Goal: Task Accomplishment & Management: Manage account settings

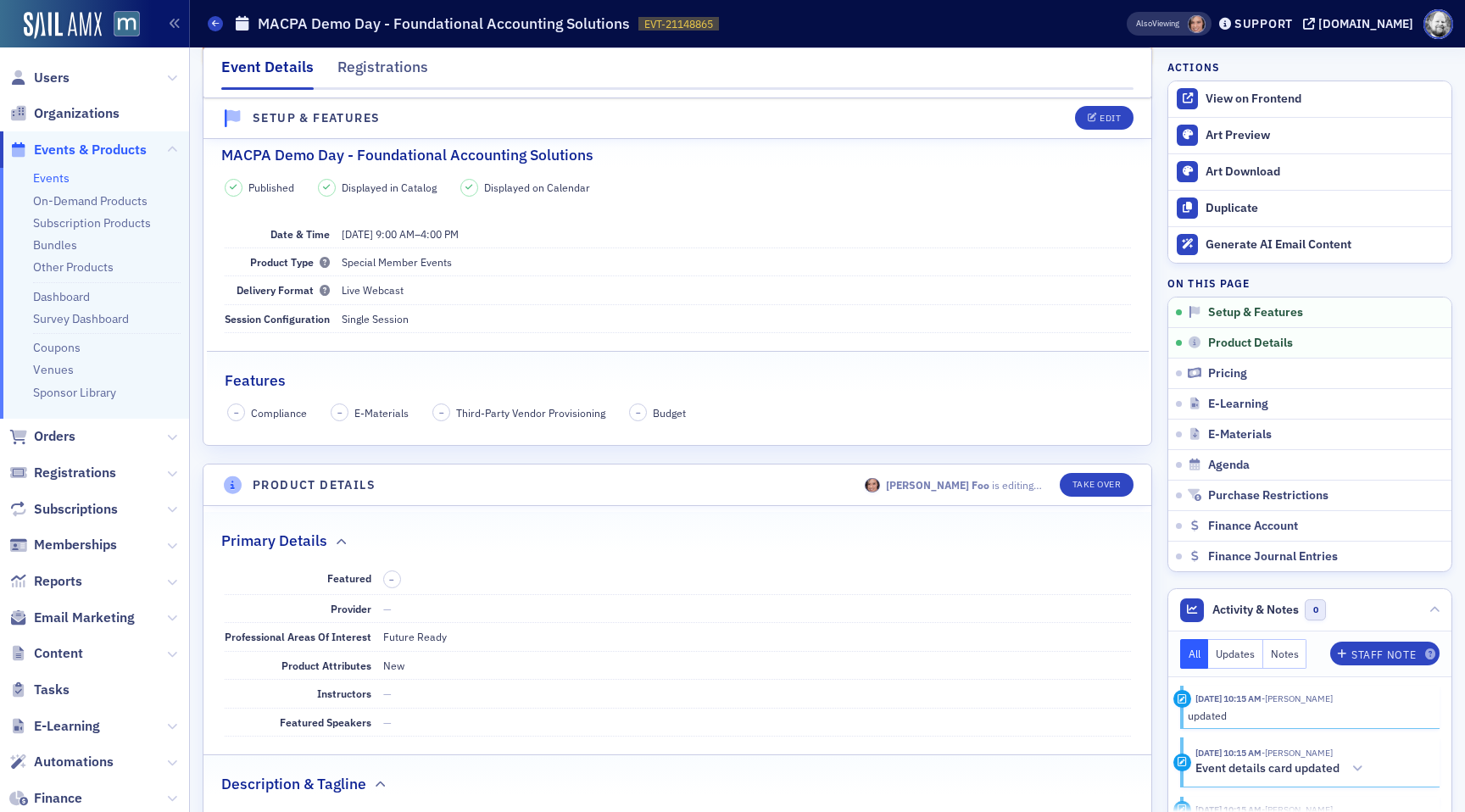
scroll to position [105, 0]
click at [1105, 488] on div "Edit" at bounding box center [1110, 487] width 21 height 10
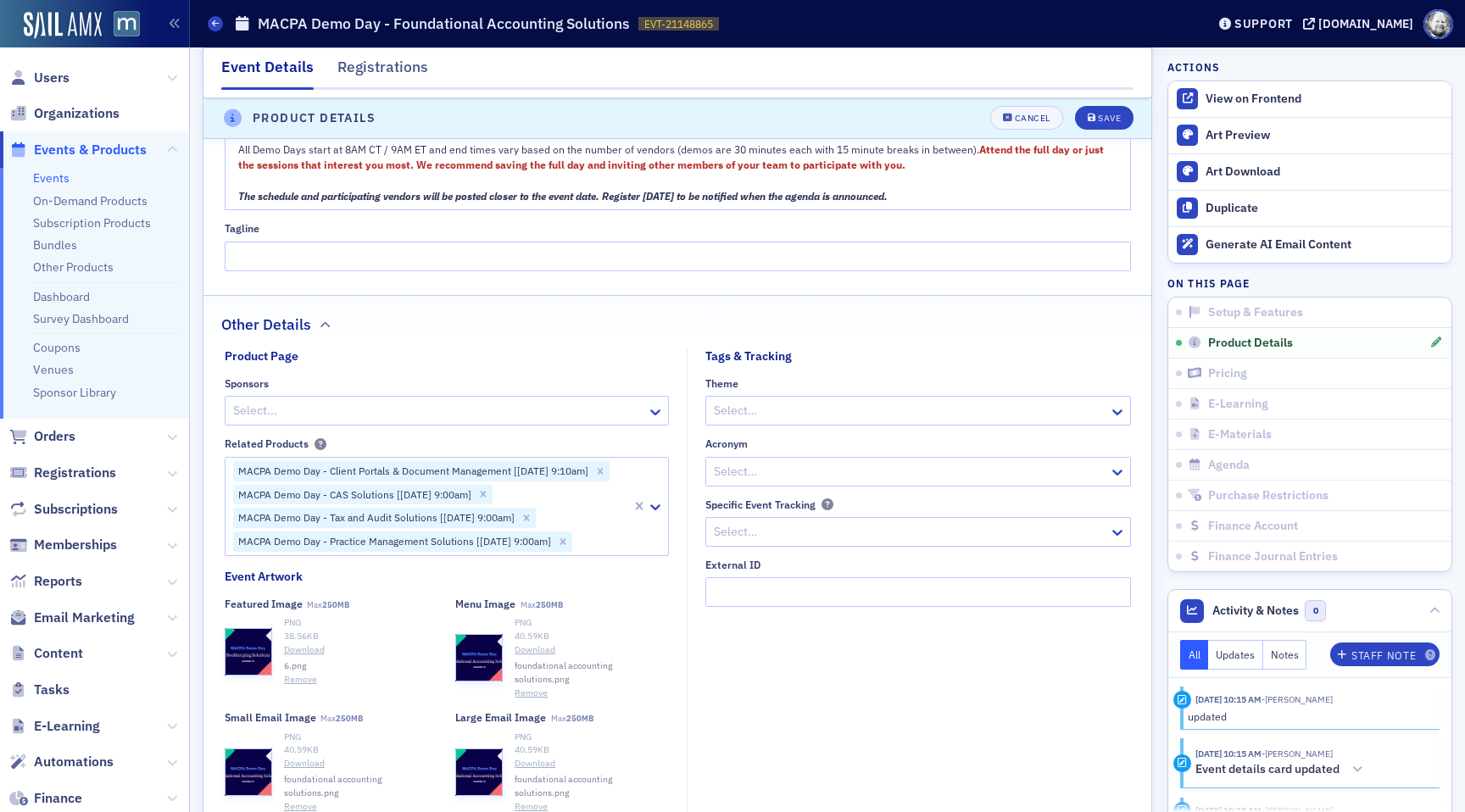
scroll to position [1440, 0]
click at [292, 675] on button "Remove" at bounding box center [300, 678] width 33 height 13
click at [1102, 121] on div "Save" at bounding box center [1109, 119] width 23 height 10
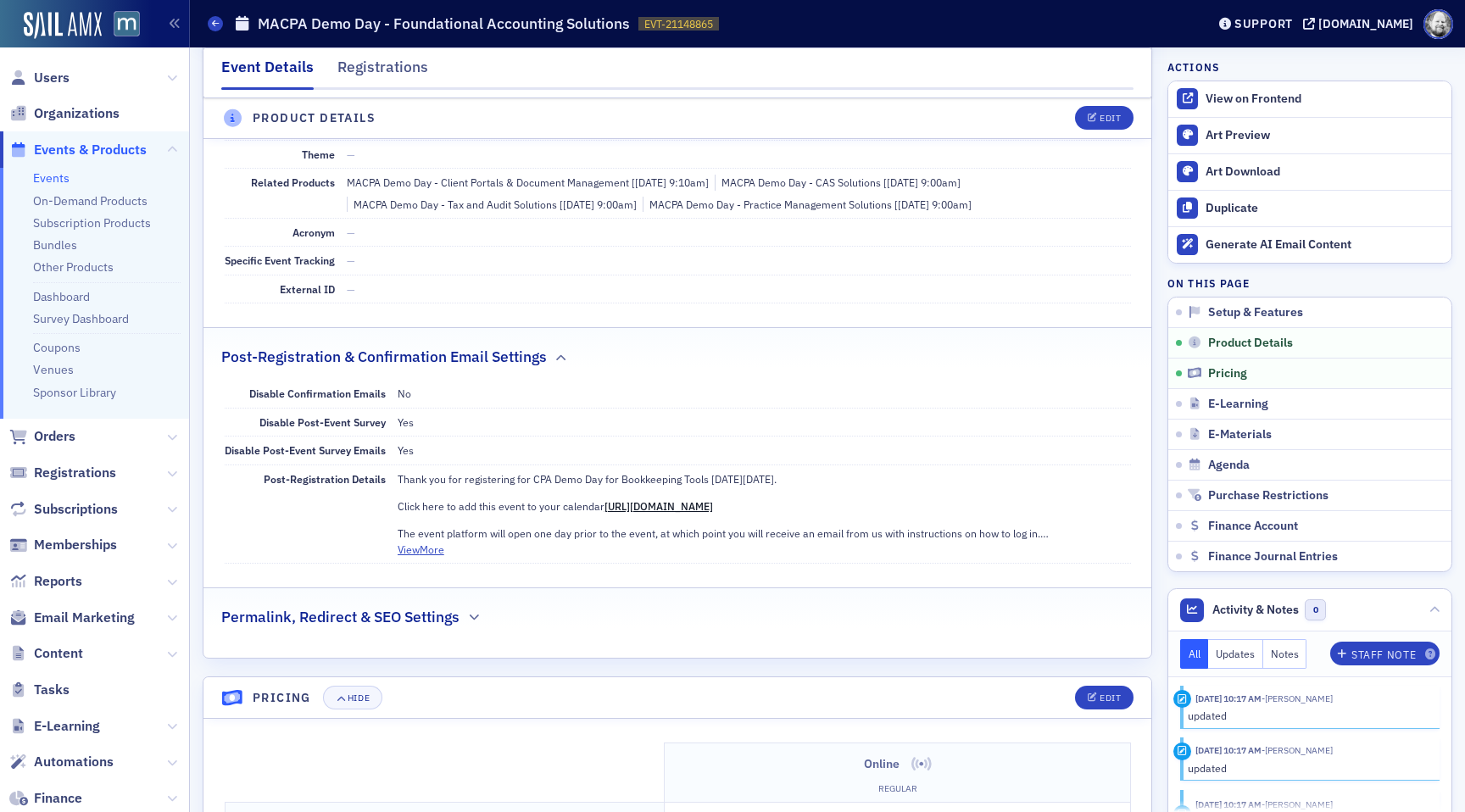
scroll to position [995, 0]
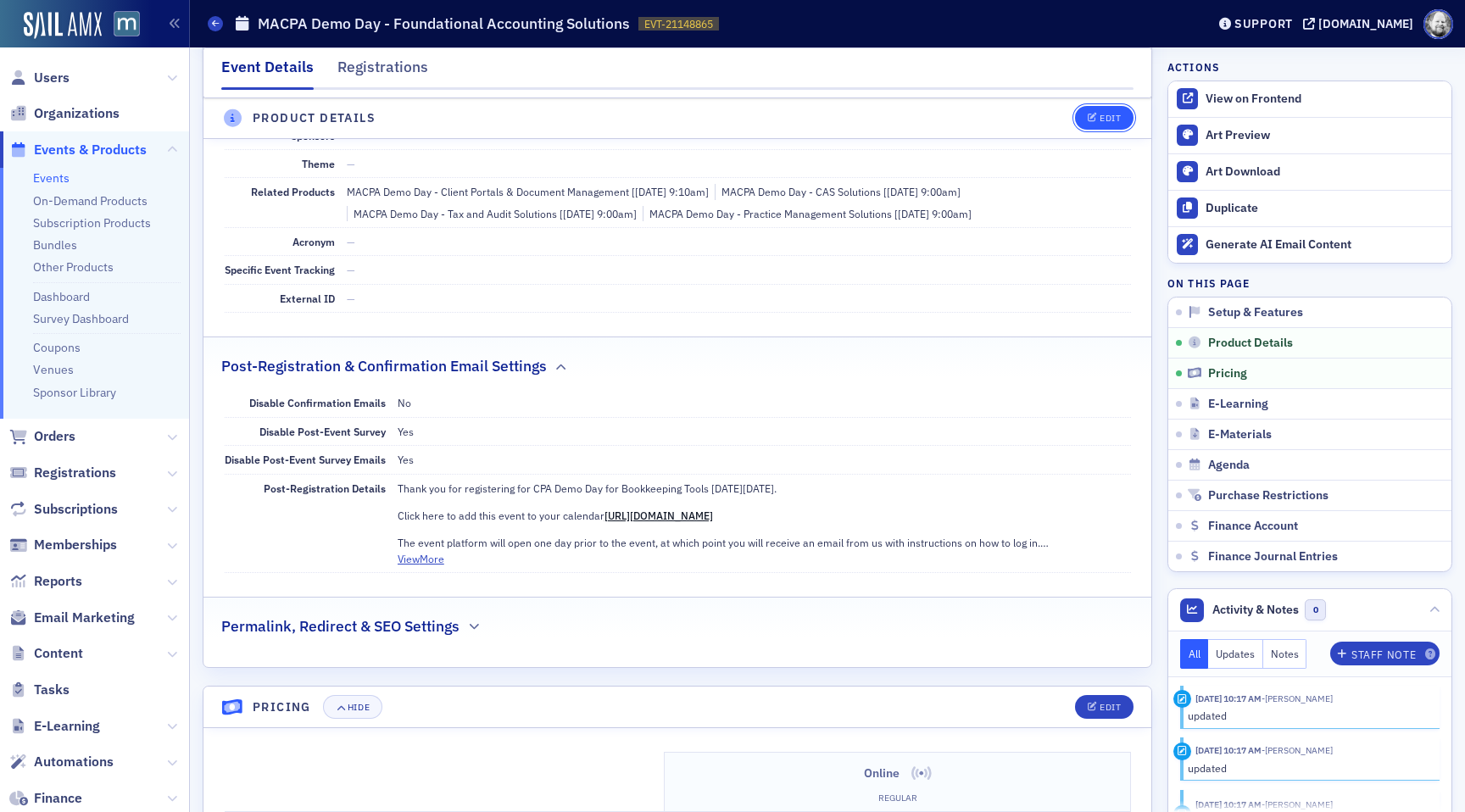
click at [1108, 125] on button "Edit" at bounding box center [1104, 118] width 58 height 24
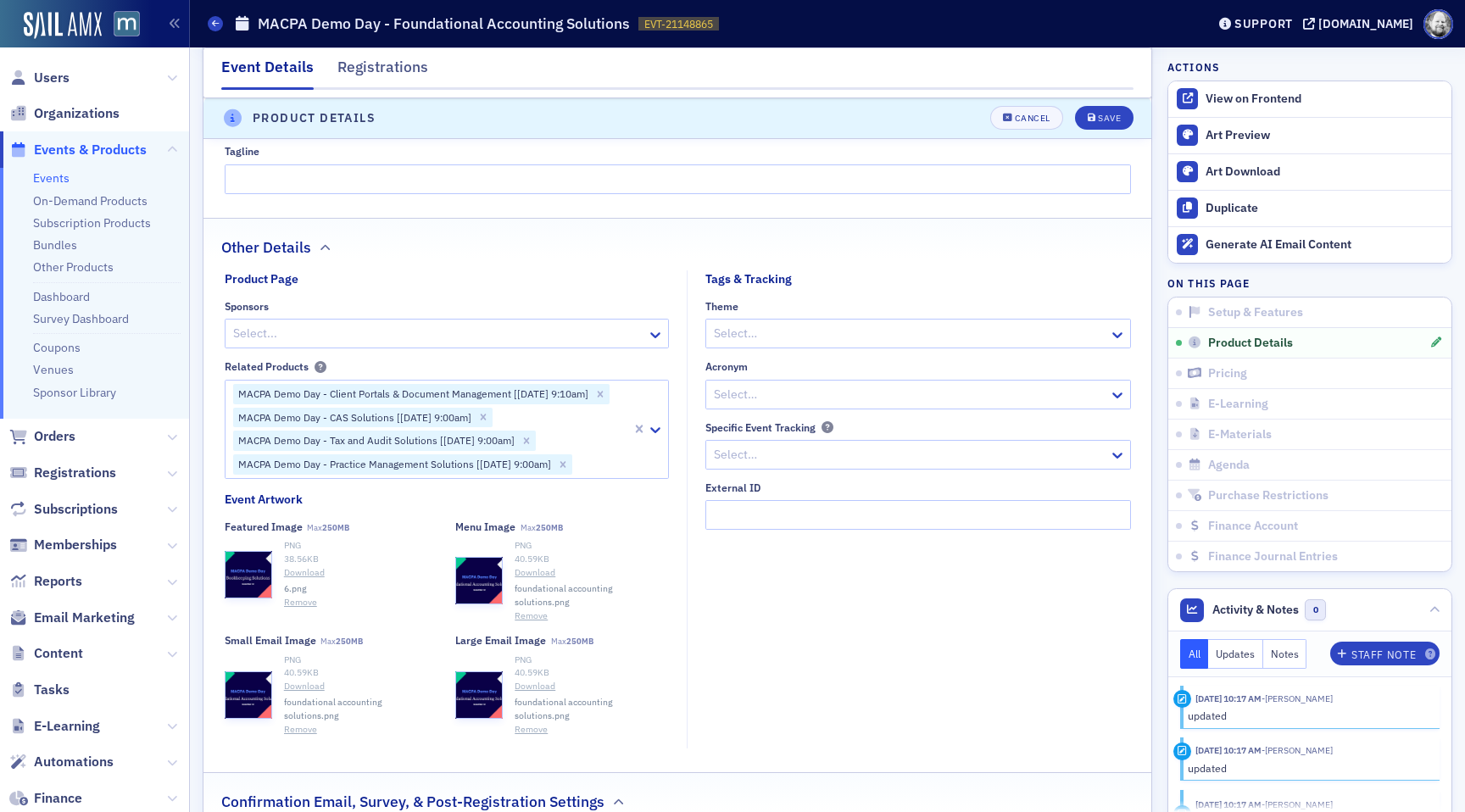
scroll to position [1517, 0]
click at [313, 602] on button "Remove" at bounding box center [300, 600] width 33 height 13
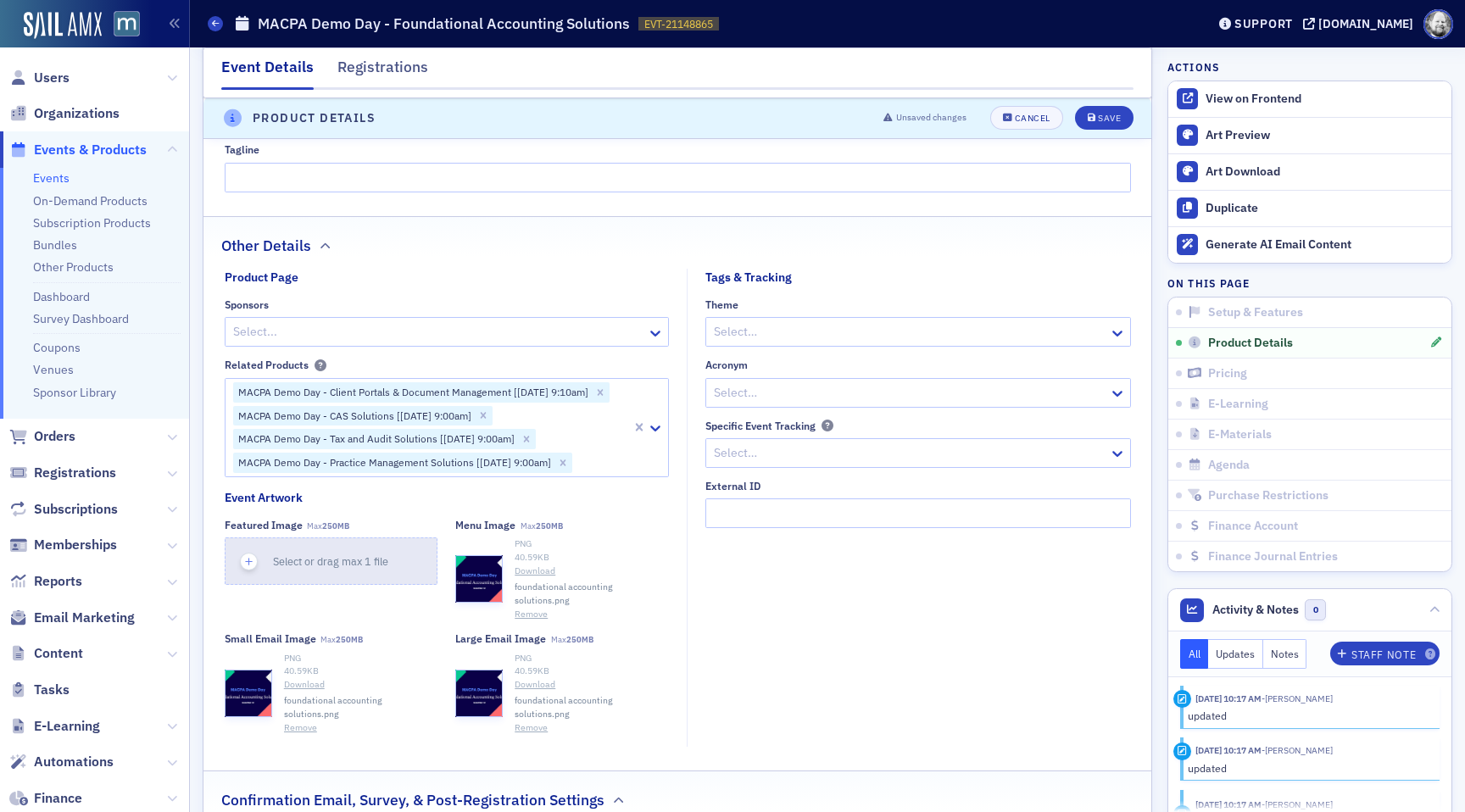
click at [318, 567] on span "Select or drag max 1 file" at bounding box center [330, 560] width 115 height 13
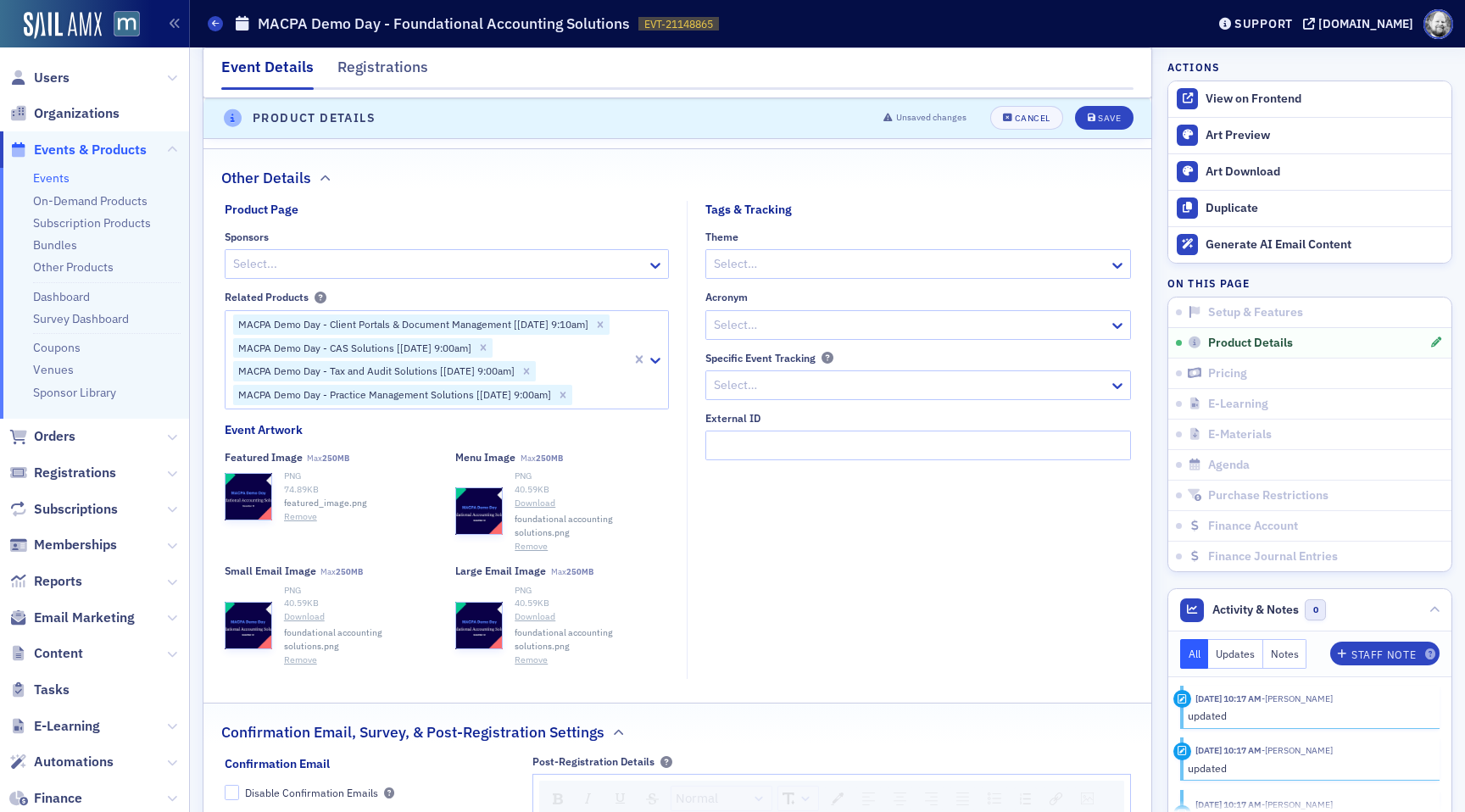
scroll to position [1591, 0]
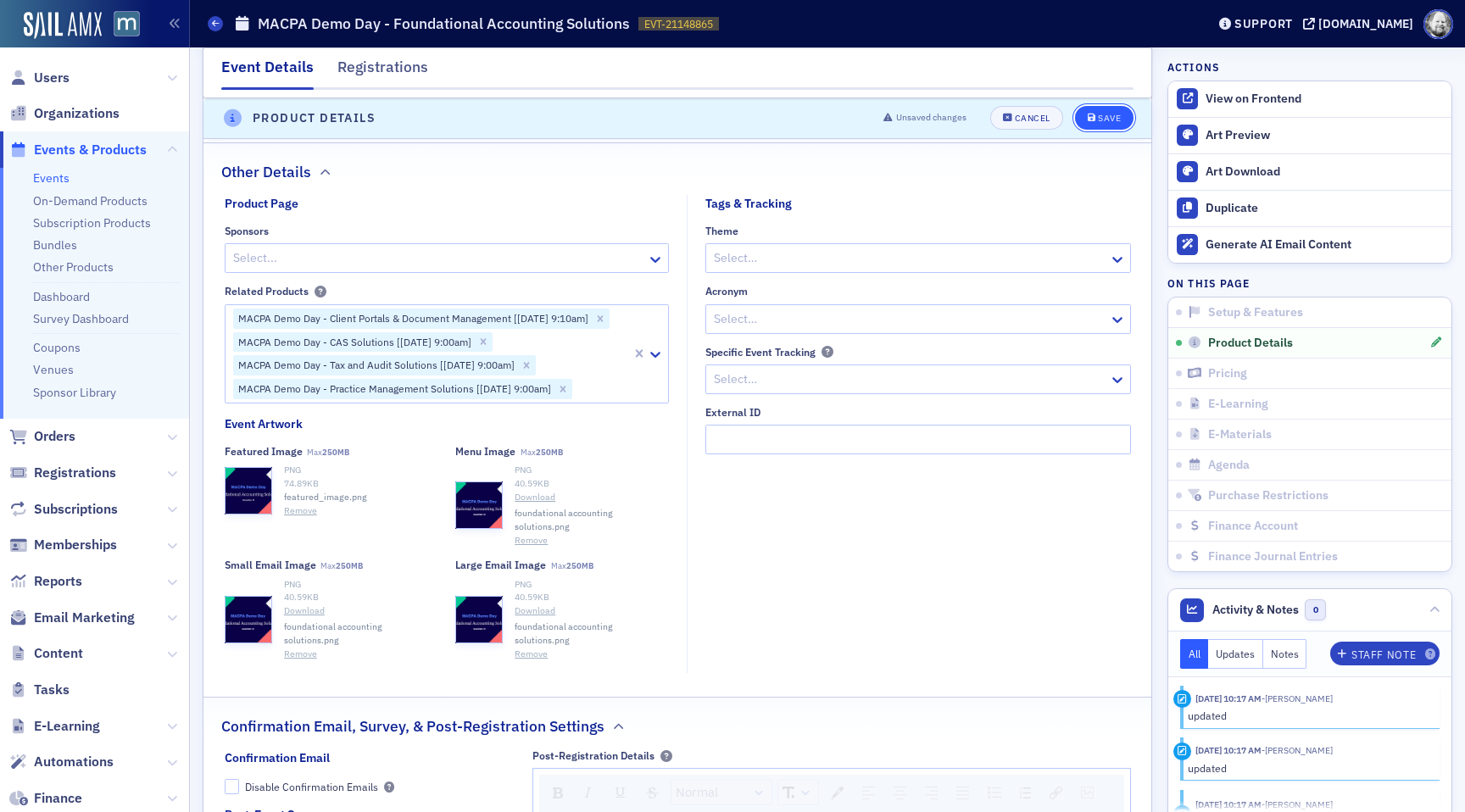
click at [1113, 114] on div "Save" at bounding box center [1109, 119] width 23 height 10
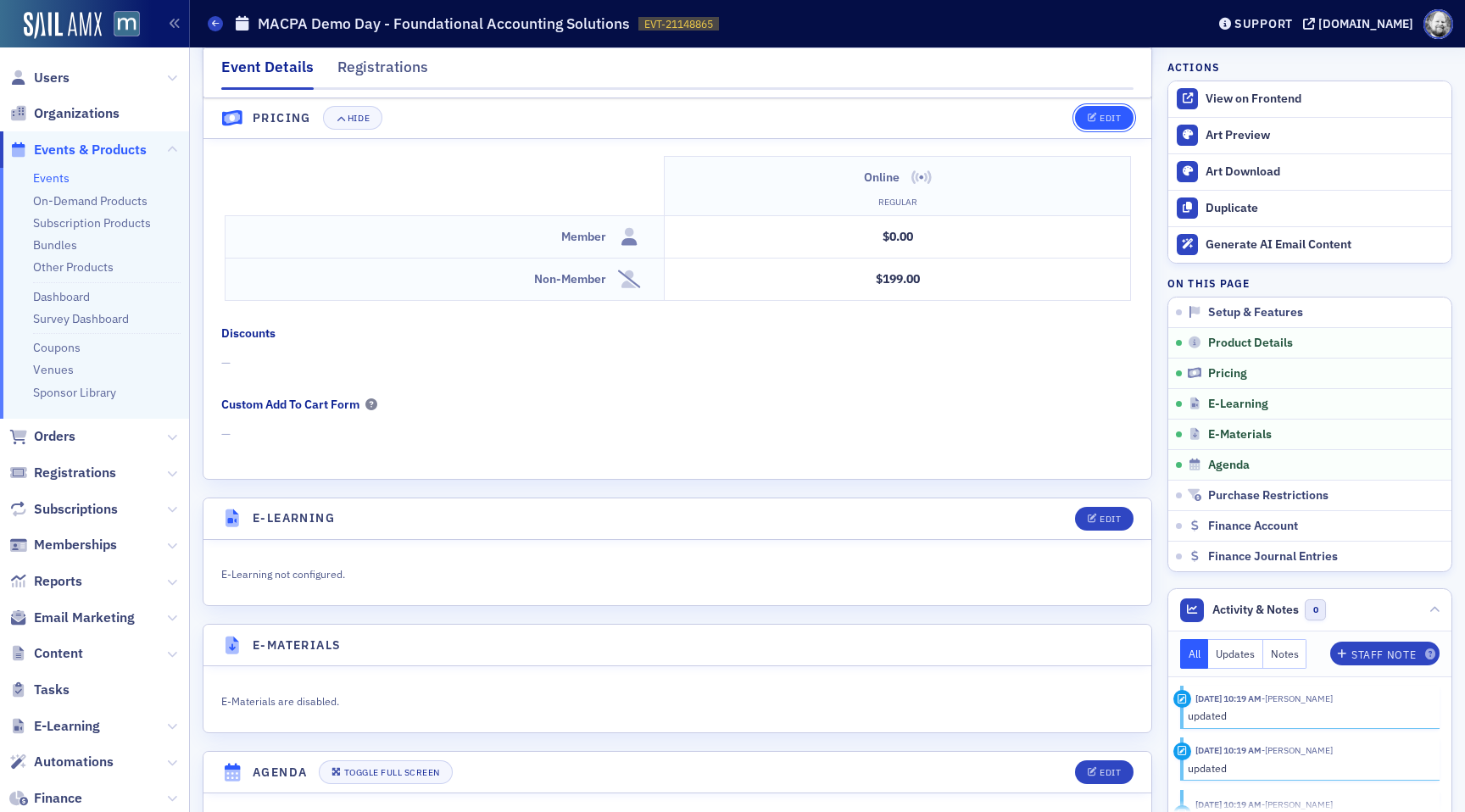
click at [1083, 114] on button "Edit" at bounding box center [1104, 118] width 58 height 24
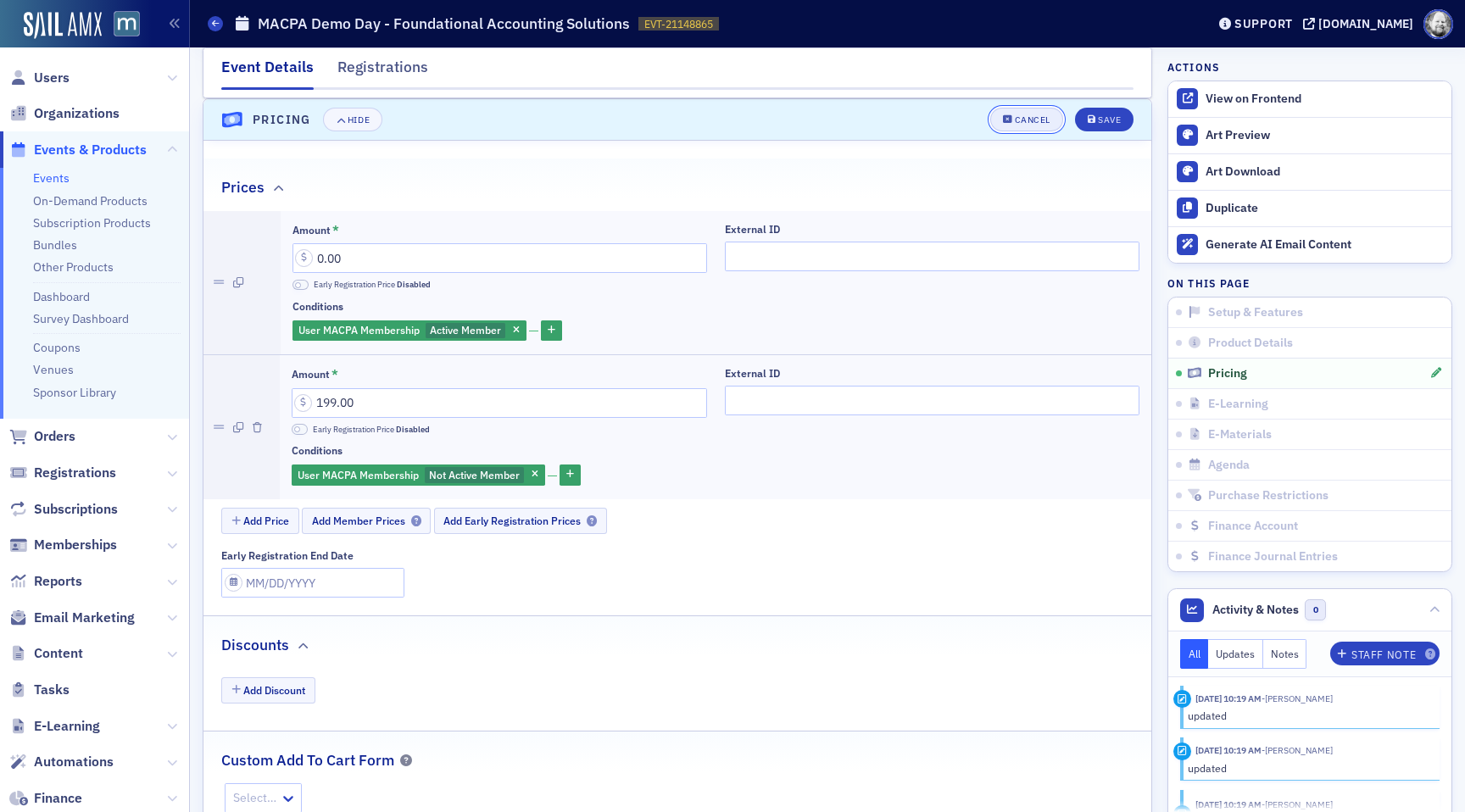
click at [1036, 117] on div "Cancel" at bounding box center [1032, 120] width 35 height 10
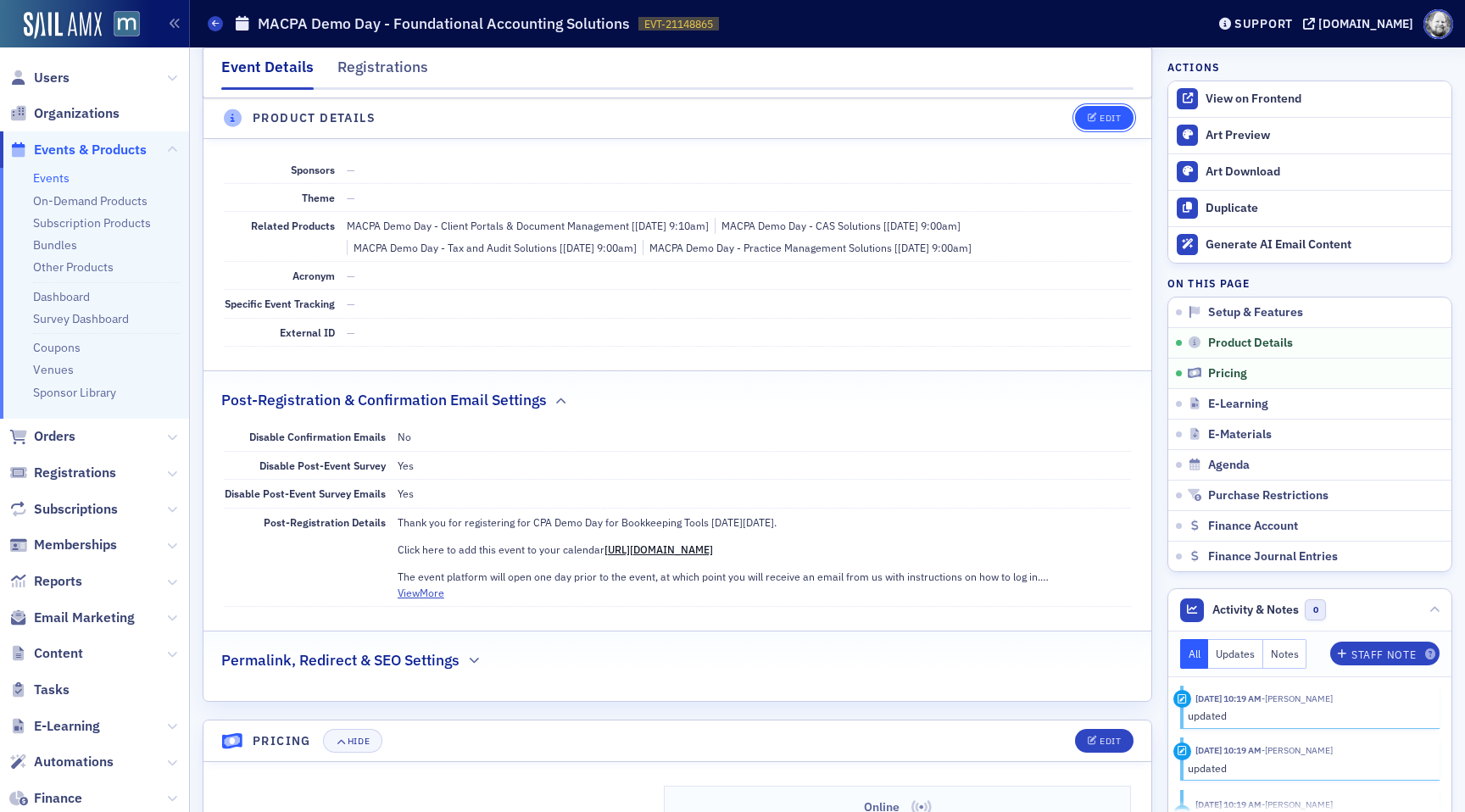
click at [1079, 117] on button "Edit" at bounding box center [1104, 118] width 58 height 24
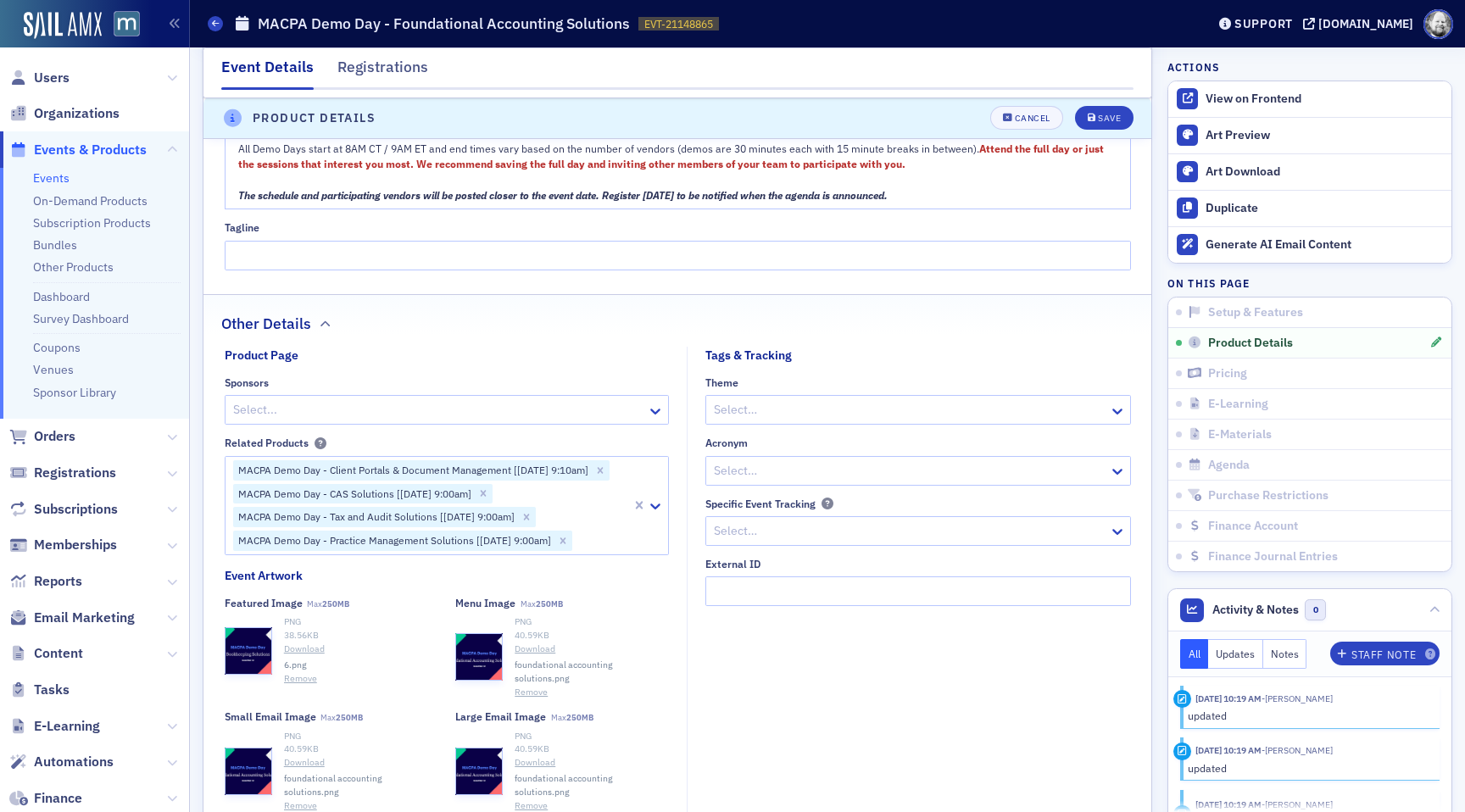
scroll to position [1443, 0]
click at [248, 648] on icon "button" at bounding box center [248, 647] width 15 height 15
click at [381, 630] on div "38.56 KB" at bounding box center [360, 632] width 154 height 13
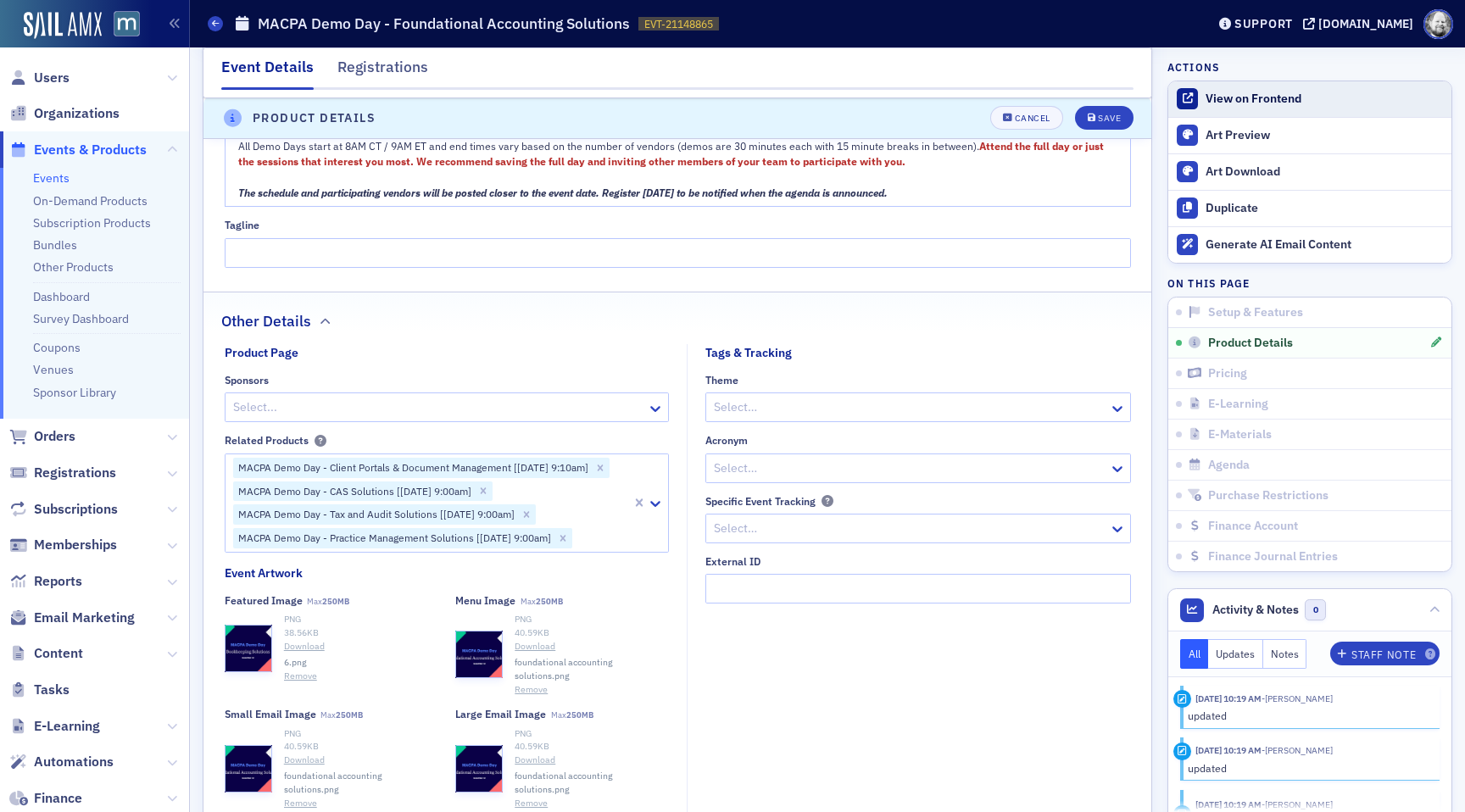
click at [1281, 107] on link "View on Frontend" at bounding box center [1309, 99] width 283 height 35
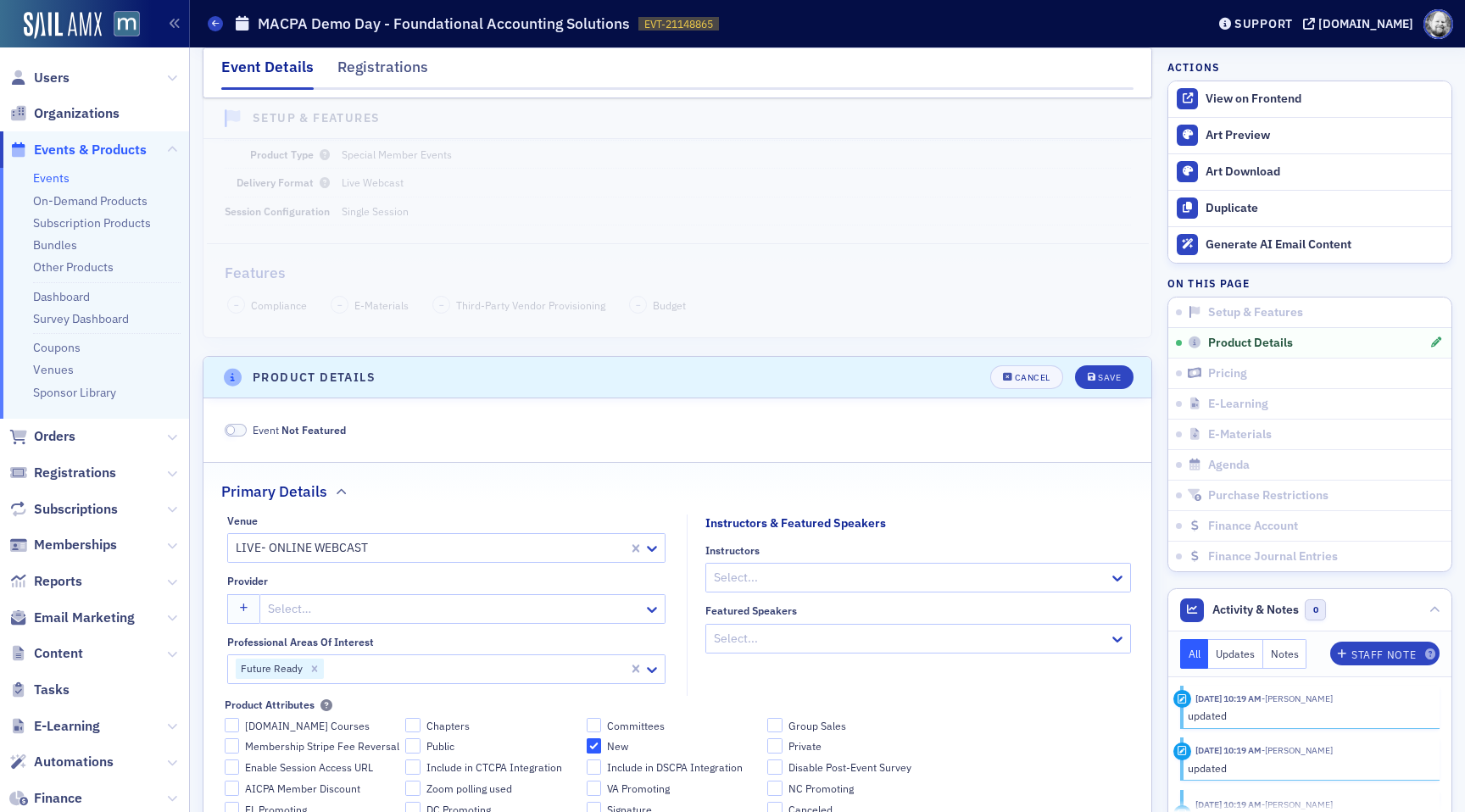
scroll to position [0, 0]
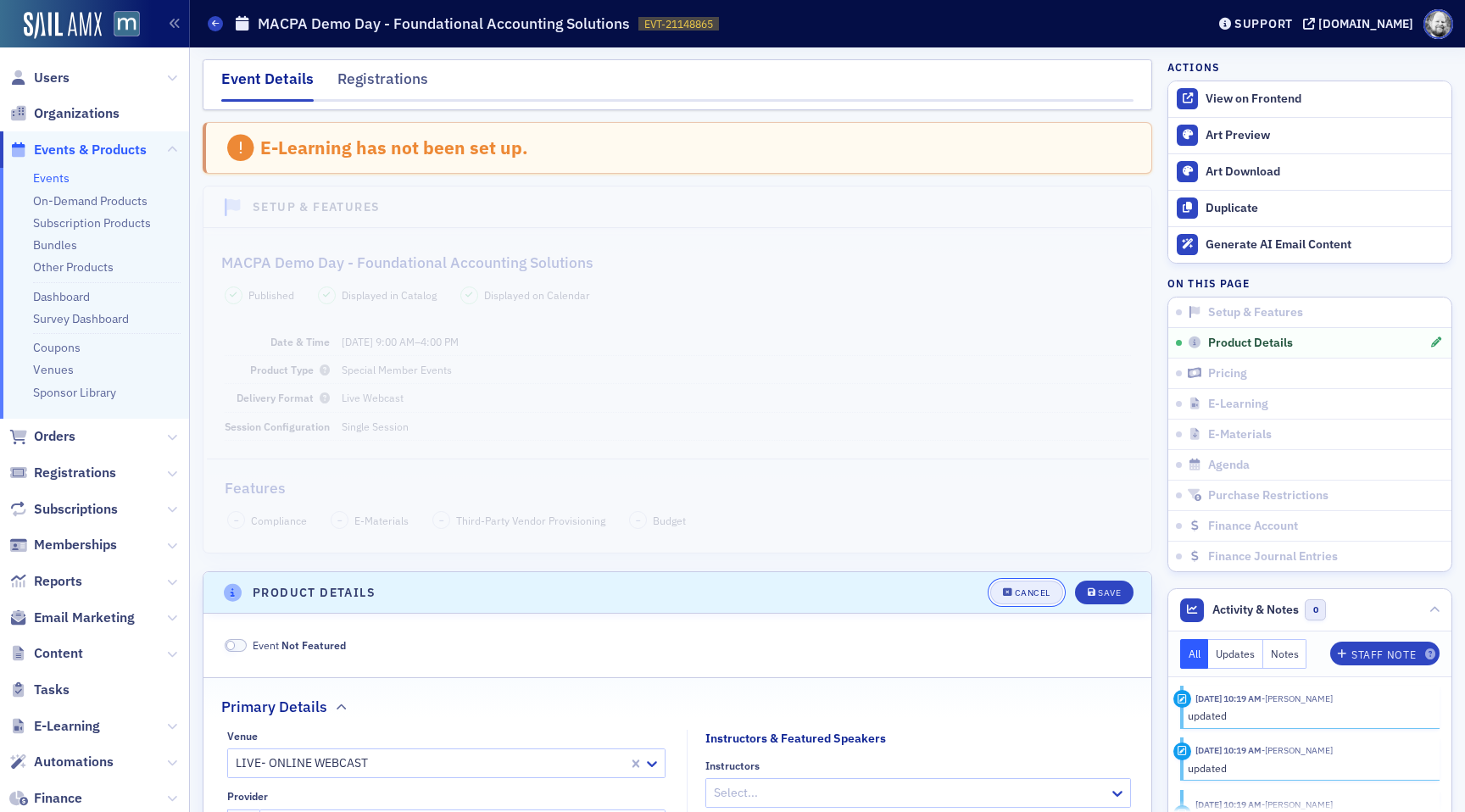
click at [1032, 594] on div "Cancel" at bounding box center [1032, 593] width 35 height 10
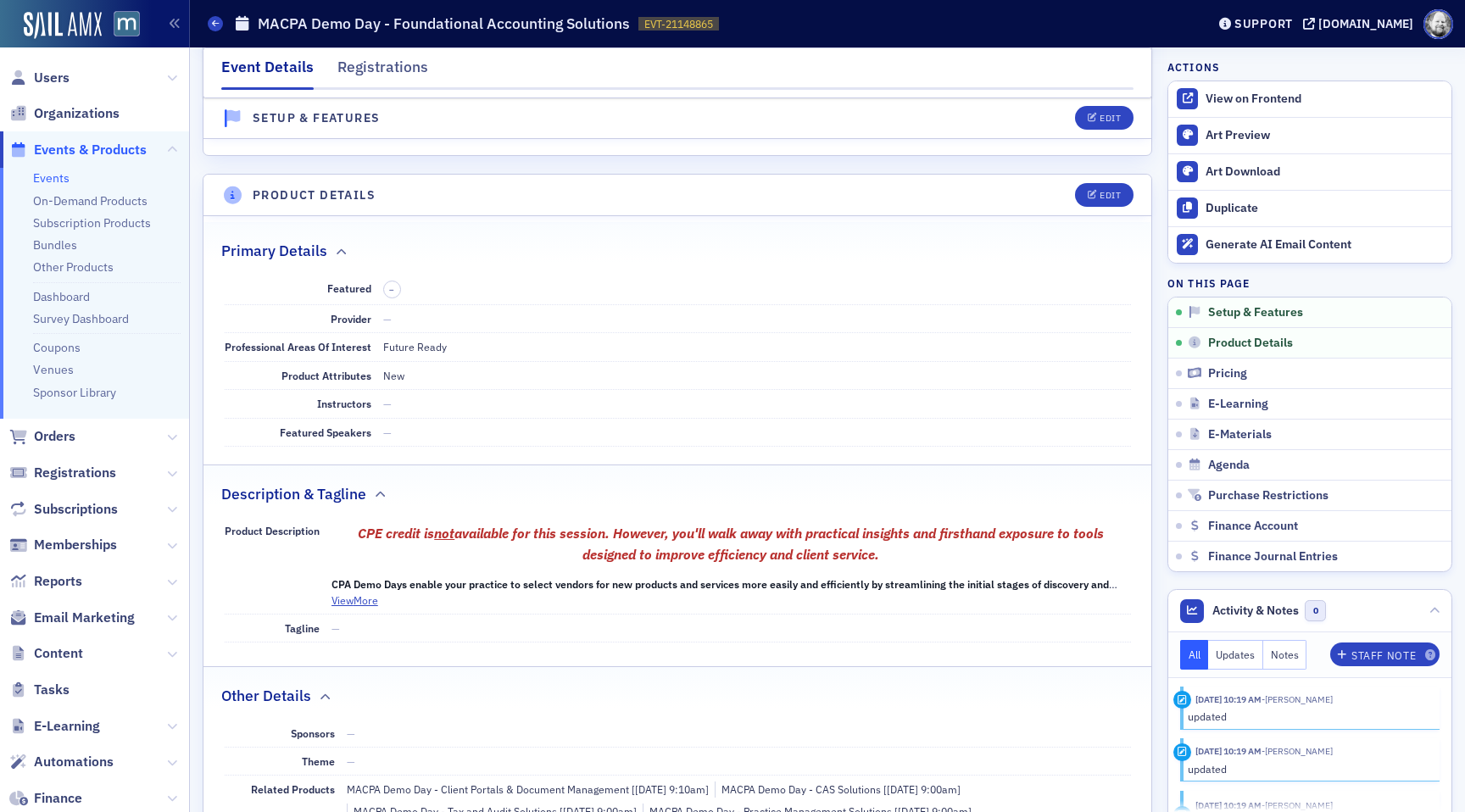
scroll to position [398, 0]
click at [1096, 195] on icon "button" at bounding box center [1092, 195] width 11 height 10
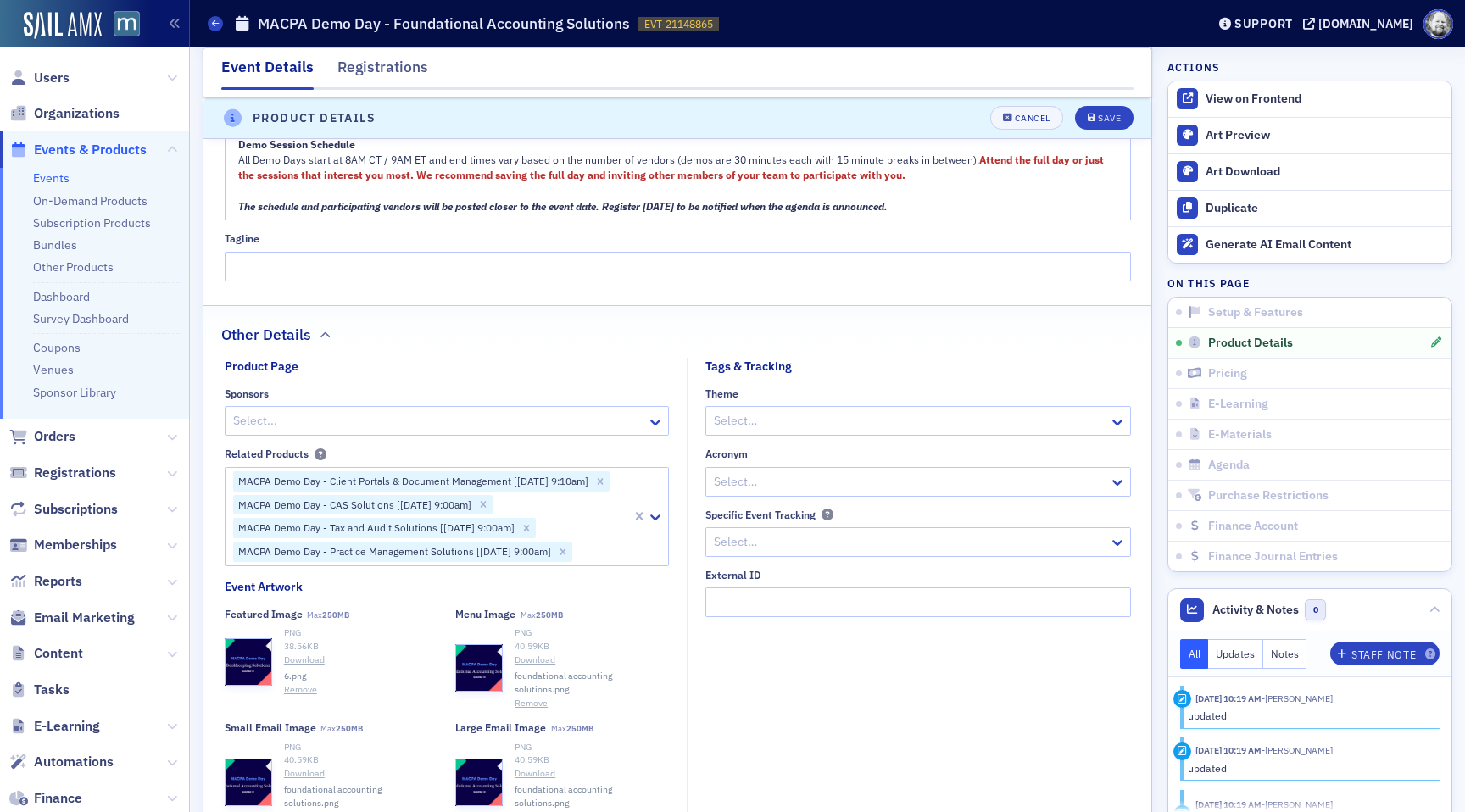
scroll to position [1487, 0]
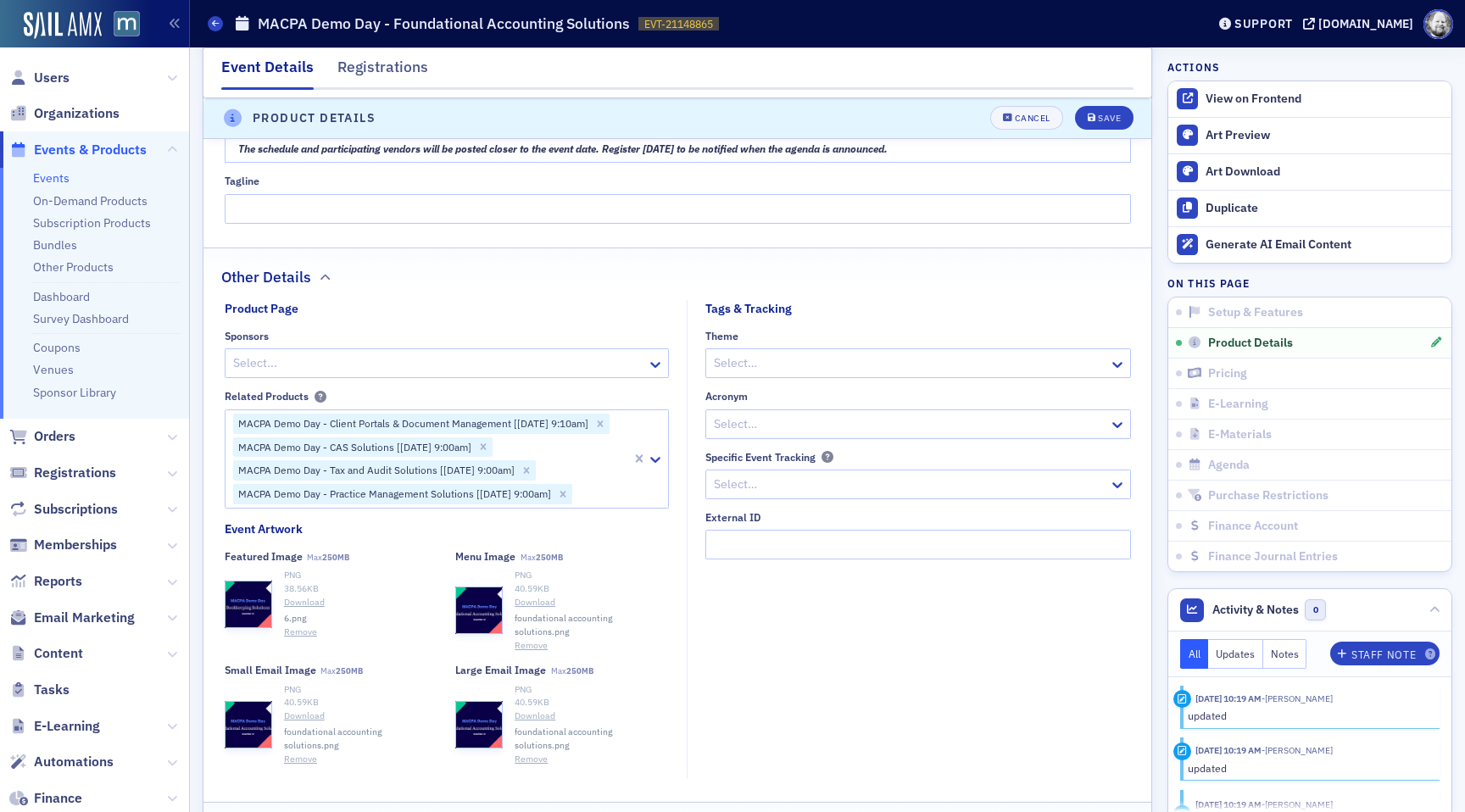
click at [529, 603] on link "Download" at bounding box center [591, 602] width 154 height 13
click at [307, 632] on button "Remove" at bounding box center [300, 631] width 33 height 13
click at [1100, 131] on header "Product Details Unsaved changes Cancel Save" at bounding box center [677, 119] width 948 height 41
click at [1100, 124] on button "Save" at bounding box center [1104, 118] width 58 height 24
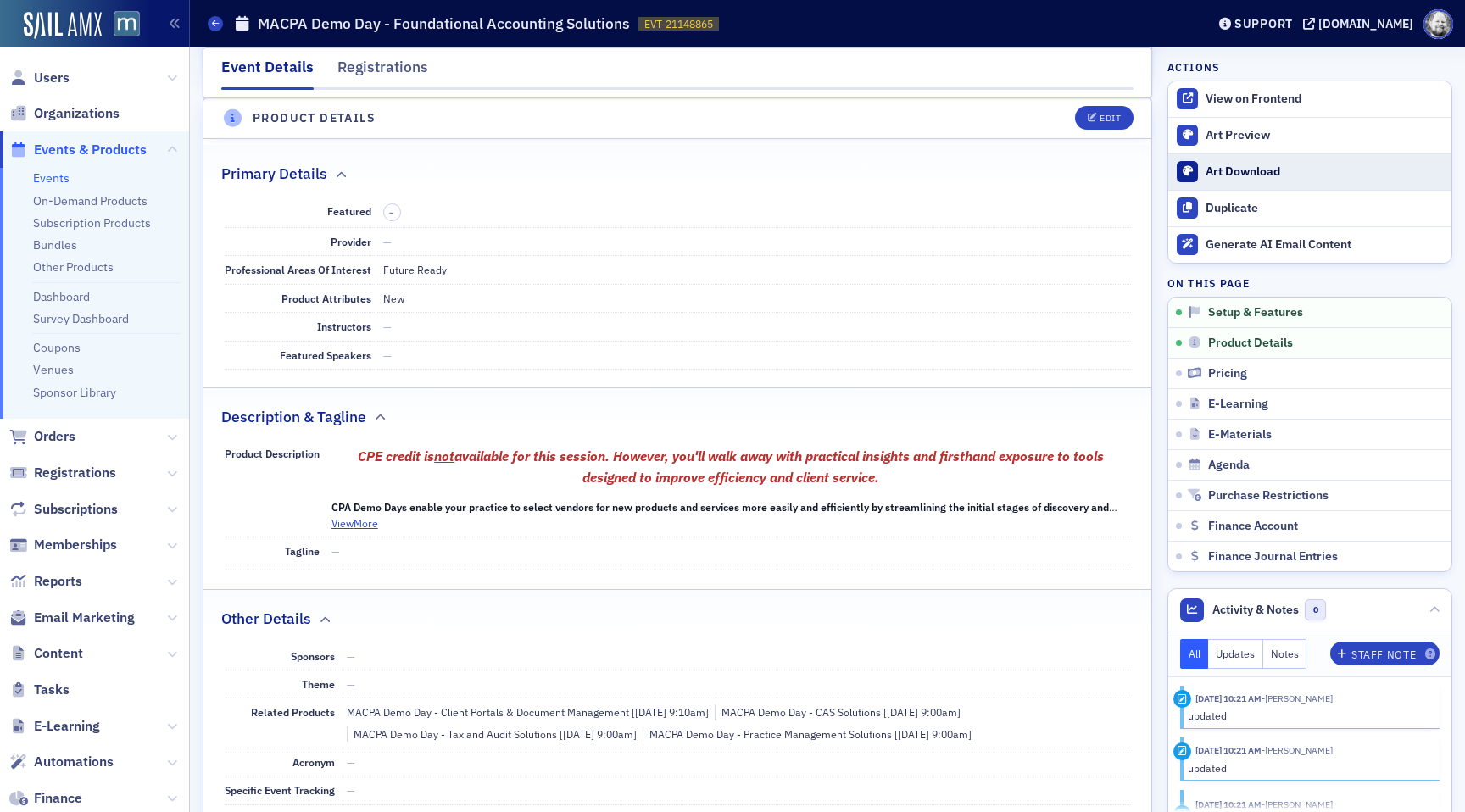
scroll to position [473, 0]
click at [1244, 178] on div "Art Download" at bounding box center [1323, 172] width 237 height 15
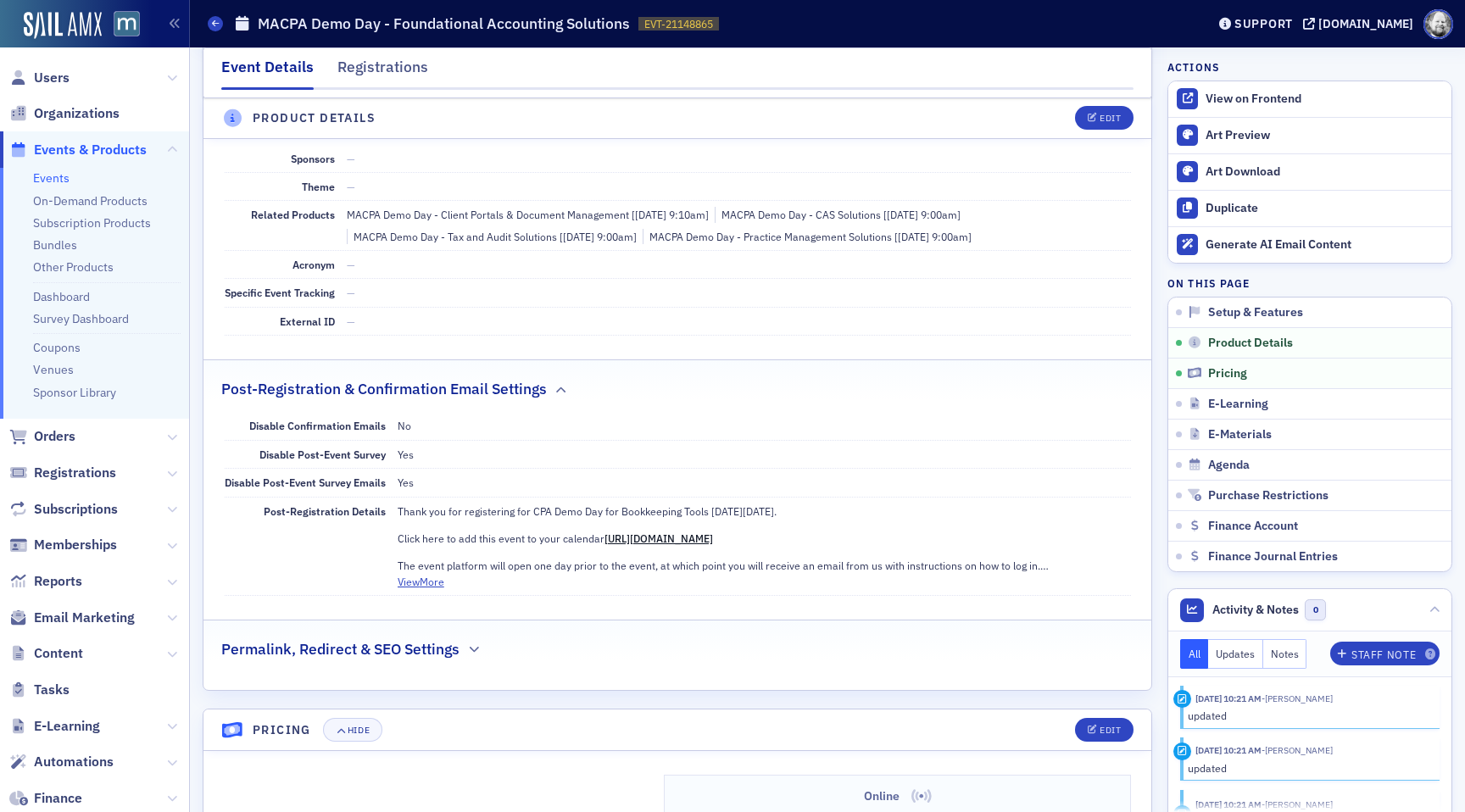
scroll to position [875, 0]
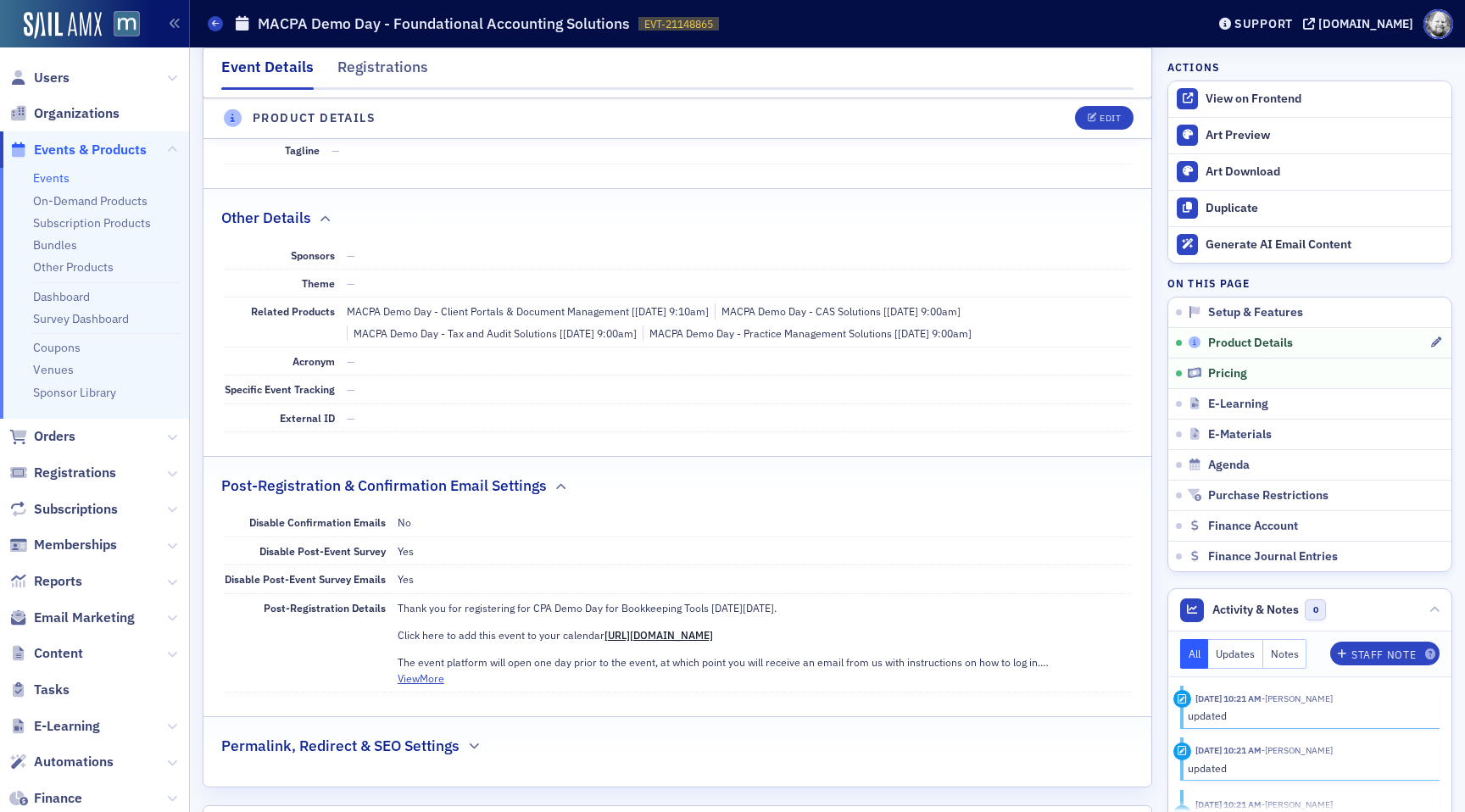
click at [1241, 343] on span "Product Details" at bounding box center [1250, 343] width 85 height 15
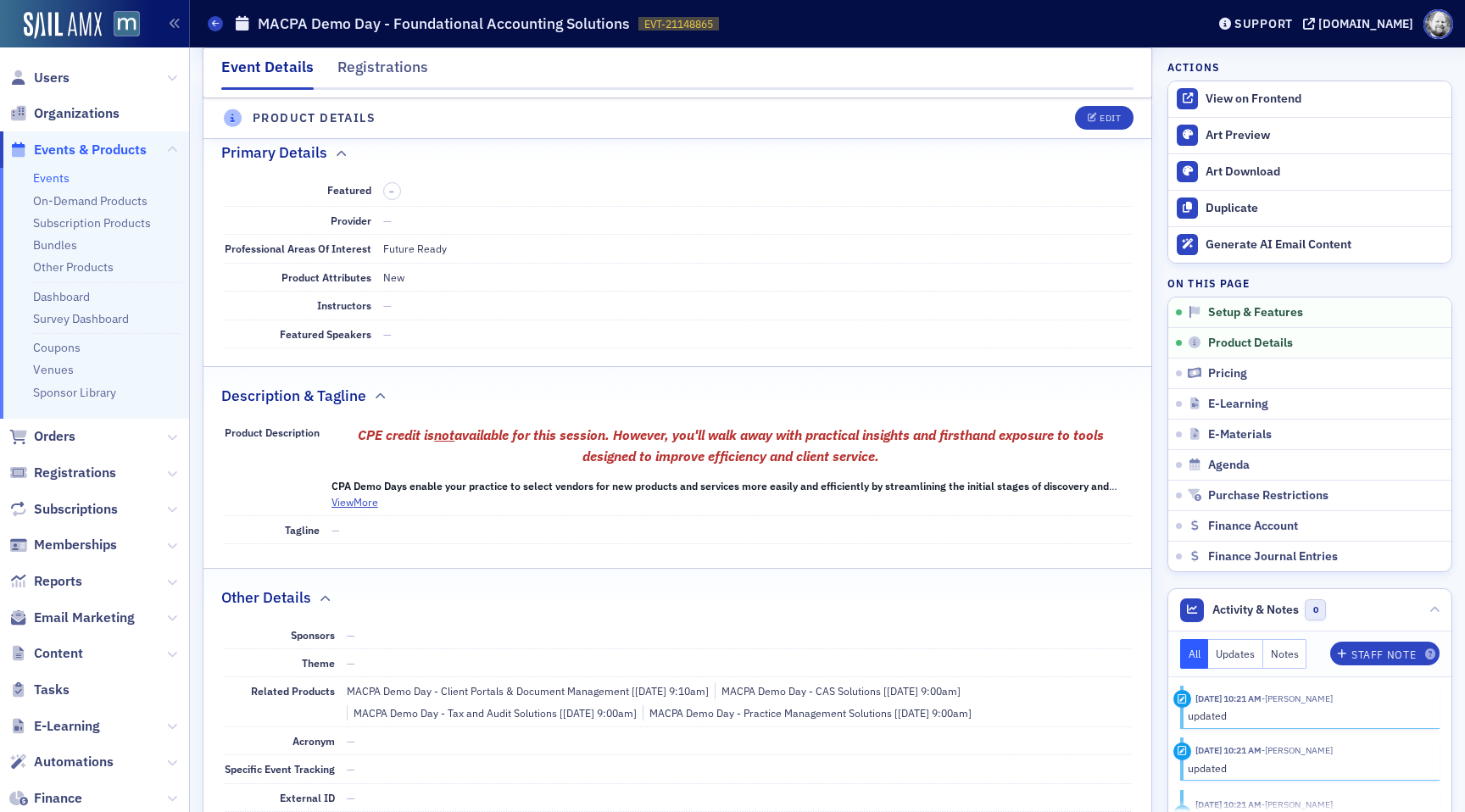
scroll to position [473, 0]
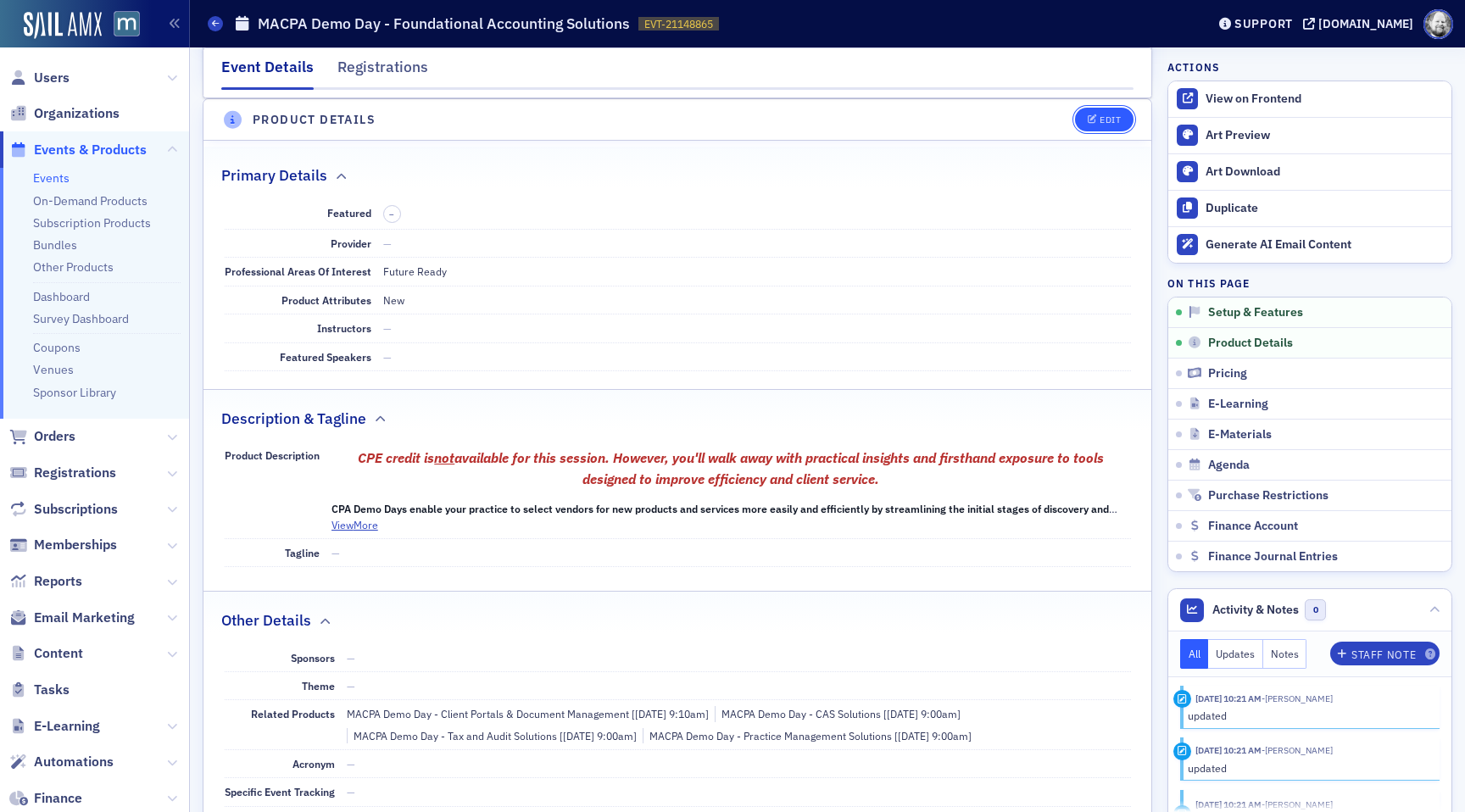
click at [1113, 128] on button "Edit" at bounding box center [1104, 119] width 58 height 24
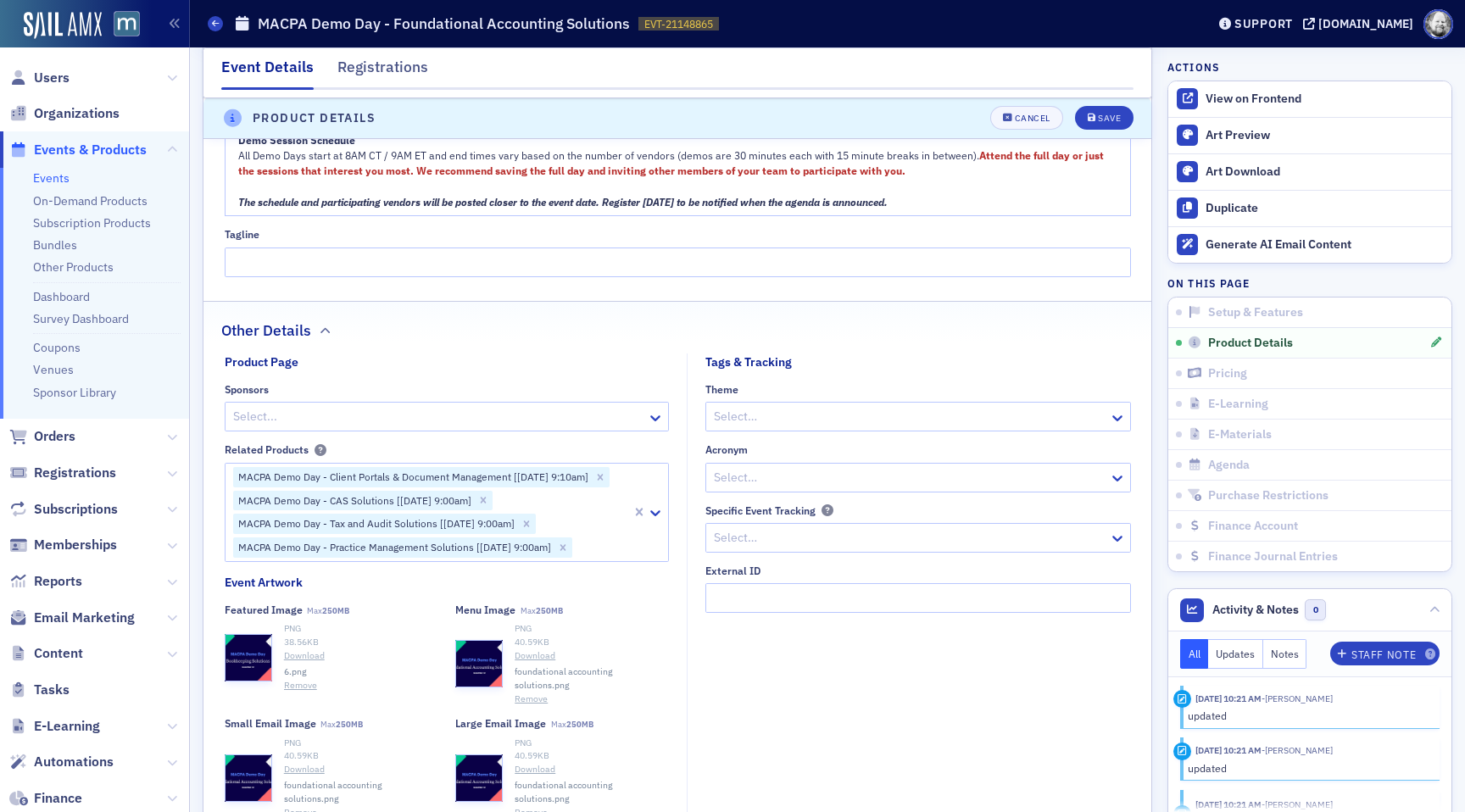
scroll to position [1436, 0]
click at [303, 684] on button "Remove" at bounding box center [300, 683] width 33 height 13
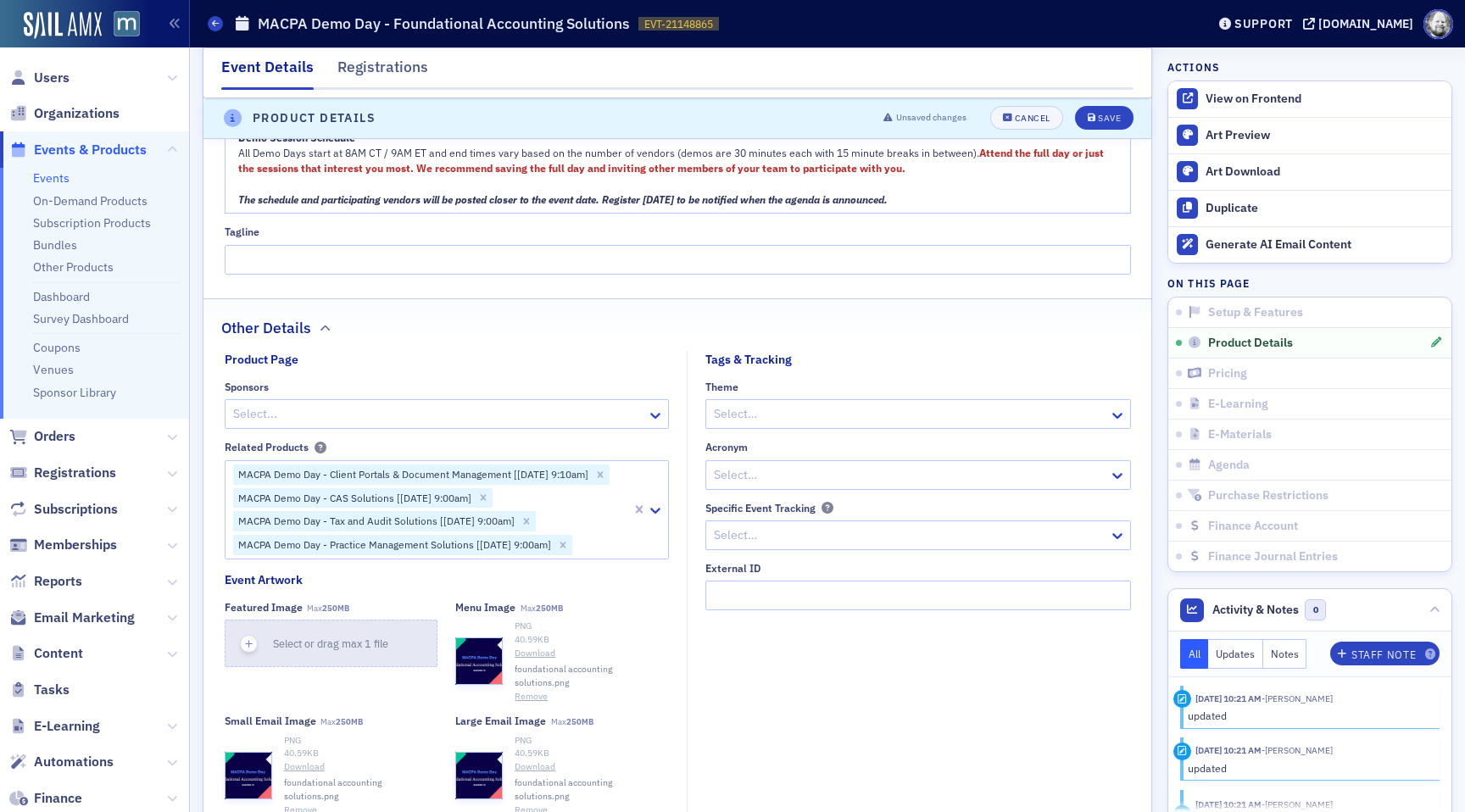
click at [325, 655] on button "Select or drag max 1 file" at bounding box center [331, 643] width 213 height 48
click at [1103, 129] on header "Product Details Unsaved changes Cancel Save" at bounding box center [677, 119] width 948 height 41
click at [1103, 124] on button "Save" at bounding box center [1104, 118] width 58 height 24
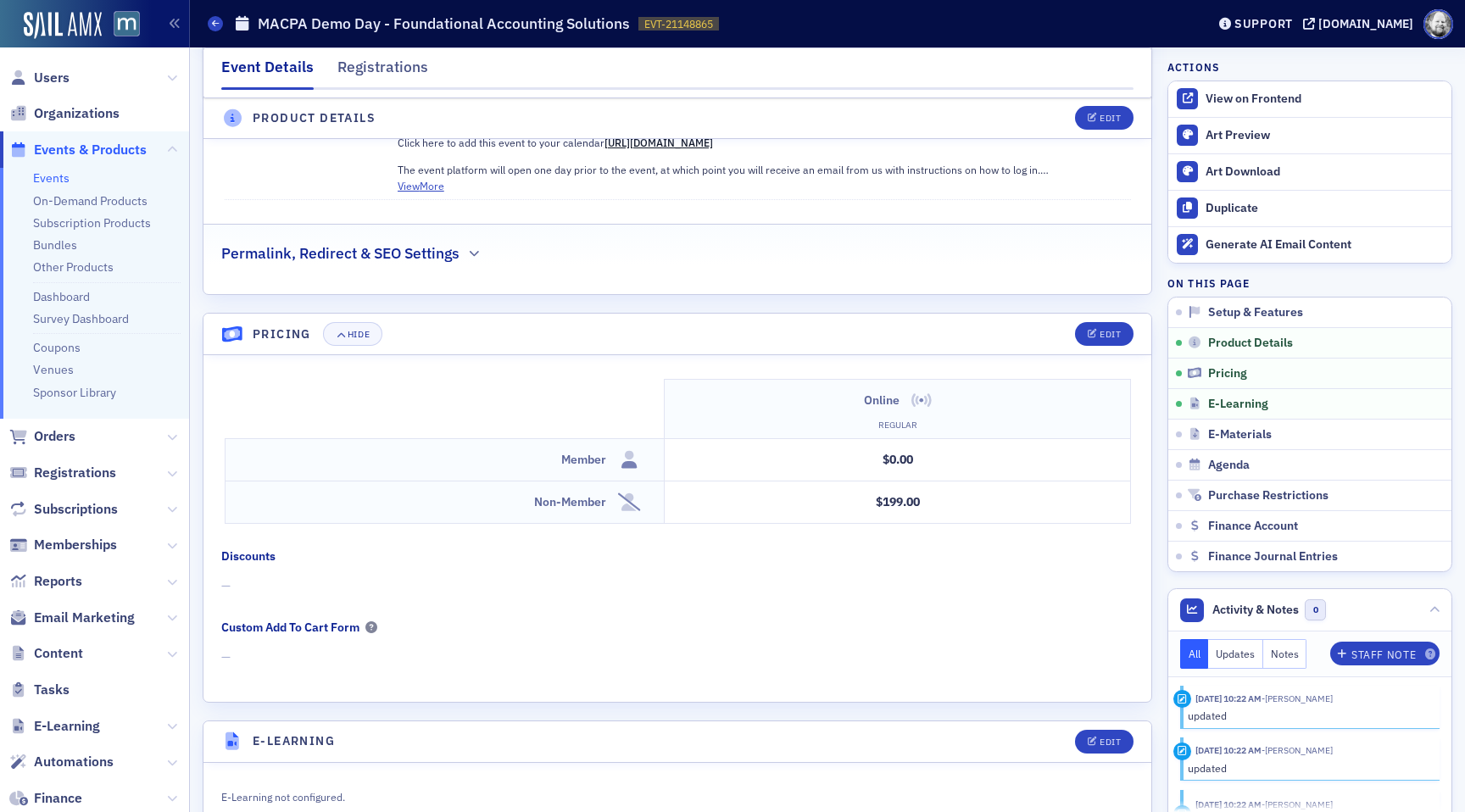
scroll to position [1377, 0]
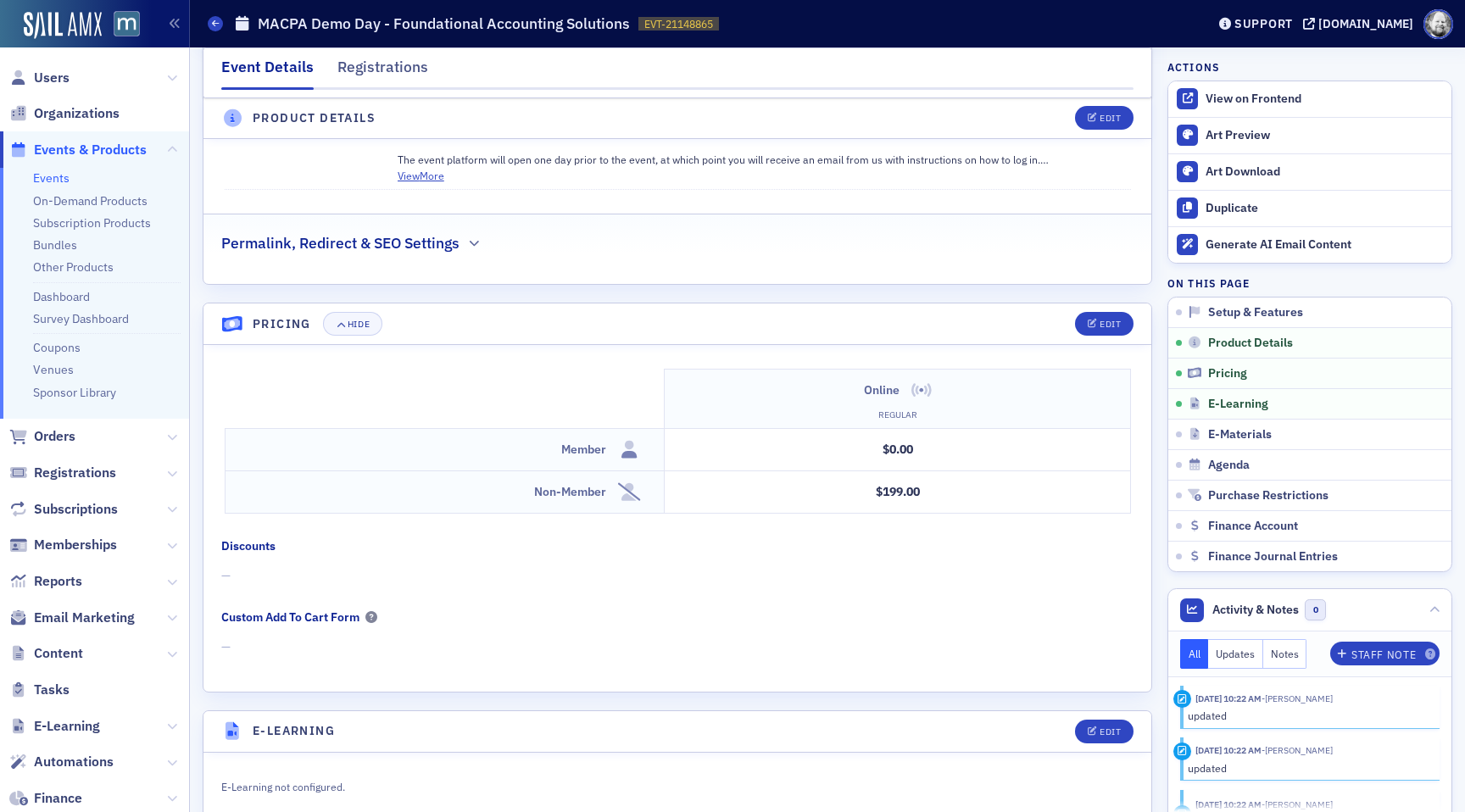
click at [1135, 112] on header "Product Details Edit" at bounding box center [677, 119] width 948 height 41
click at [1121, 112] on button "Edit" at bounding box center [1104, 118] width 58 height 24
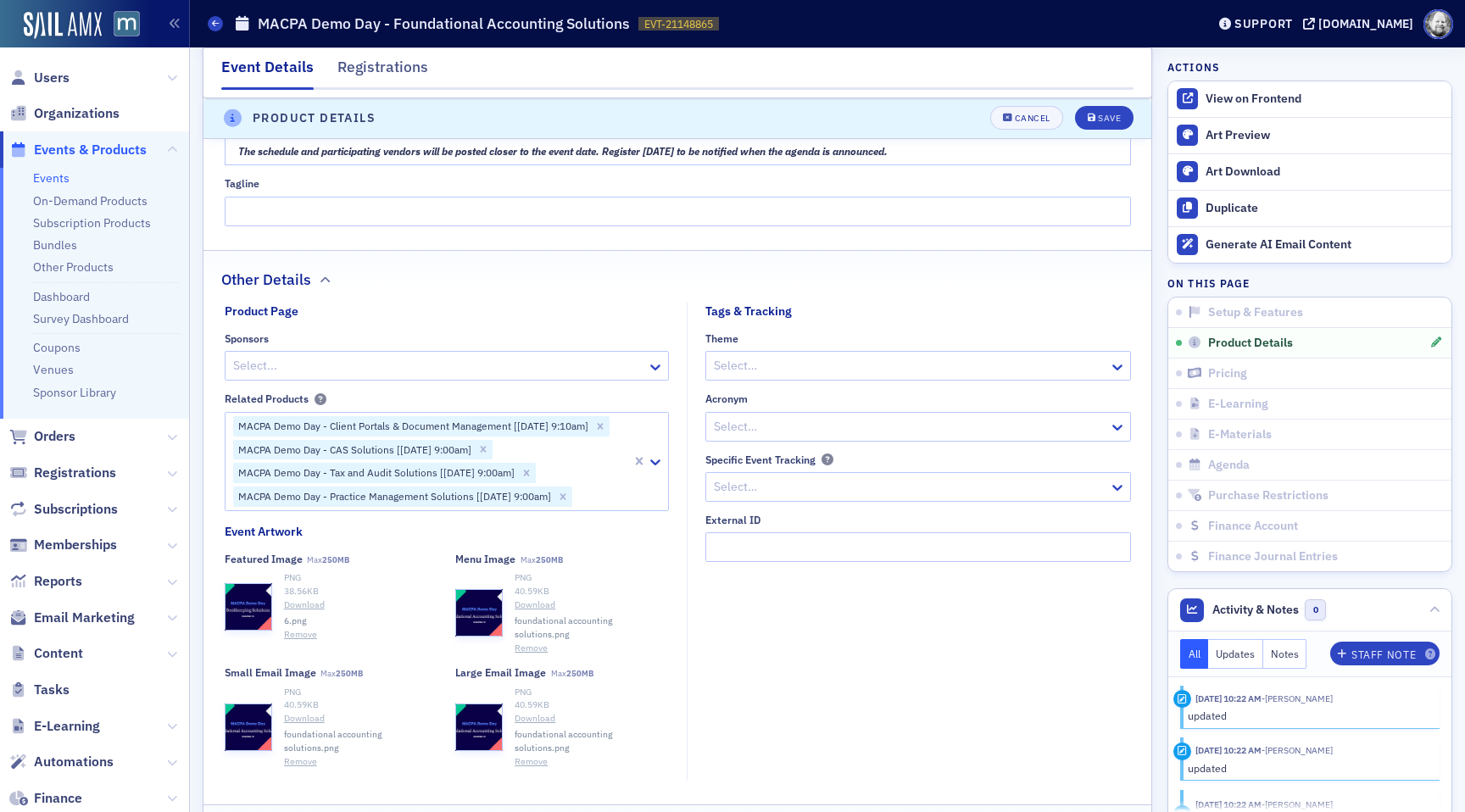
scroll to position [1542, 0]
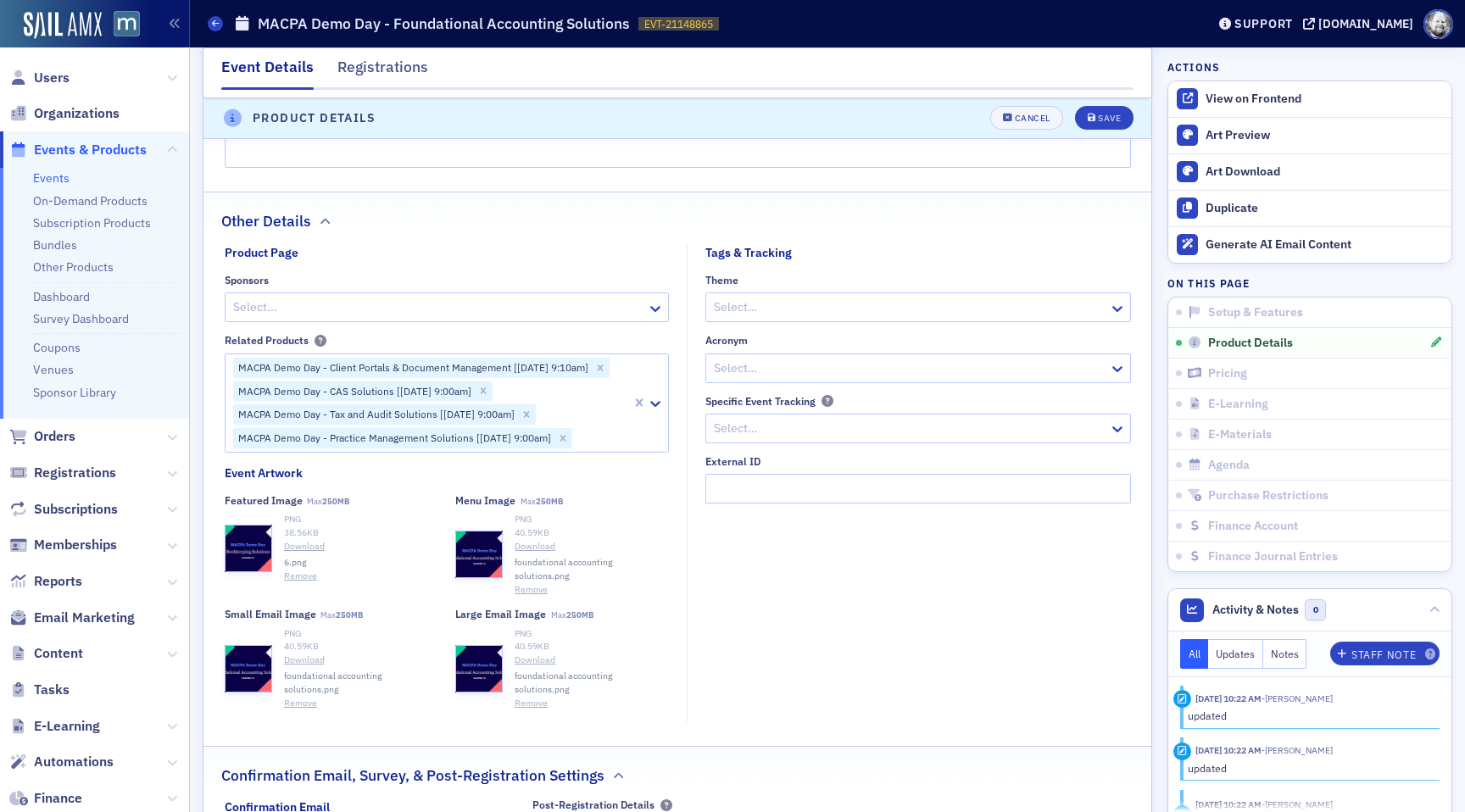
click at [537, 549] on link "Download" at bounding box center [591, 546] width 154 height 13
click at [535, 583] on button "Remove" at bounding box center [531, 589] width 33 height 13
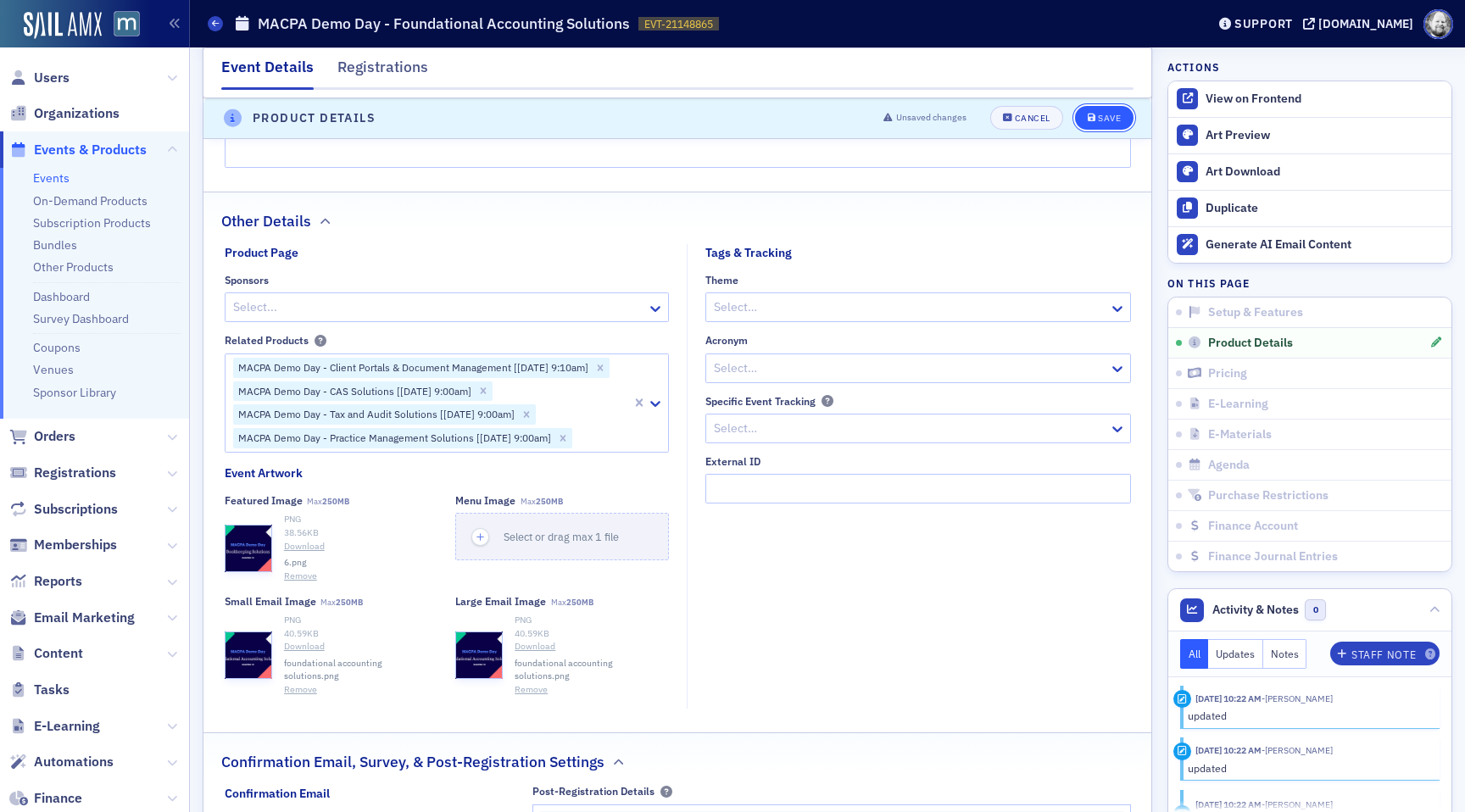
click at [1113, 109] on button "Save" at bounding box center [1104, 118] width 58 height 24
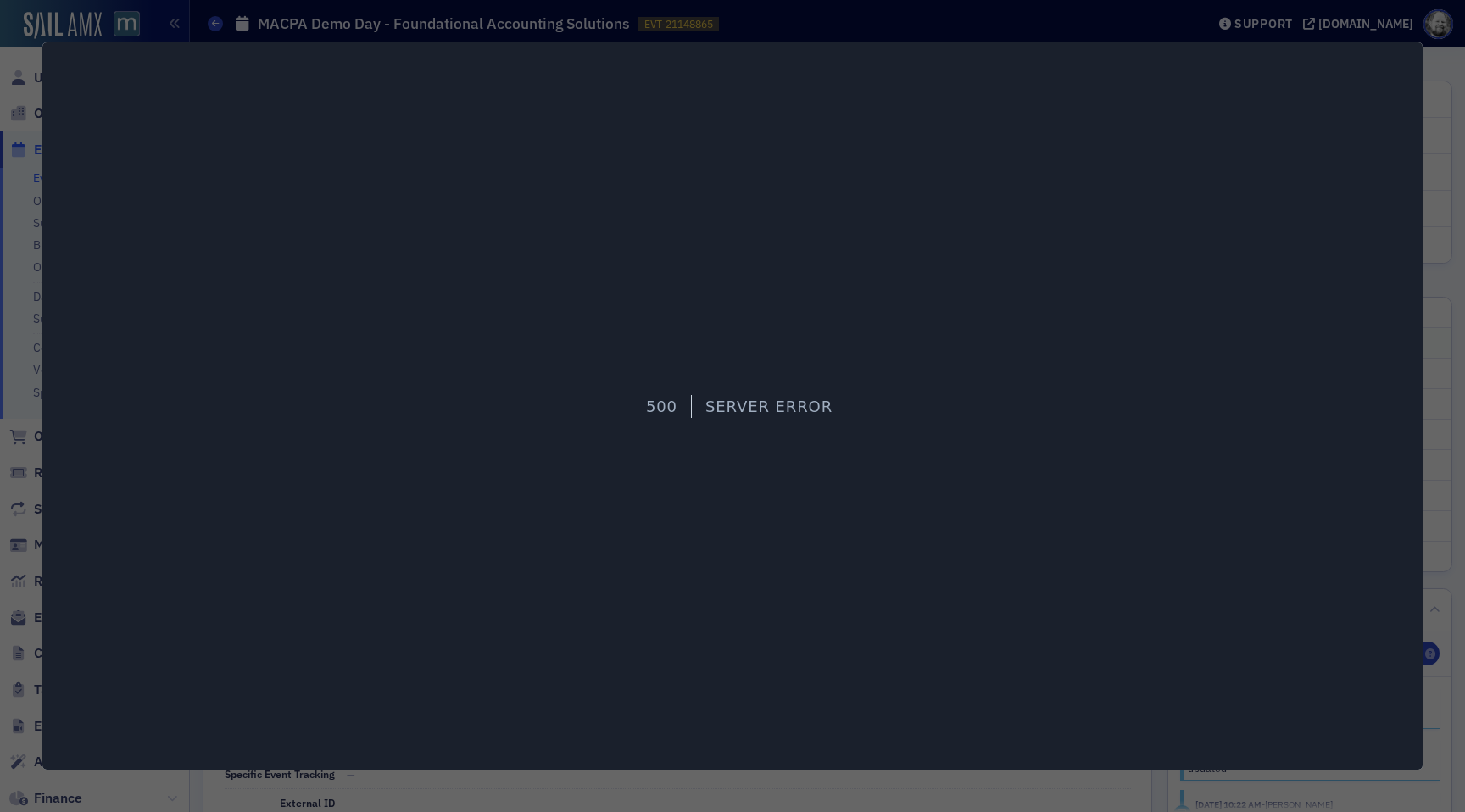
scroll to position [473, 0]
click at [1443, 142] on div at bounding box center [732, 406] width 1465 height 812
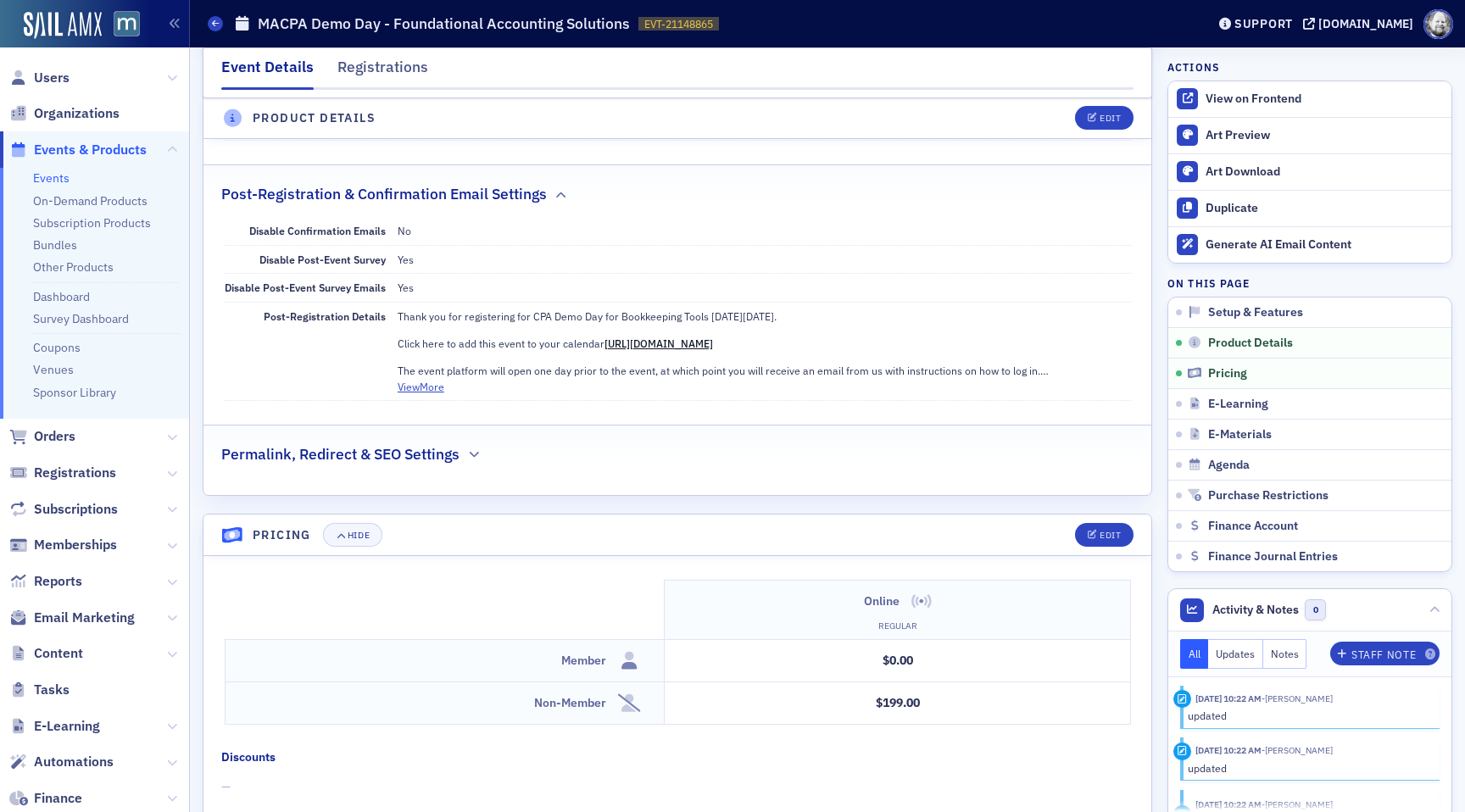
scroll to position [1182, 0]
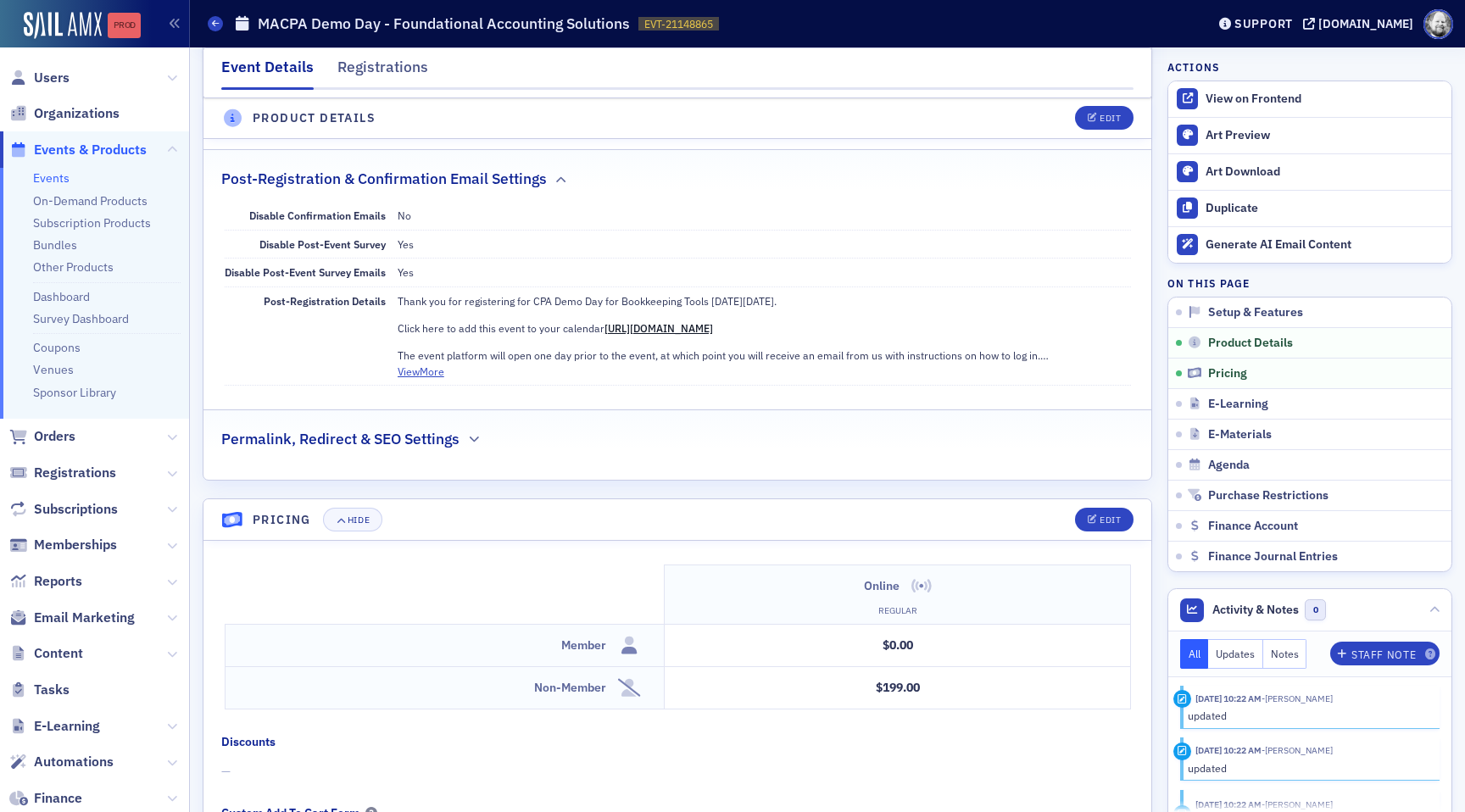
click at [123, 17] on link "Prod" at bounding box center [124, 25] width 33 height 26
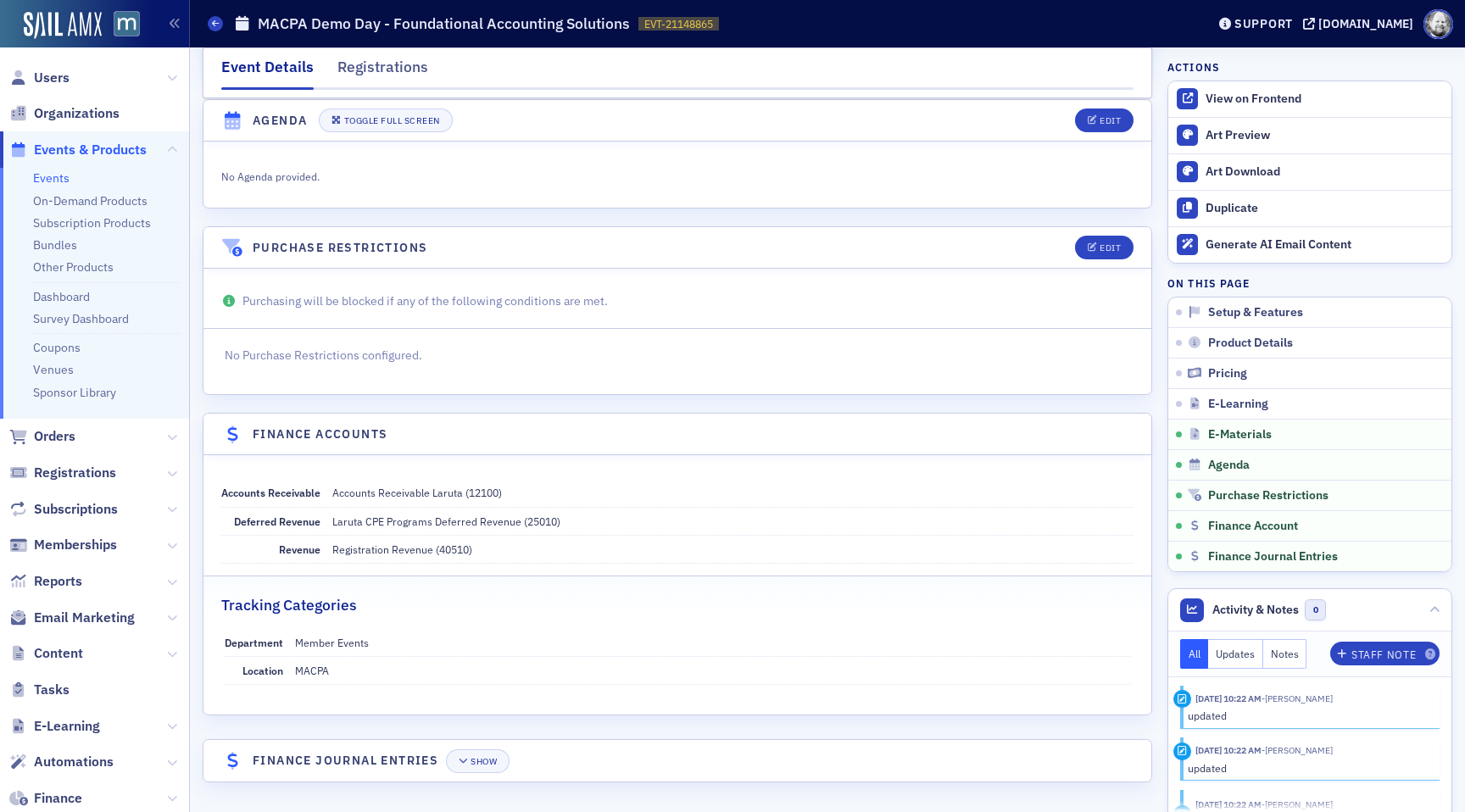
scroll to position [2220, 0]
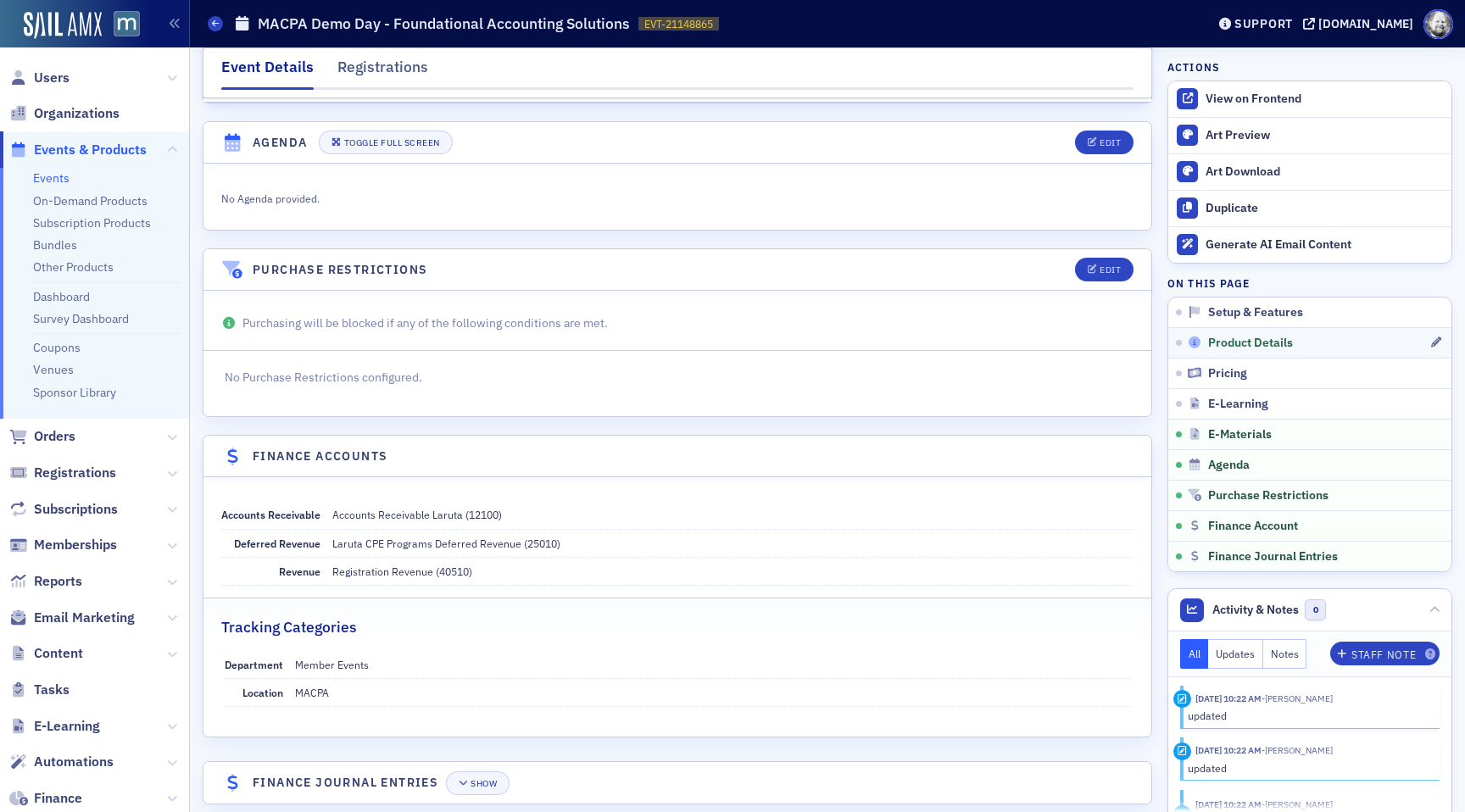
click at [1270, 344] on span "Product Details" at bounding box center [1250, 343] width 85 height 15
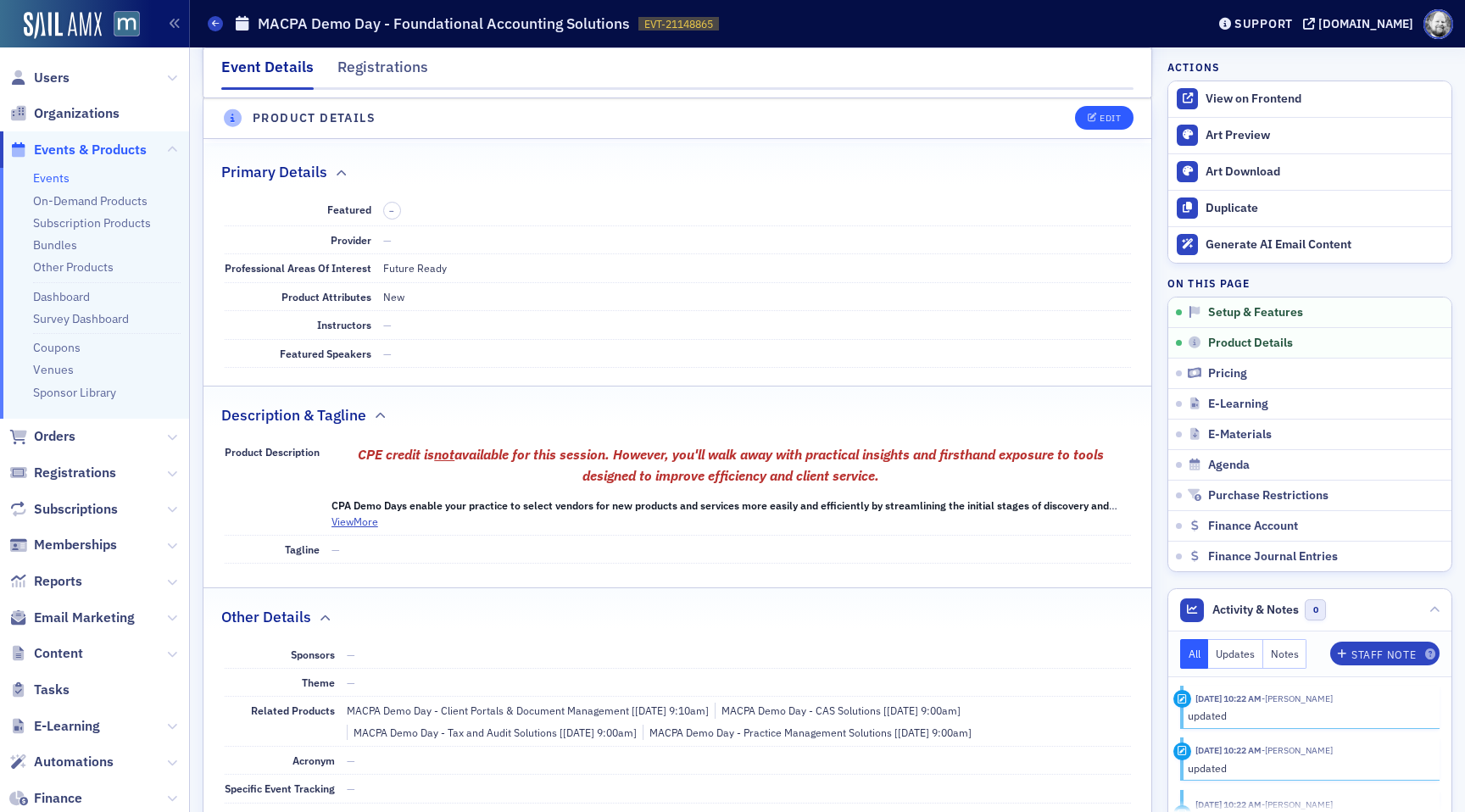
scroll to position [473, 0]
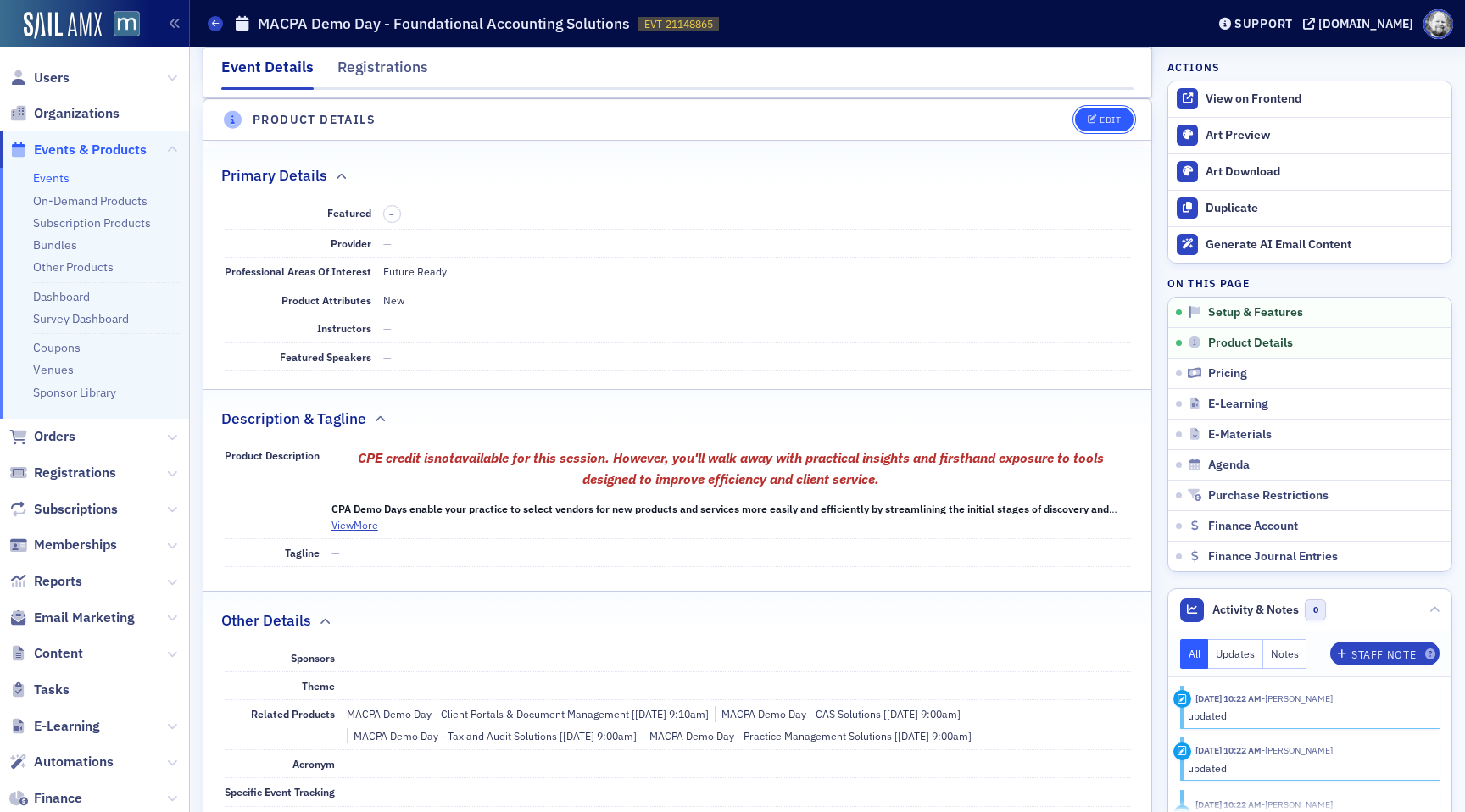
click at [1100, 128] on button "Edit" at bounding box center [1104, 119] width 58 height 24
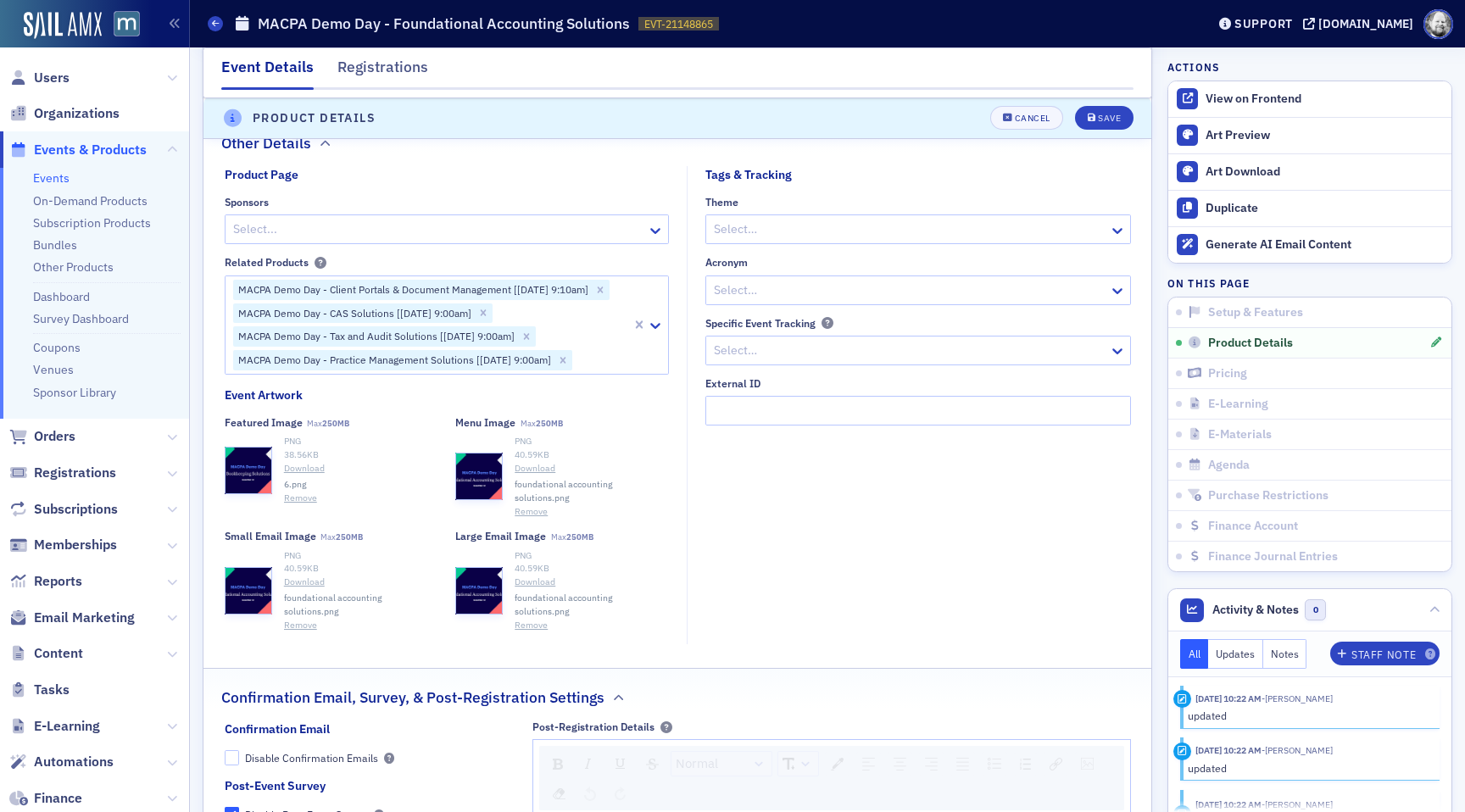
scroll to position [1621, 0]
click at [541, 574] on link "Download" at bounding box center [591, 580] width 154 height 13
click at [249, 582] on icon "button" at bounding box center [248, 589] width 15 height 15
click at [534, 504] on button "Remove" at bounding box center [531, 510] width 33 height 13
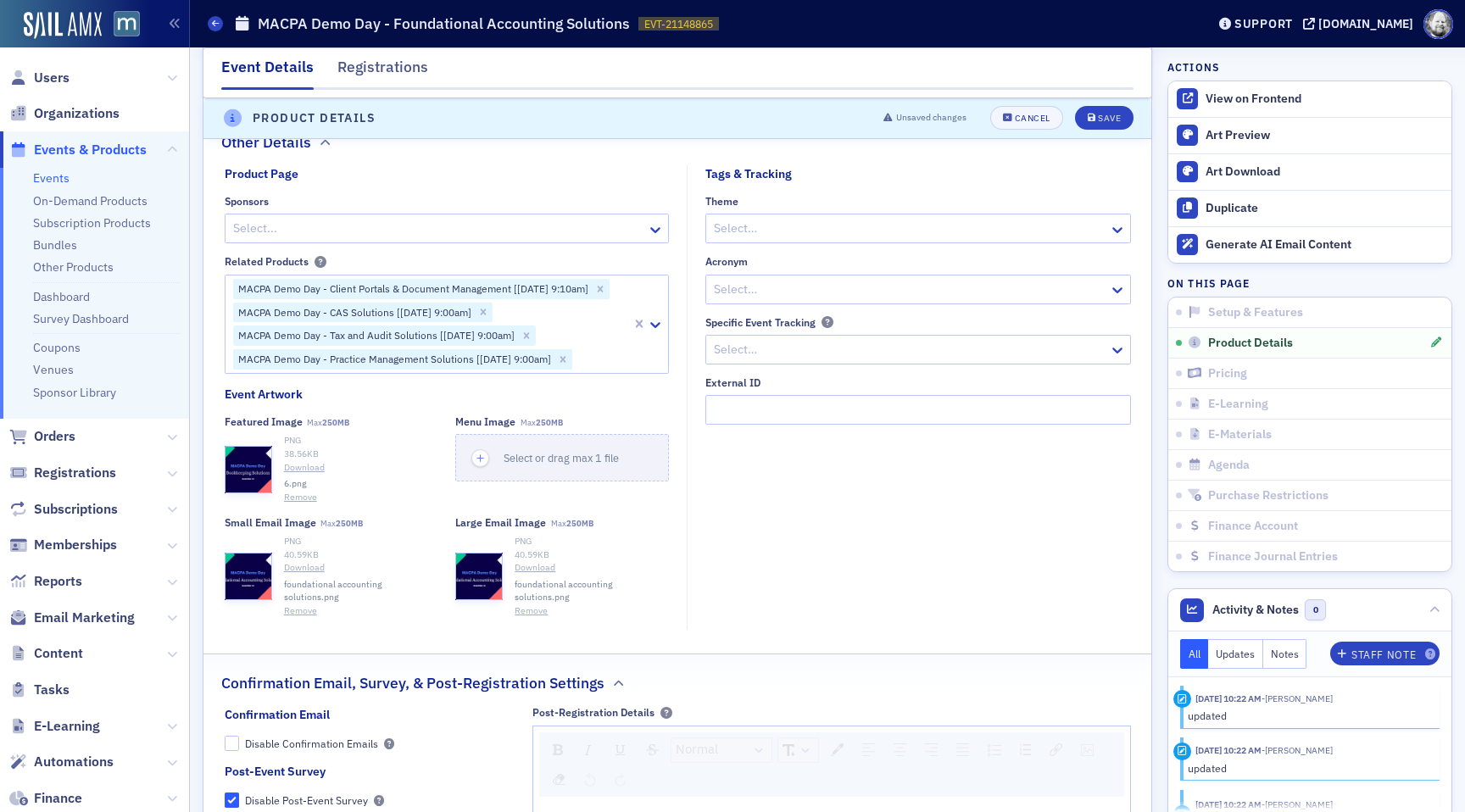
click at [305, 493] on button "Remove" at bounding box center [300, 497] width 33 height 13
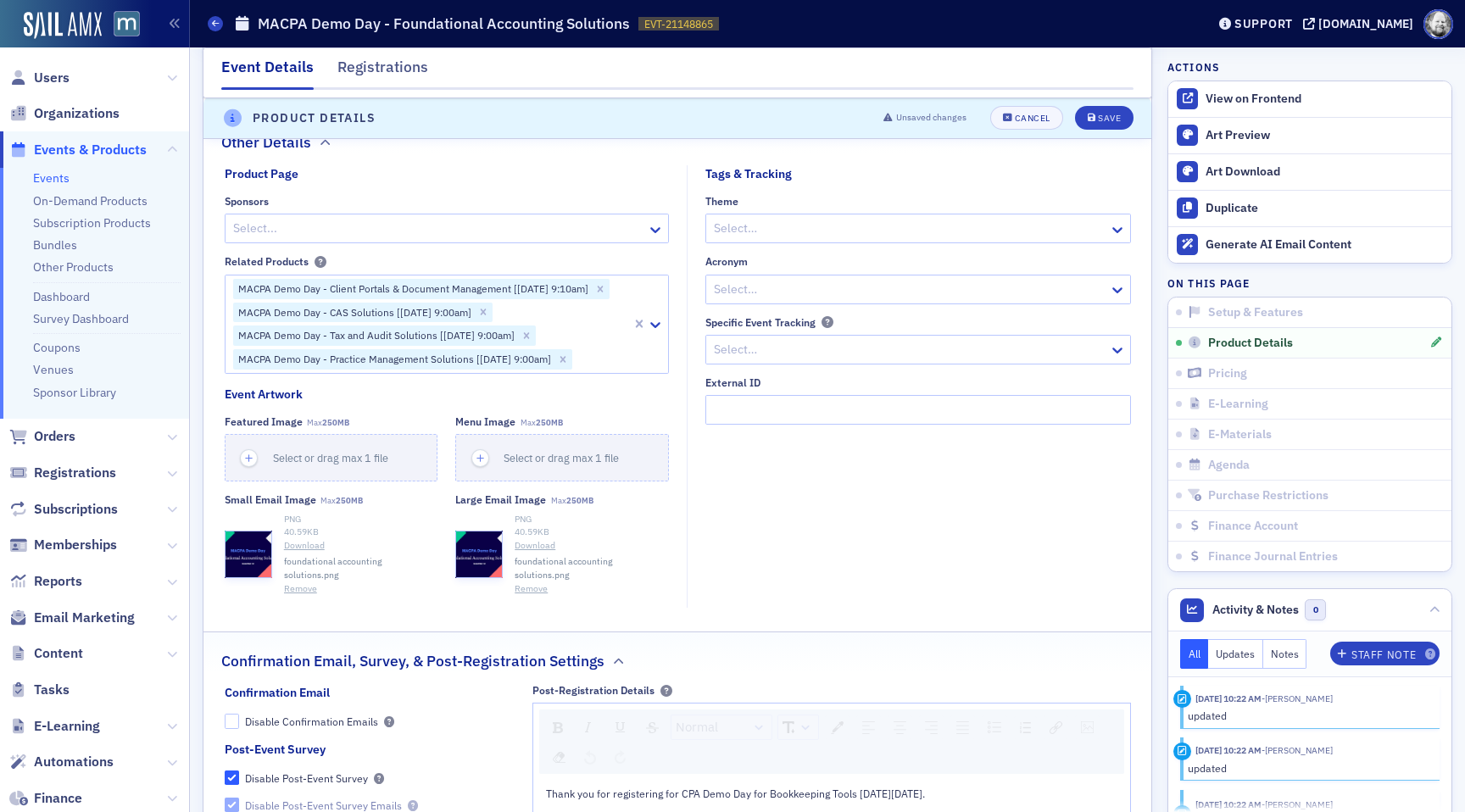
click at [303, 582] on button "Remove" at bounding box center [300, 588] width 33 height 13
click at [530, 582] on button "Remove" at bounding box center [531, 588] width 33 height 13
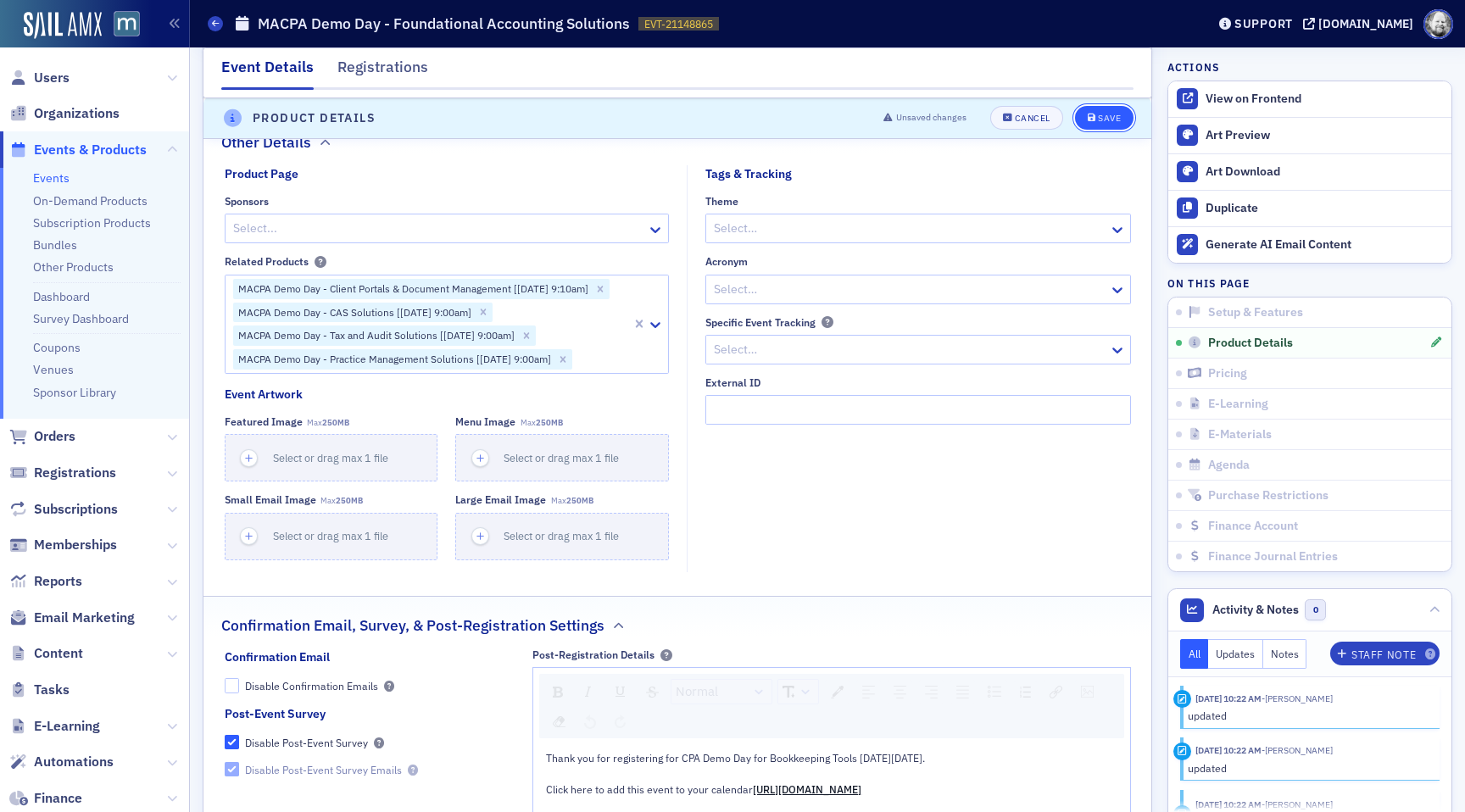
click at [1103, 122] on div "Save" at bounding box center [1109, 119] width 23 height 10
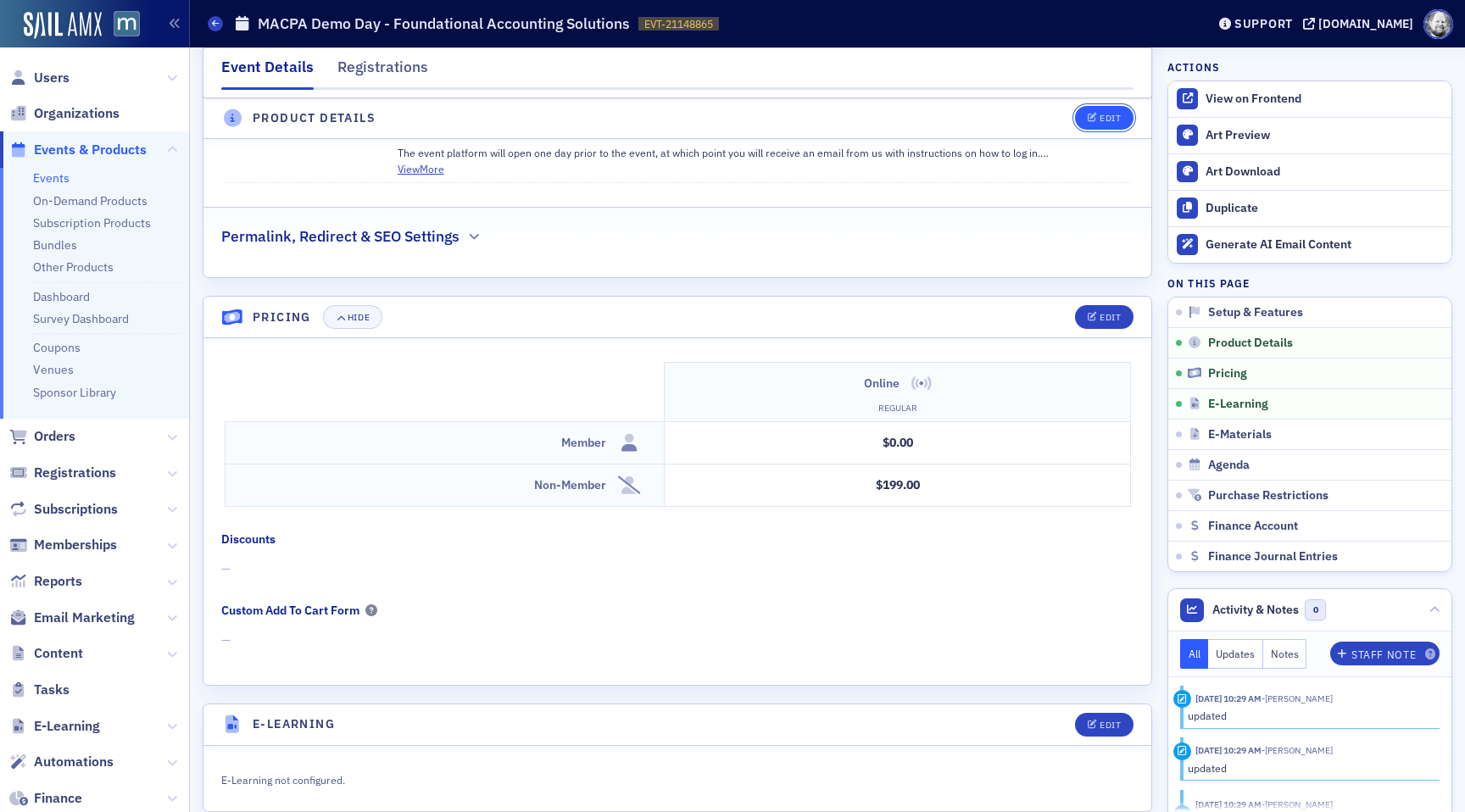
click at [1118, 107] on button "Edit" at bounding box center [1104, 118] width 58 height 24
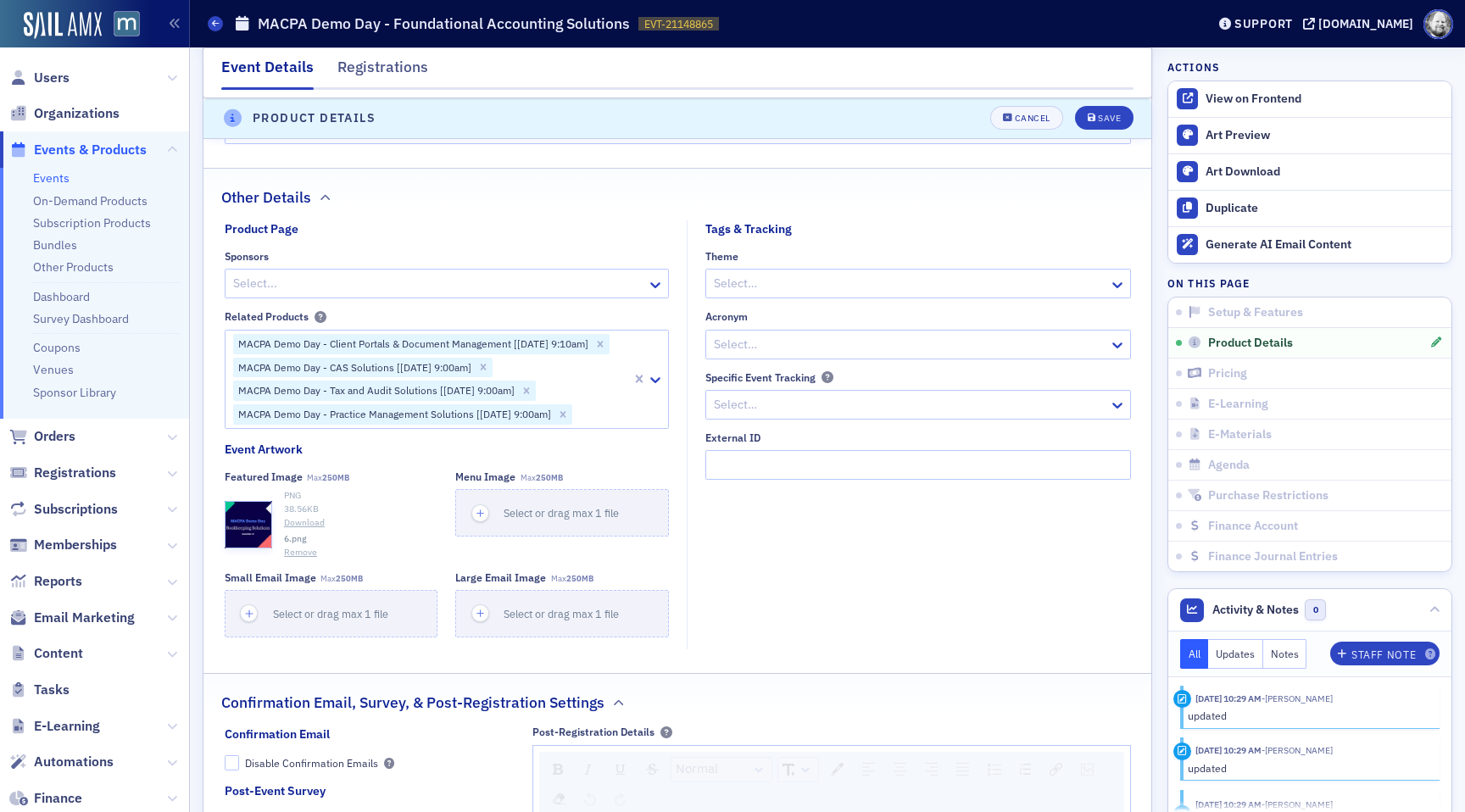
scroll to position [1584, 0]
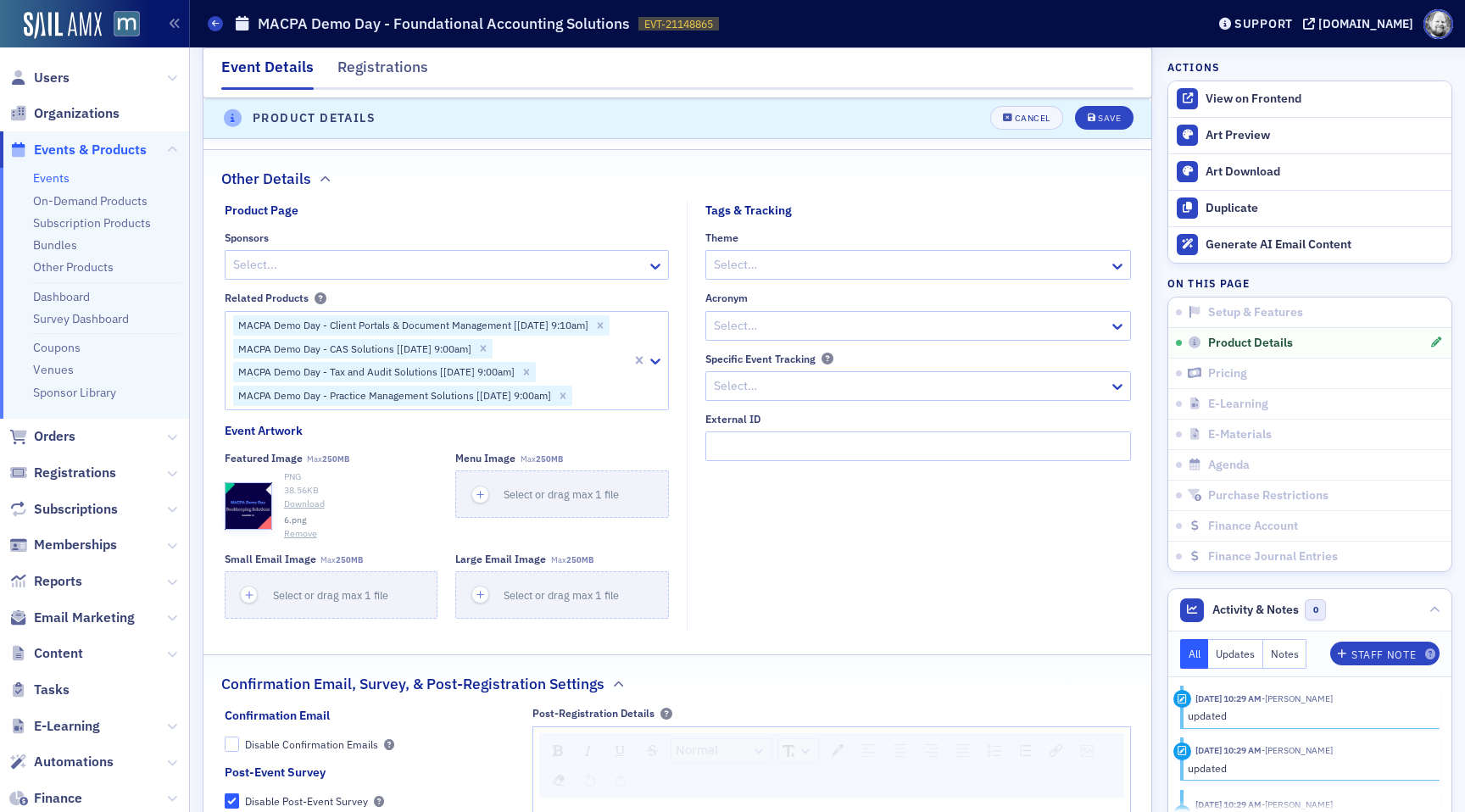
click at [297, 535] on button "Remove" at bounding box center [300, 533] width 33 height 13
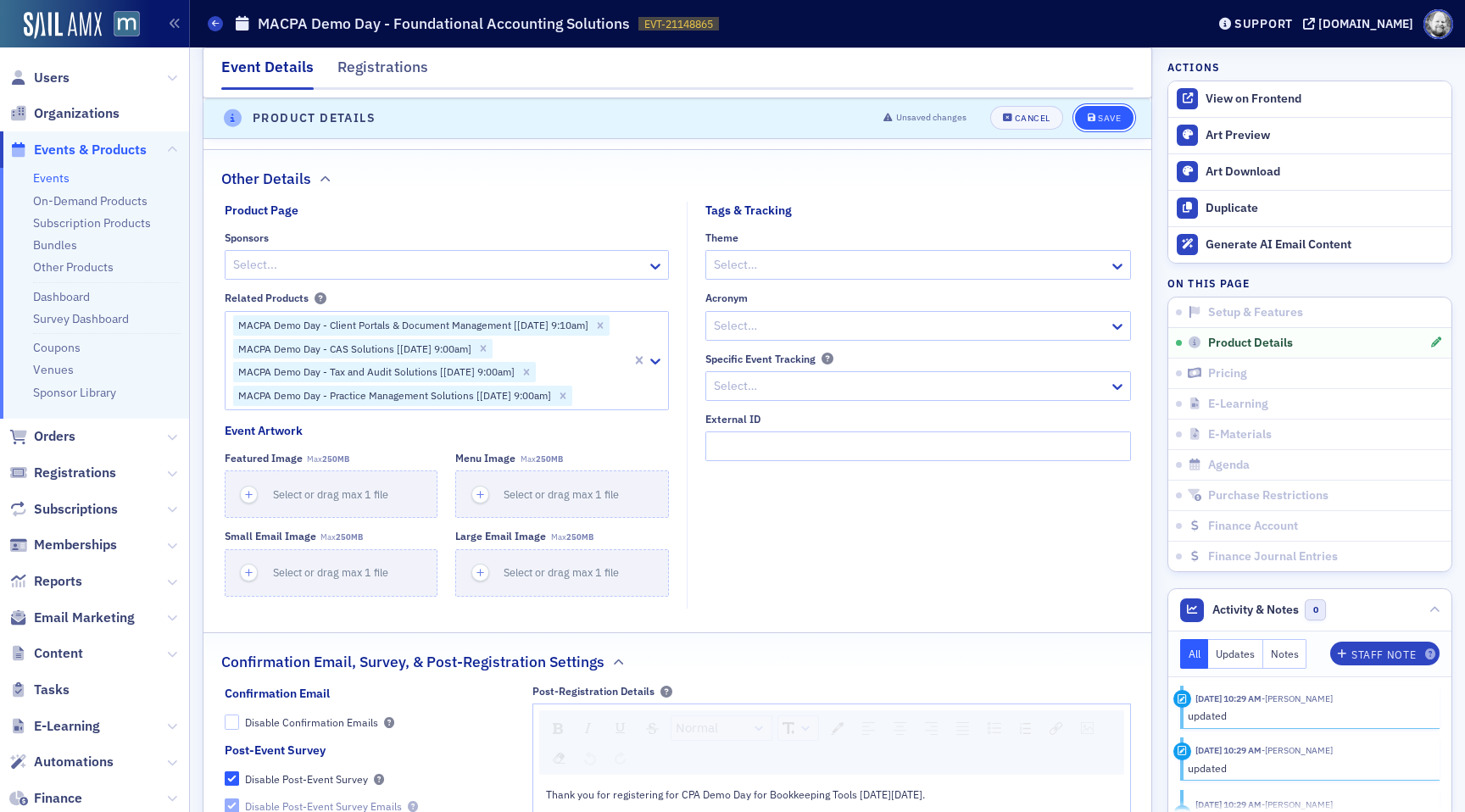
click at [1109, 127] on button "Save" at bounding box center [1104, 118] width 58 height 24
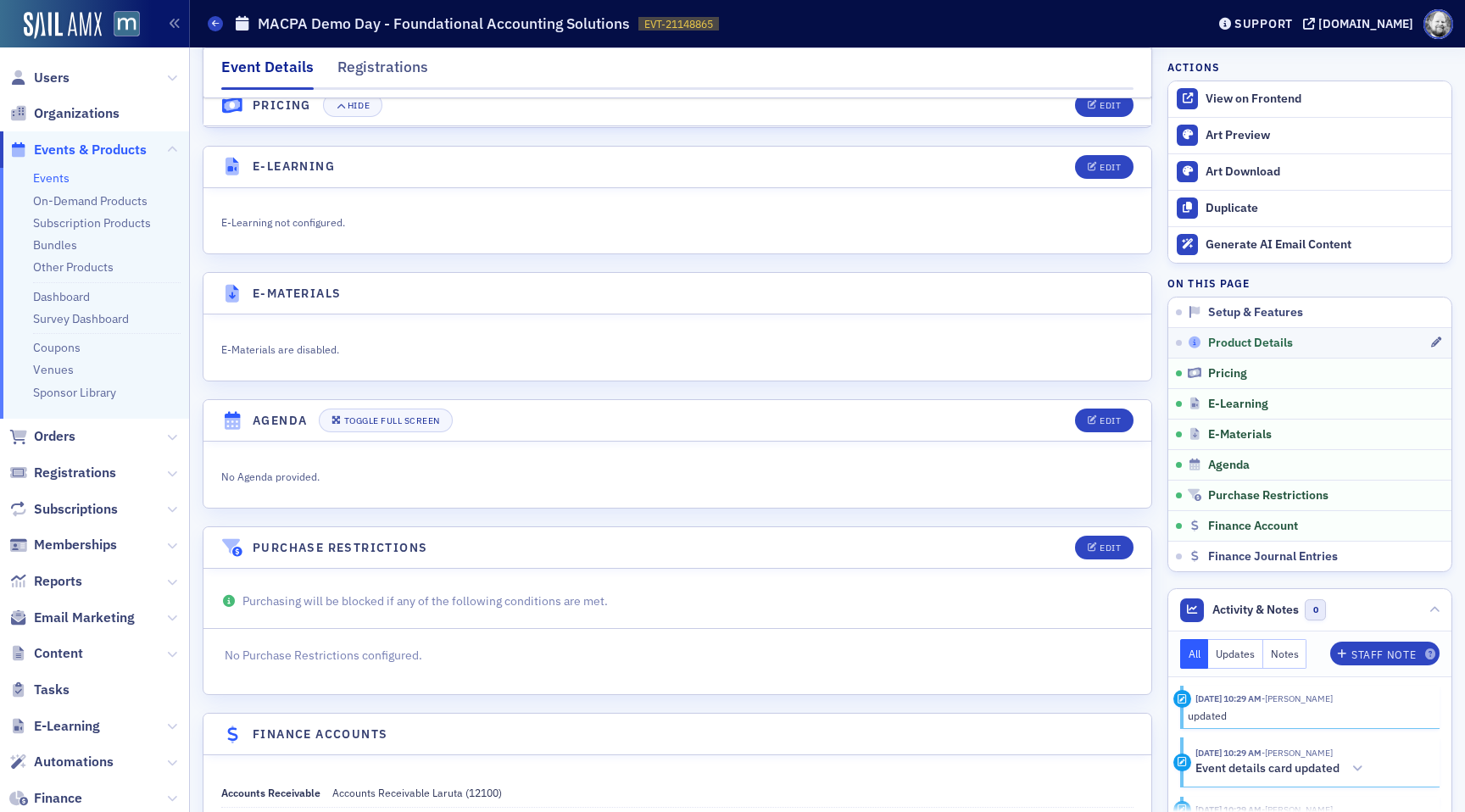
click at [1230, 348] on span "Product Details" at bounding box center [1250, 343] width 85 height 15
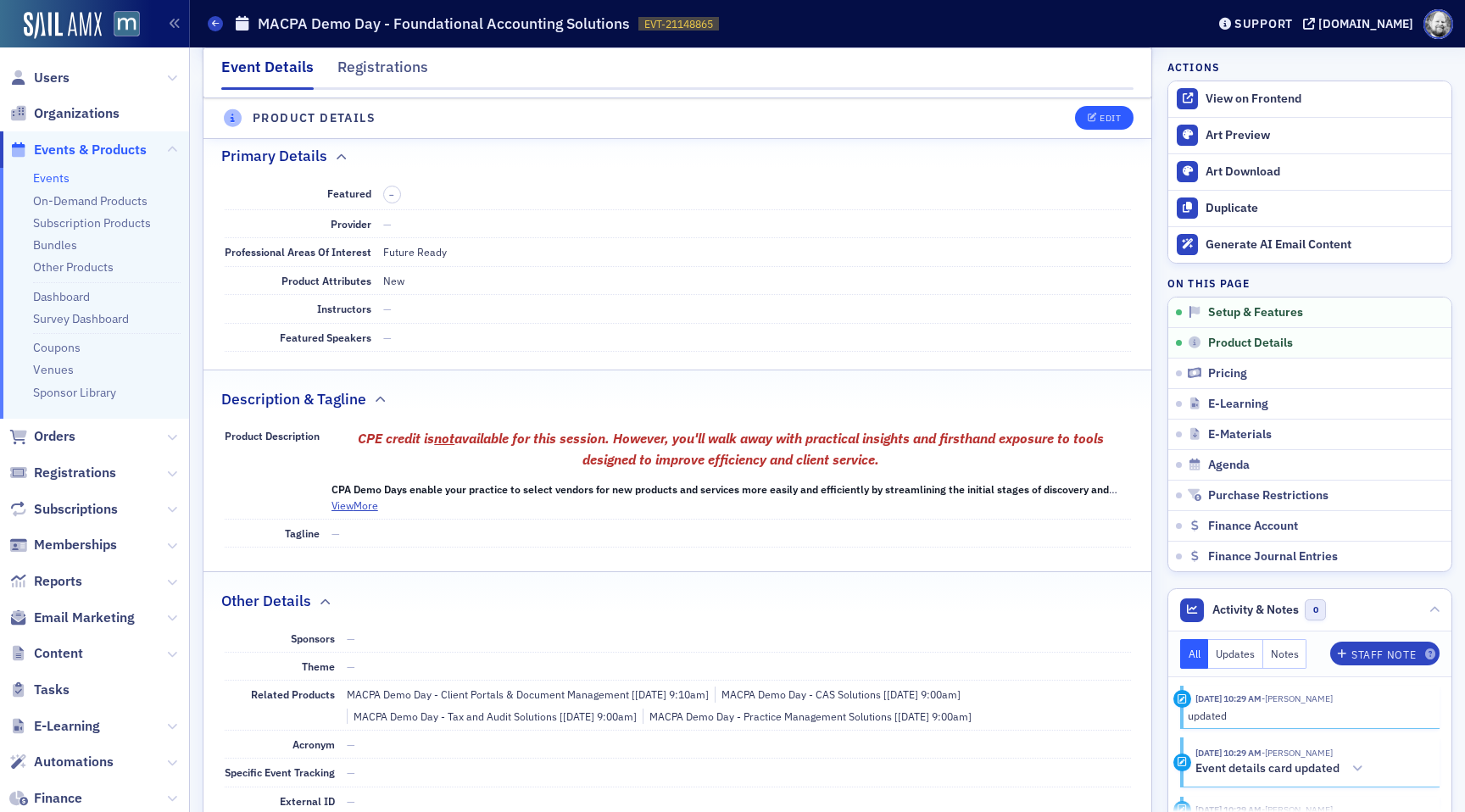
scroll to position [473, 0]
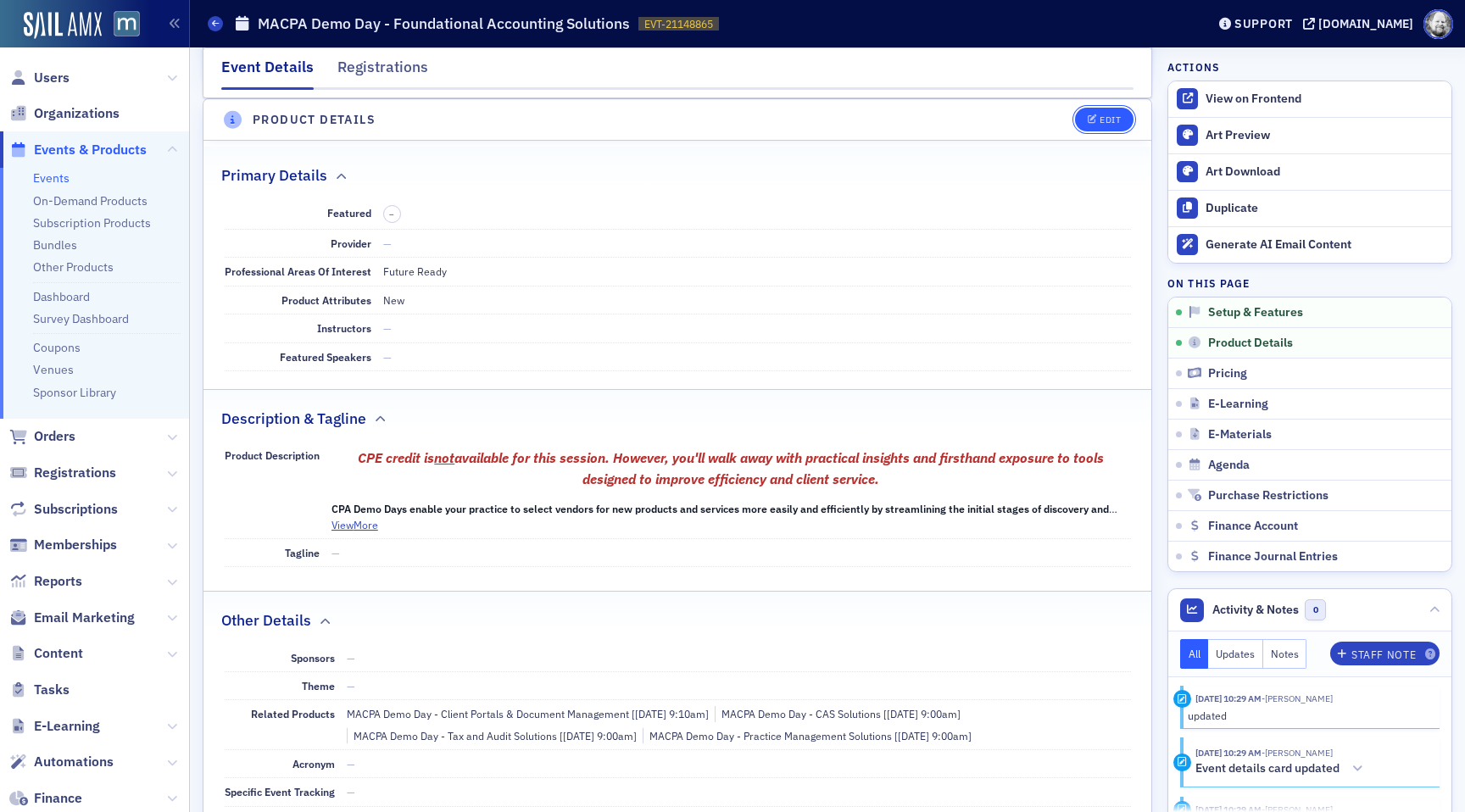
click at [1111, 115] on div "Edit" at bounding box center [1110, 120] width 21 height 10
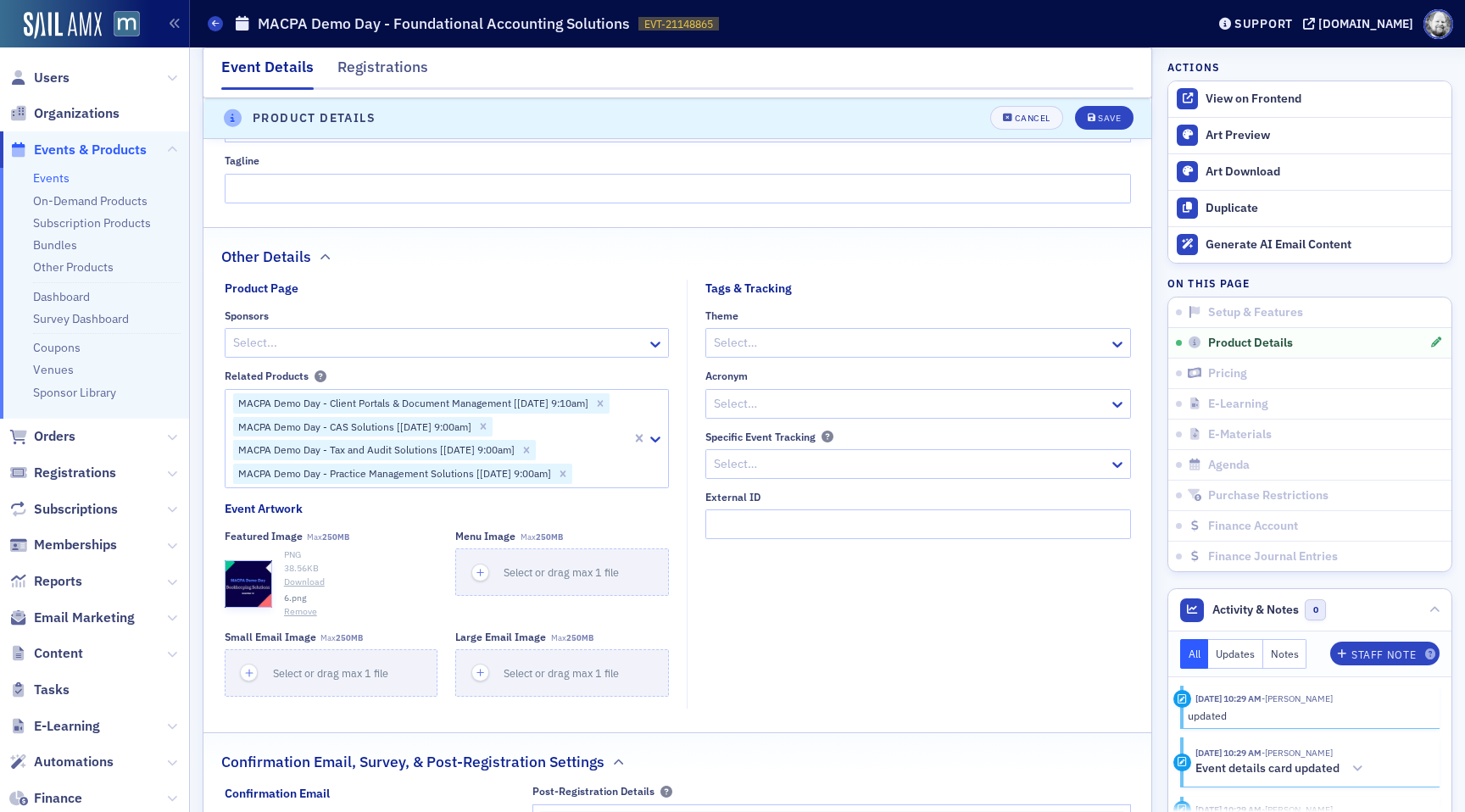
scroll to position [1512, 0]
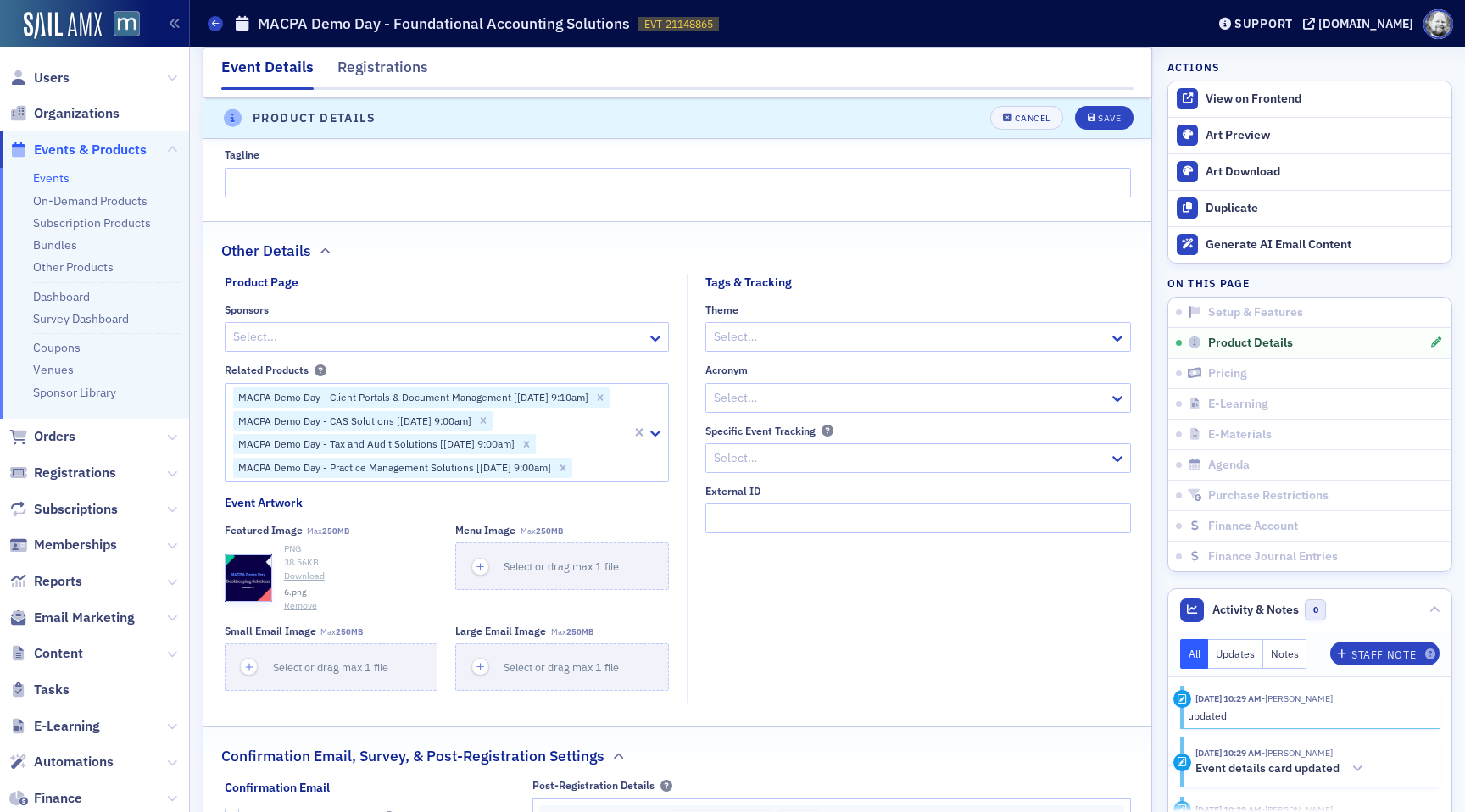
click at [302, 604] on button "Remove" at bounding box center [300, 605] width 33 height 13
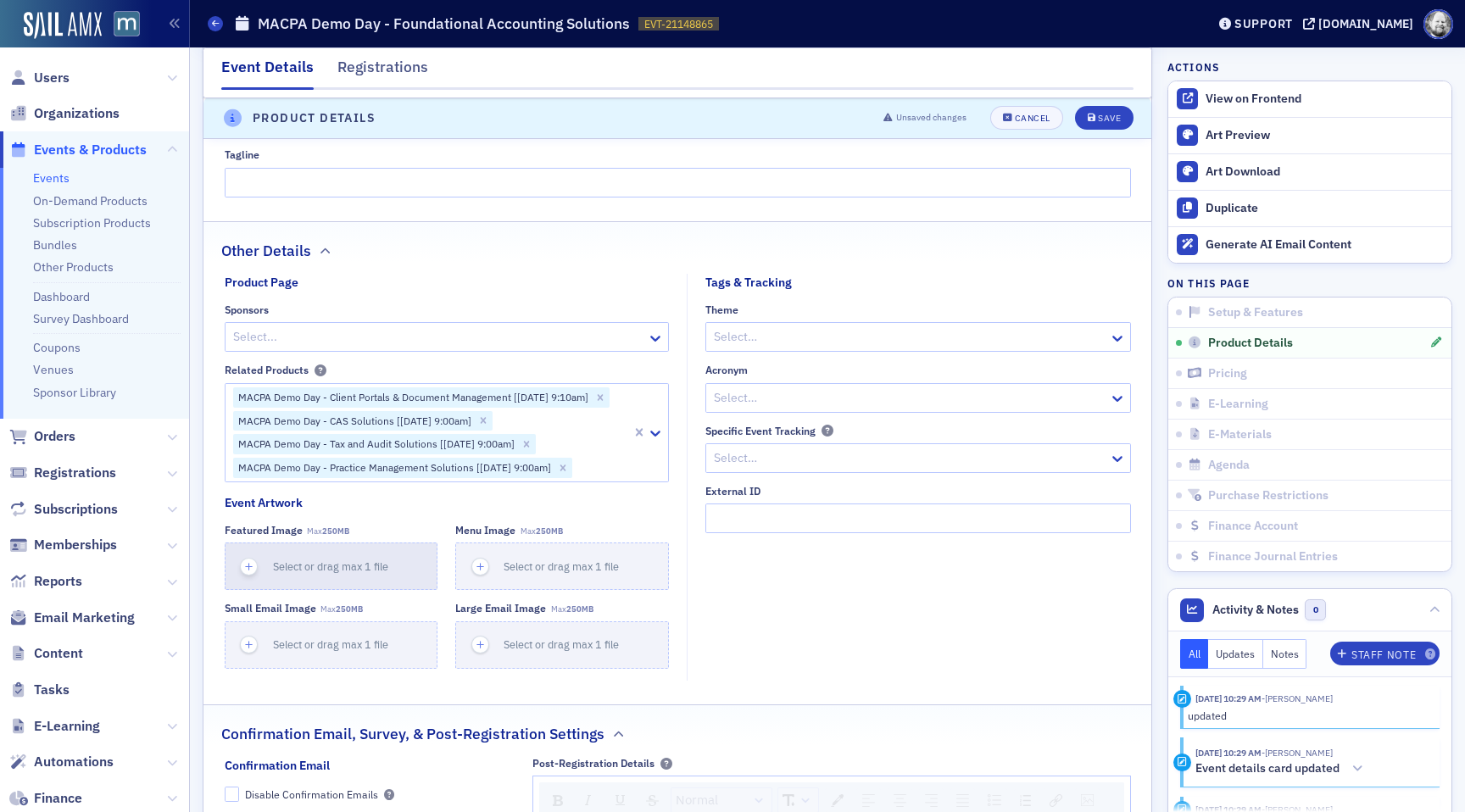
click at [311, 571] on span "Select or drag max 1 file" at bounding box center [330, 565] width 115 height 13
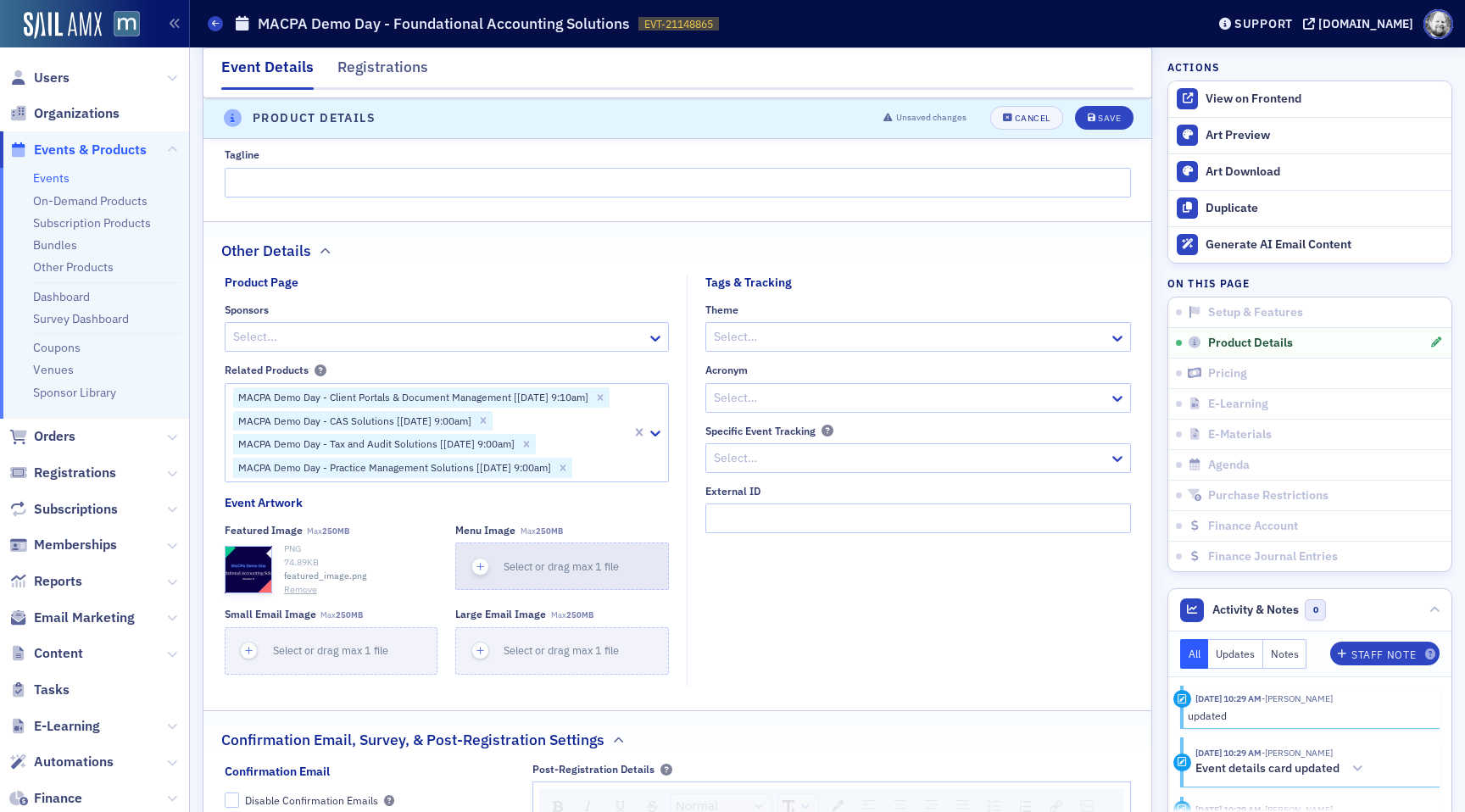
click at [527, 553] on button "Select or drag max 1 file" at bounding box center [562, 566] width 213 height 48
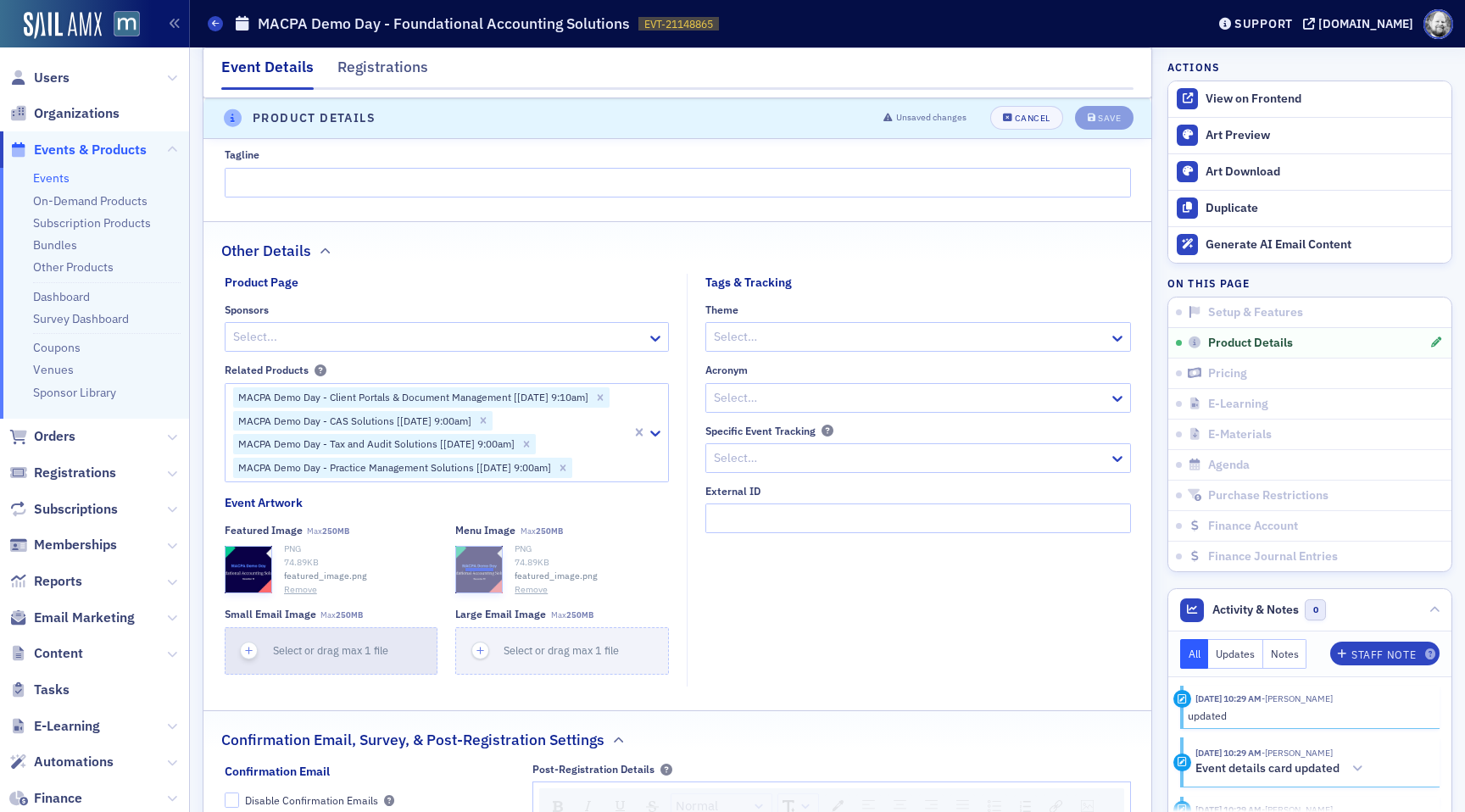
click at [339, 649] on span "Select or drag max 1 file" at bounding box center [330, 649] width 115 height 13
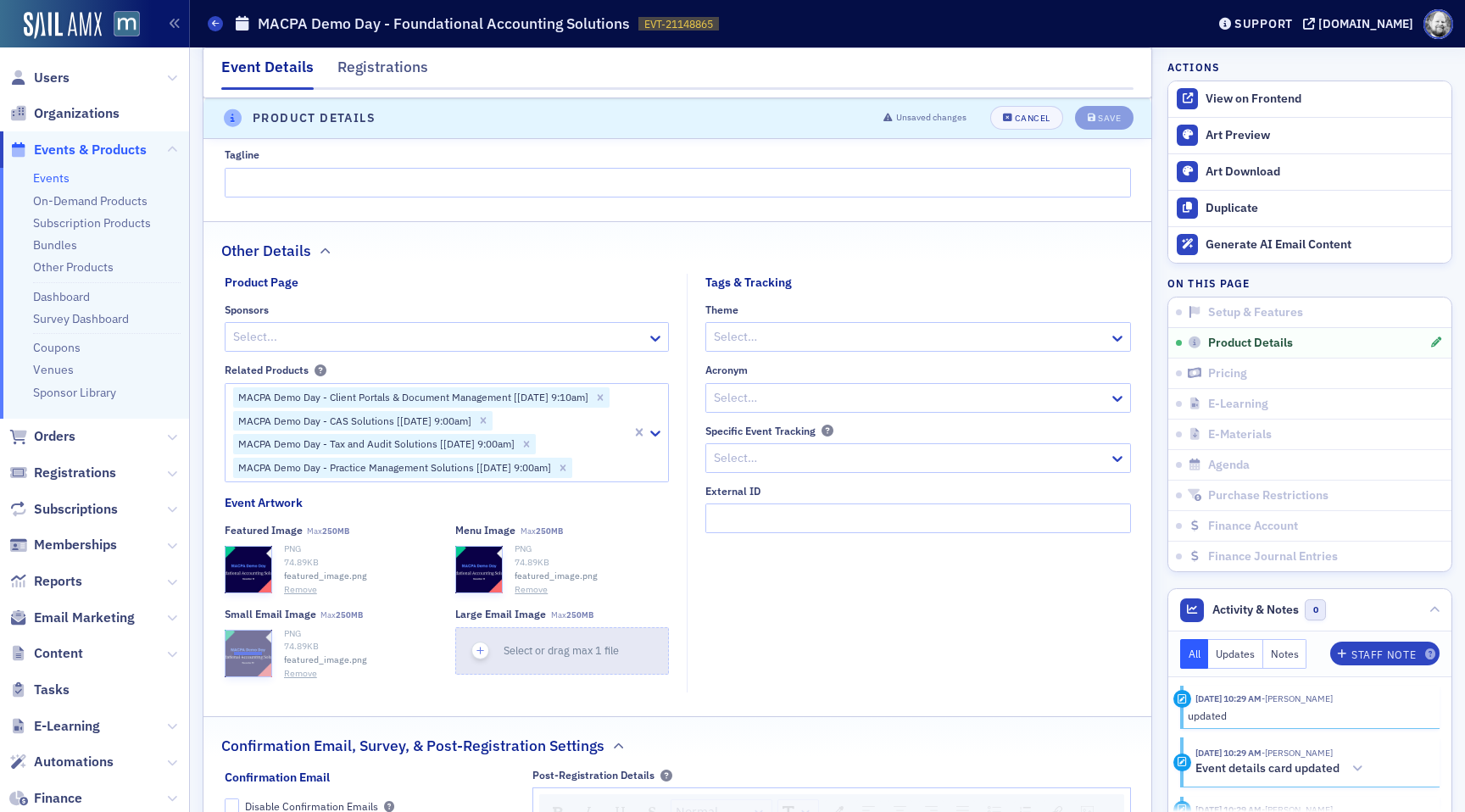
click at [505, 643] on span "Select or drag max 1 file" at bounding box center [561, 649] width 115 height 13
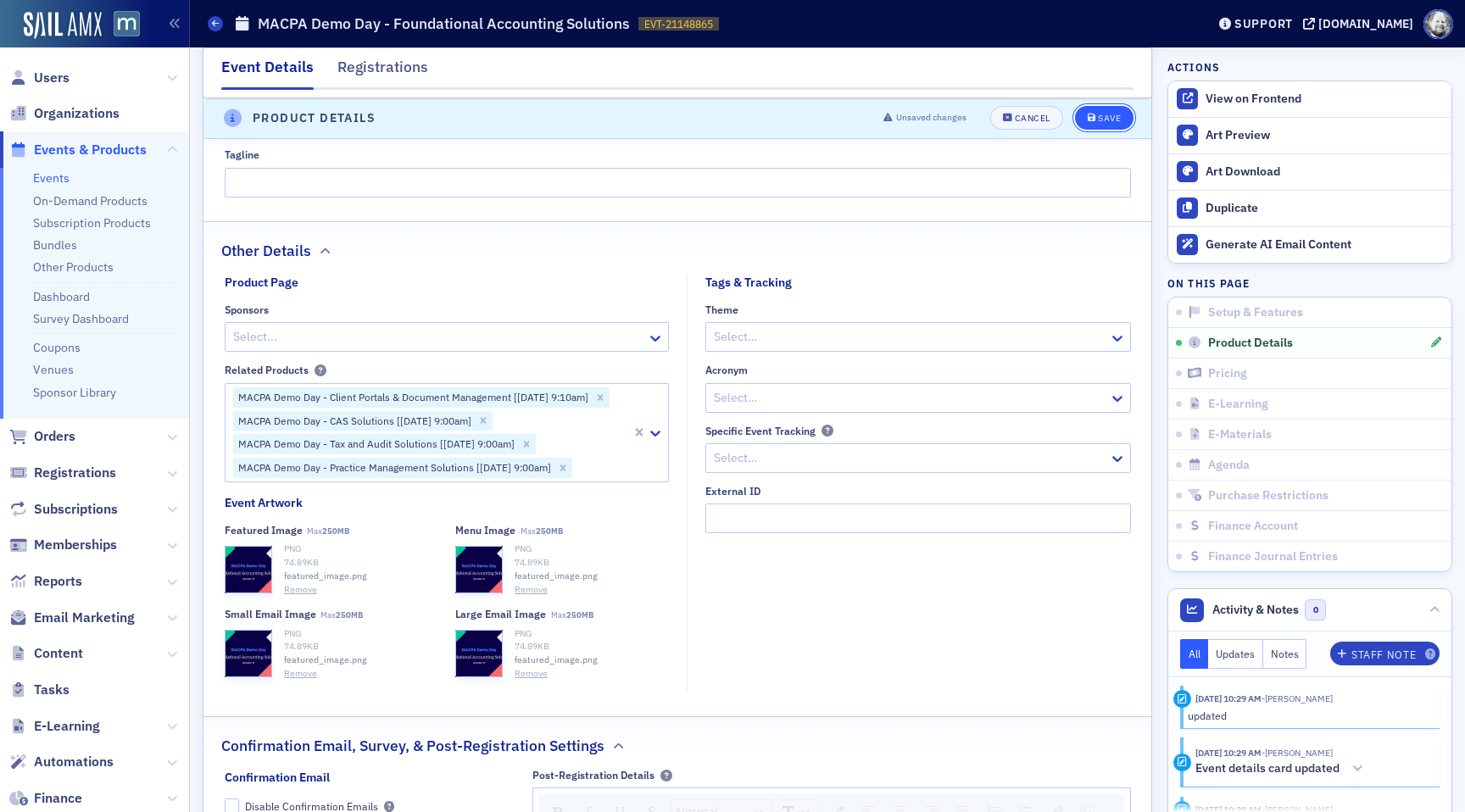
click at [1109, 118] on div "Save" at bounding box center [1109, 119] width 23 height 10
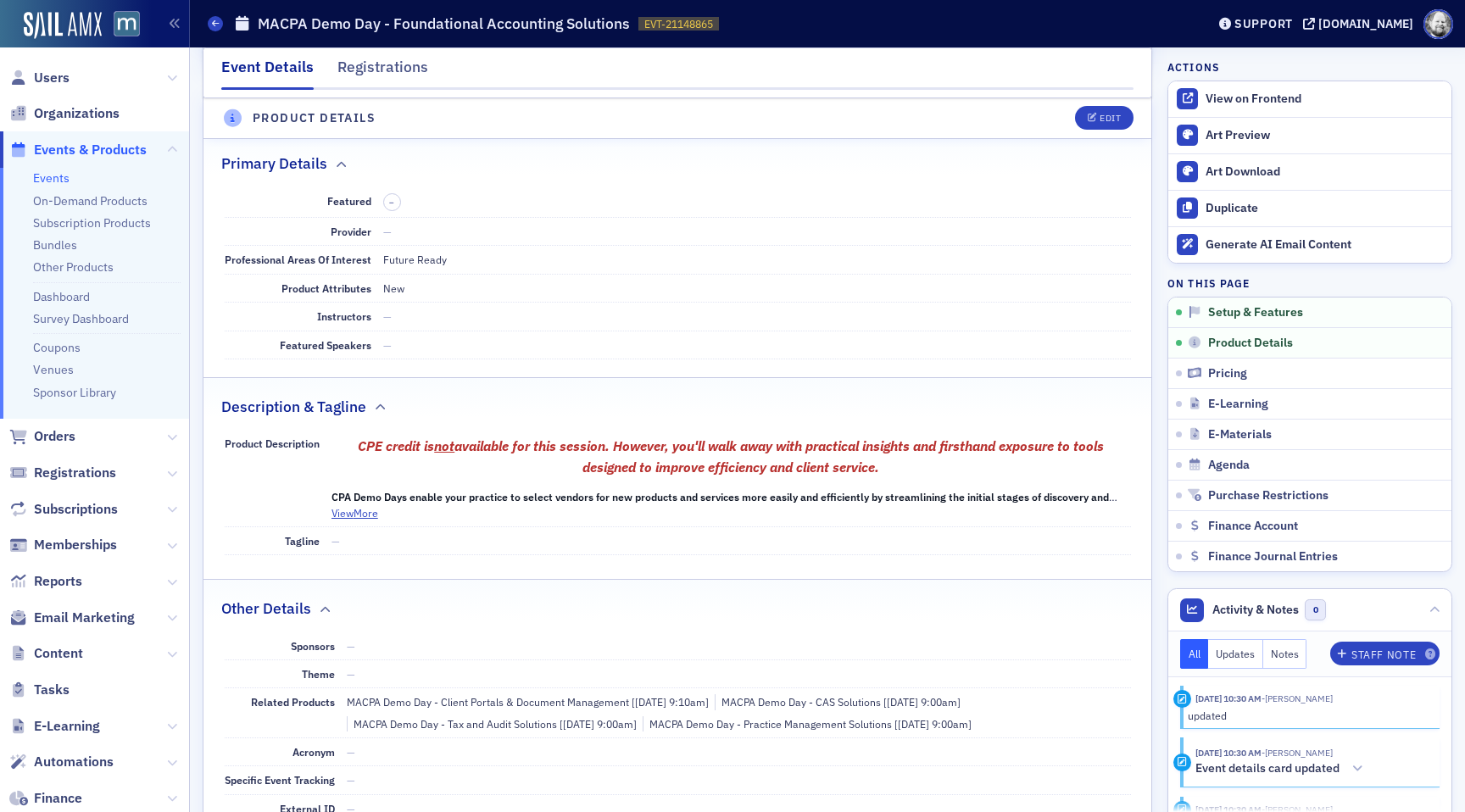
scroll to position [473, 0]
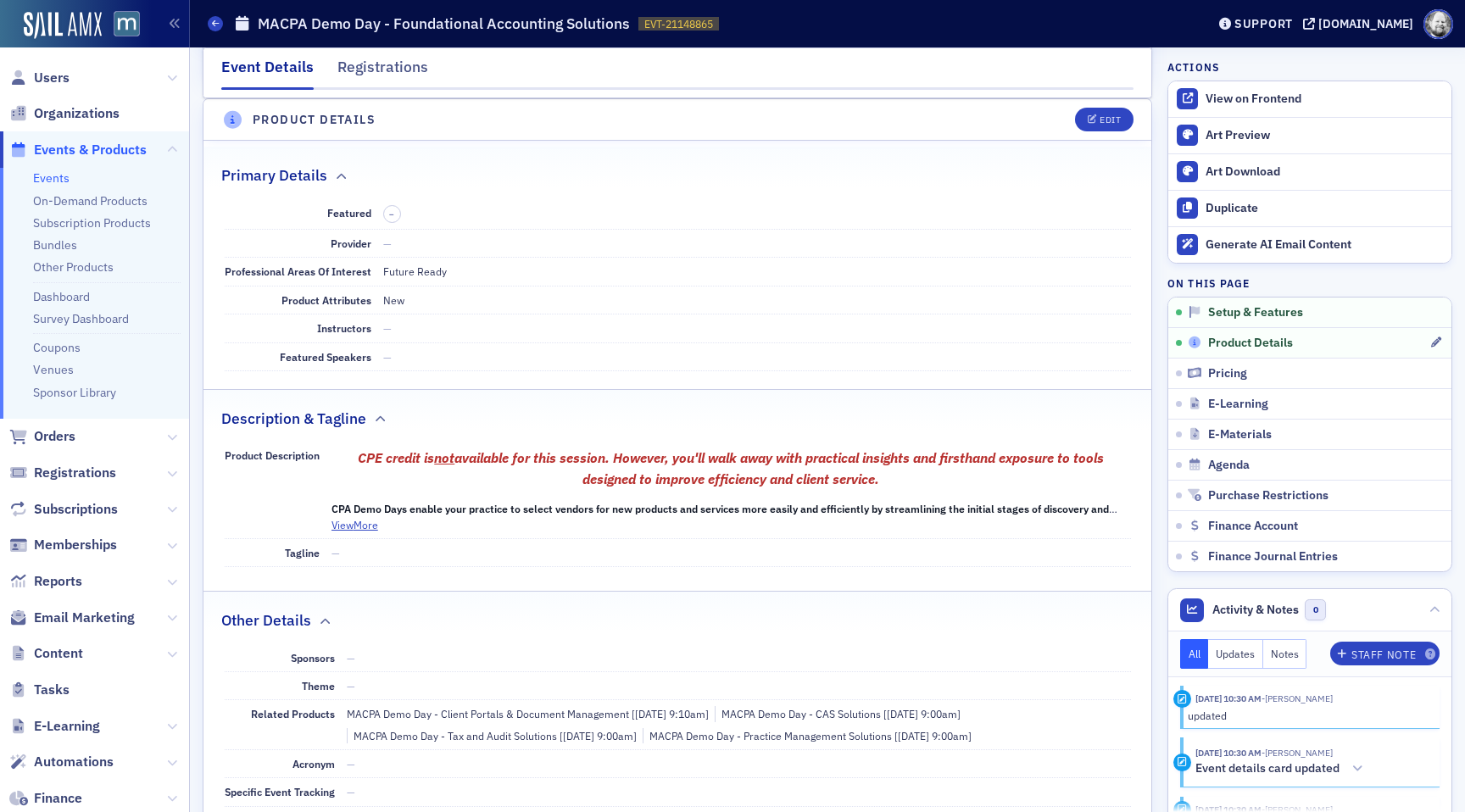
click at [1242, 349] on span "Product Details" at bounding box center [1250, 343] width 85 height 15
click at [1254, 347] on span "Product Details" at bounding box center [1250, 343] width 85 height 15
click at [1106, 115] on div "Edit" at bounding box center [1110, 120] width 21 height 10
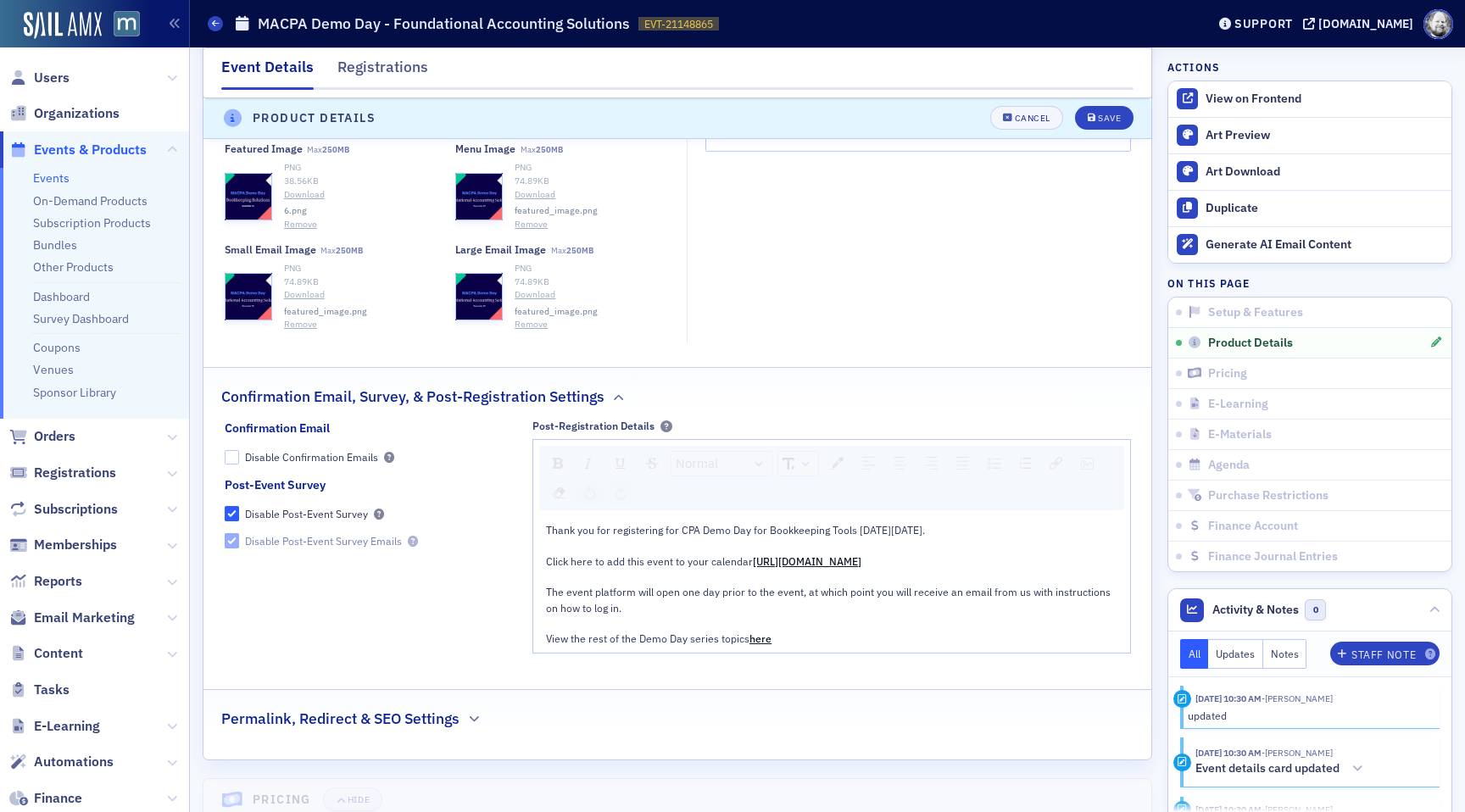
scroll to position [1889, 0]
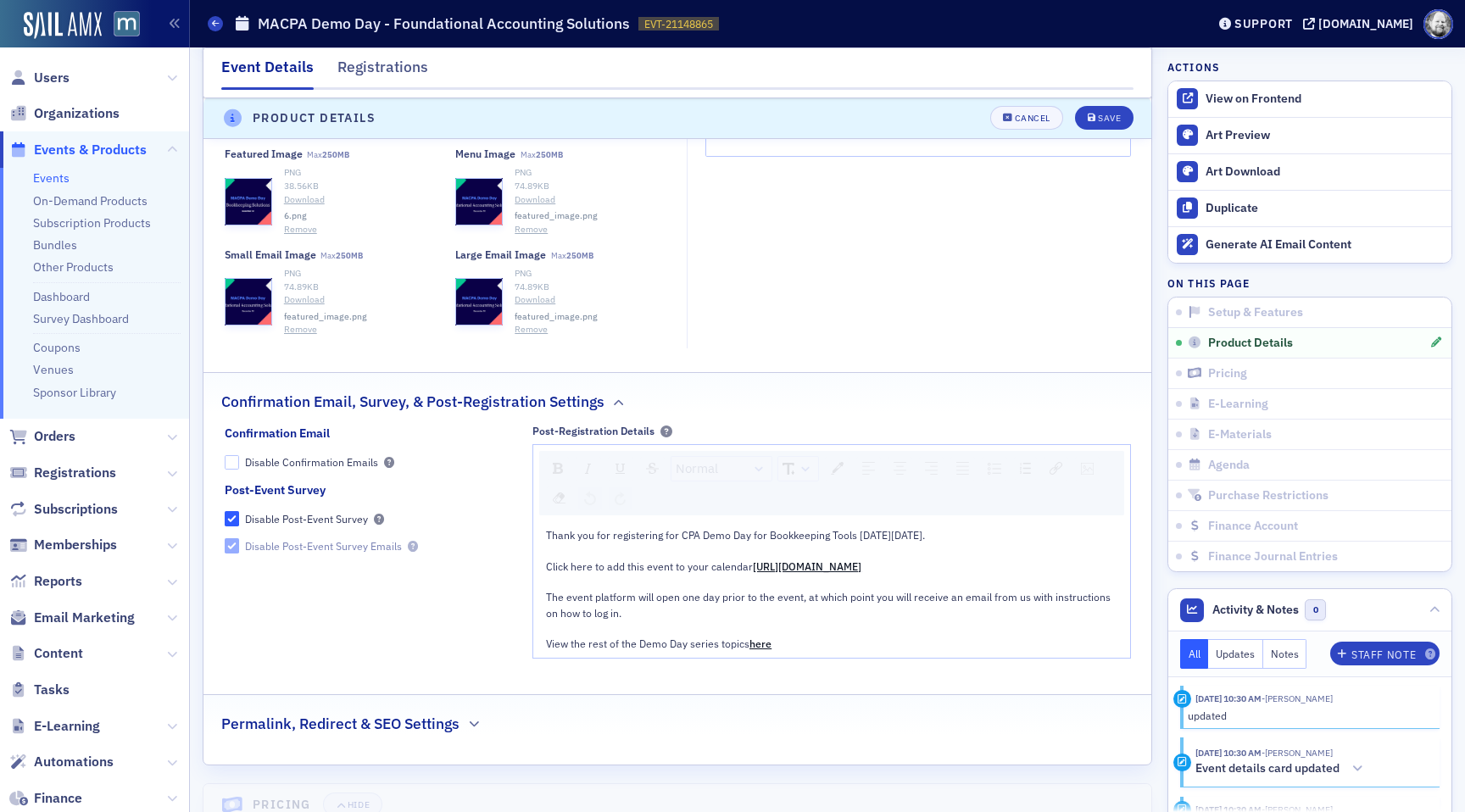
click at [305, 327] on button "Remove" at bounding box center [300, 329] width 33 height 13
click at [507, 329] on div "PNG 74.89 KB Download featured_image.png Remove" at bounding box center [562, 301] width 213 height 70
click at [517, 329] on button "Remove" at bounding box center [531, 329] width 33 height 13
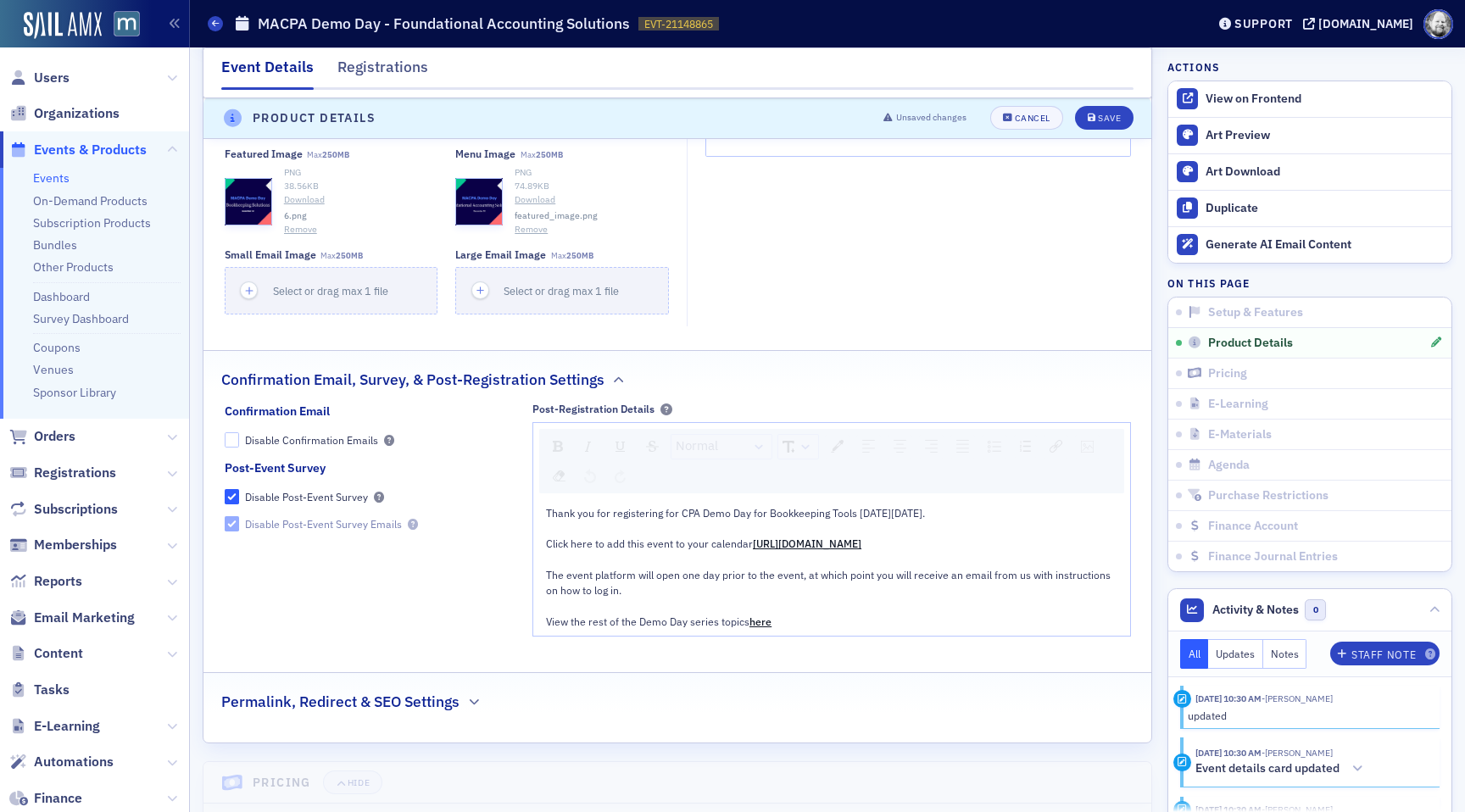
click at [529, 235] on button "Remove" at bounding box center [531, 229] width 33 height 13
click at [294, 231] on button "Remove" at bounding box center [300, 229] width 33 height 13
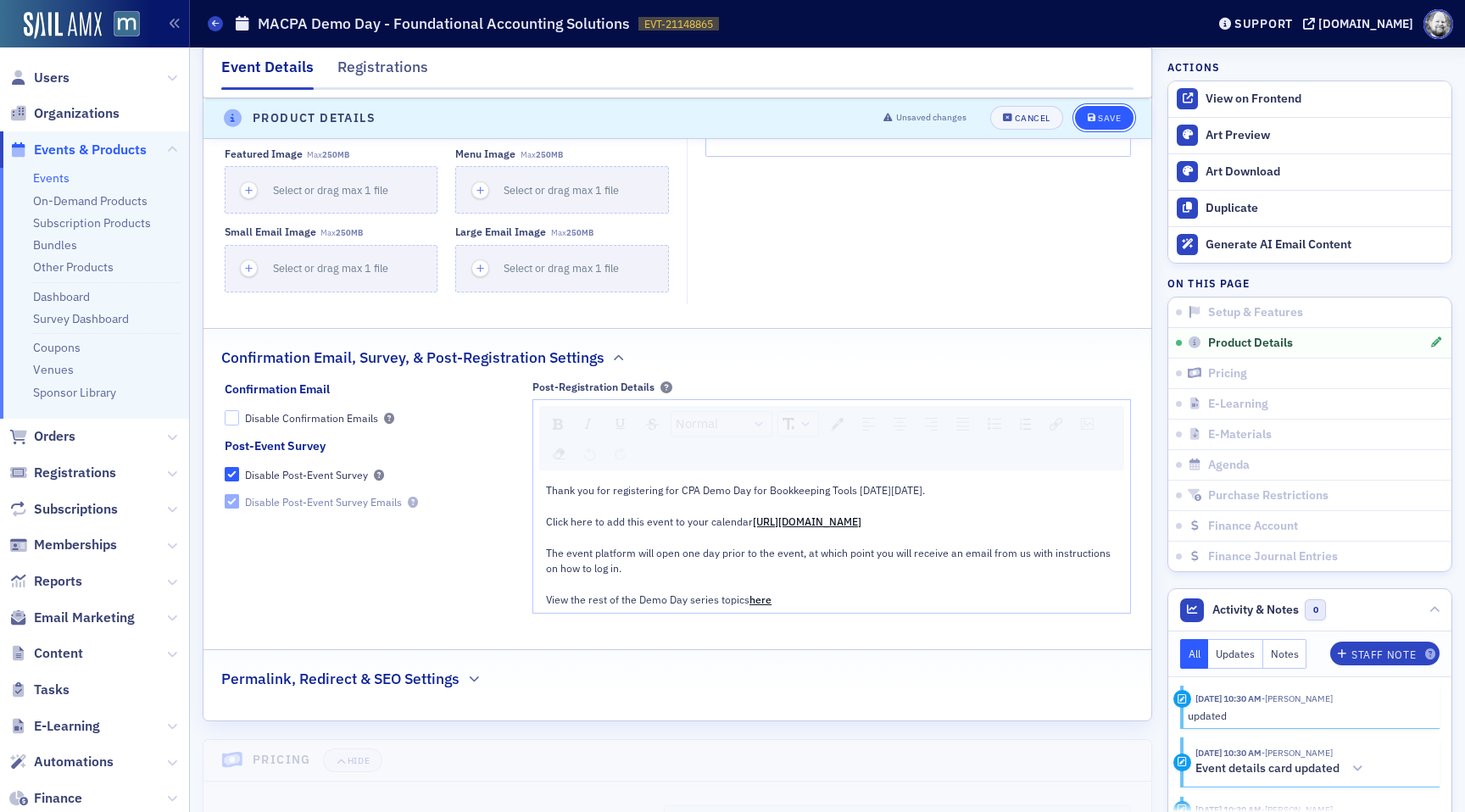
click at [1107, 123] on button "Save" at bounding box center [1104, 118] width 58 height 24
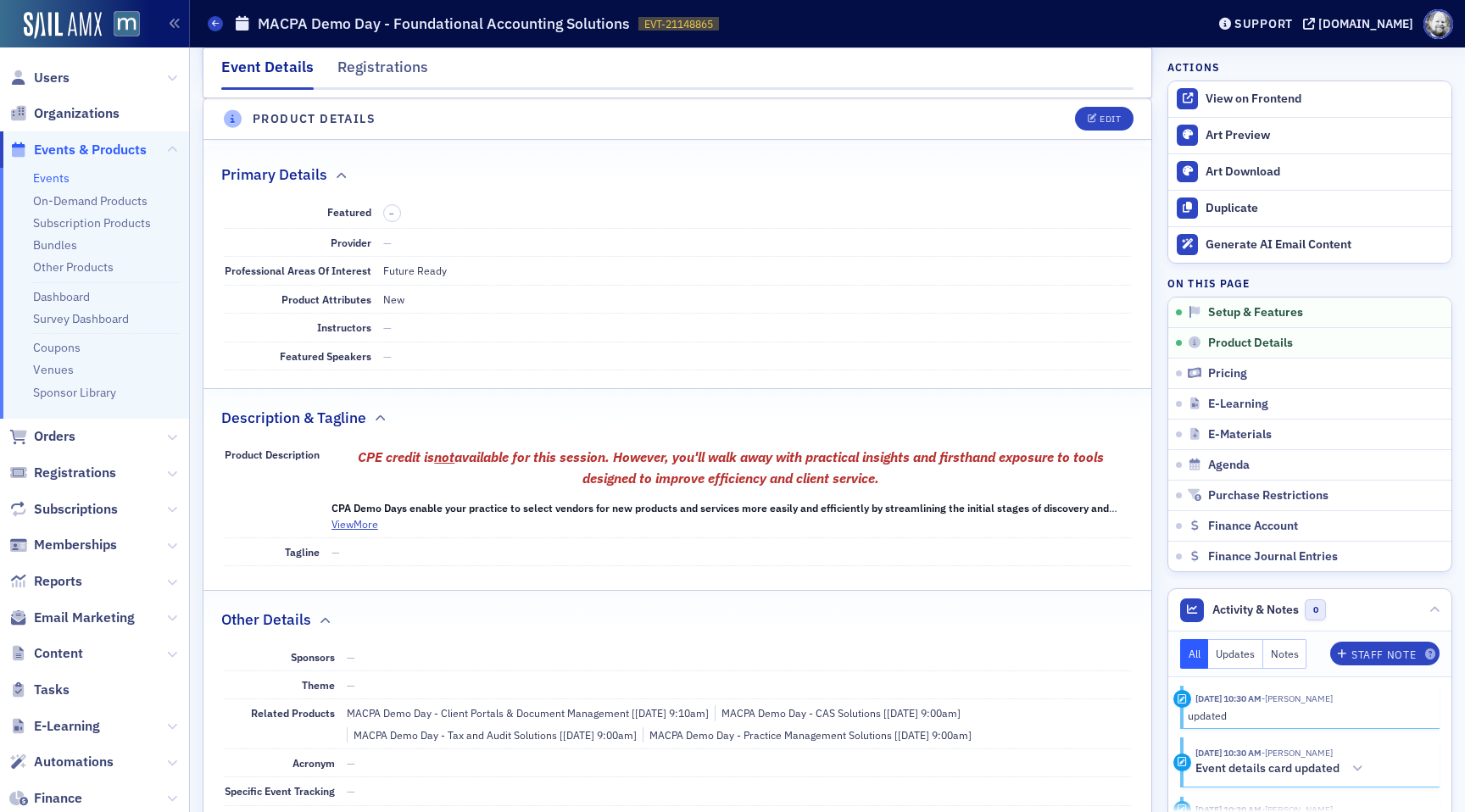
scroll to position [473, 0]
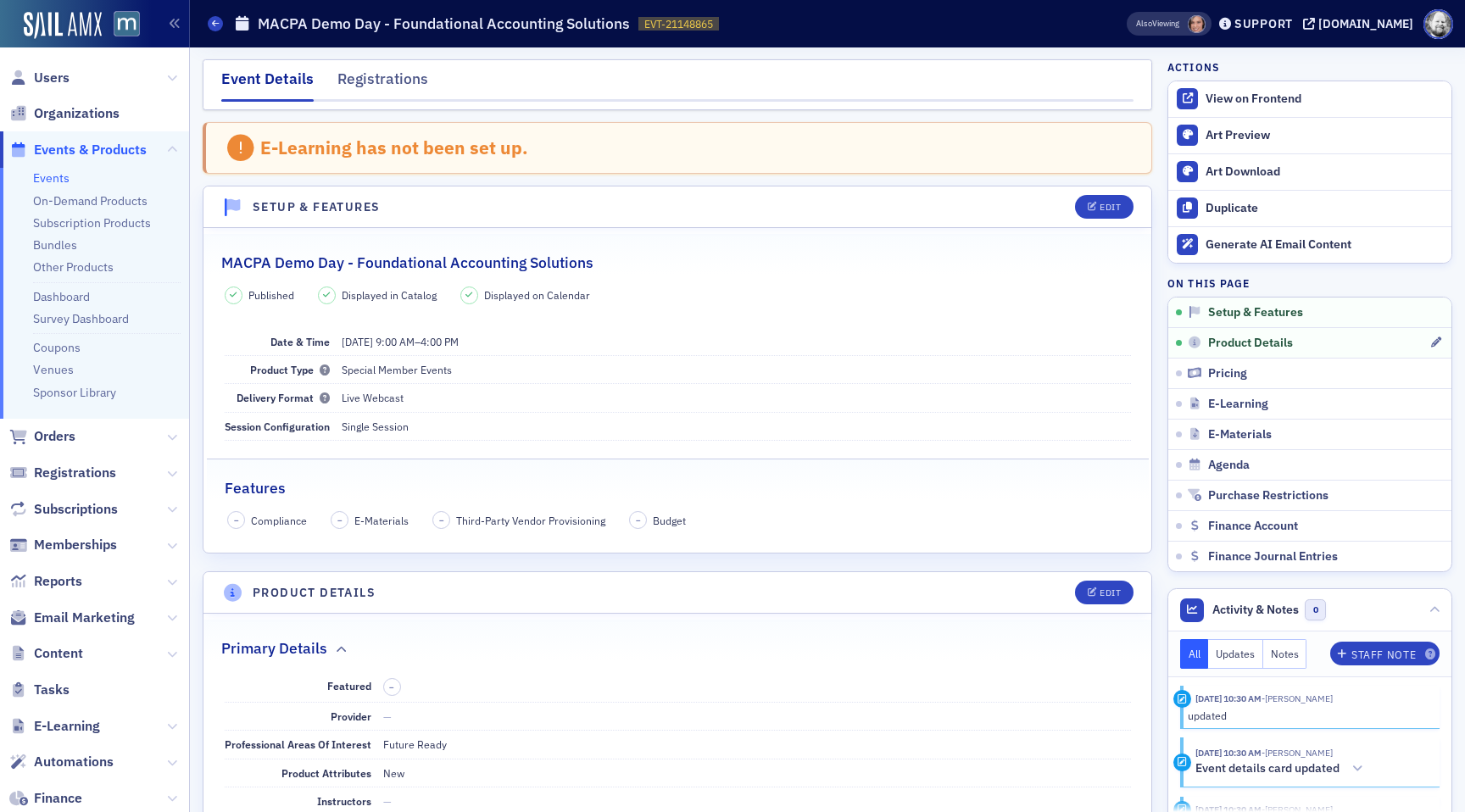
click at [1249, 333] on link "Product Details" at bounding box center [1309, 342] width 283 height 31
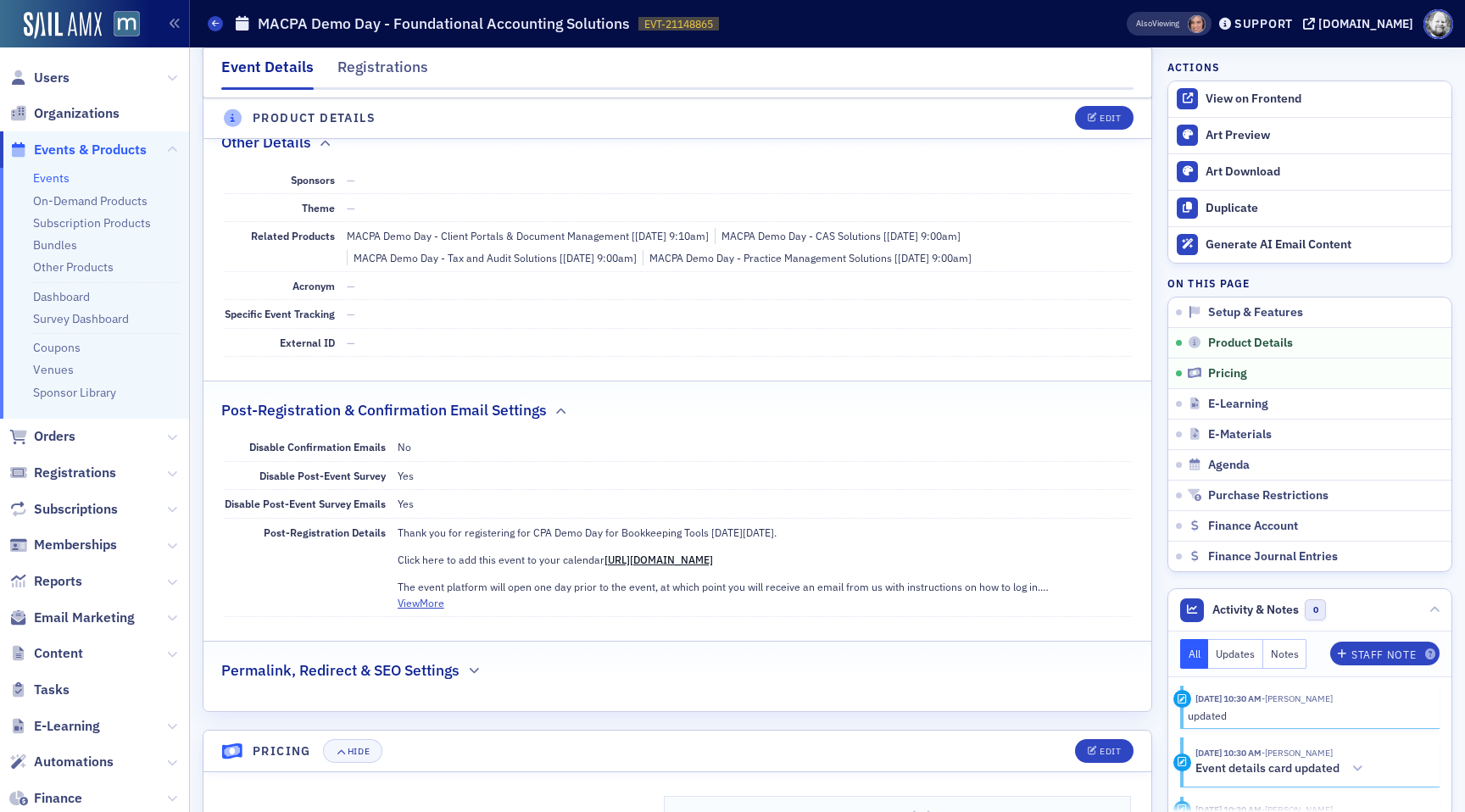
scroll to position [816, 0]
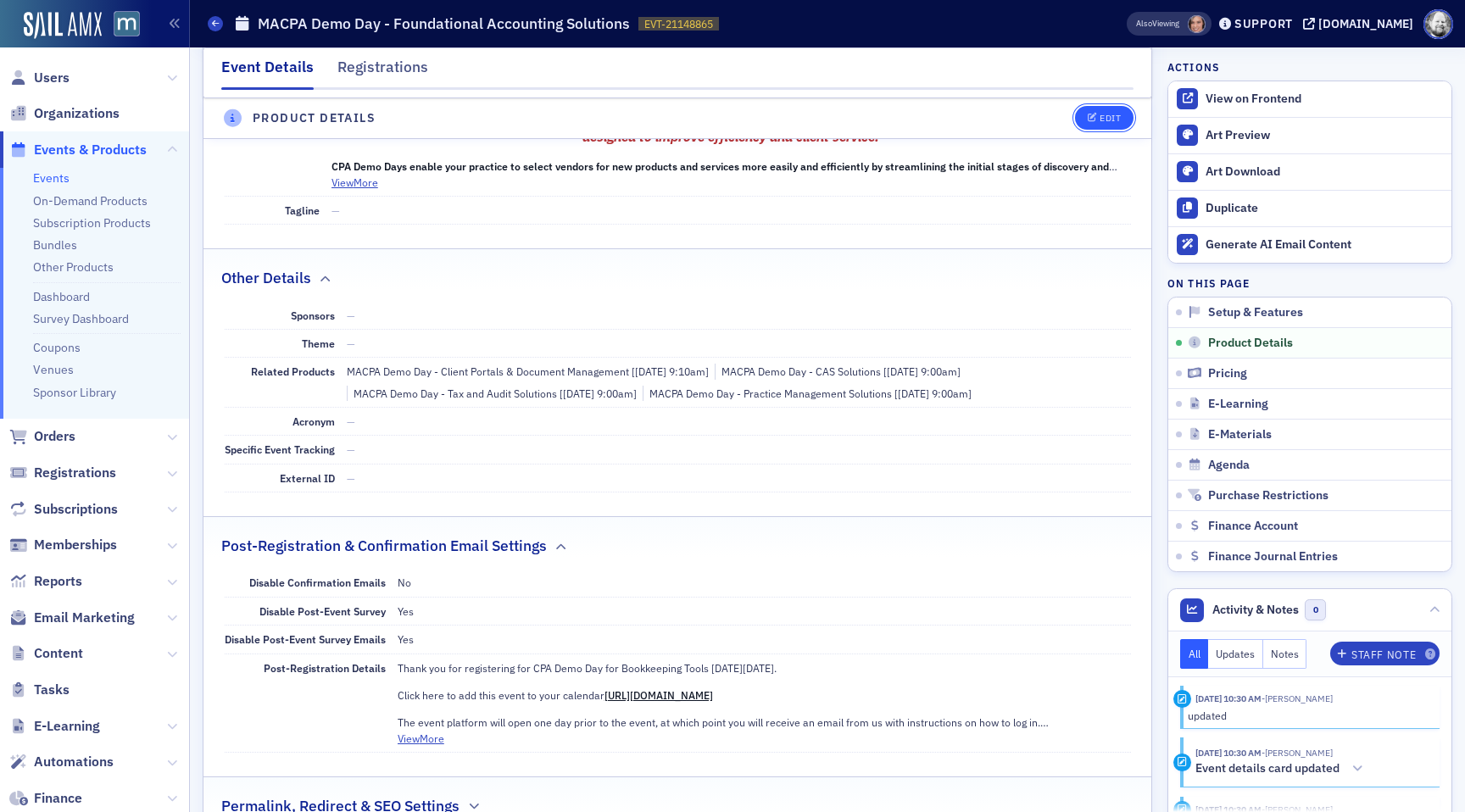
click at [1097, 121] on span "Edit" at bounding box center [1104, 119] width 33 height 10
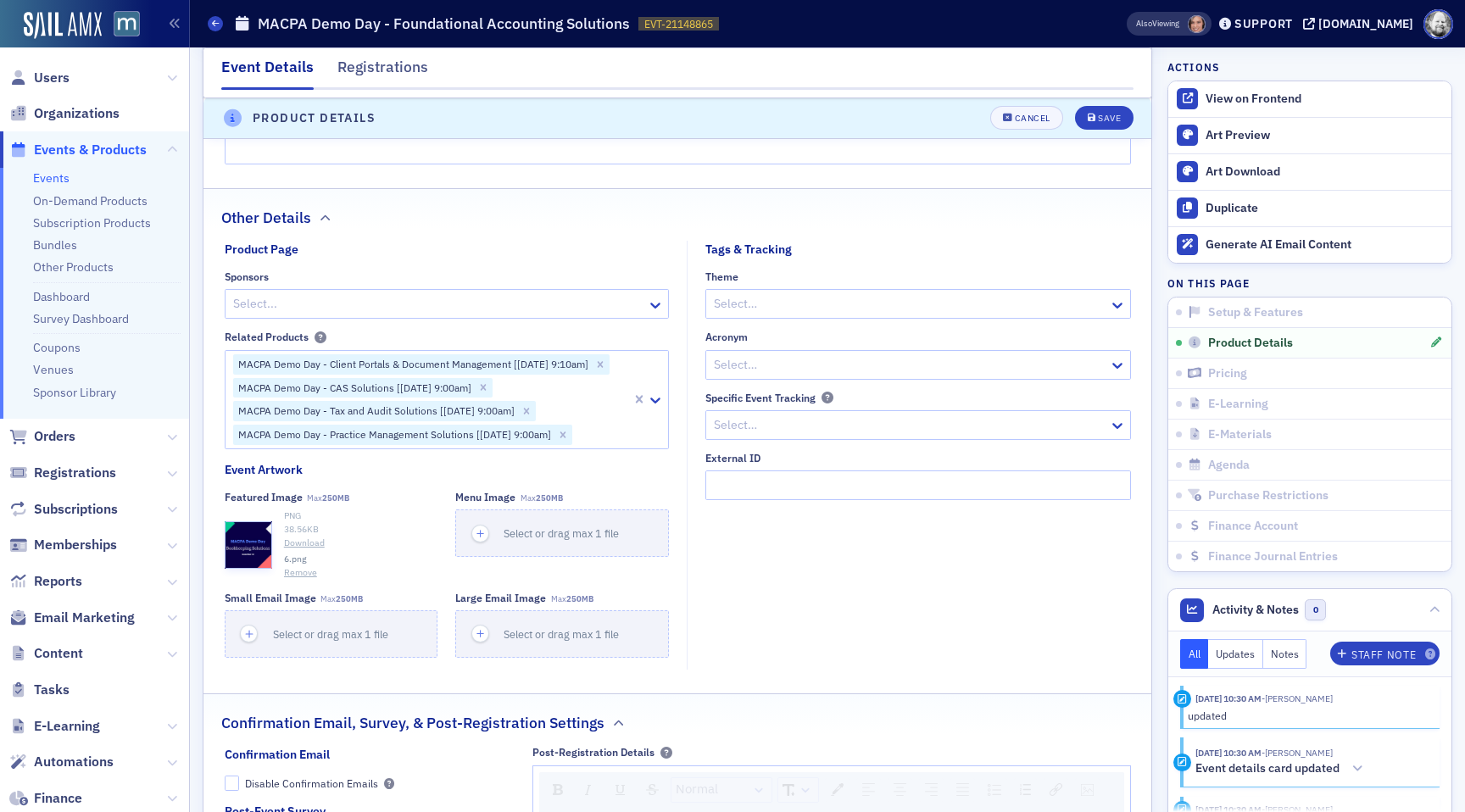
scroll to position [1595, 0]
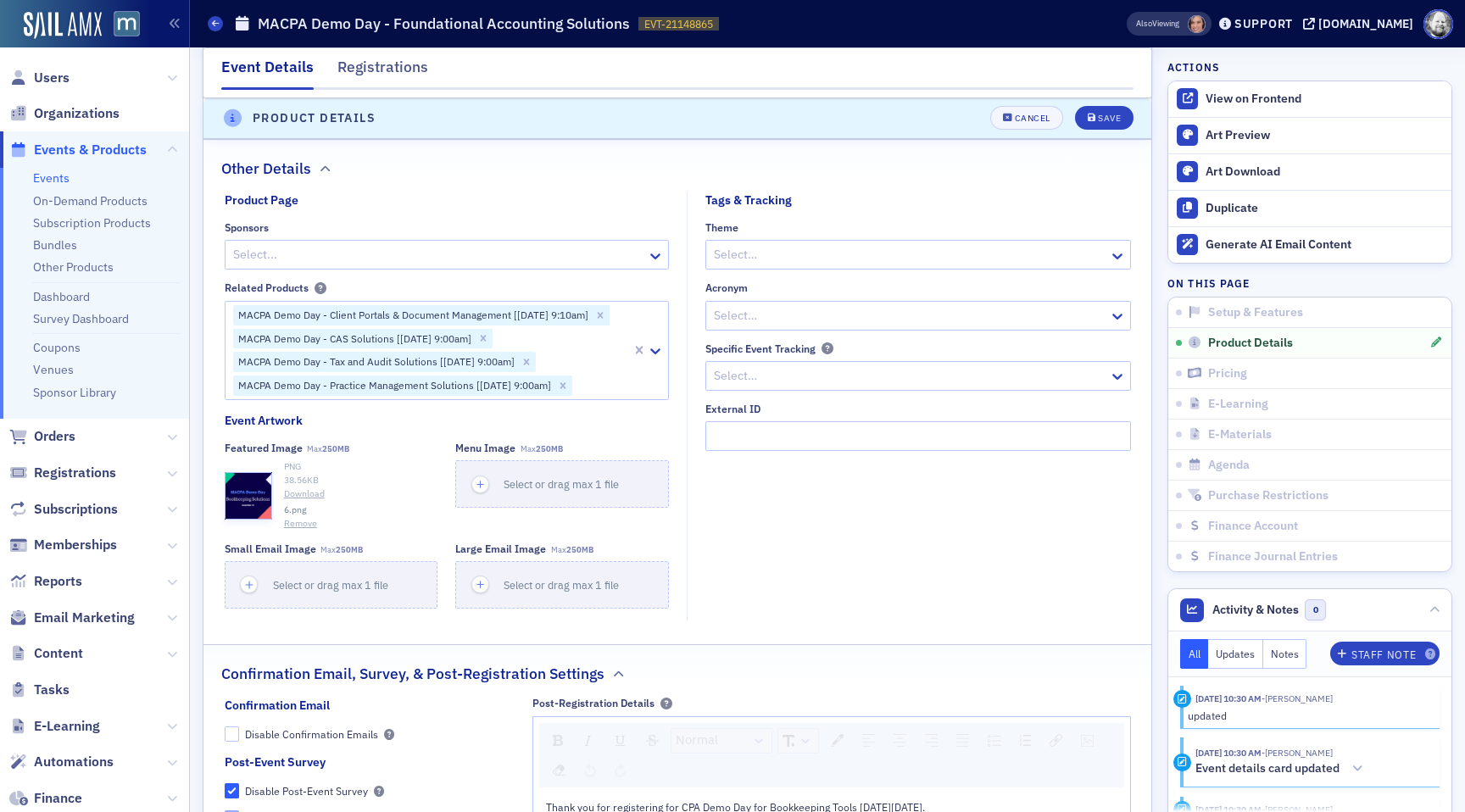
click at [300, 526] on button "Remove" at bounding box center [300, 523] width 33 height 13
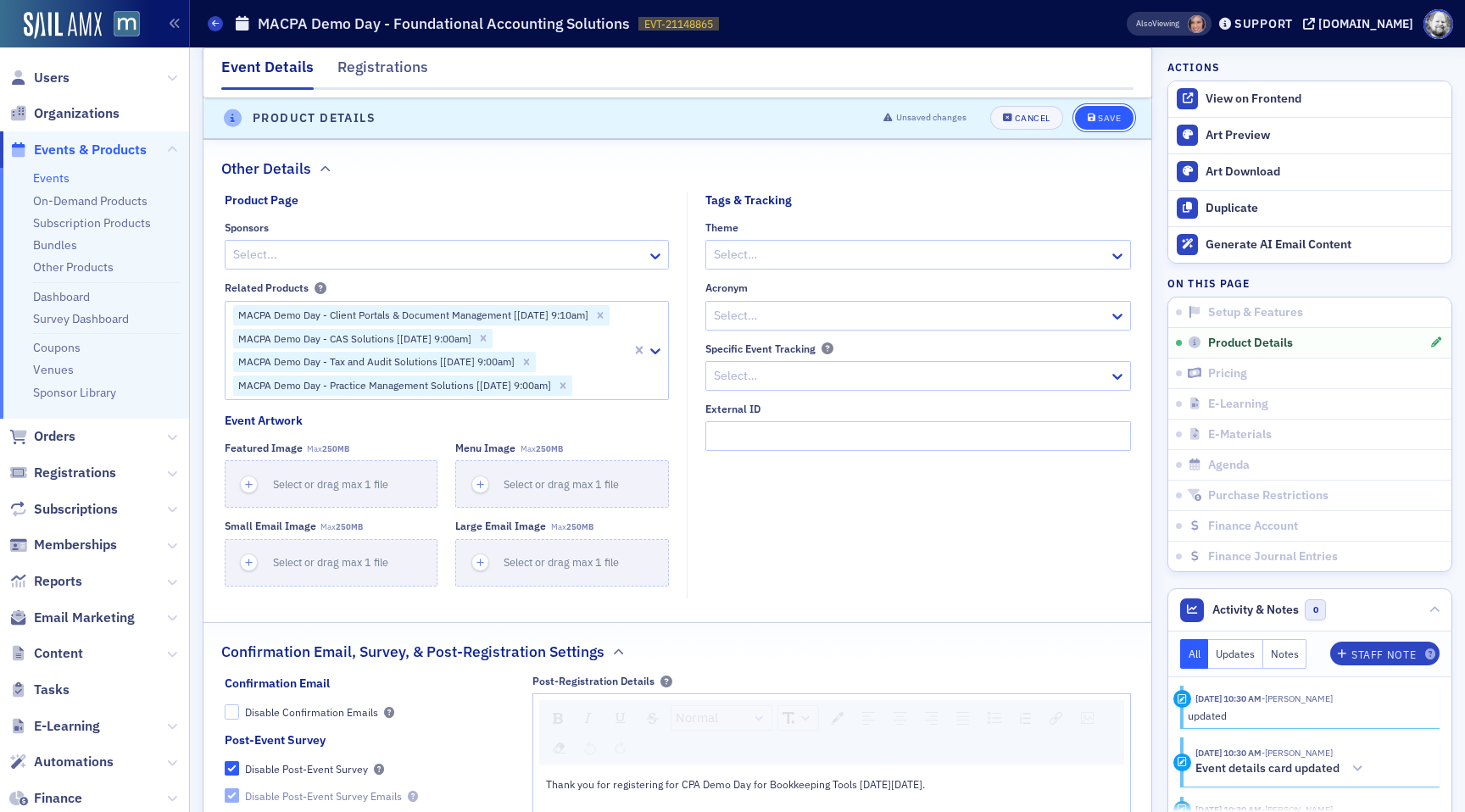
click at [1125, 116] on button "Save" at bounding box center [1104, 118] width 58 height 24
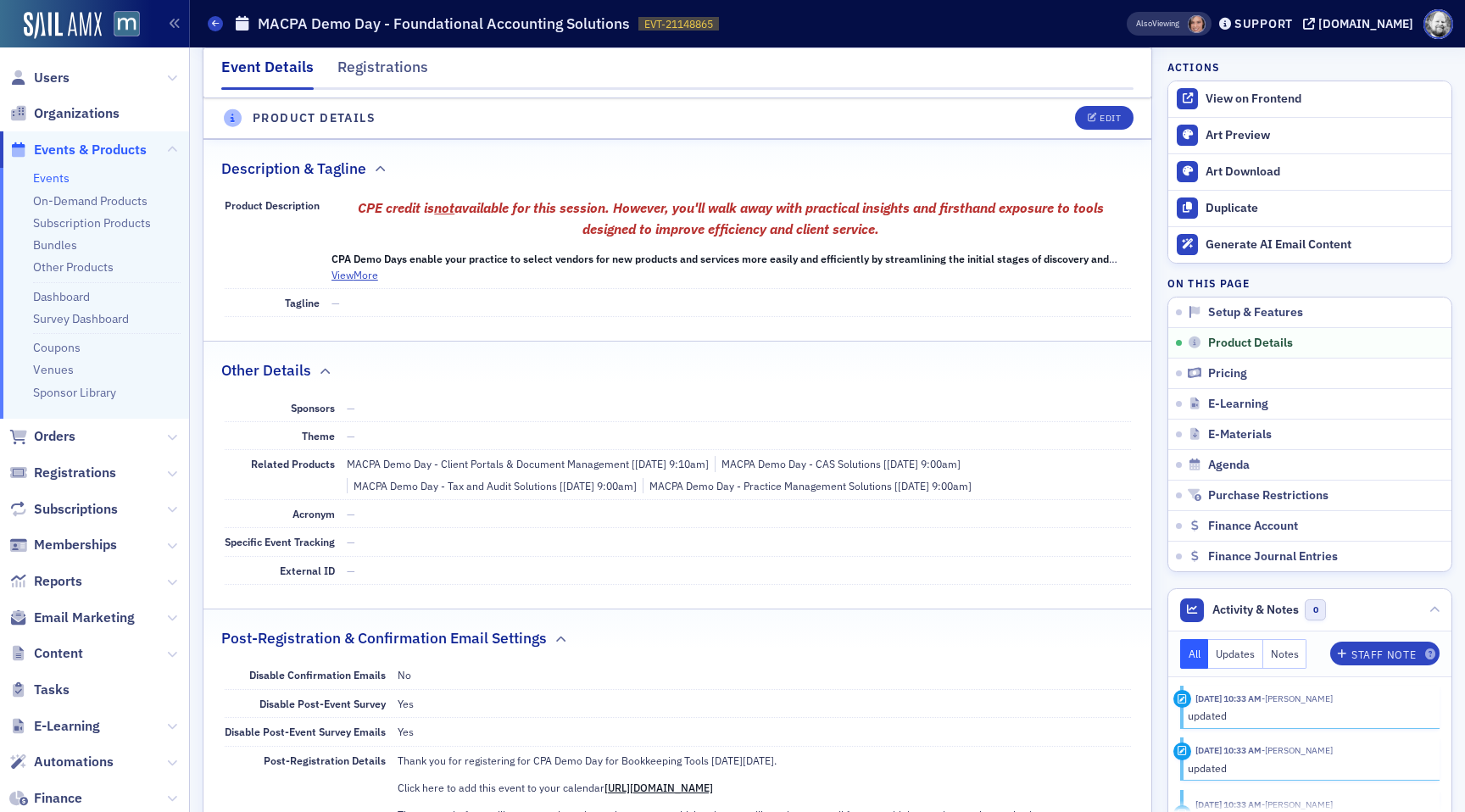
scroll to position [712, 0]
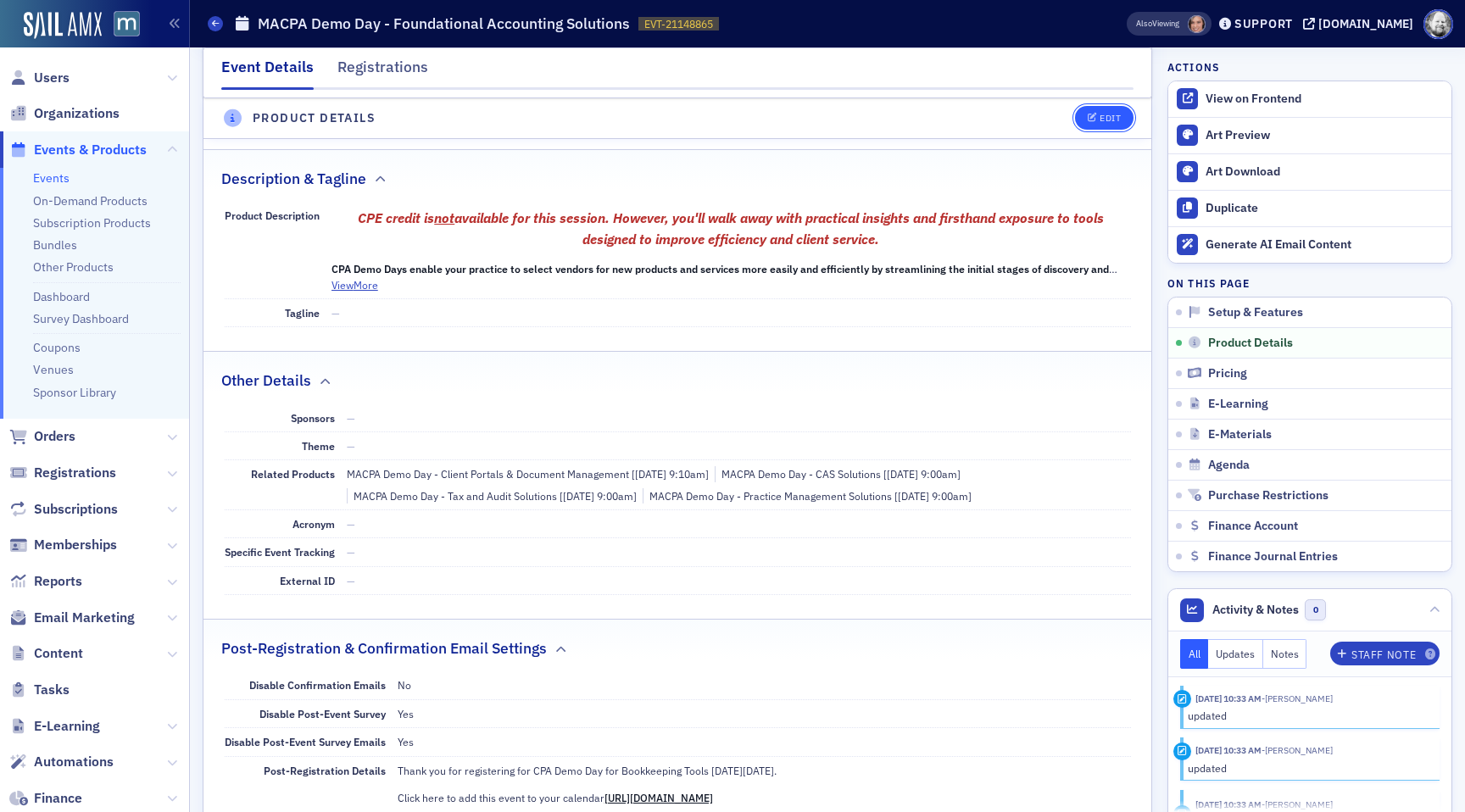
click at [1118, 114] on div "Edit" at bounding box center [1110, 119] width 21 height 10
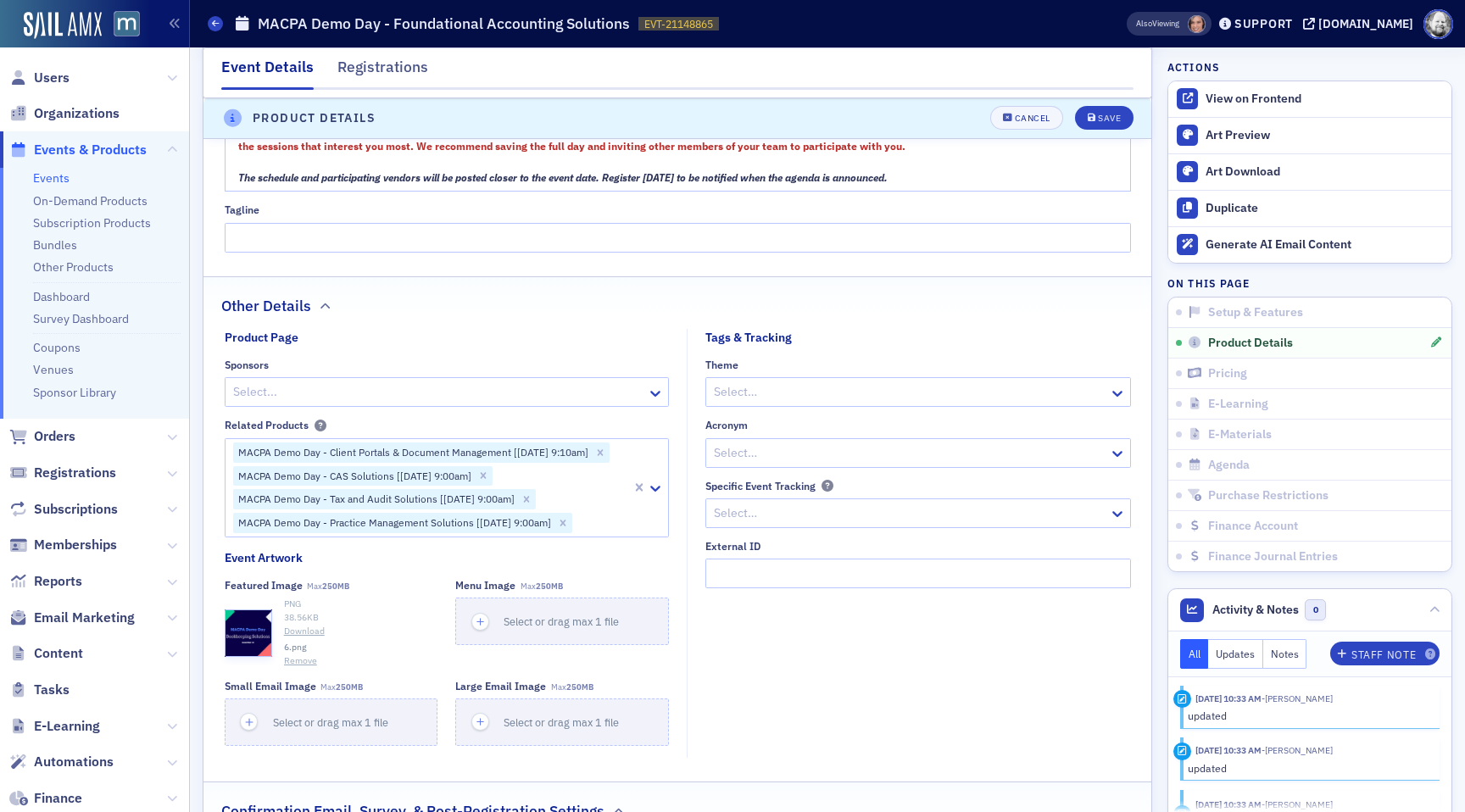
scroll to position [1459, 0]
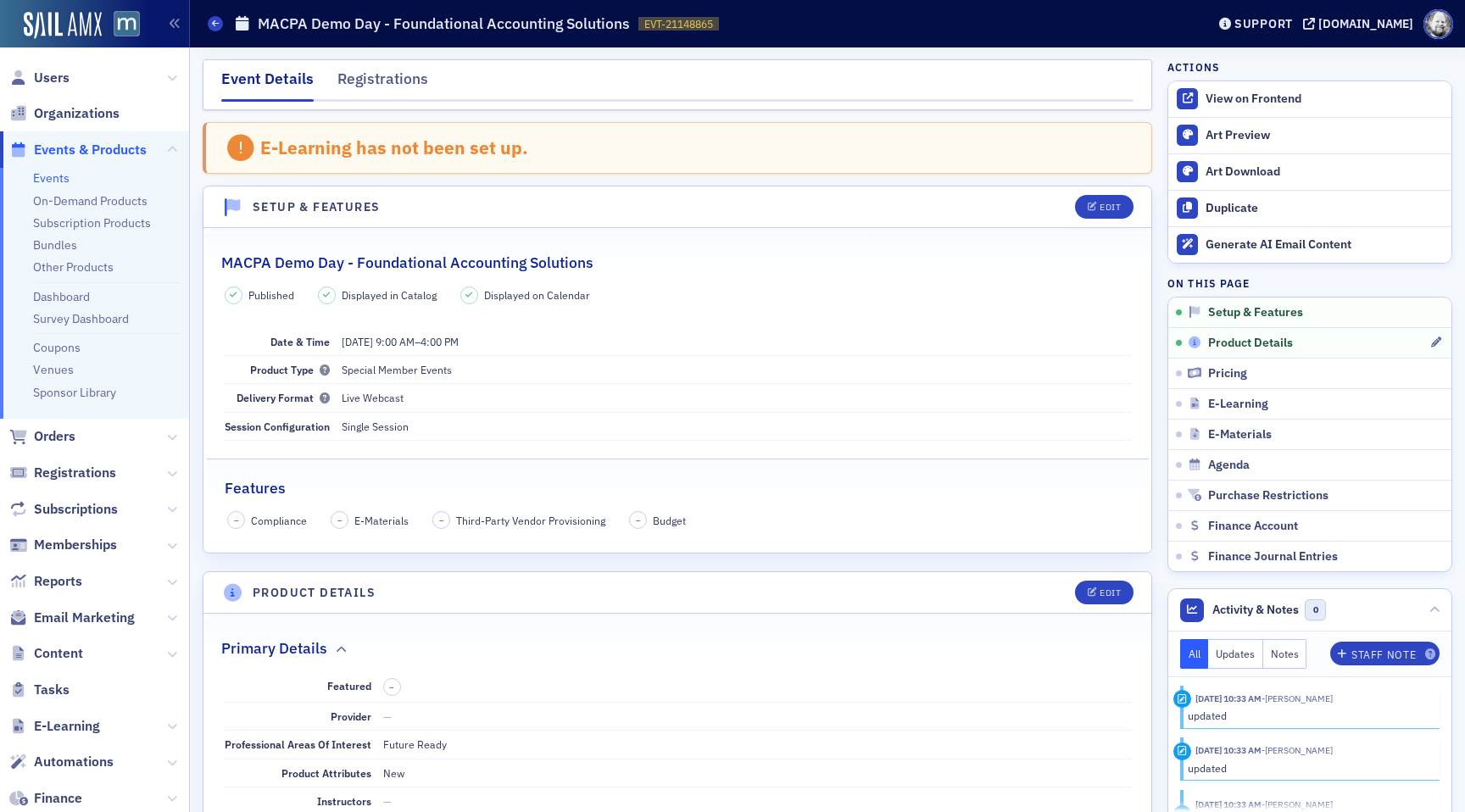
click at [1229, 339] on span "Product Details" at bounding box center [1250, 343] width 85 height 15
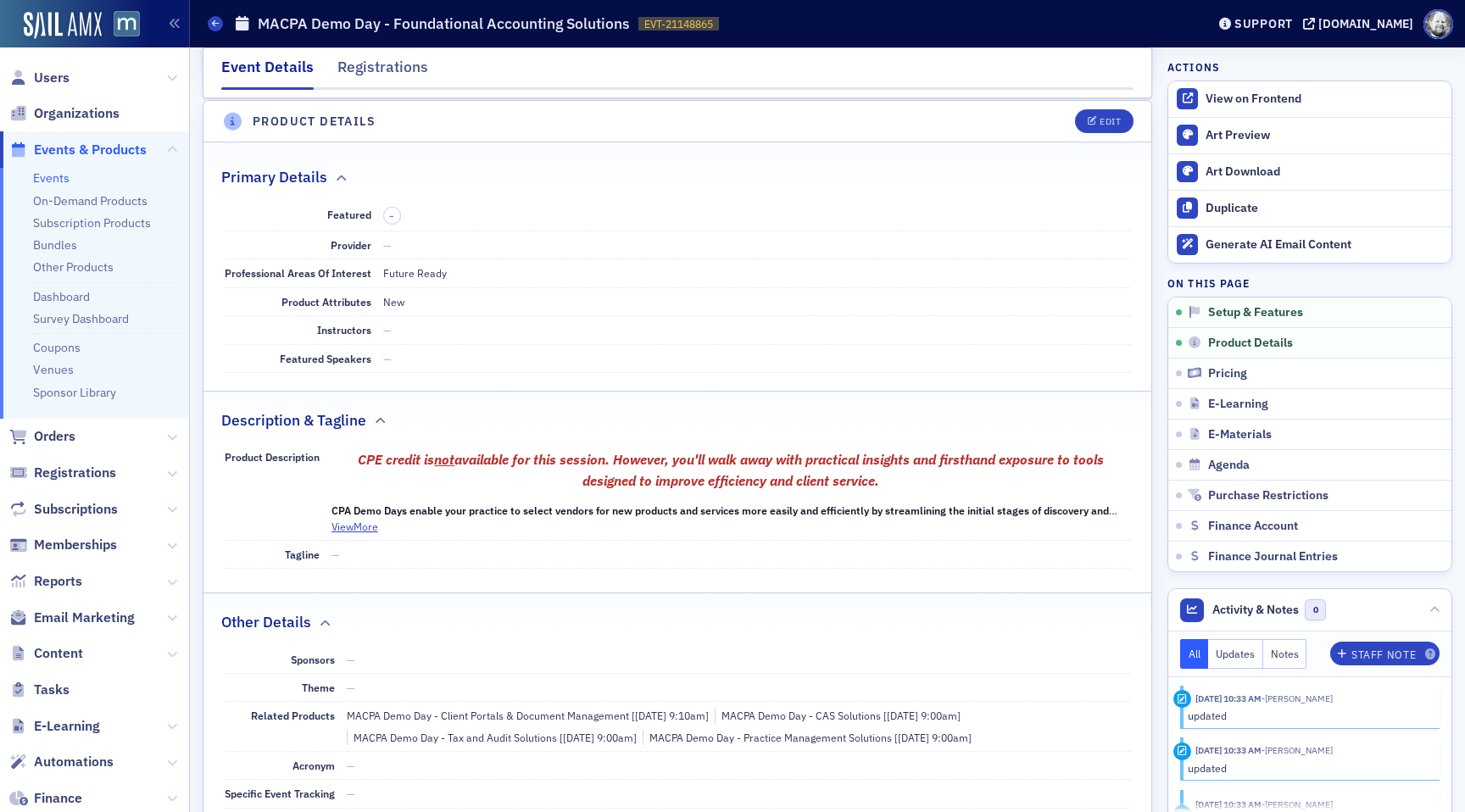
scroll to position [473, 0]
click at [1106, 118] on div "Edit" at bounding box center [1110, 120] width 21 height 10
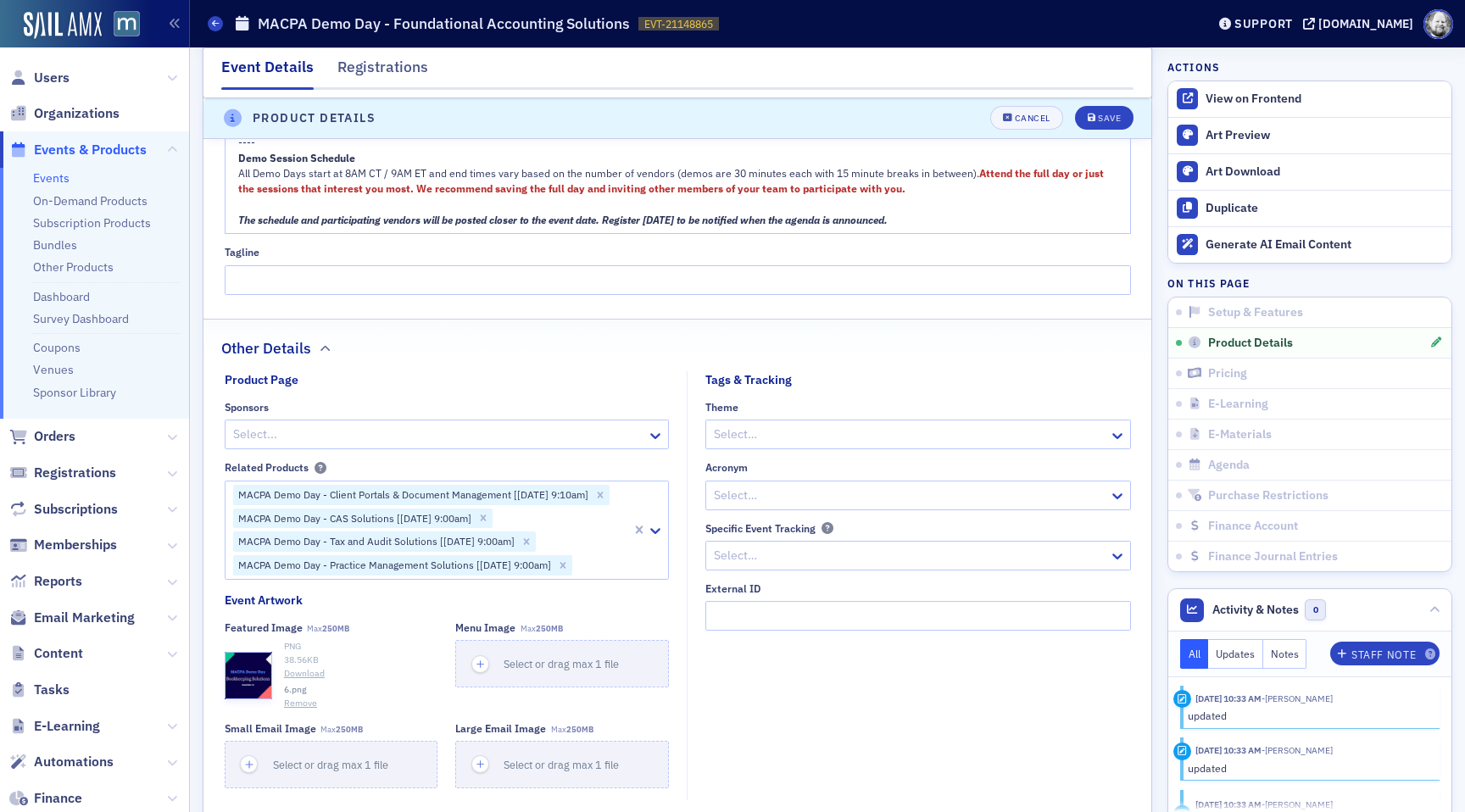
scroll to position [1541, 0]
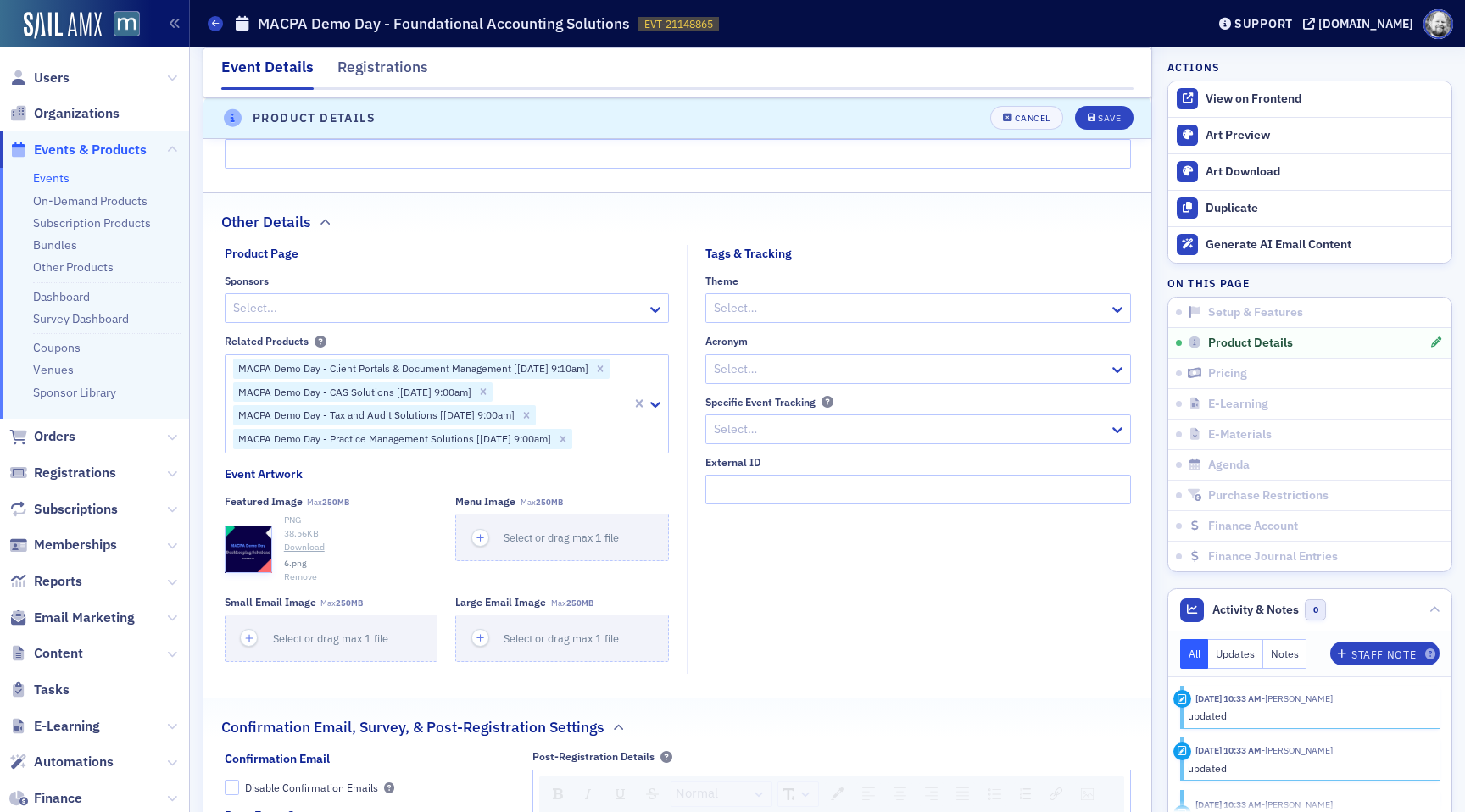
click at [307, 581] on button "Remove" at bounding box center [300, 577] width 33 height 13
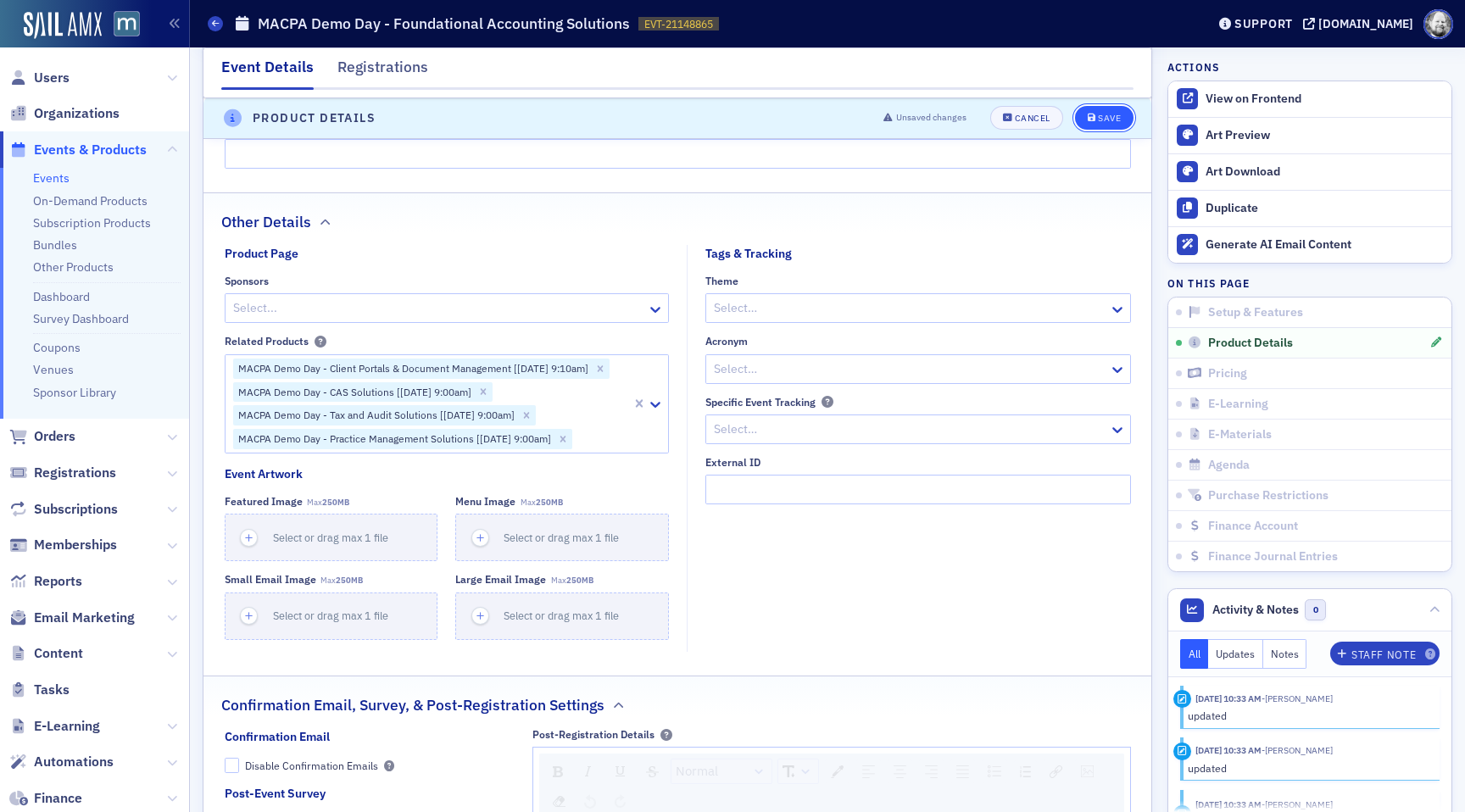
click at [1099, 127] on button "Save" at bounding box center [1104, 118] width 58 height 24
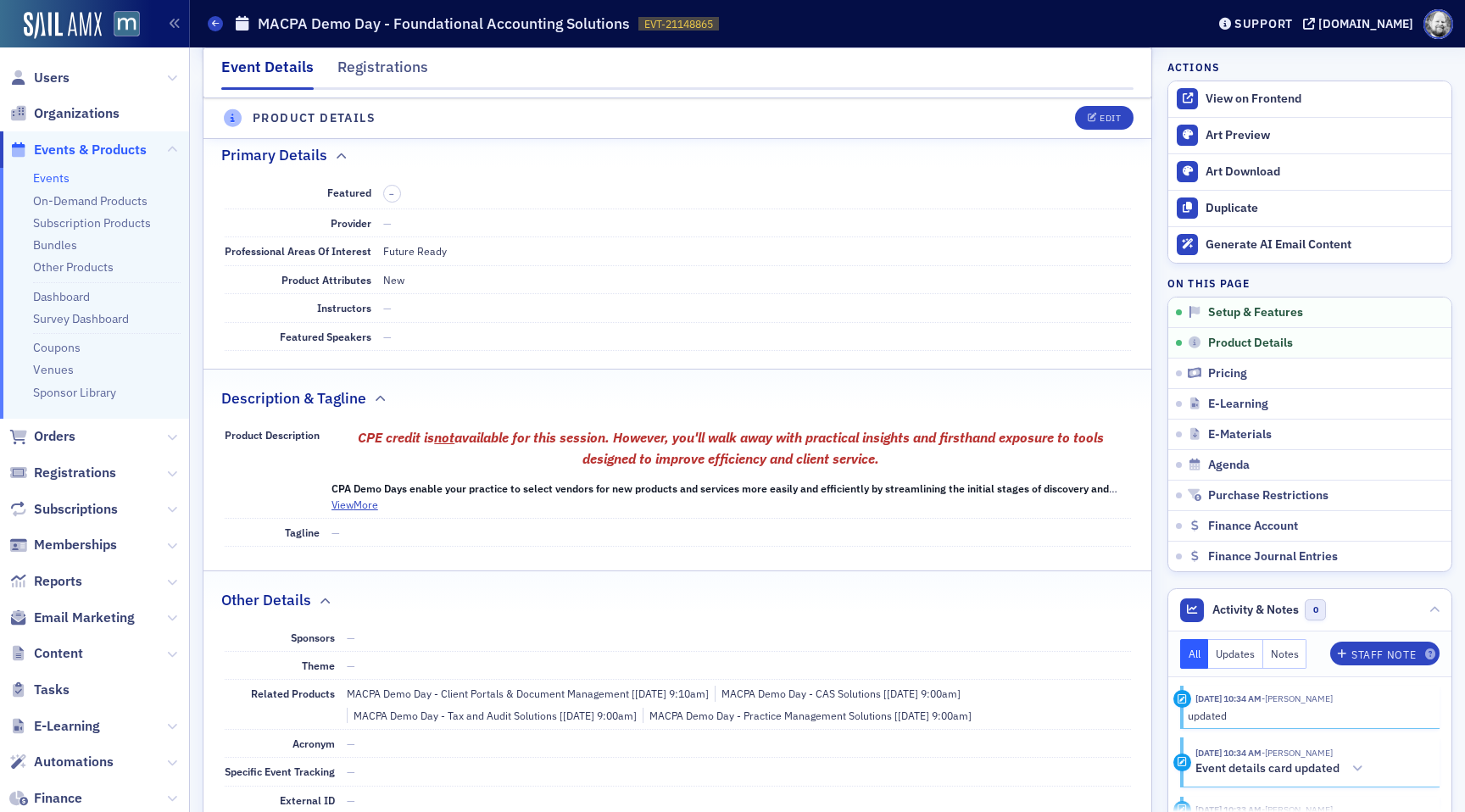
scroll to position [473, 0]
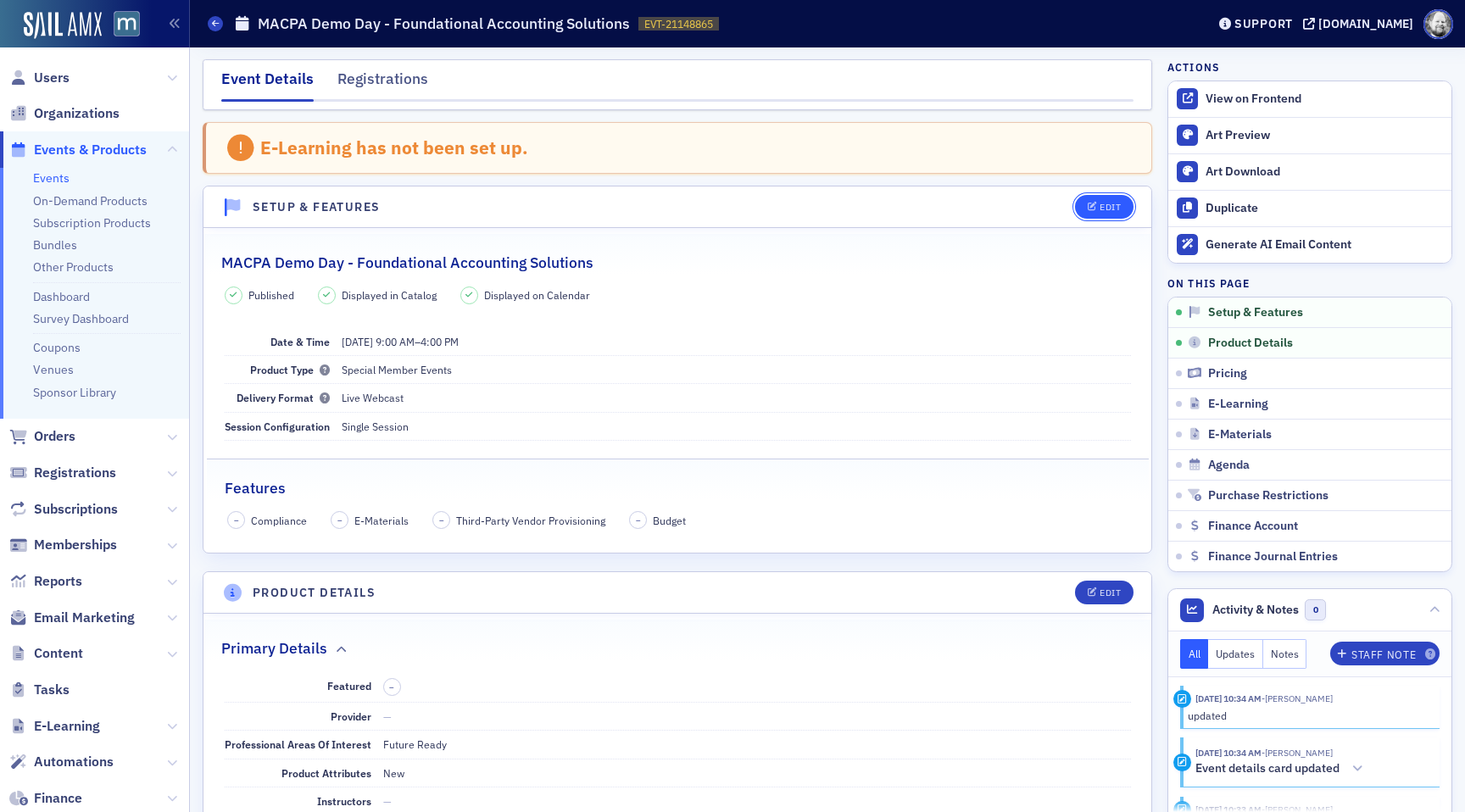
click at [1109, 211] on div "Edit" at bounding box center [1110, 207] width 21 height 10
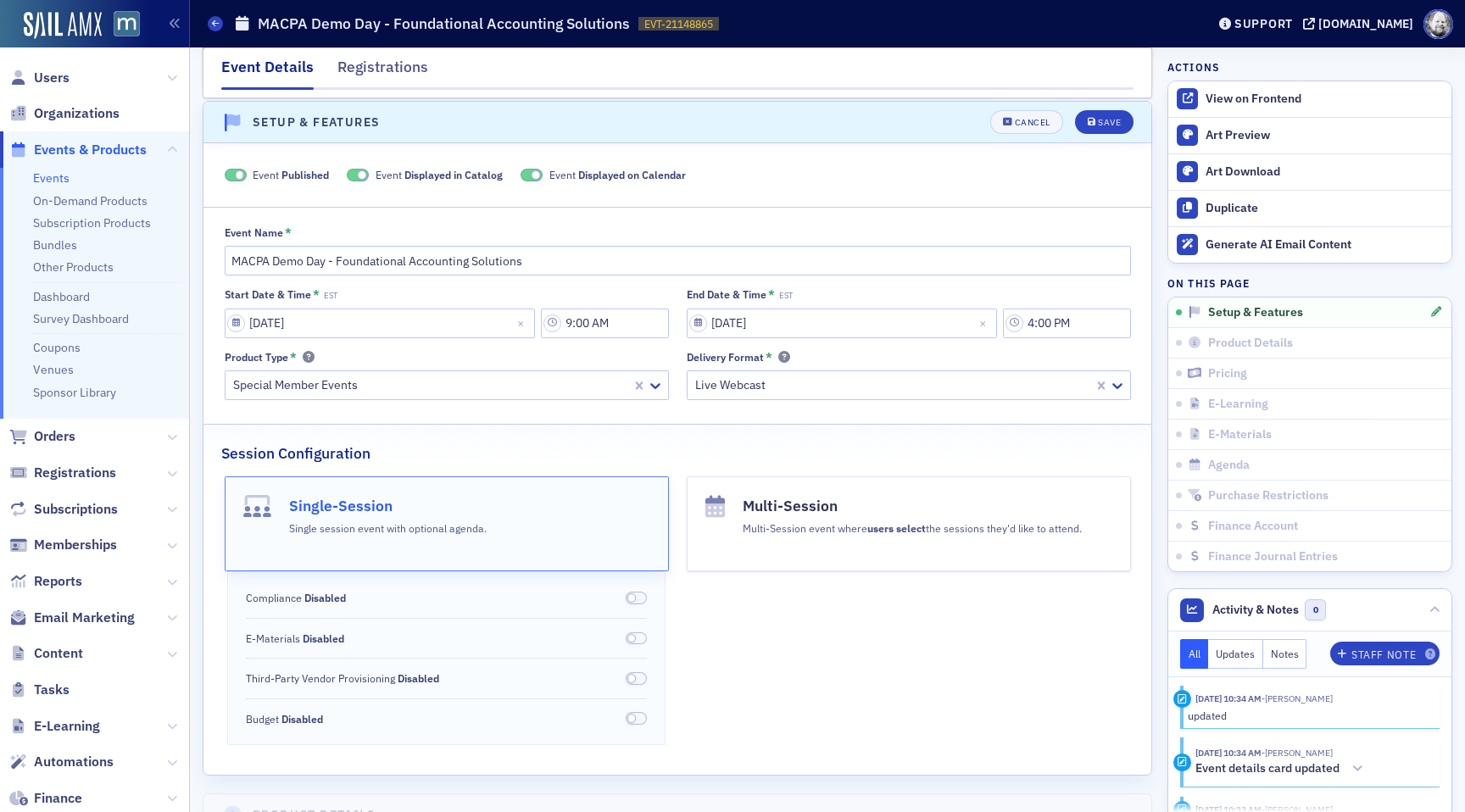
scroll to position [87, 0]
click at [1005, 114] on button "Cancel" at bounding box center [1026, 119] width 73 height 24
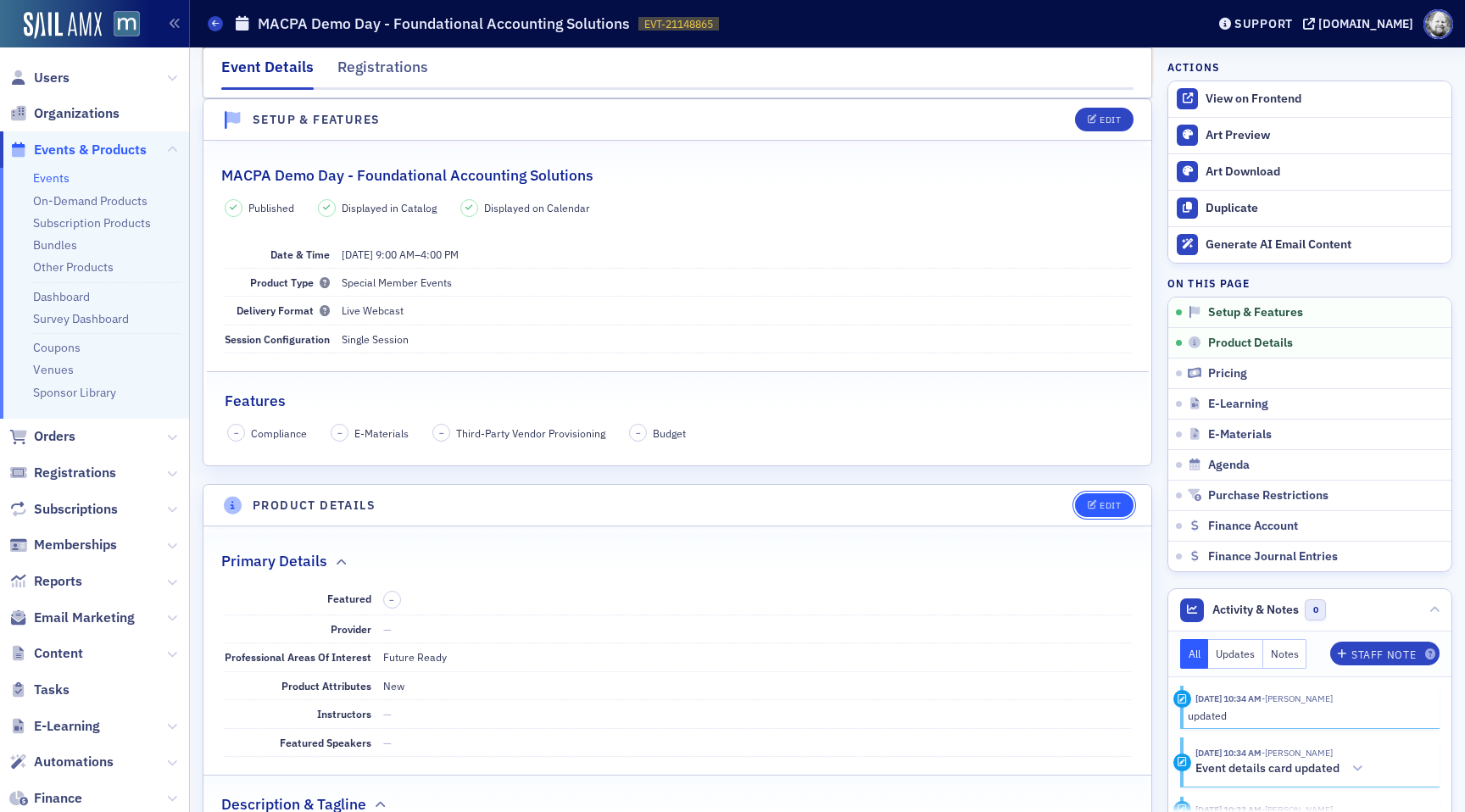
click at [1091, 496] on button "Edit" at bounding box center [1104, 505] width 58 height 24
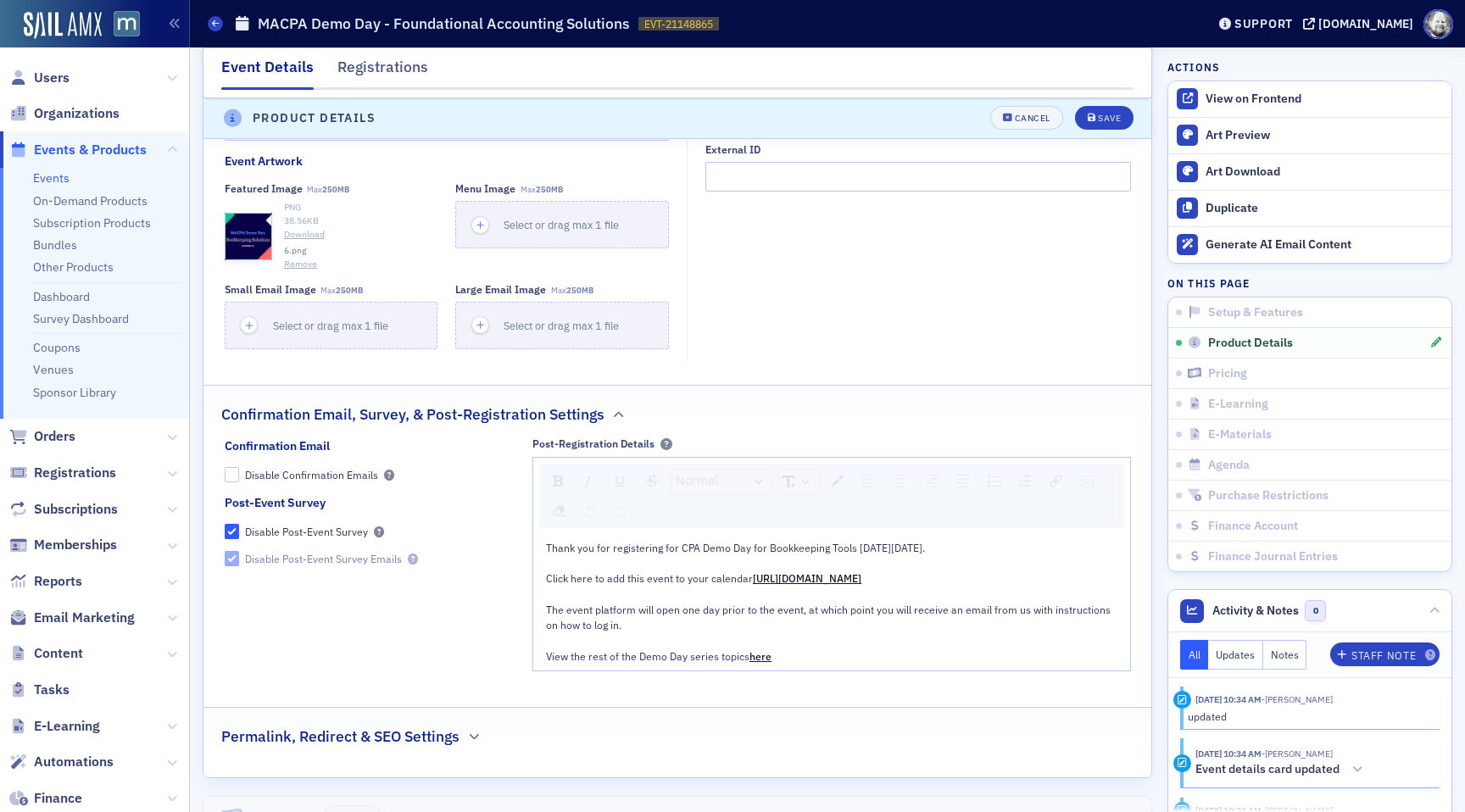
scroll to position [1875, 0]
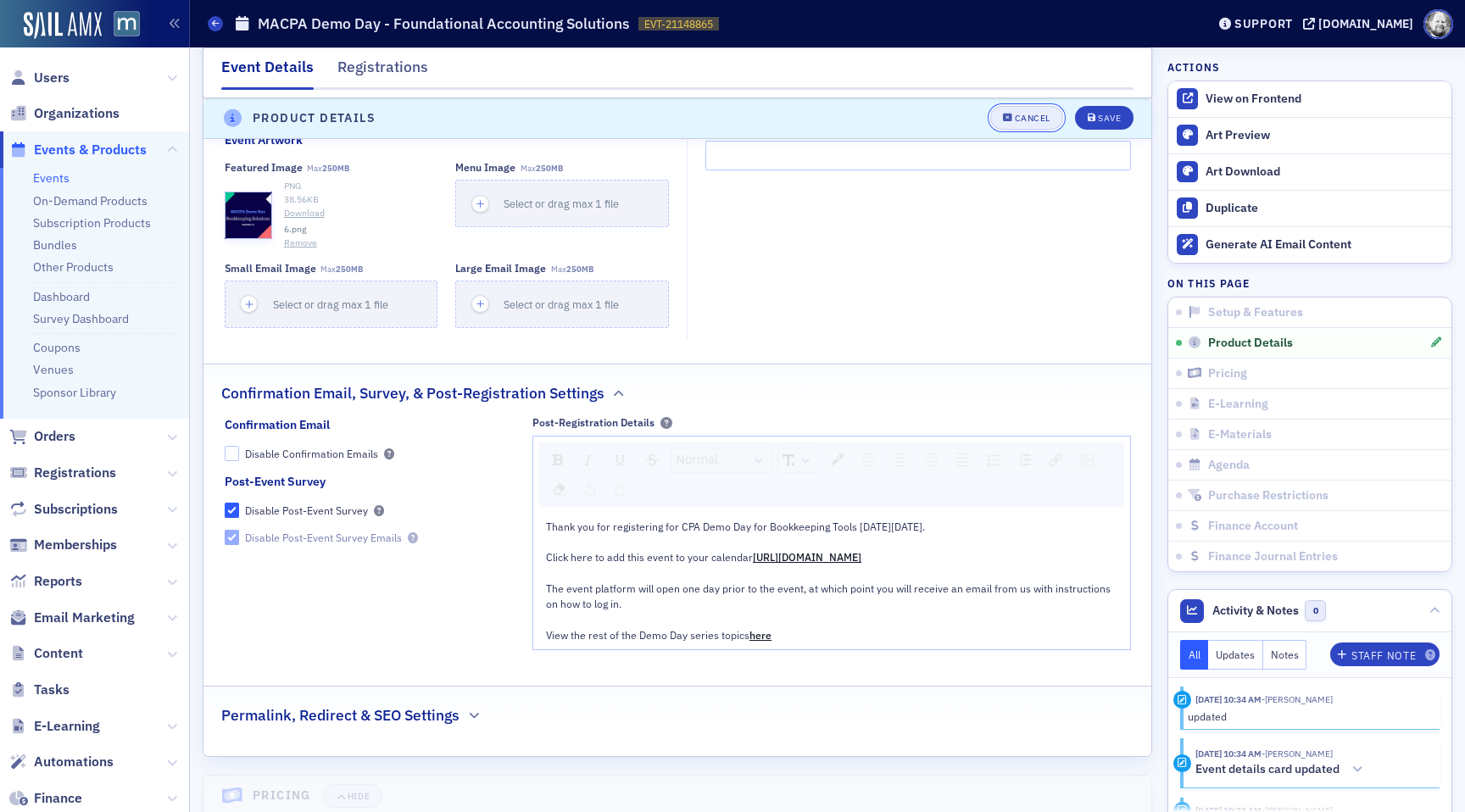
click at [1032, 116] on div "Cancel" at bounding box center [1032, 119] width 35 height 10
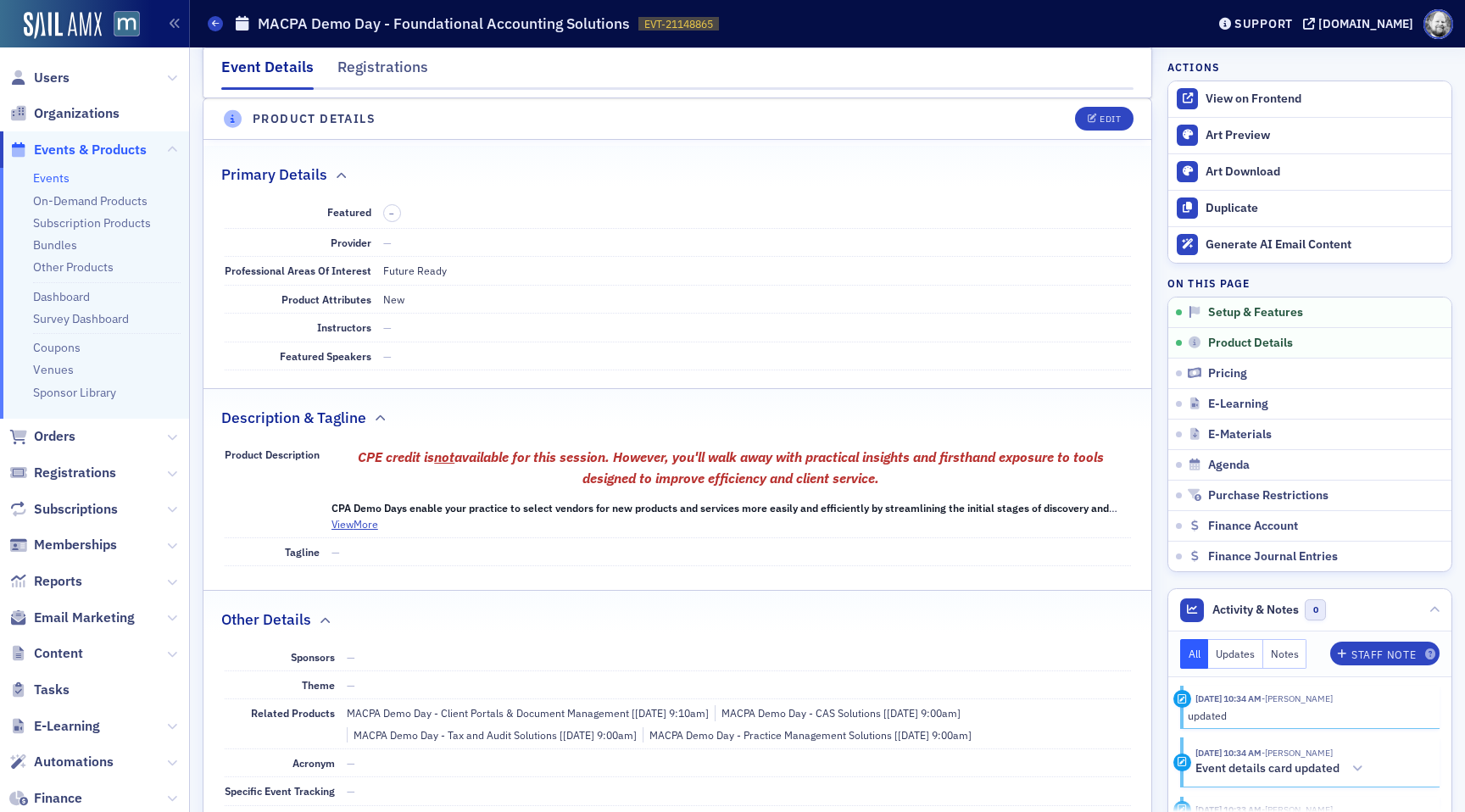
scroll to position [473, 0]
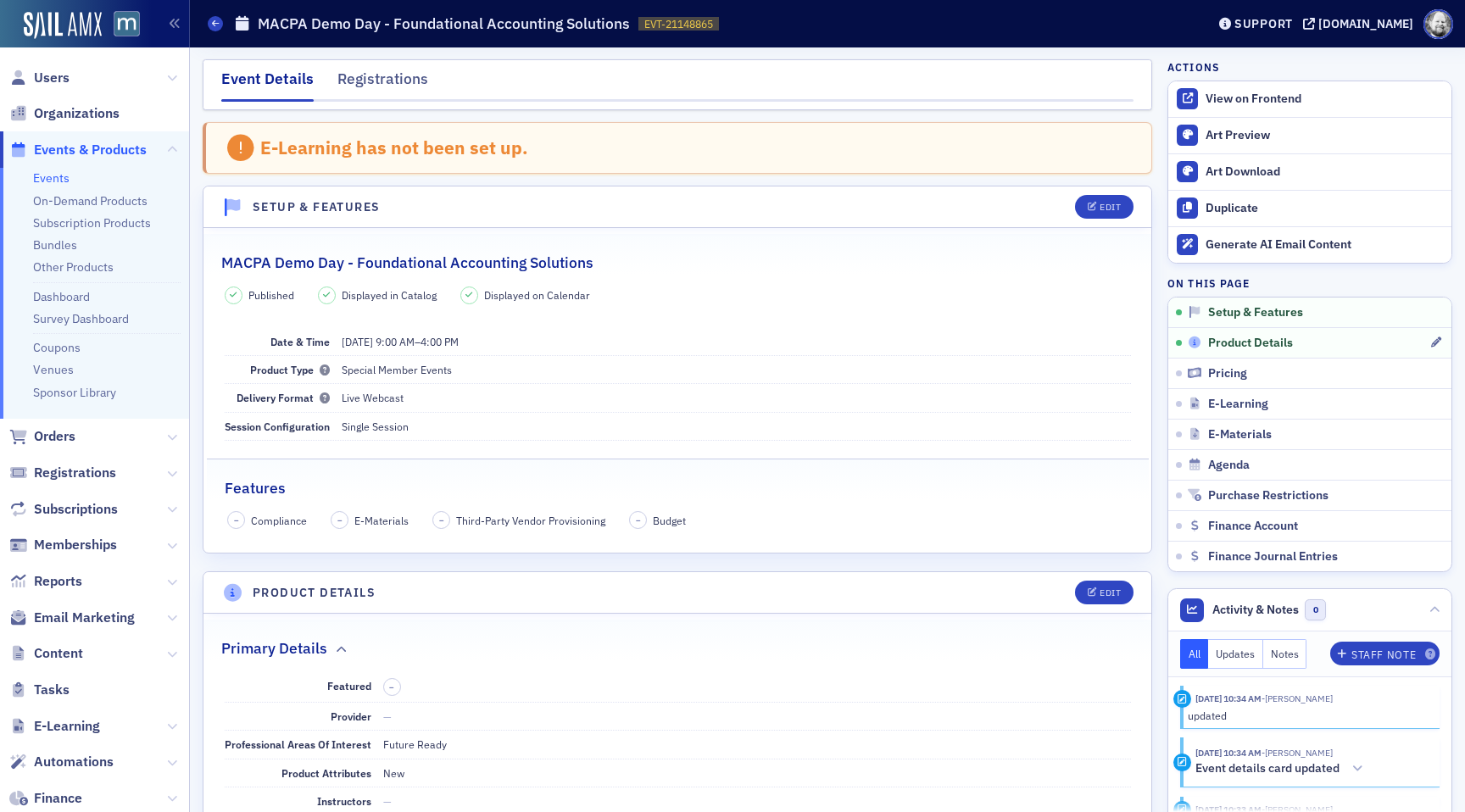
click at [1220, 349] on span "Product Details" at bounding box center [1250, 343] width 85 height 15
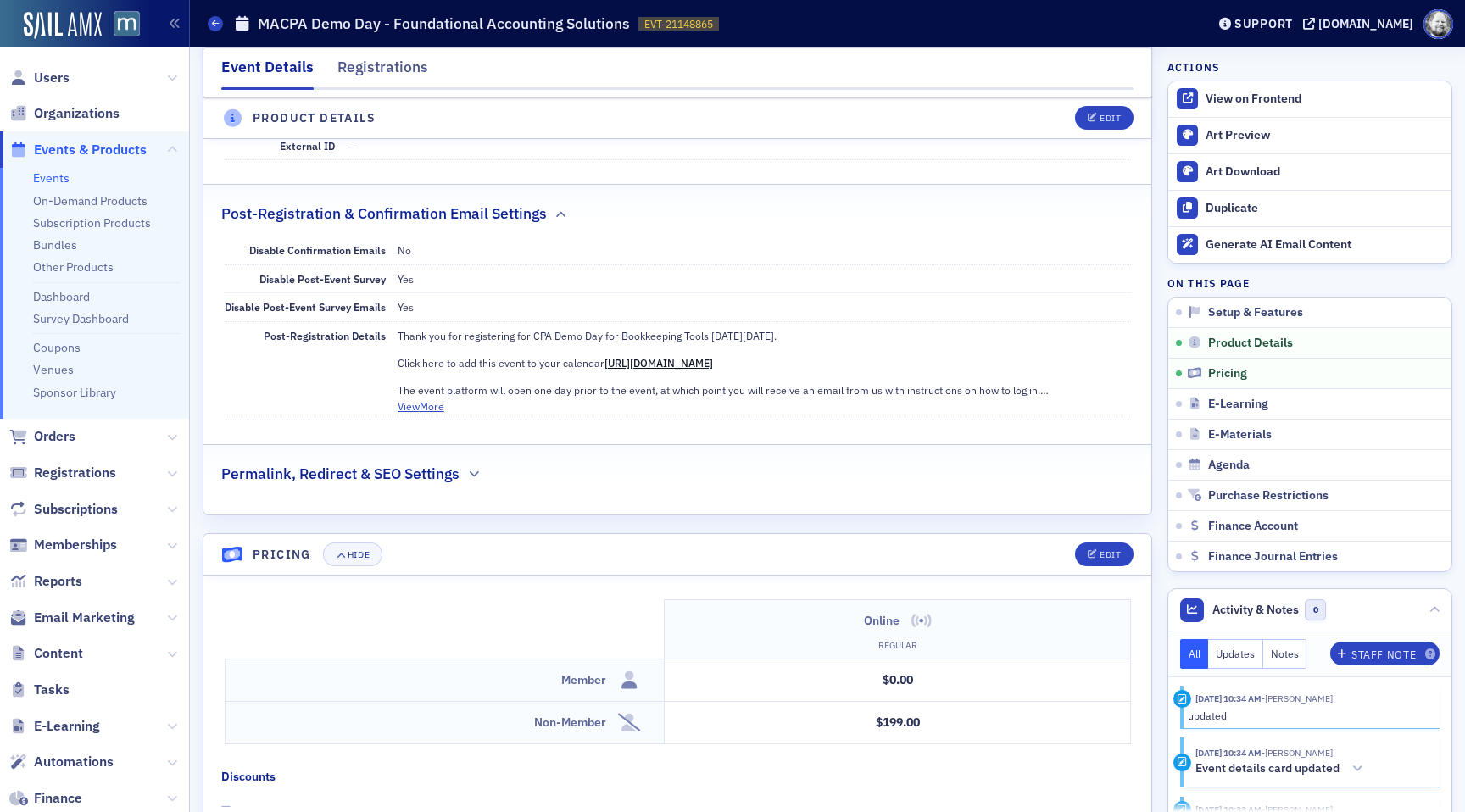
scroll to position [1086, 0]
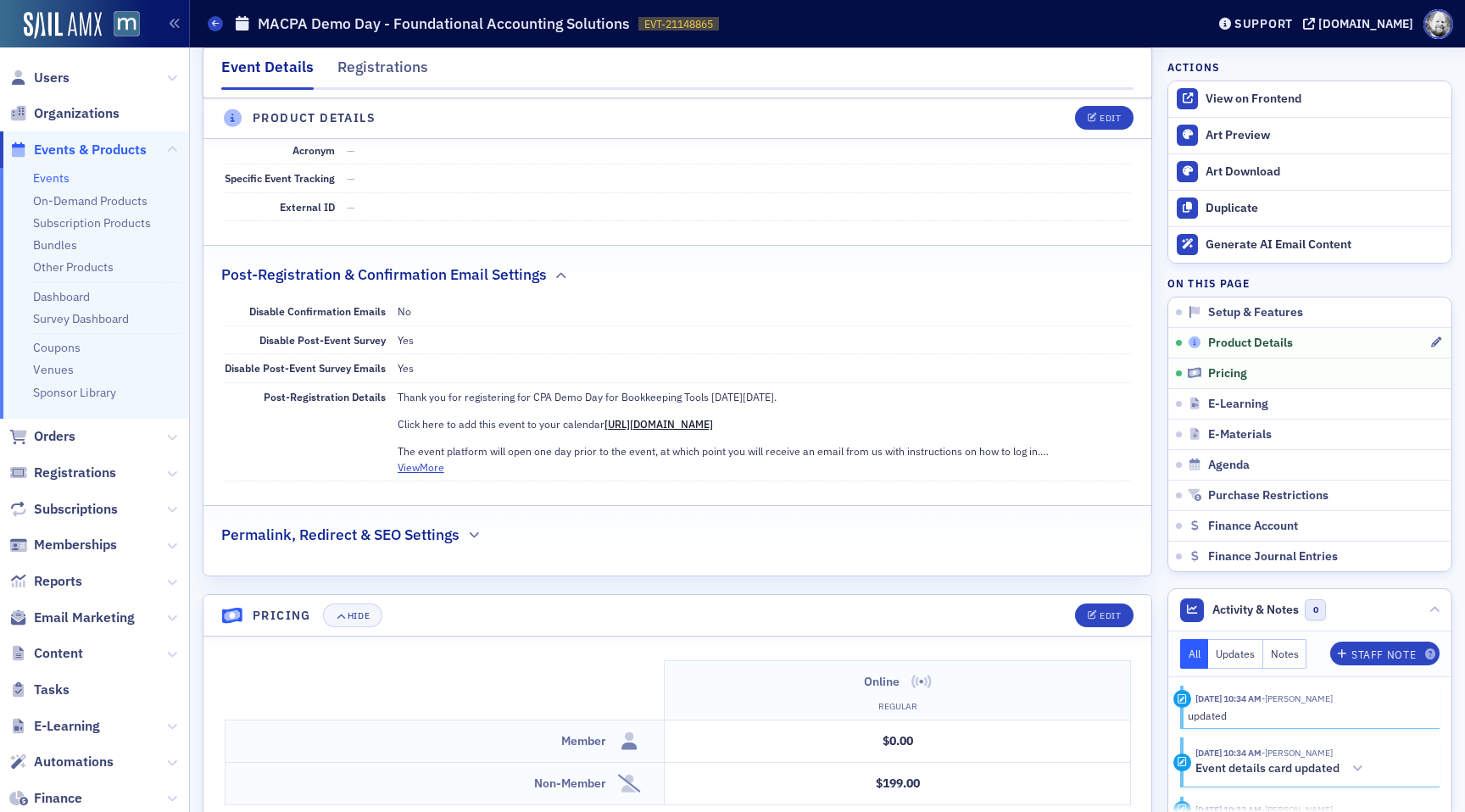
click at [1235, 341] on span "Product Details" at bounding box center [1250, 343] width 85 height 15
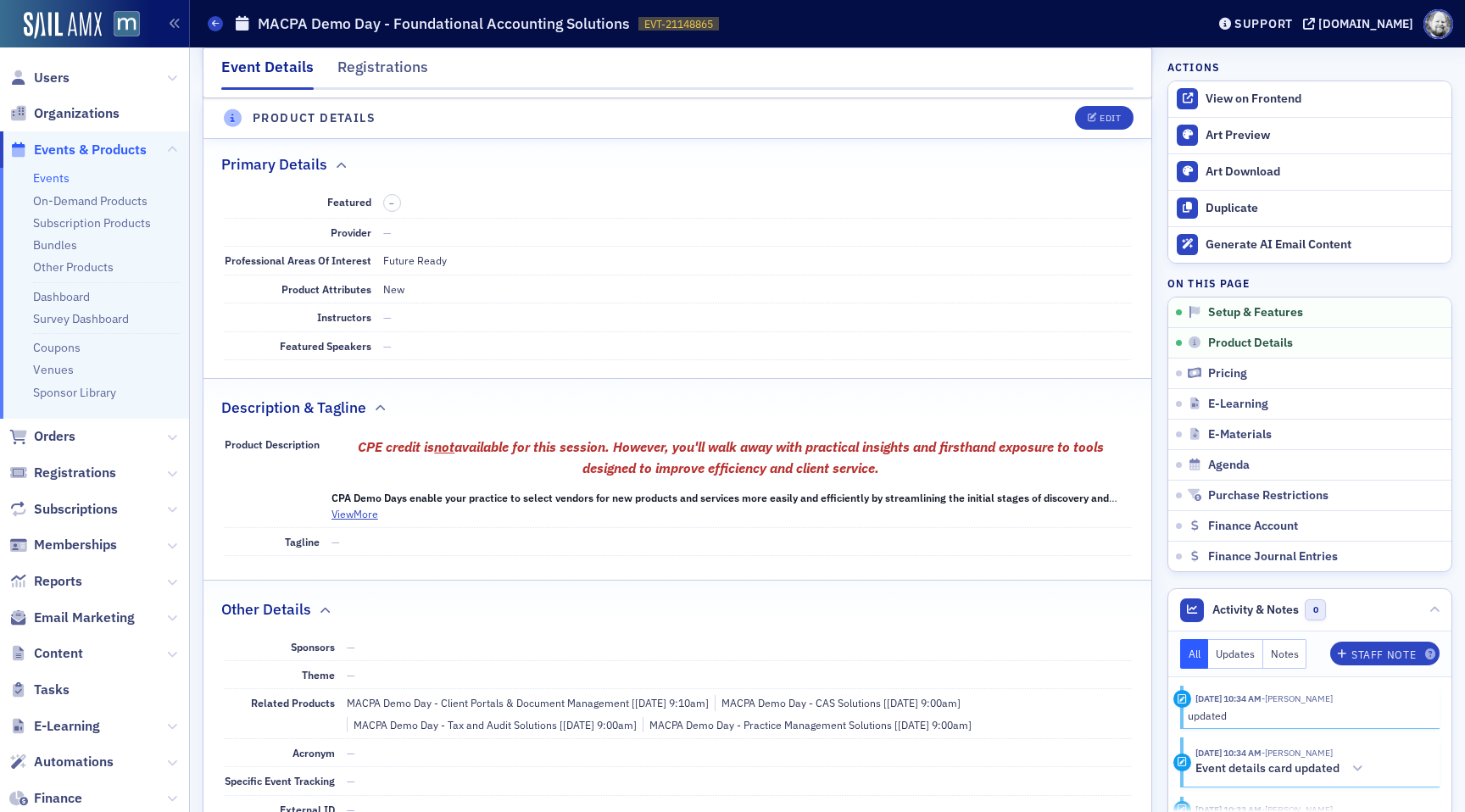
scroll to position [473, 0]
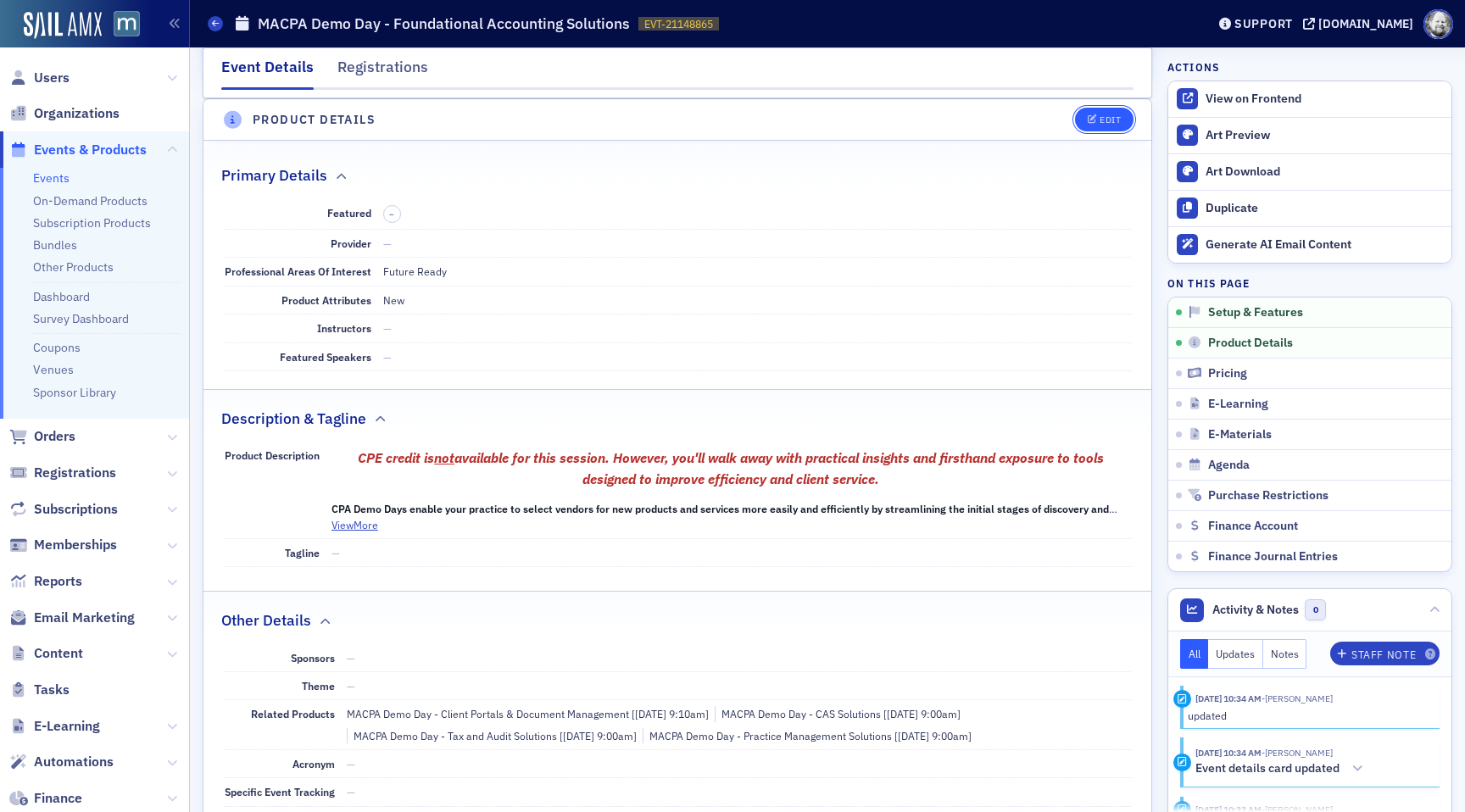
click at [1098, 118] on span "Edit" at bounding box center [1104, 120] width 33 height 10
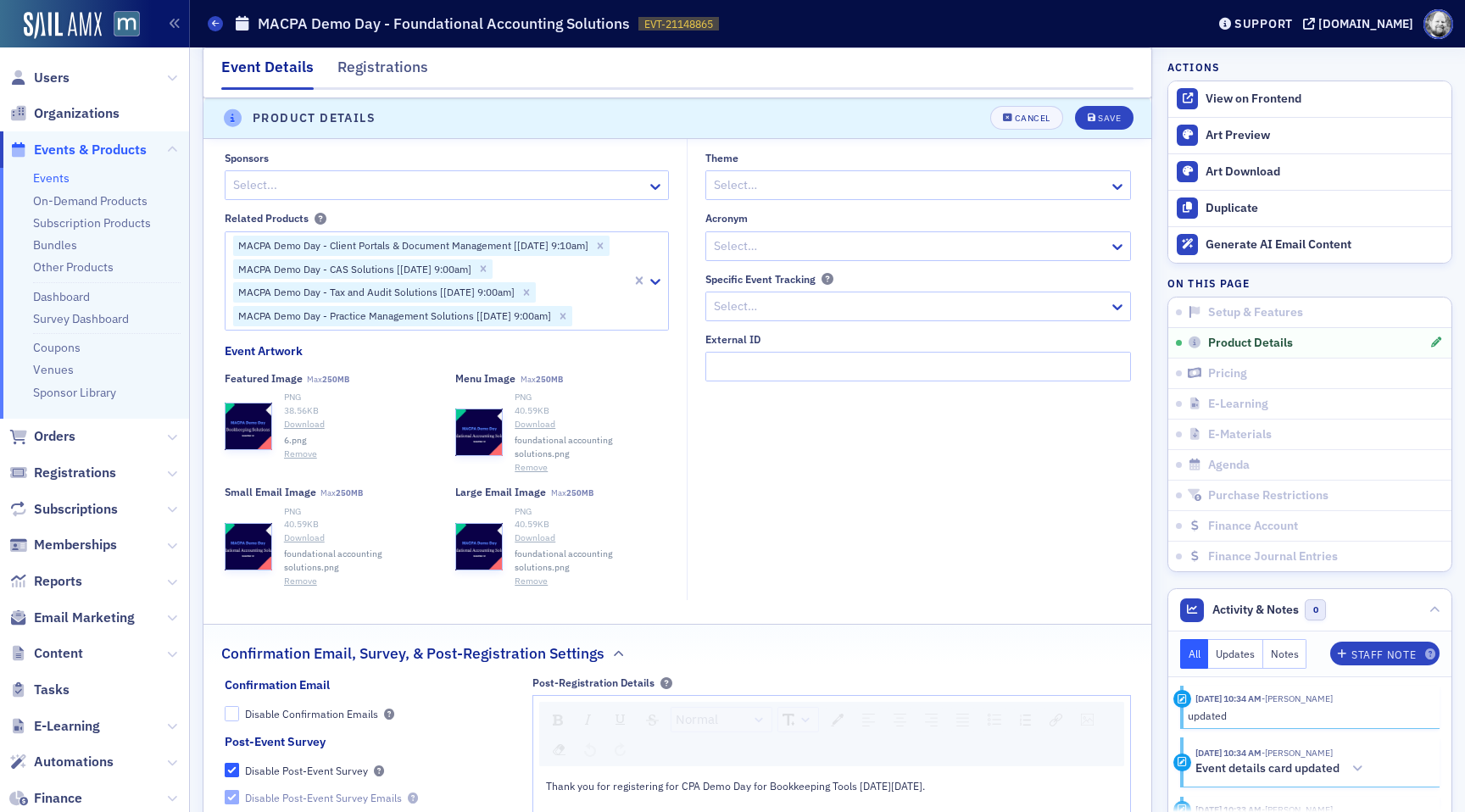
scroll to position [1703, 0]
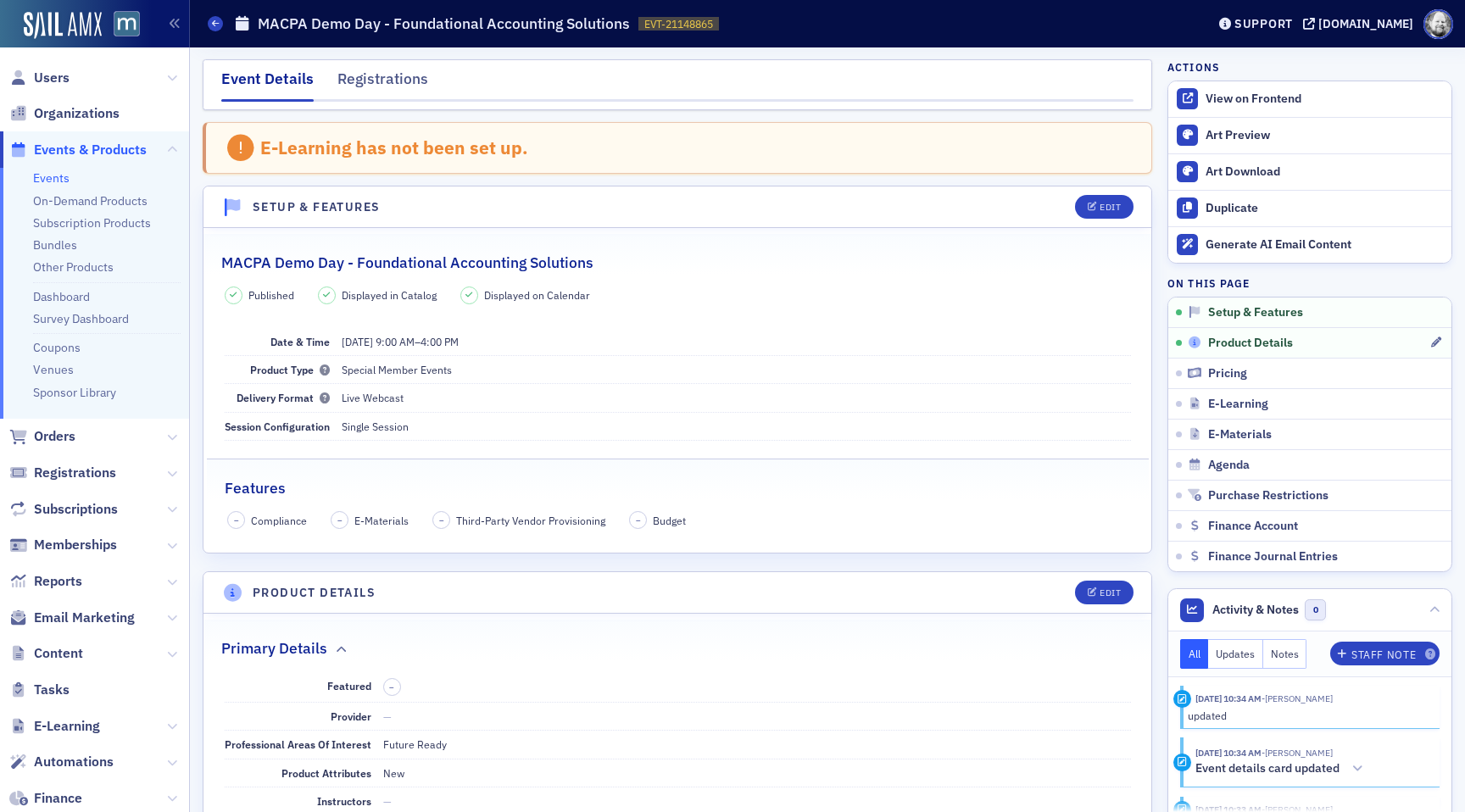
click at [1244, 347] on span "Product Details" at bounding box center [1250, 343] width 85 height 15
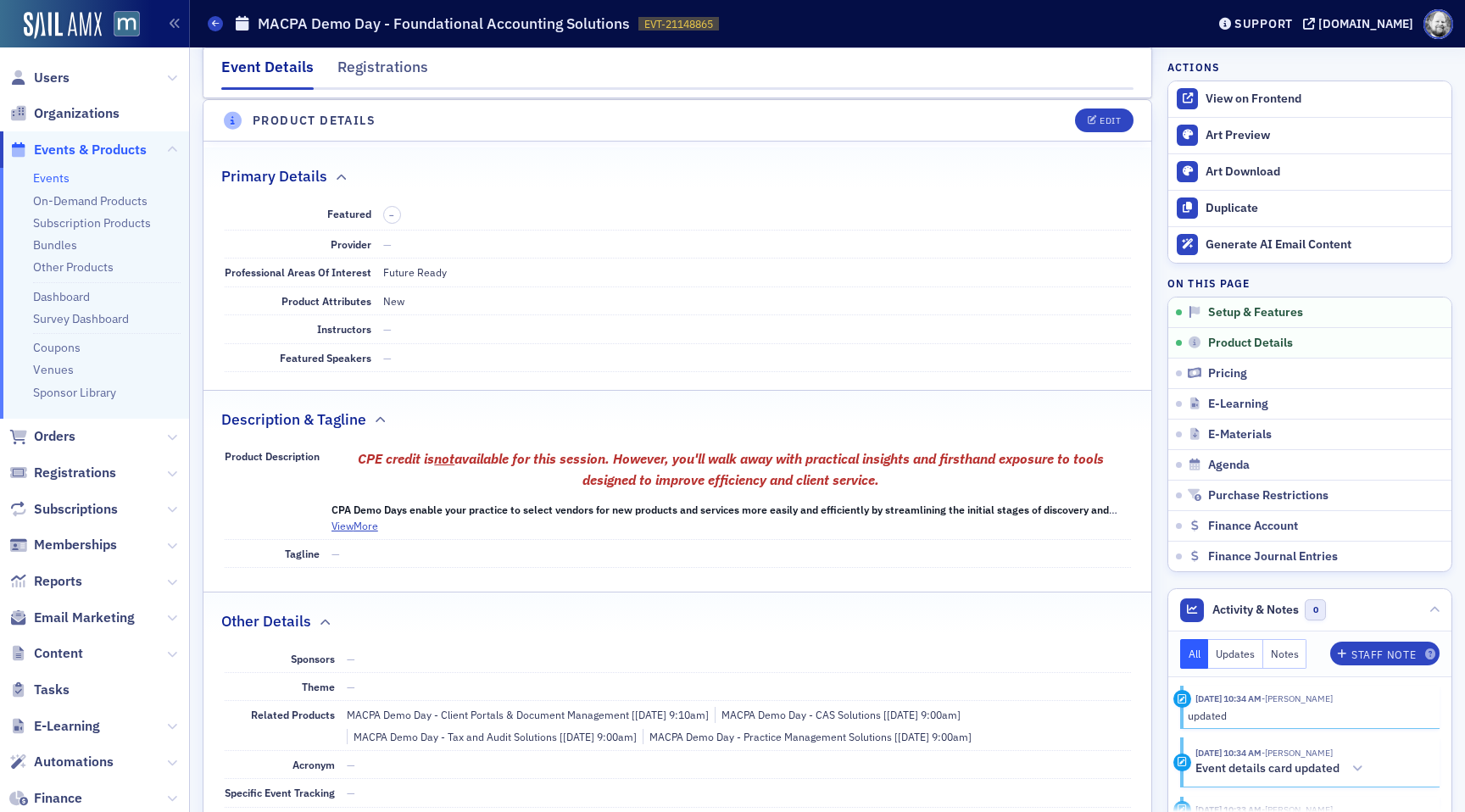
scroll to position [473, 0]
click at [1113, 129] on button "Edit" at bounding box center [1104, 119] width 58 height 24
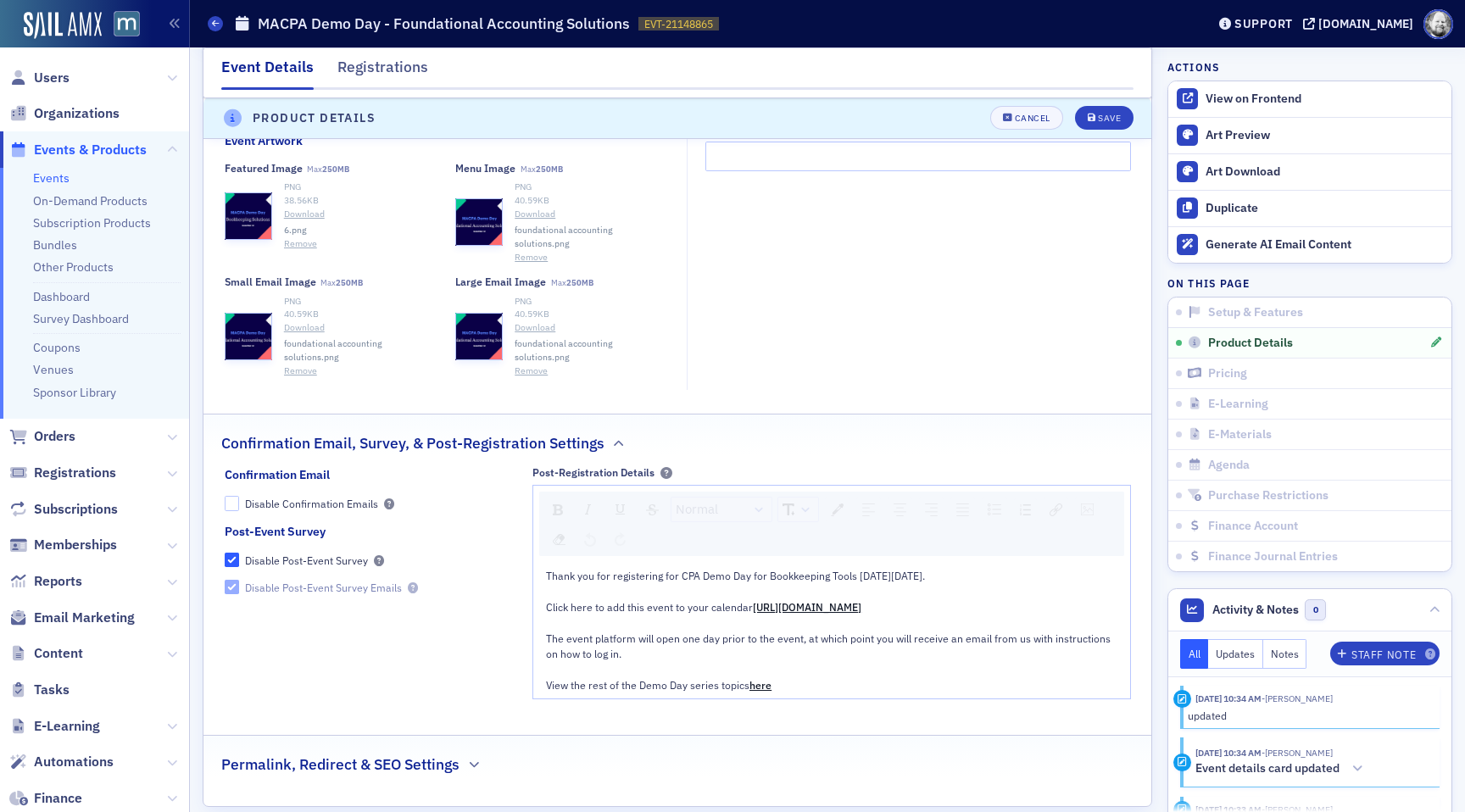
scroll to position [1892, 0]
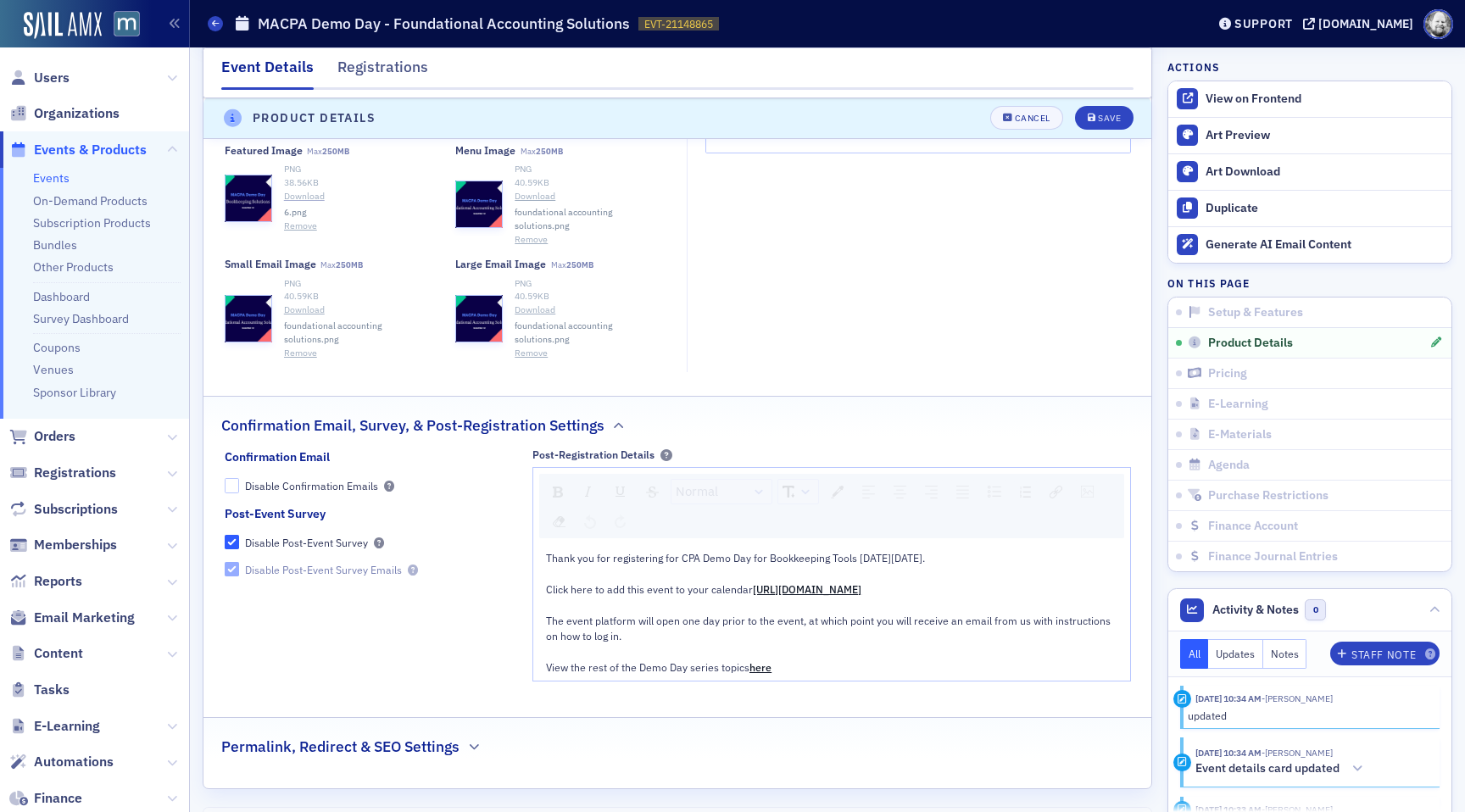
click at [312, 196] on link "Download" at bounding box center [360, 196] width 154 height 13
click at [285, 233] on div "Featured Image Max 250MB PNG 38.56 KB Download 6.png Remove Select or drag max …" at bounding box center [447, 252] width 444 height 216
click at [302, 224] on button "Remove" at bounding box center [300, 225] width 33 height 13
click at [300, 200] on button "Select or drag max 1 file" at bounding box center [331, 187] width 213 height 48
click at [309, 196] on button "Select or drag max 1 file" at bounding box center [331, 187] width 213 height 48
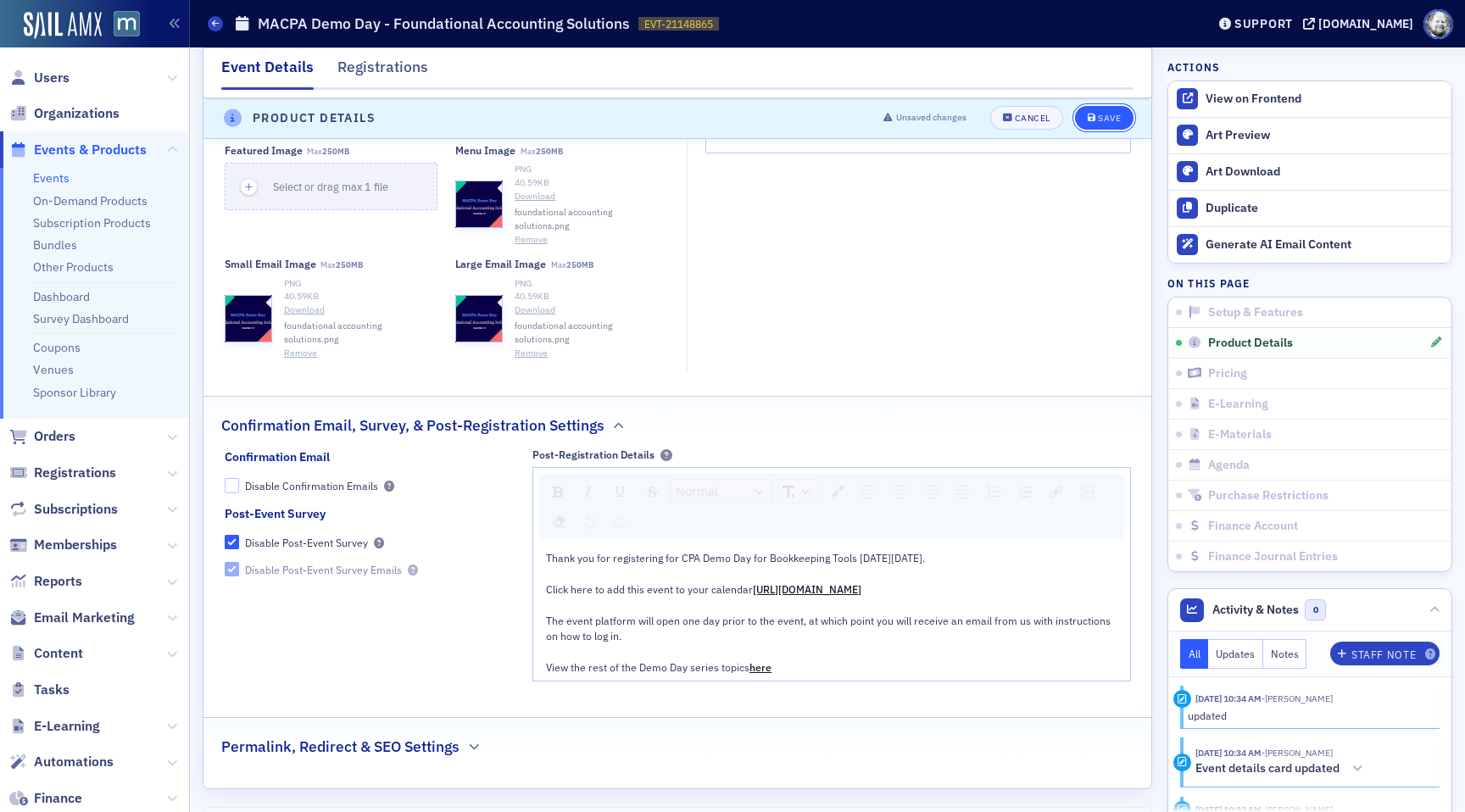
click at [1121, 122] on button "Save" at bounding box center [1104, 118] width 58 height 24
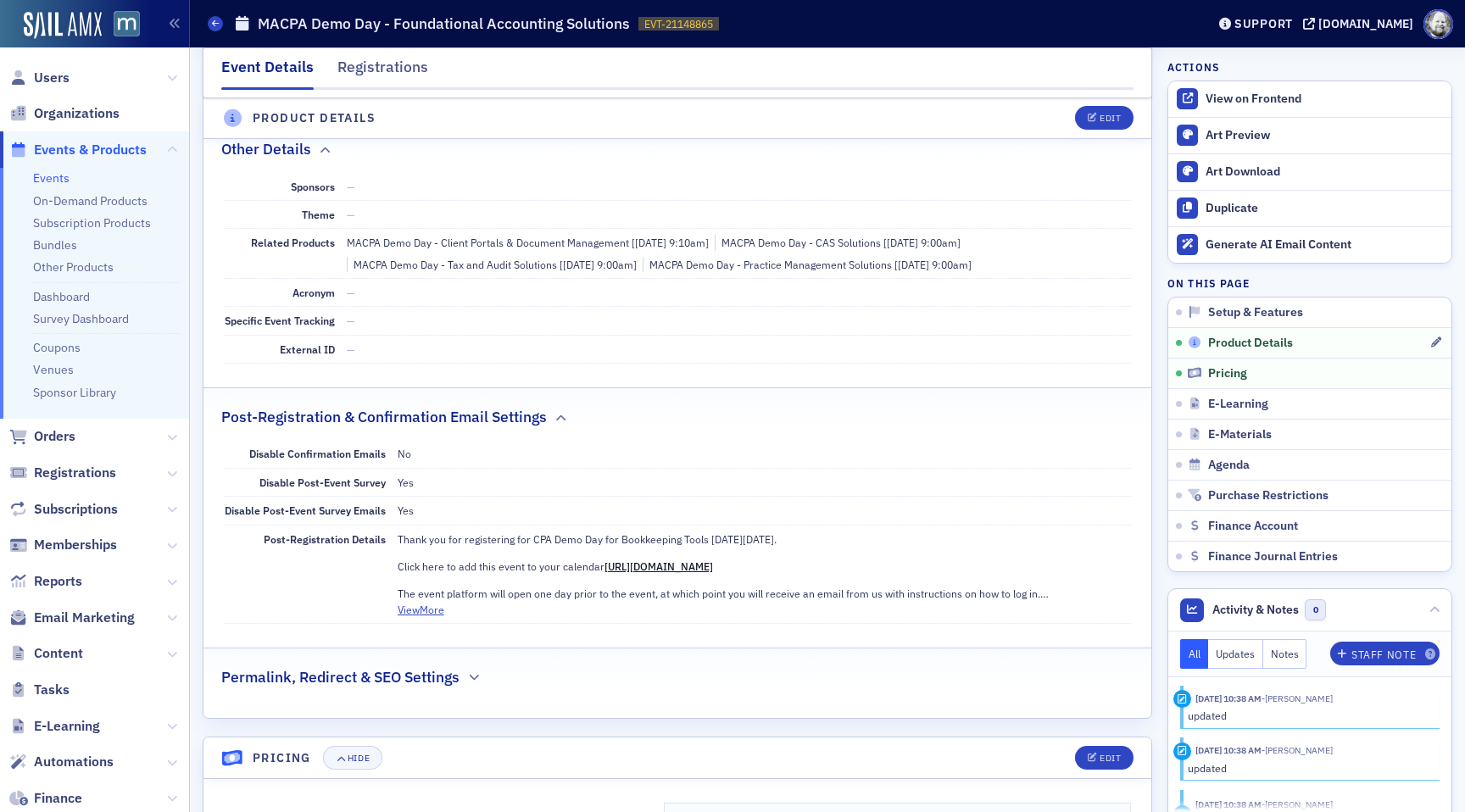
click at [1257, 344] on span "Product Details" at bounding box center [1250, 343] width 85 height 15
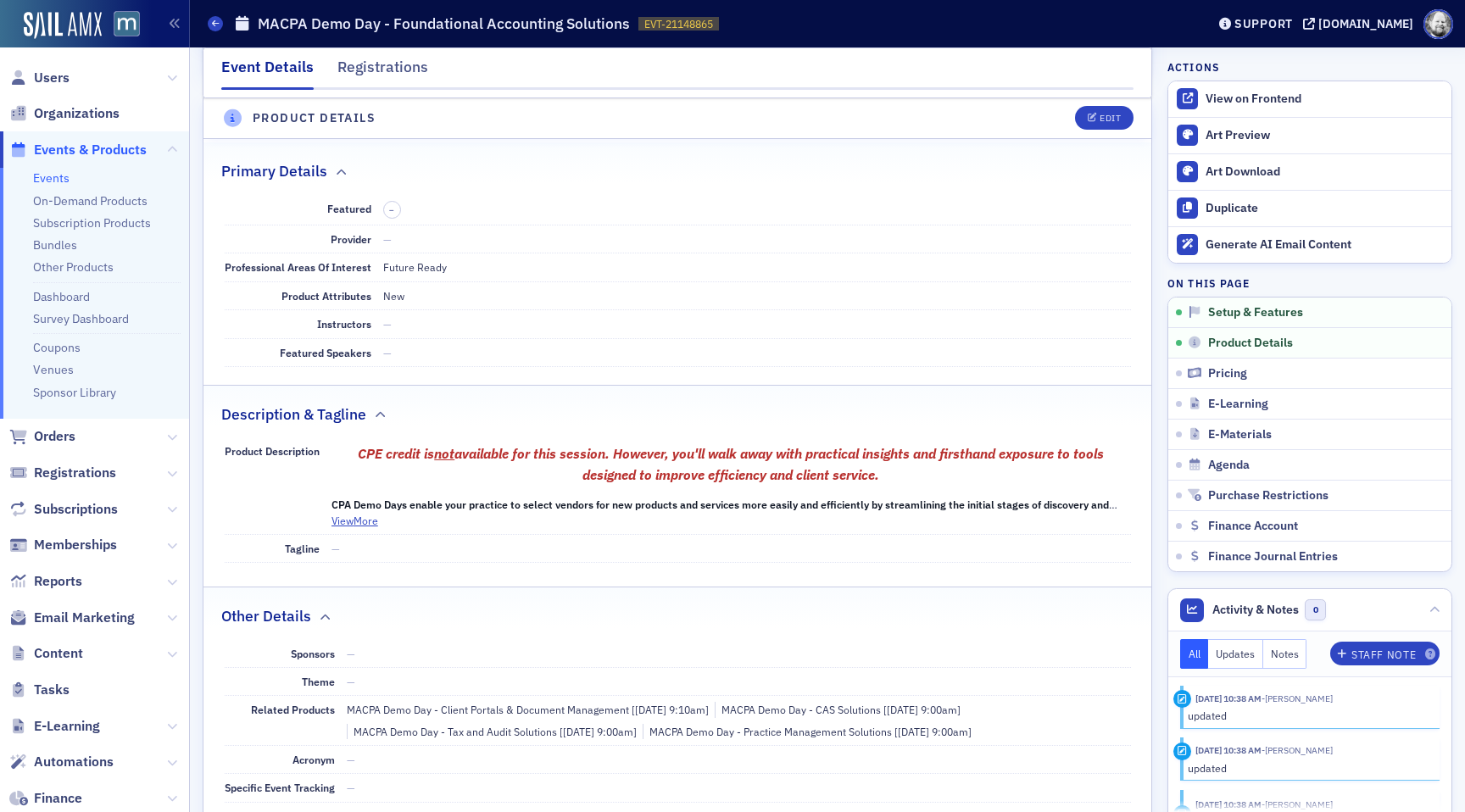
scroll to position [473, 0]
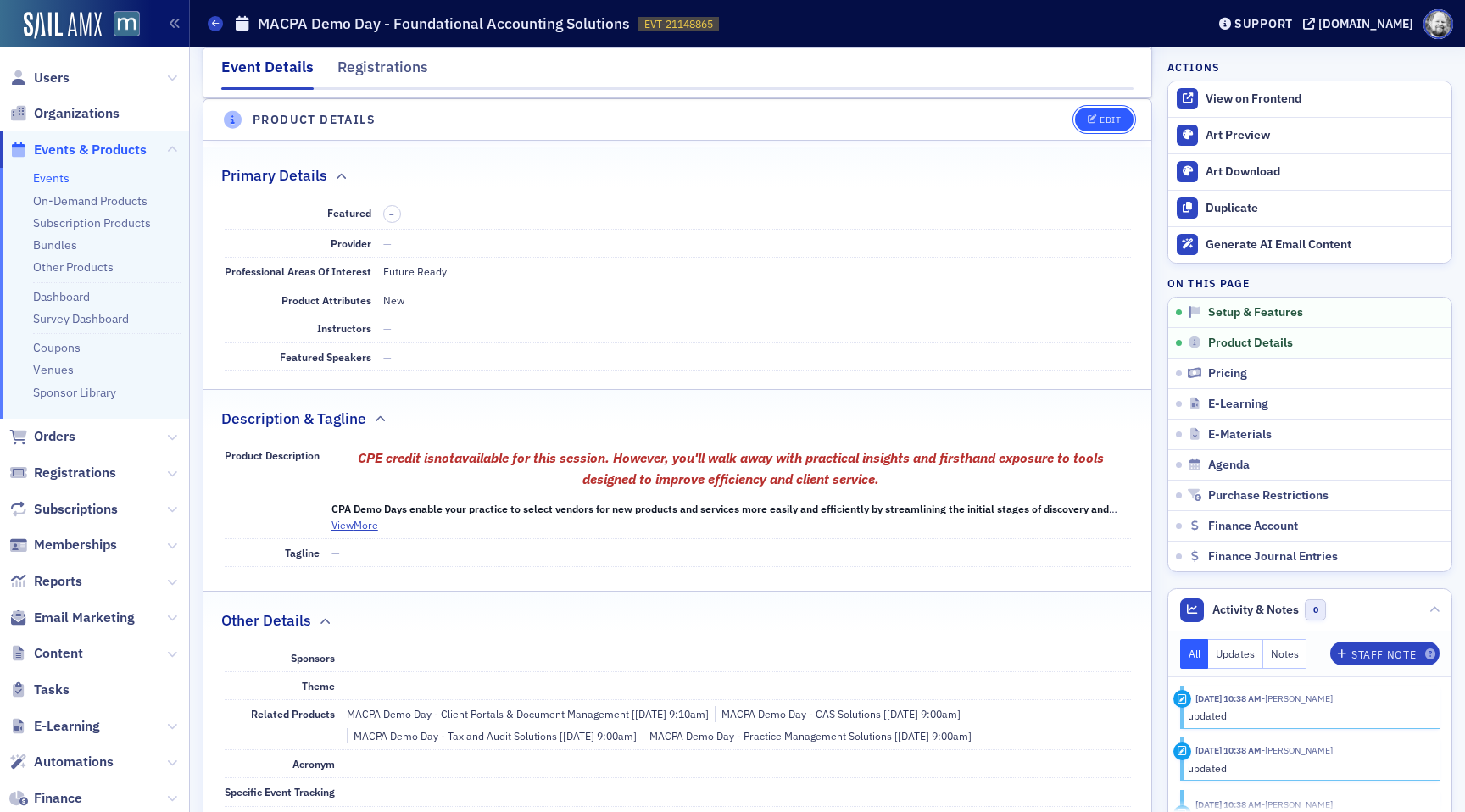
click at [1099, 118] on span "Edit" at bounding box center [1104, 120] width 33 height 10
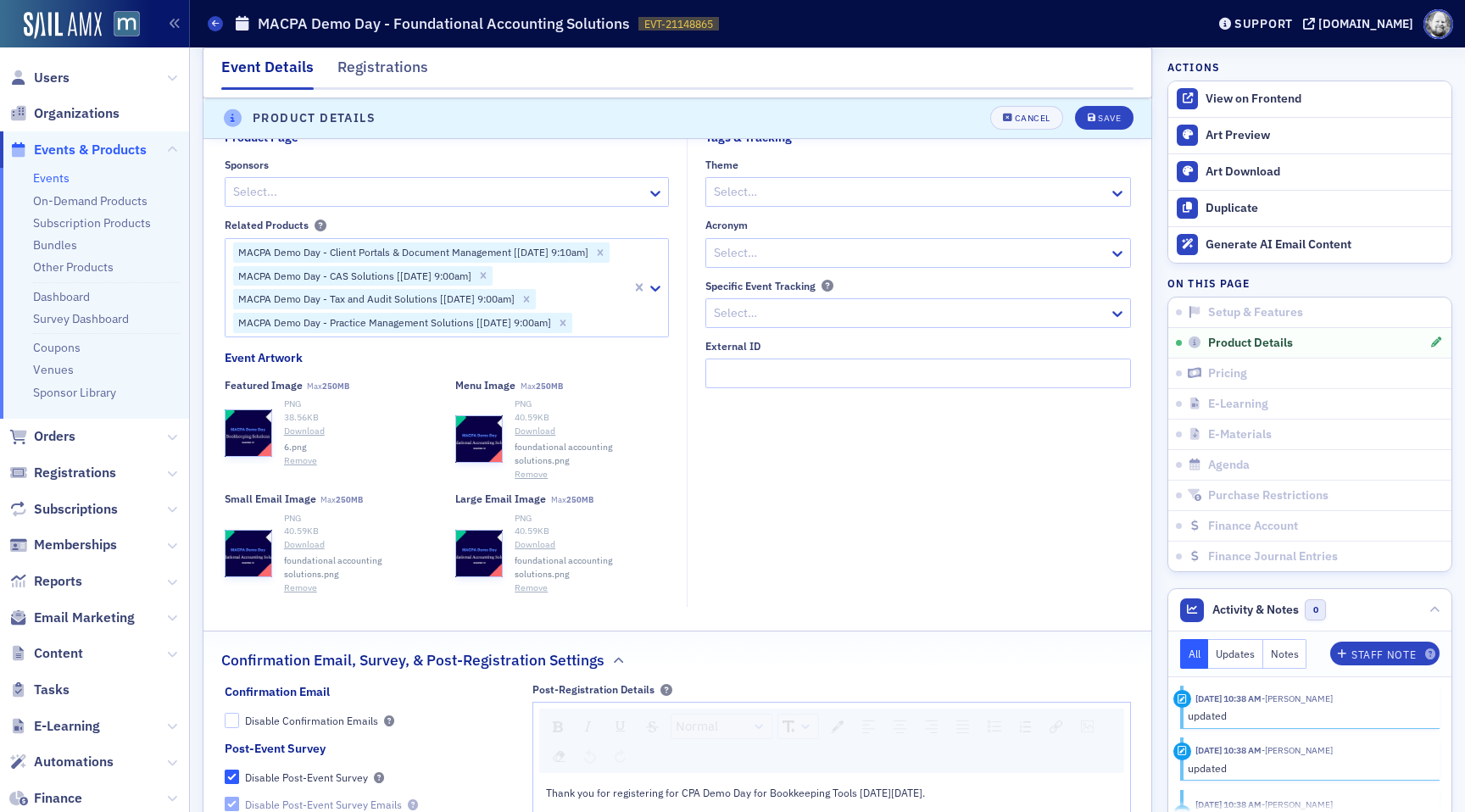
scroll to position [1691, 0]
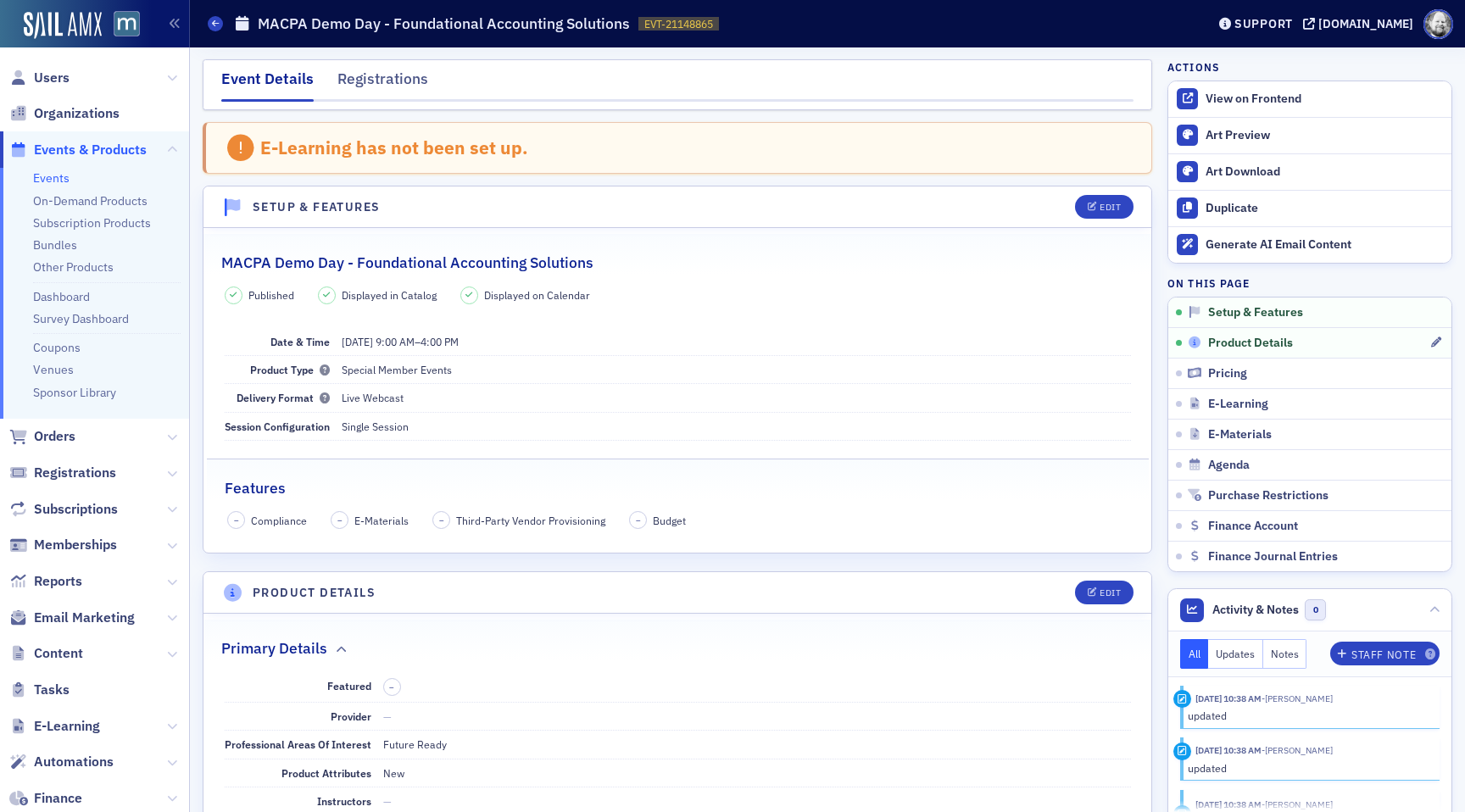
click at [1225, 345] on span "Product Details" at bounding box center [1250, 343] width 85 height 15
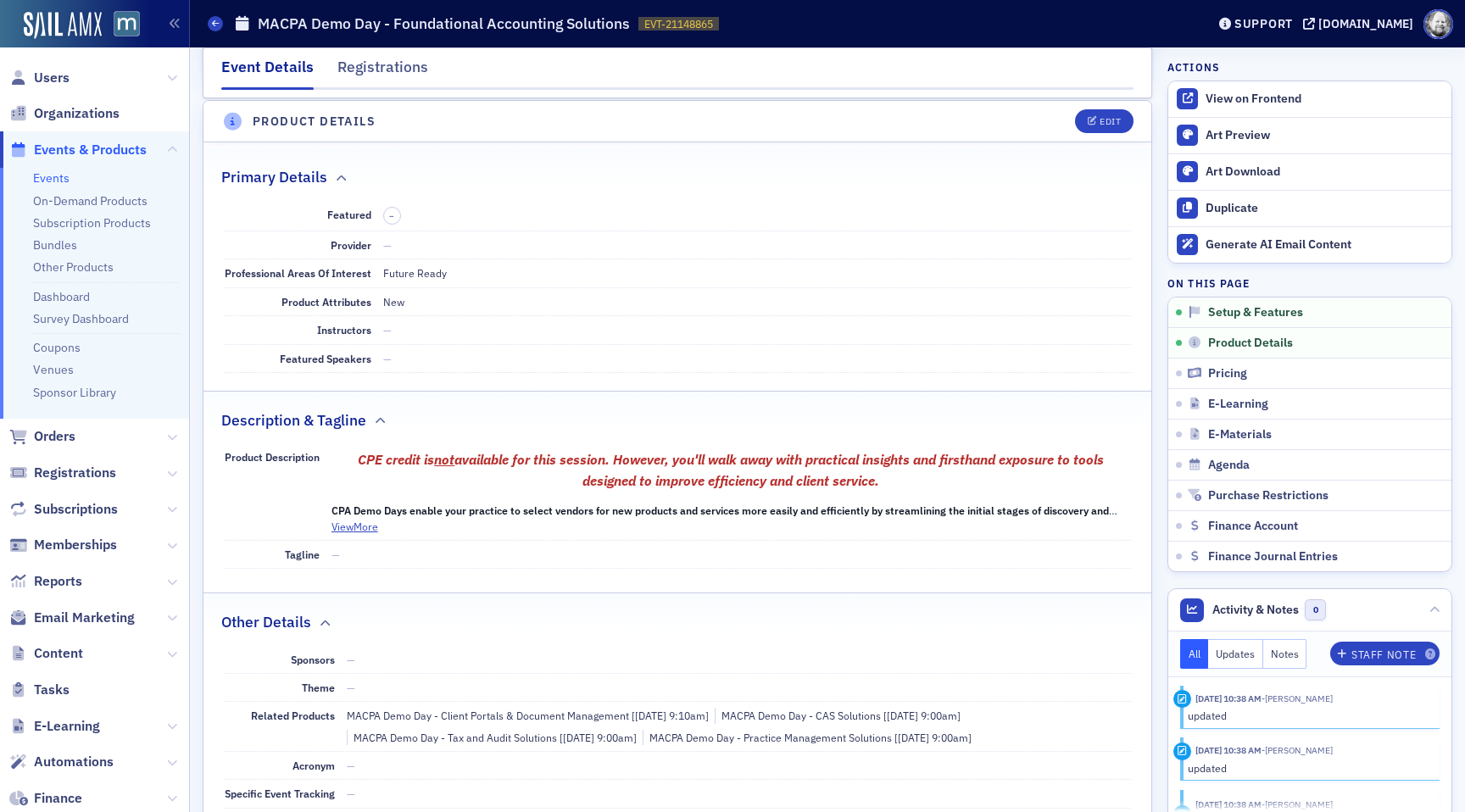
scroll to position [473, 0]
click at [1107, 123] on div "Edit" at bounding box center [1110, 120] width 21 height 10
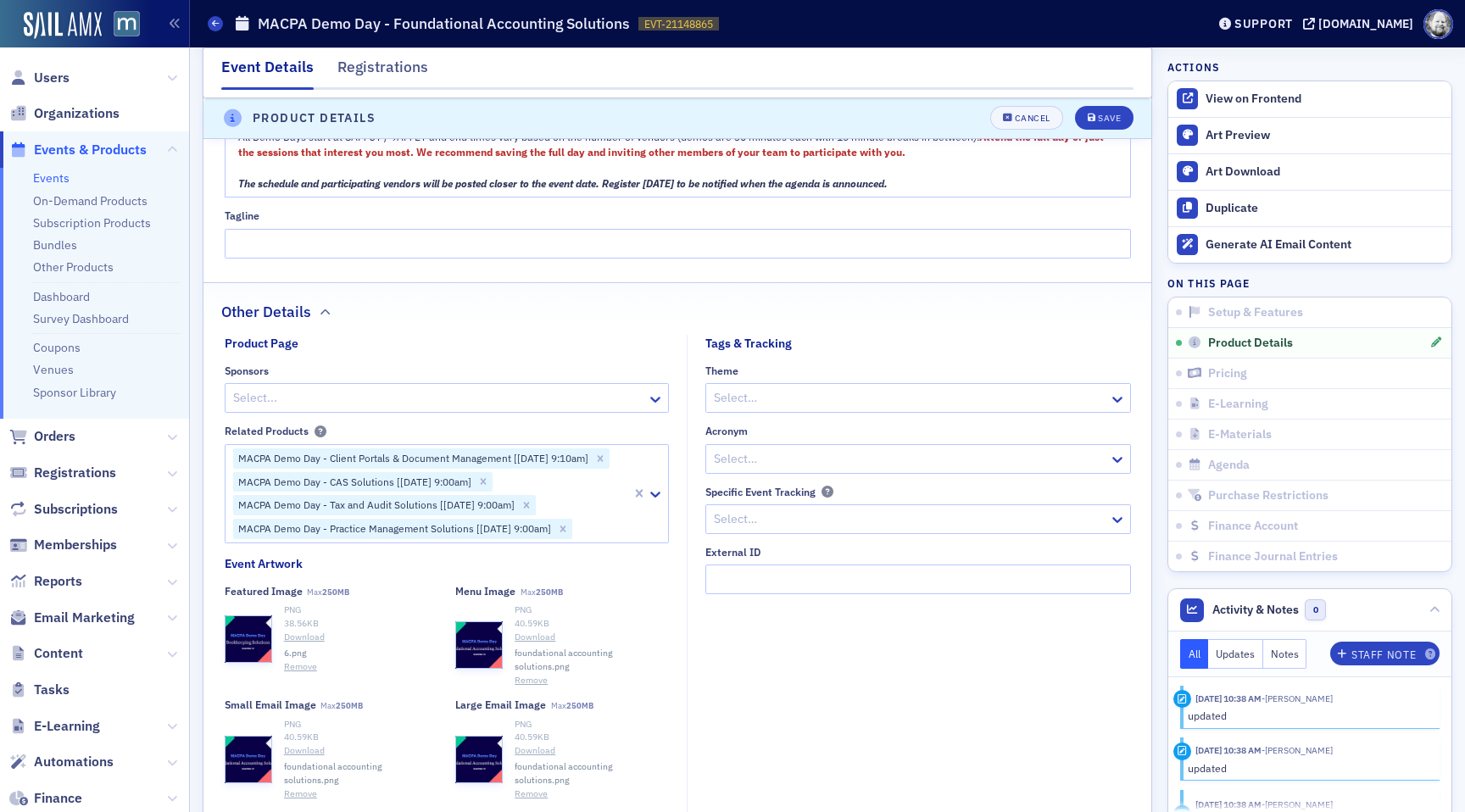
scroll to position [1452, 0]
click at [1021, 132] on header "Product Details Cancel Save" at bounding box center [677, 119] width 948 height 41
click at [1021, 127] on button "Cancel" at bounding box center [1026, 118] width 73 height 24
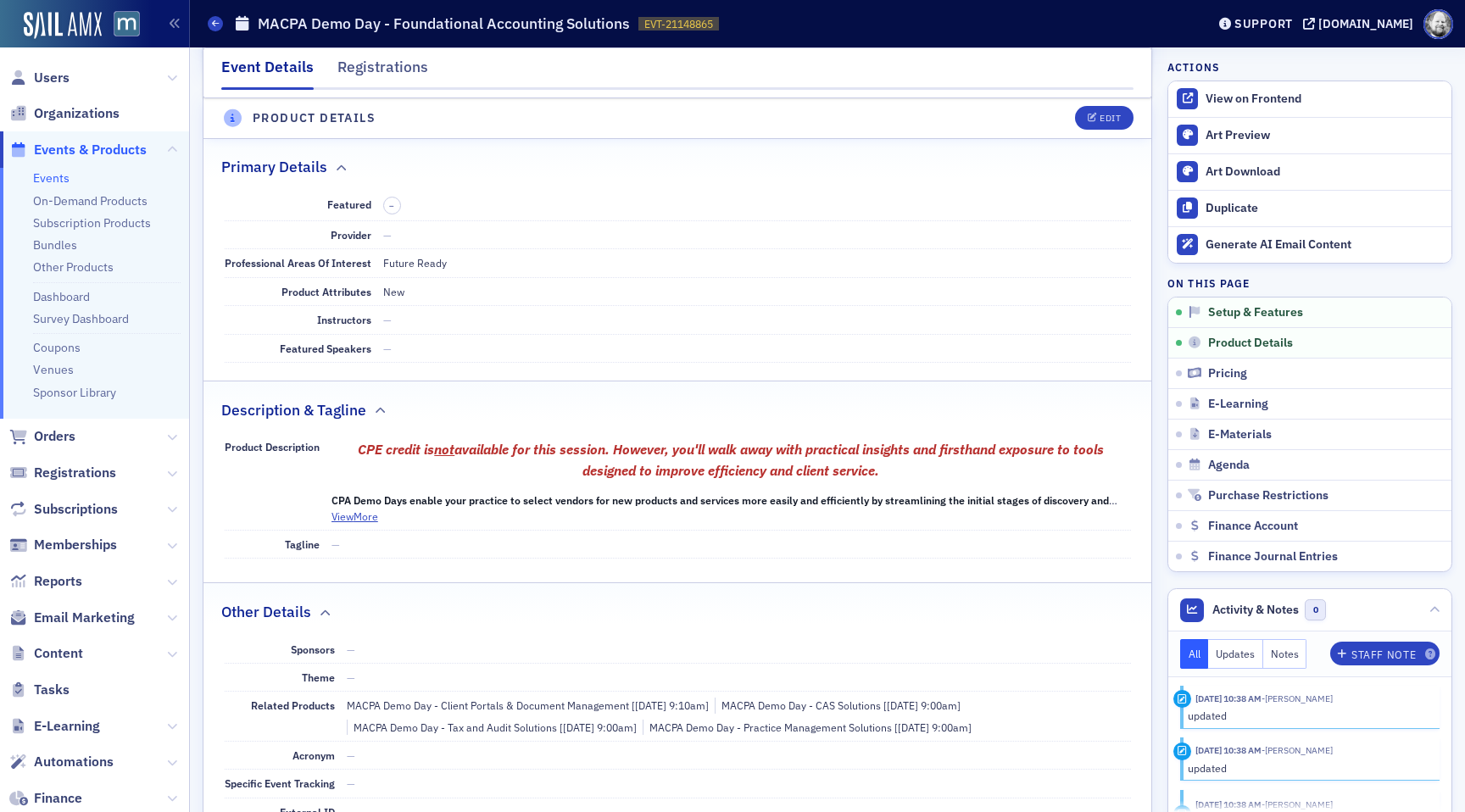
scroll to position [473, 0]
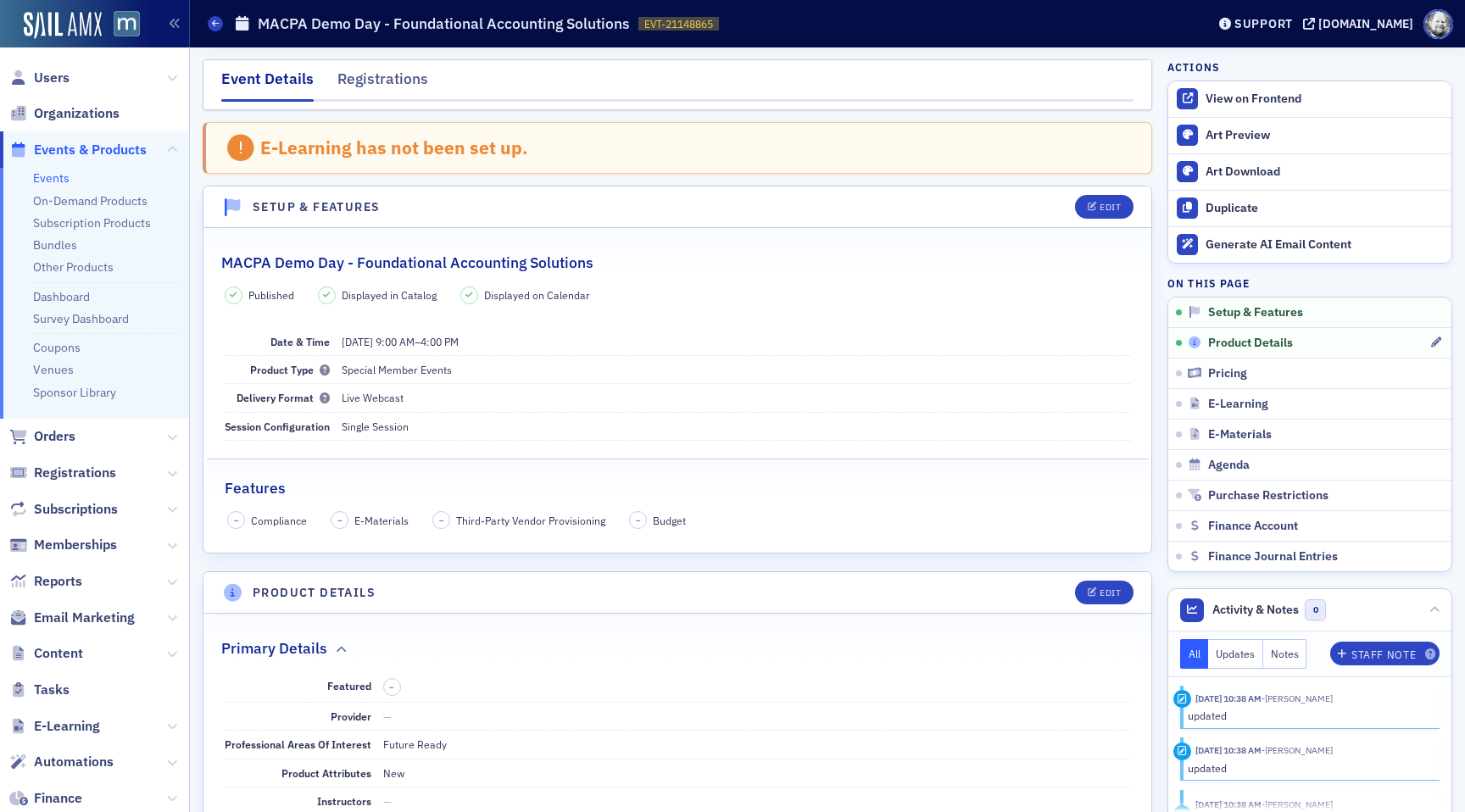
click at [1224, 336] on span "Product Details" at bounding box center [1250, 343] width 85 height 15
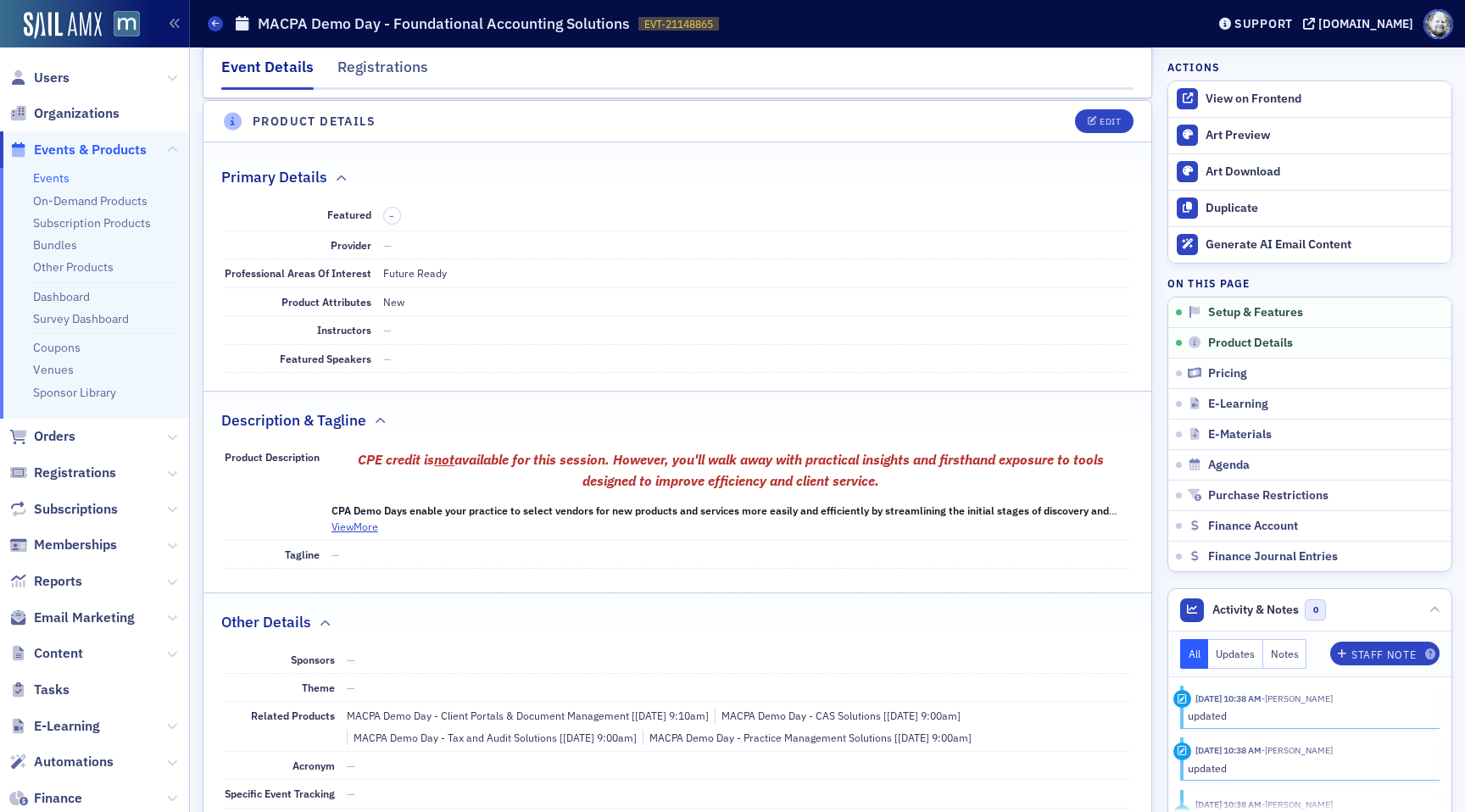
scroll to position [473, 0]
click at [1091, 124] on button "Edit" at bounding box center [1104, 119] width 58 height 24
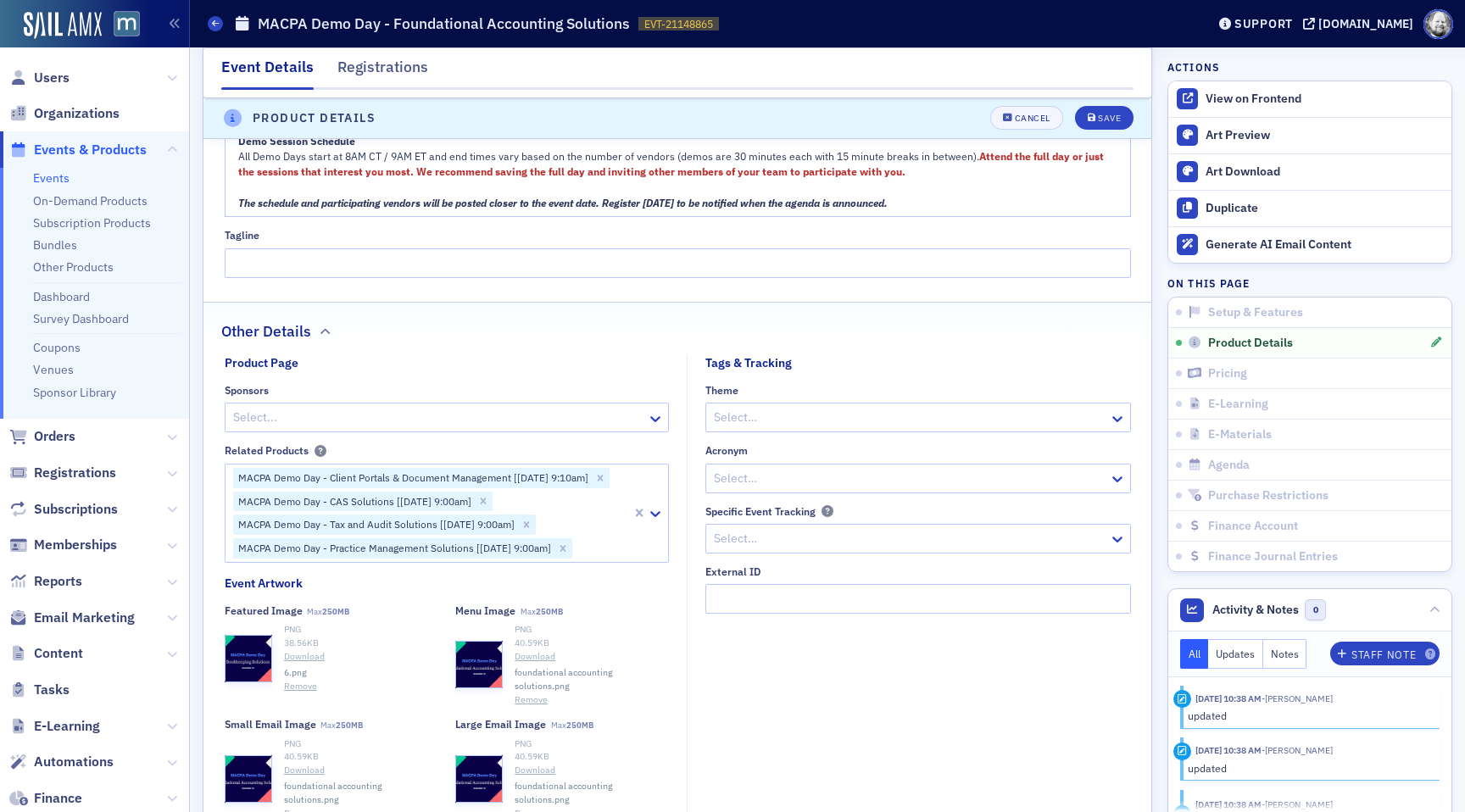
scroll to position [1434, 0]
click at [302, 675] on span "6.png" at bounding box center [295, 670] width 23 height 13
click at [302, 683] on button "Remove" at bounding box center [300, 684] width 33 height 13
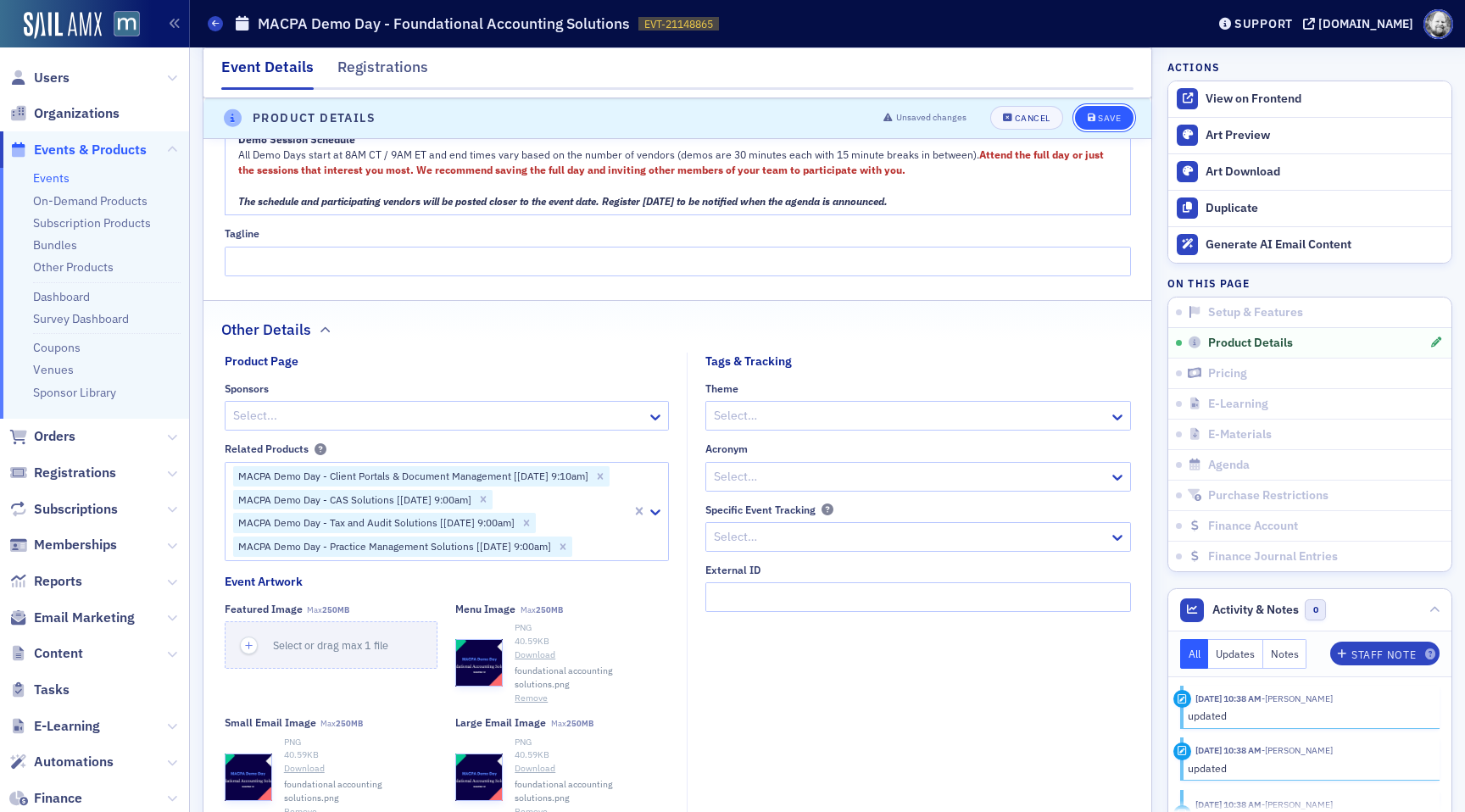
click at [1107, 111] on button "Save" at bounding box center [1104, 118] width 58 height 24
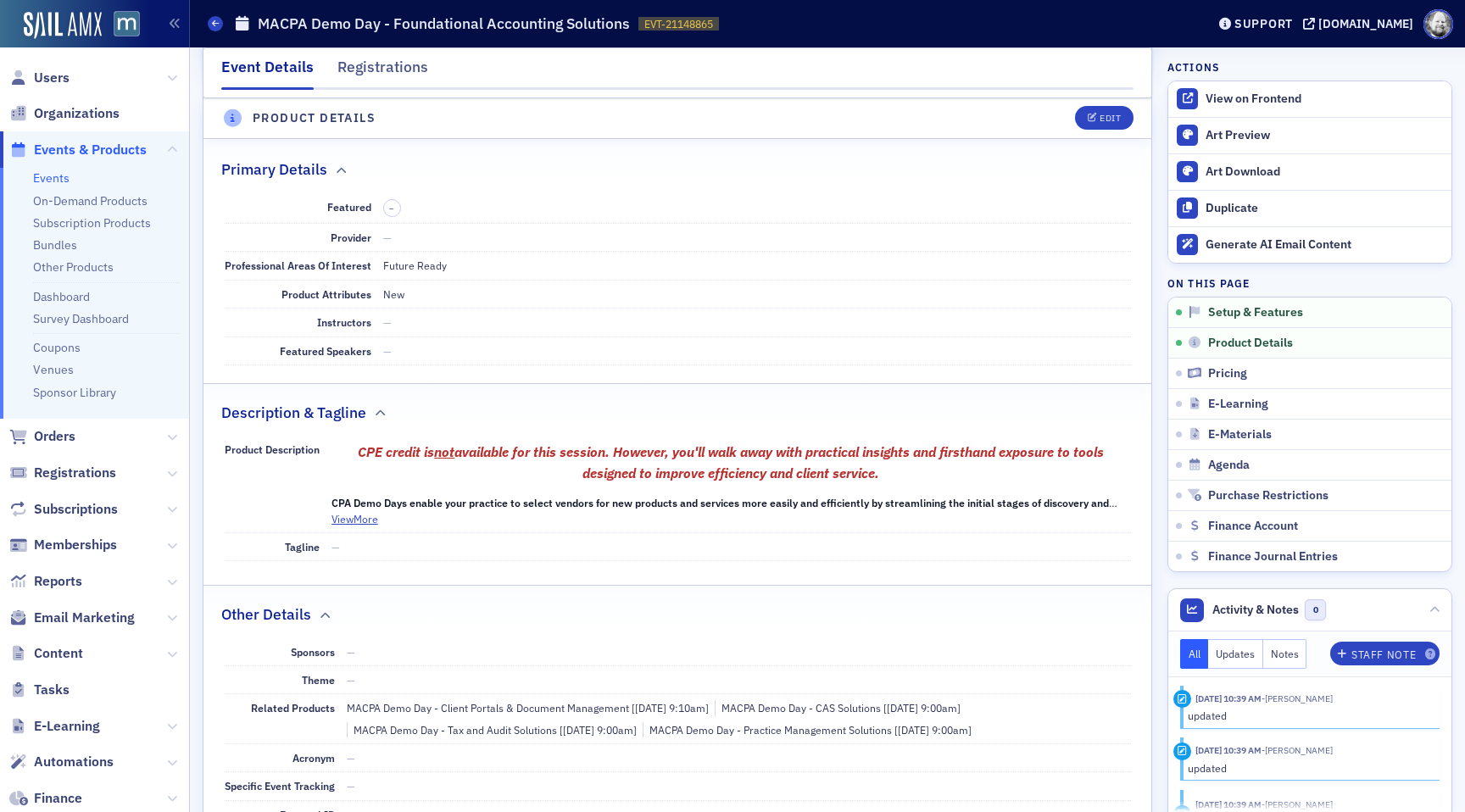
scroll to position [473, 0]
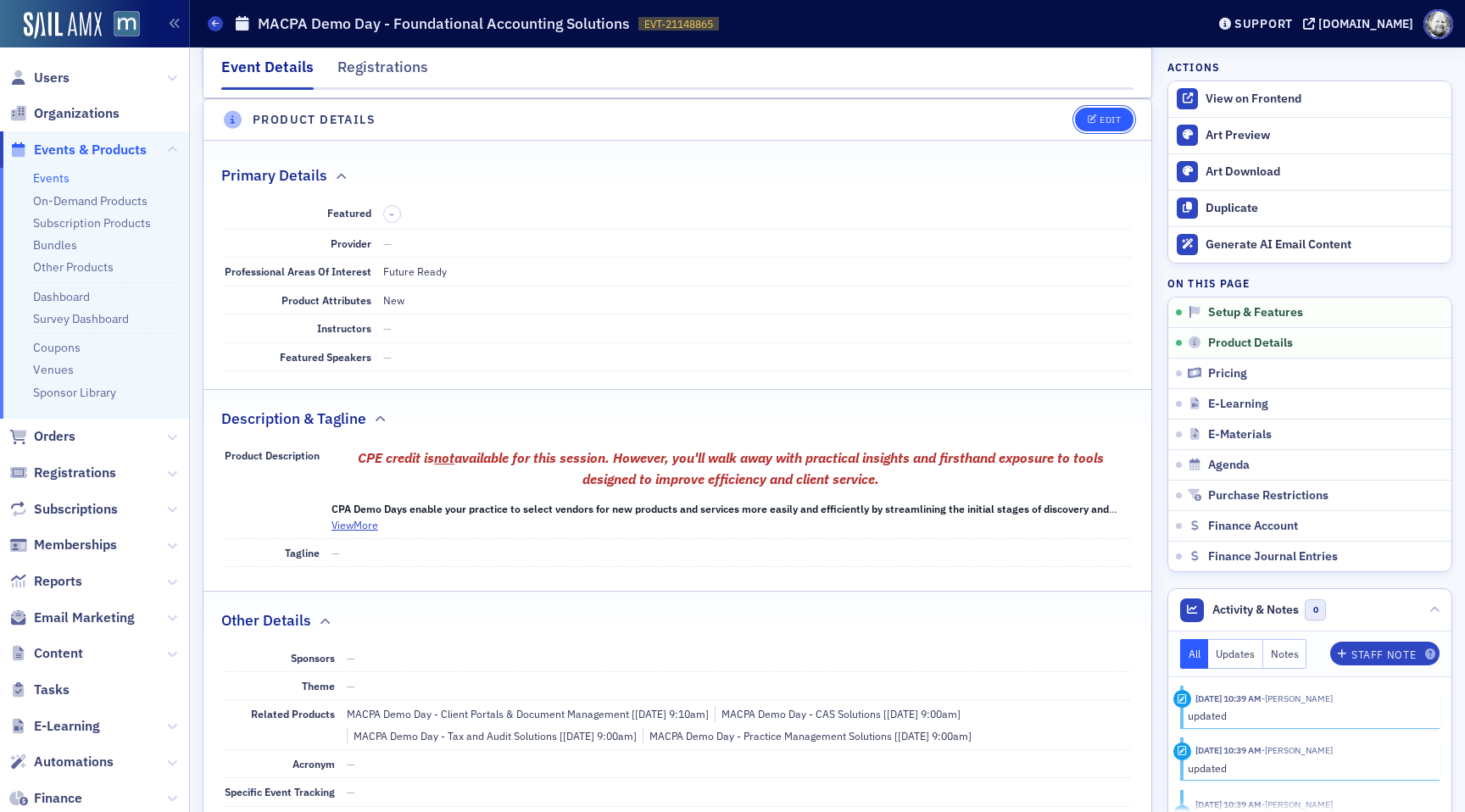
click at [1092, 126] on button "Edit" at bounding box center [1104, 119] width 58 height 24
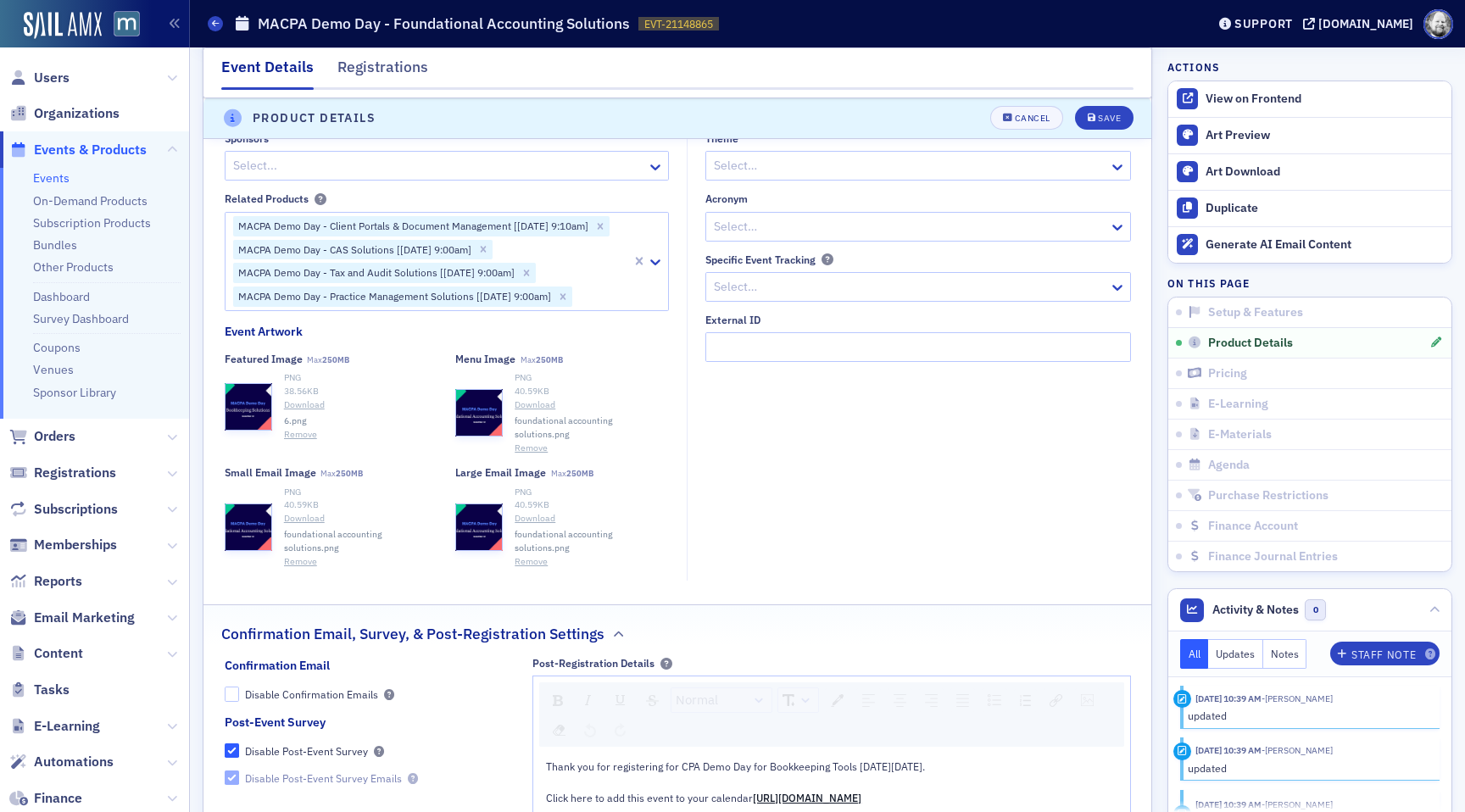
scroll to position [1855, 0]
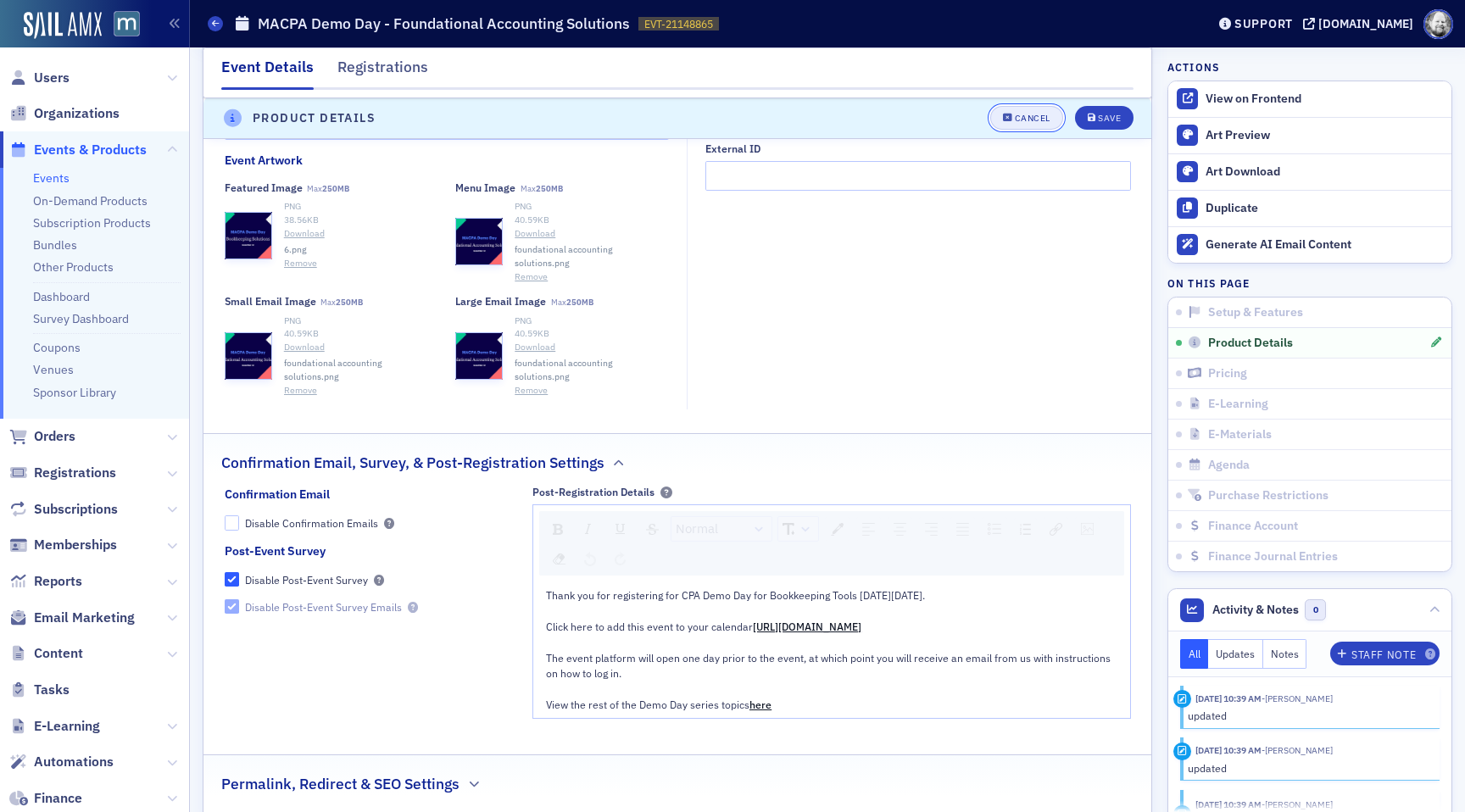
click at [1029, 123] on button "Cancel" at bounding box center [1026, 118] width 73 height 24
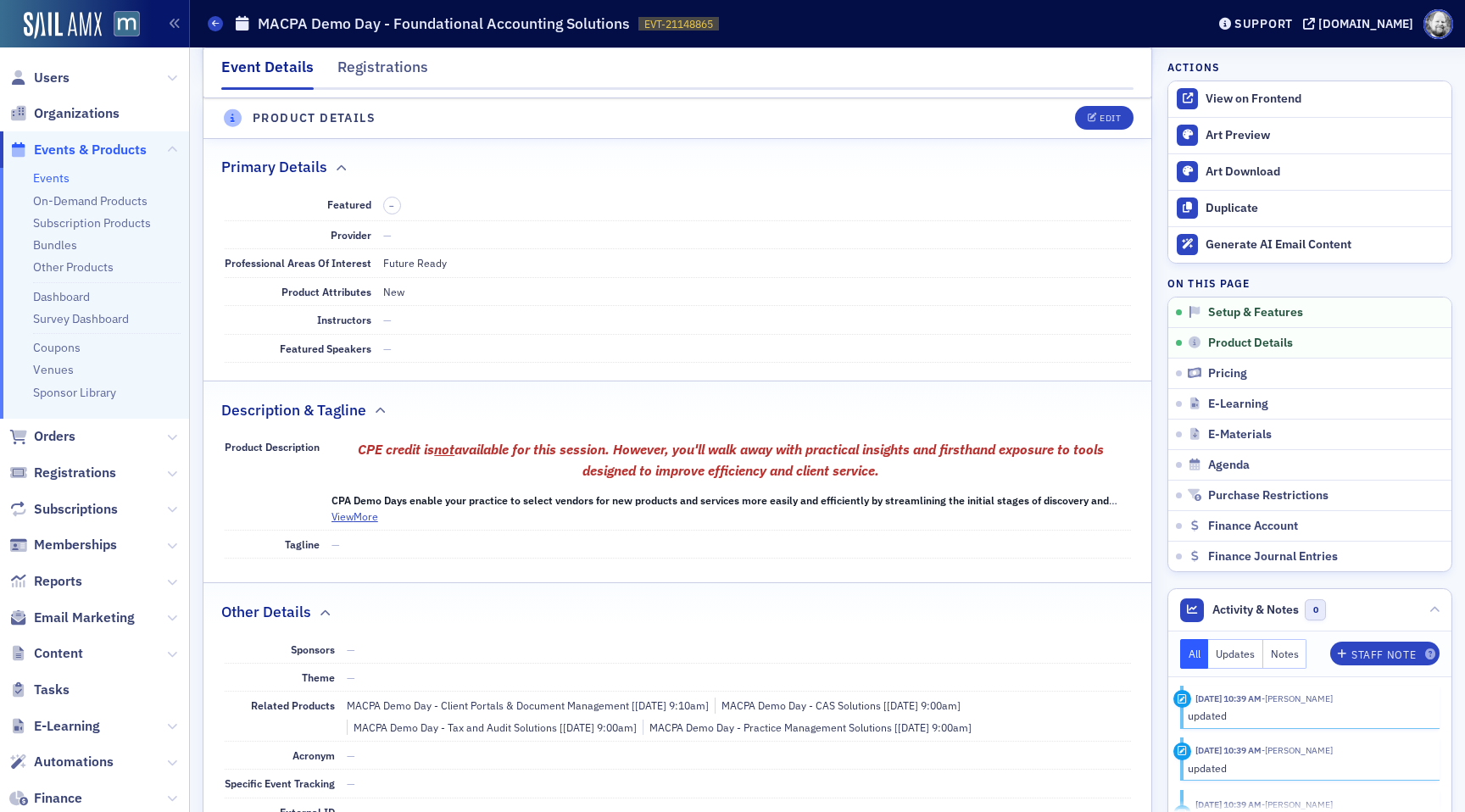
scroll to position [473, 0]
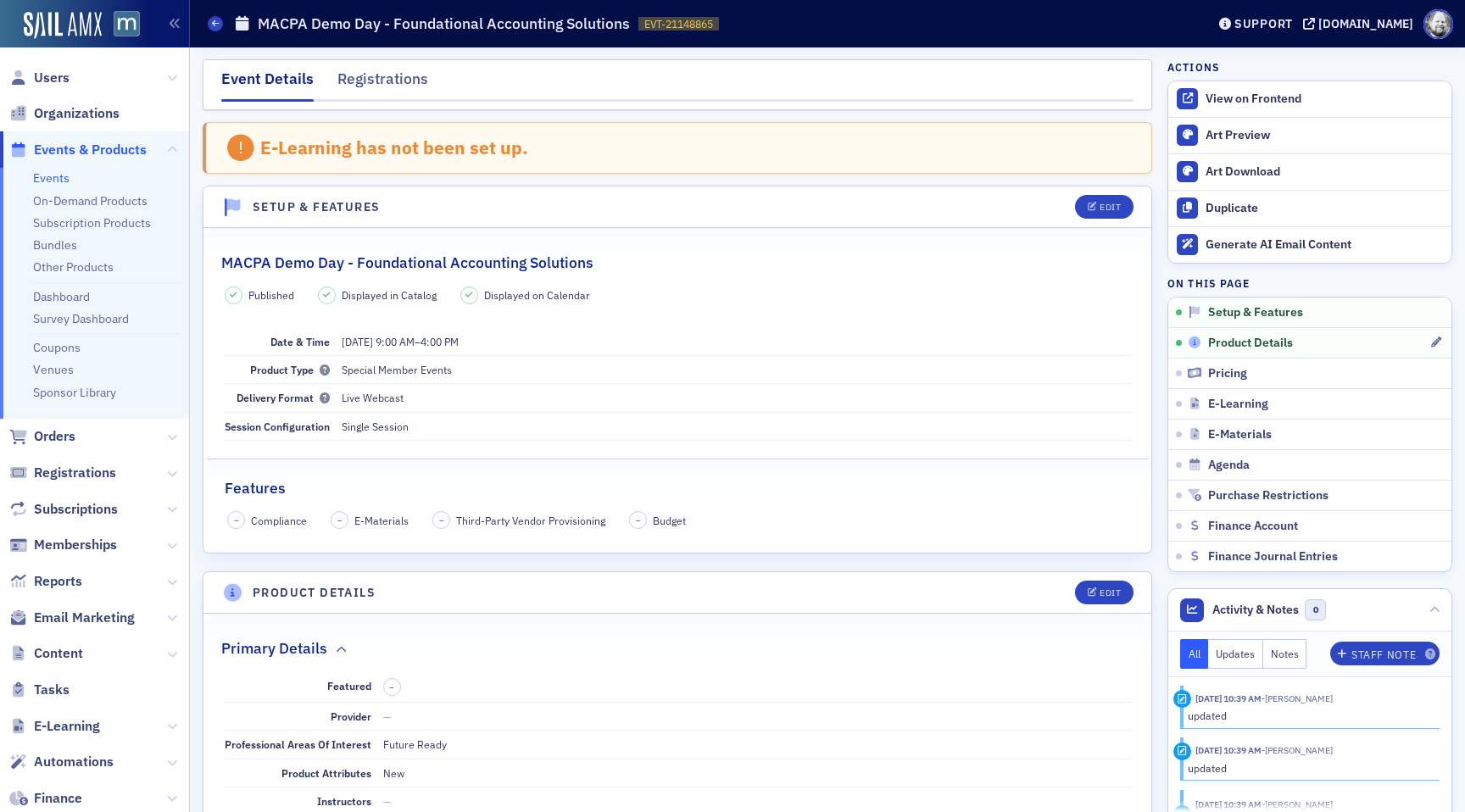
click at [1258, 345] on span "Product Details" at bounding box center [1250, 343] width 85 height 15
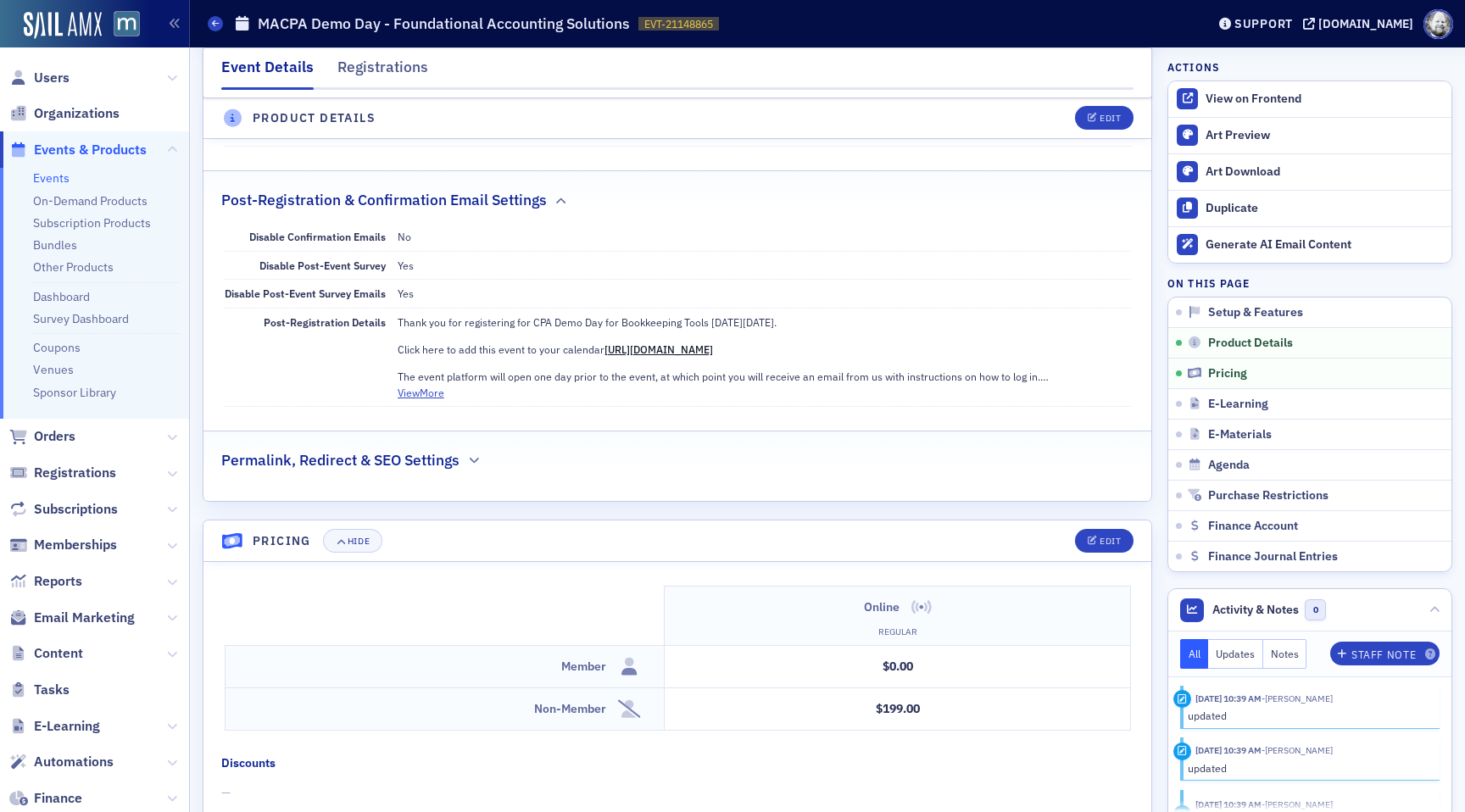
scroll to position [823, 0]
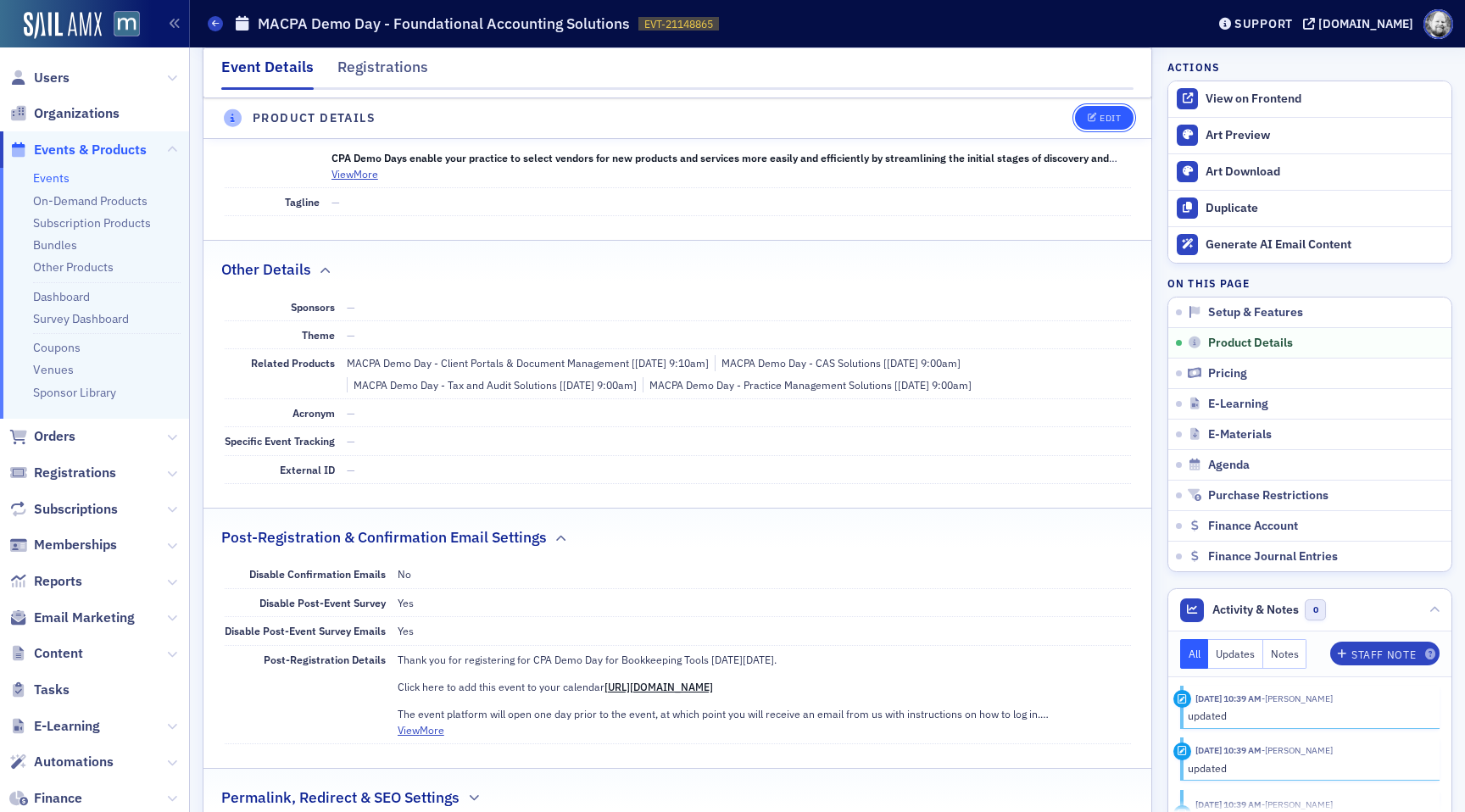
click at [1088, 119] on icon "button" at bounding box center [1092, 119] width 11 height 10
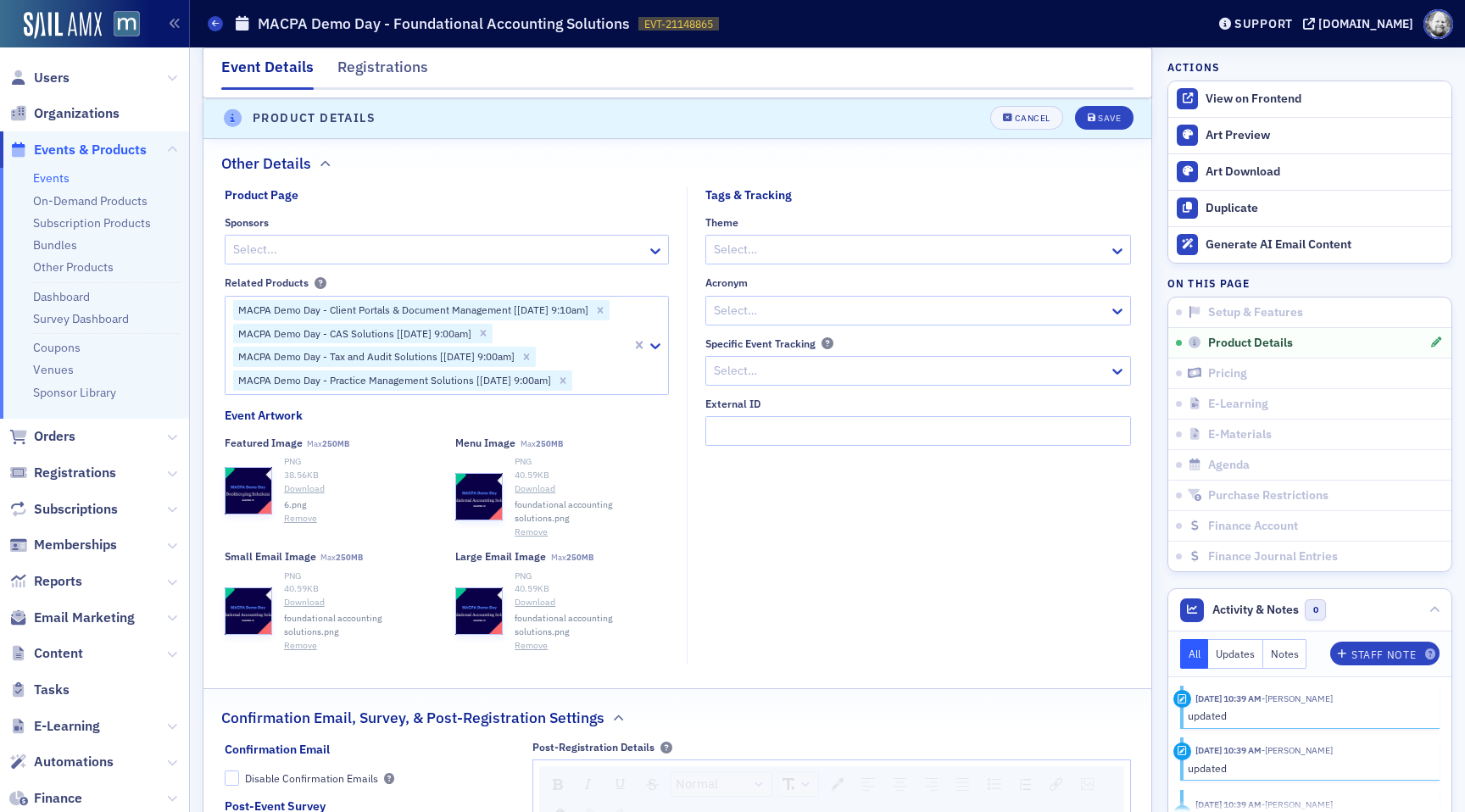
scroll to position [1606, 0]
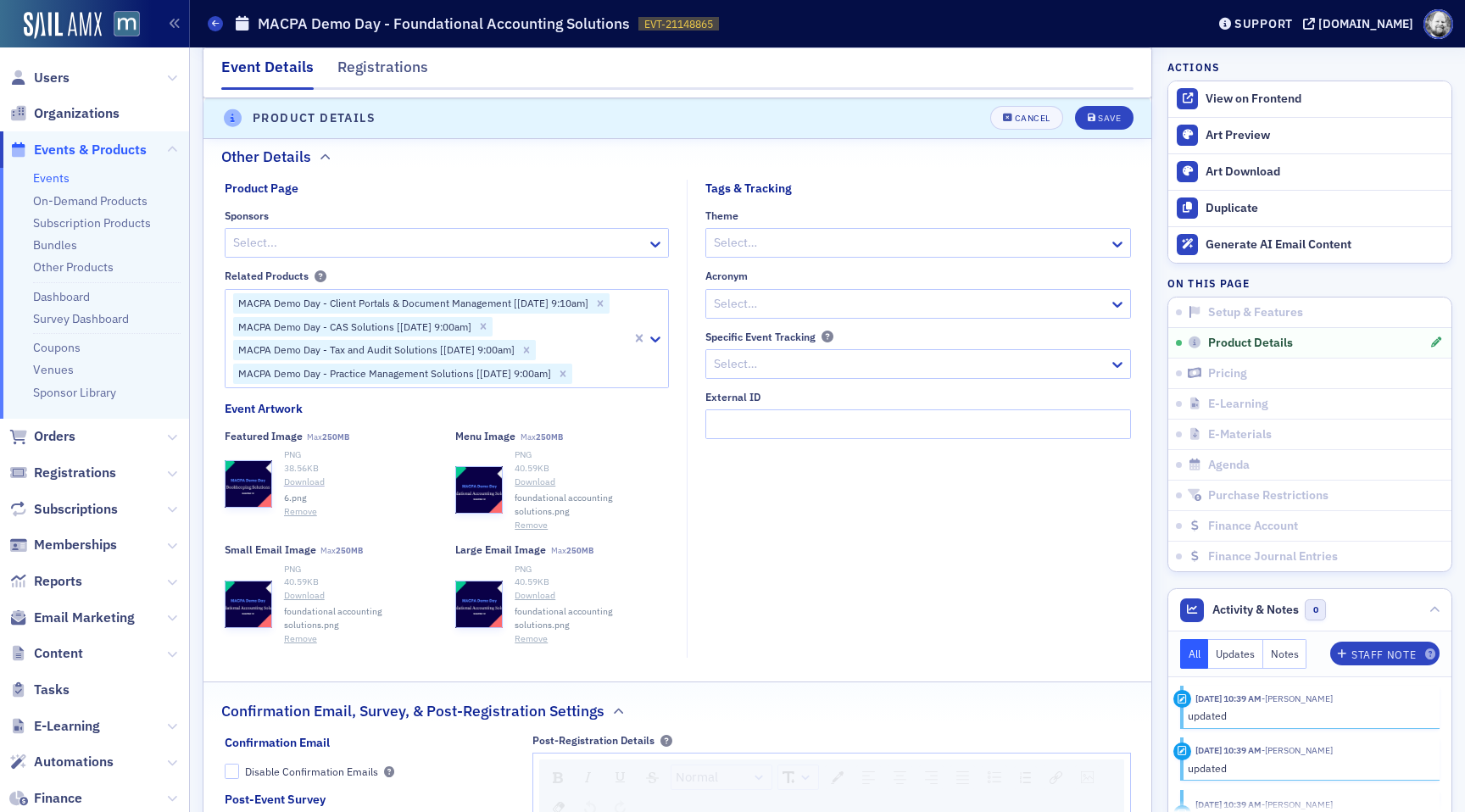
click at [292, 482] on link "Download" at bounding box center [360, 482] width 154 height 13
click at [298, 512] on button "Remove" at bounding box center [300, 511] width 33 height 13
click at [1113, 122] on div "Save" at bounding box center [1109, 119] width 23 height 10
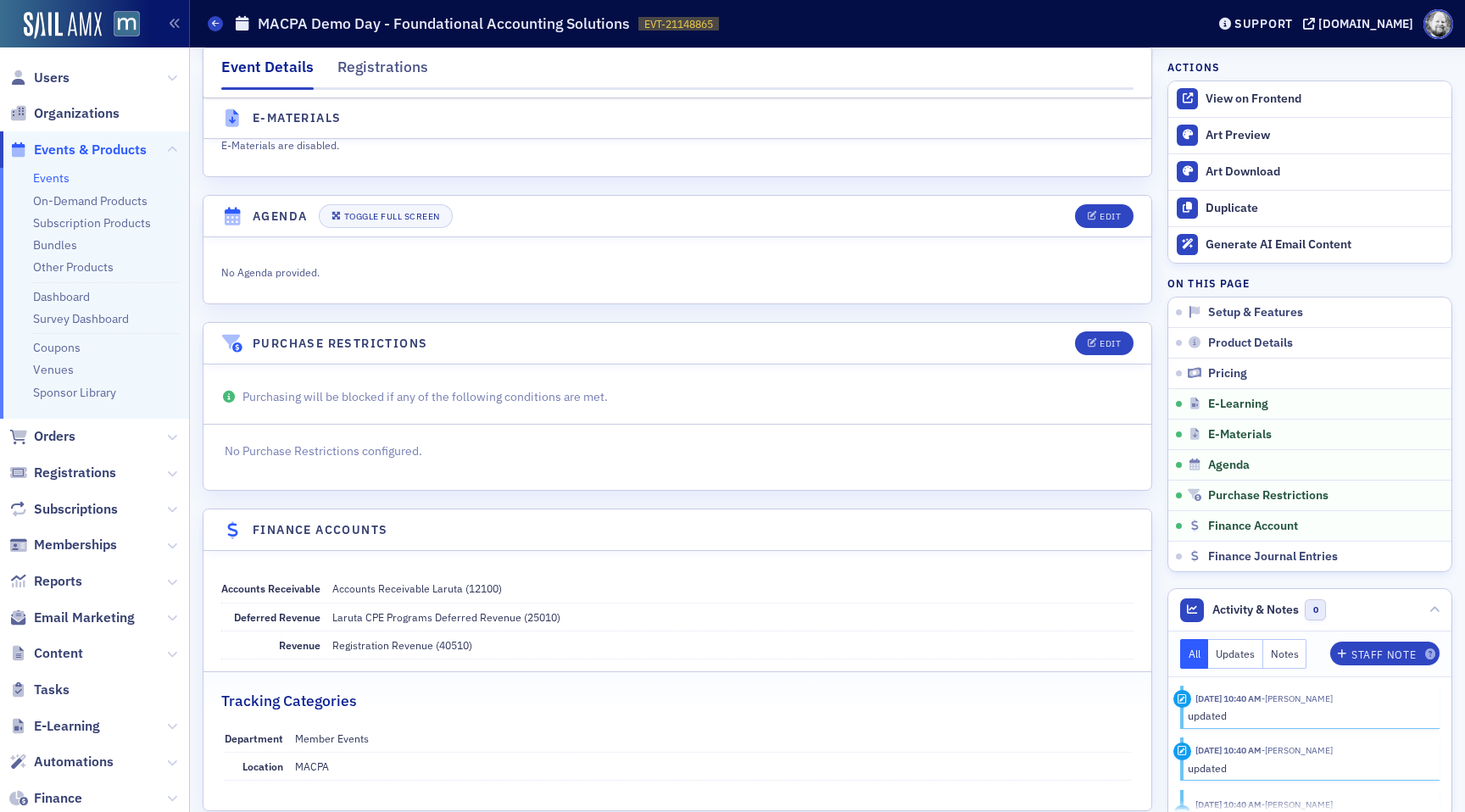
scroll to position [2242, 0]
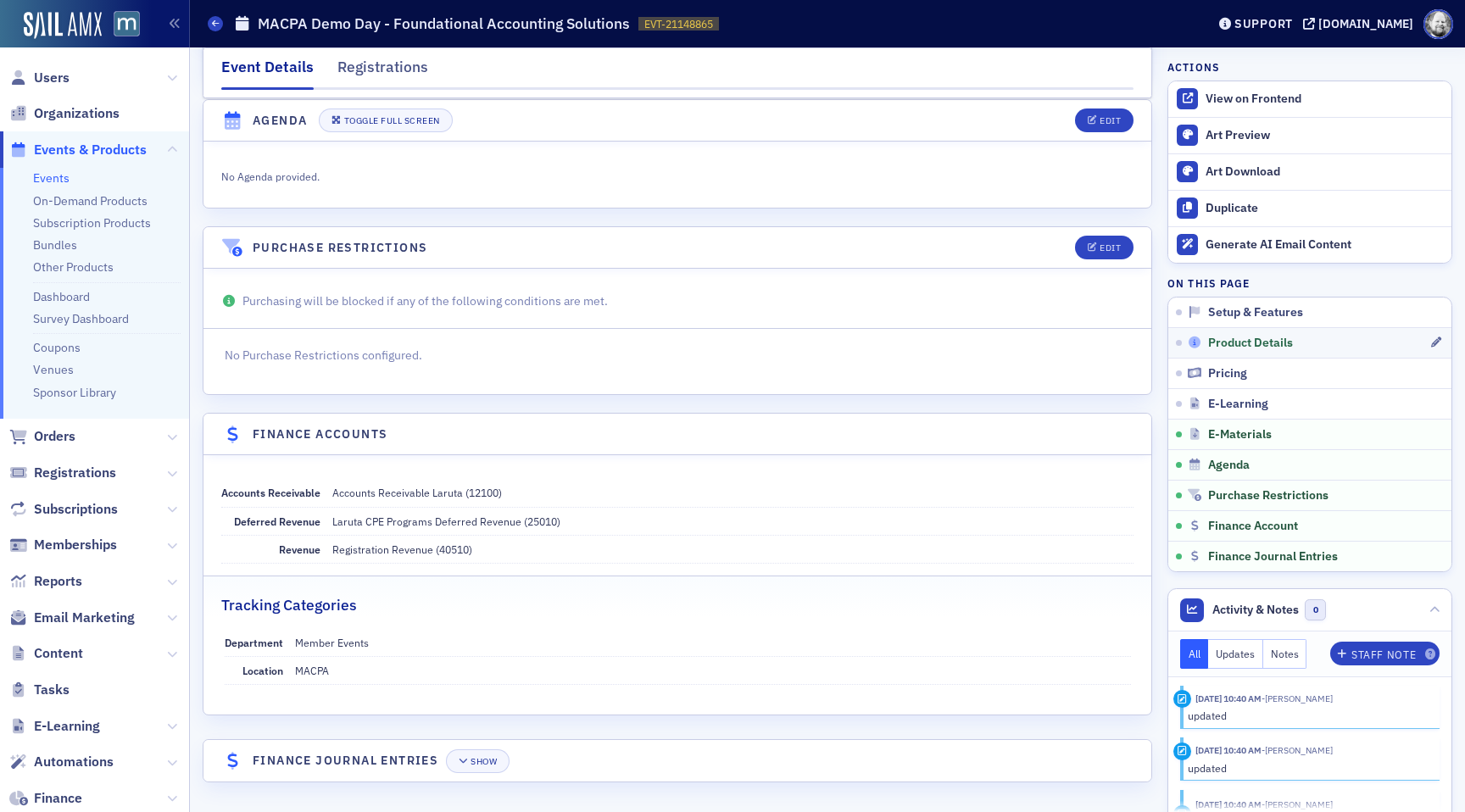
click at [1240, 341] on span "Product Details" at bounding box center [1250, 343] width 85 height 15
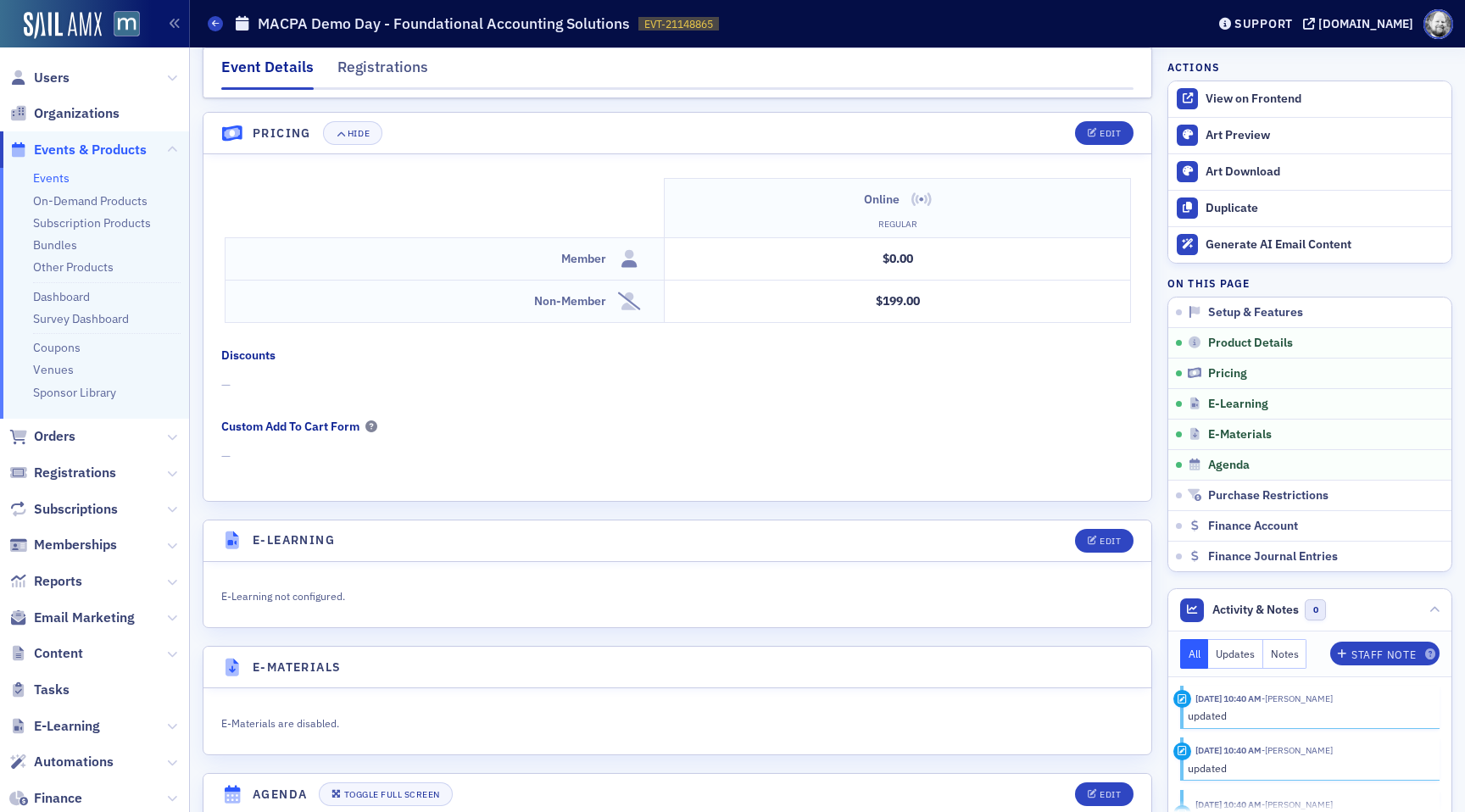
scroll to position [1571, 0]
click at [1225, 342] on span "Product Details" at bounding box center [1250, 343] width 85 height 15
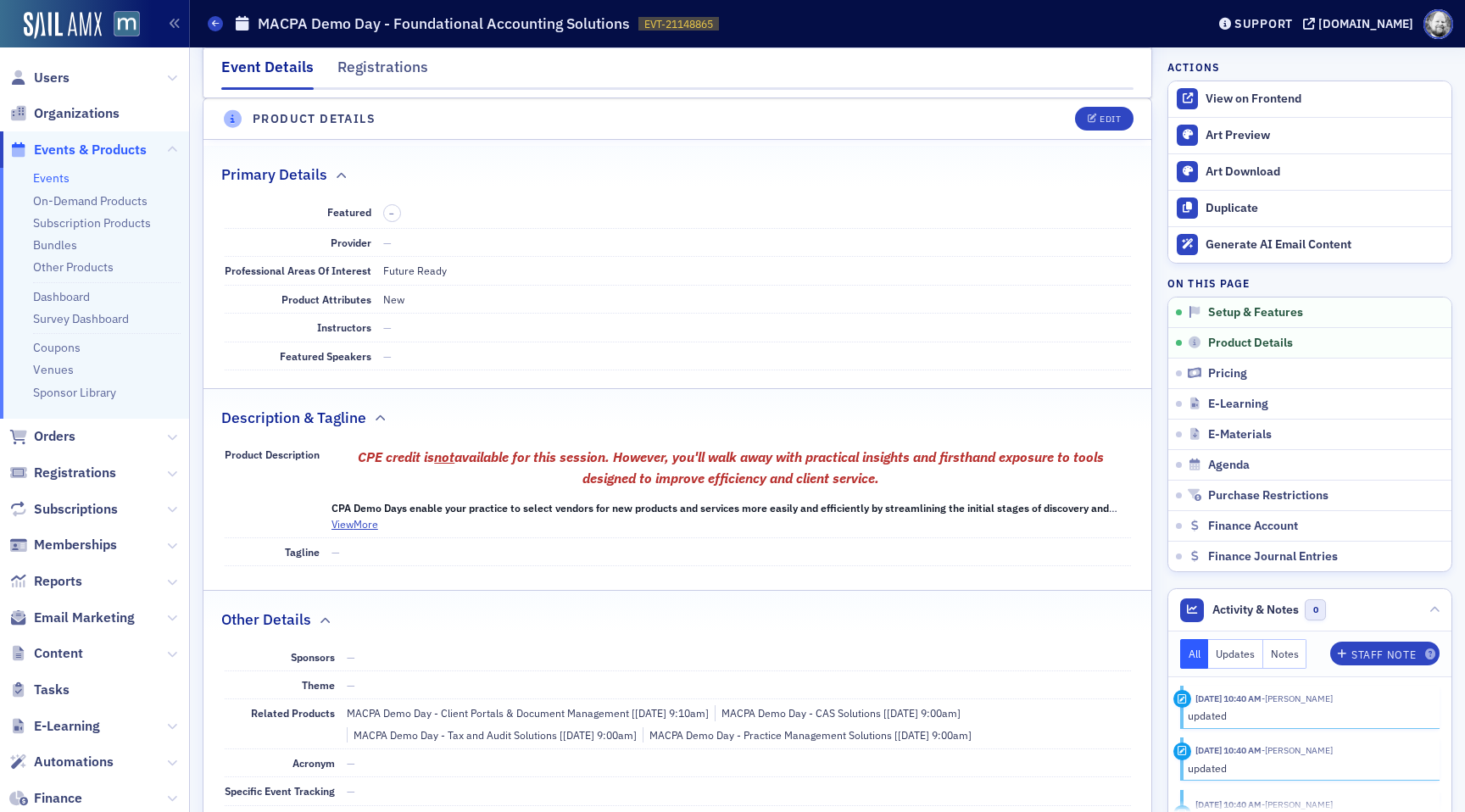
scroll to position [473, 0]
click at [1091, 123] on button "Edit" at bounding box center [1104, 119] width 58 height 24
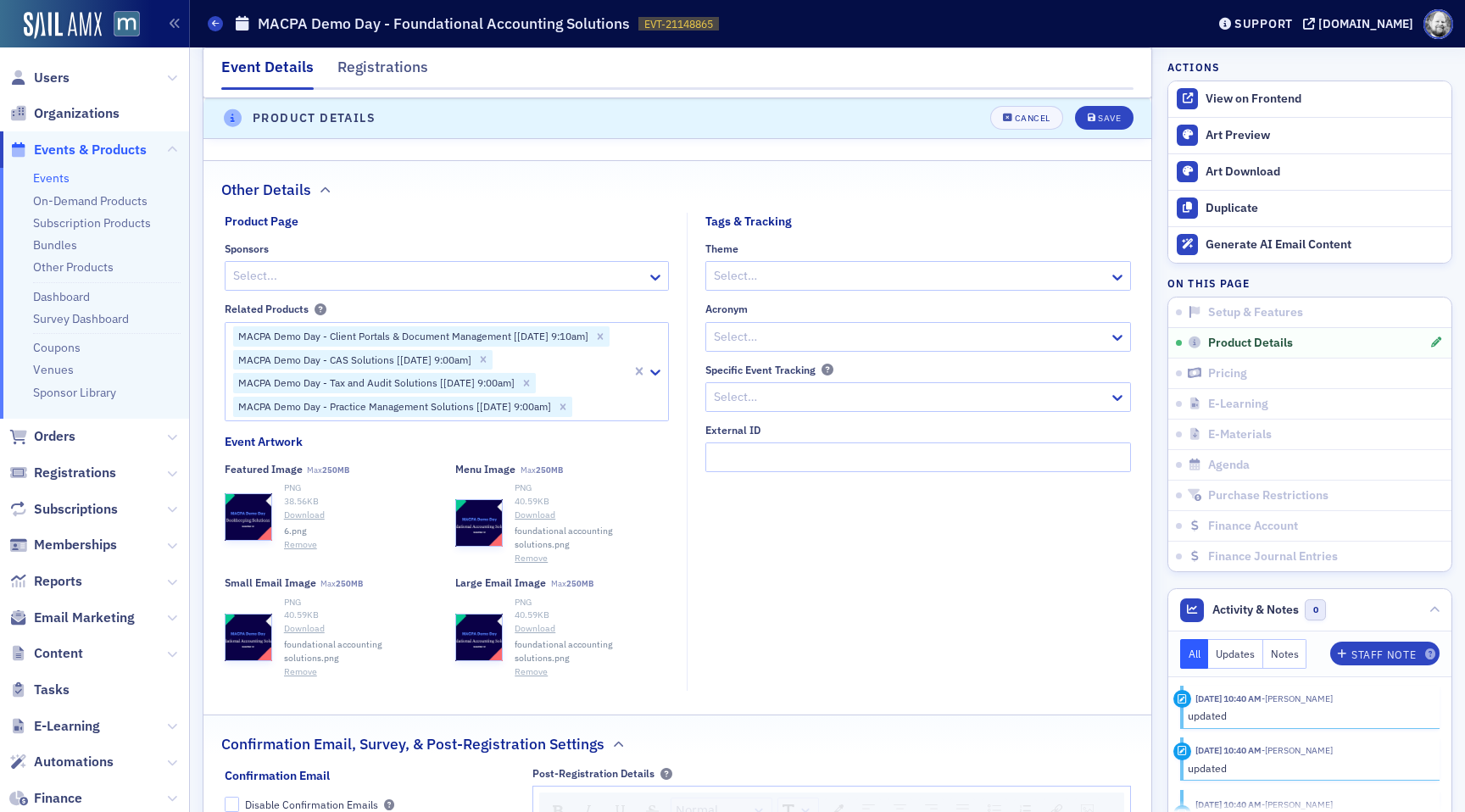
scroll to position [1580, 0]
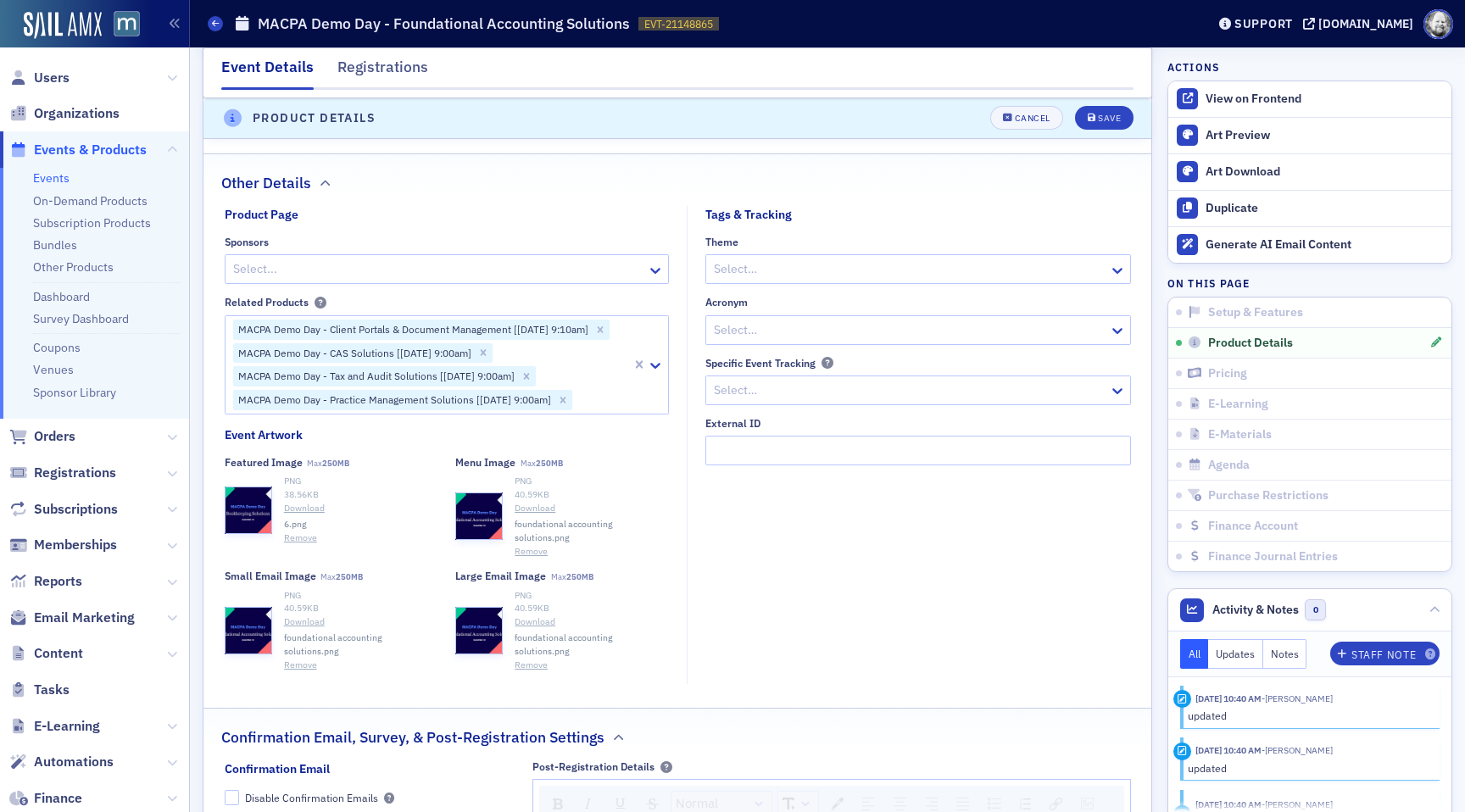
click at [298, 538] on button "Remove" at bounding box center [300, 537] width 33 height 13
click at [317, 507] on button "Select or drag max 1 file" at bounding box center [331, 498] width 213 height 48
click at [1100, 116] on div "Save" at bounding box center [1109, 119] width 23 height 10
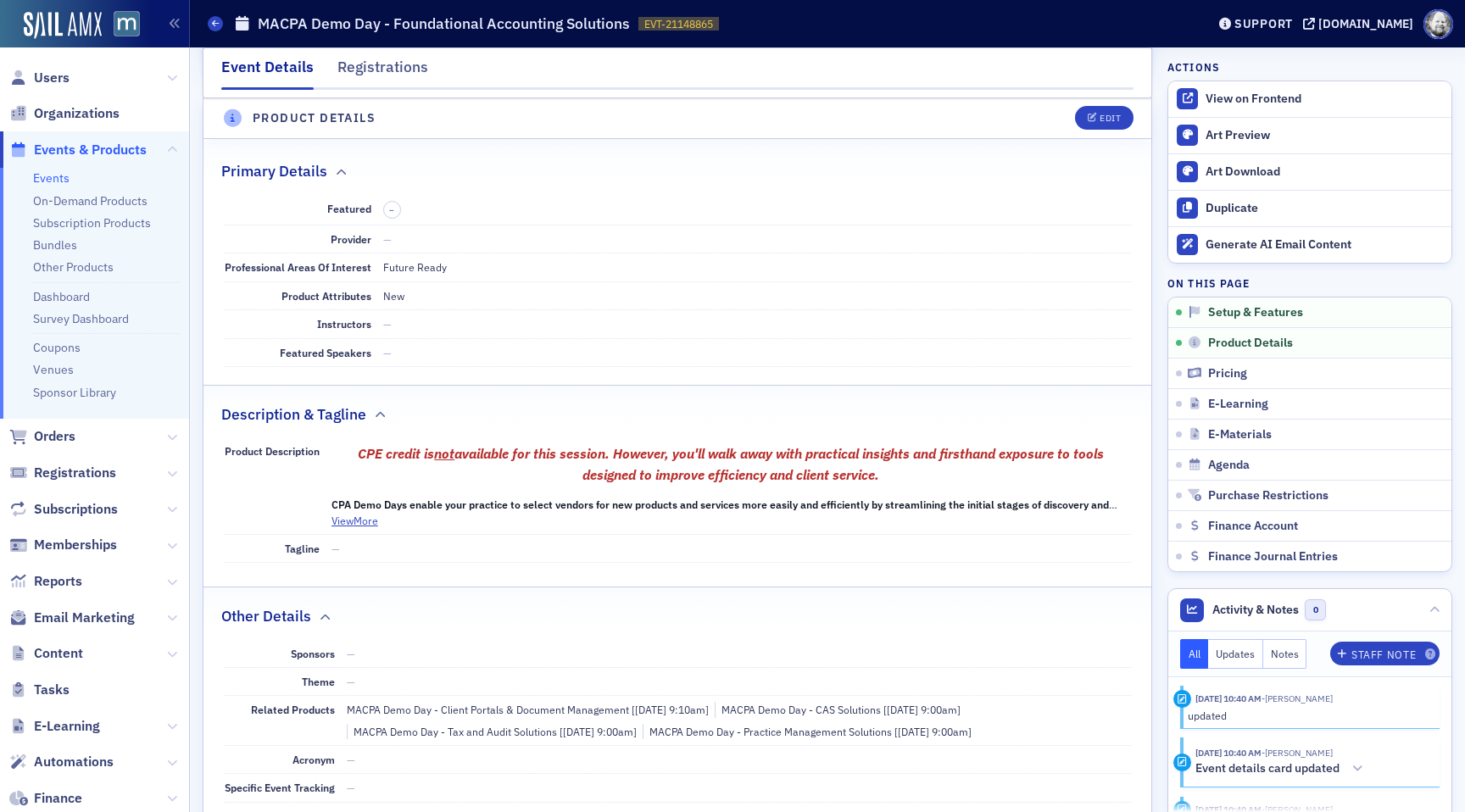
scroll to position [473, 0]
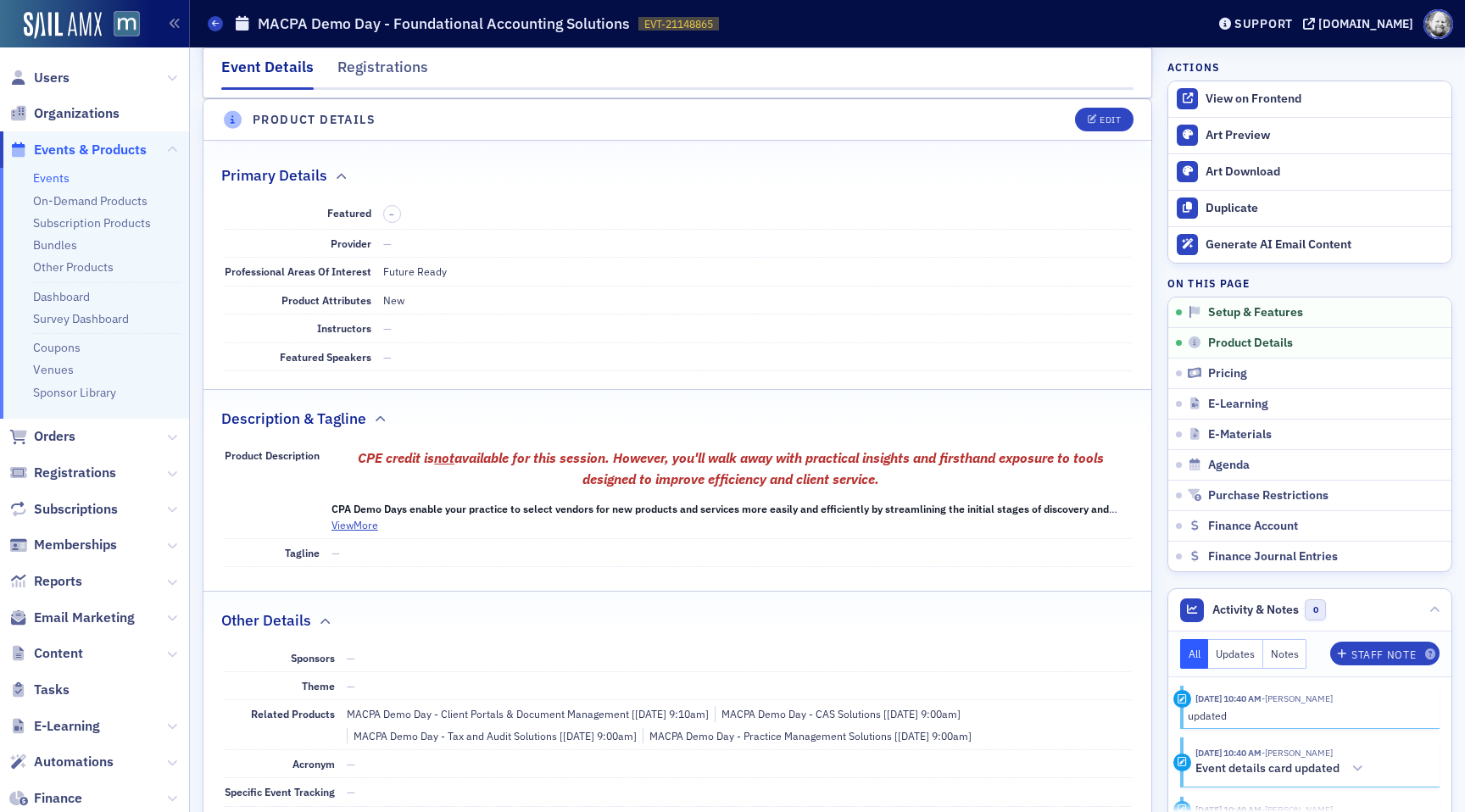
click at [1112, 132] on header "Product Details Edit" at bounding box center [677, 120] width 948 height 41
click at [1107, 123] on div "Edit" at bounding box center [1110, 120] width 21 height 10
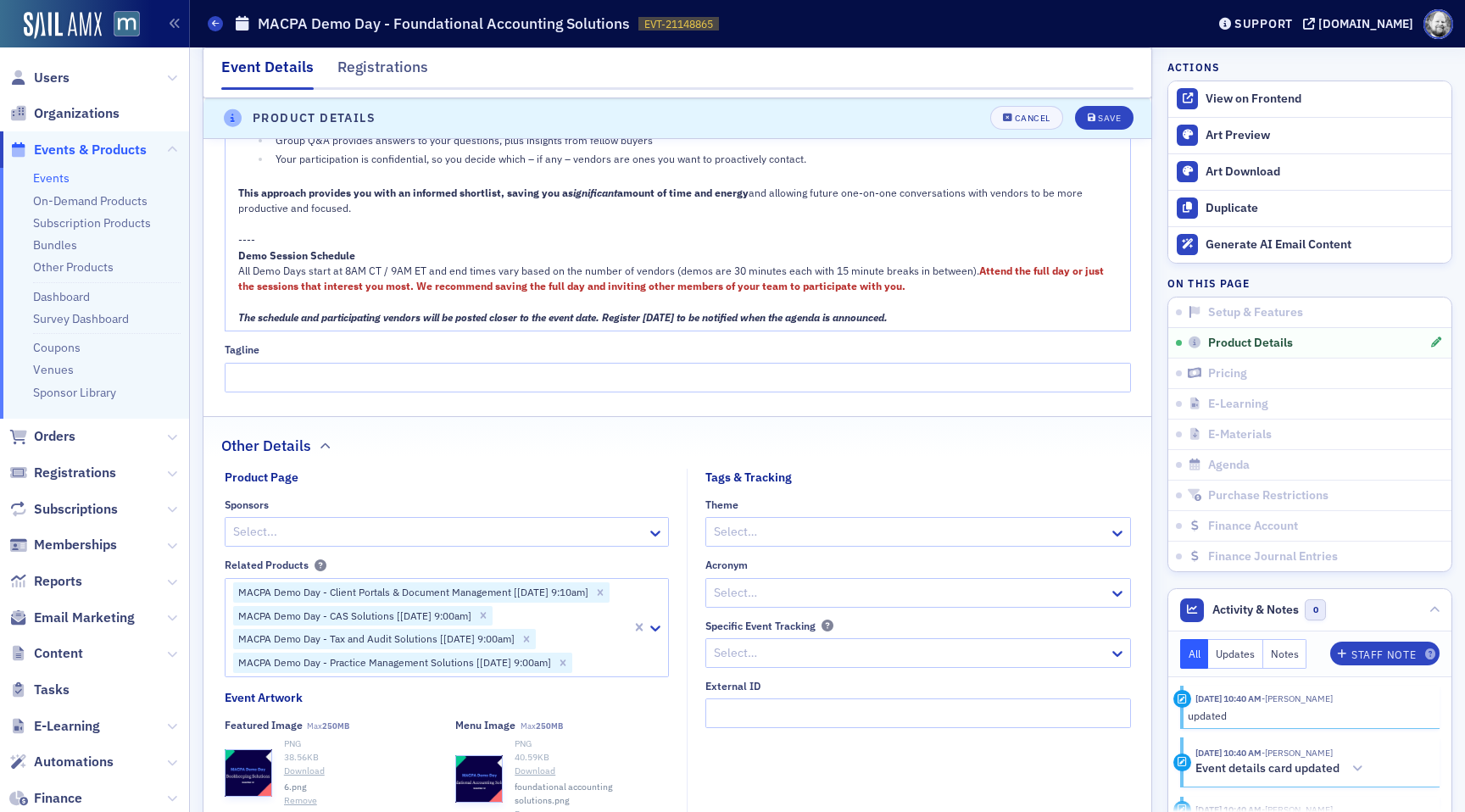
scroll to position [1652, 0]
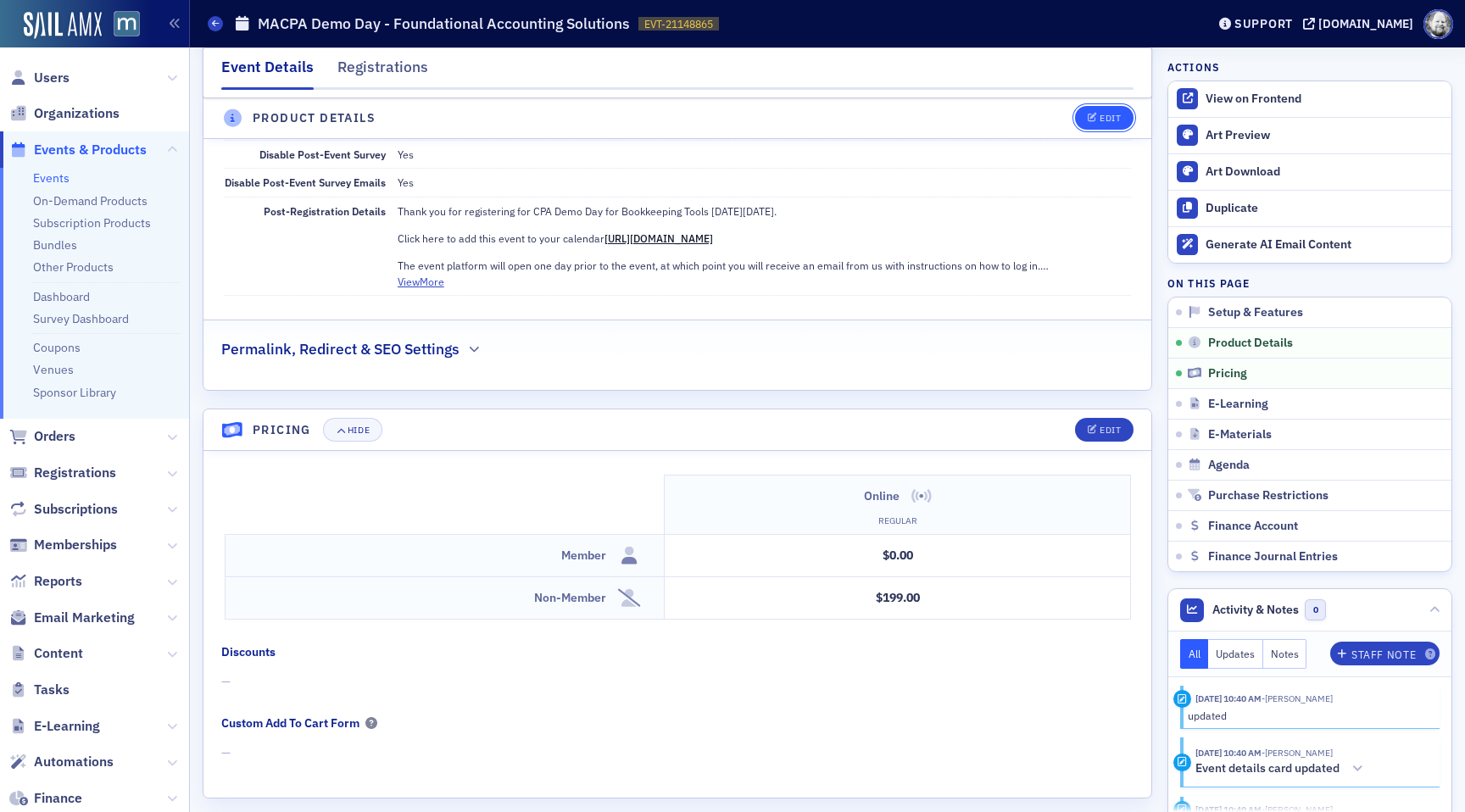
click at [1104, 119] on div "Edit" at bounding box center [1110, 119] width 21 height 10
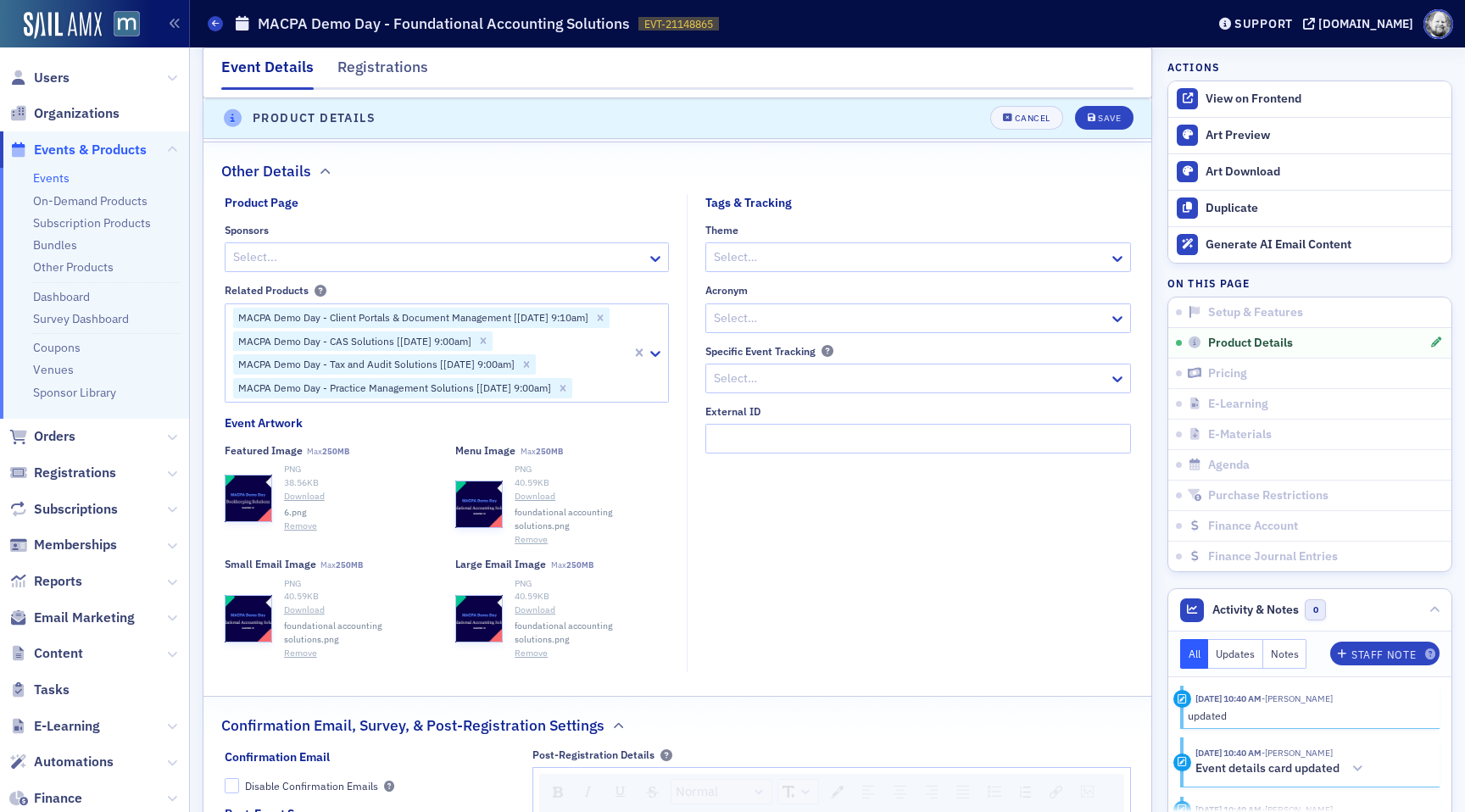
scroll to position [1712, 0]
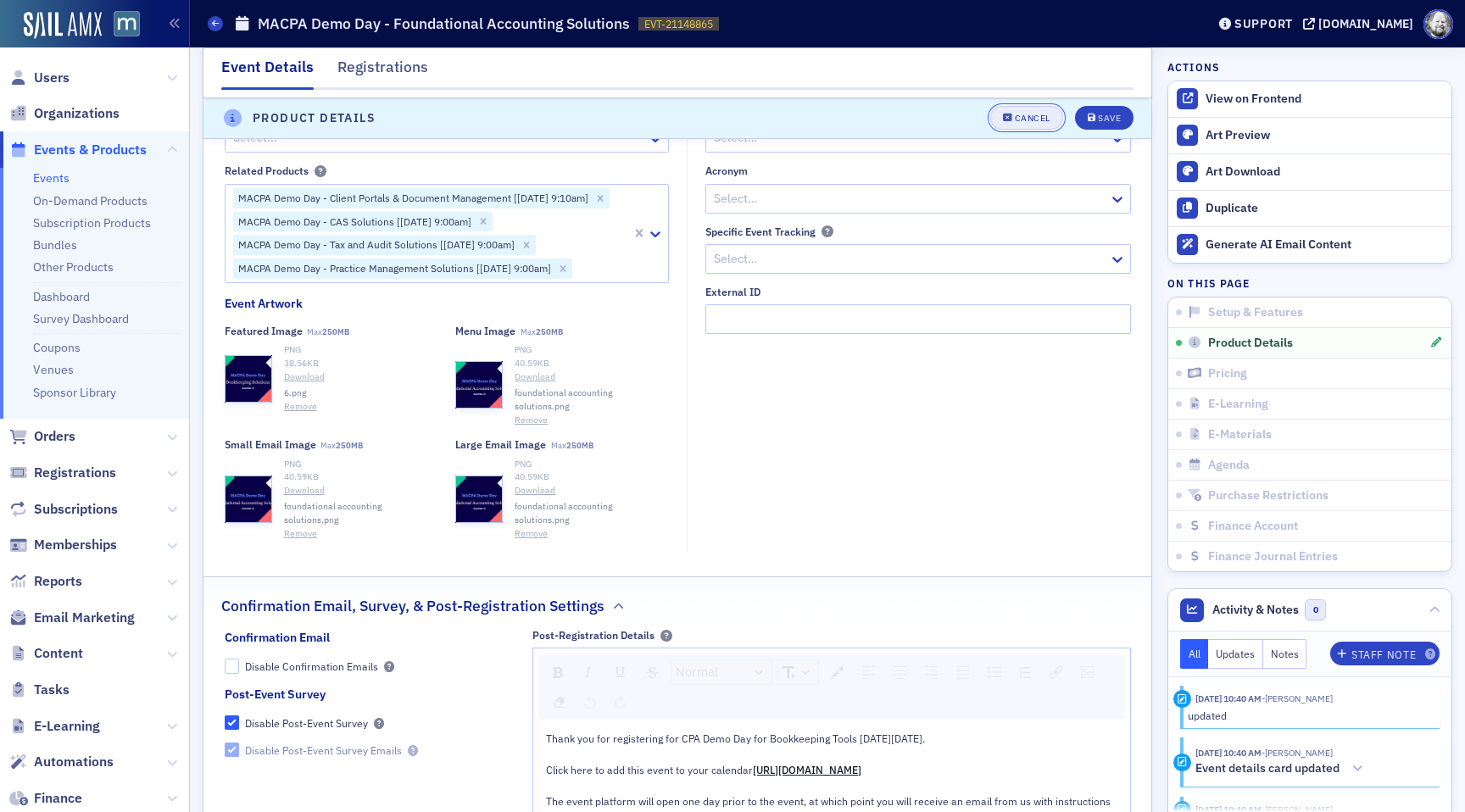
click at [1025, 114] on div "Cancel" at bounding box center [1032, 119] width 35 height 10
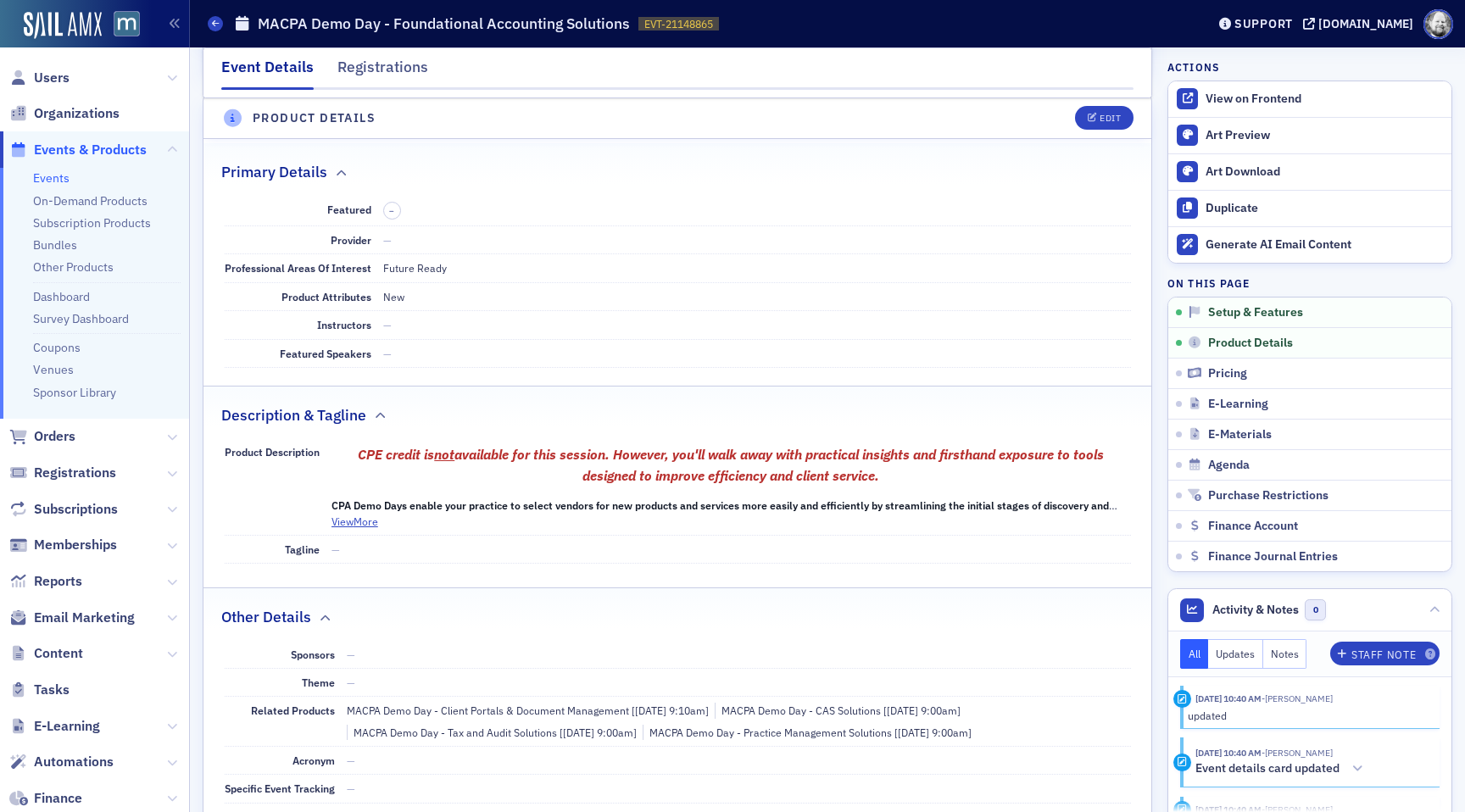
scroll to position [473, 0]
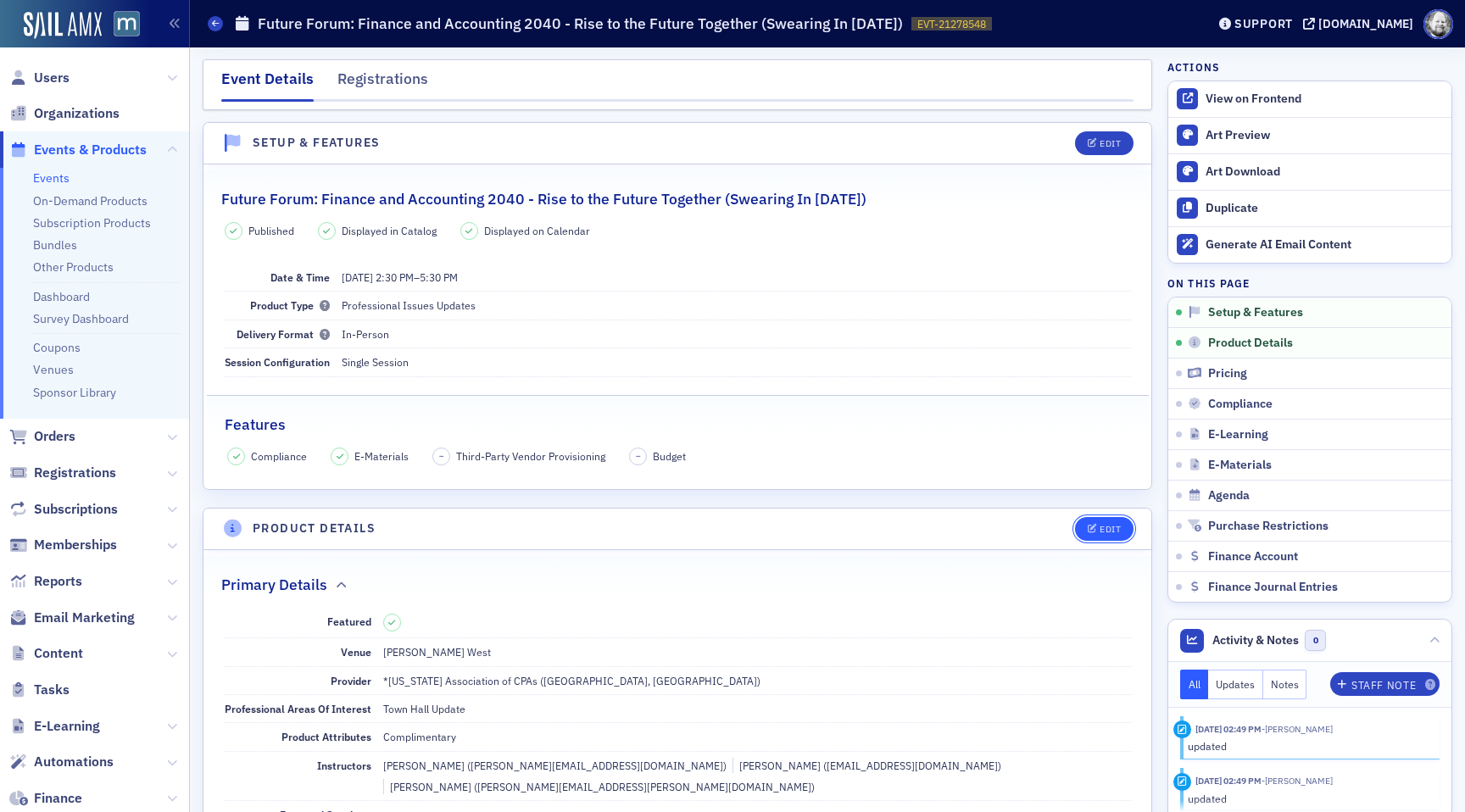
click at [1108, 517] on div "Edit" at bounding box center [1099, 528] width 70 height 24
click at [1093, 530] on icon "button" at bounding box center [1092, 529] width 11 height 10
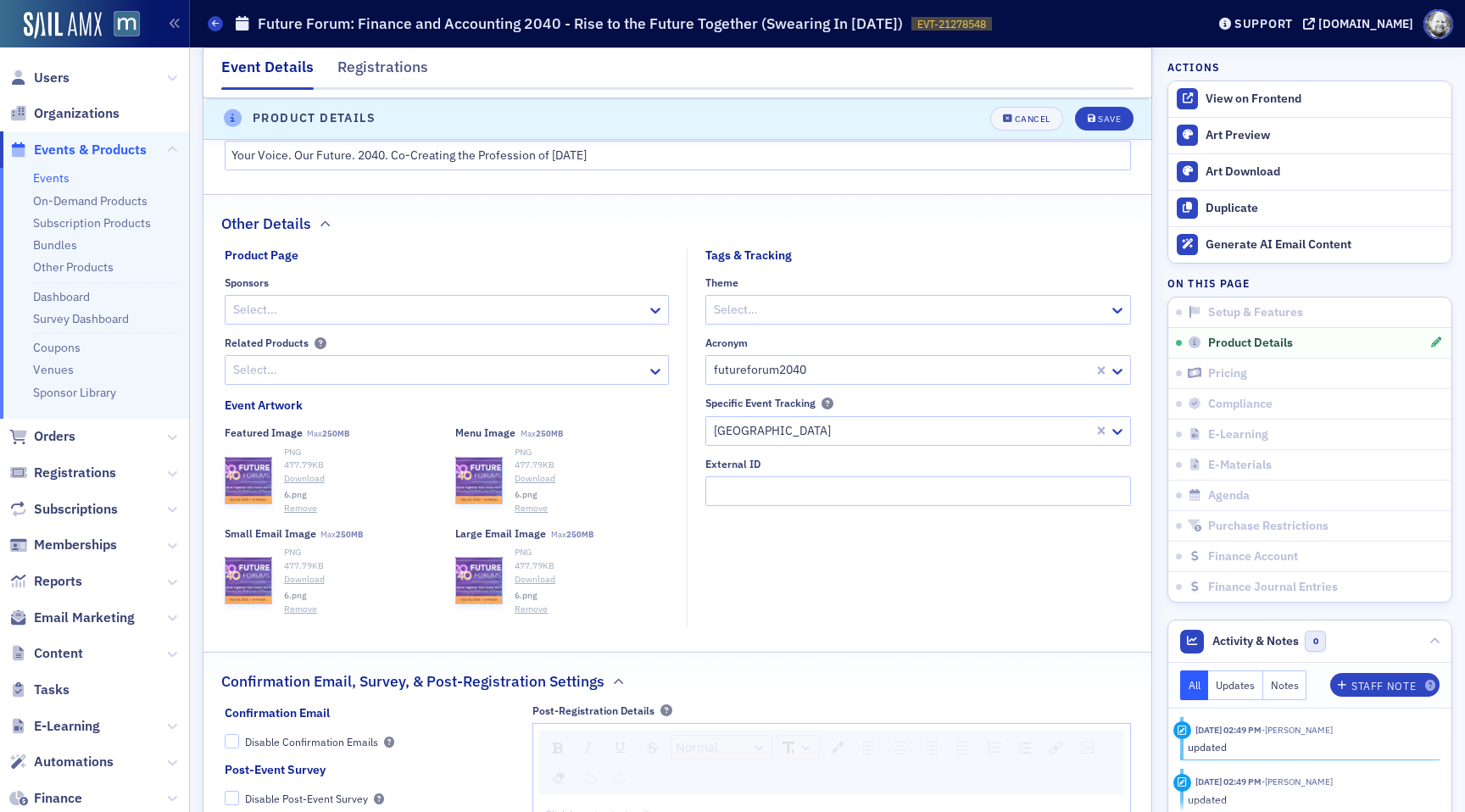
scroll to position [1247, 0]
click at [1010, 113] on button "Cancel" at bounding box center [1026, 118] width 73 height 24
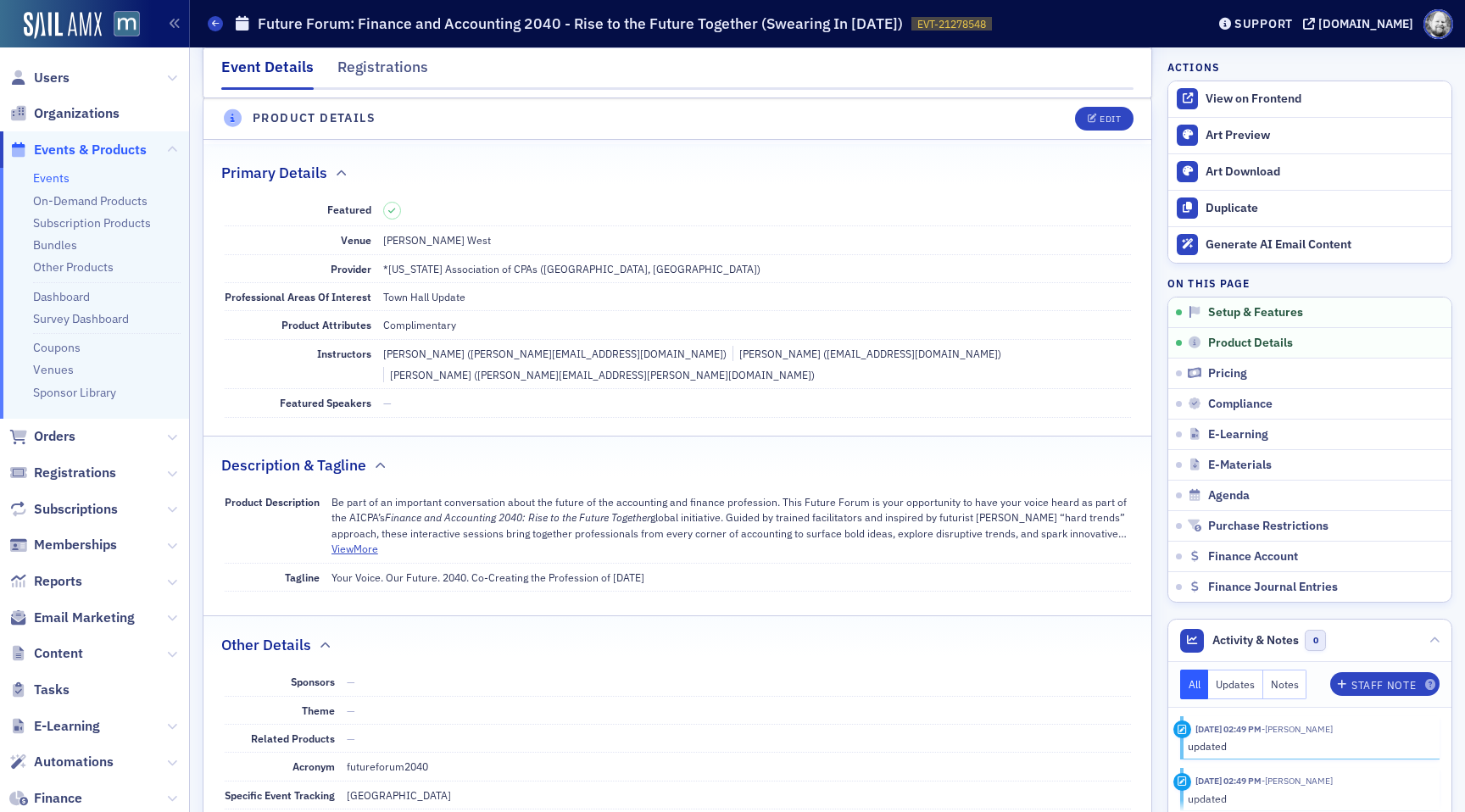
scroll to position [410, 0]
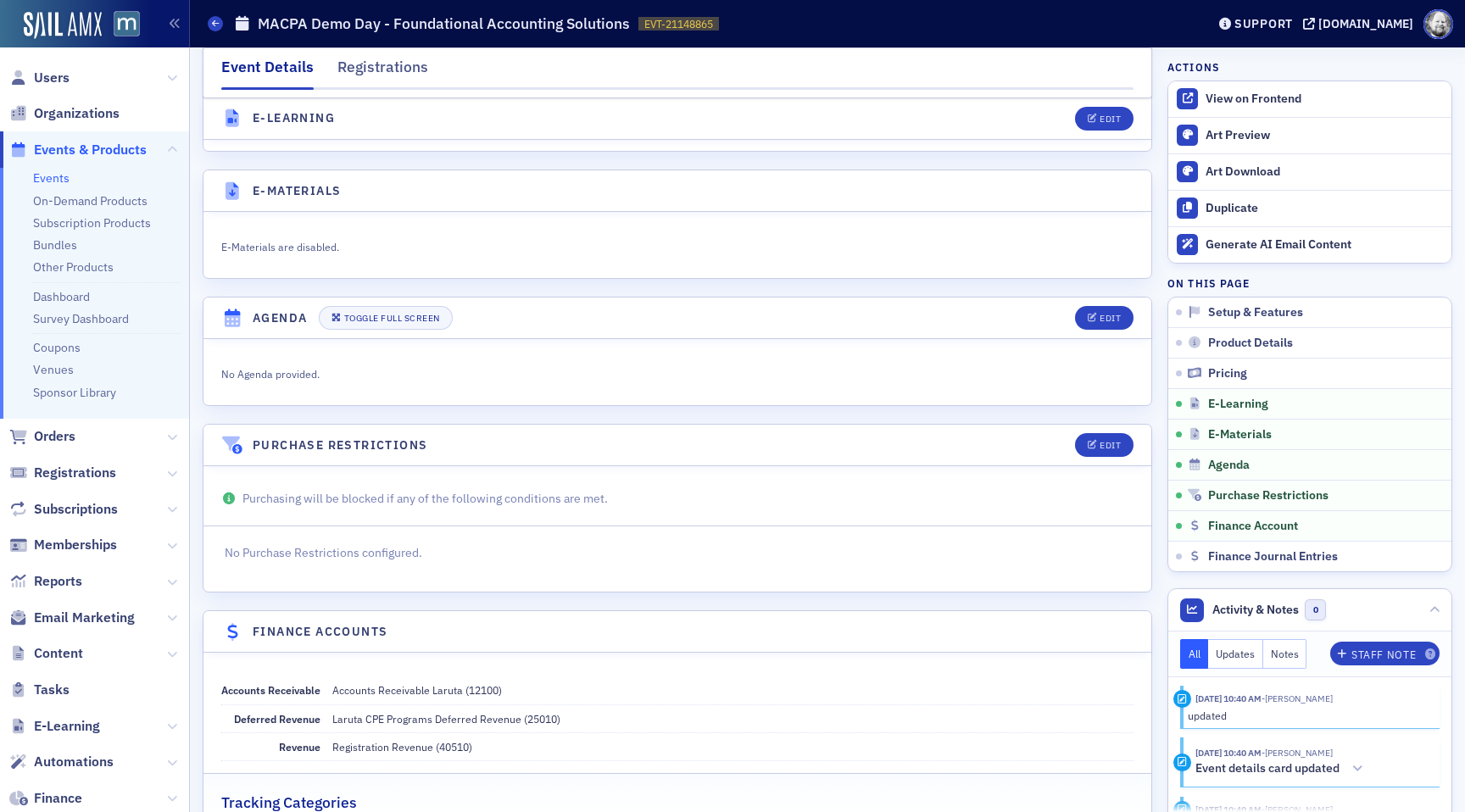
scroll to position [2242, 0]
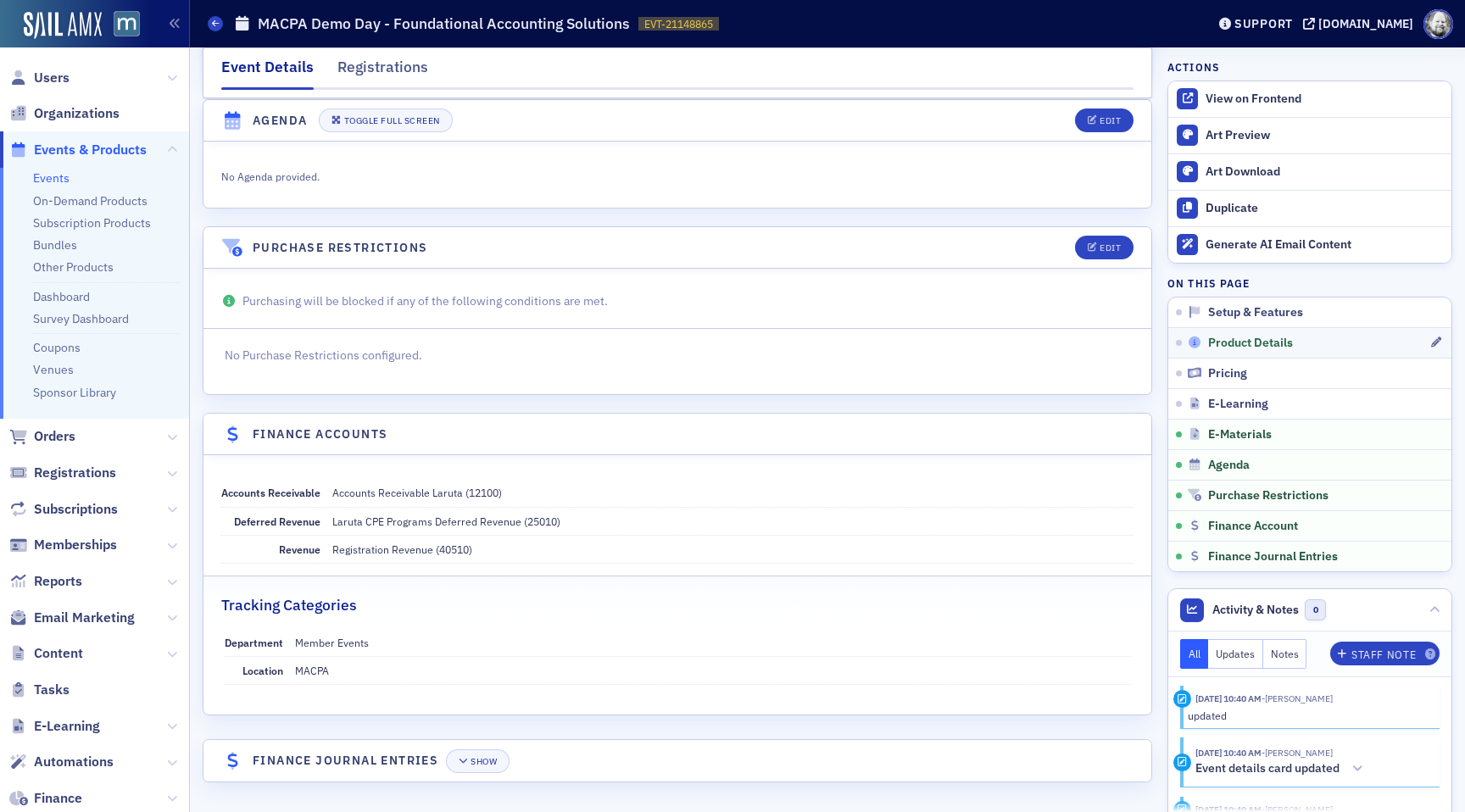
click at [1254, 341] on span "Product Details" at bounding box center [1250, 343] width 85 height 15
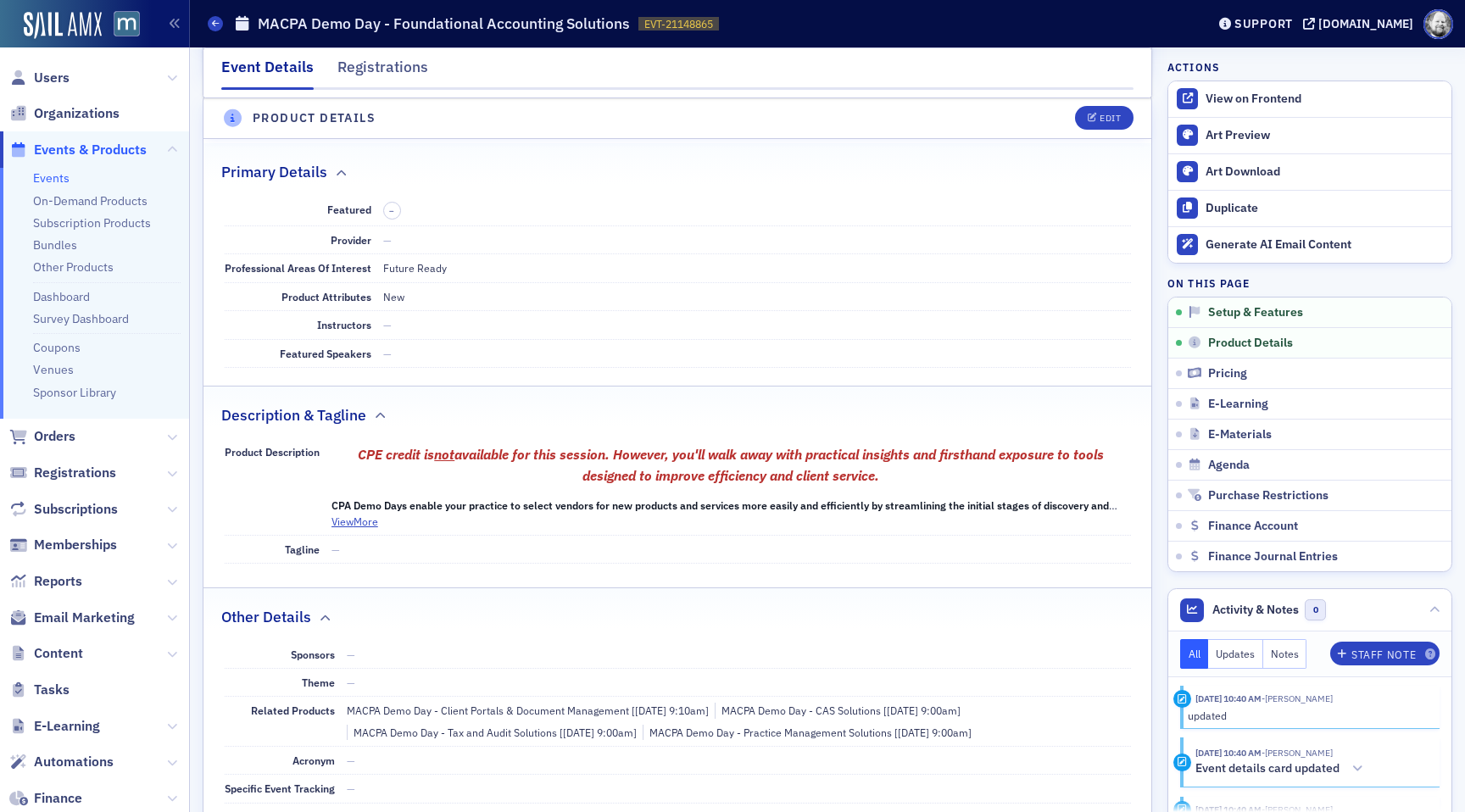
scroll to position [473, 0]
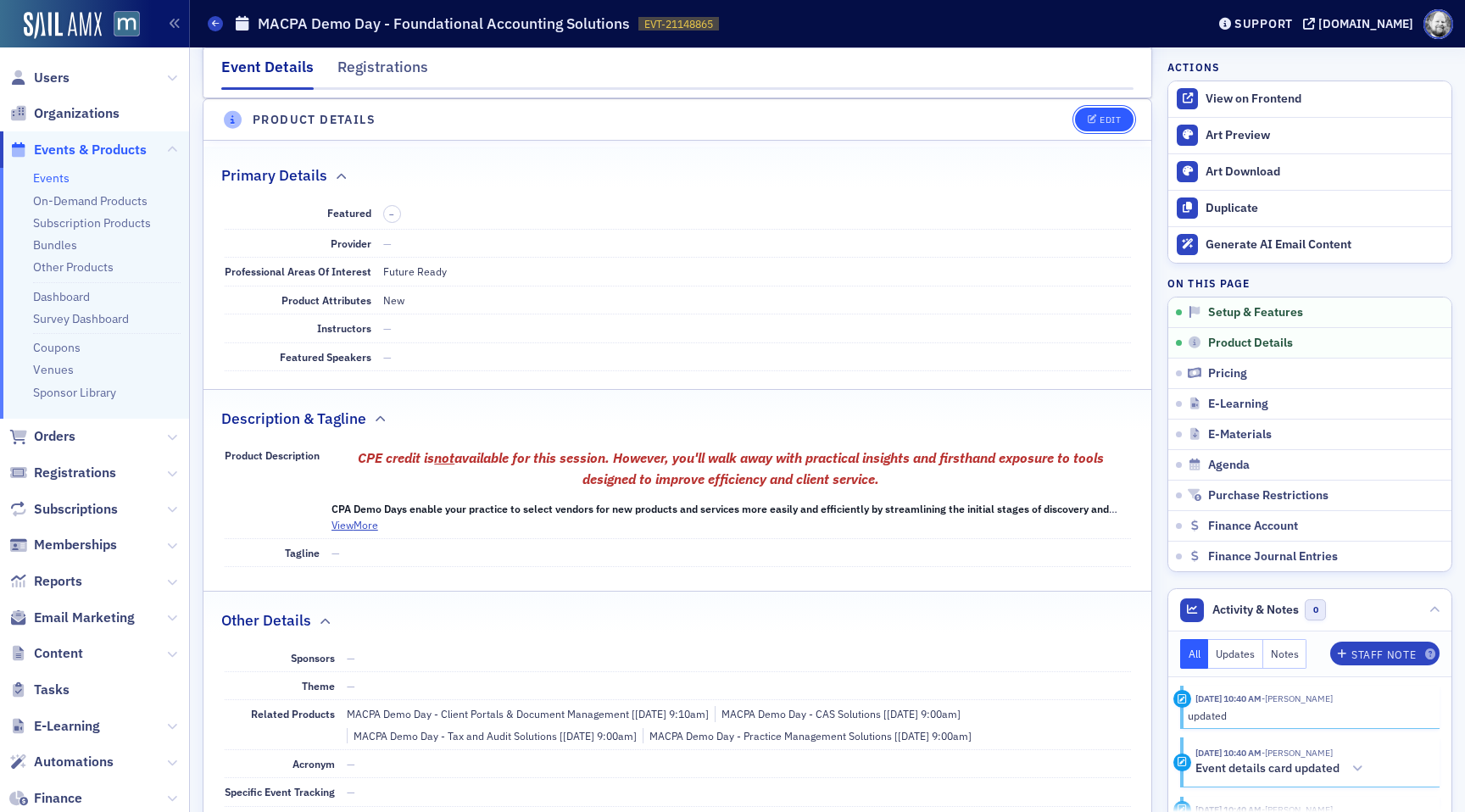
click at [1114, 118] on div "Edit" at bounding box center [1110, 120] width 21 height 10
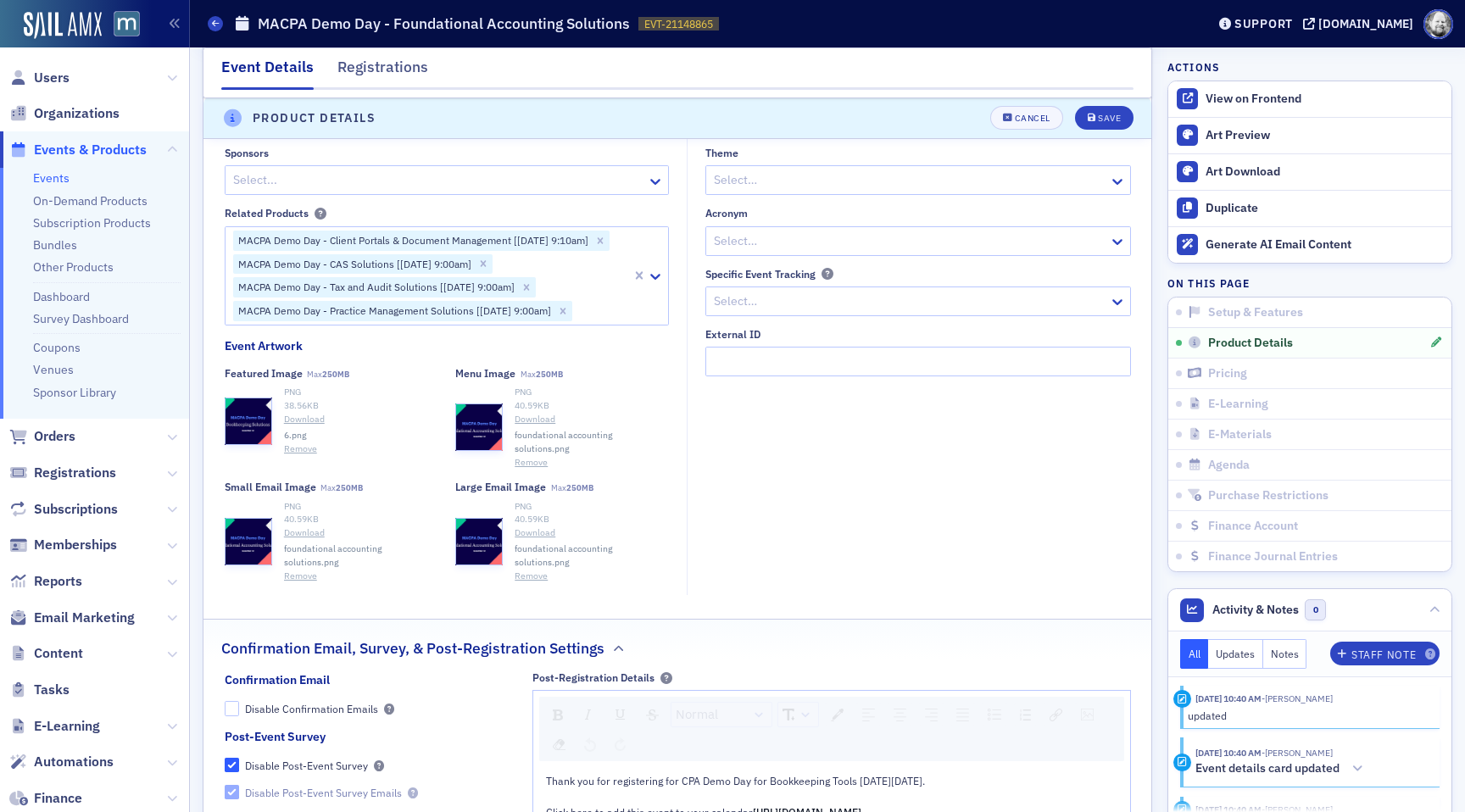
scroll to position [1679, 0]
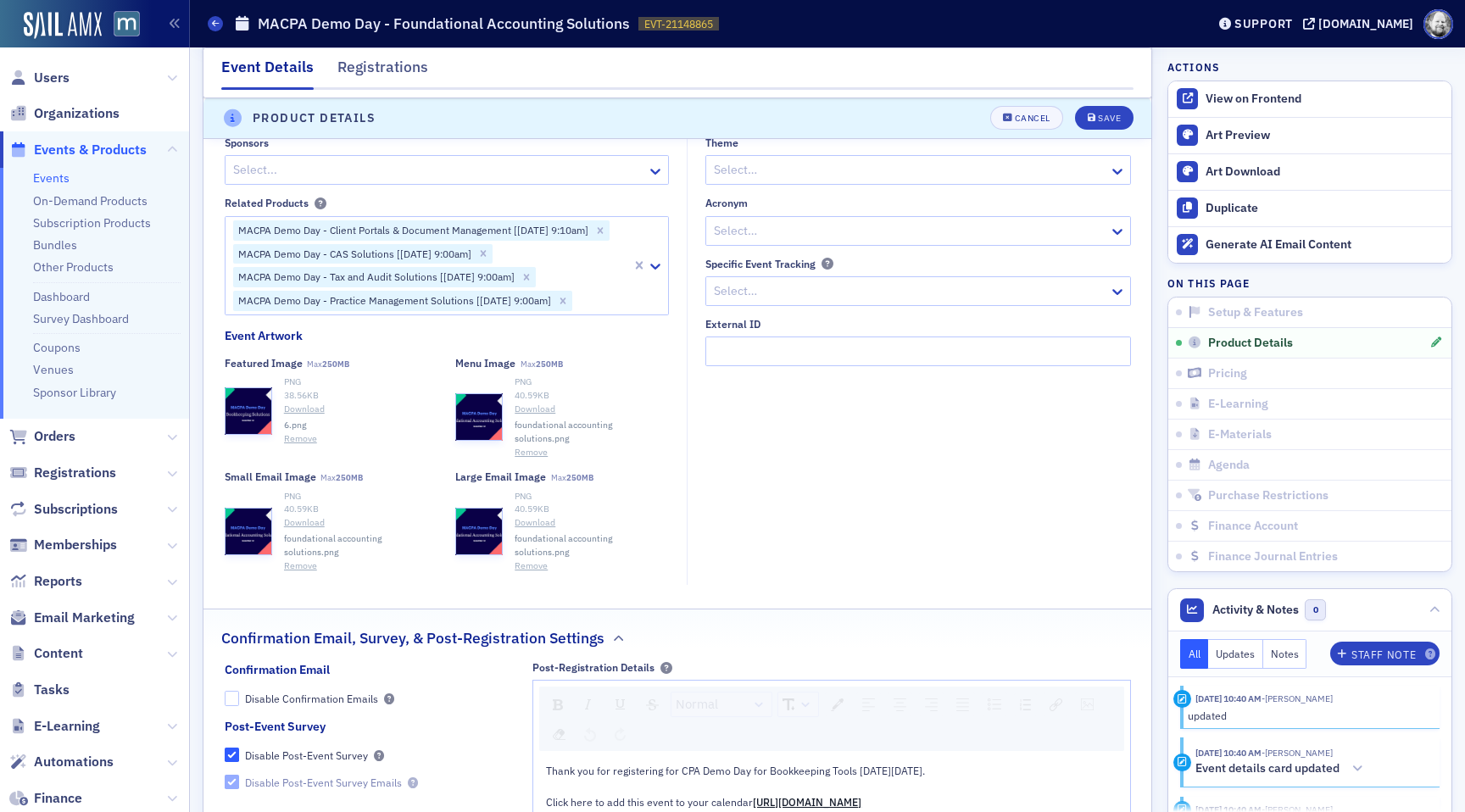
click at [296, 440] on button "Remove" at bounding box center [300, 439] width 33 height 13
click at [1111, 117] on div "Save" at bounding box center [1109, 119] width 23 height 10
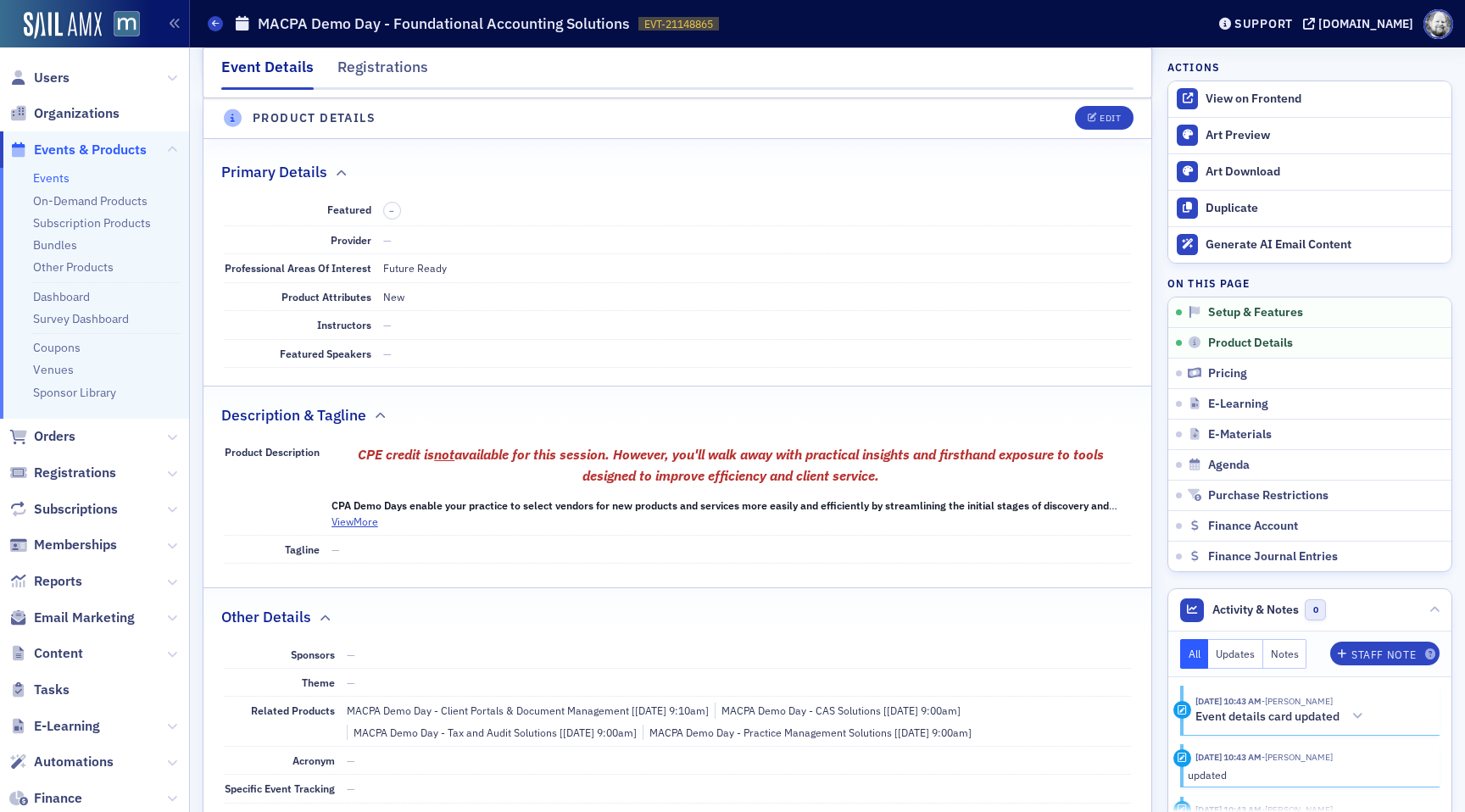
scroll to position [473, 0]
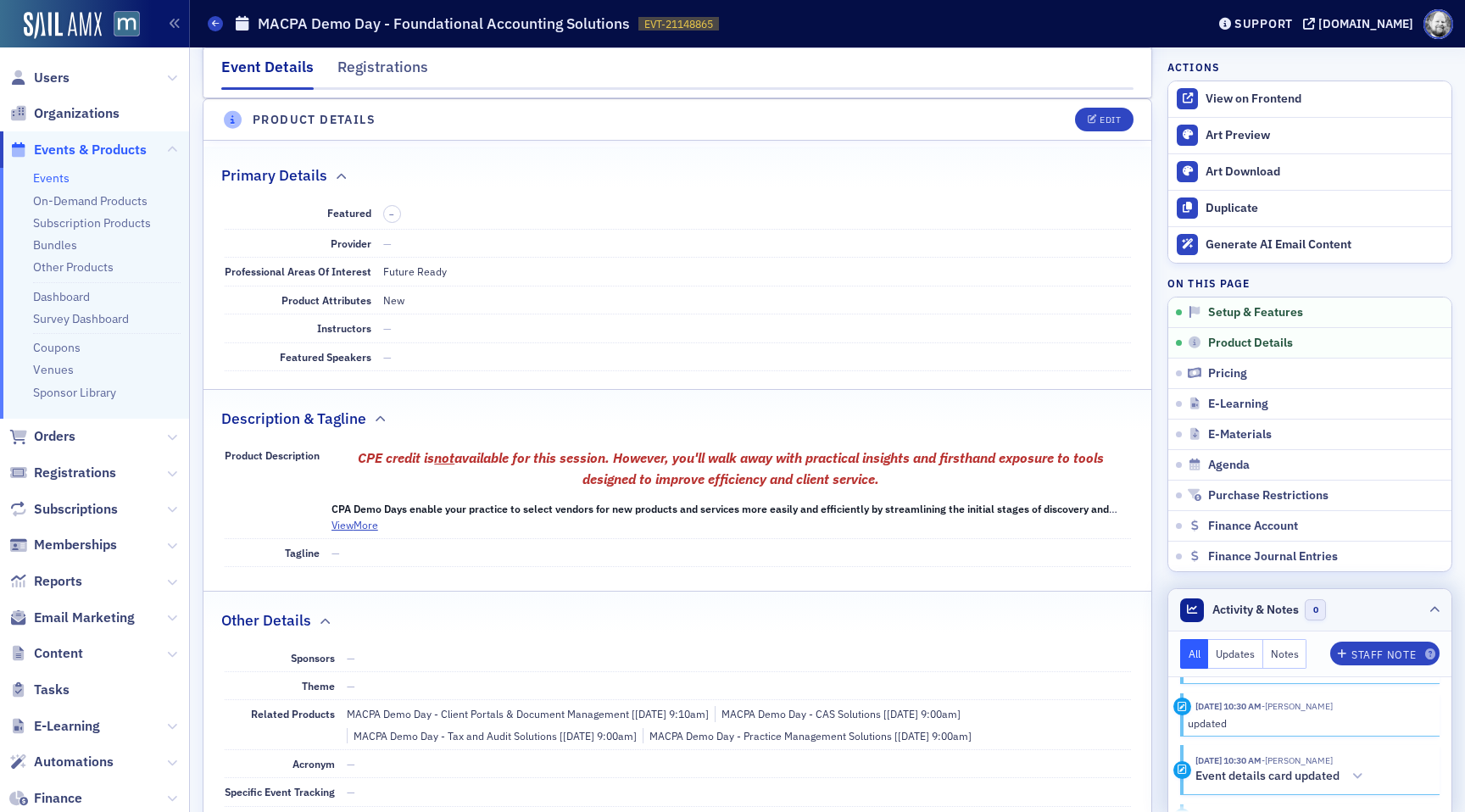
click at [1418, 608] on header "Activity & Notes 0" at bounding box center [1309, 610] width 283 height 42
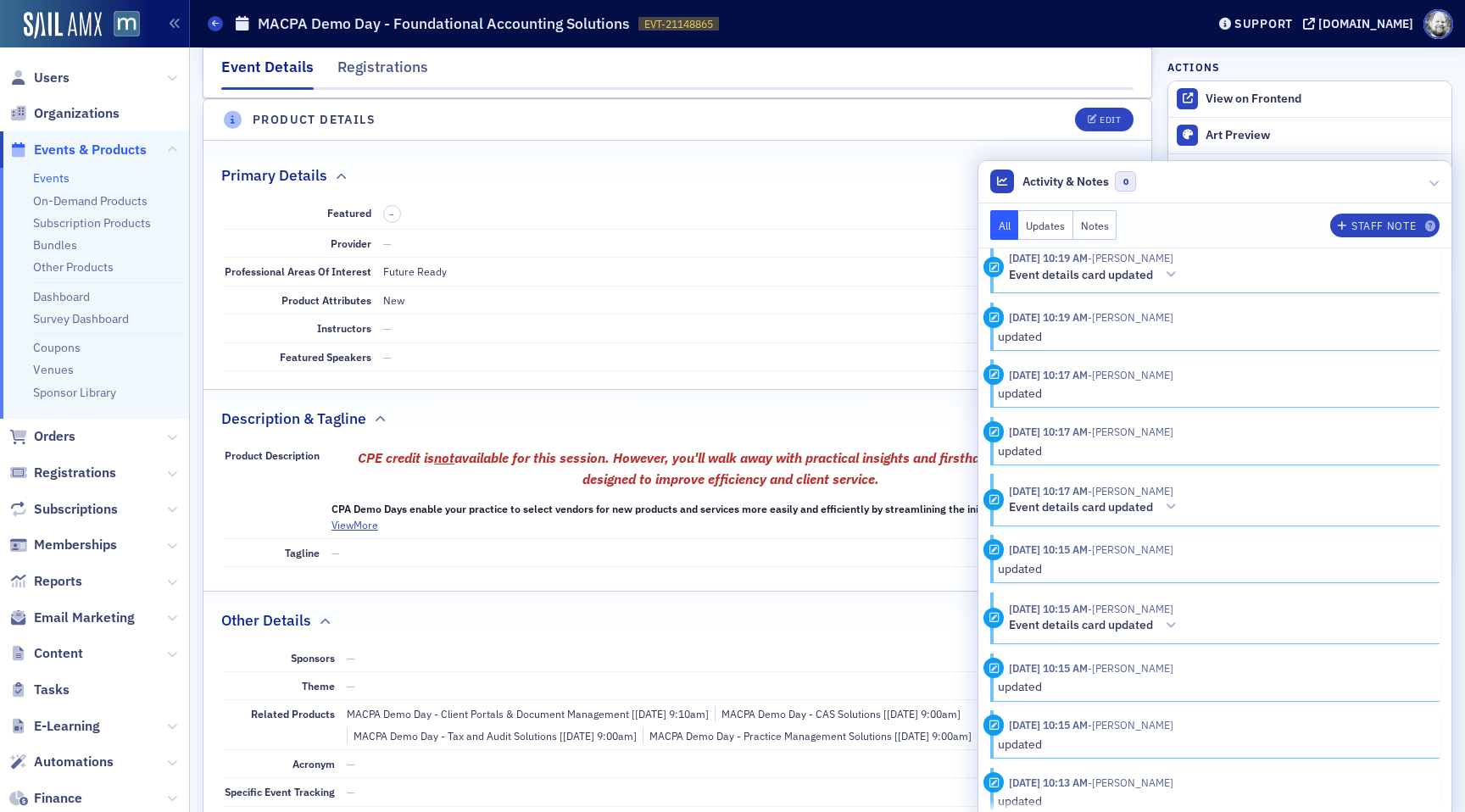
scroll to position [2392, 0]
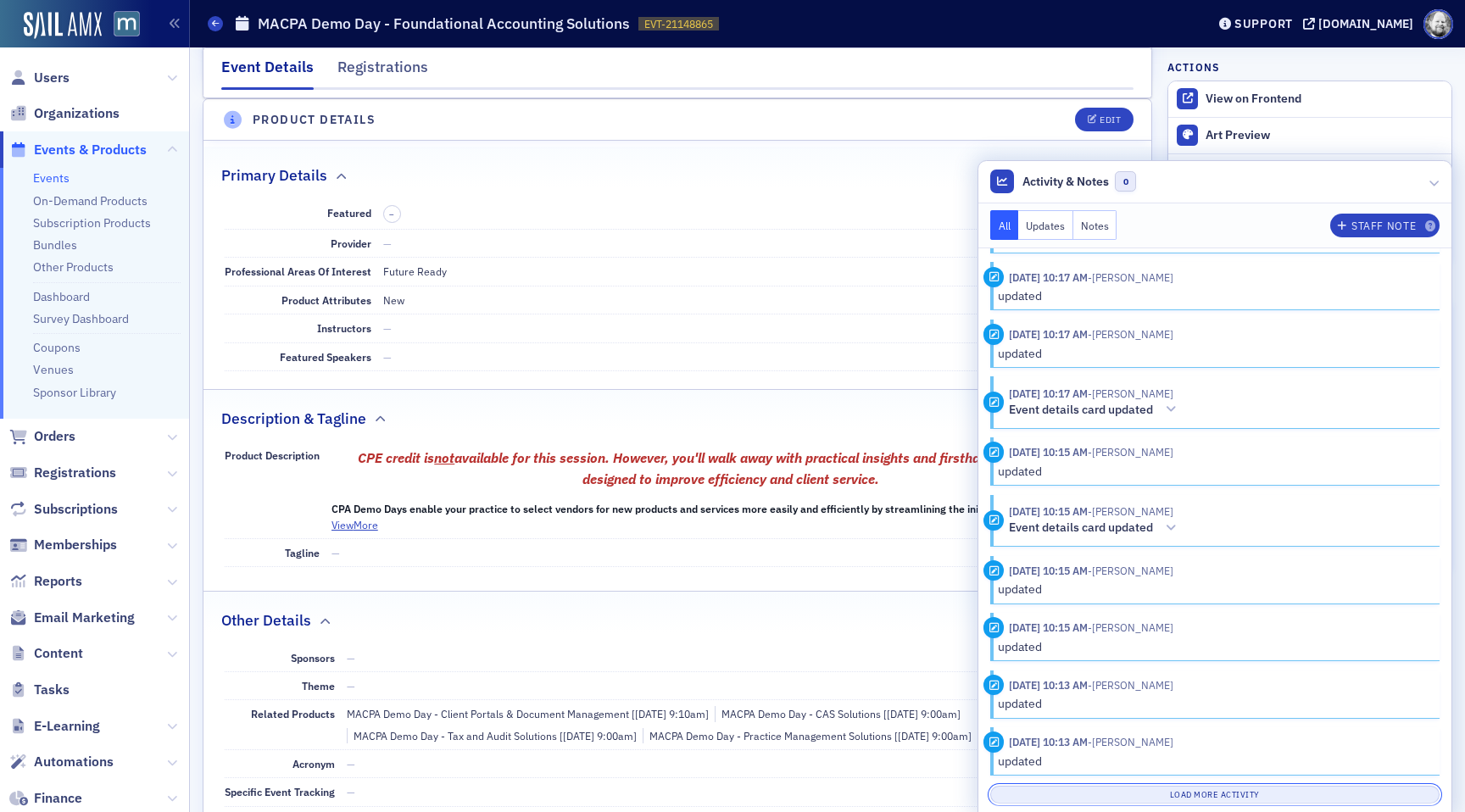
click at [1224, 788] on button "Load More Activity" at bounding box center [1215, 794] width 449 height 18
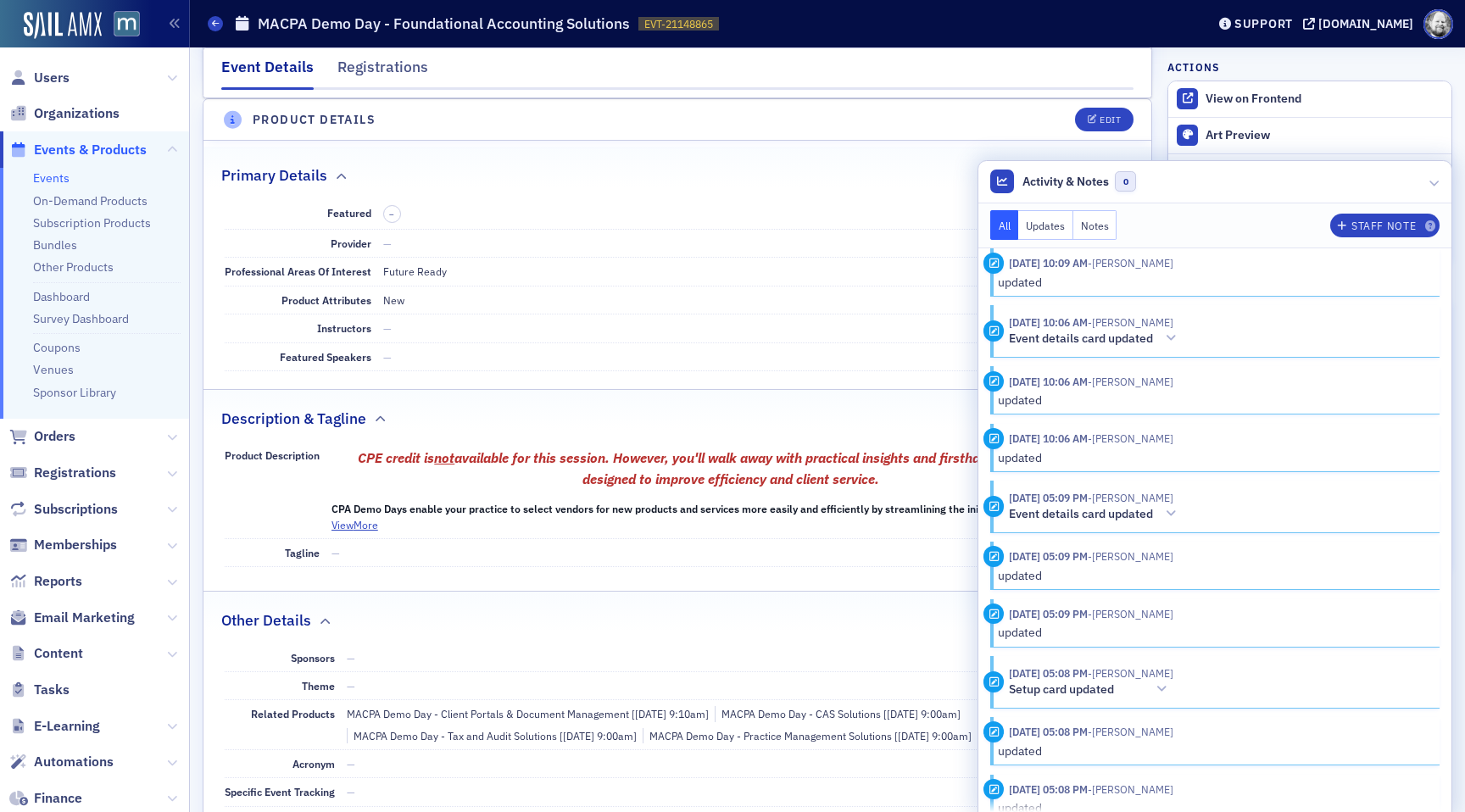
scroll to position [3808, 0]
click at [1173, 504] on icon at bounding box center [1171, 509] width 11 height 11
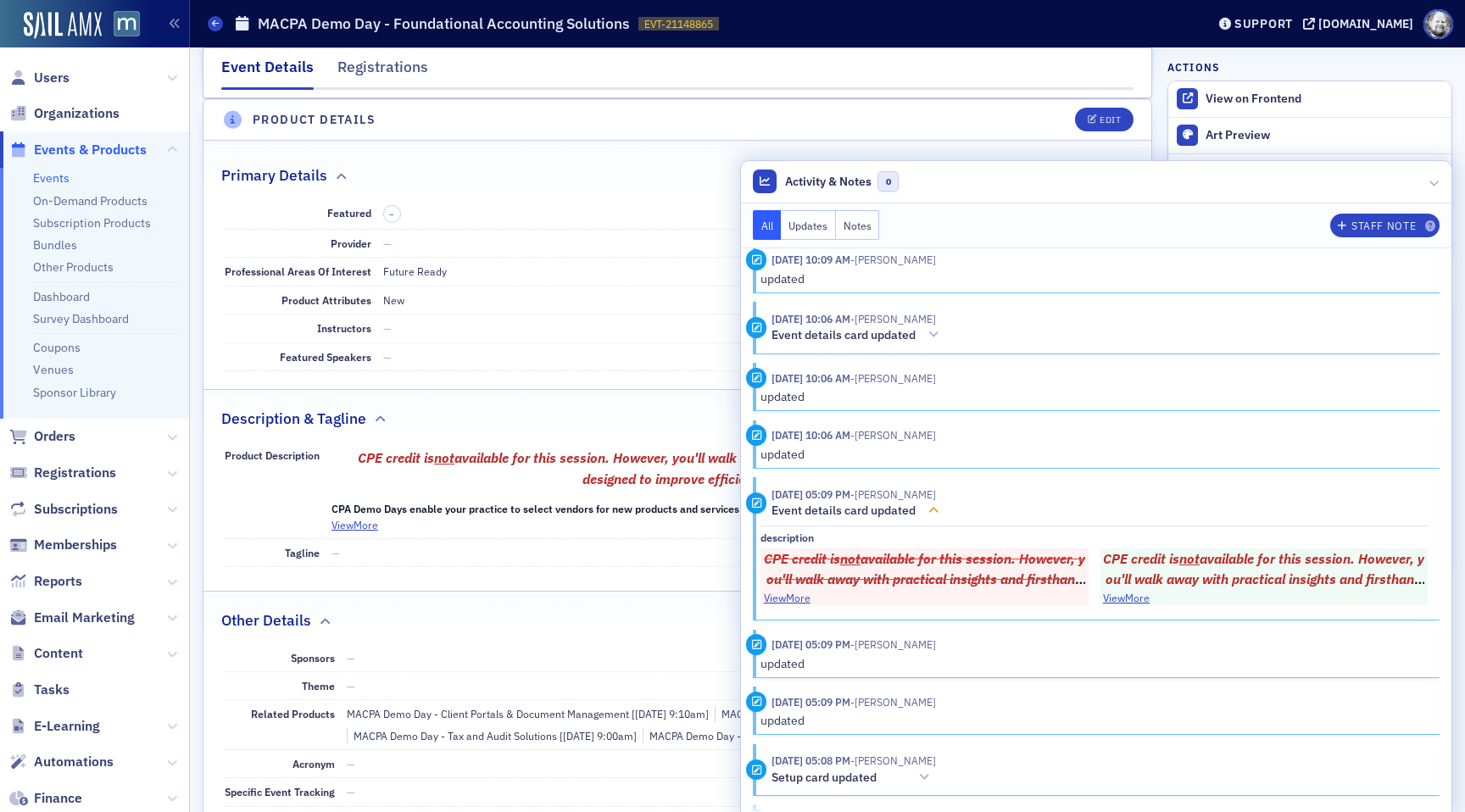
click at [937, 506] on icon at bounding box center [934, 509] width 11 height 11
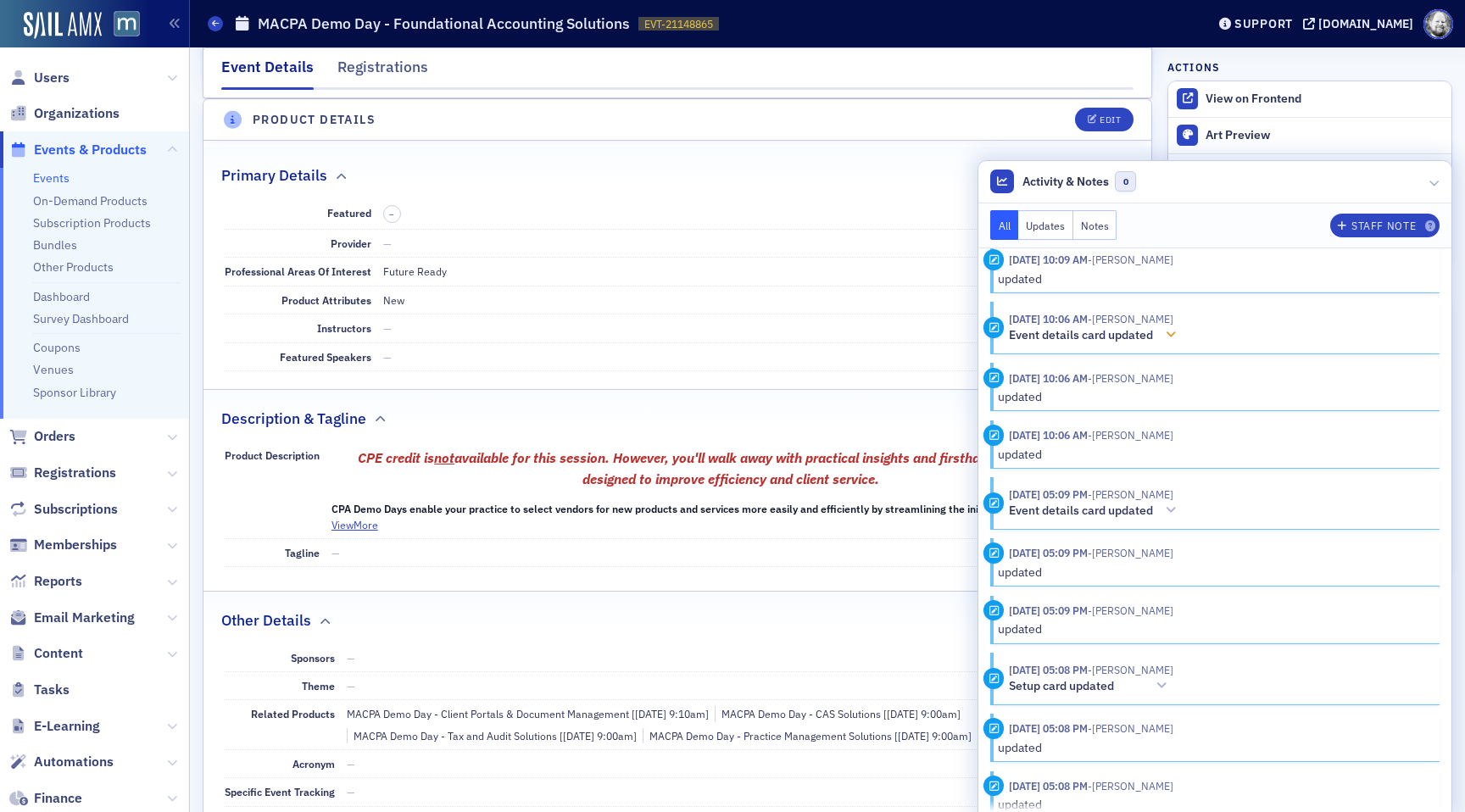
click at [1173, 339] on icon at bounding box center [1171, 334] width 11 height 11
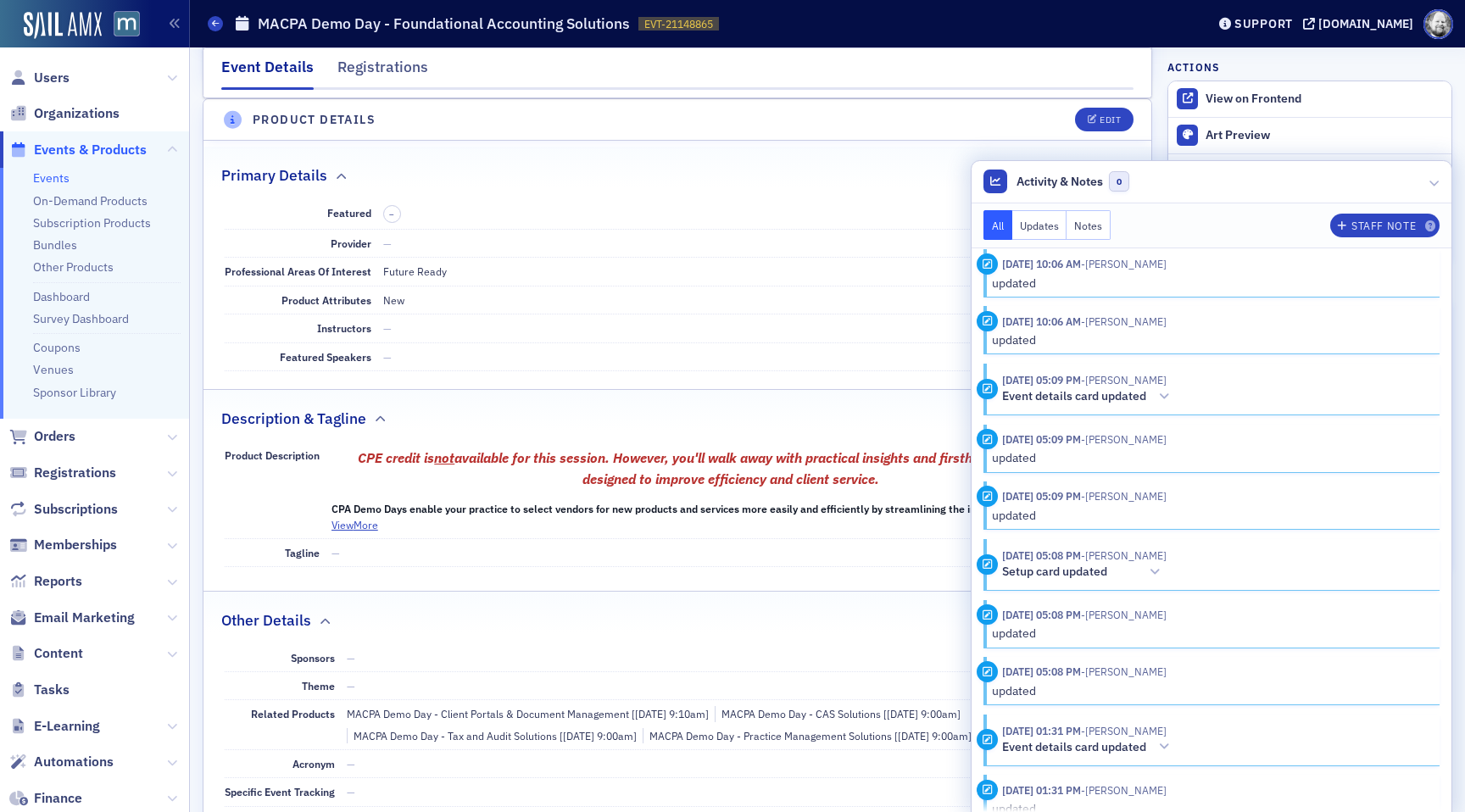
scroll to position [6267, 0]
click at [1158, 401] on icon at bounding box center [1164, 395] width 11 height 11
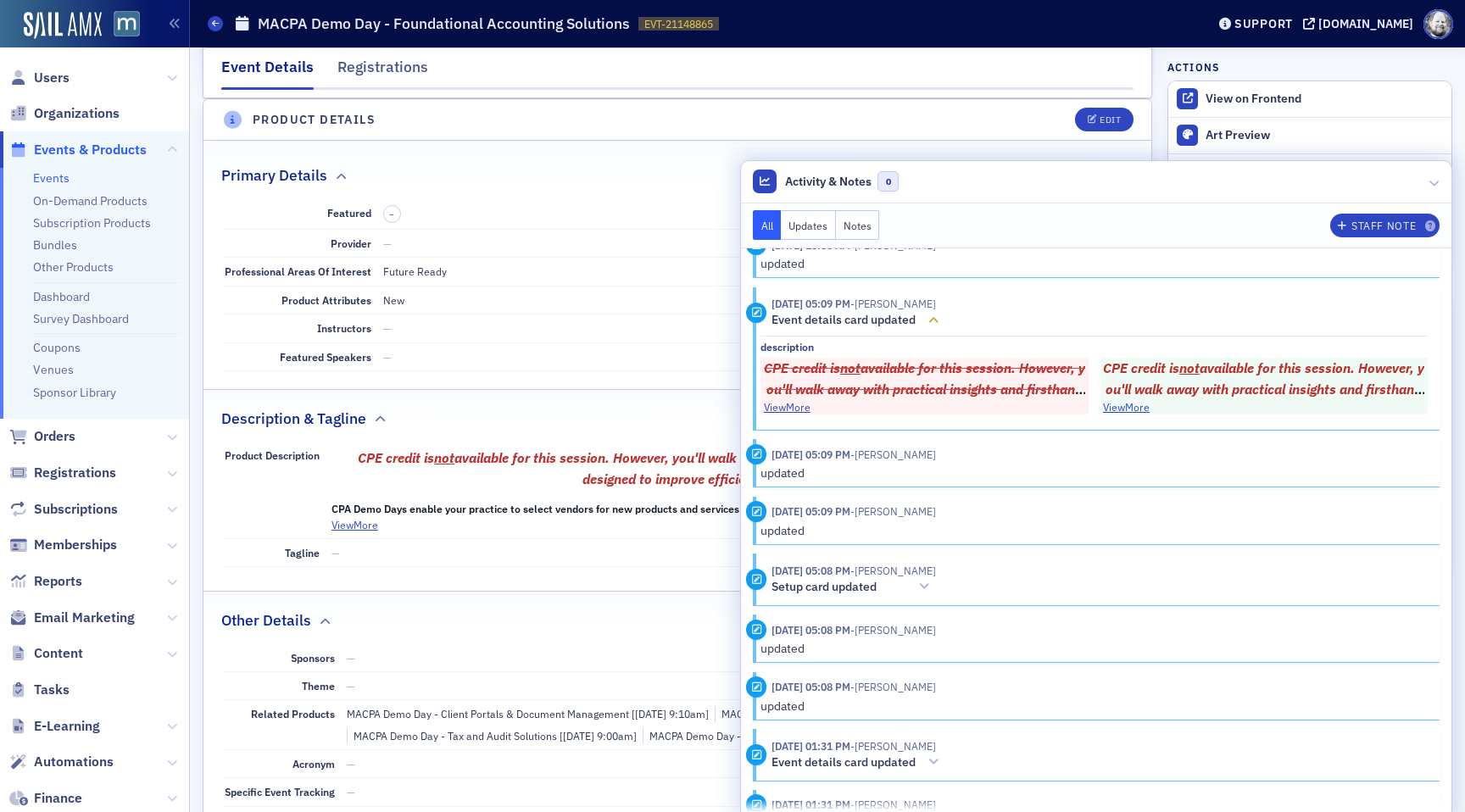
scroll to position [6351, 0]
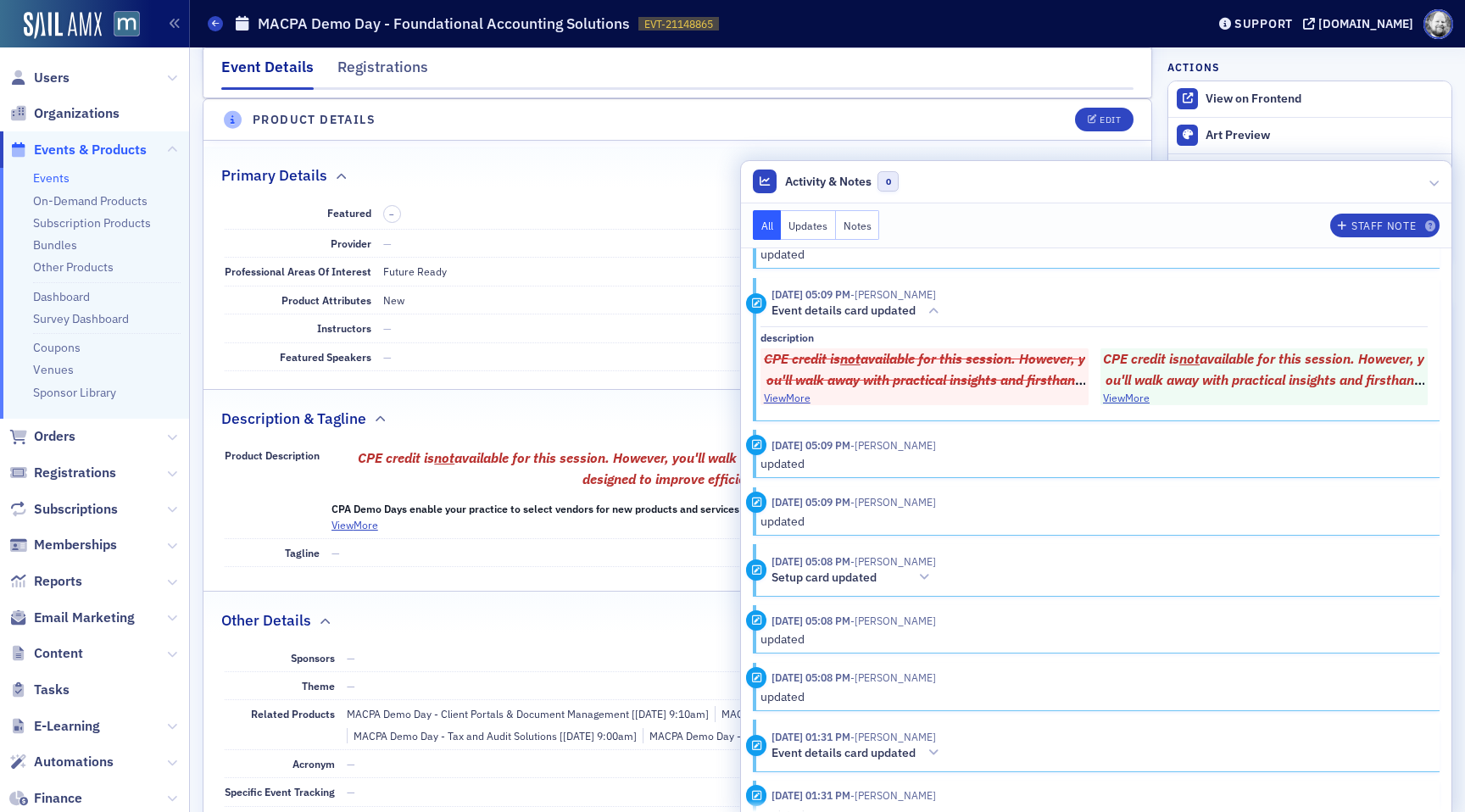
click at [921, 473] on div "updated" at bounding box center [1093, 464] width 667 height 18
click at [922, 583] on icon at bounding box center [924, 576] width 11 height 11
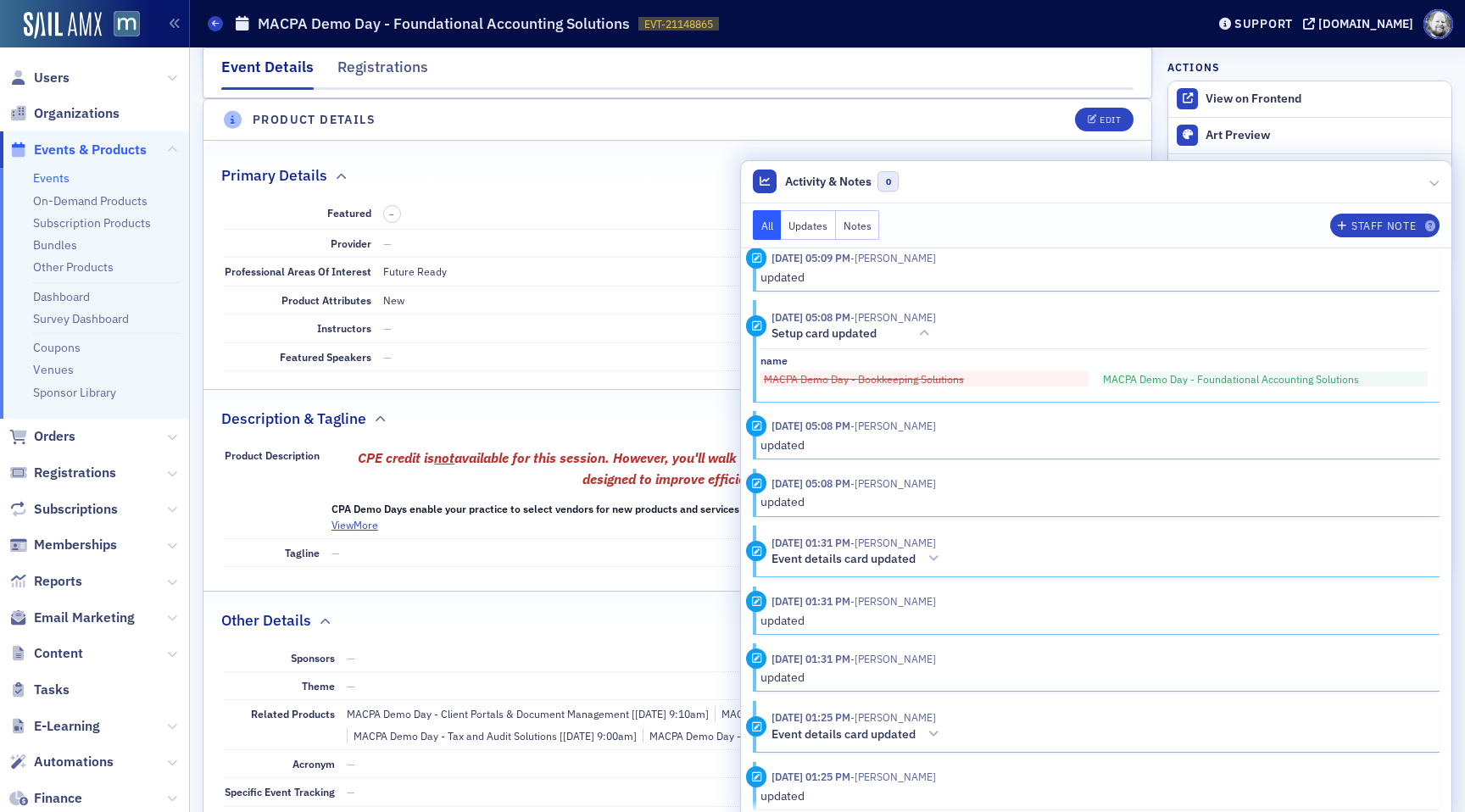
scroll to position [6596, 0]
click at [929, 564] on icon at bounding box center [934, 557] width 11 height 11
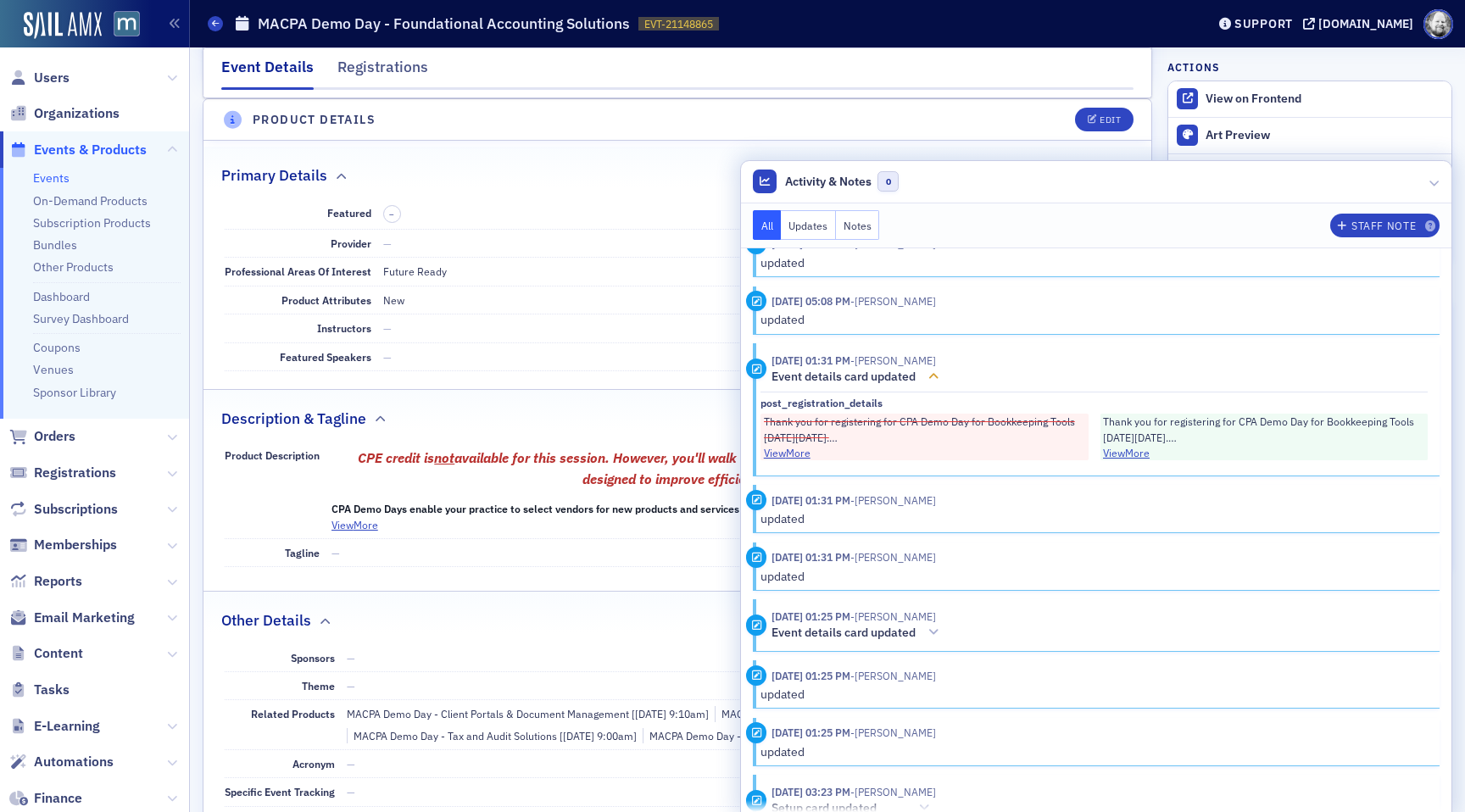
scroll to position [6778, 0]
click at [934, 640] on div at bounding box center [933, 631] width 24 height 18
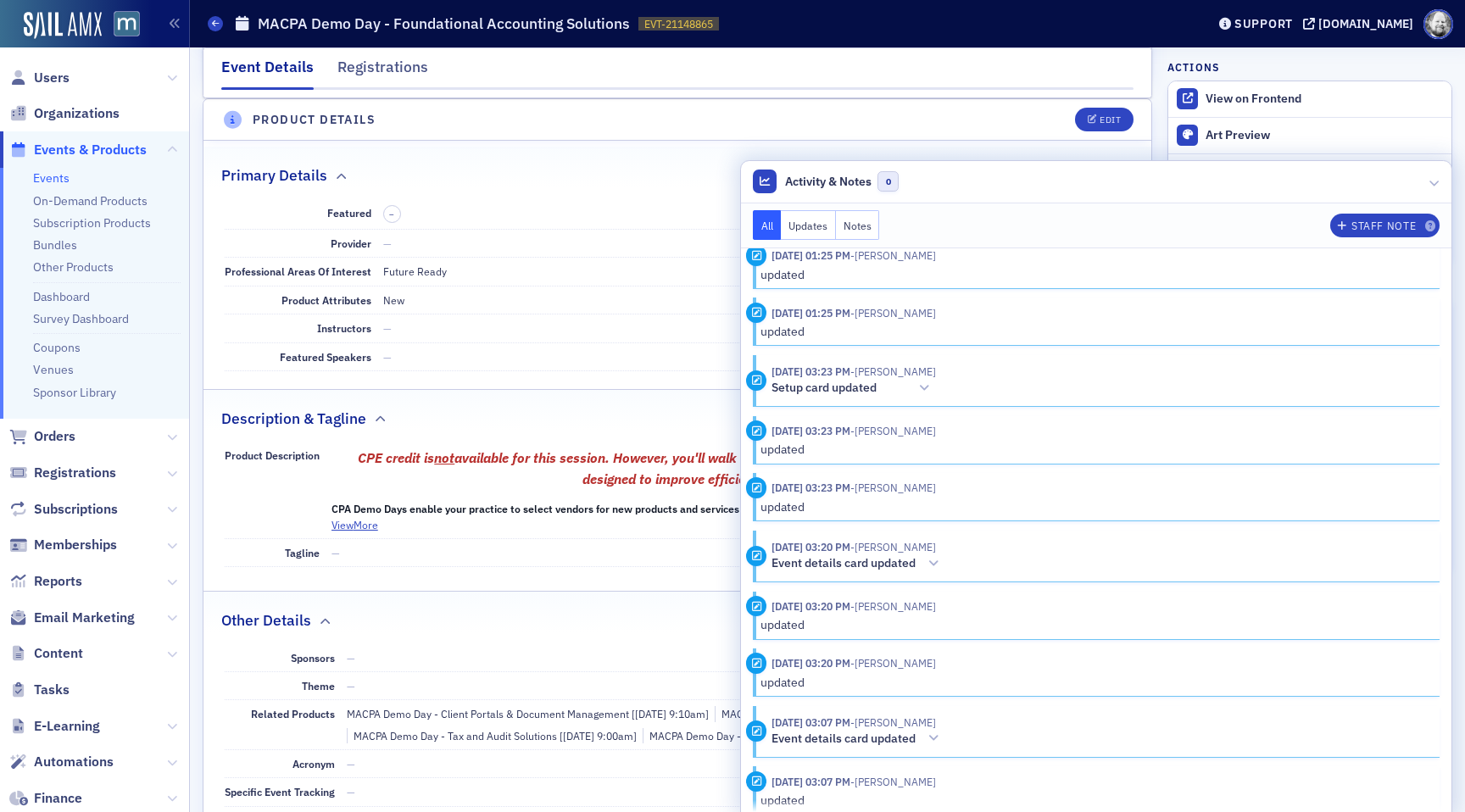
scroll to position [7281, 0]
click at [926, 392] on icon at bounding box center [924, 385] width 11 height 11
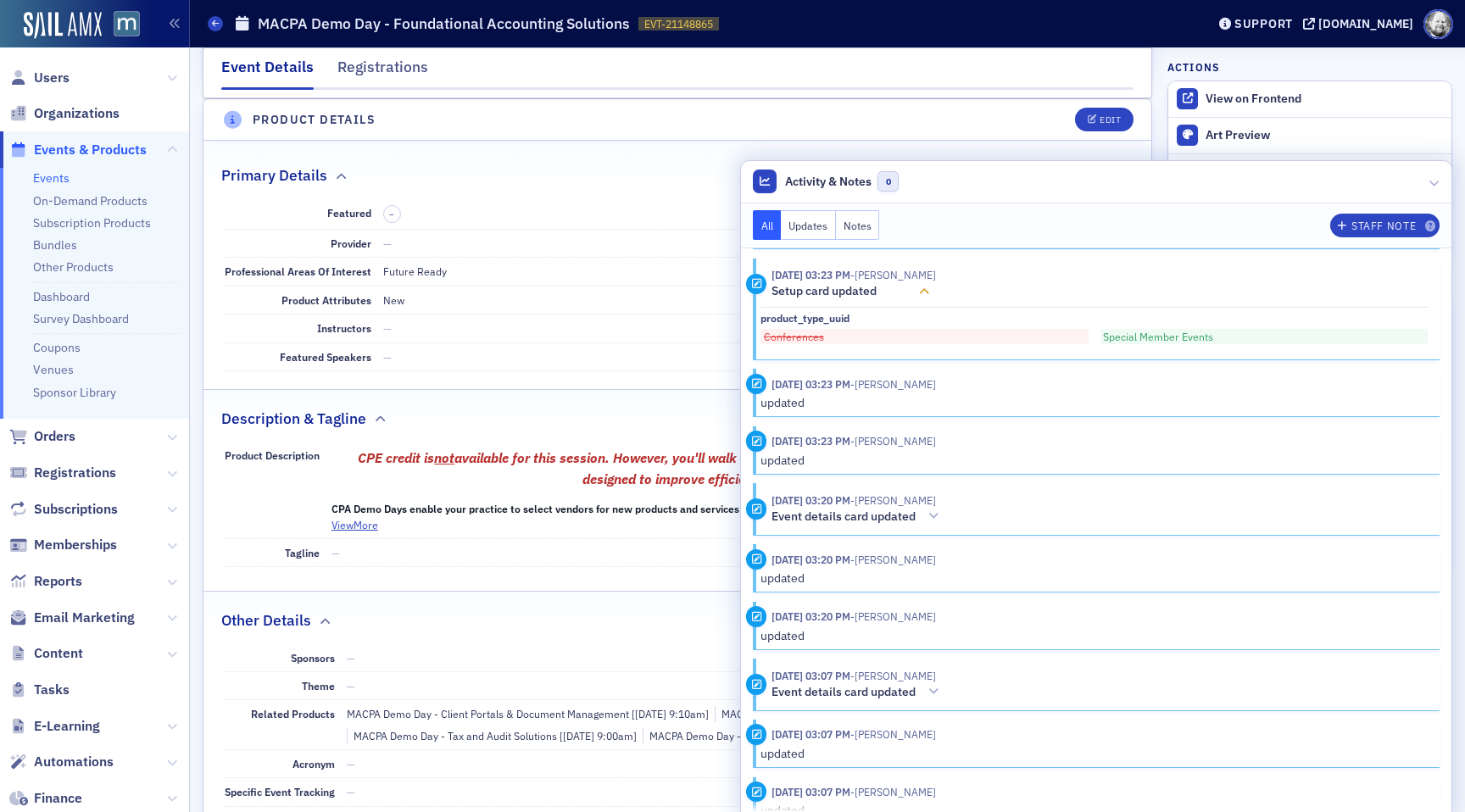
scroll to position [7399, 0]
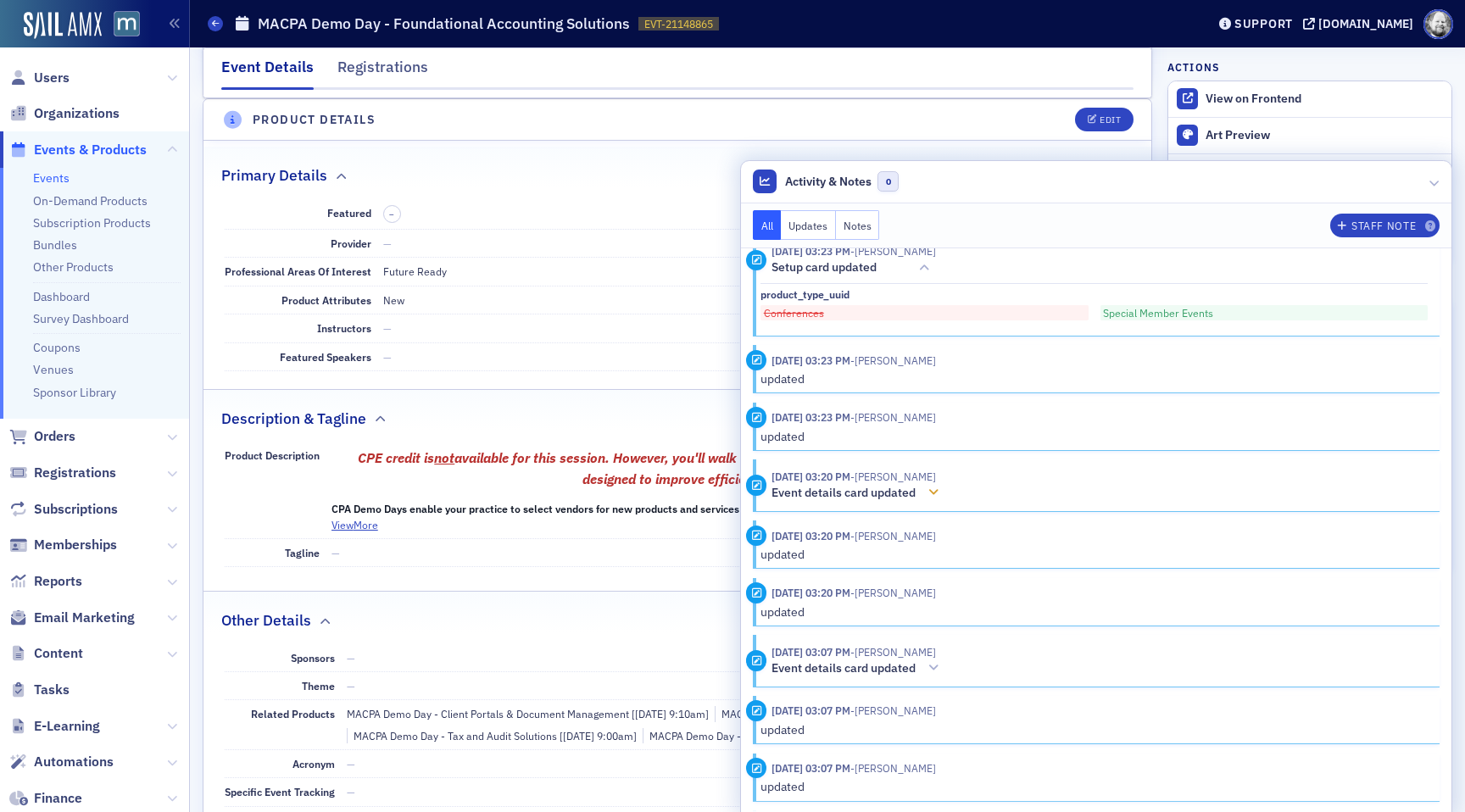
click at [936, 498] on icon at bounding box center [934, 491] width 11 height 11
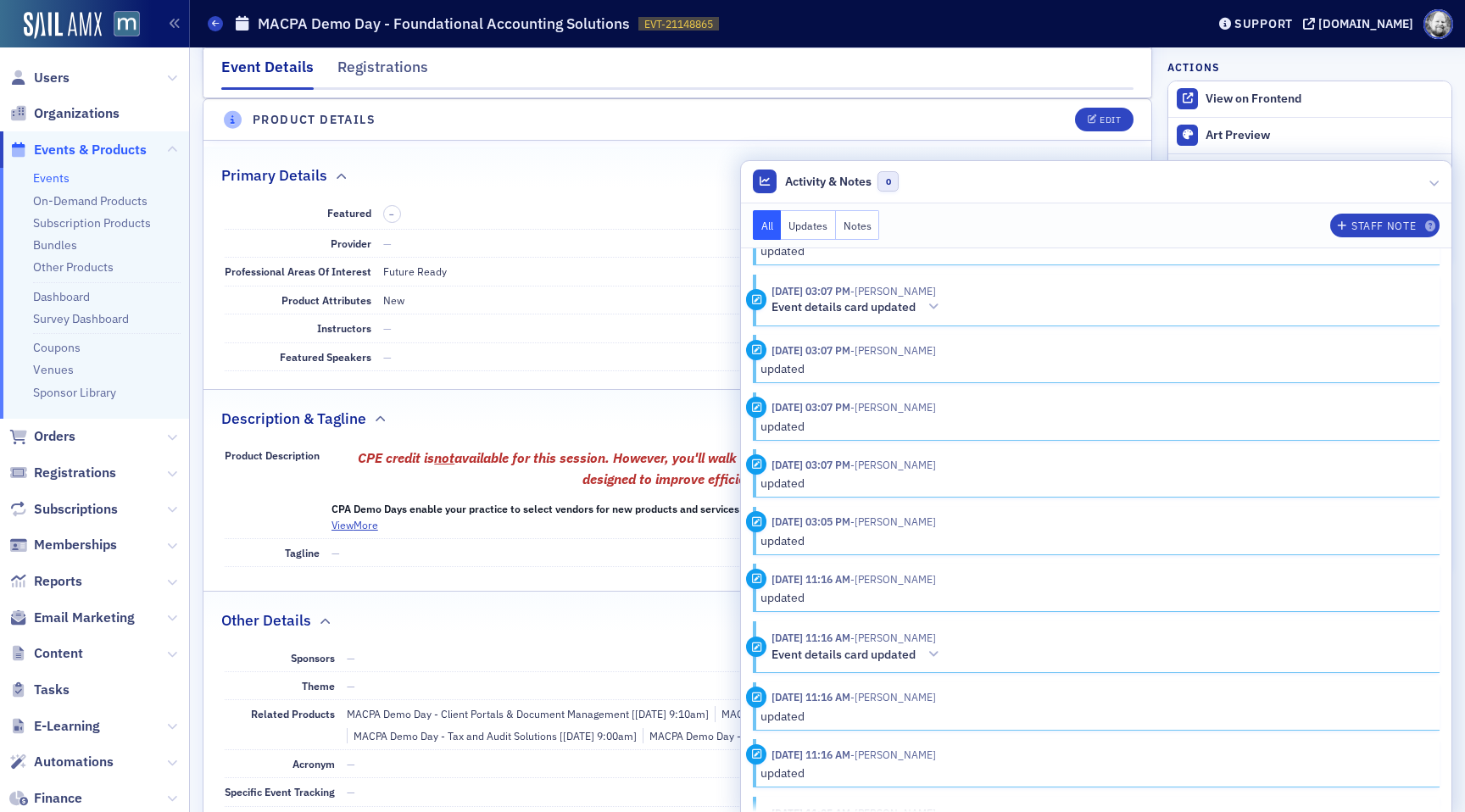
scroll to position [8544, 0]
click at [933, 311] on icon at bounding box center [934, 305] width 11 height 11
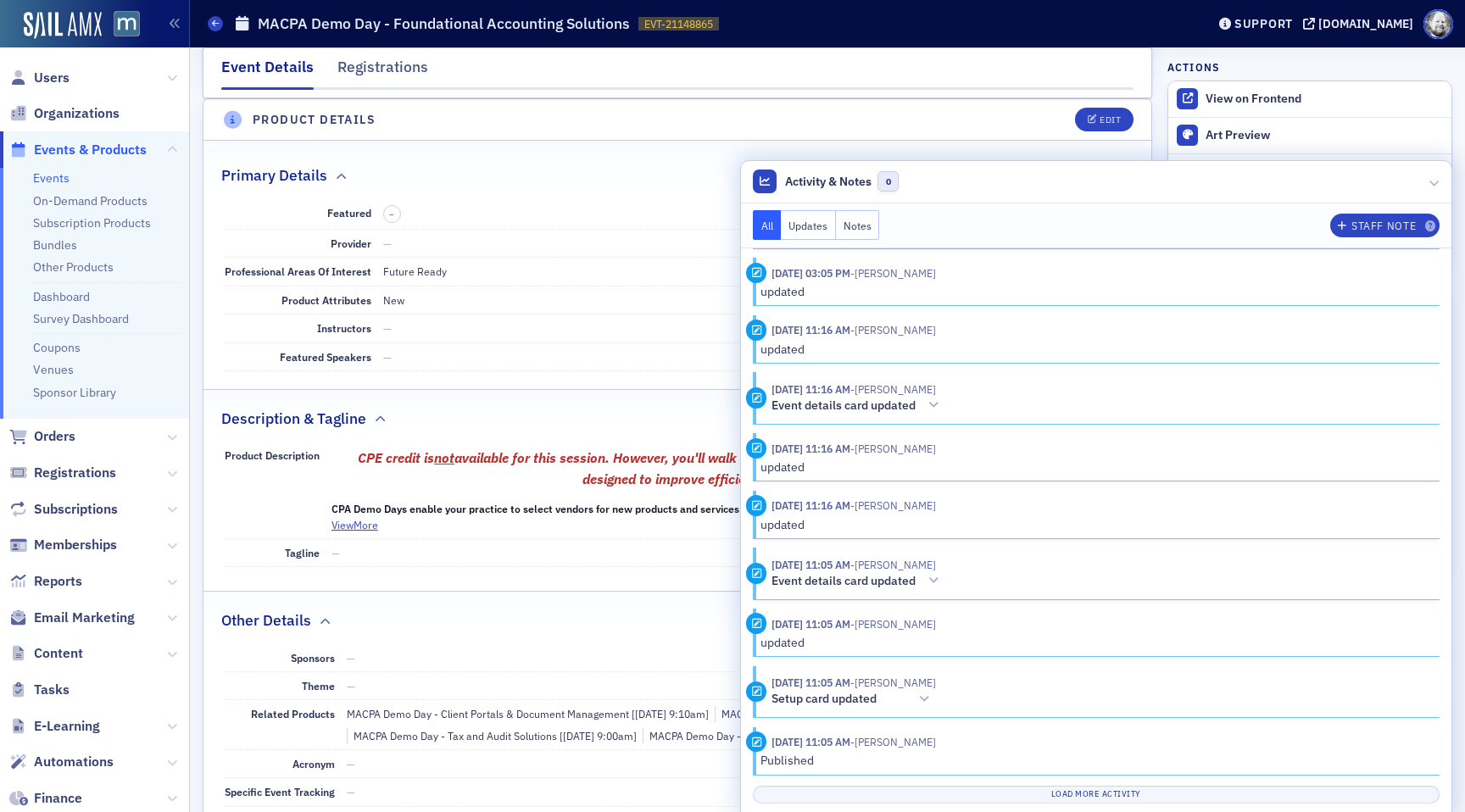
scroll to position [8976, 0]
click at [936, 572] on div at bounding box center [933, 580] width 24 height 18
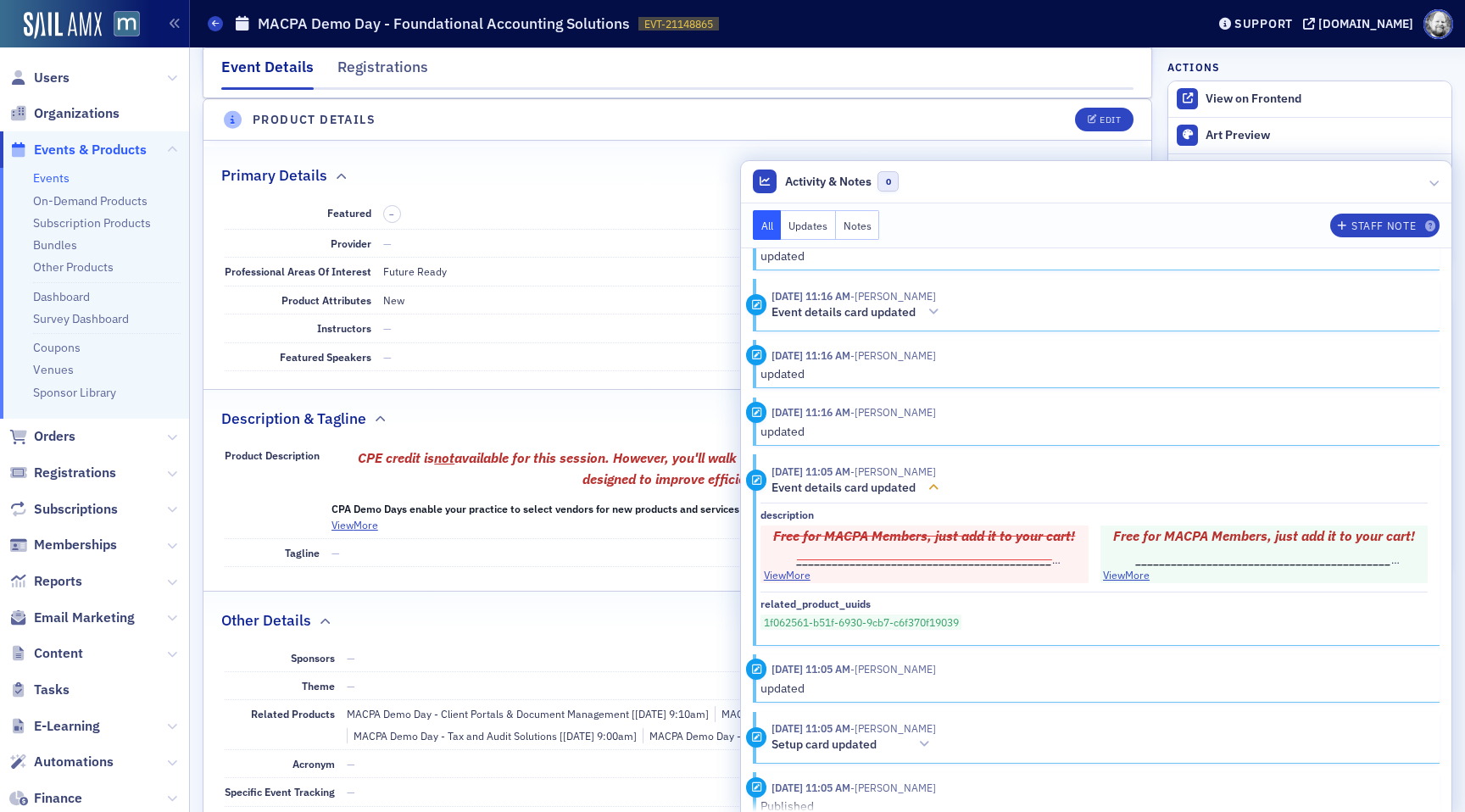
scroll to position [9115, 0]
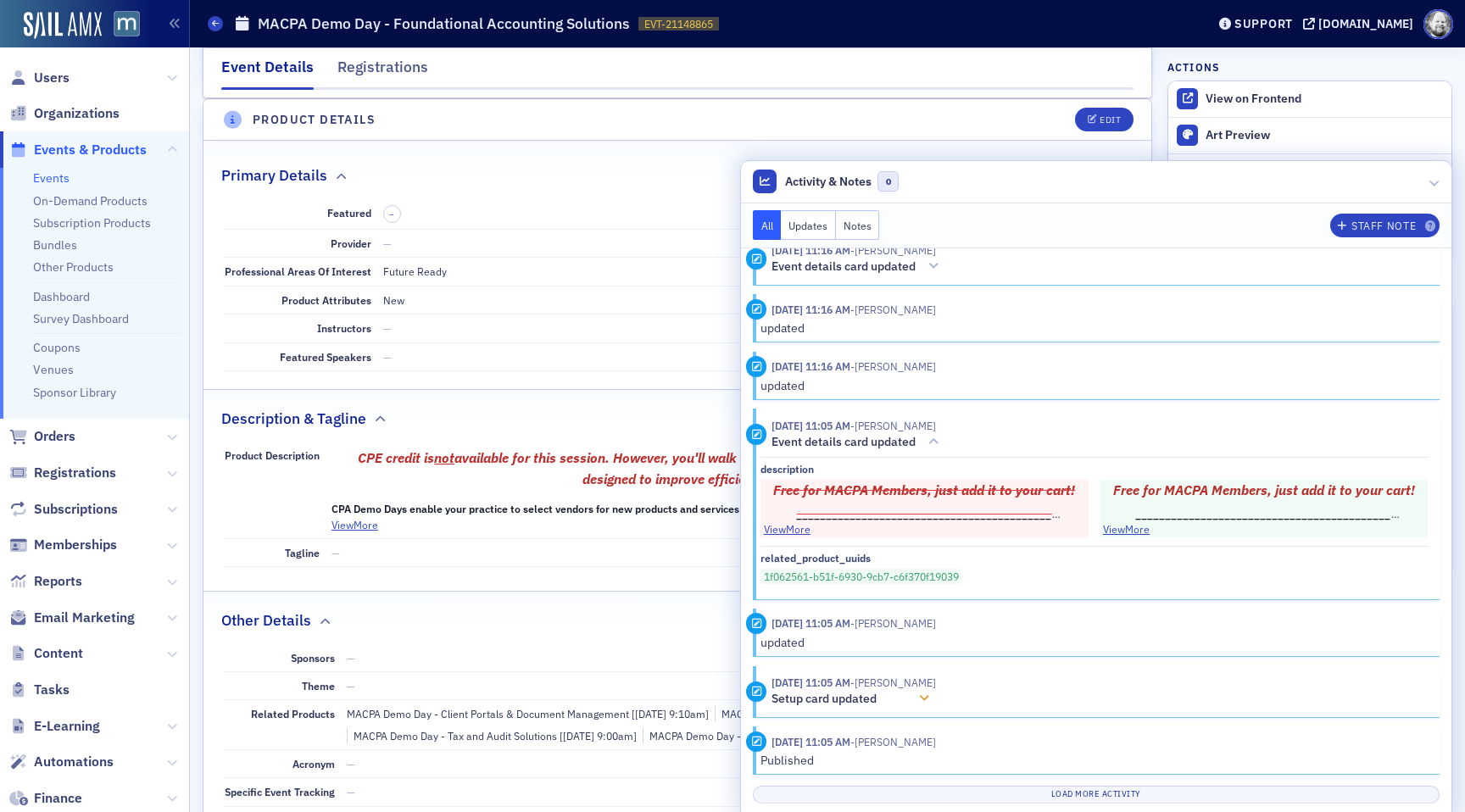
click at [931, 683] on span "- Dee Sullivan" at bounding box center [892, 682] width 85 height 13
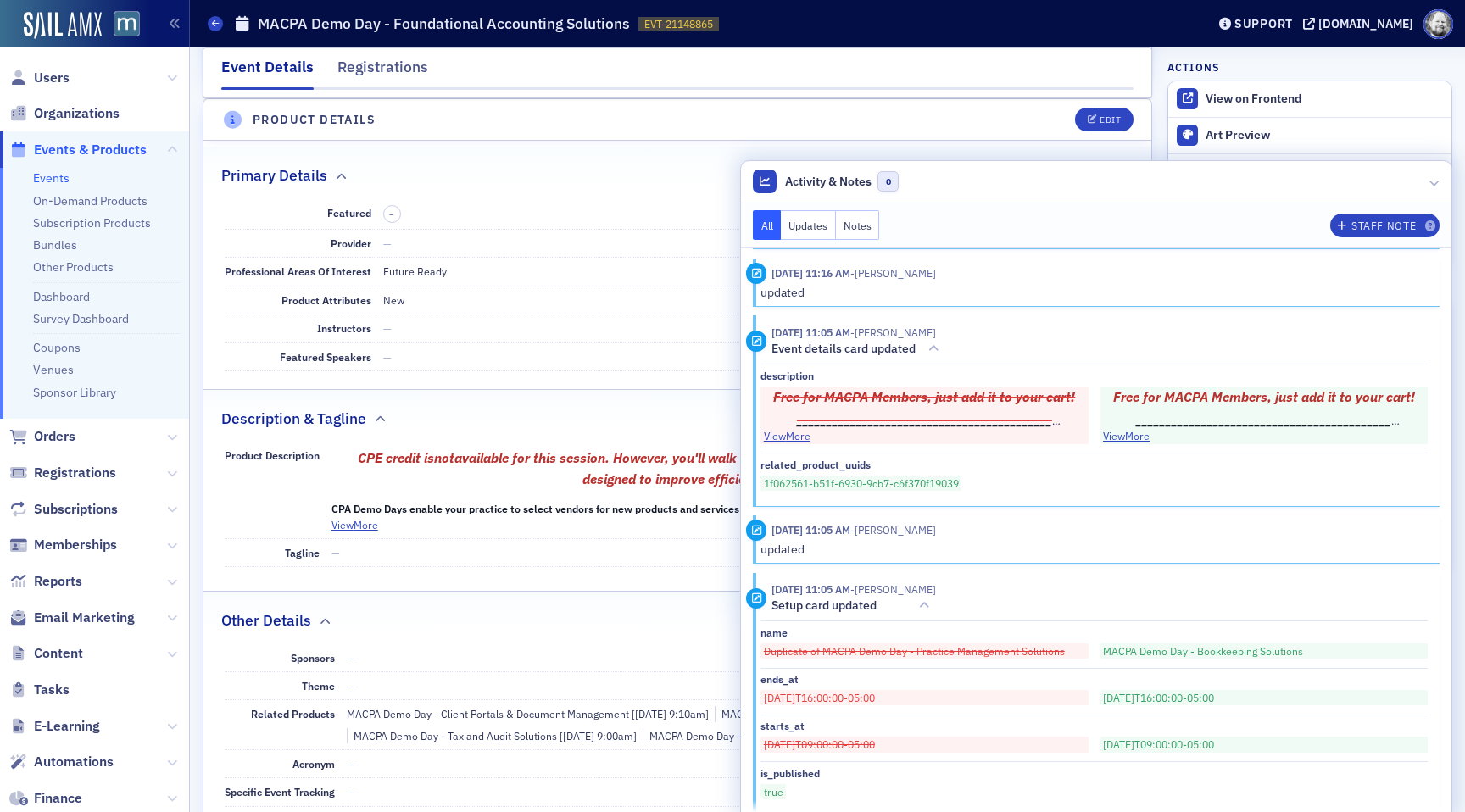
scroll to position [9305, 0]
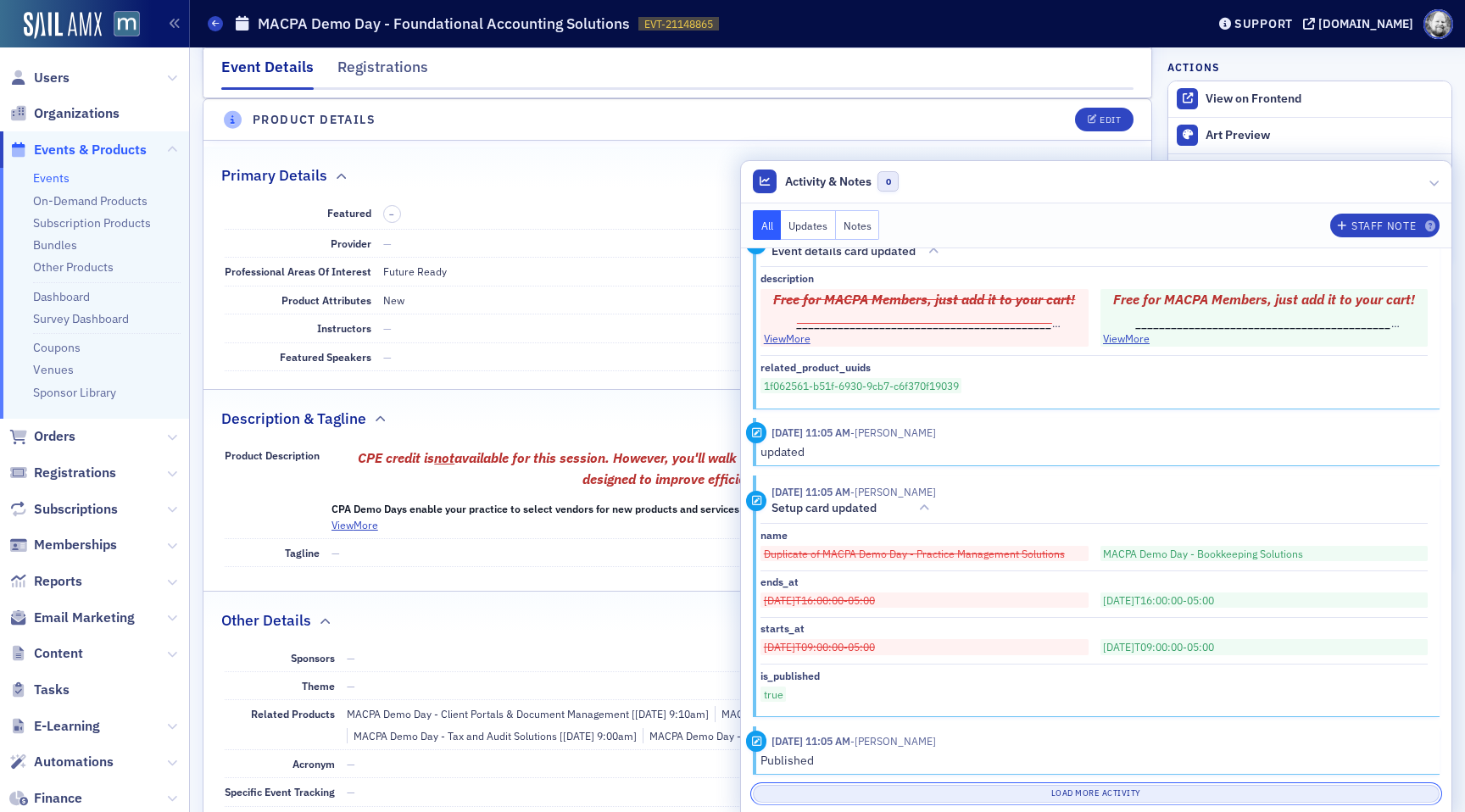
click at [1047, 793] on button "Load More Activity" at bounding box center [1095, 794] width 686 height 18
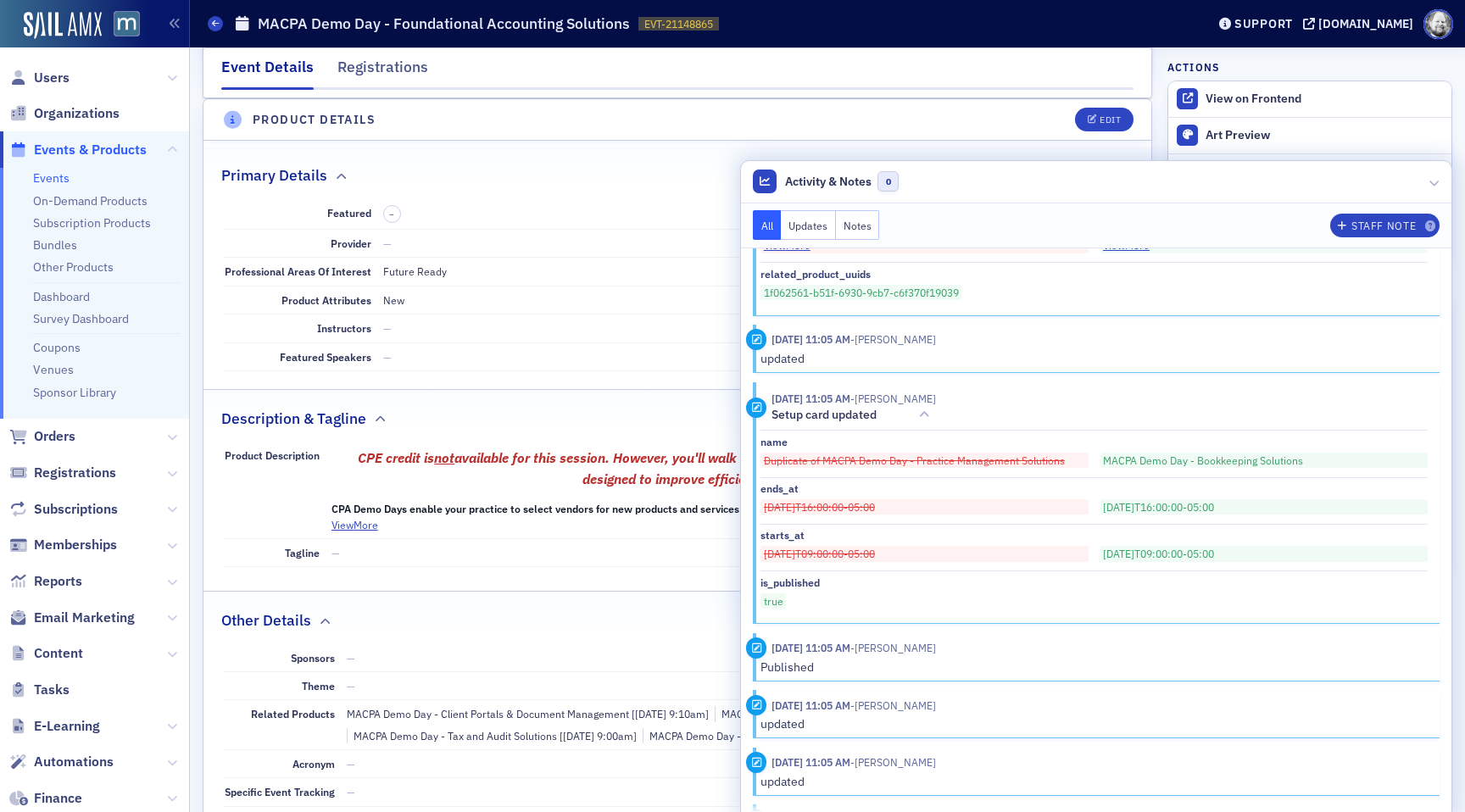
click at [648, 203] on dd "–" at bounding box center [757, 214] width 748 height 31
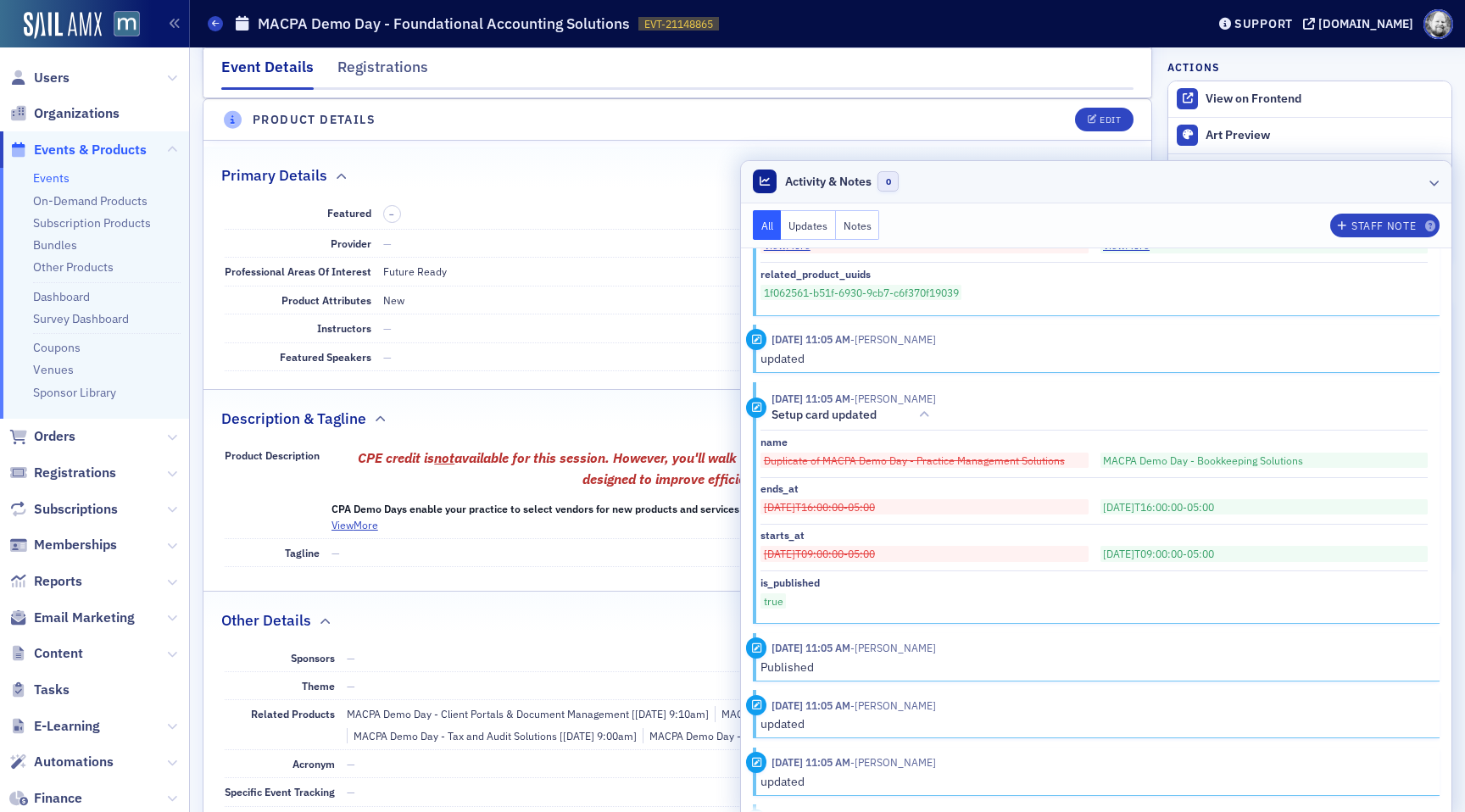
click at [1440, 181] on header "Activity & Notes 0" at bounding box center [1096, 182] width 710 height 42
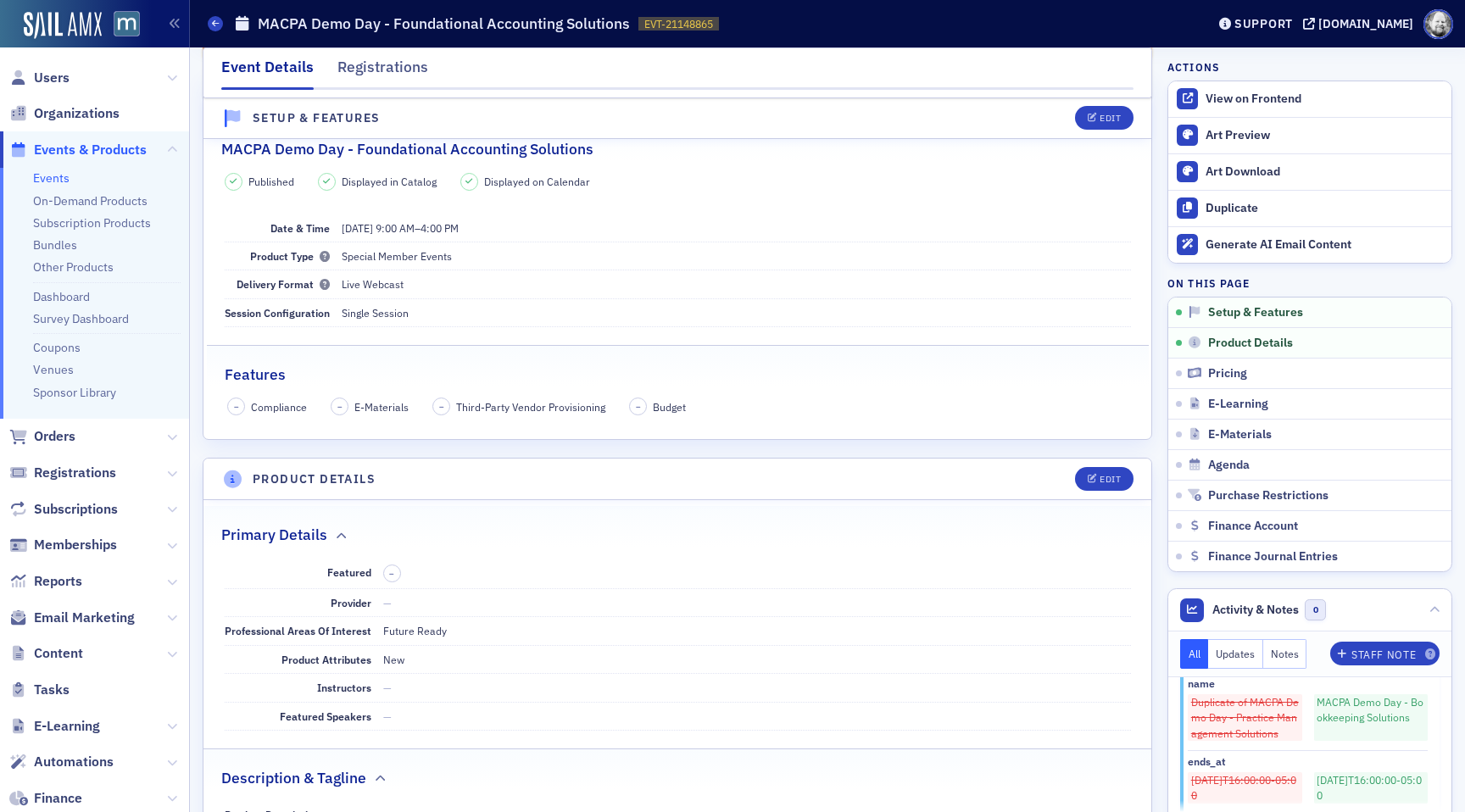
scroll to position [0, 0]
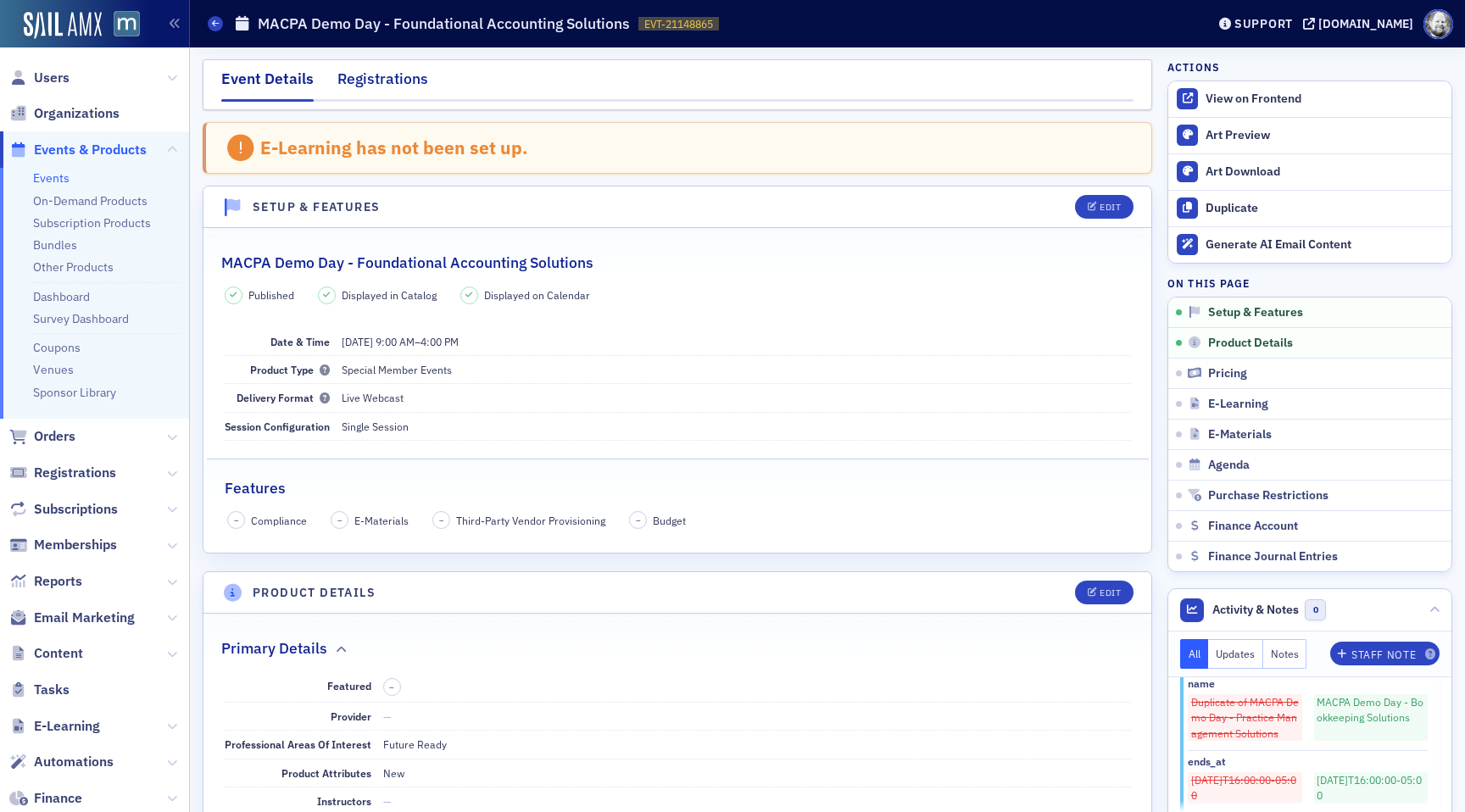
click at [410, 83] on div "Registrations" at bounding box center [382, 84] width 91 height 32
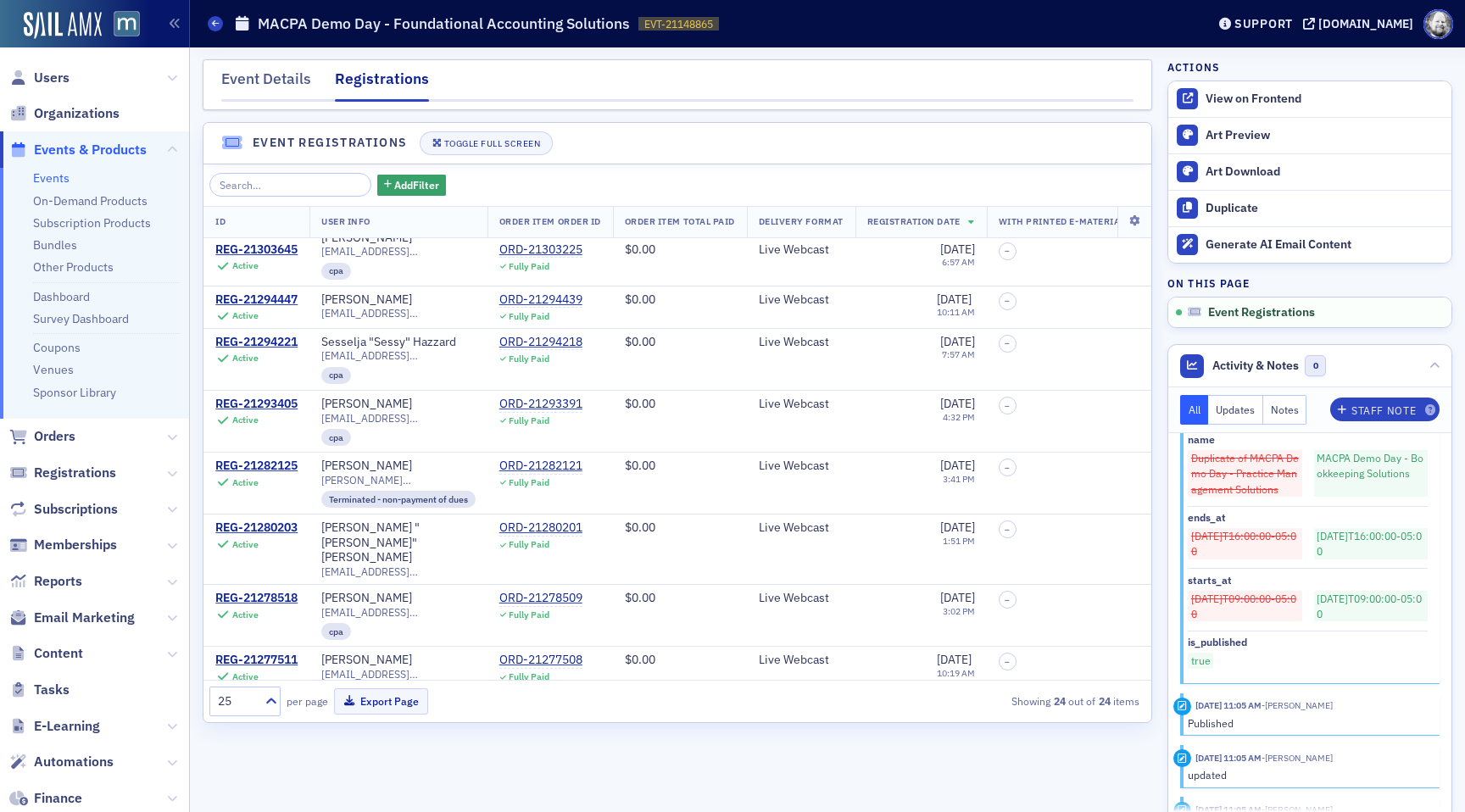
scroll to position [16, 0]
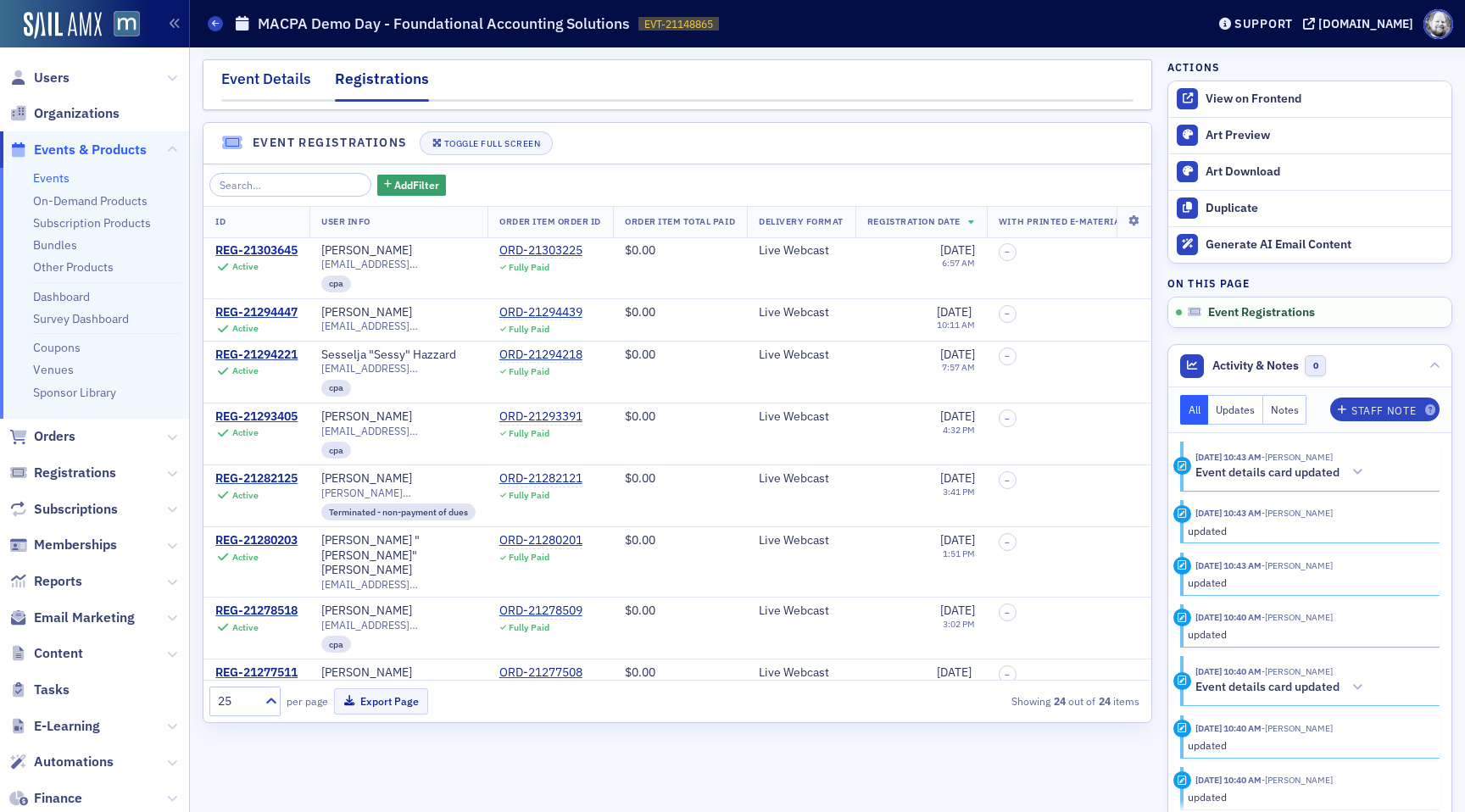
click at [286, 93] on div "Event Details" at bounding box center [266, 84] width 90 height 32
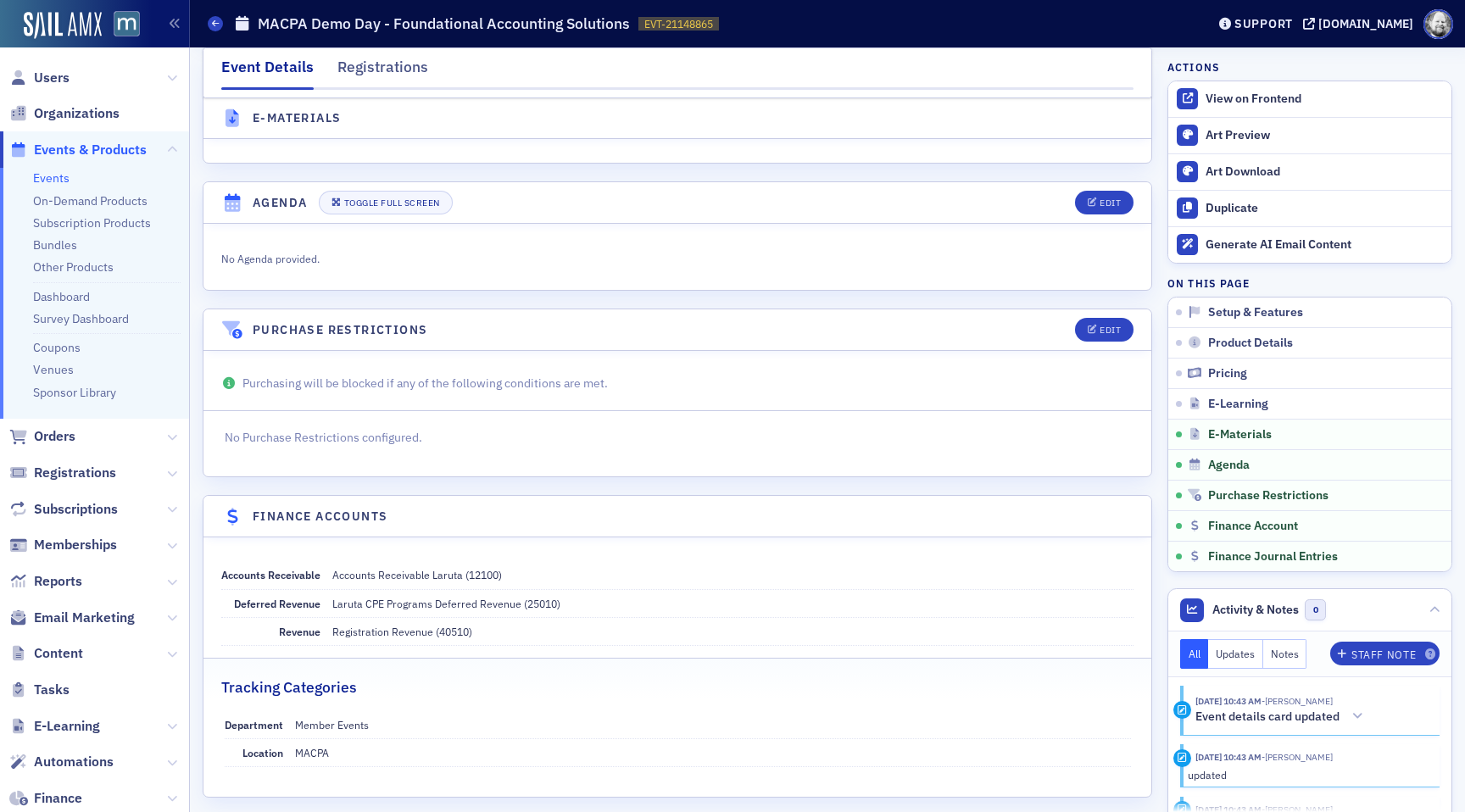
scroll to position [2242, 0]
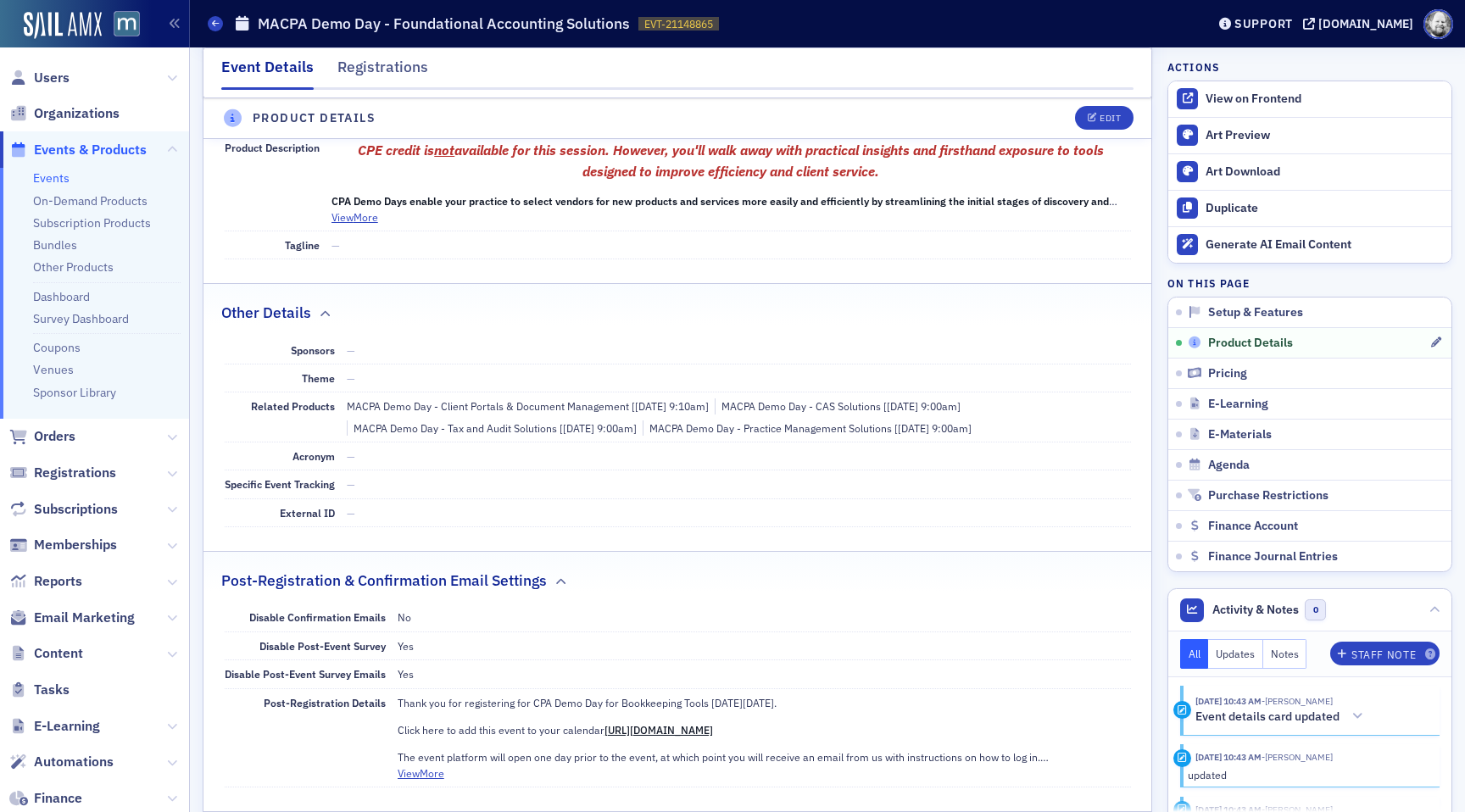
click at [1257, 339] on span "Product Details" at bounding box center [1250, 343] width 85 height 15
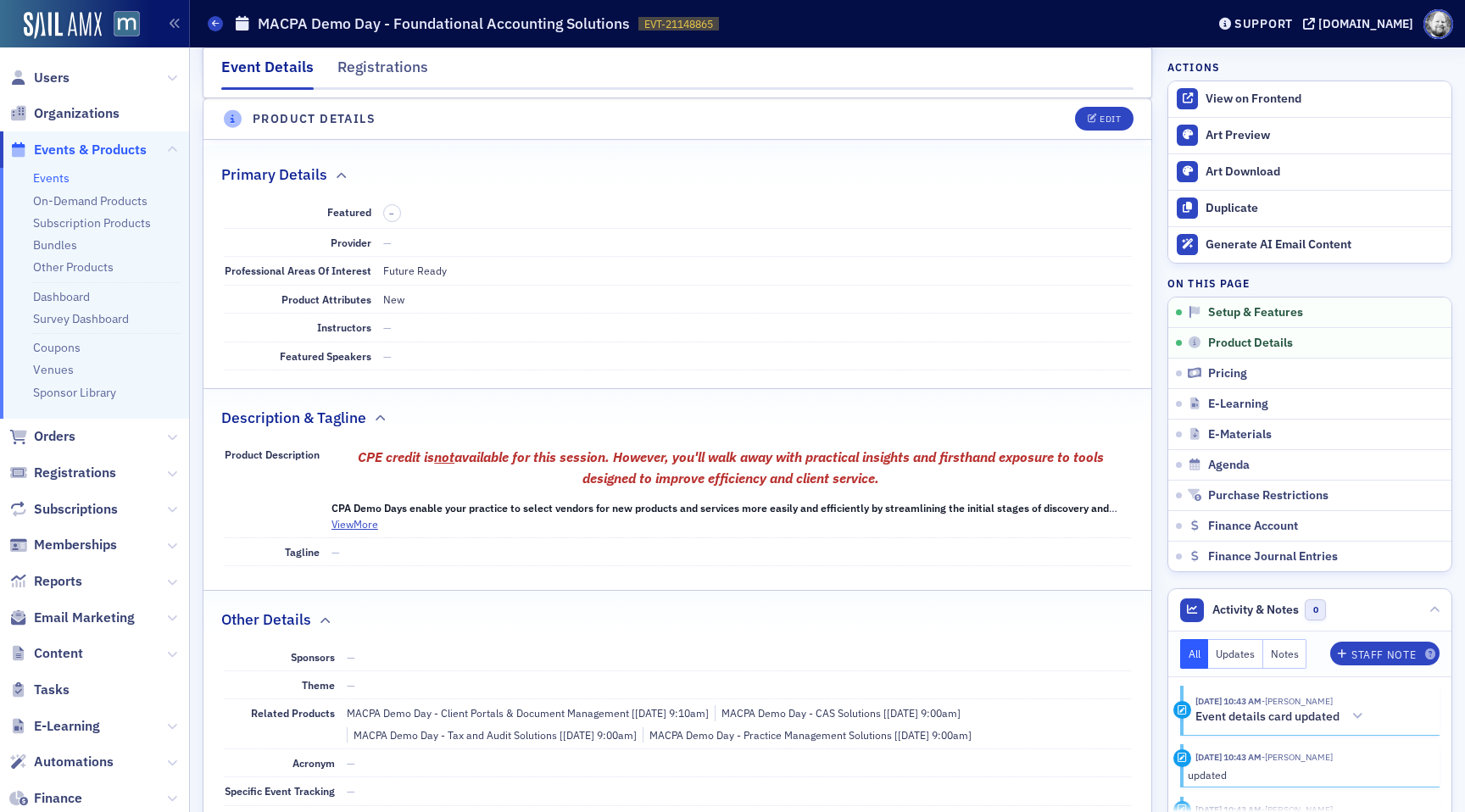
scroll to position [473, 0]
click at [1109, 117] on div "Edit" at bounding box center [1110, 120] width 21 height 10
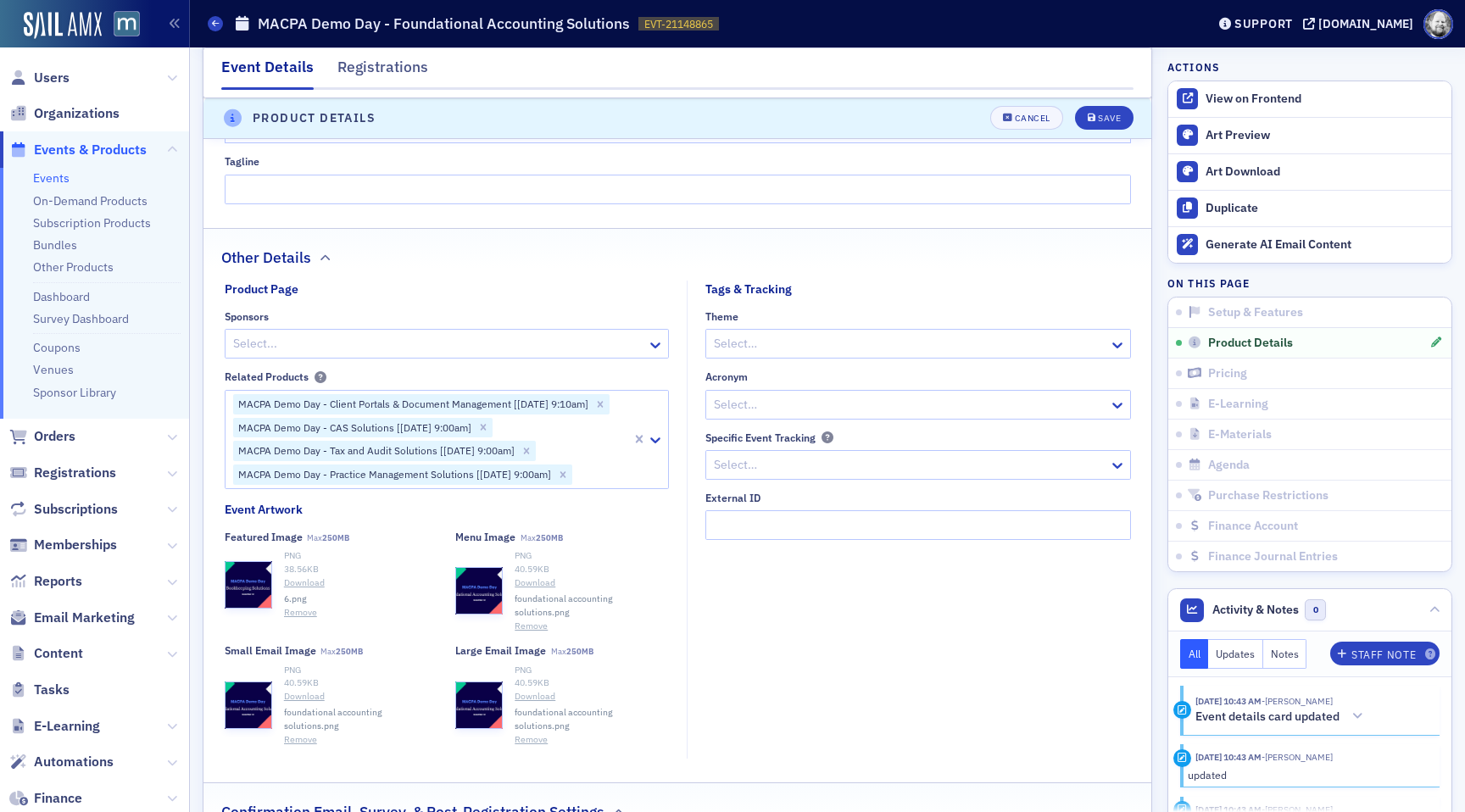
scroll to position [1534, 0]
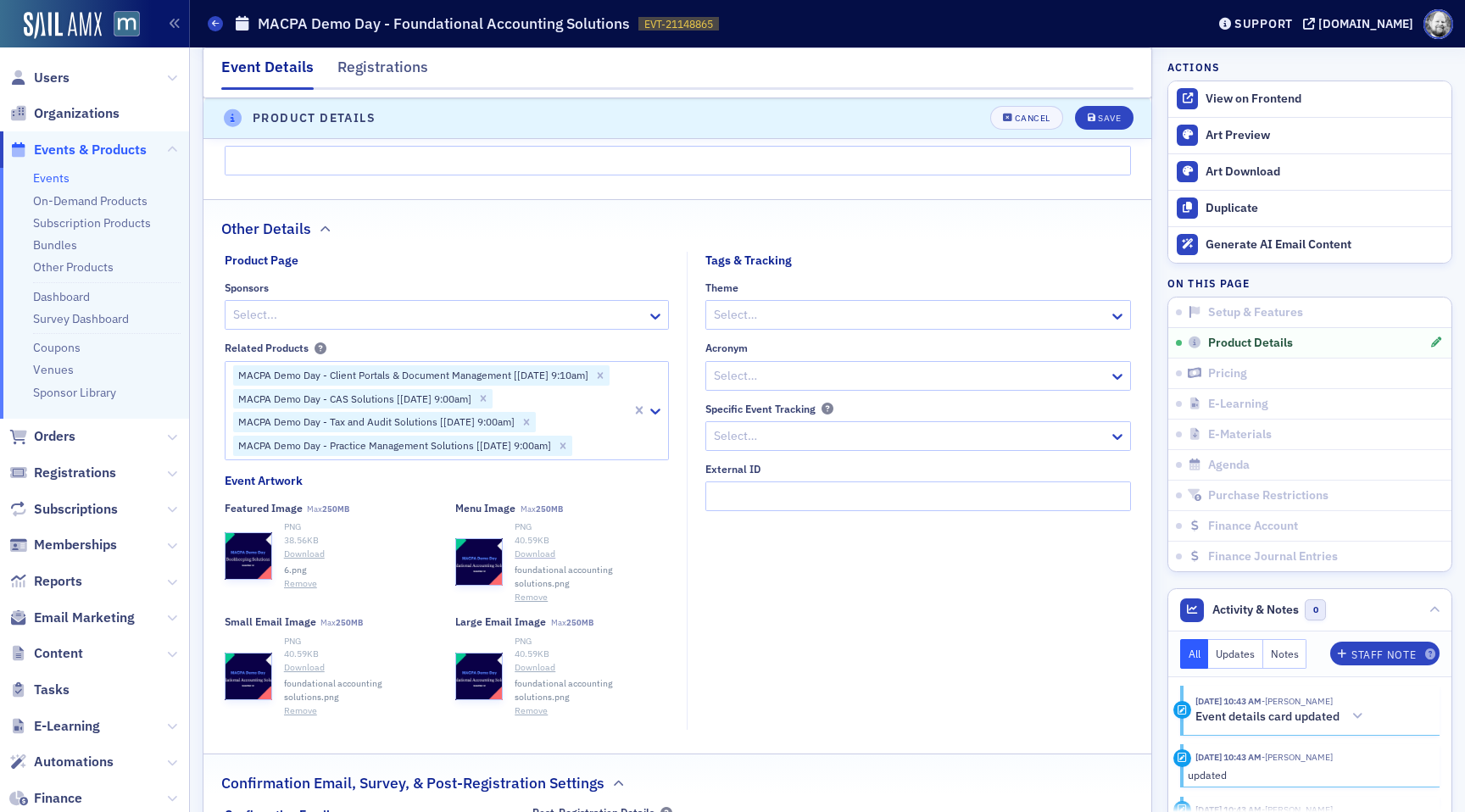
click at [543, 558] on link "Download" at bounding box center [591, 554] width 154 height 13
click at [294, 589] on button "Remove" at bounding box center [300, 583] width 33 height 13
click at [308, 551] on button "Select or drag max 1 file" at bounding box center [331, 544] width 213 height 48
click at [1115, 112] on button "Save" at bounding box center [1104, 118] width 58 height 24
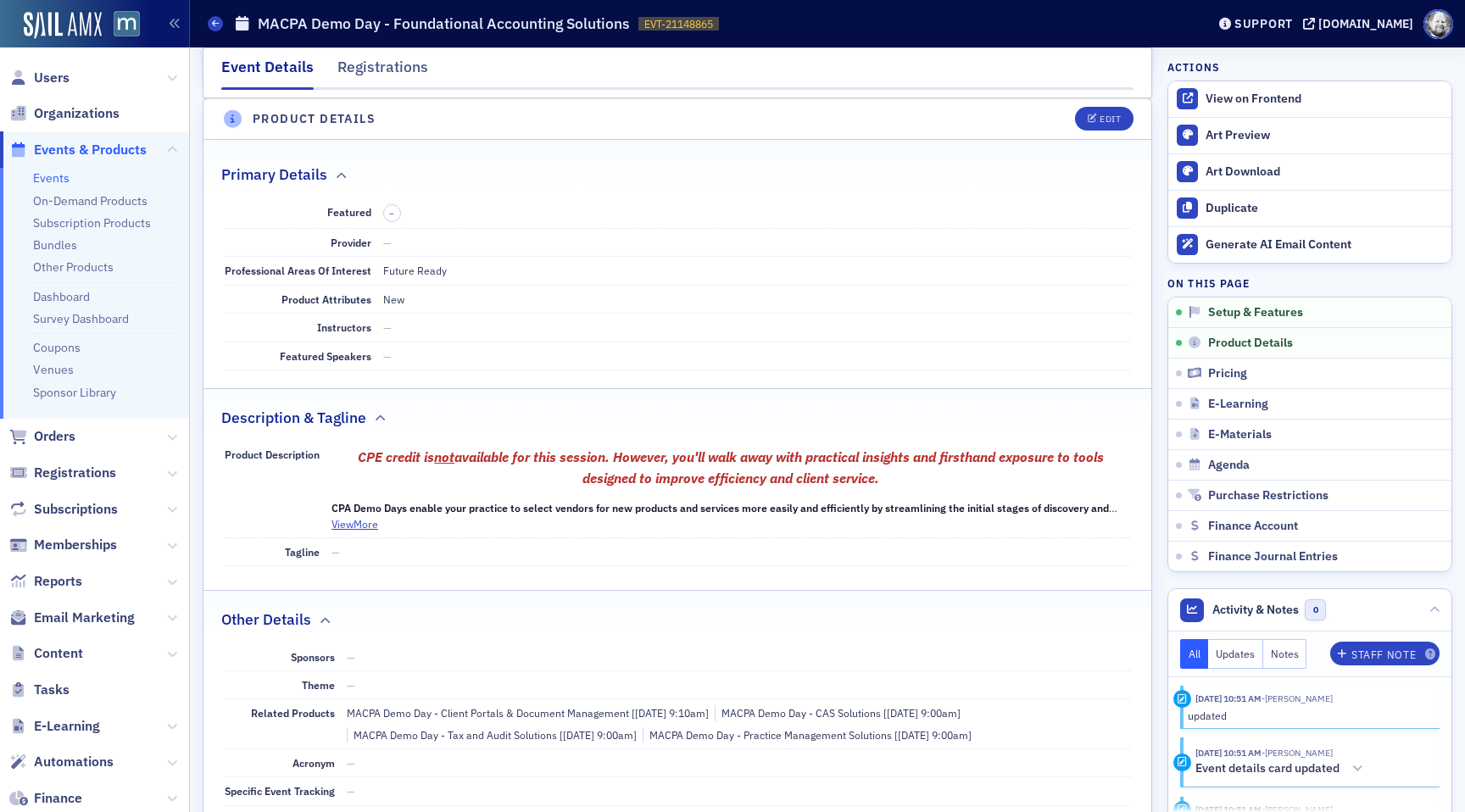
scroll to position [473, 0]
click at [1100, 133] on header "Product Details Edit" at bounding box center [677, 120] width 948 height 41
click at [1100, 129] on button "Edit" at bounding box center [1104, 119] width 58 height 24
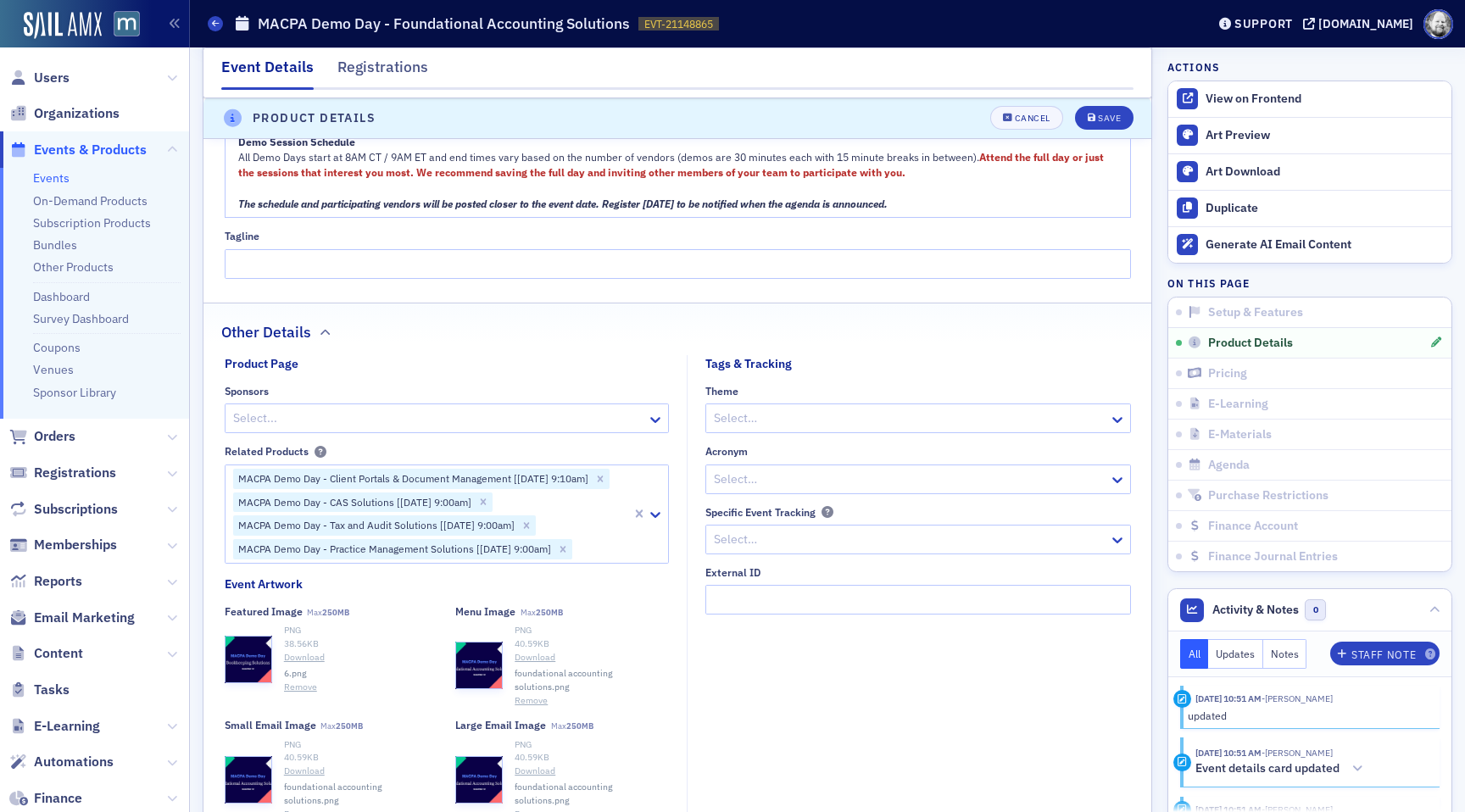
scroll to position [1797, 0]
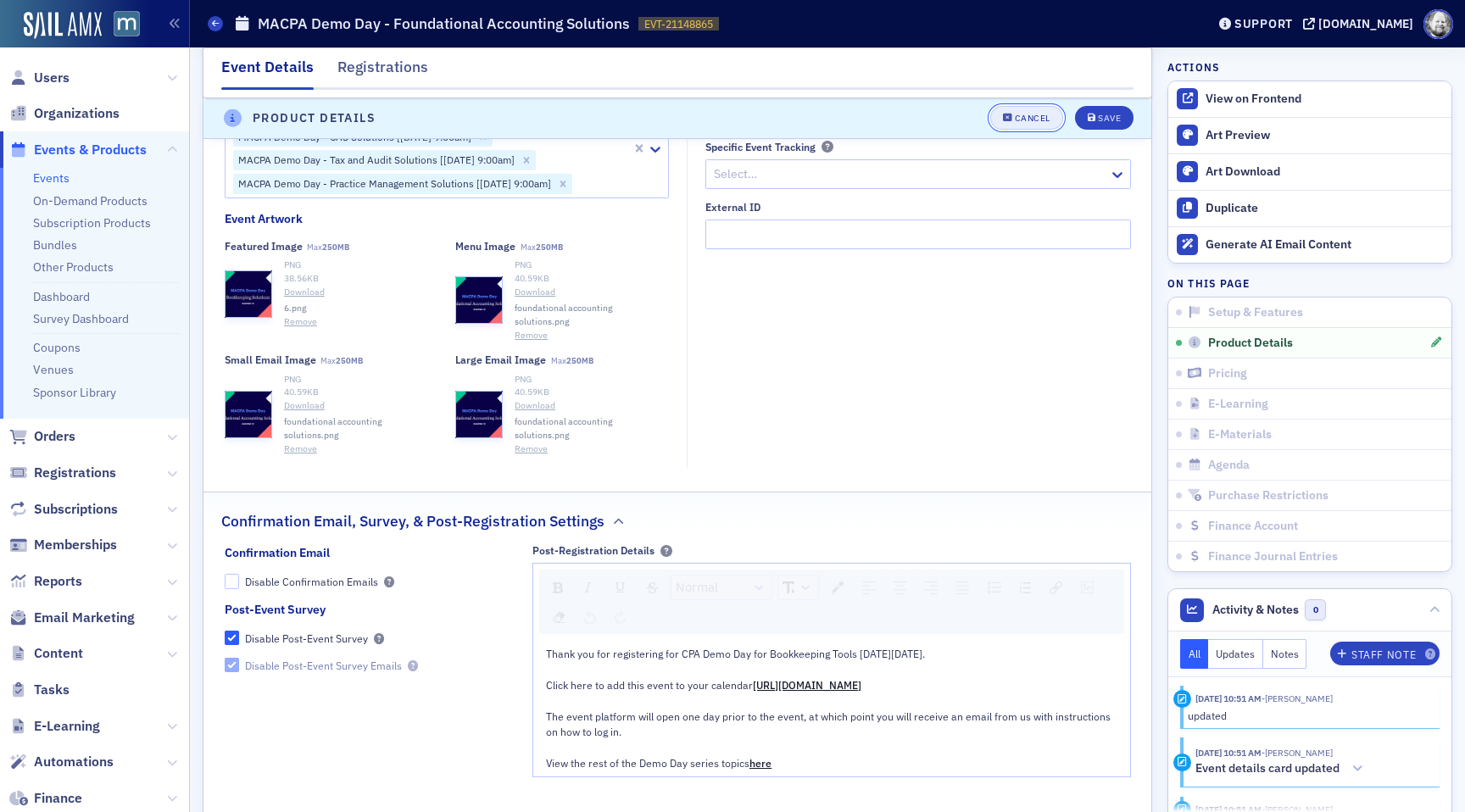
click at [1041, 122] on div "Cancel" at bounding box center [1032, 119] width 35 height 10
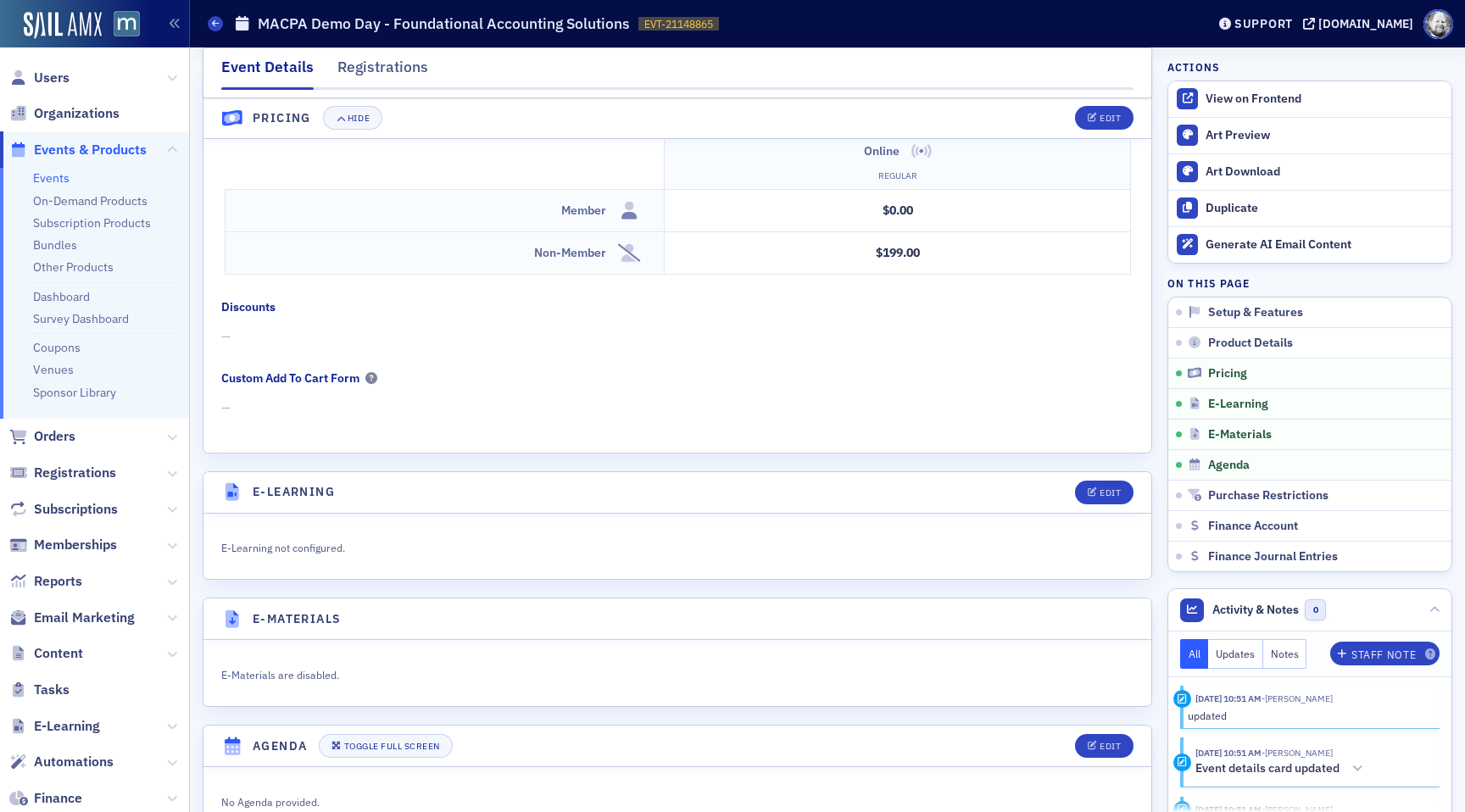
scroll to position [1618, 0]
click at [1232, 334] on link "Product Details" at bounding box center [1309, 342] width 283 height 31
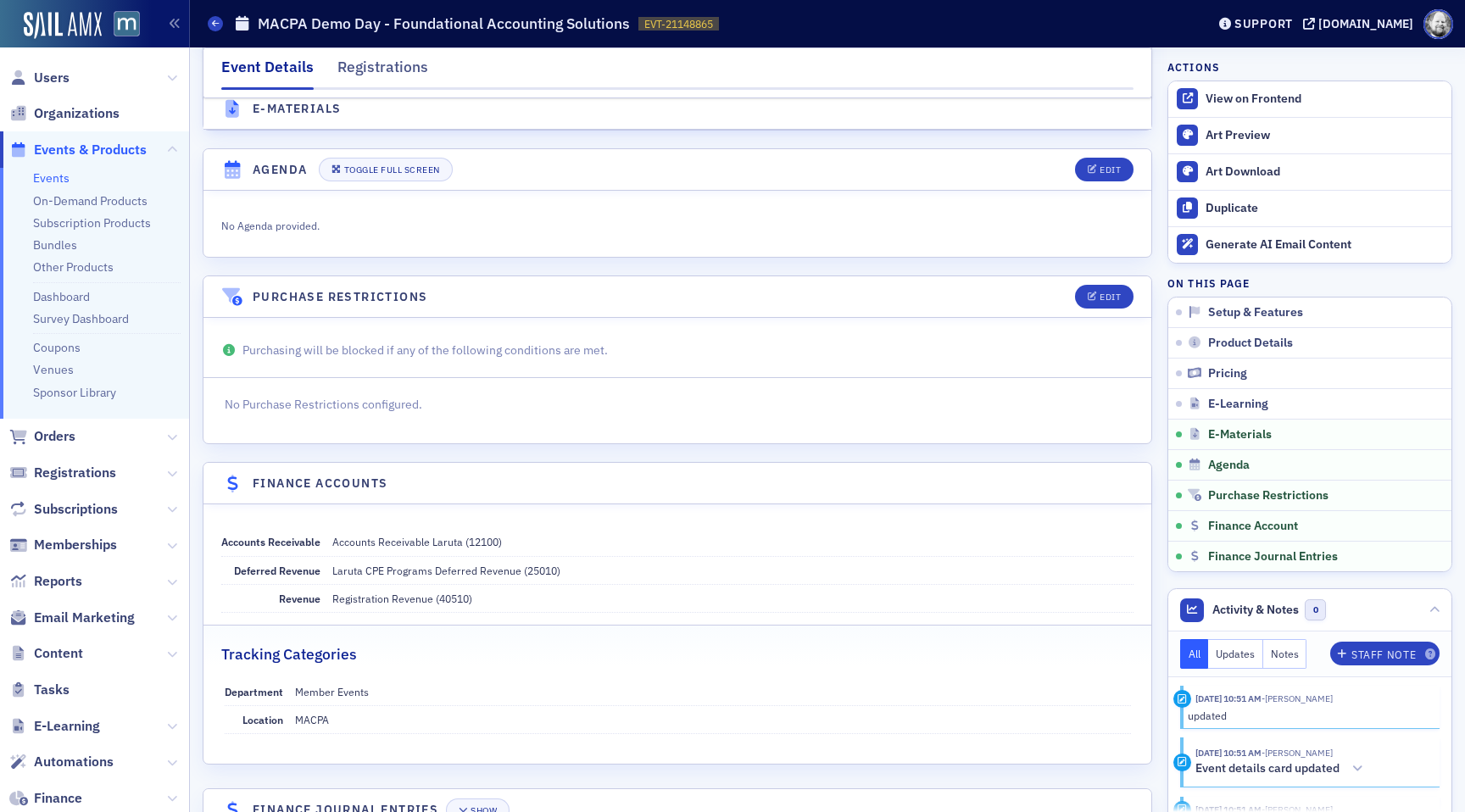
scroll to position [2242, 0]
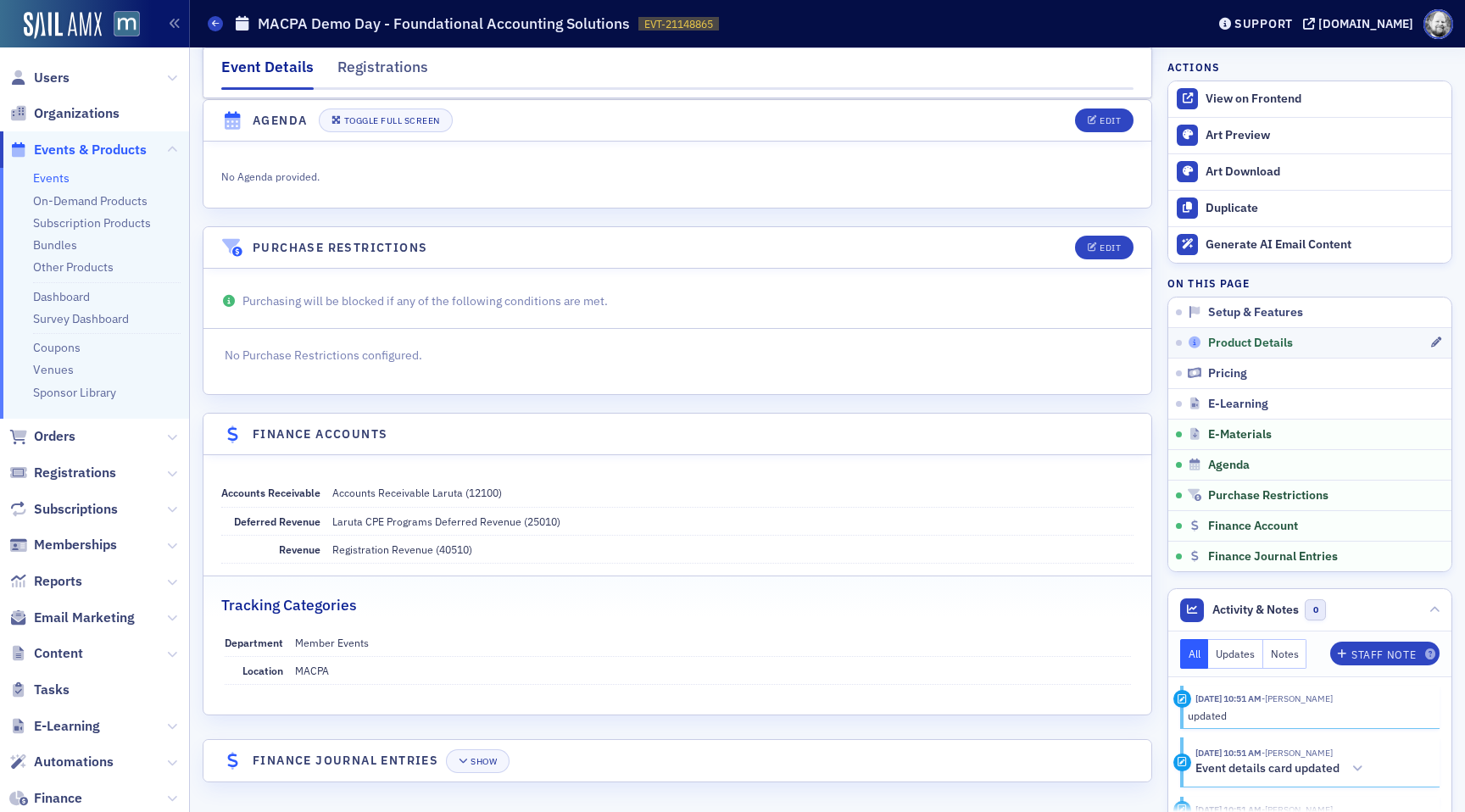
click at [1226, 346] on span "Product Details" at bounding box center [1250, 343] width 85 height 15
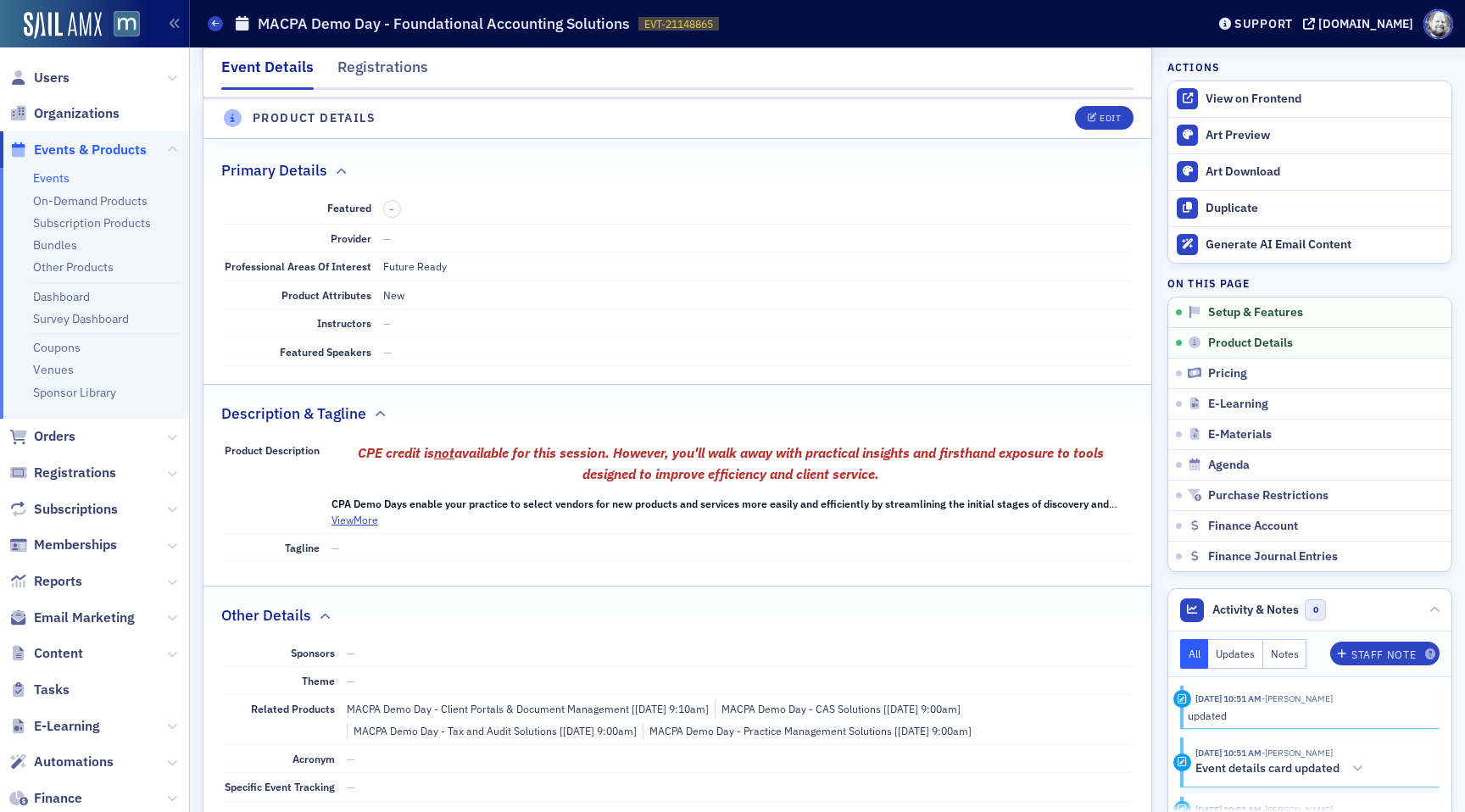
scroll to position [473, 0]
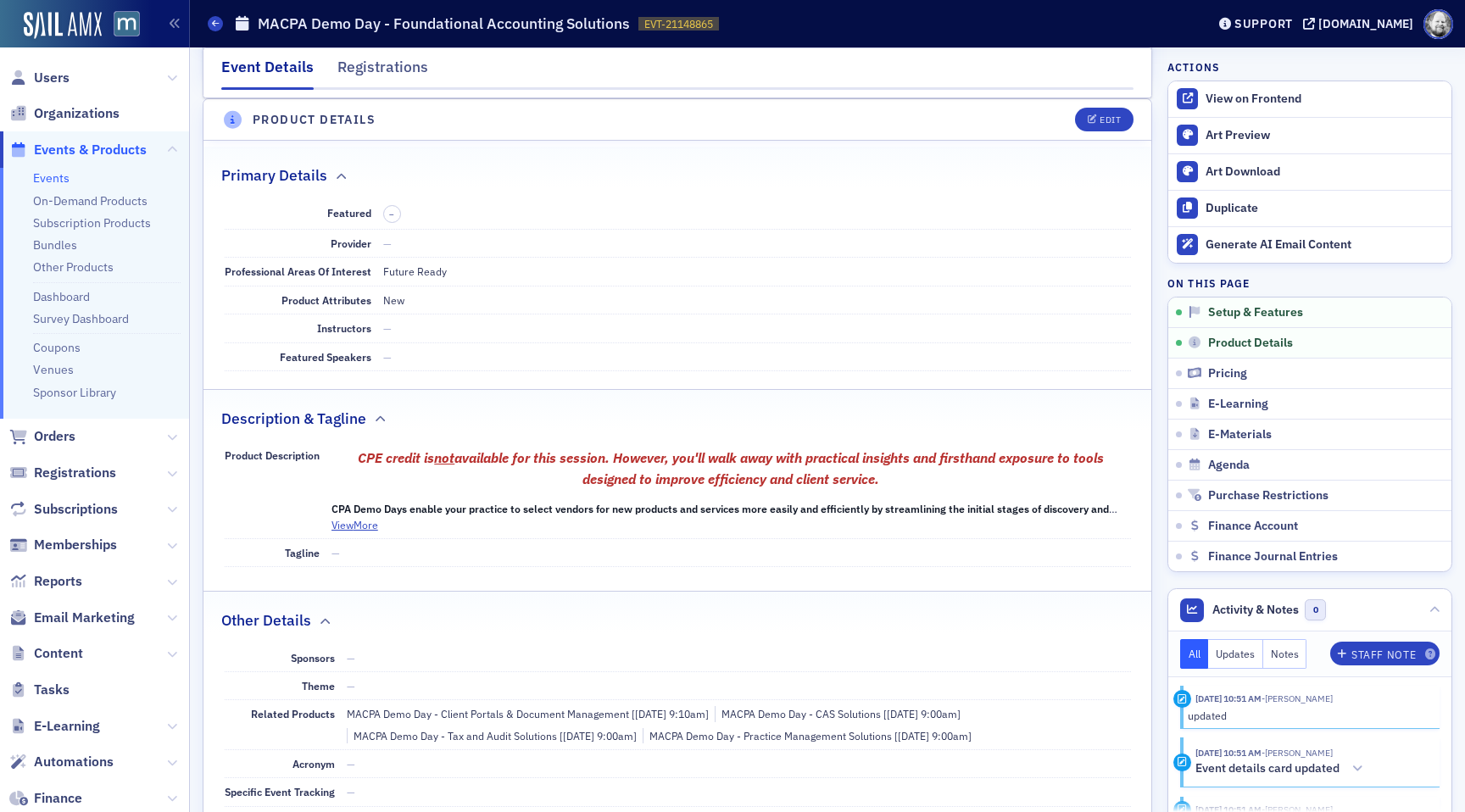
click at [1097, 104] on header "Product Details Edit" at bounding box center [677, 120] width 948 height 41
click at [1098, 114] on button "Edit" at bounding box center [1104, 119] width 58 height 24
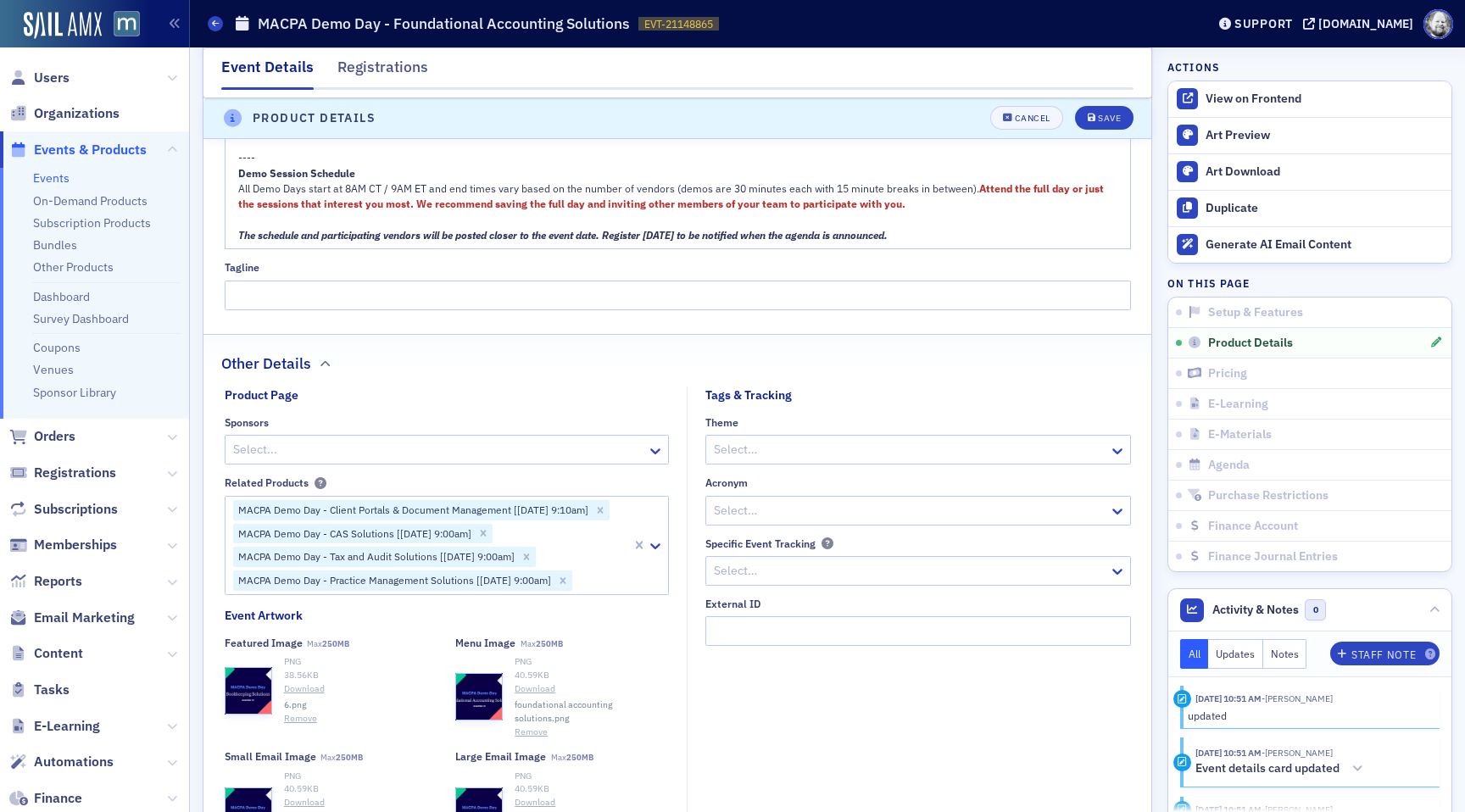
scroll to position [1406, 0]
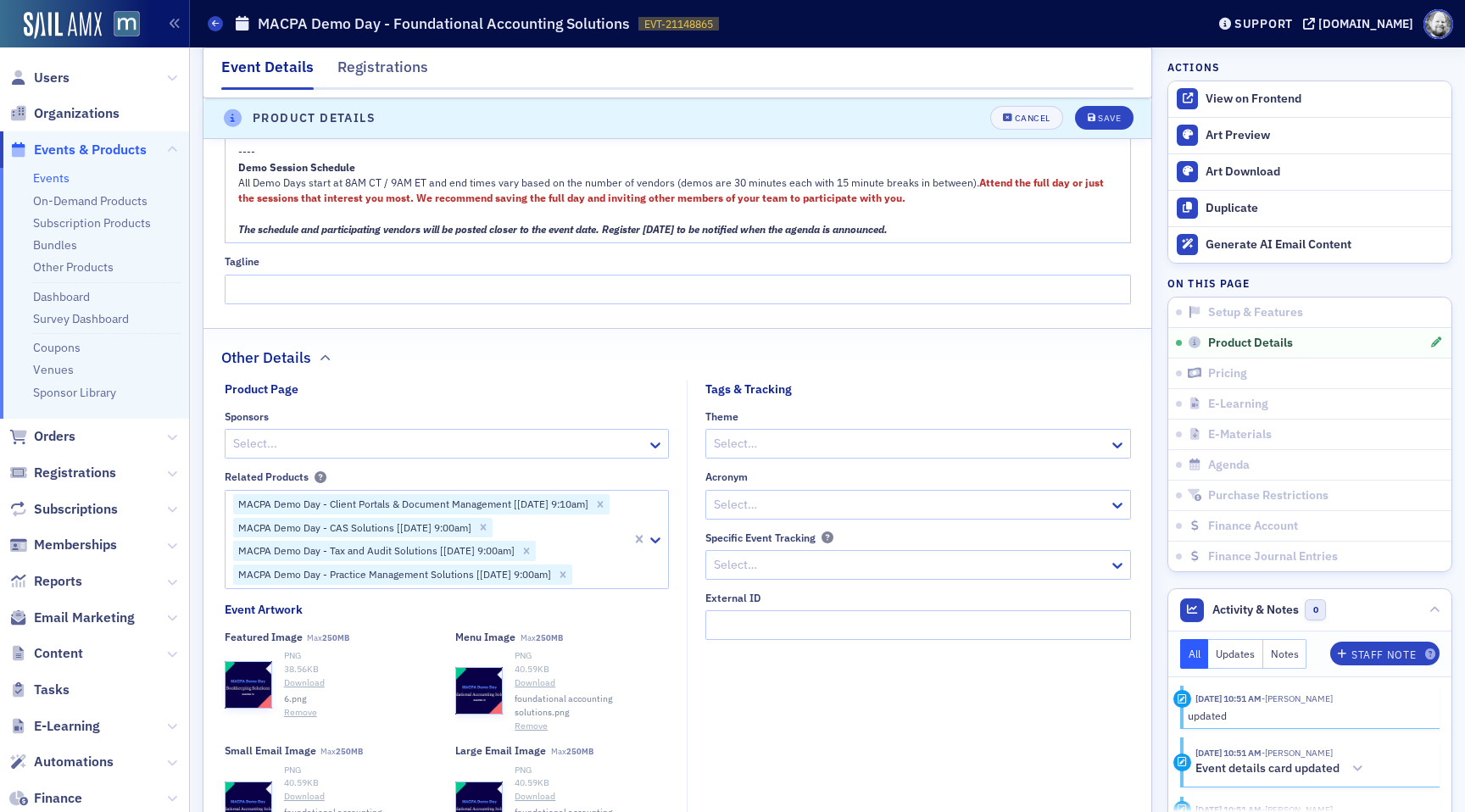
click at [529, 720] on button "Remove" at bounding box center [531, 726] width 33 height 13
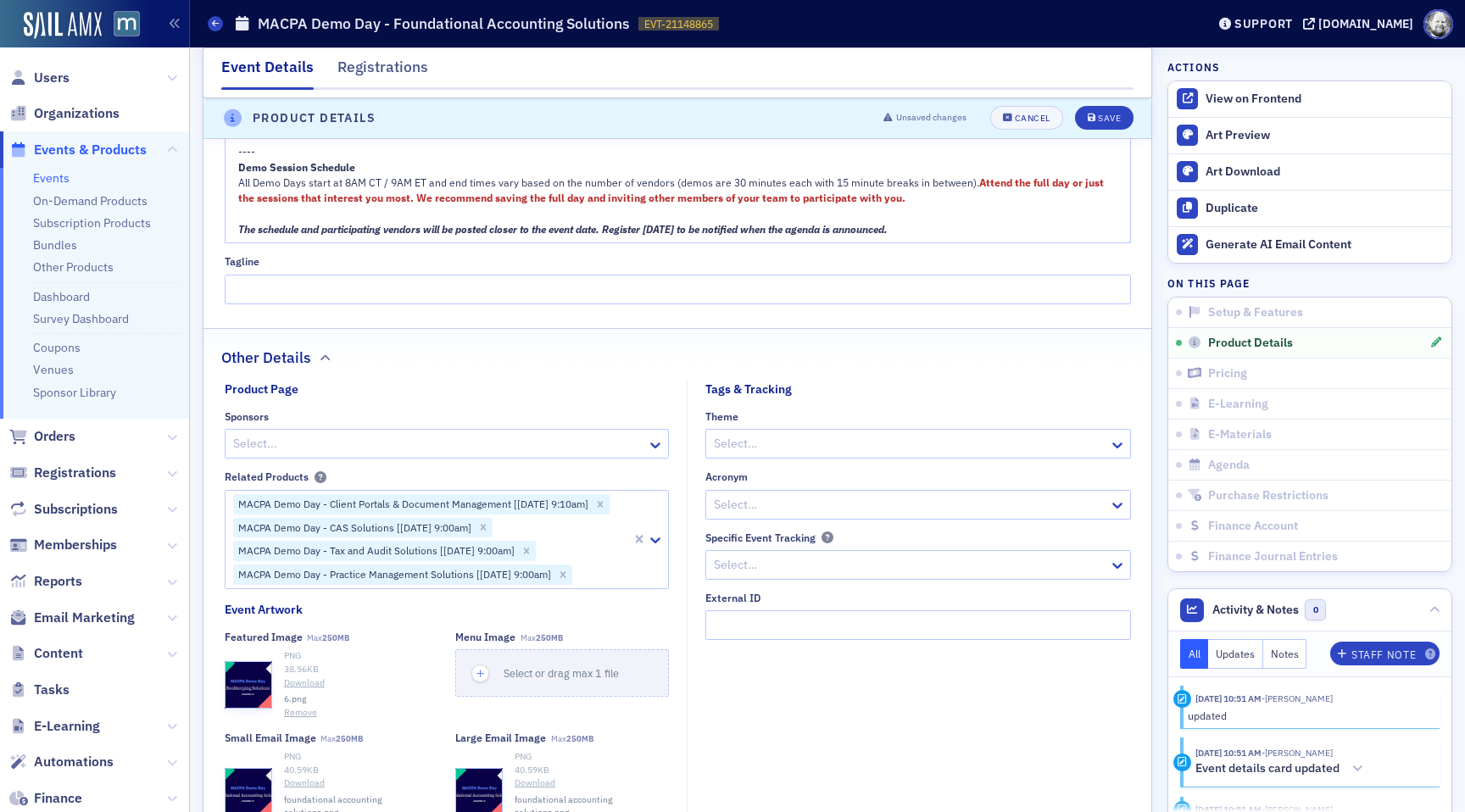
click at [301, 715] on button "Remove" at bounding box center [300, 712] width 33 height 13
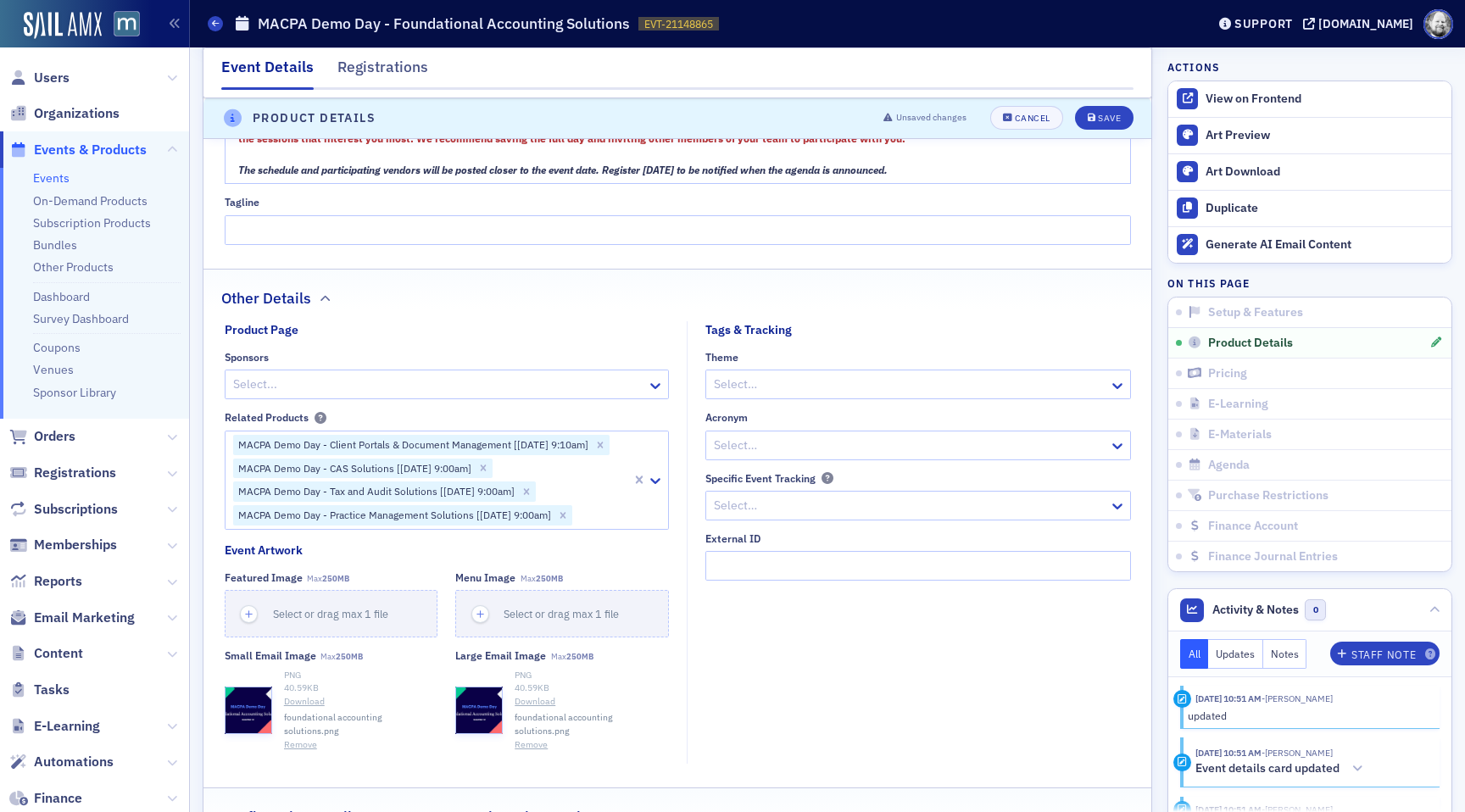
scroll to position [1490, 0]
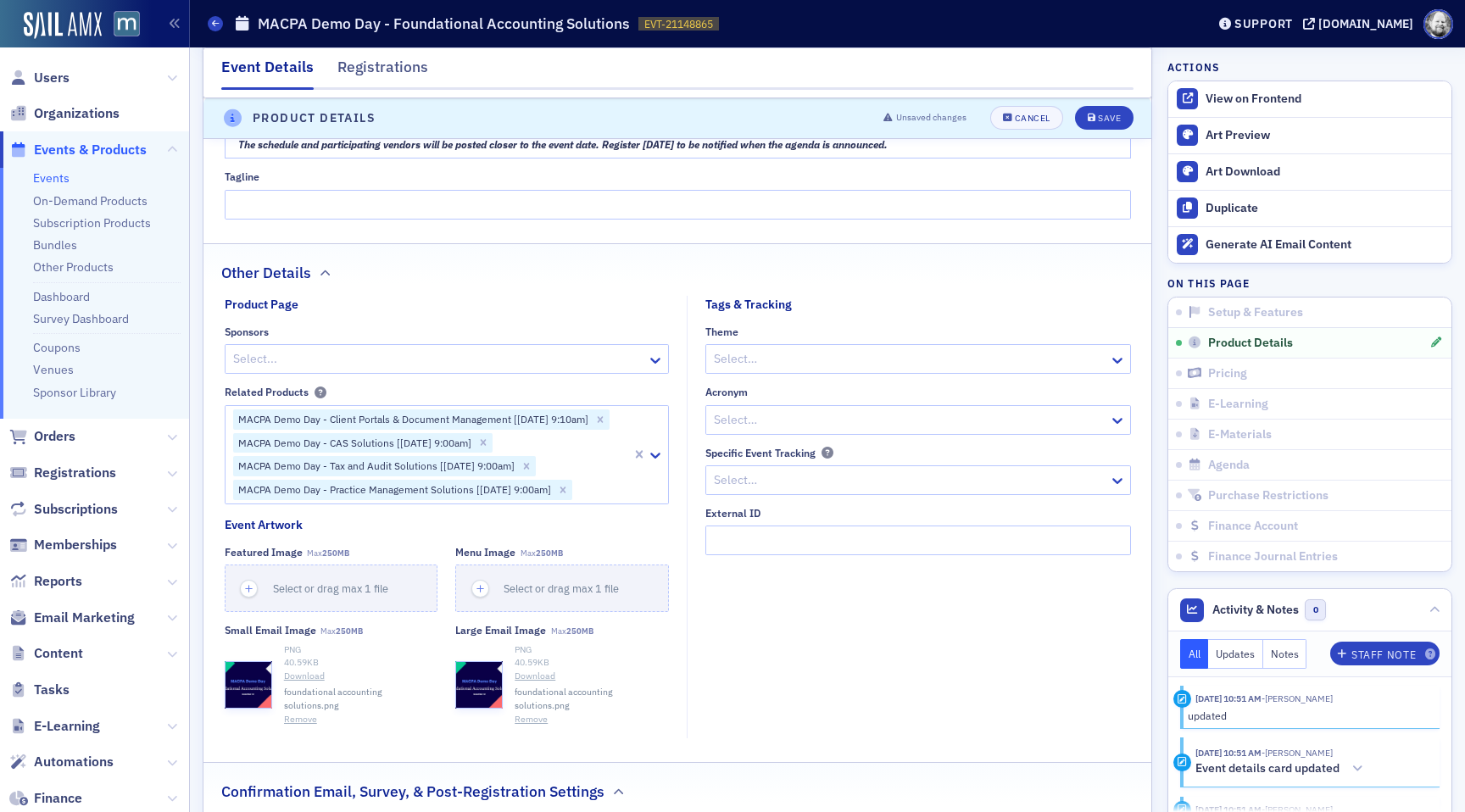
click at [300, 712] on button "Remove" at bounding box center [300, 719] width 33 height 13
click at [536, 712] on button "Remove" at bounding box center [531, 719] width 33 height 13
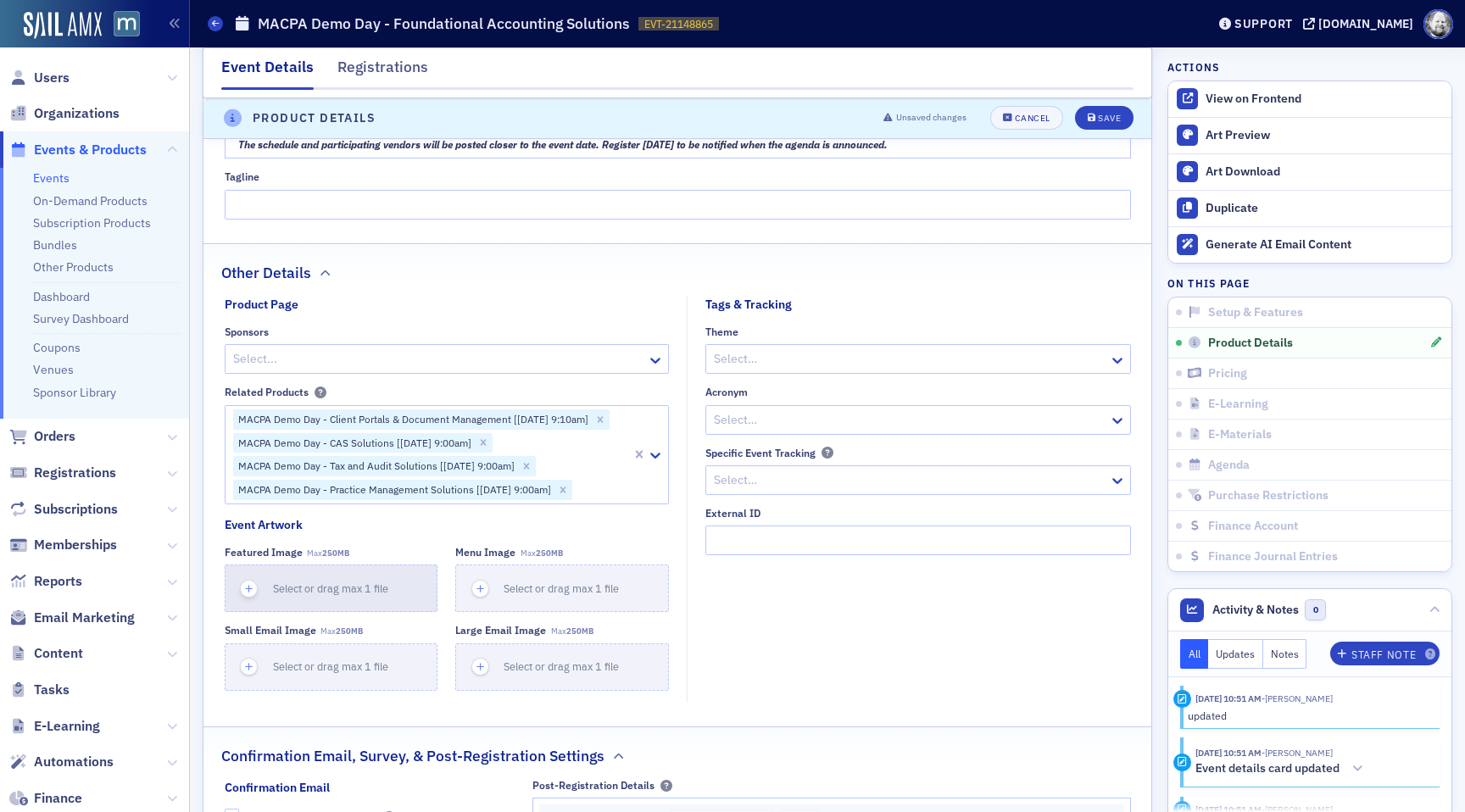
click at [363, 605] on button "Select or drag max 1 file" at bounding box center [331, 588] width 213 height 48
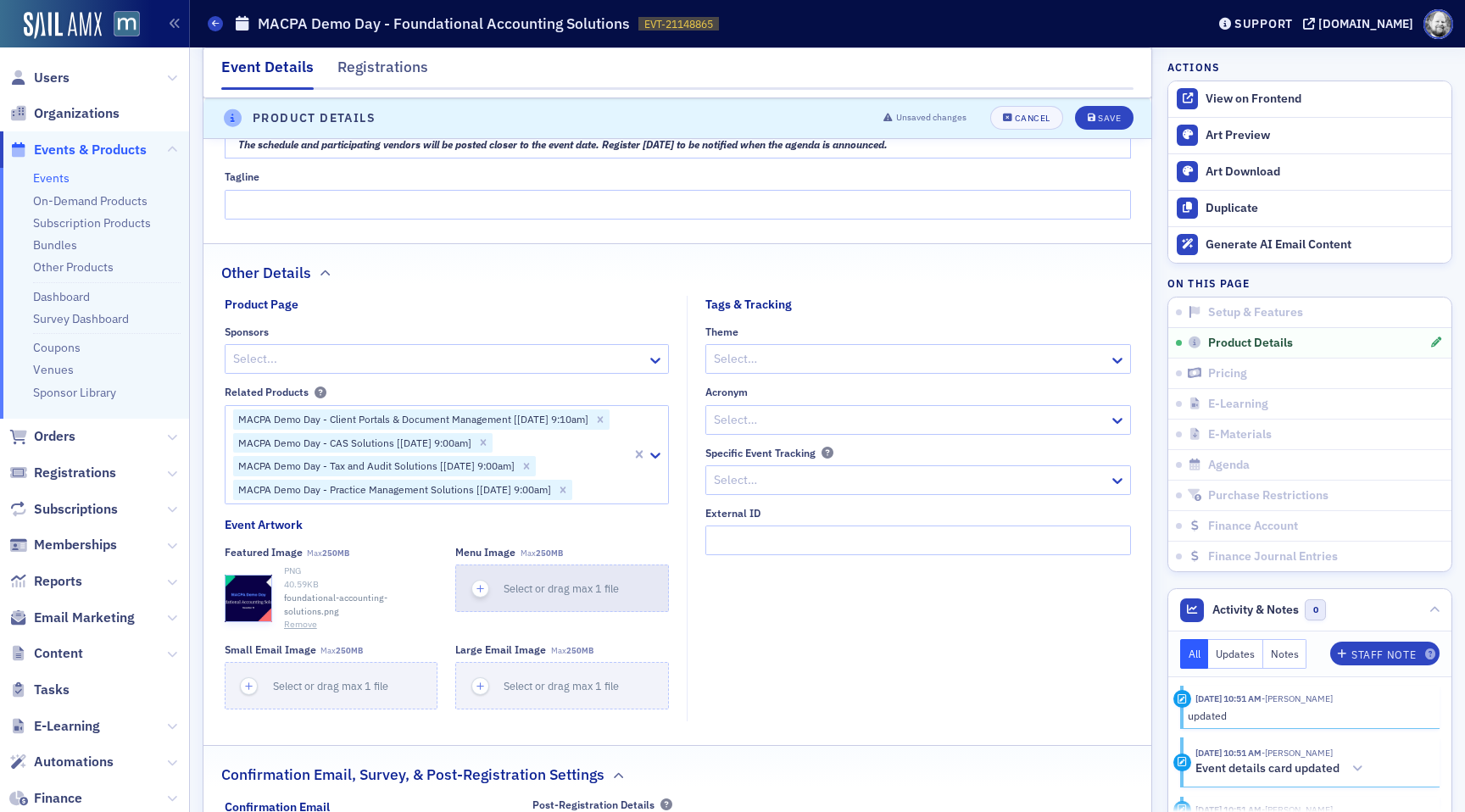
click at [549, 588] on span "Select or drag max 1 file" at bounding box center [561, 587] width 115 height 13
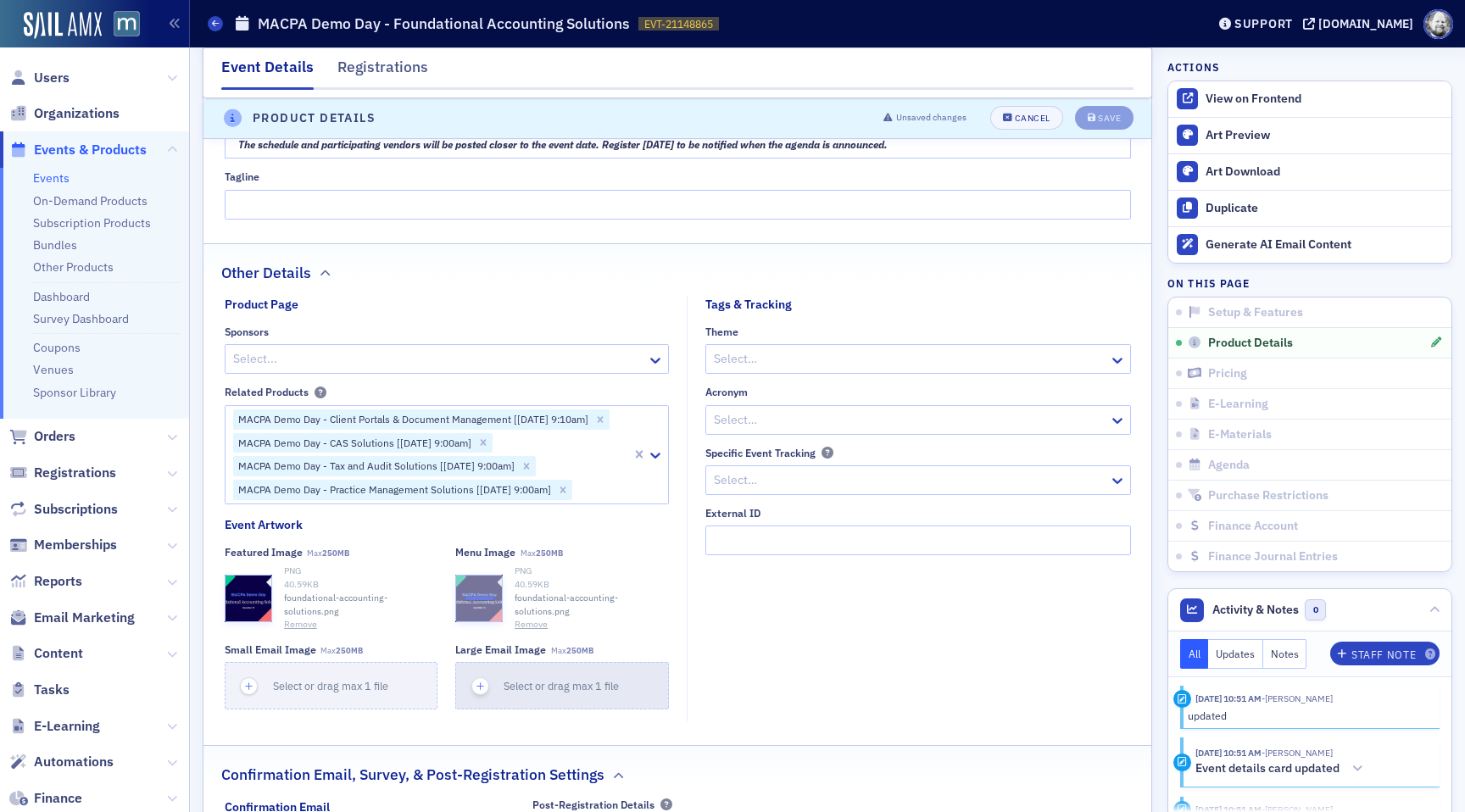
click at [514, 688] on span "Select or drag max 1 file" at bounding box center [561, 685] width 115 height 13
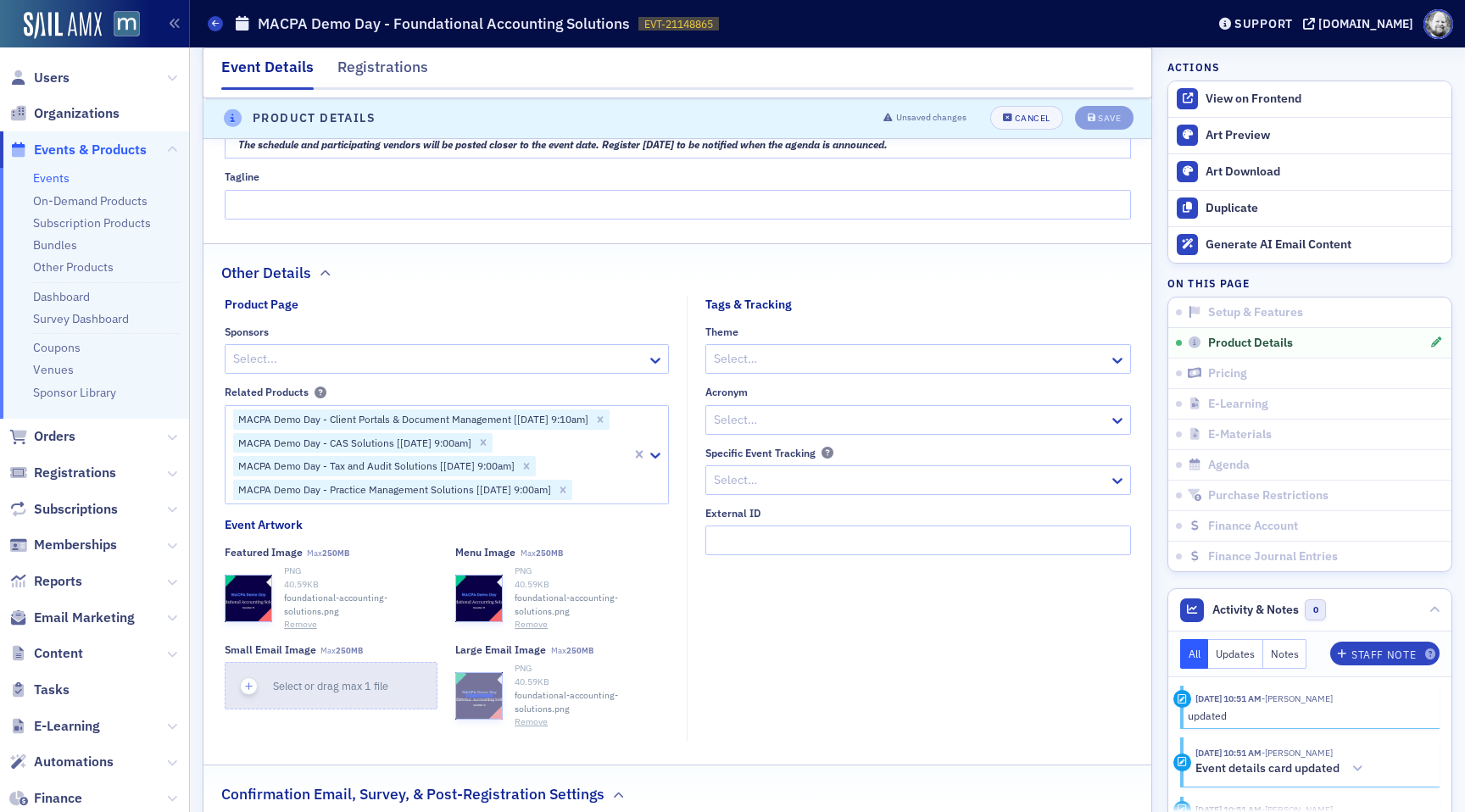
click at [332, 661] on button "Select or drag max 1 file" at bounding box center [331, 685] width 213 height 48
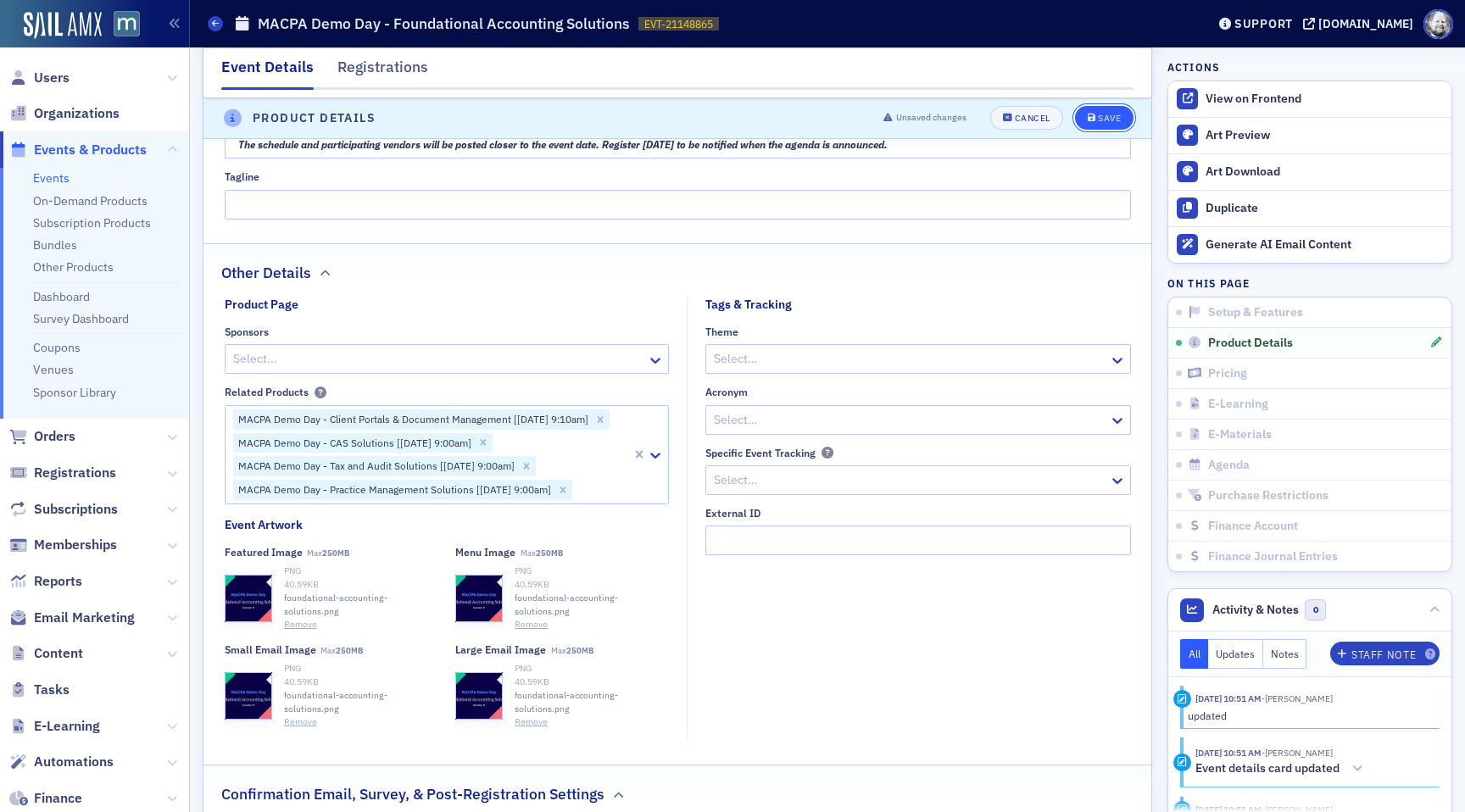
click at [1114, 122] on div "Save" at bounding box center [1109, 119] width 23 height 10
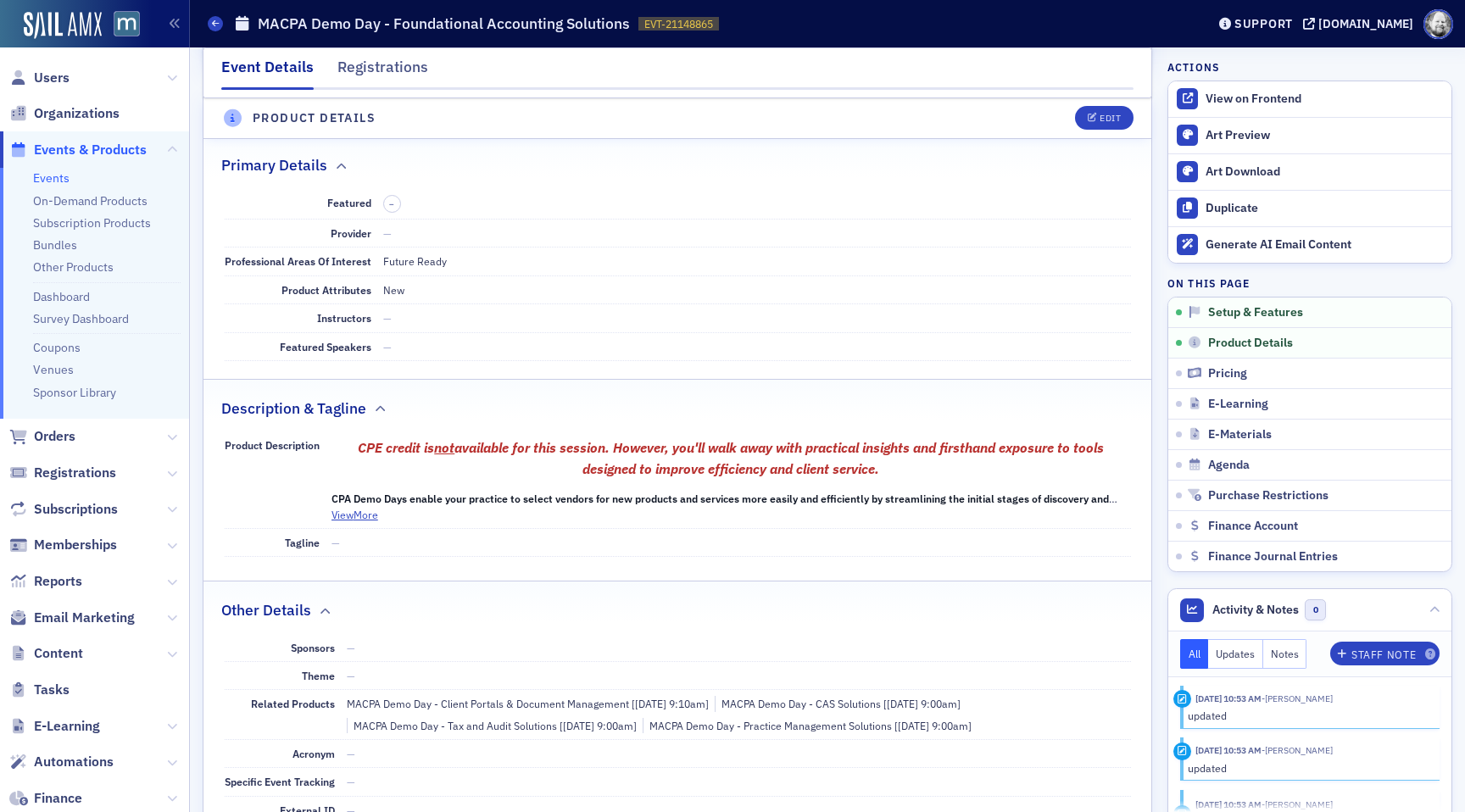
scroll to position [473, 0]
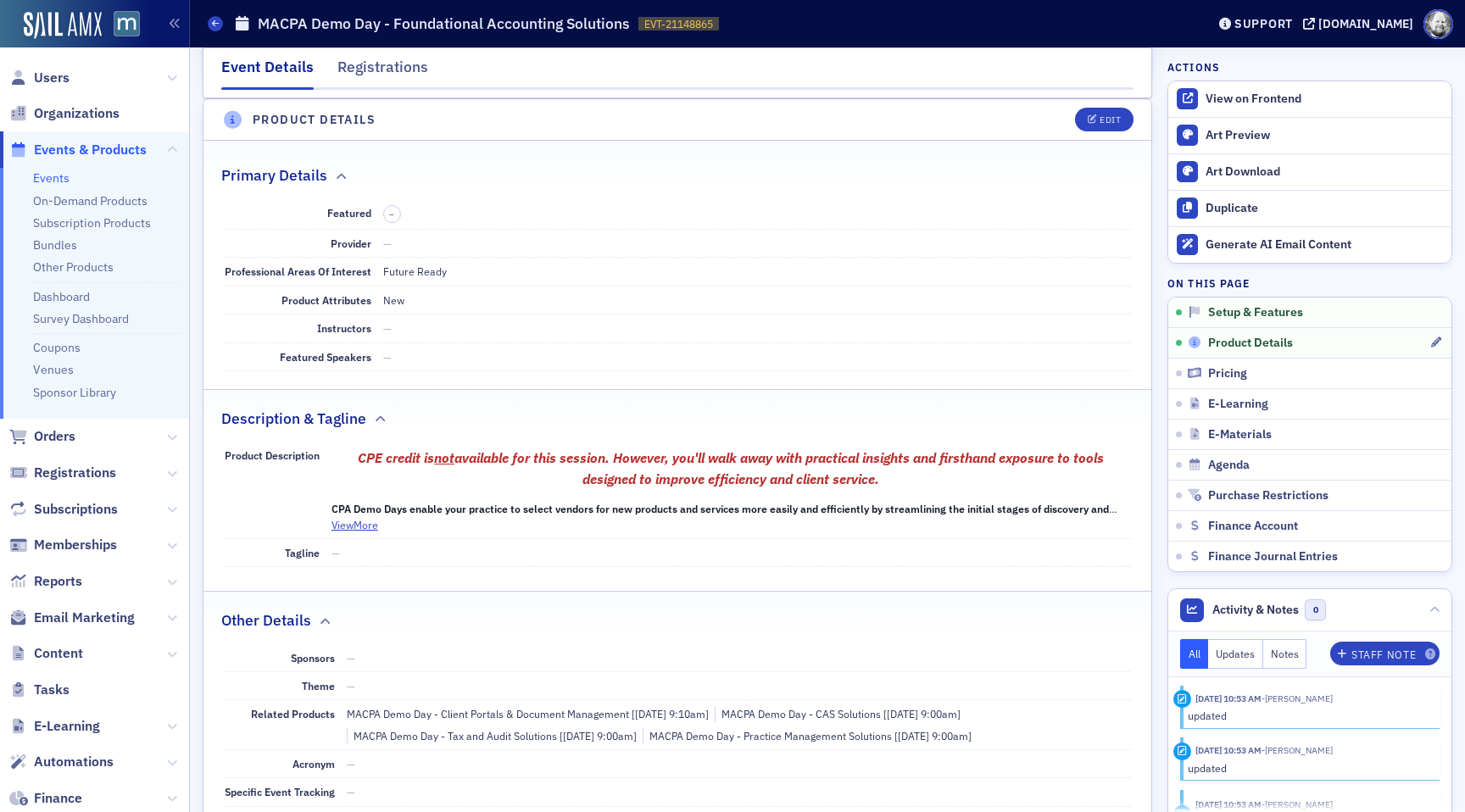
click at [1246, 336] on span "Product Details" at bounding box center [1250, 343] width 85 height 15
click at [1255, 337] on span "Product Details" at bounding box center [1250, 343] width 85 height 15
click at [1098, 124] on button "Edit" at bounding box center [1104, 119] width 58 height 24
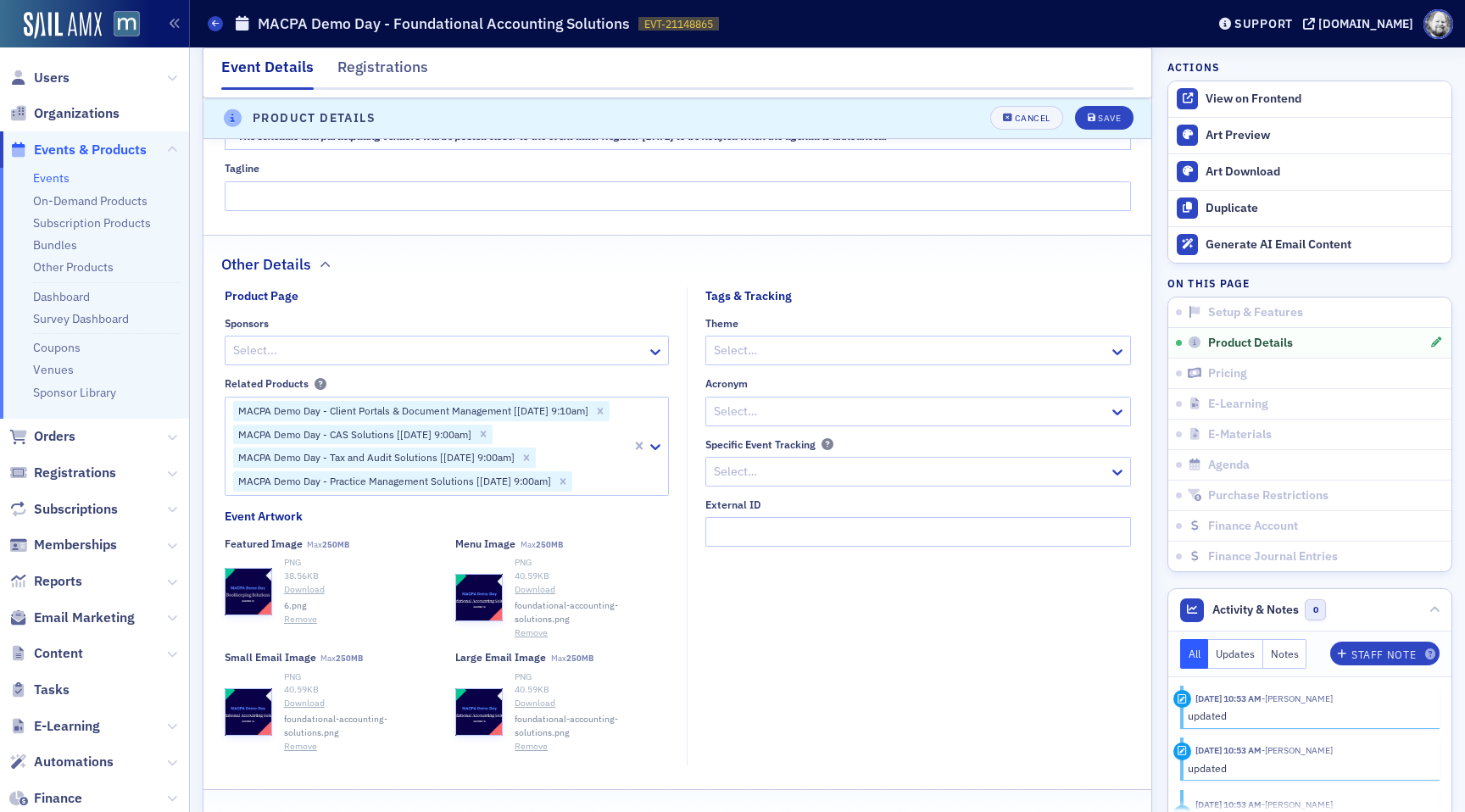
scroll to position [1502, 0]
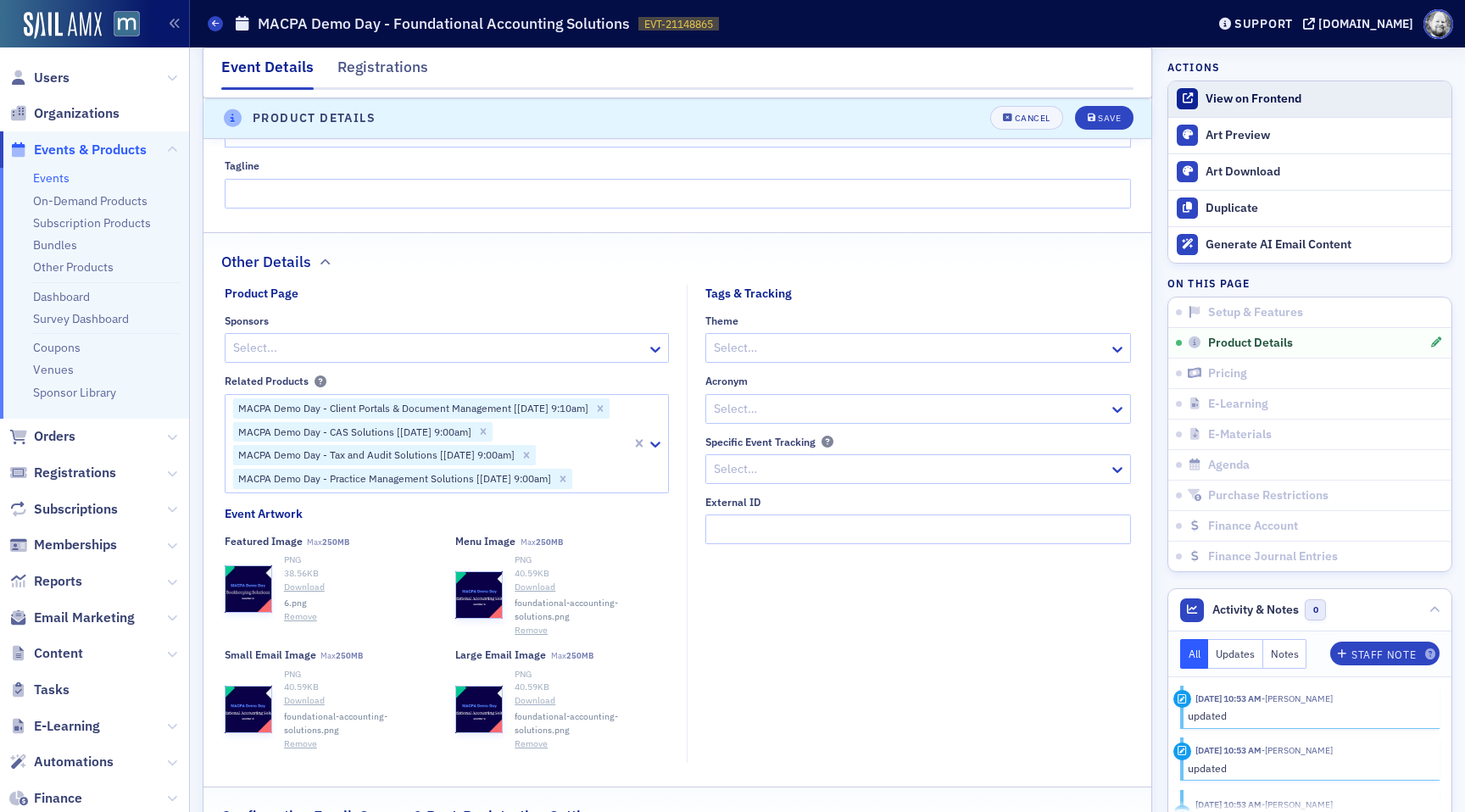
click at [1251, 92] on div "View on Frontend" at bounding box center [1323, 99] width 237 height 15
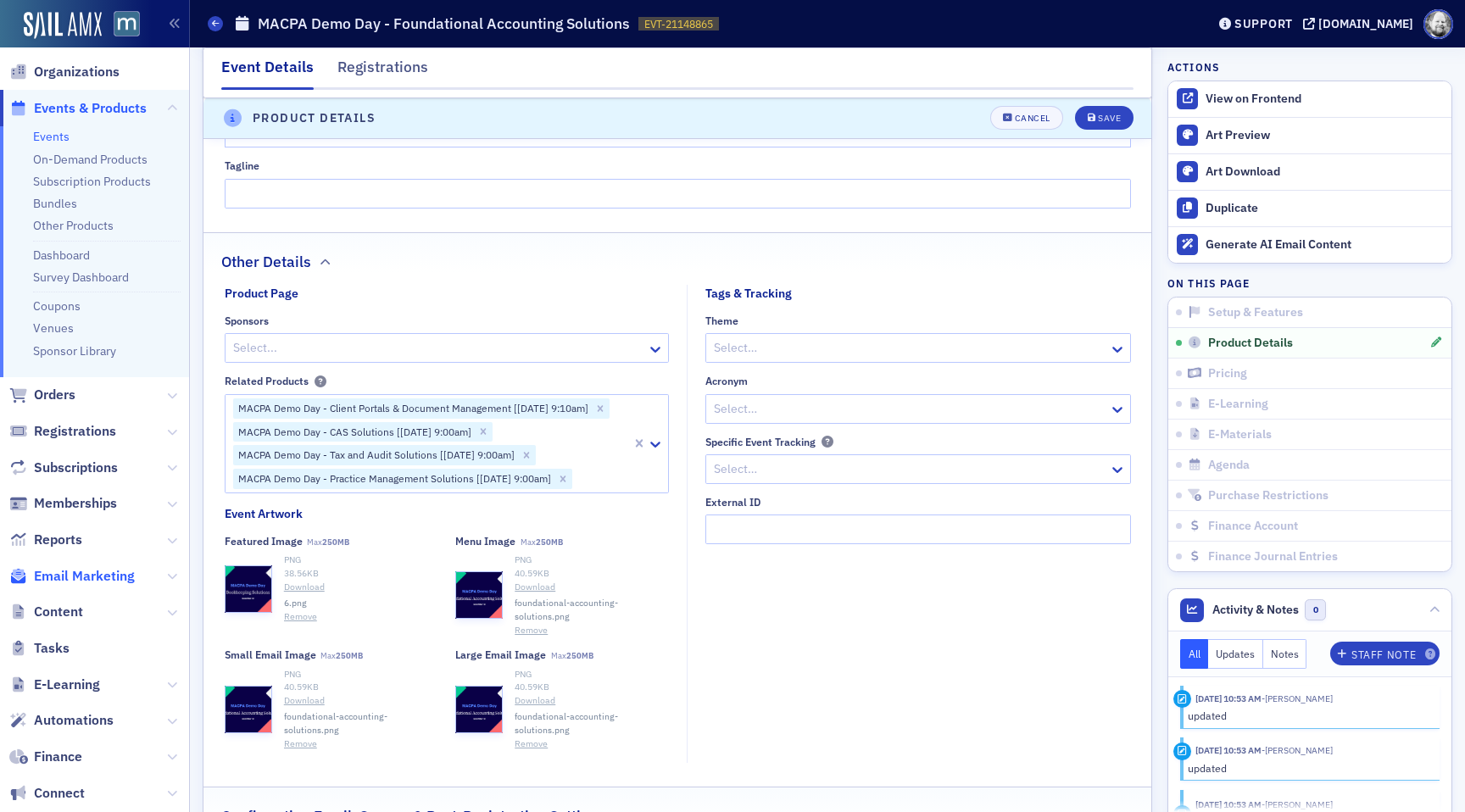
scroll to position [50, 0]
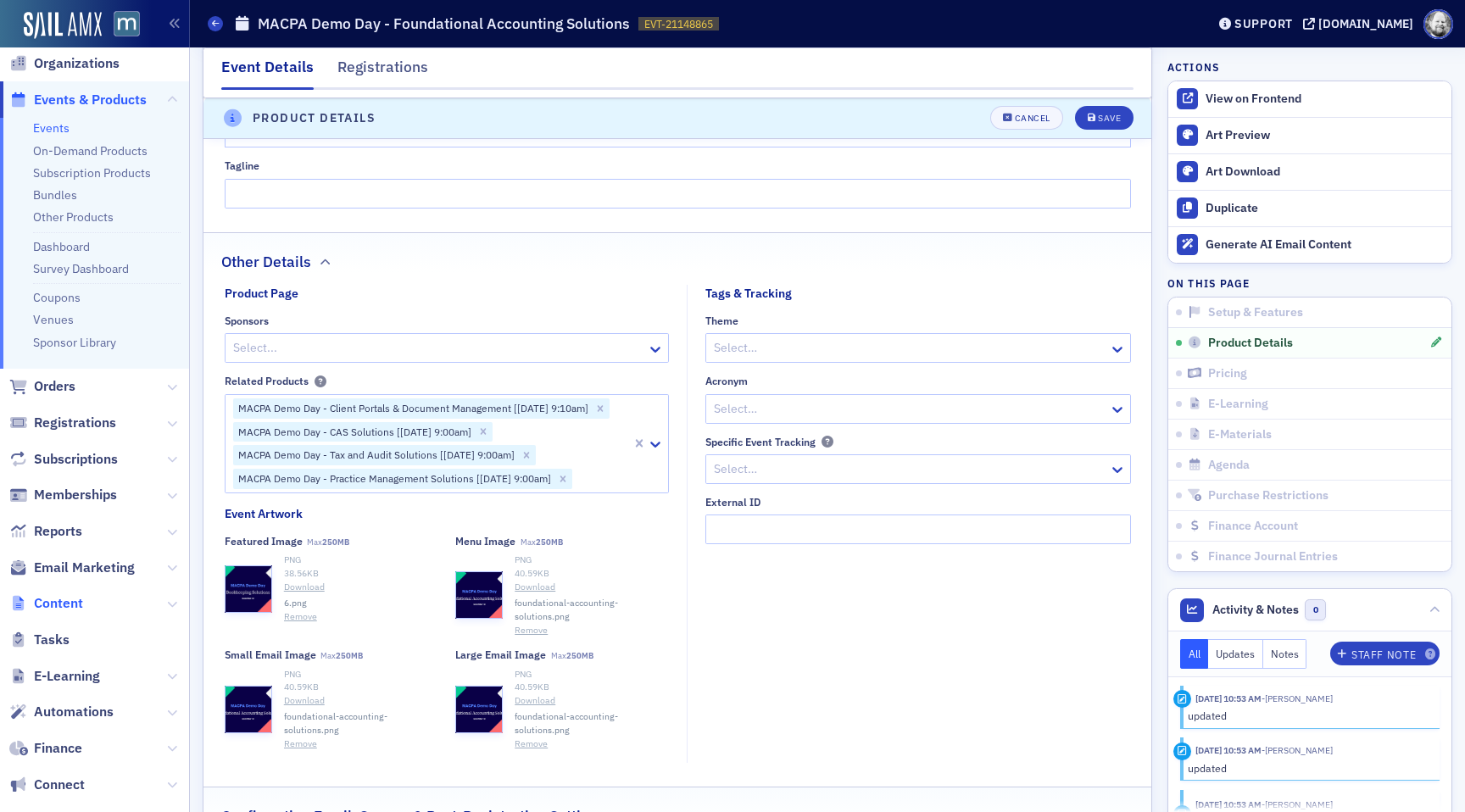
click at [78, 599] on span "Content" at bounding box center [58, 602] width 49 height 18
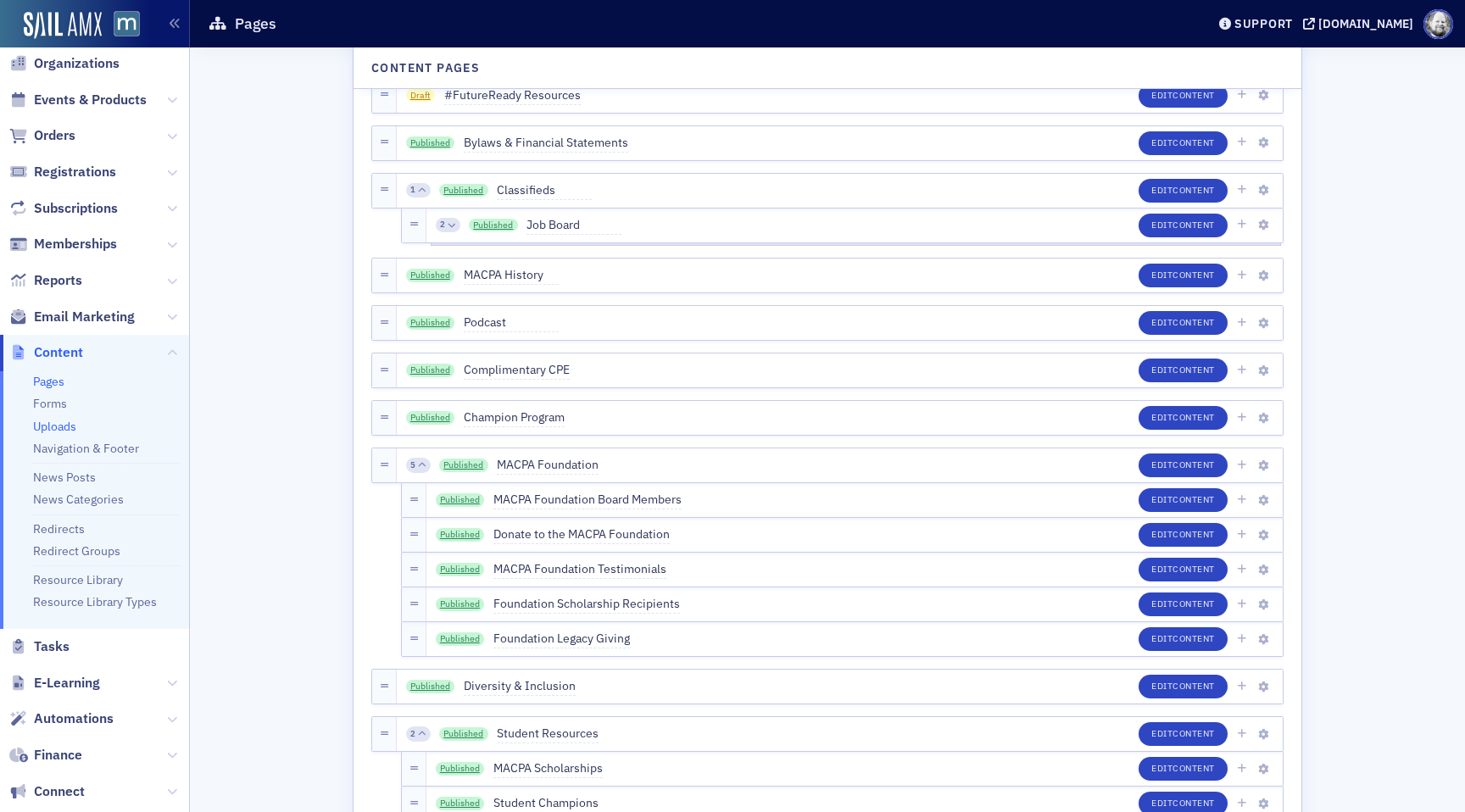
click at [66, 421] on link "Uploads" at bounding box center [55, 425] width 43 height 15
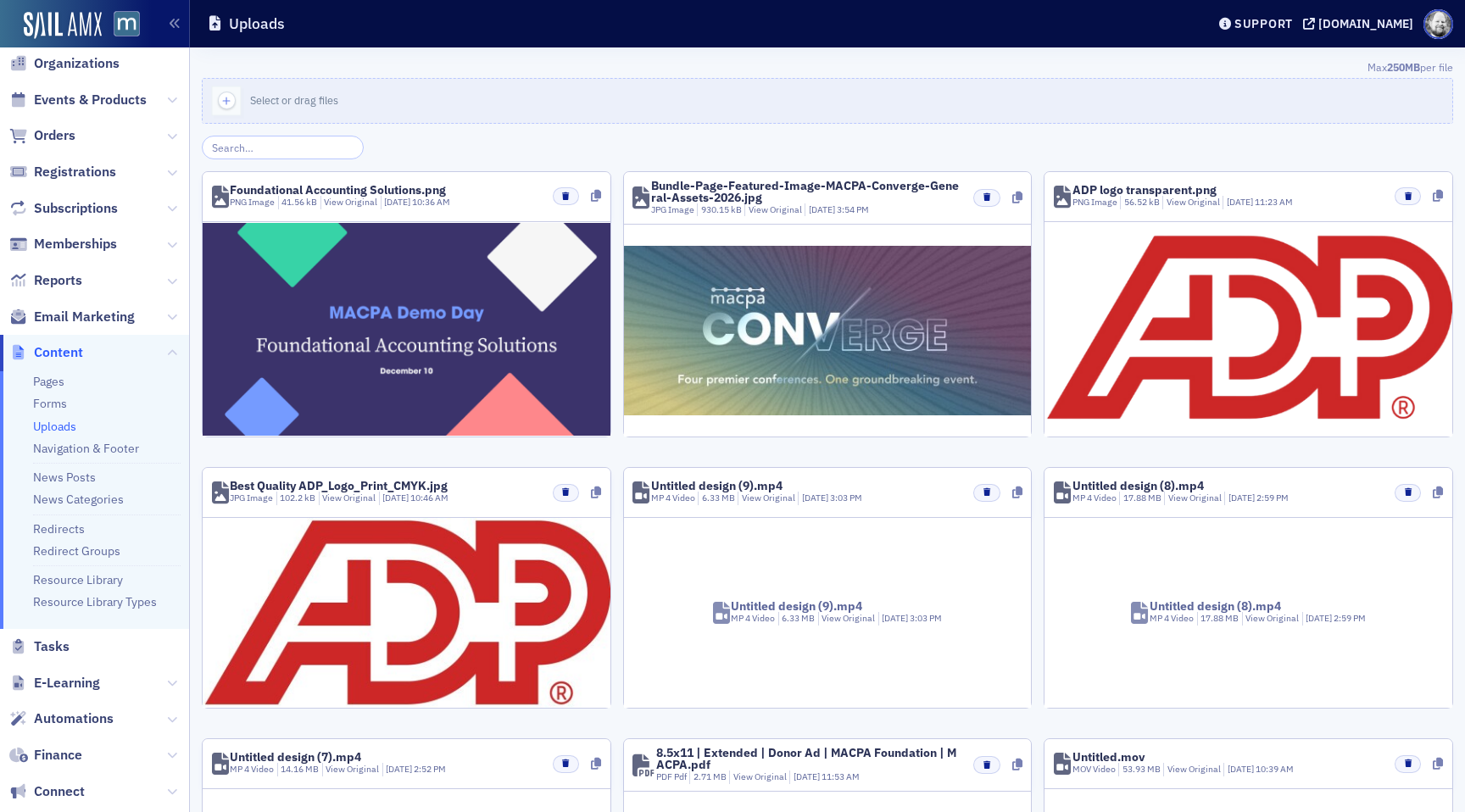
type input "6"
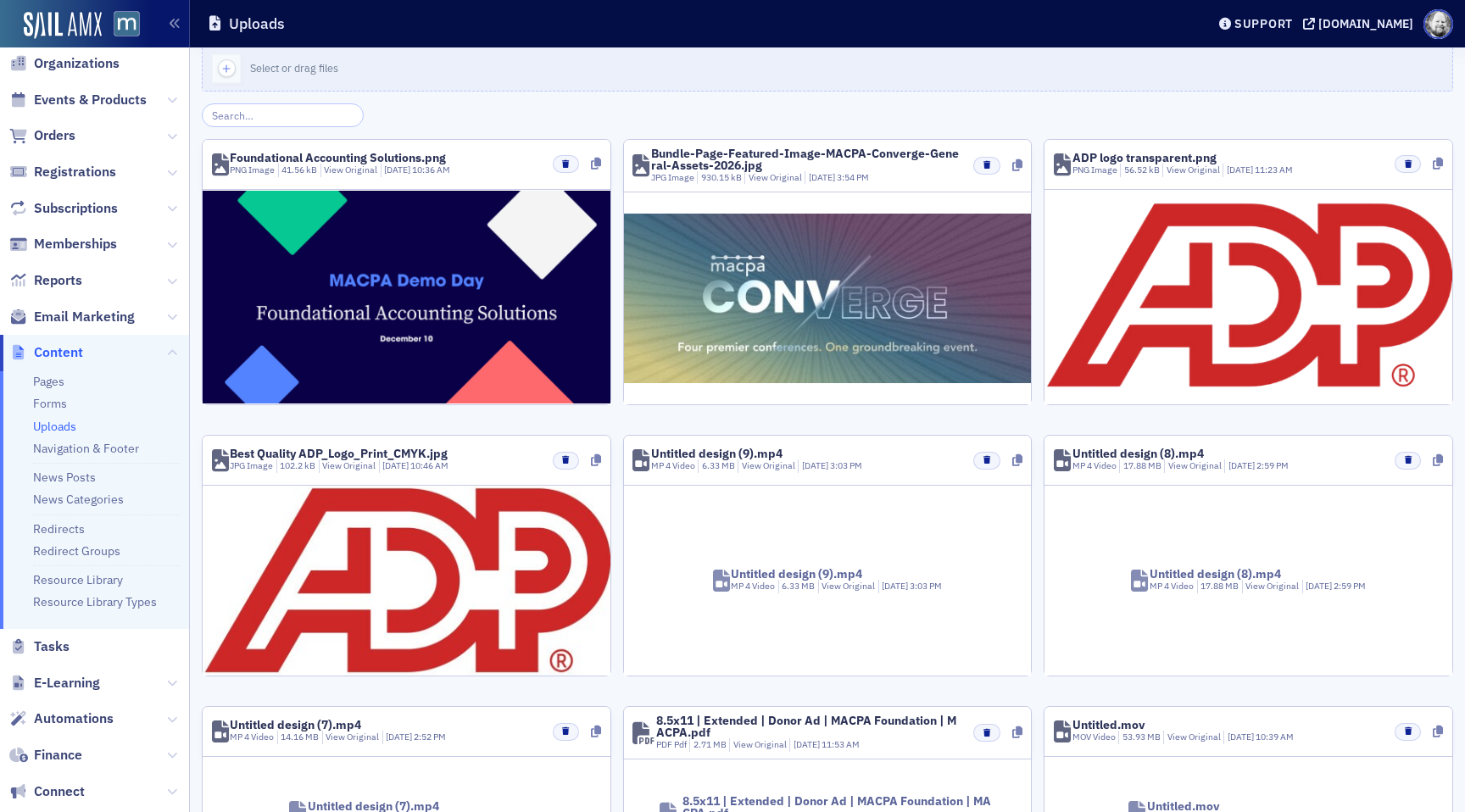
scroll to position [39, 0]
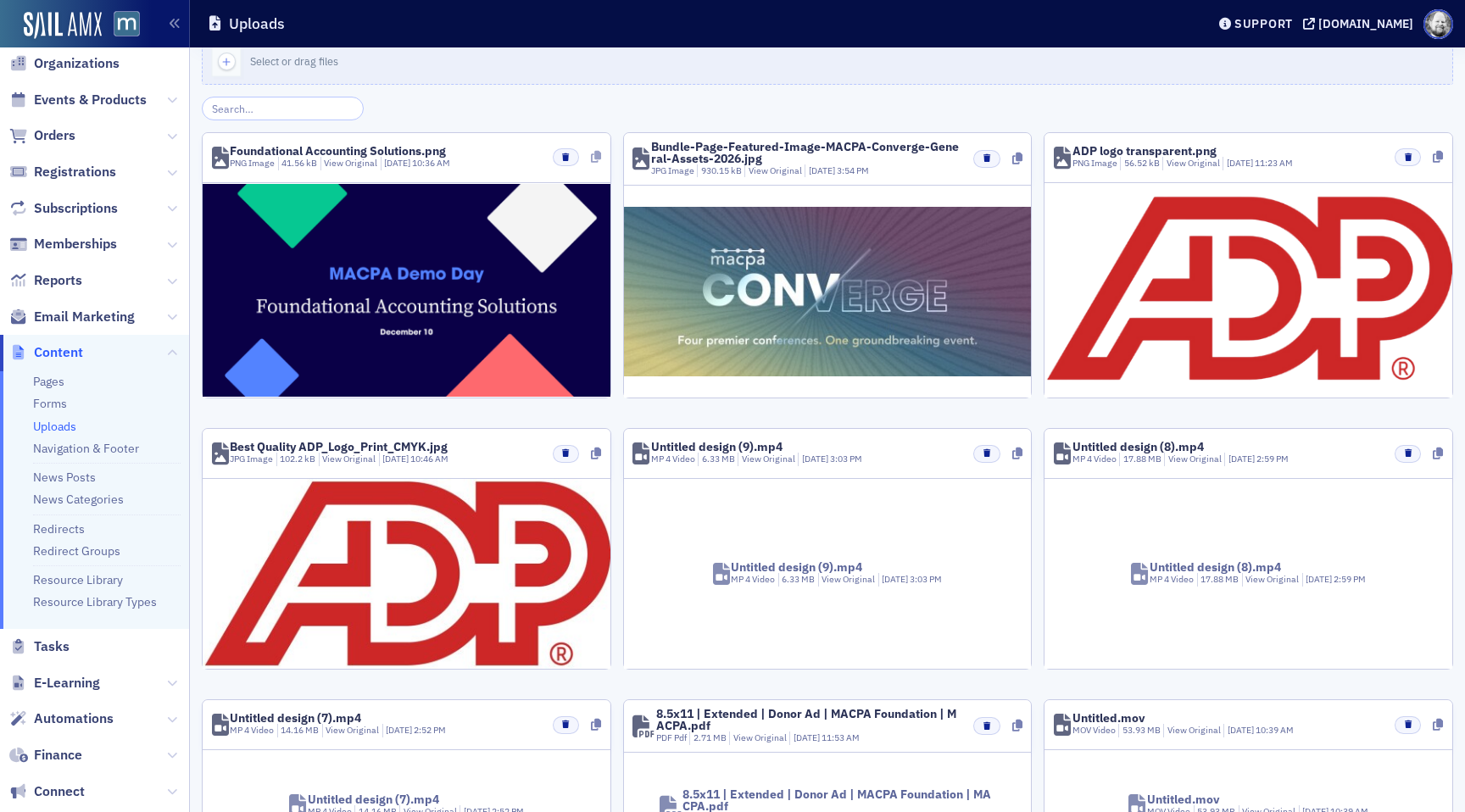
click at [596, 160] on icon at bounding box center [596, 156] width 11 height 11
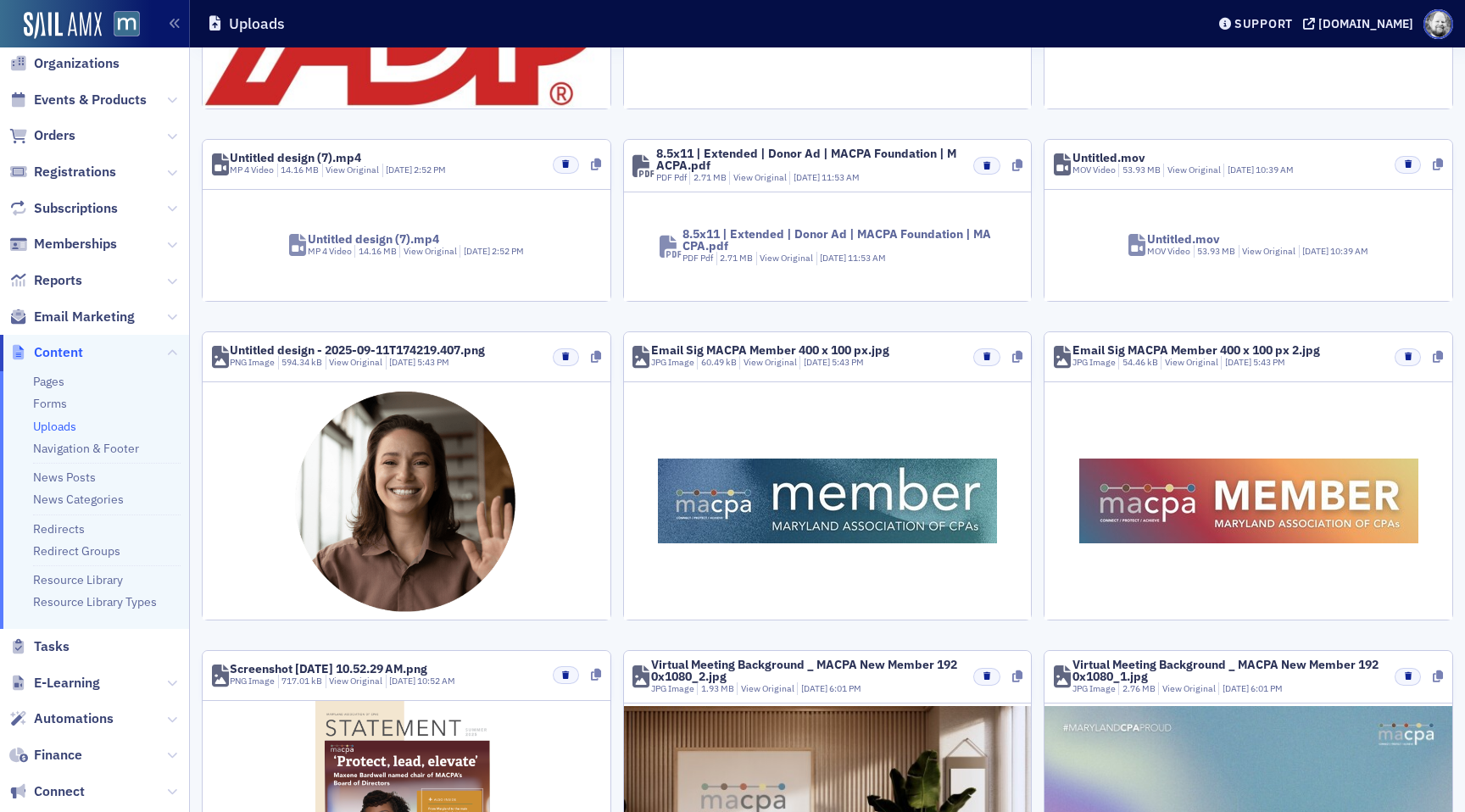
scroll to position [796, 0]
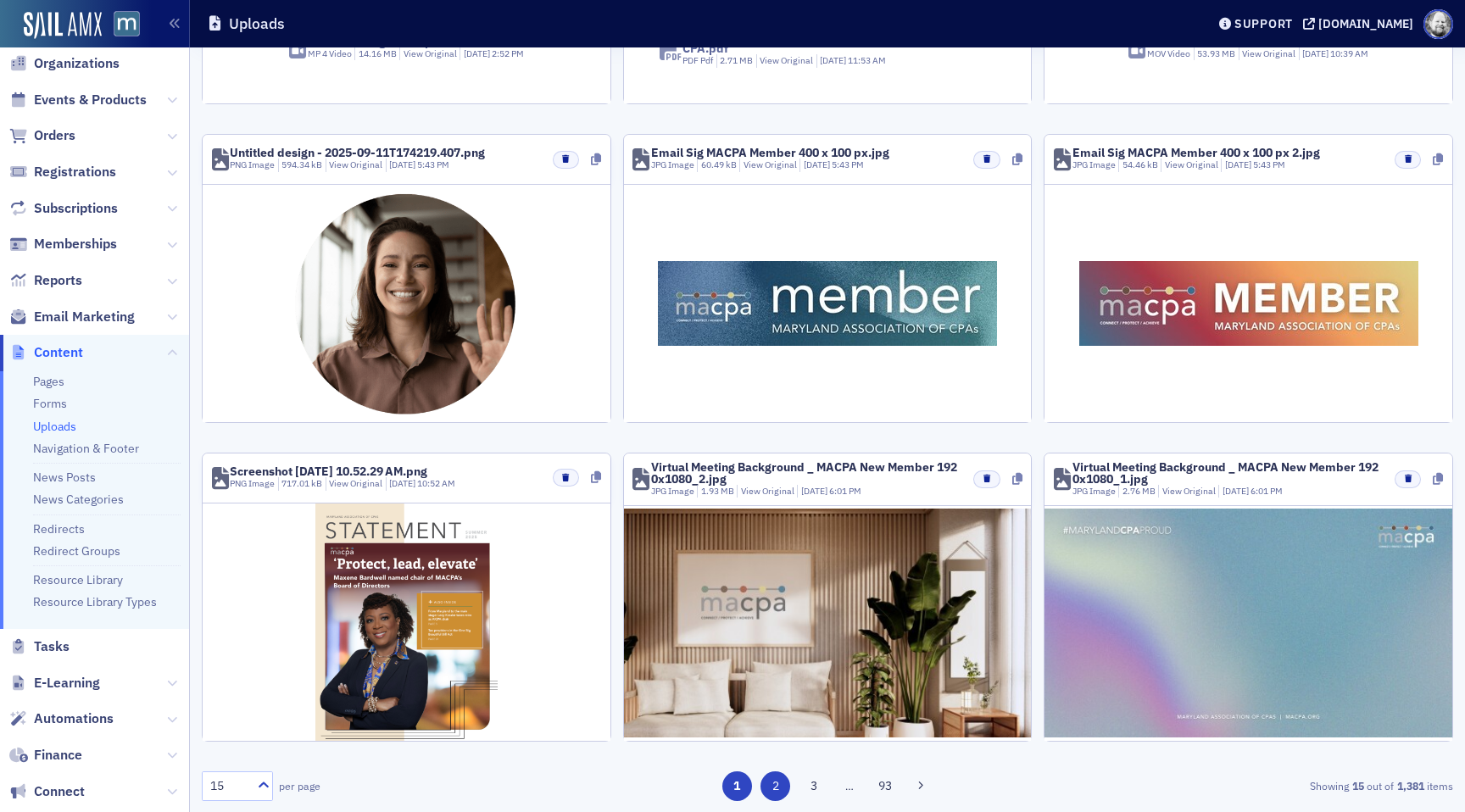
click at [774, 786] on button "2" at bounding box center [775, 786] width 30 height 30
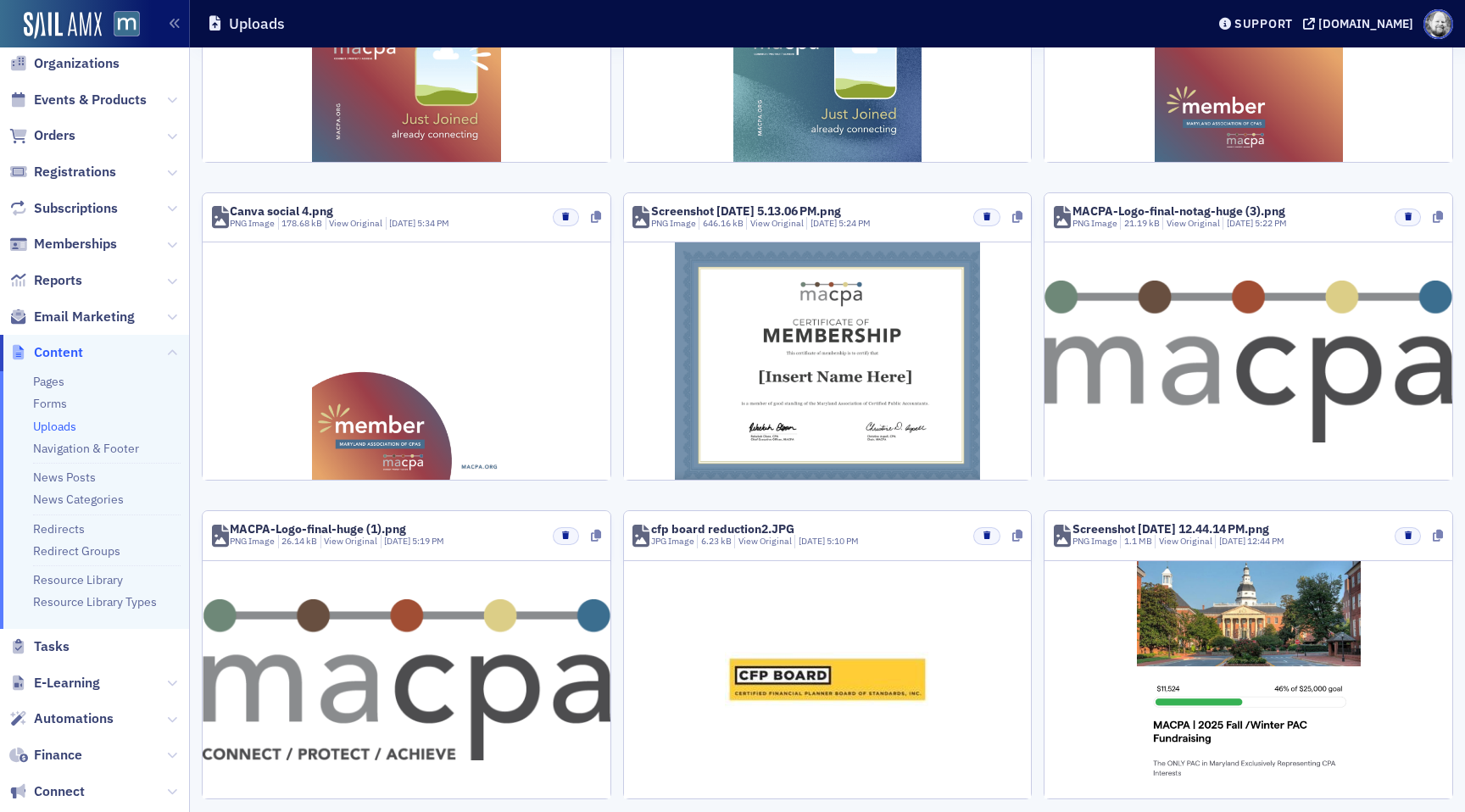
scroll to position [996, 0]
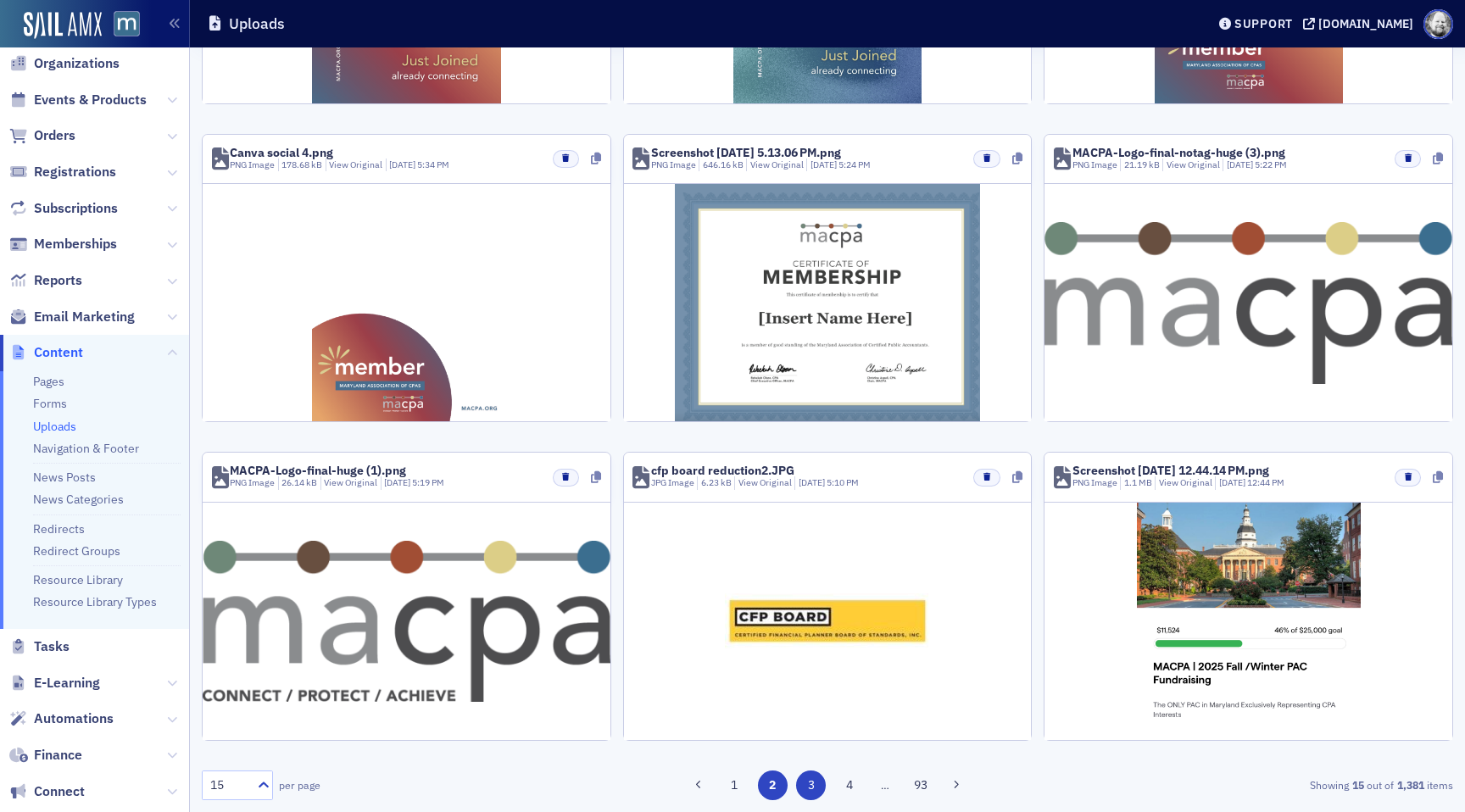
click at [810, 786] on button "3" at bounding box center [810, 786] width 30 height 30
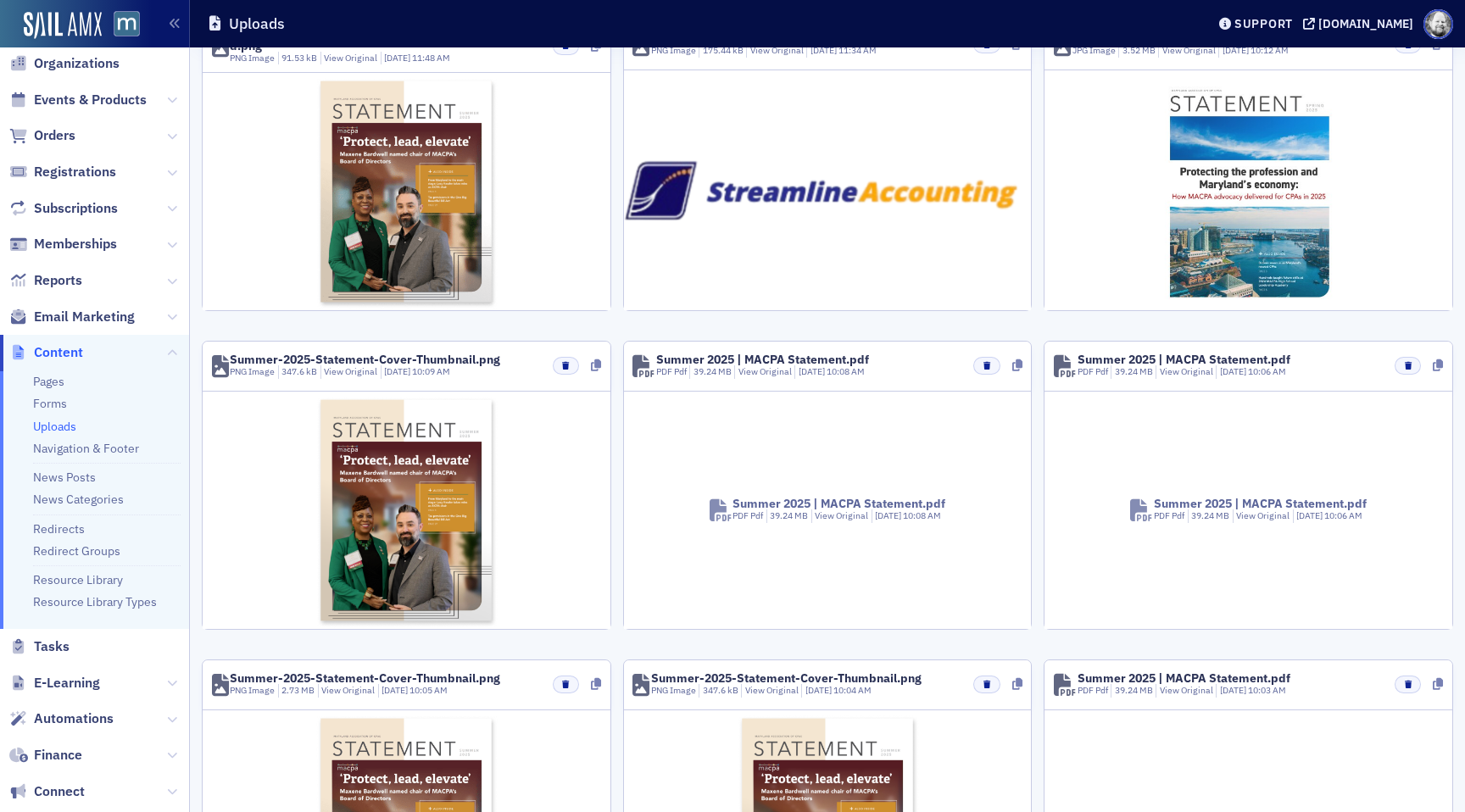
scroll to position [998, 0]
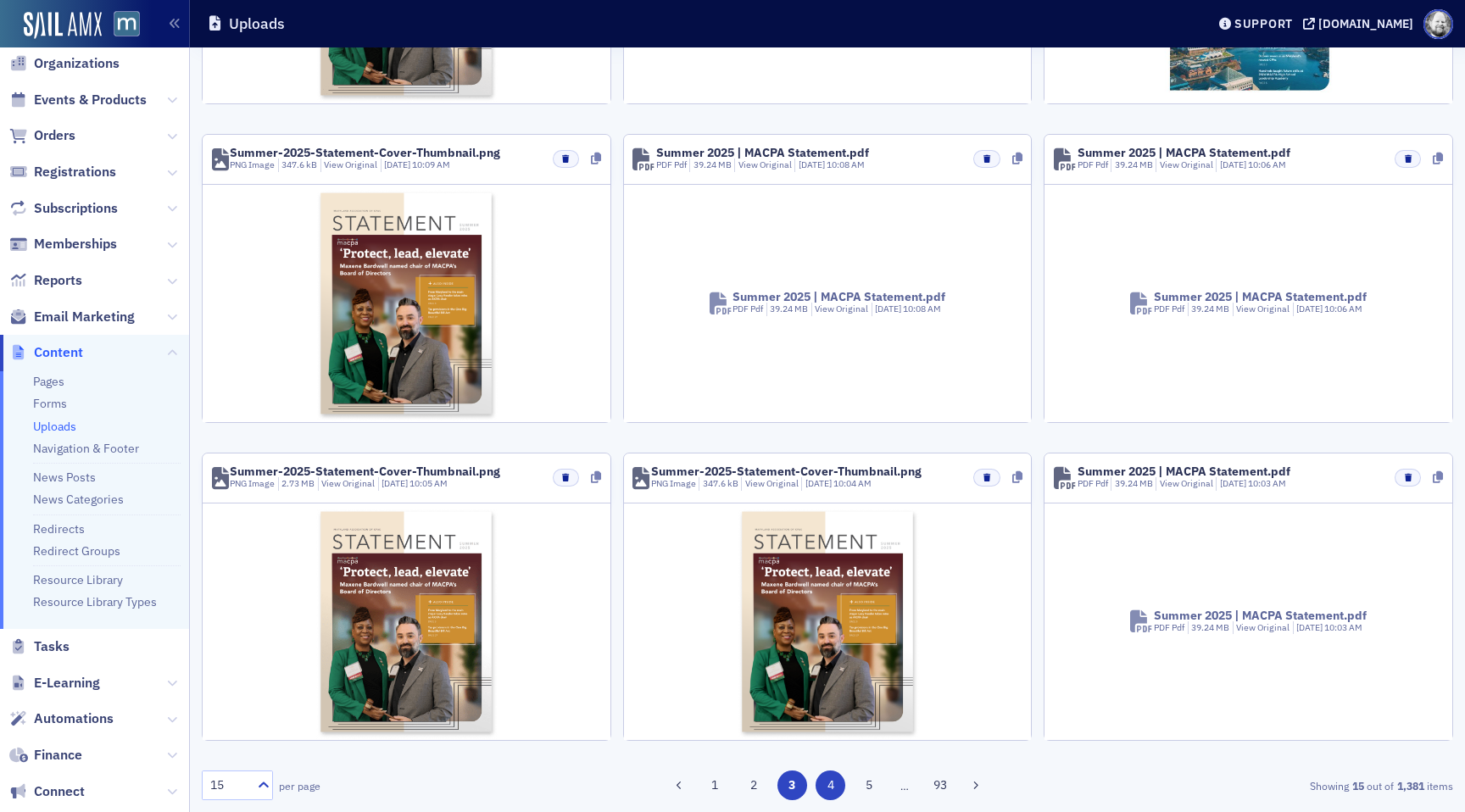
click at [829, 784] on button "4" at bounding box center [831, 786] width 30 height 30
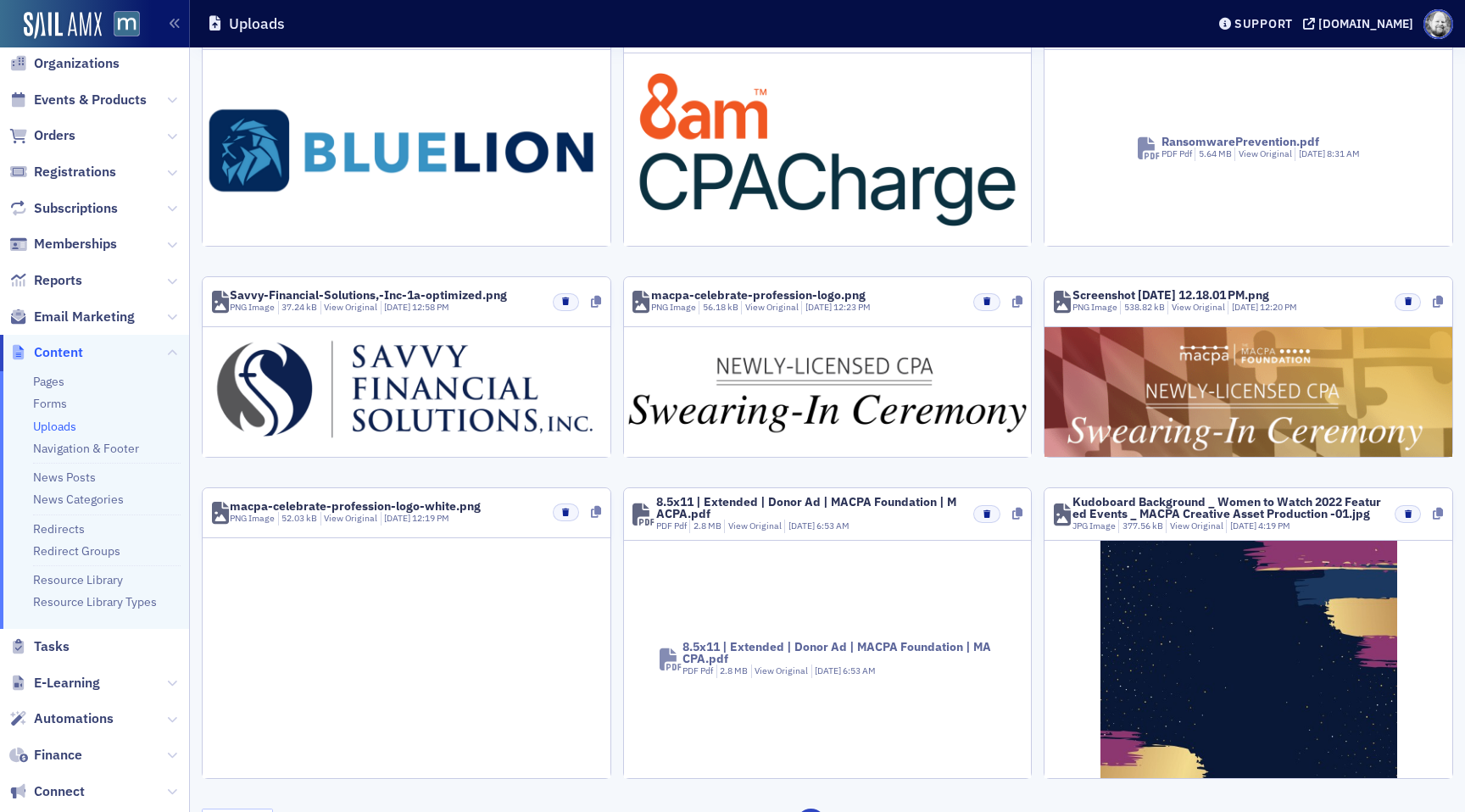
scroll to position [846, 0]
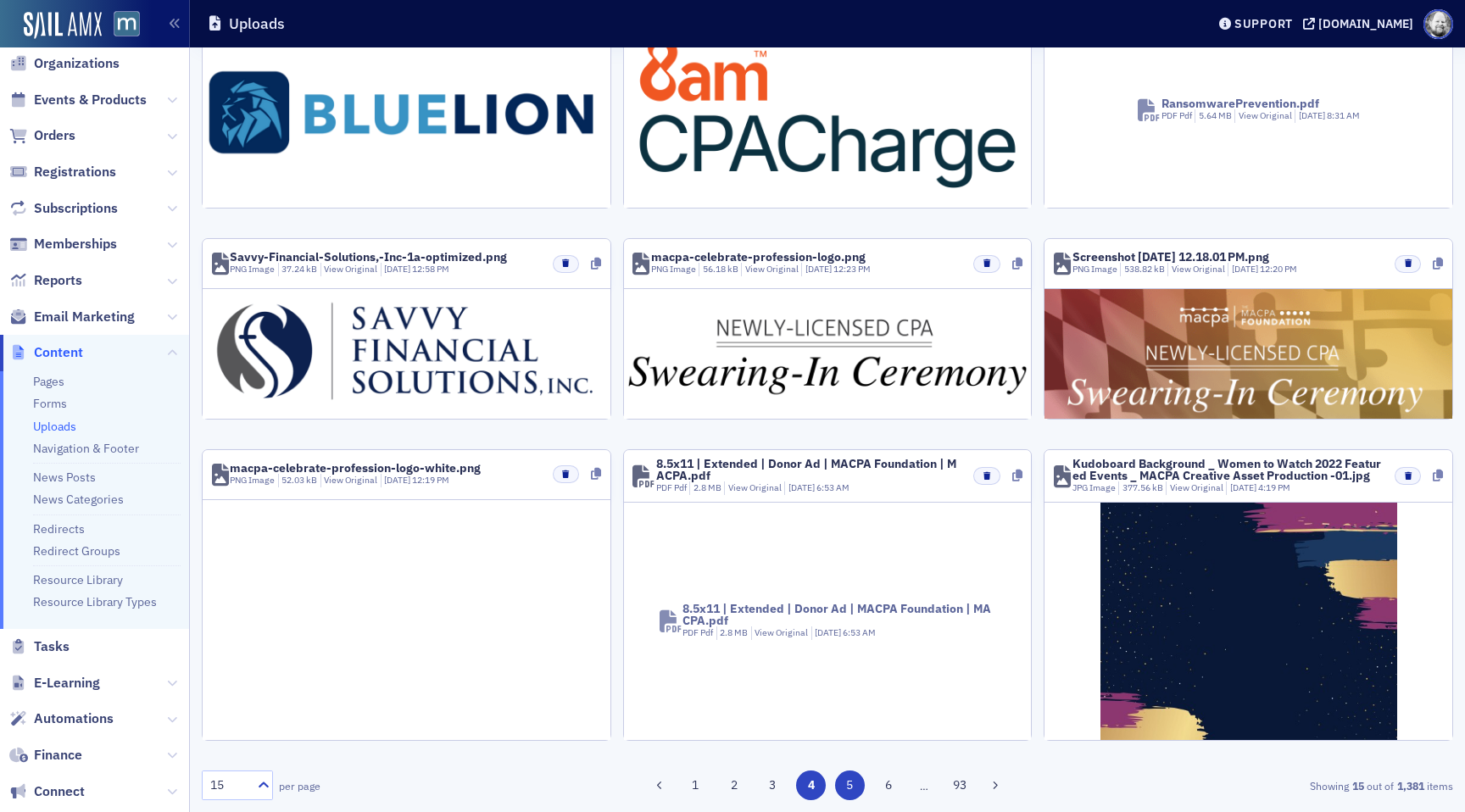
click at [842, 772] on button "5" at bounding box center [850, 786] width 30 height 30
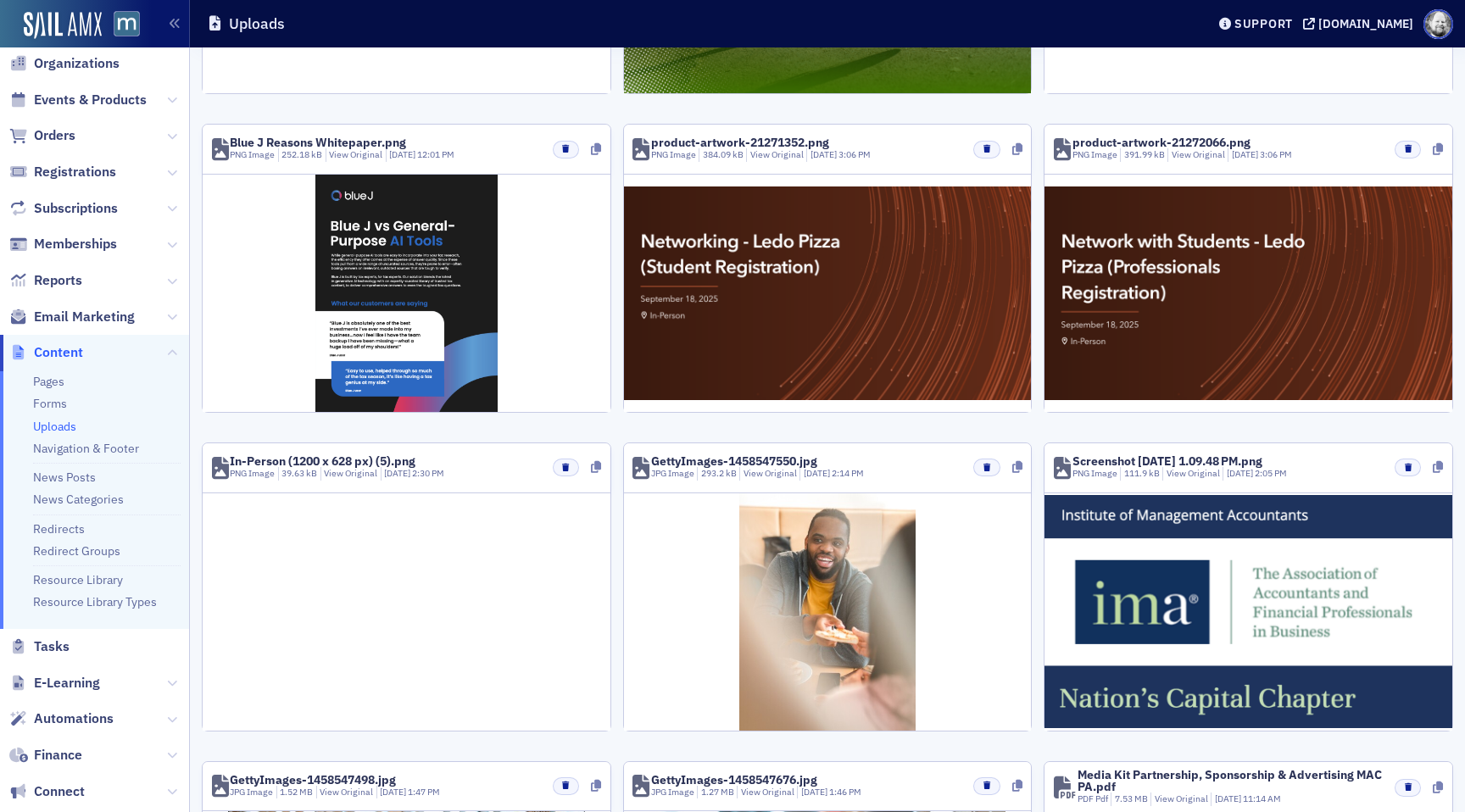
scroll to position [969, 0]
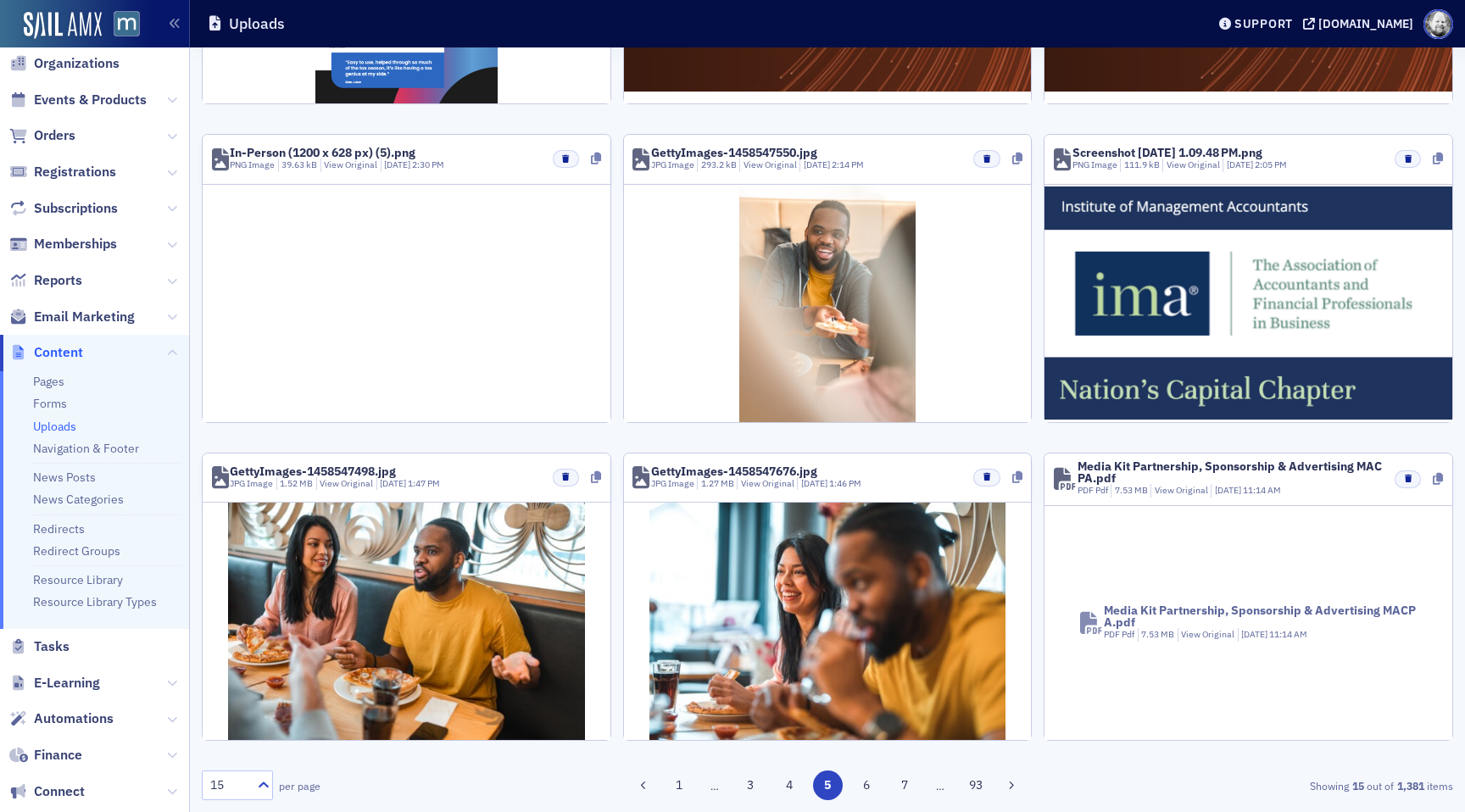
click at [863, 786] on button "6" at bounding box center [866, 786] width 30 height 30
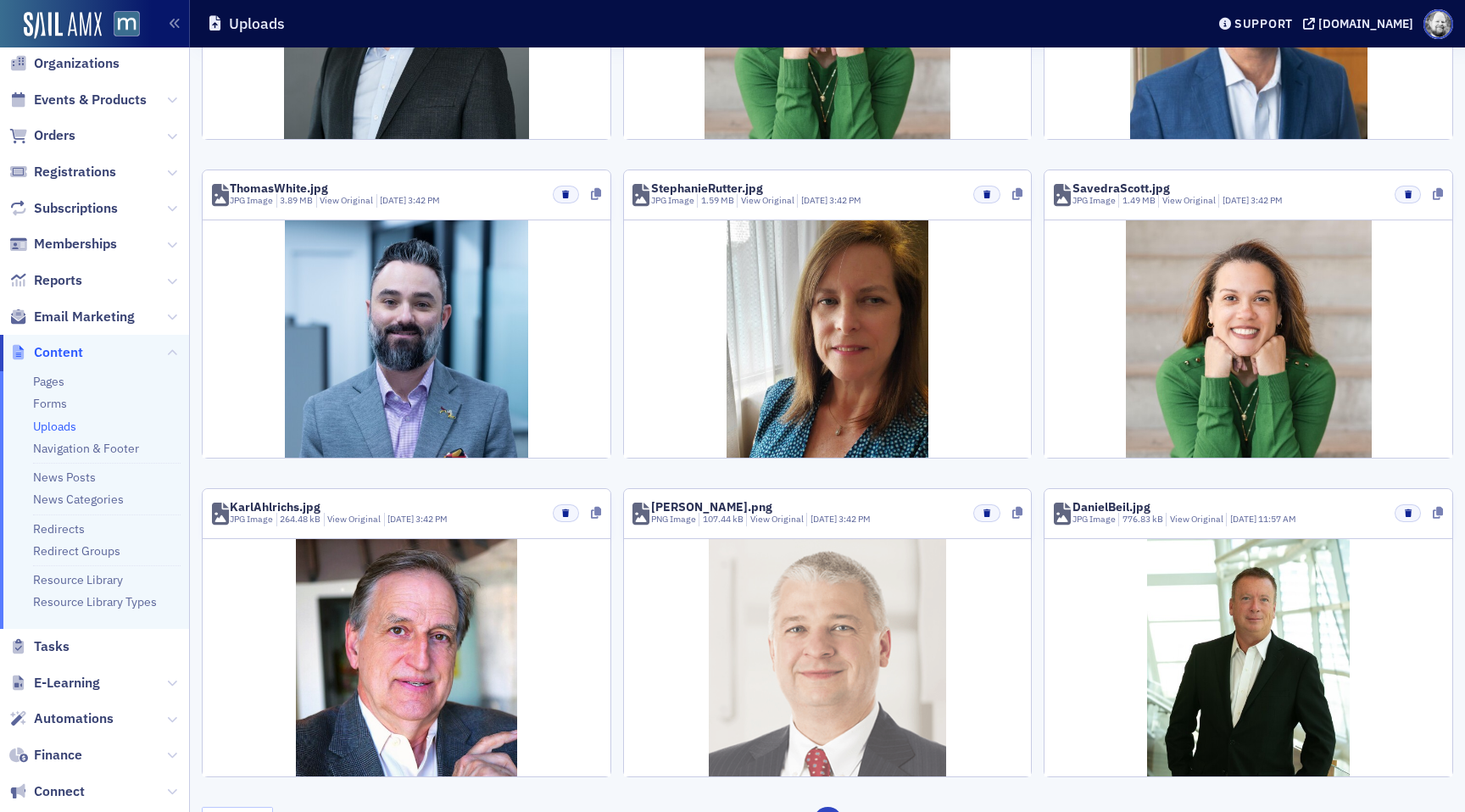
scroll to position [993, 0]
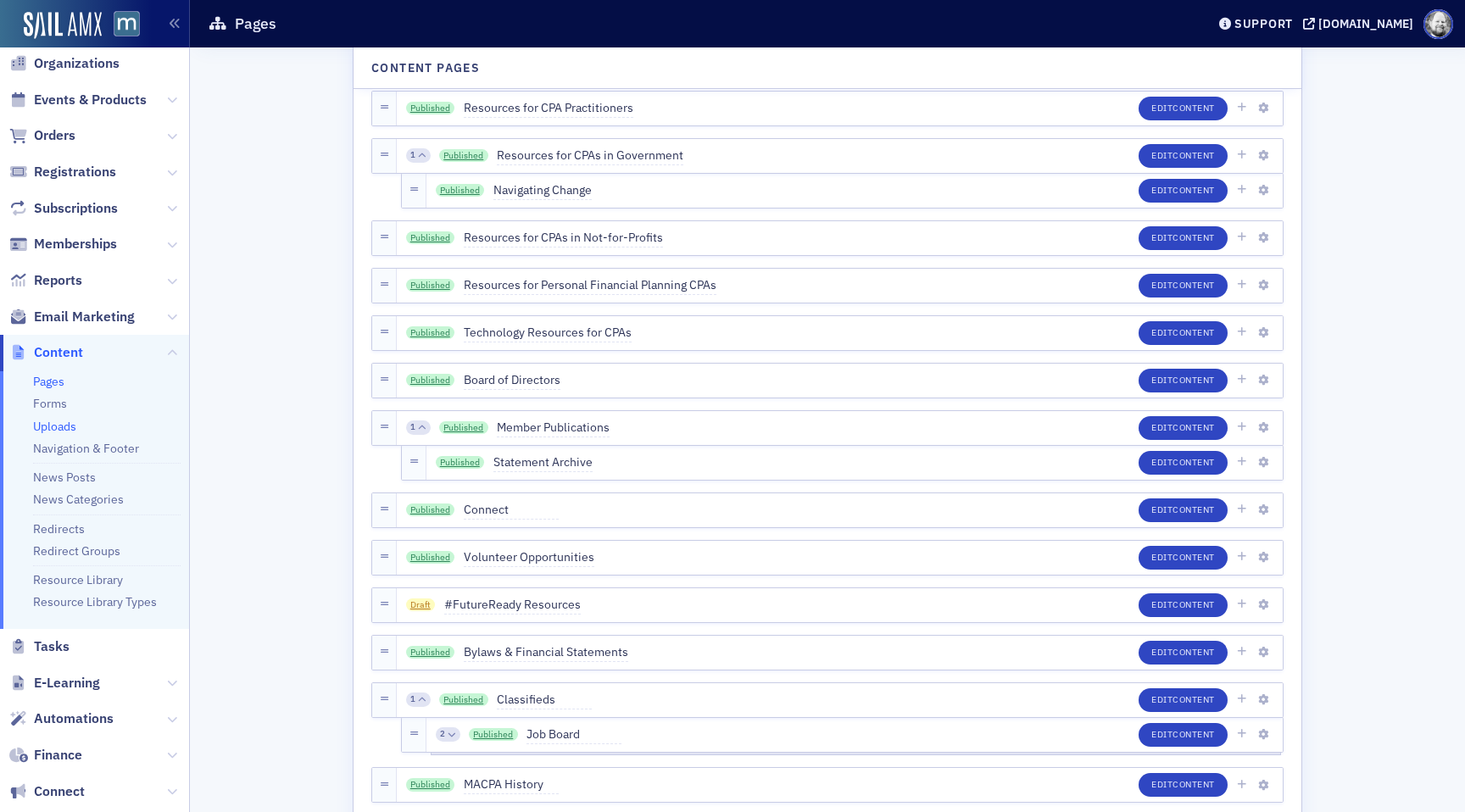
click at [62, 423] on link "Uploads" at bounding box center [55, 425] width 43 height 15
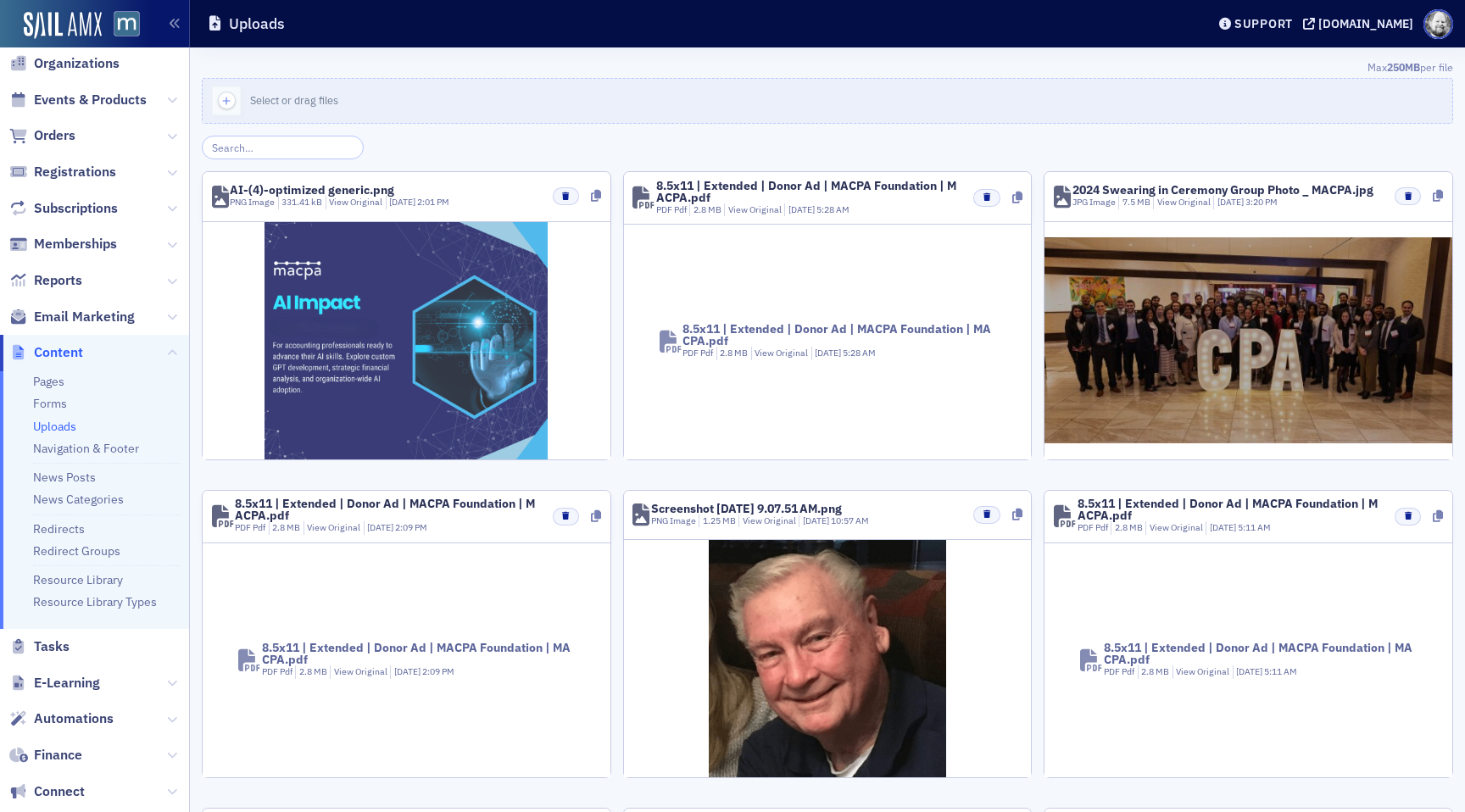
scroll to position [993, 0]
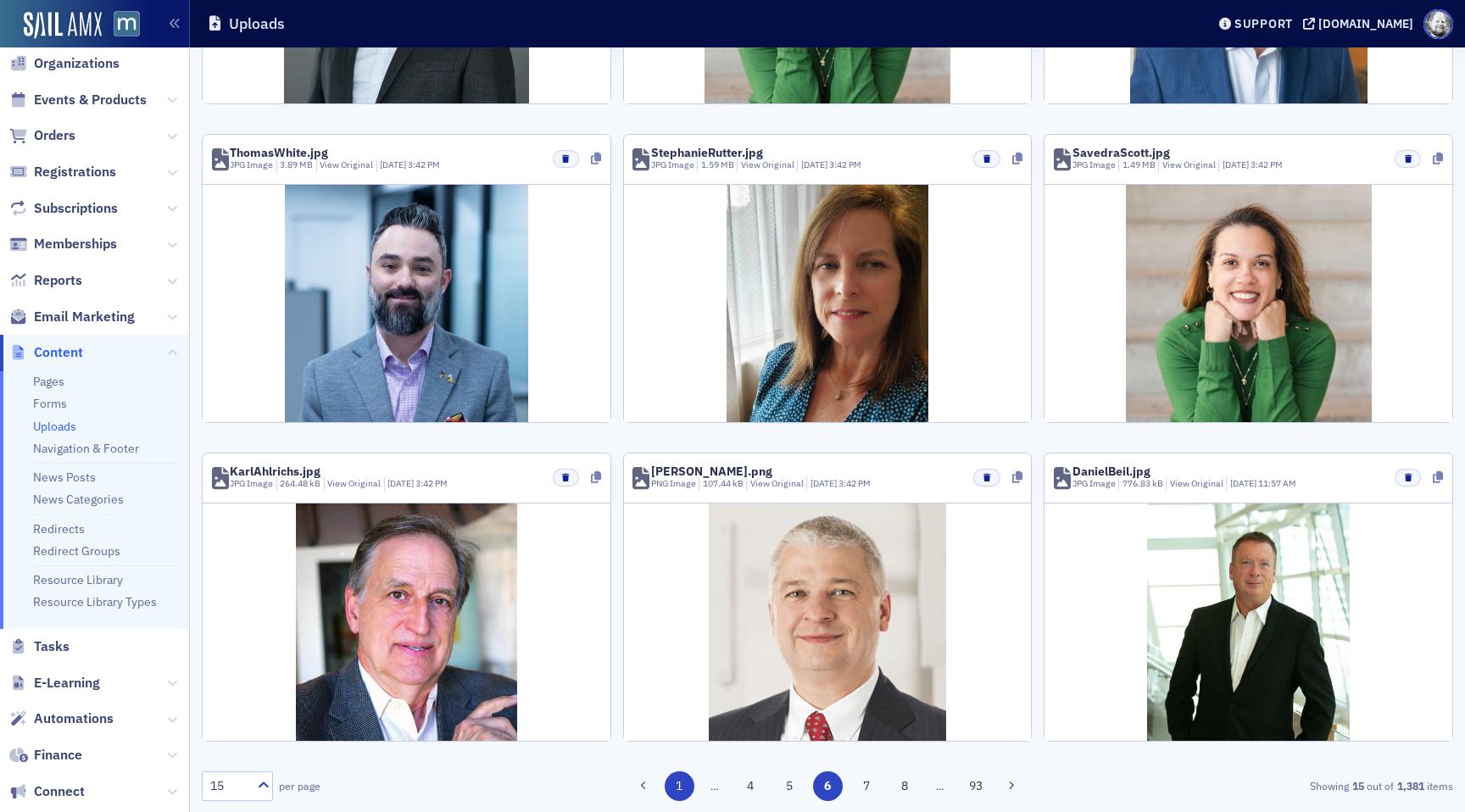
click at [678, 793] on button "1" at bounding box center [679, 786] width 30 height 30
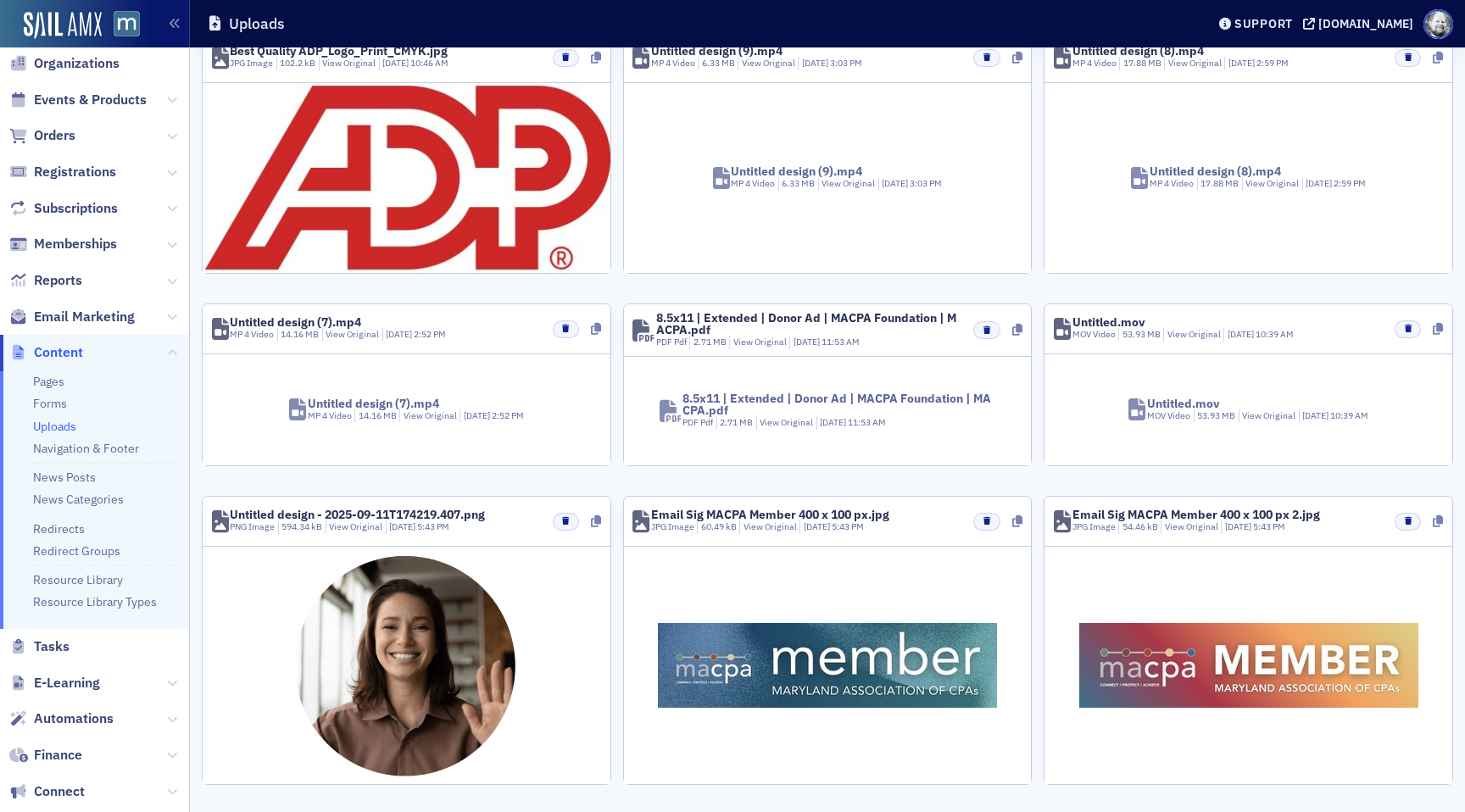
scroll to position [0, 0]
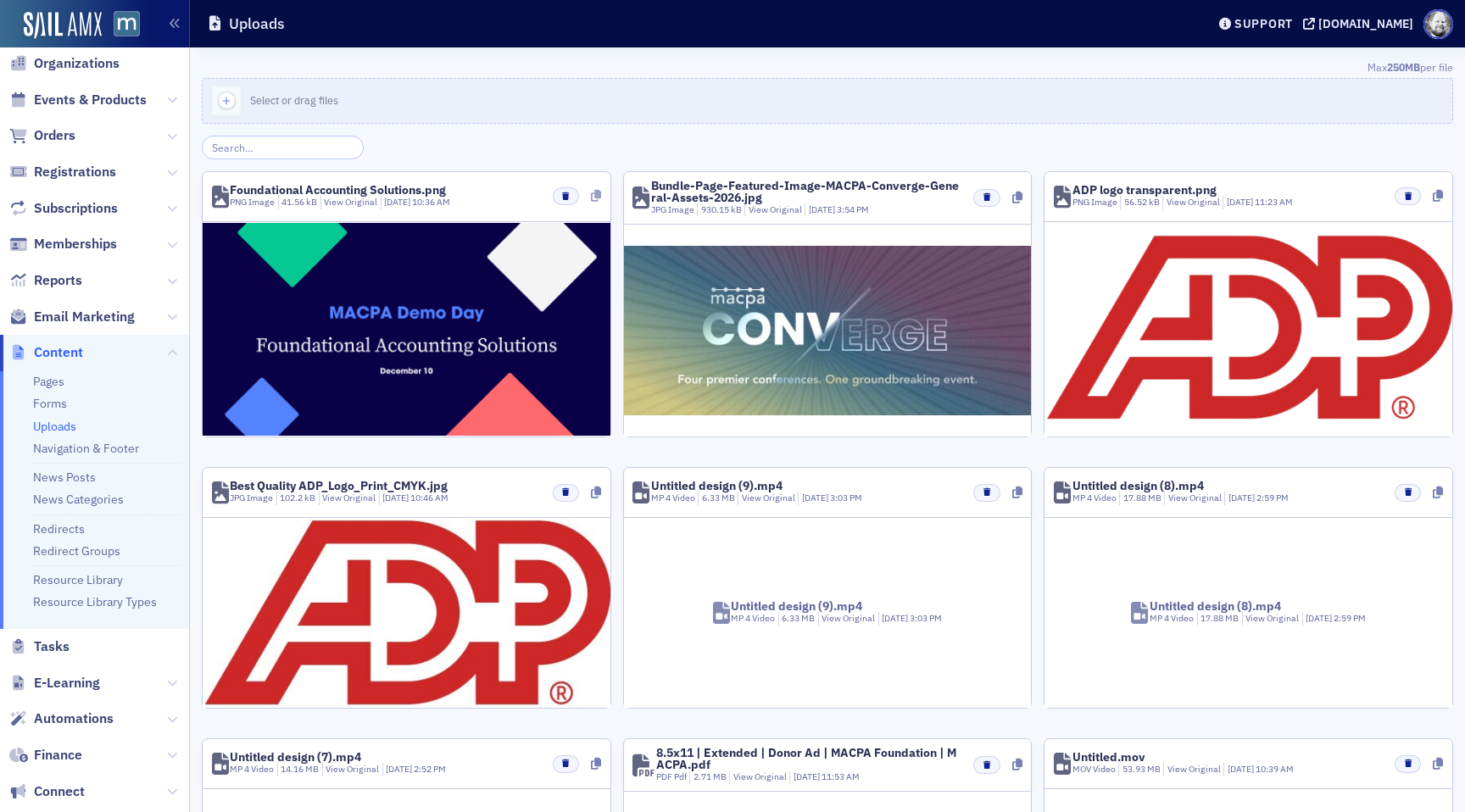
click at [593, 193] on icon at bounding box center [596, 196] width 11 height 11
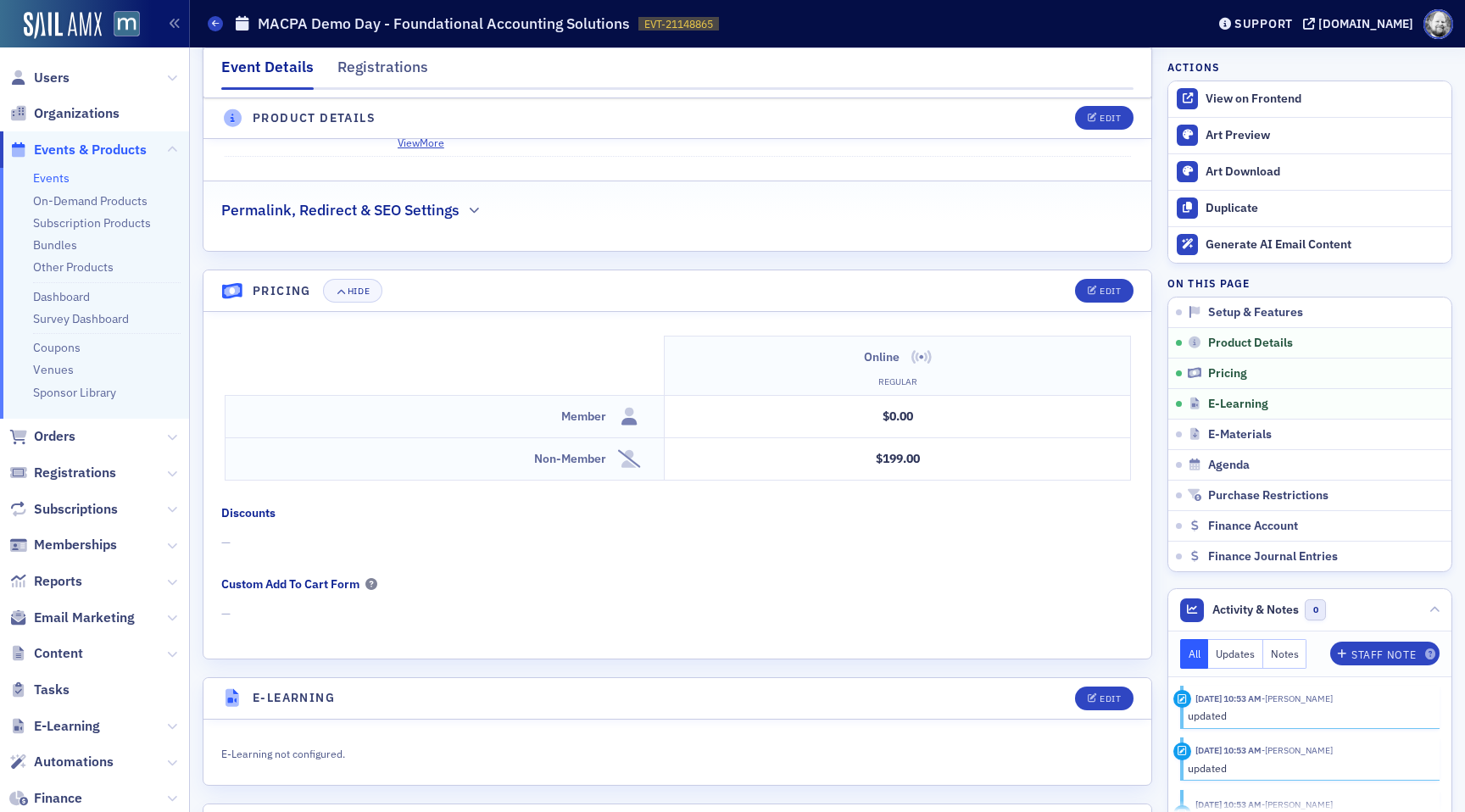
scroll to position [1367, 0]
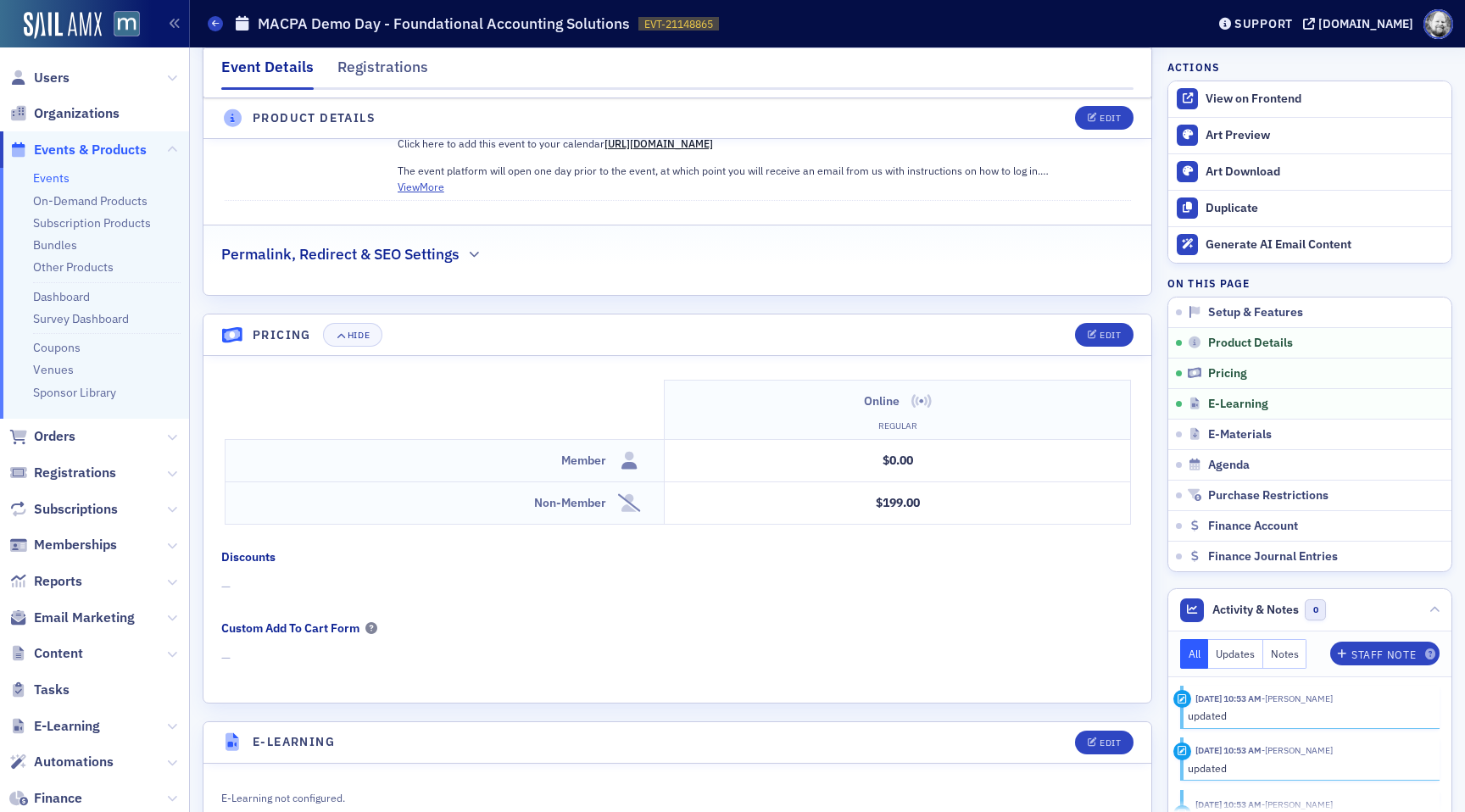
click at [870, 484] on td "$199.00" at bounding box center [897, 503] width 465 height 42
click at [1207, 343] on div "Product Details" at bounding box center [1308, 343] width 241 height 15
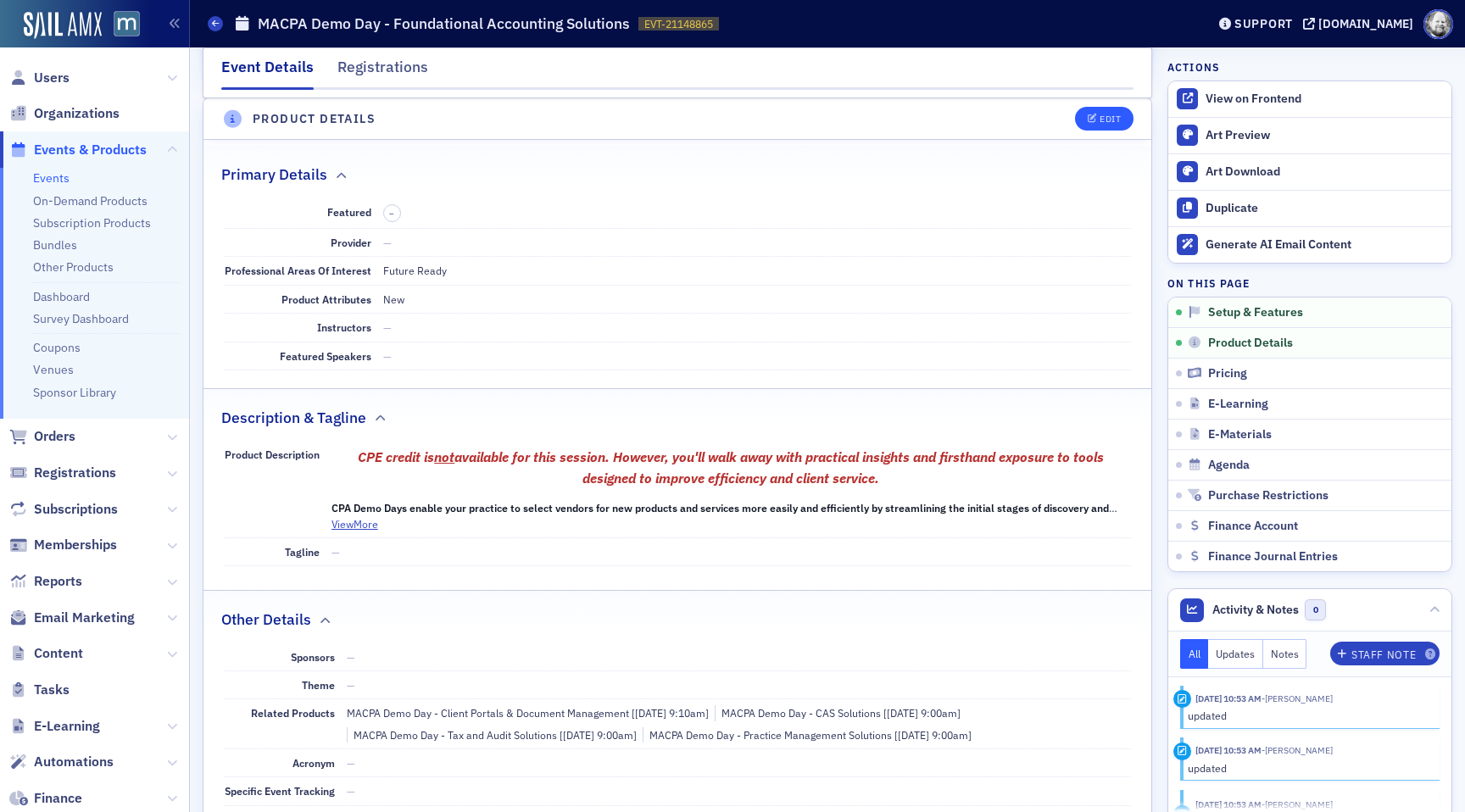
scroll to position [473, 0]
click at [1098, 117] on span "Edit" at bounding box center [1104, 120] width 33 height 10
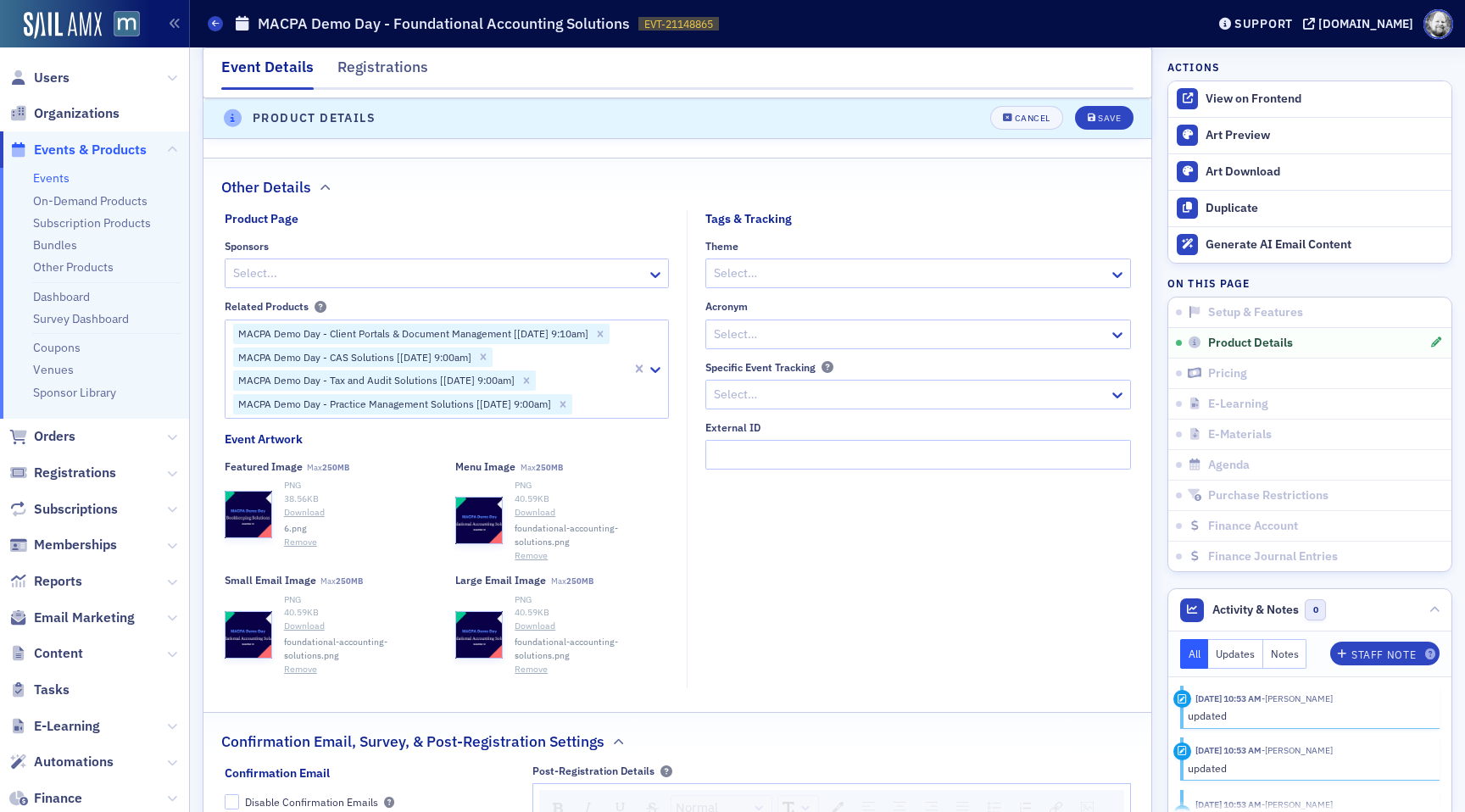
scroll to position [1799, 0]
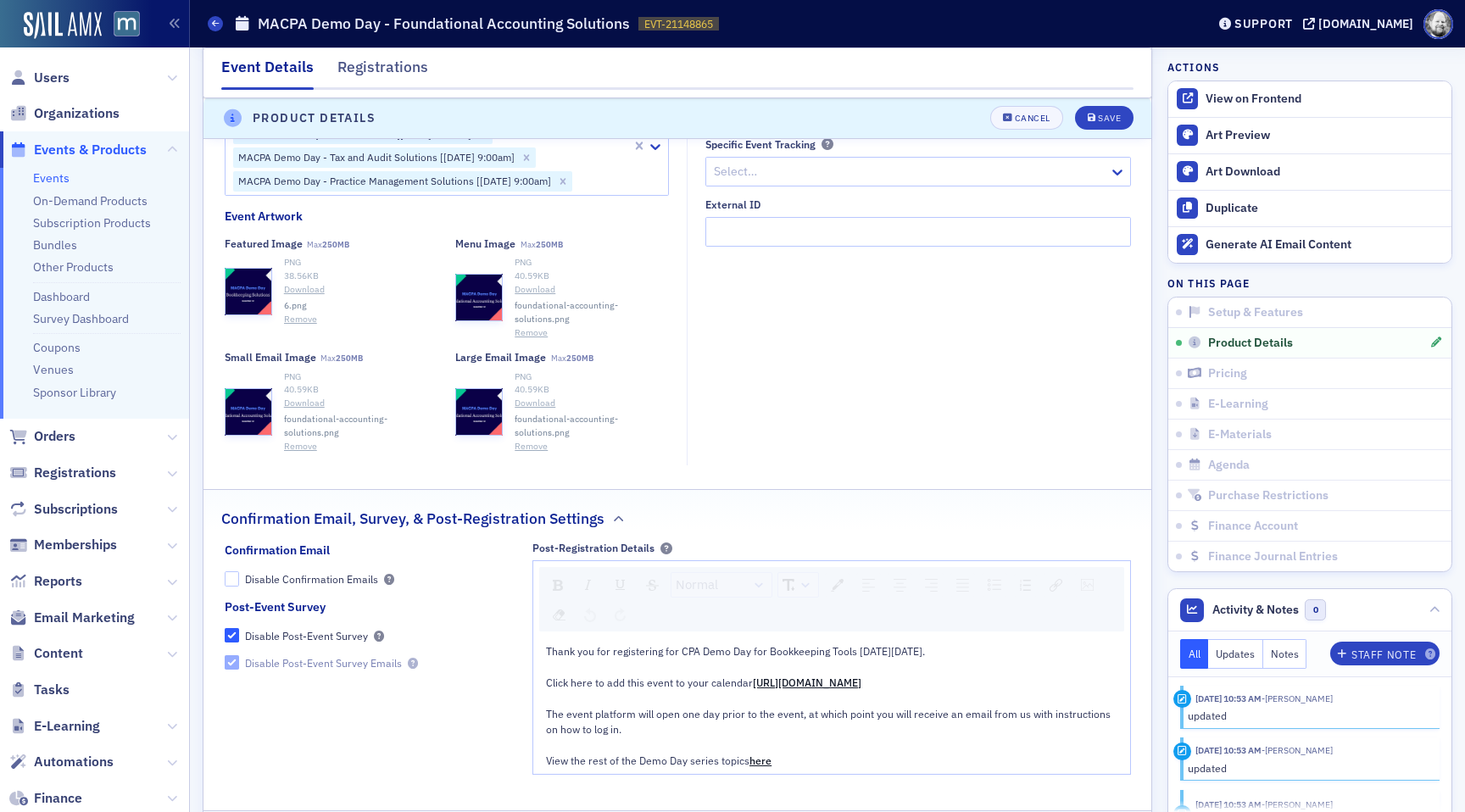
click at [292, 326] on div "Featured Image Max 250MB PNG 38.56 KB Download 6.png Remove Select or drag max …" at bounding box center [331, 287] width 213 height 101
click at [293, 325] on div "Featured Image Max 250MB PNG 38.56 KB Download 6.png Remove Select or drag max …" at bounding box center [331, 287] width 213 height 101
click at [293, 322] on button "Remove" at bounding box center [300, 319] width 33 height 13
click at [329, 269] on button "Select or drag max 1 file" at bounding box center [331, 280] width 213 height 48
click at [300, 316] on button "Remove" at bounding box center [300, 315] width 33 height 13
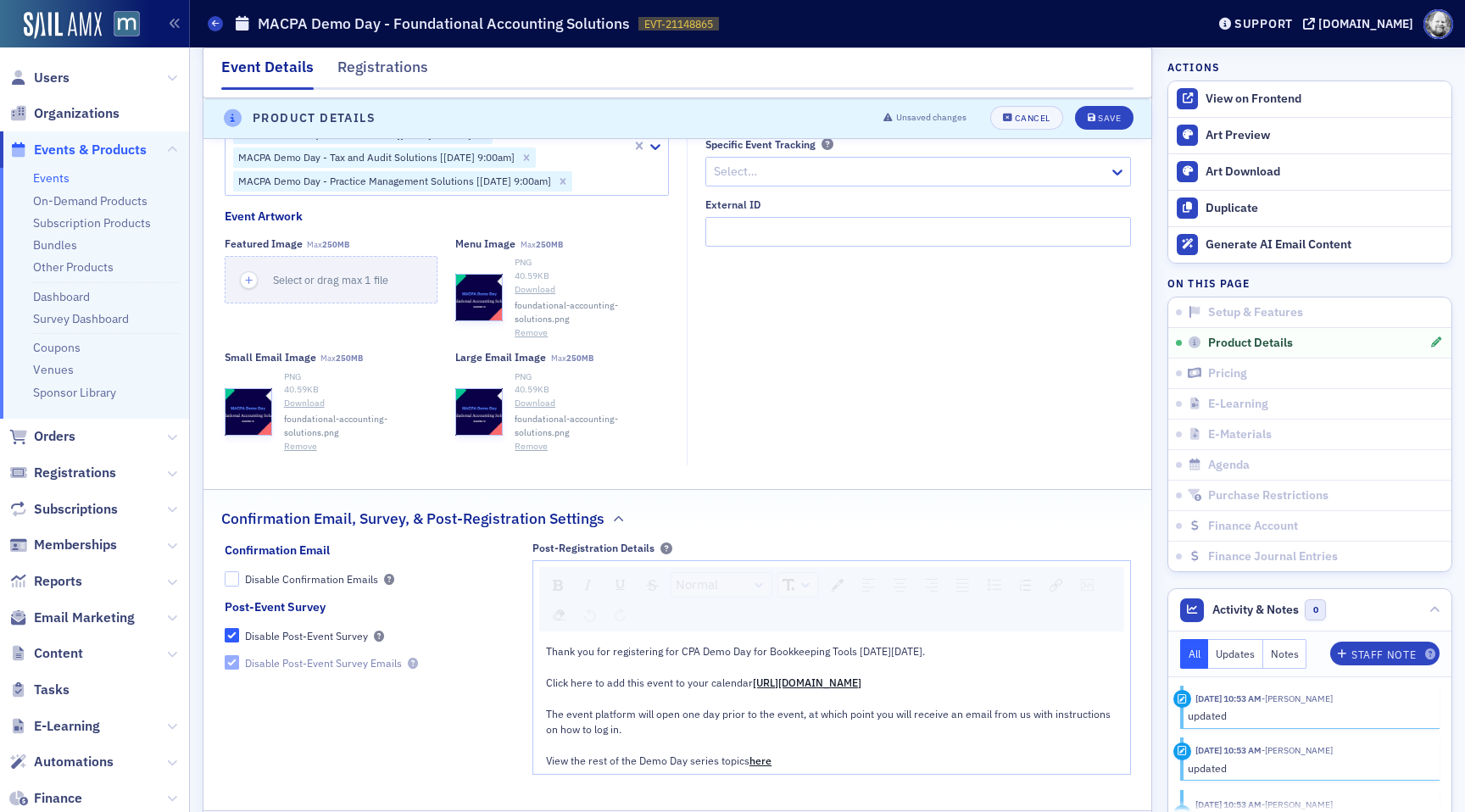
click at [521, 329] on button "Remove" at bounding box center [531, 332] width 33 height 13
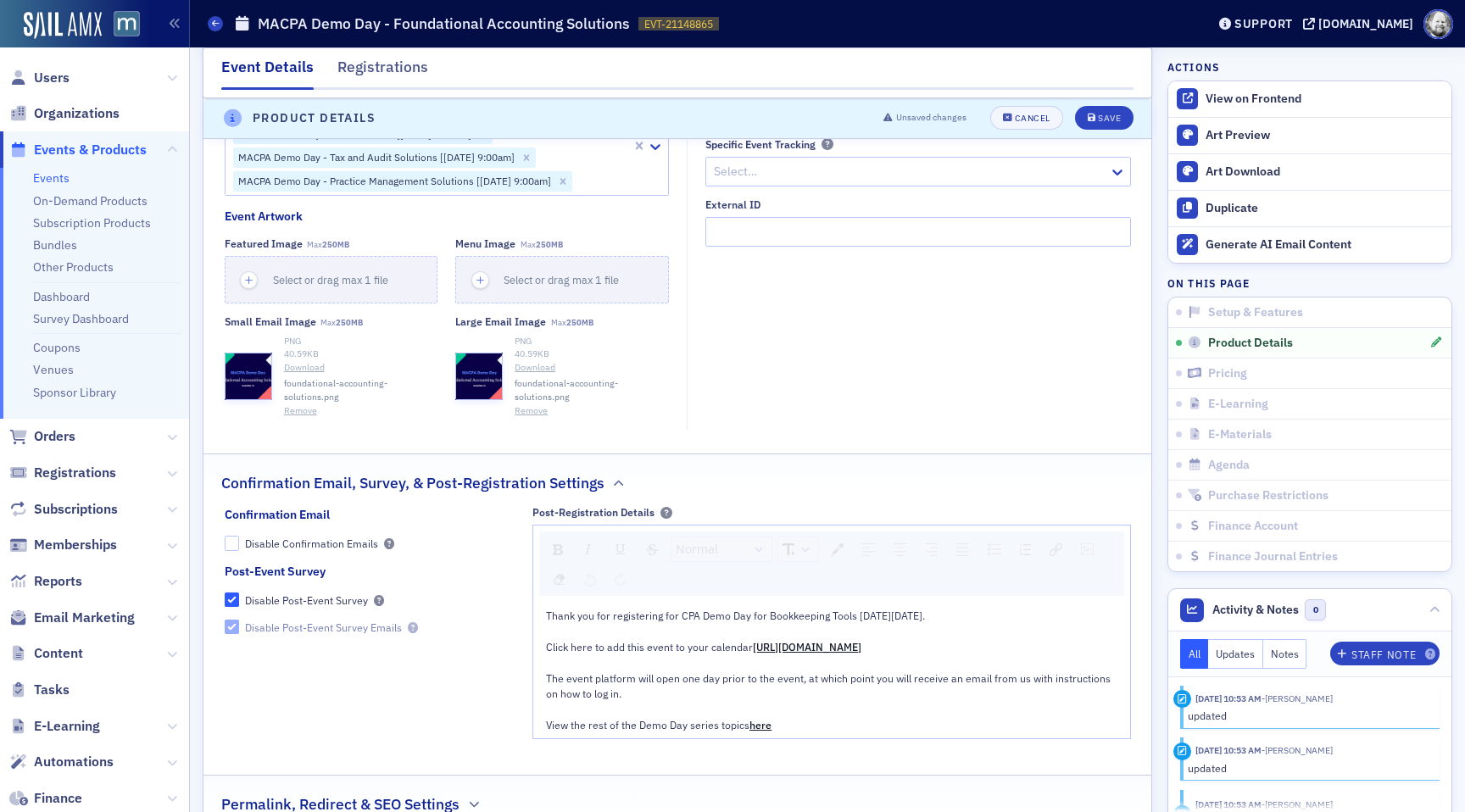
click at [532, 413] on button "Remove" at bounding box center [531, 410] width 33 height 13
click at [289, 413] on button "Remove" at bounding box center [300, 410] width 33 height 13
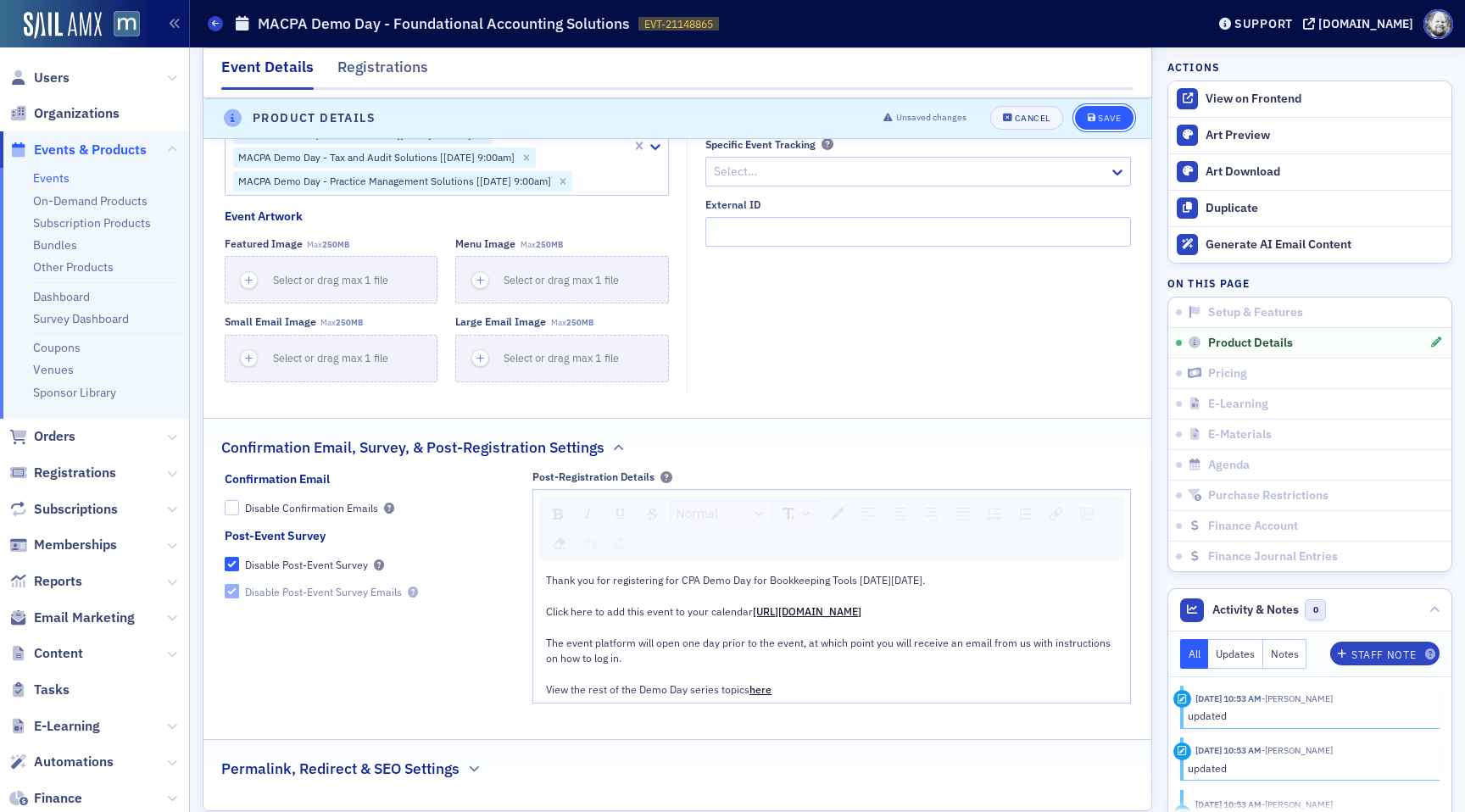
click at [1122, 122] on button "Save" at bounding box center [1104, 118] width 58 height 24
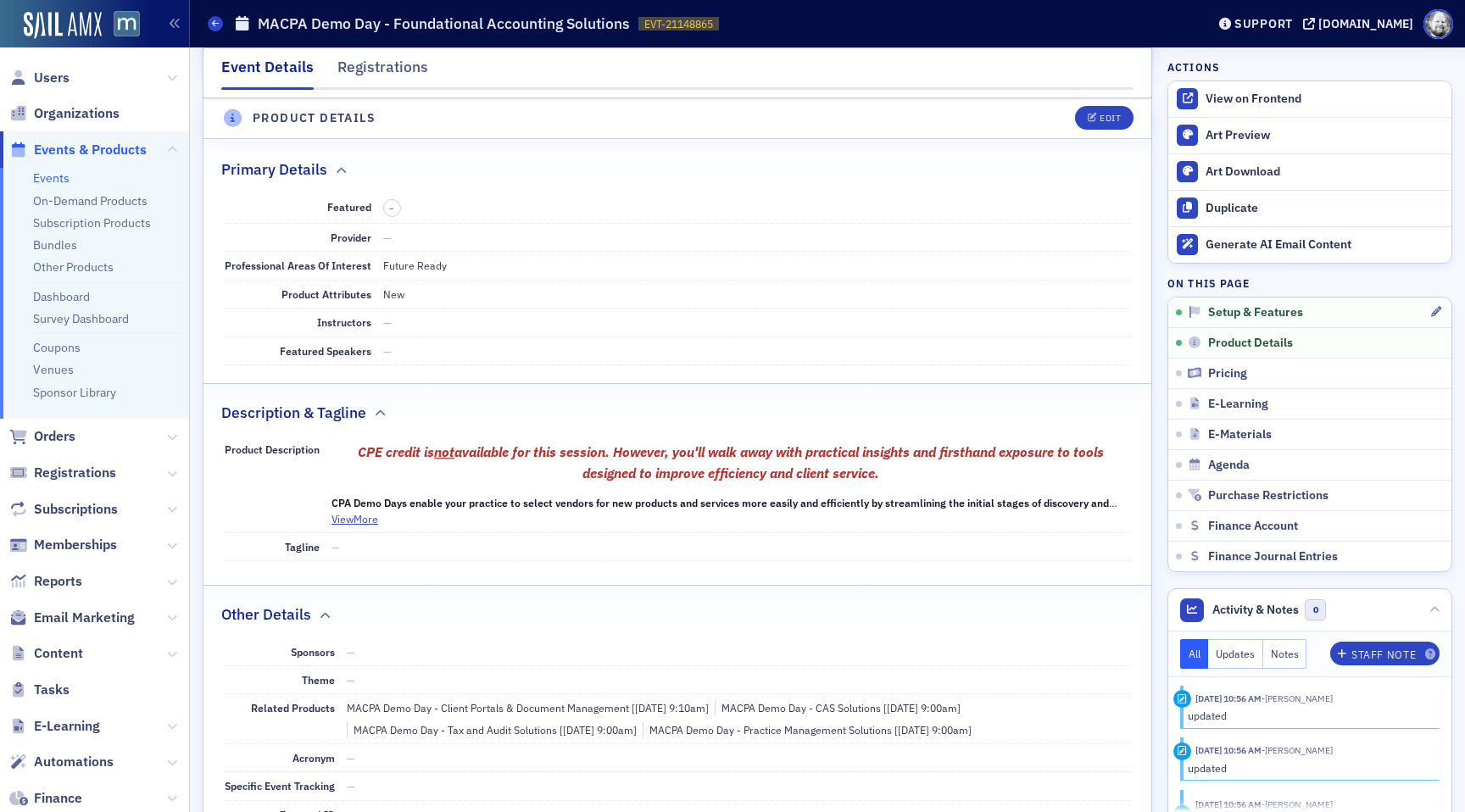
scroll to position [473, 0]
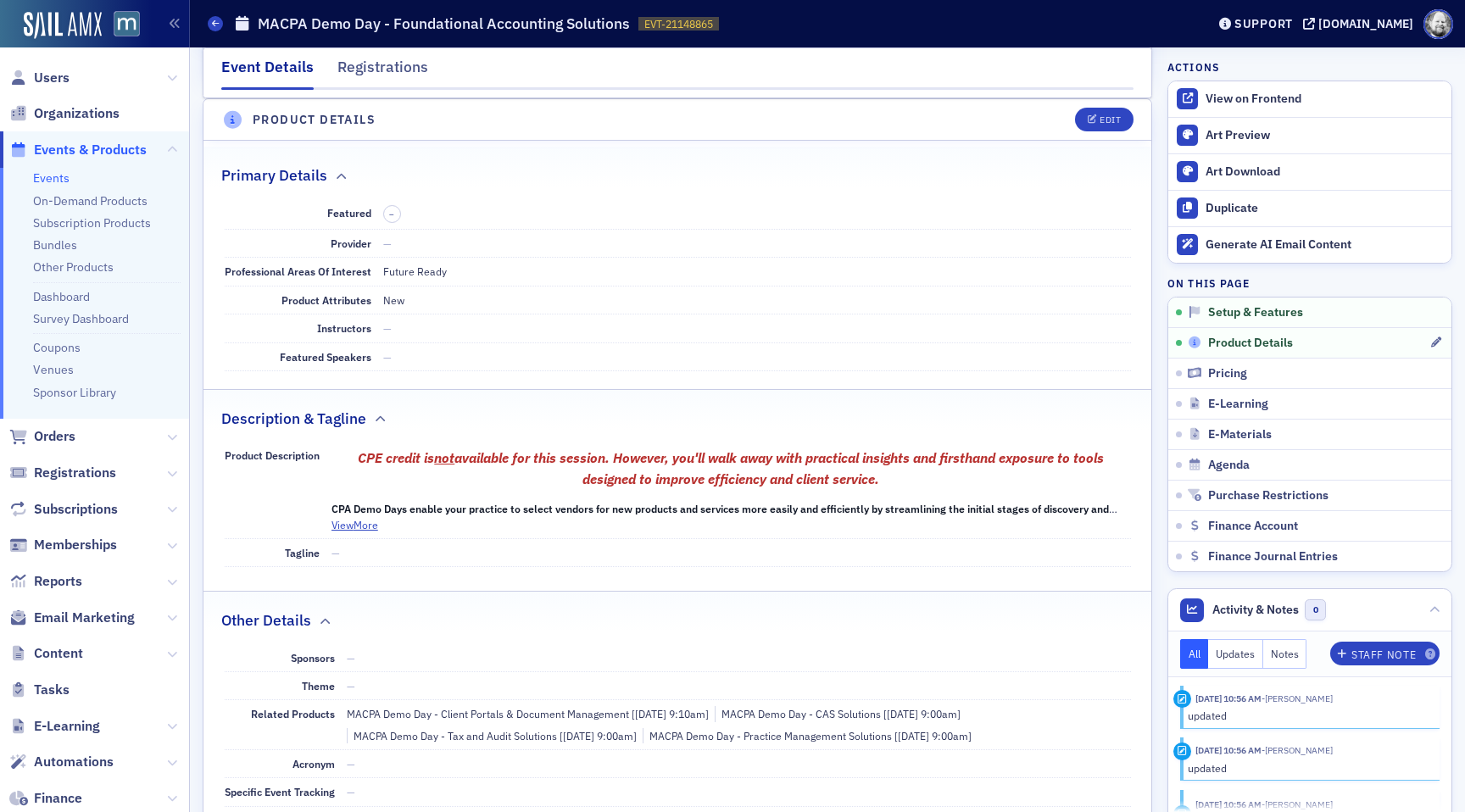
click at [1254, 338] on span "Product Details" at bounding box center [1250, 343] width 85 height 15
click at [1210, 351] on link "Product Details" at bounding box center [1309, 342] width 283 height 31
click at [1107, 120] on div "Edit" at bounding box center [1110, 120] width 21 height 10
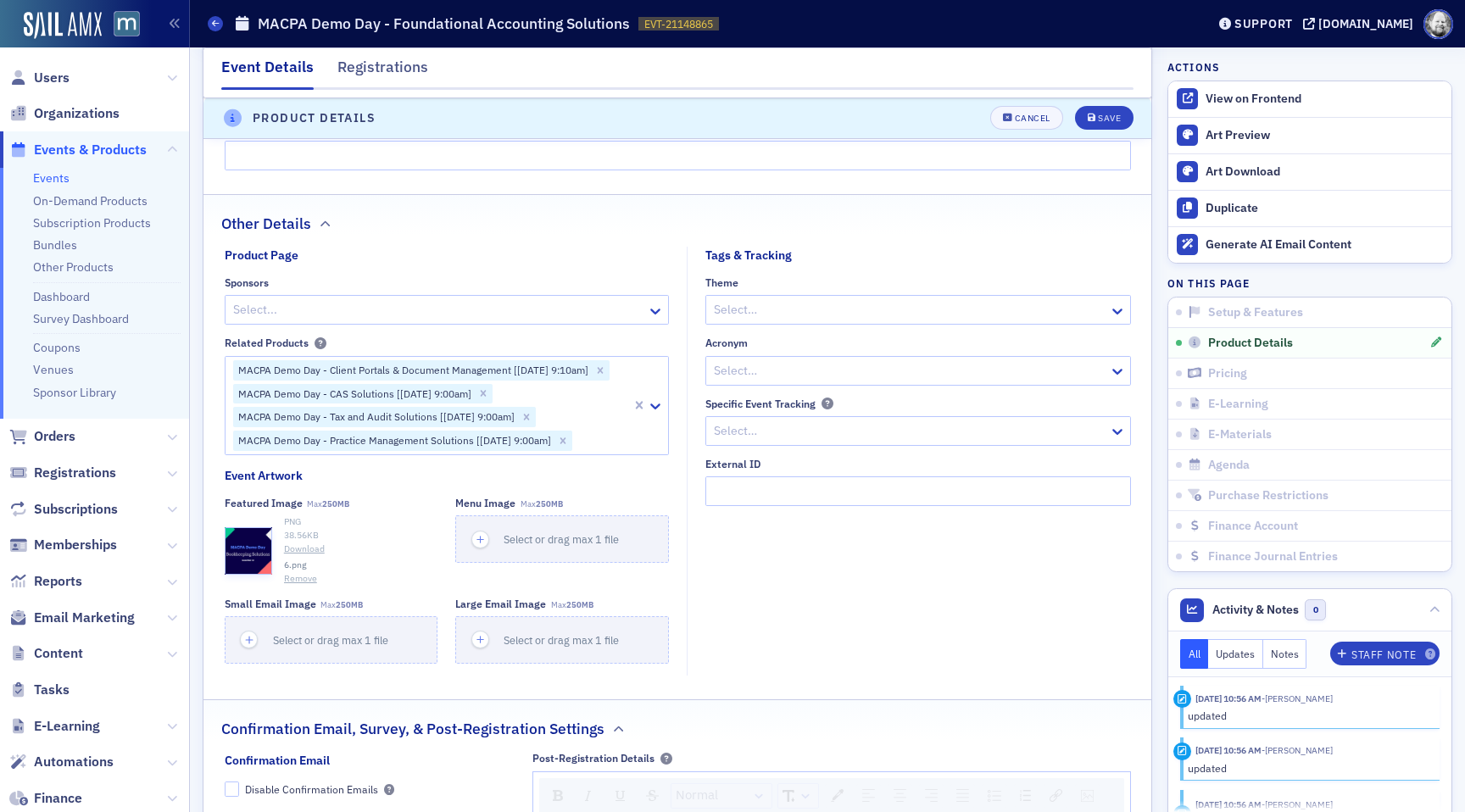
scroll to position [1540, 0]
click at [523, 535] on span "Select or drag max 1 file" at bounding box center [561, 537] width 115 height 13
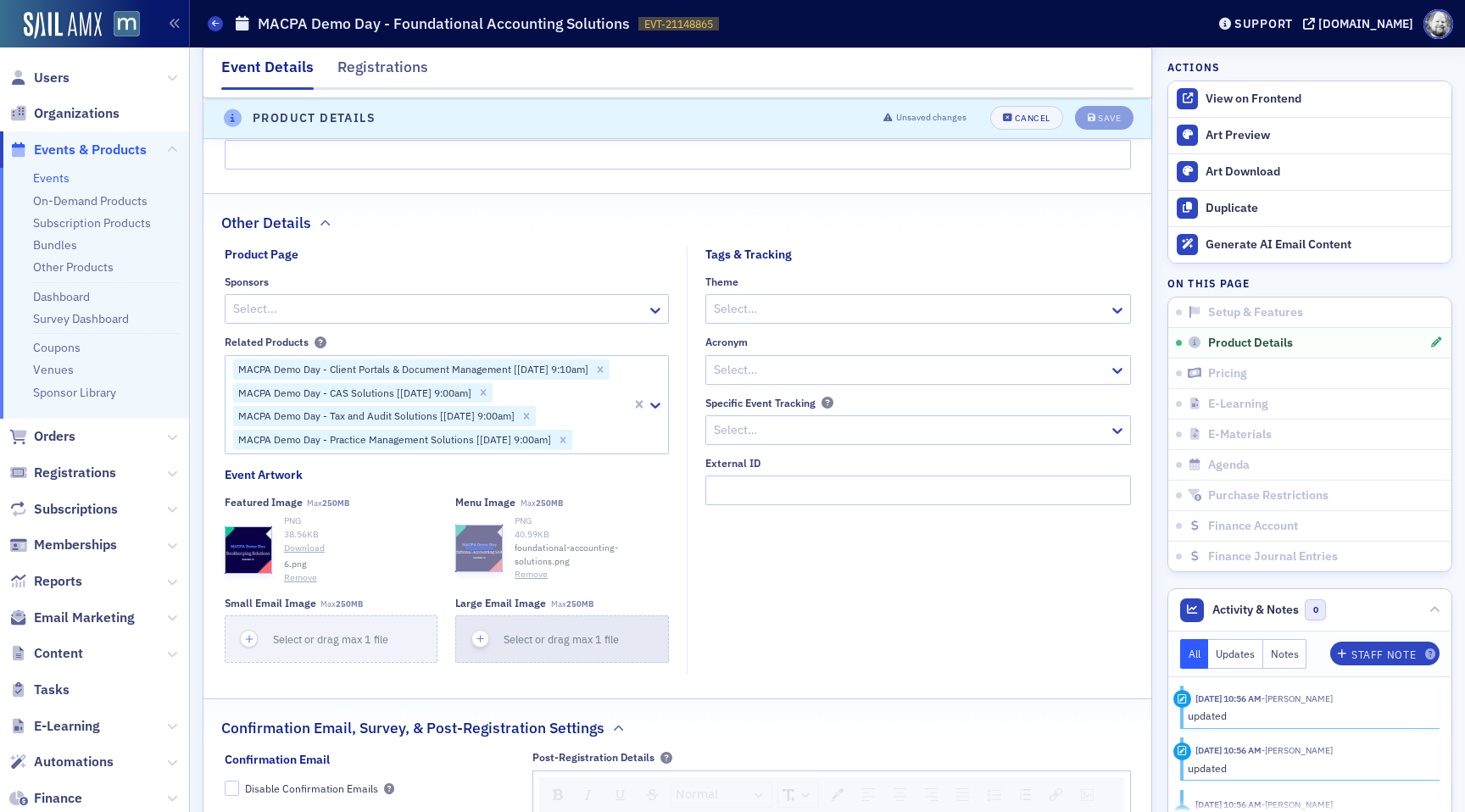
click at [509, 535] on span "Select or drag max 1 file" at bounding box center [561, 639] width 115 height 13
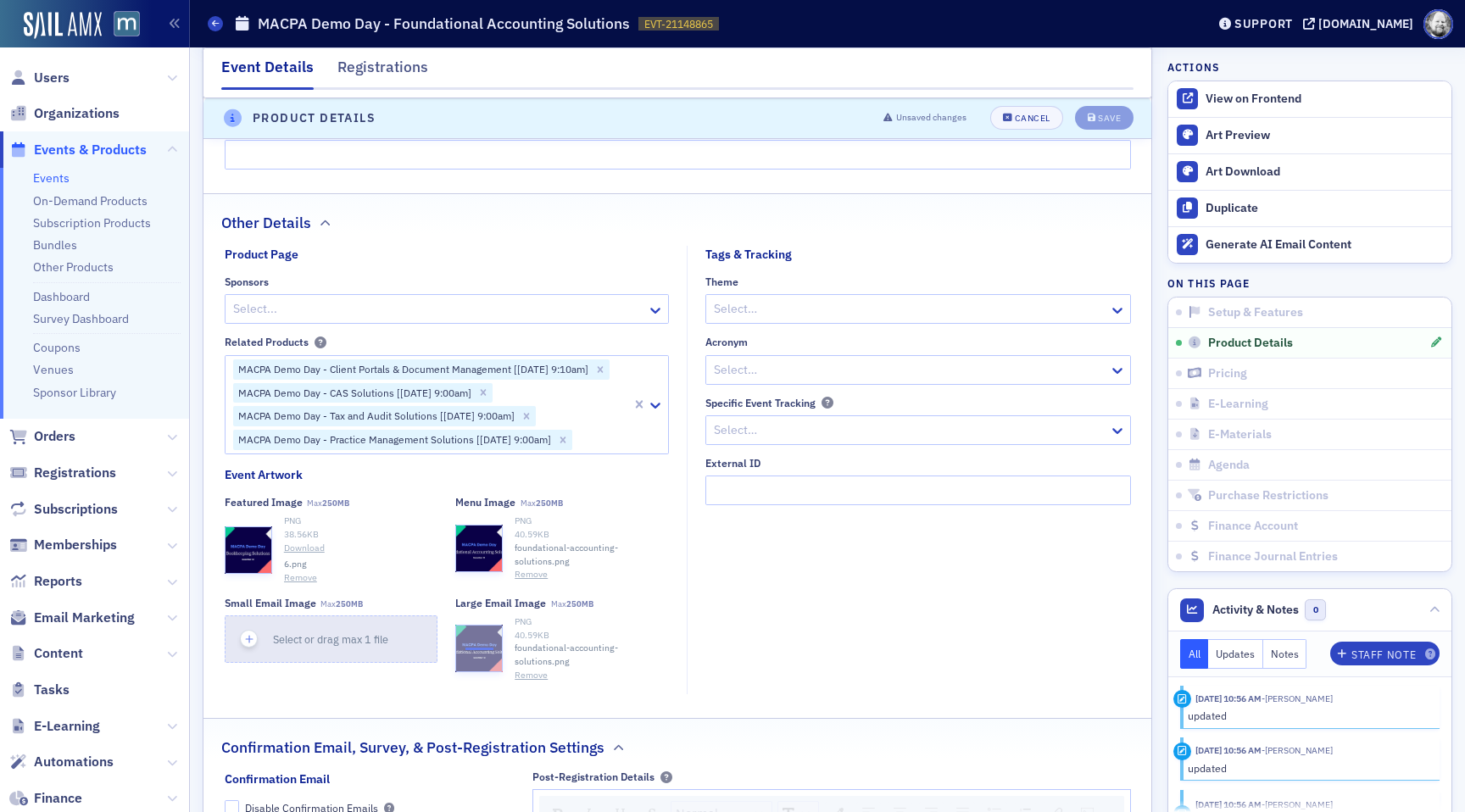
click at [338, 535] on span "Select or drag max 1 file" at bounding box center [330, 639] width 115 height 13
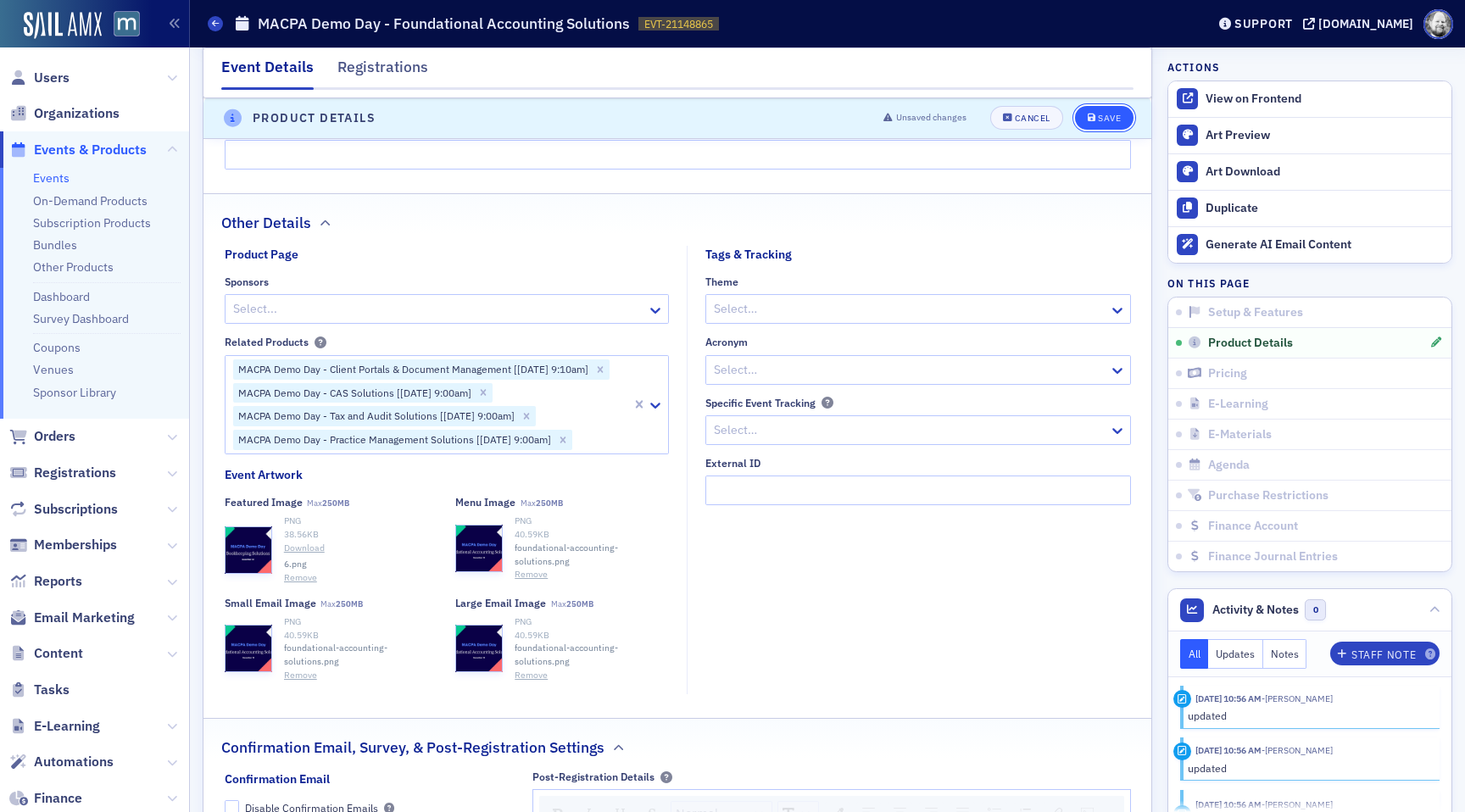
click at [1093, 122] on icon "submit" at bounding box center [1091, 119] width 9 height 10
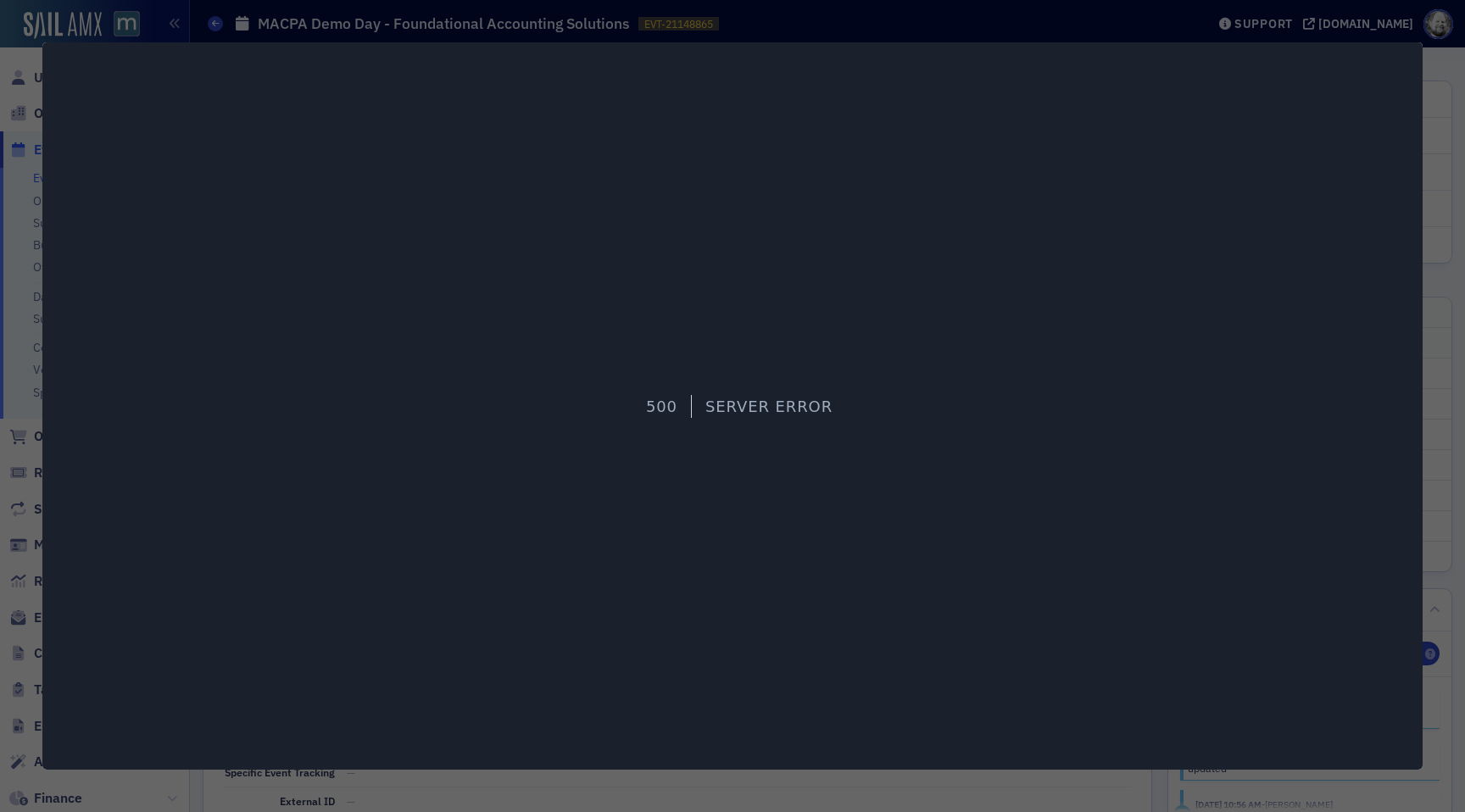
scroll to position [473, 0]
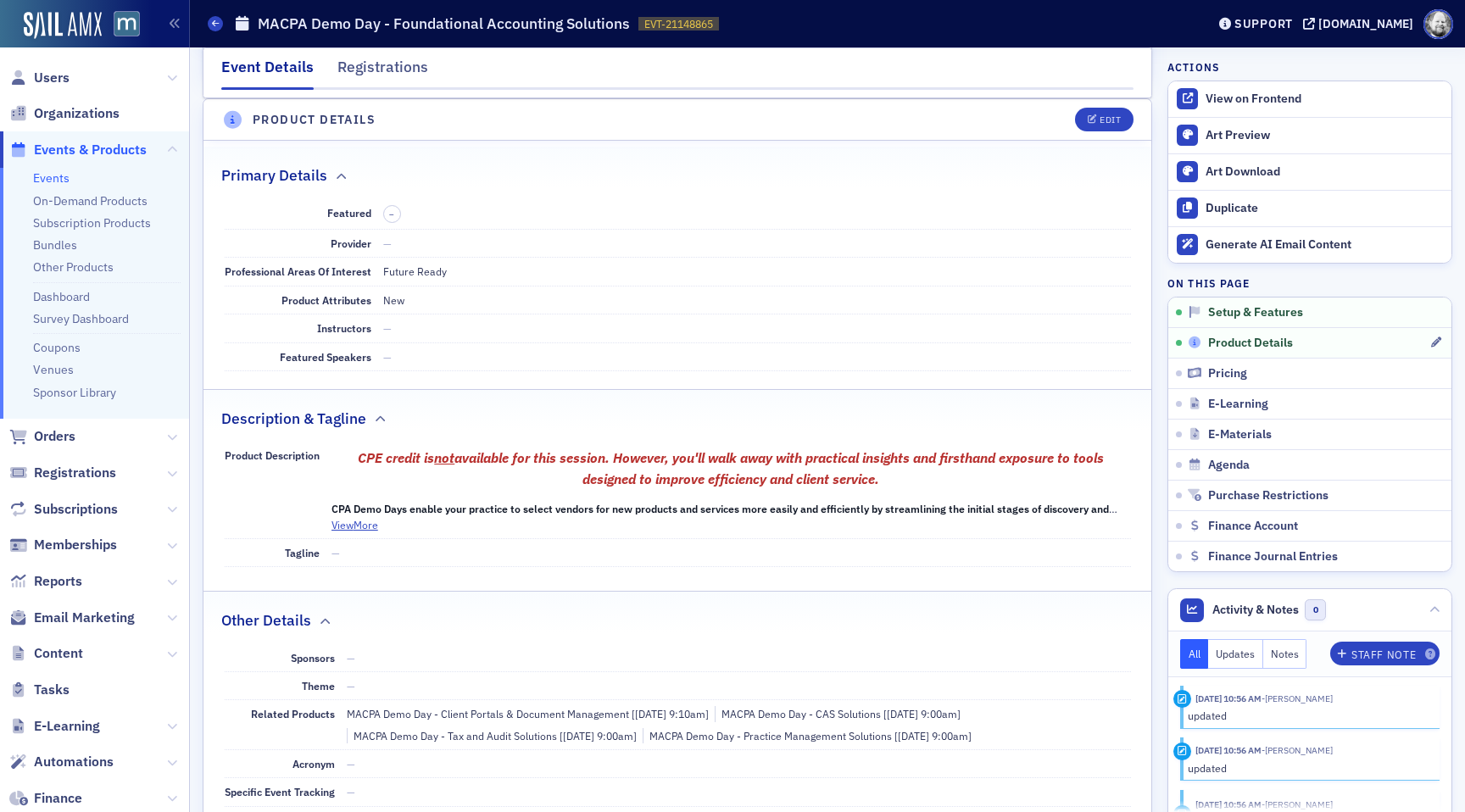
click at [1244, 350] on span "Product Details" at bounding box center [1250, 343] width 85 height 15
click at [1111, 121] on div "Edit" at bounding box center [1110, 120] width 21 height 10
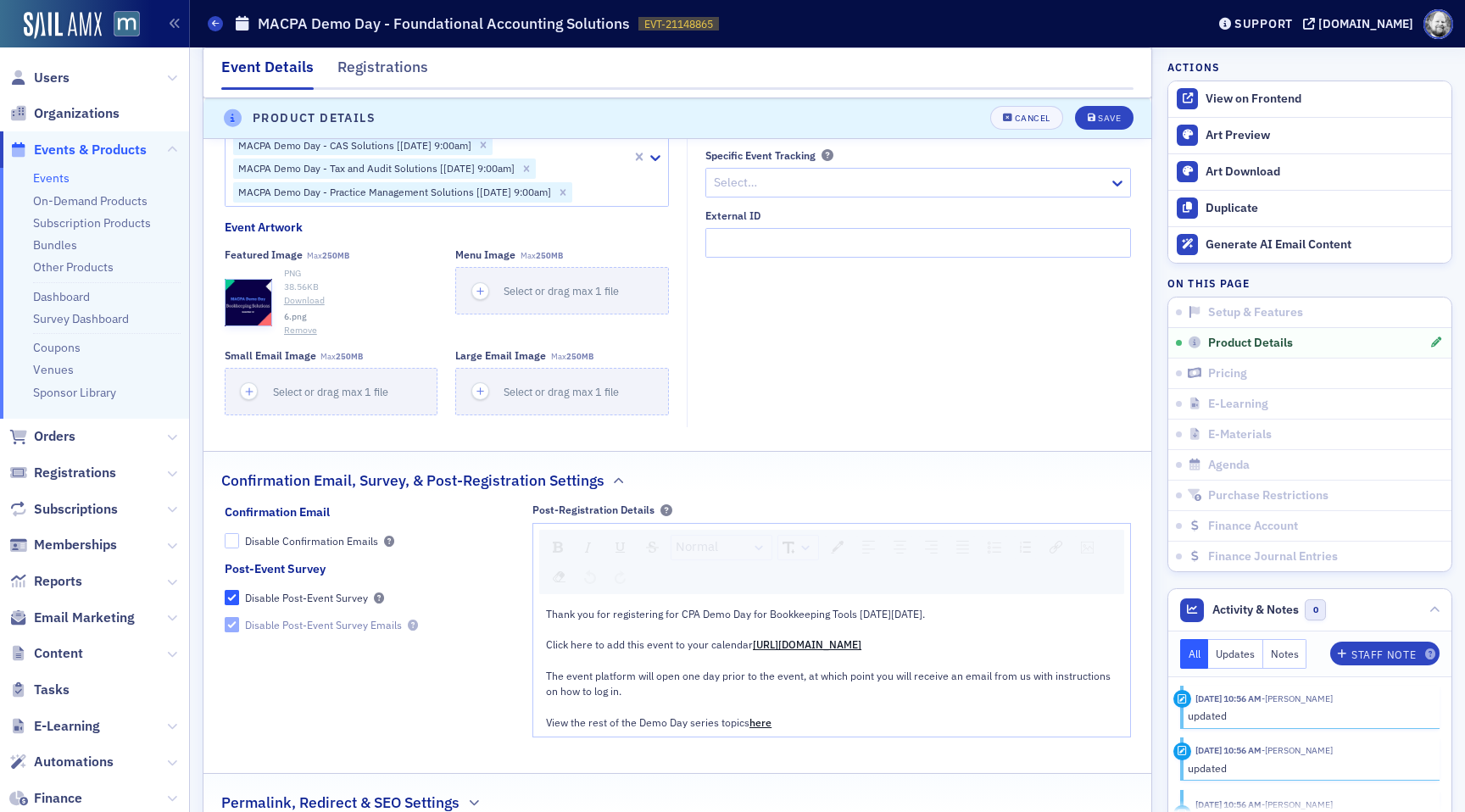
scroll to position [1895, 0]
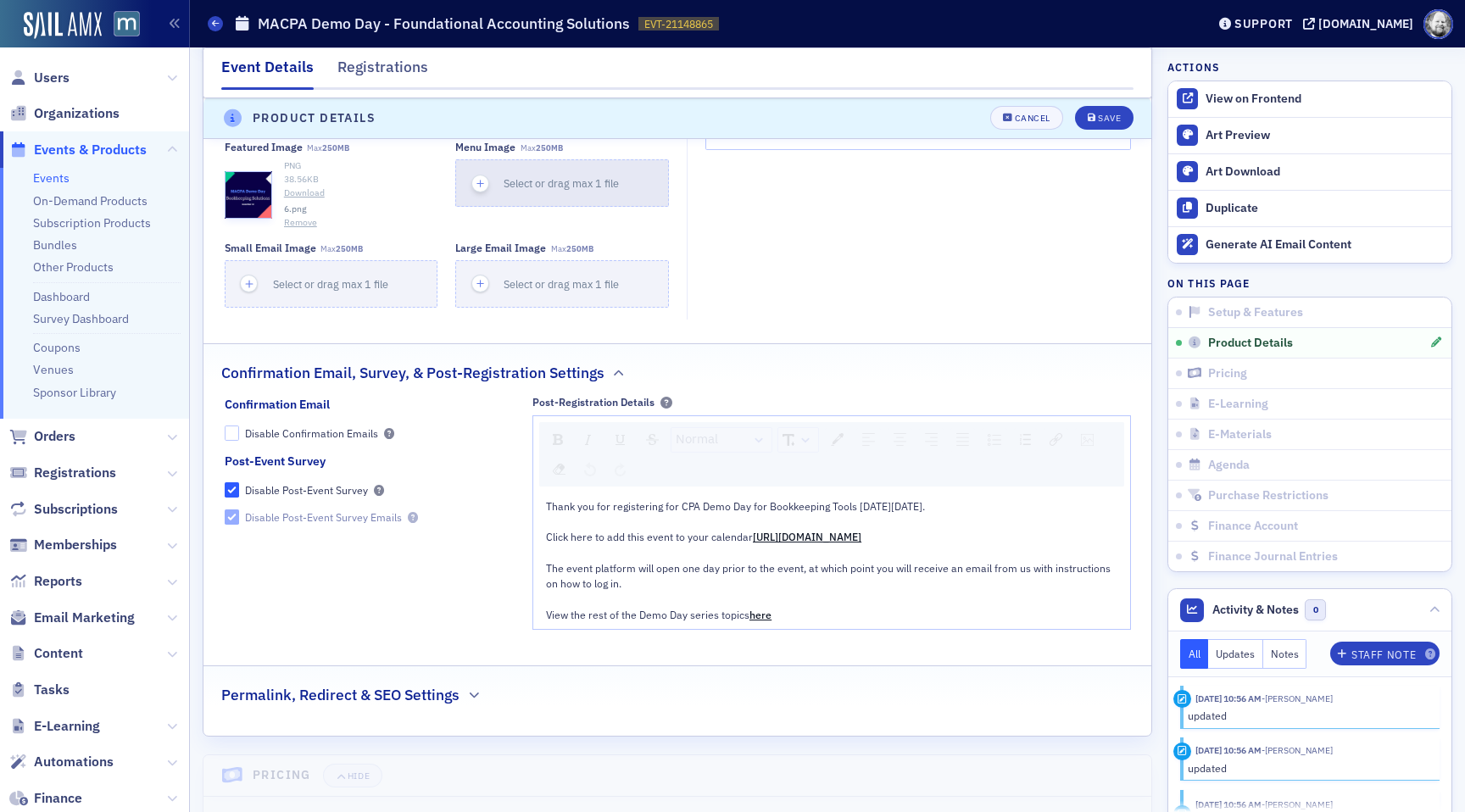
click at [583, 193] on button "Select or drag max 1 file" at bounding box center [562, 183] width 213 height 48
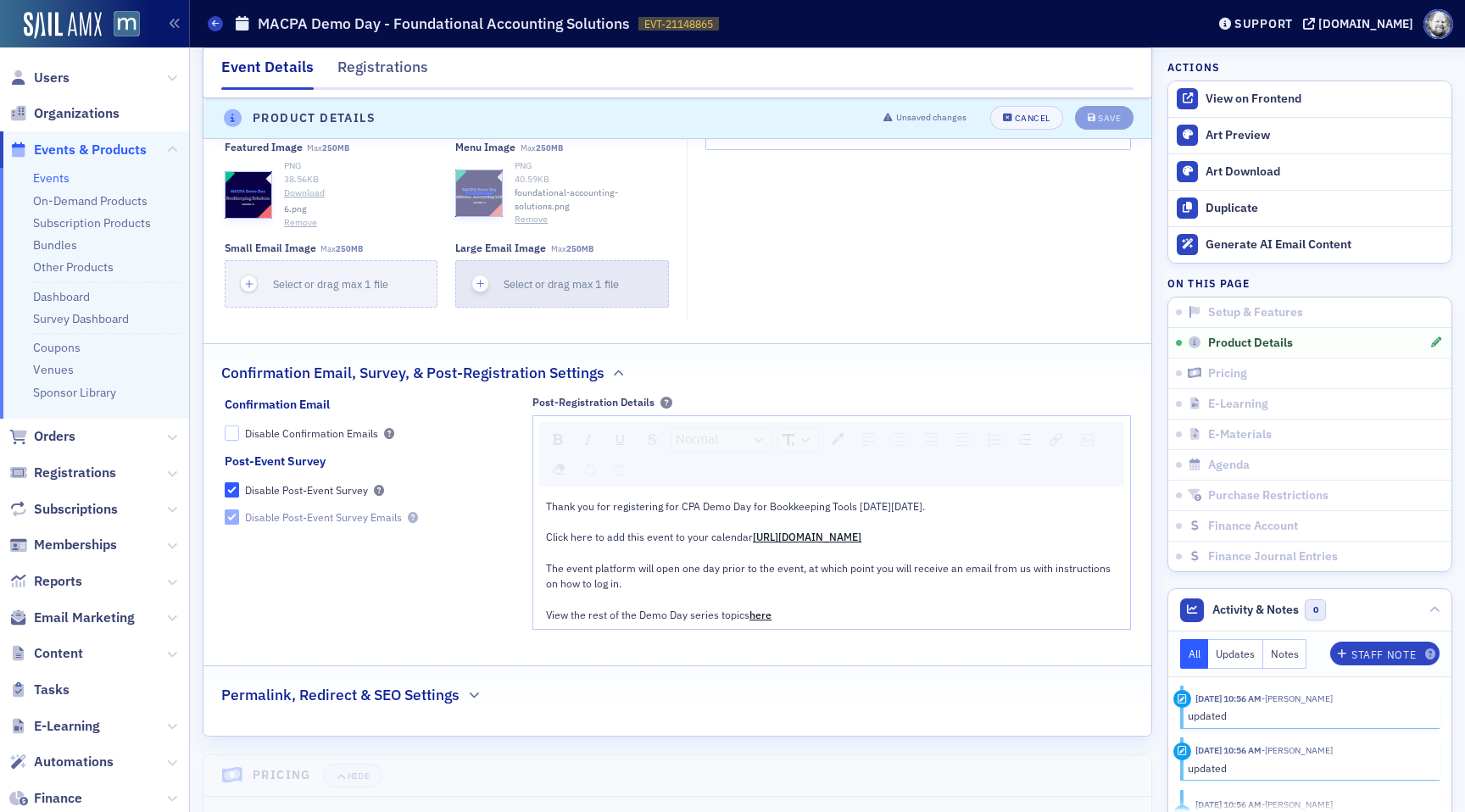
click at [535, 277] on div "Select or drag max 1 file" at bounding box center [567, 284] width 127 height 16
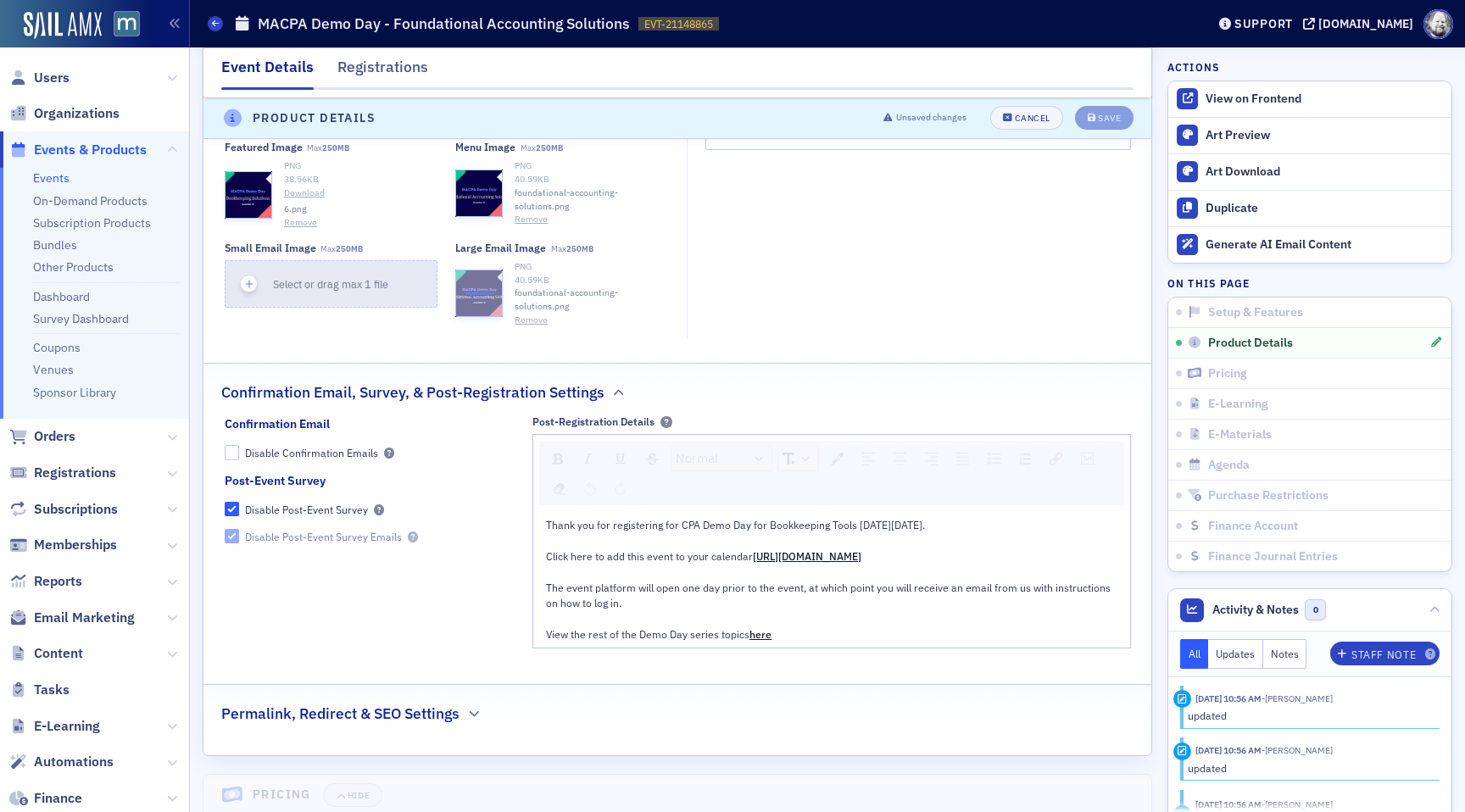
click at [388, 267] on button "Select or drag max 1 file" at bounding box center [331, 284] width 213 height 48
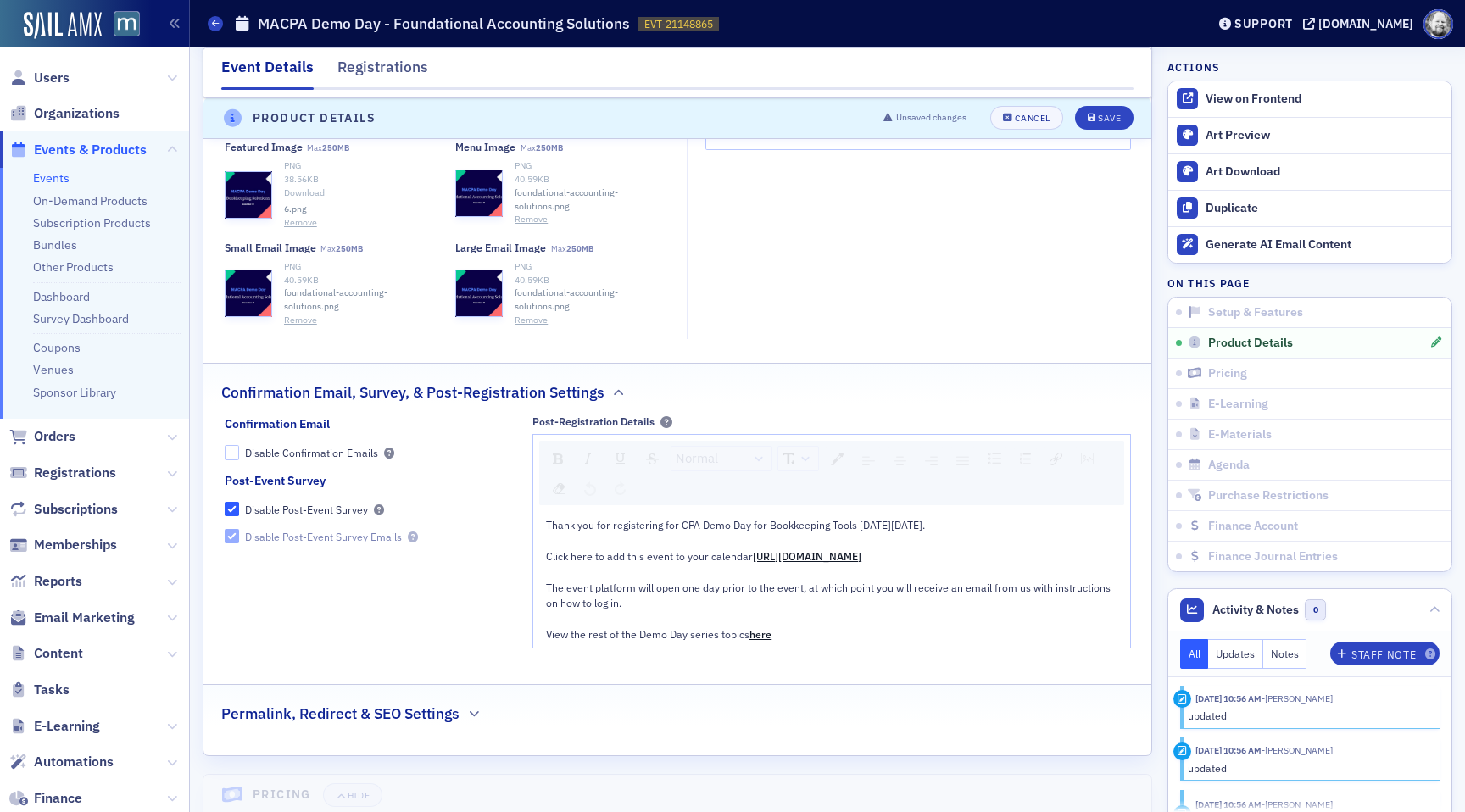
click at [300, 225] on button "Remove" at bounding box center [300, 222] width 33 height 13
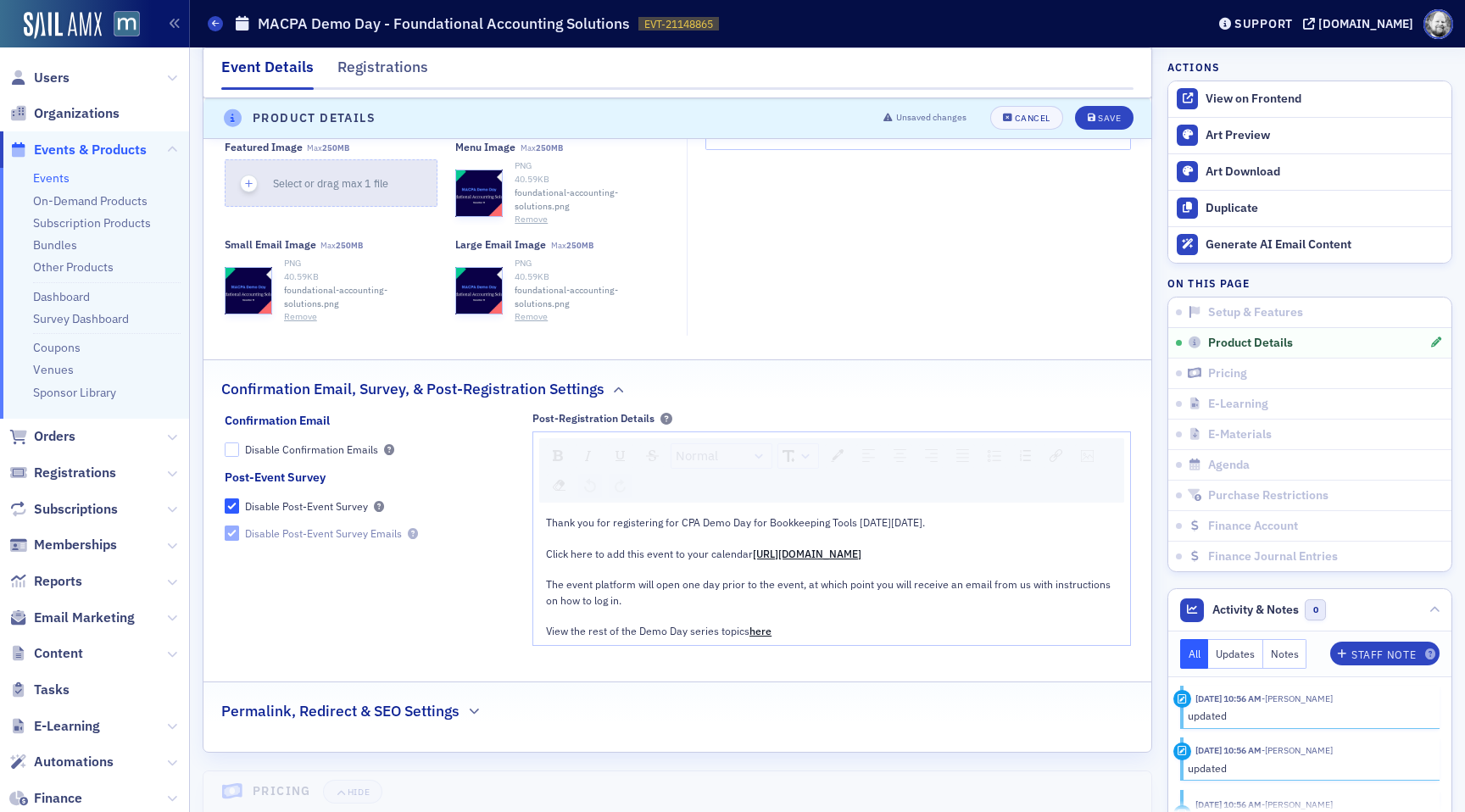
click at [325, 201] on button "Select or drag max 1 file" at bounding box center [331, 183] width 213 height 48
click at [1117, 122] on div "Save" at bounding box center [1109, 119] width 23 height 10
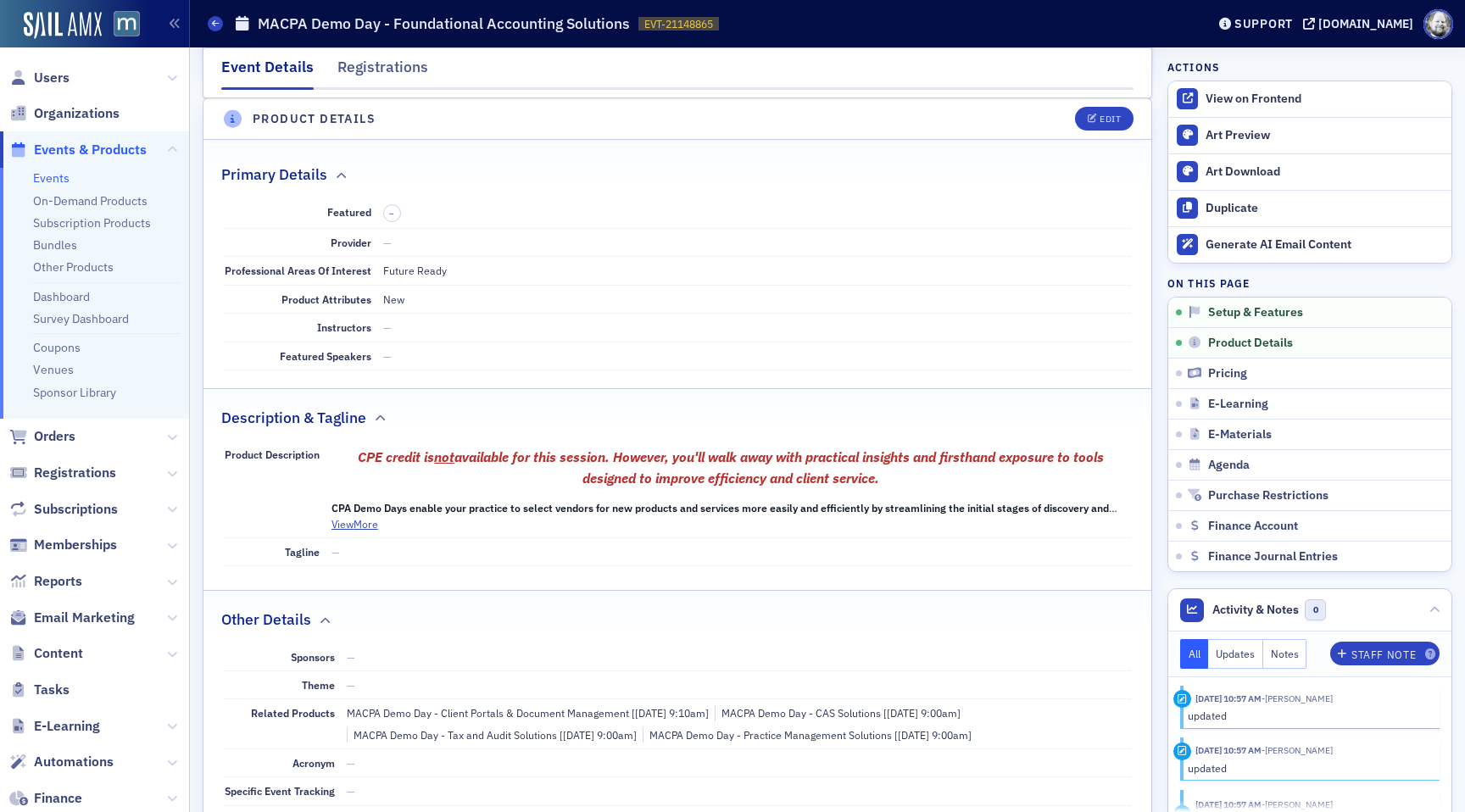
scroll to position [473, 0]
click at [1230, 346] on span "Product Details" at bounding box center [1250, 343] width 85 height 15
click at [1114, 123] on div "Edit" at bounding box center [1110, 120] width 21 height 10
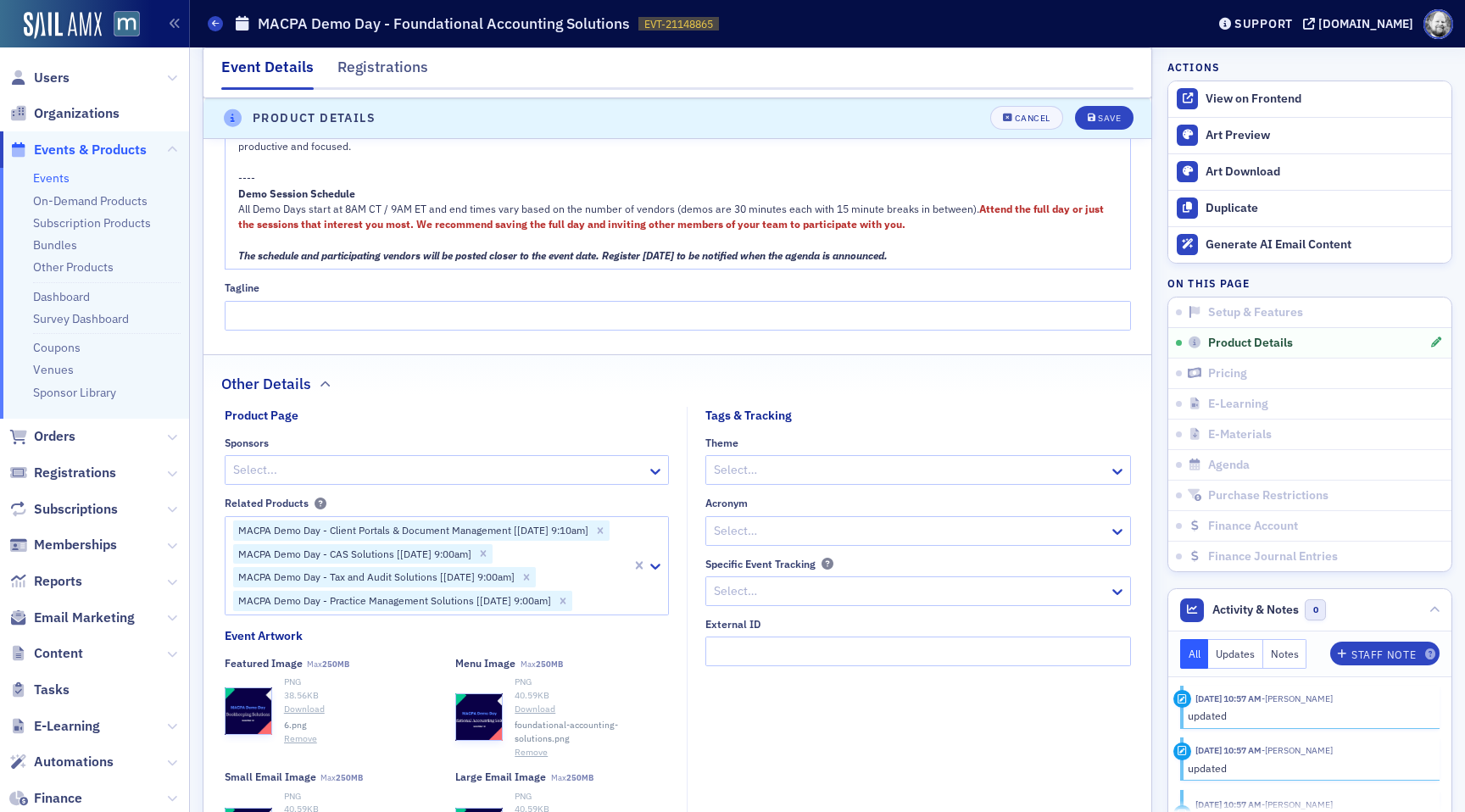
scroll to position [1380, 0]
